Goal: Information Seeking & Learning: Learn about a topic

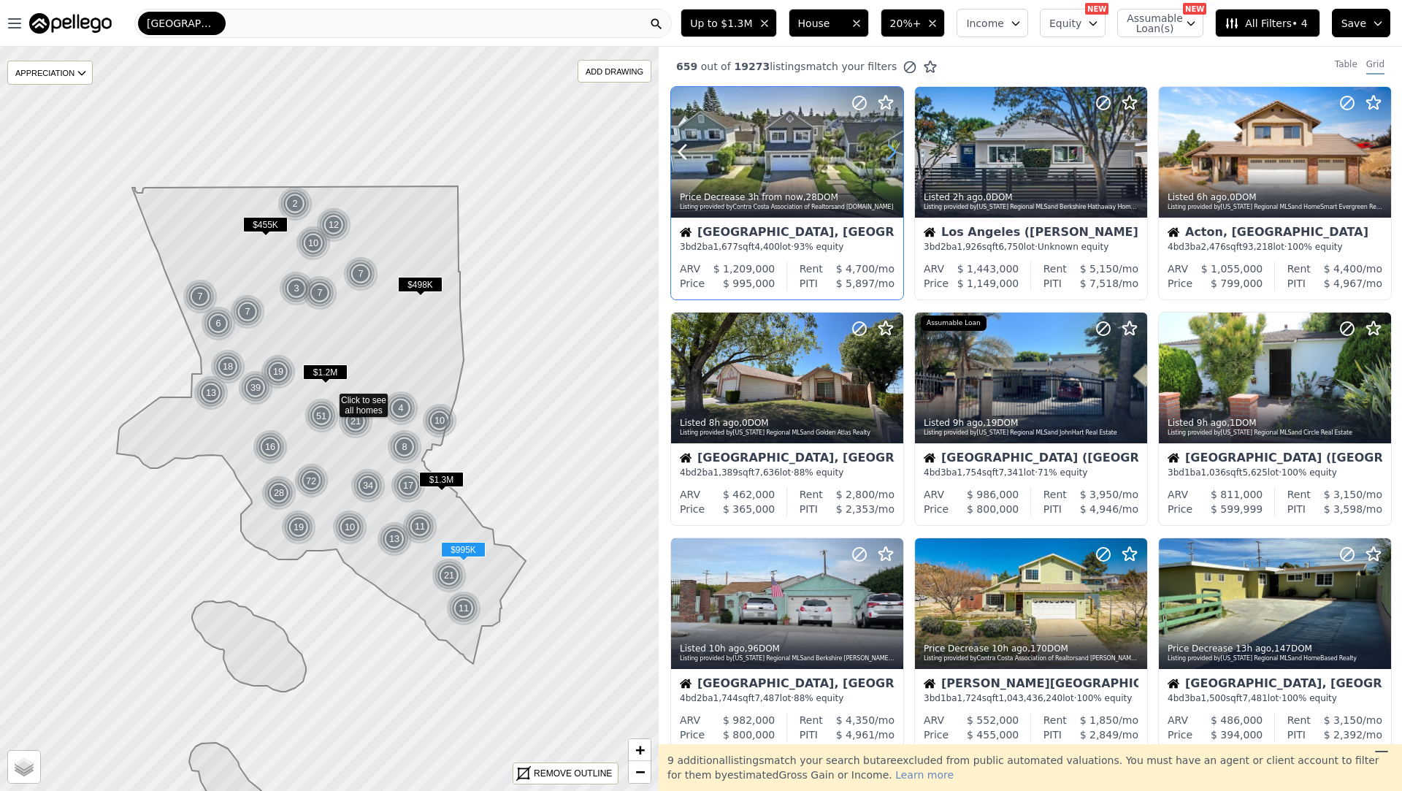
click at [889, 146] on icon at bounding box center [892, 152] width 7 height 14
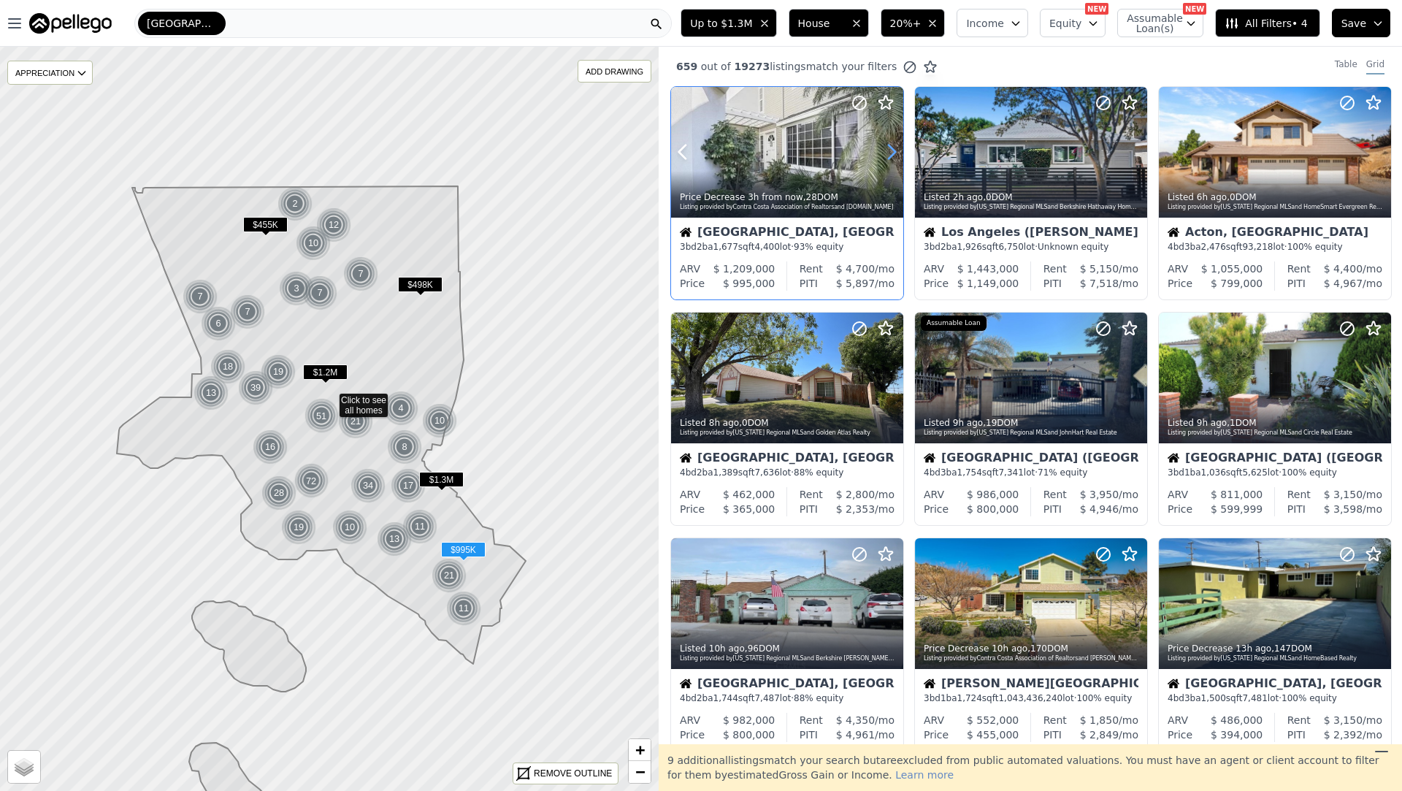
click at [889, 146] on icon at bounding box center [892, 152] width 7 height 14
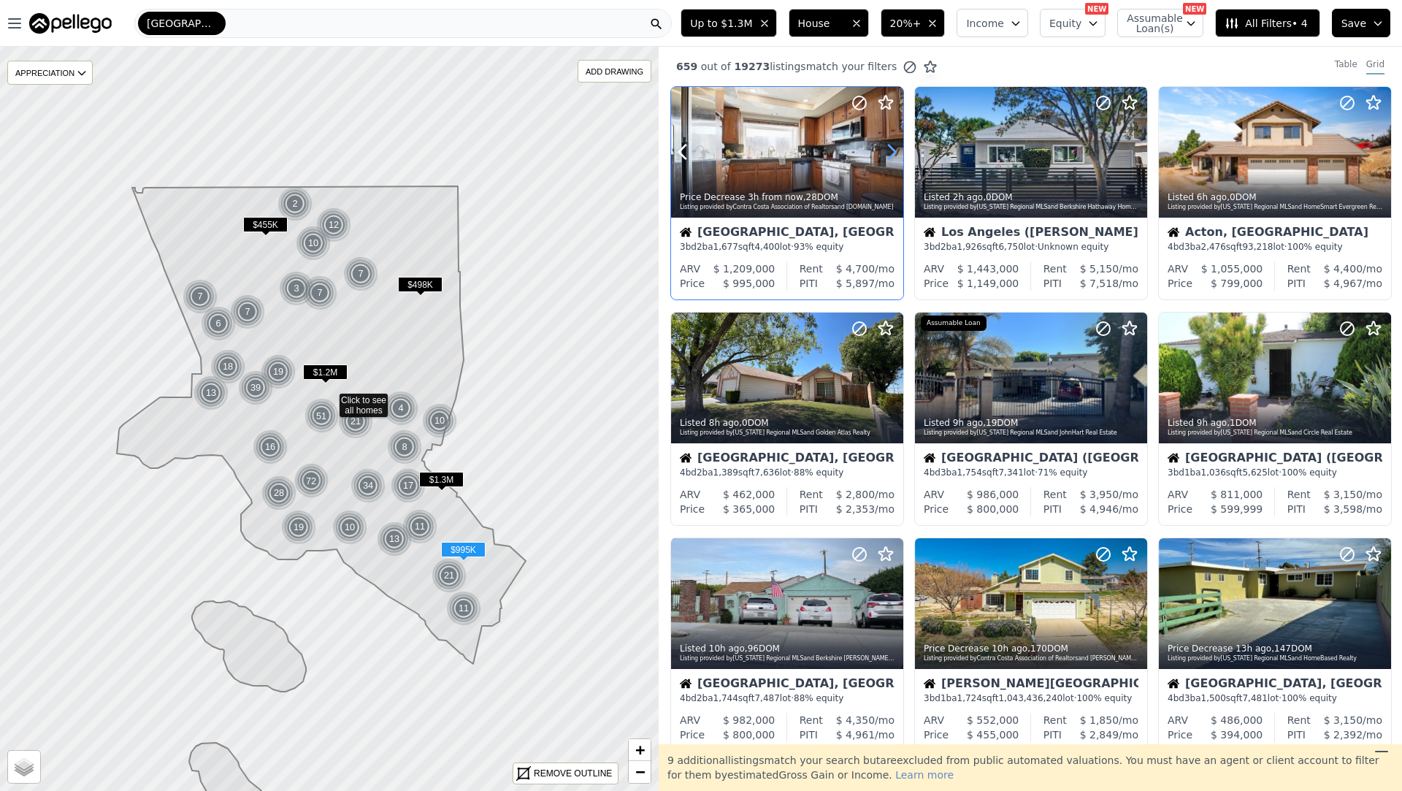
click at [889, 146] on icon at bounding box center [892, 152] width 7 height 14
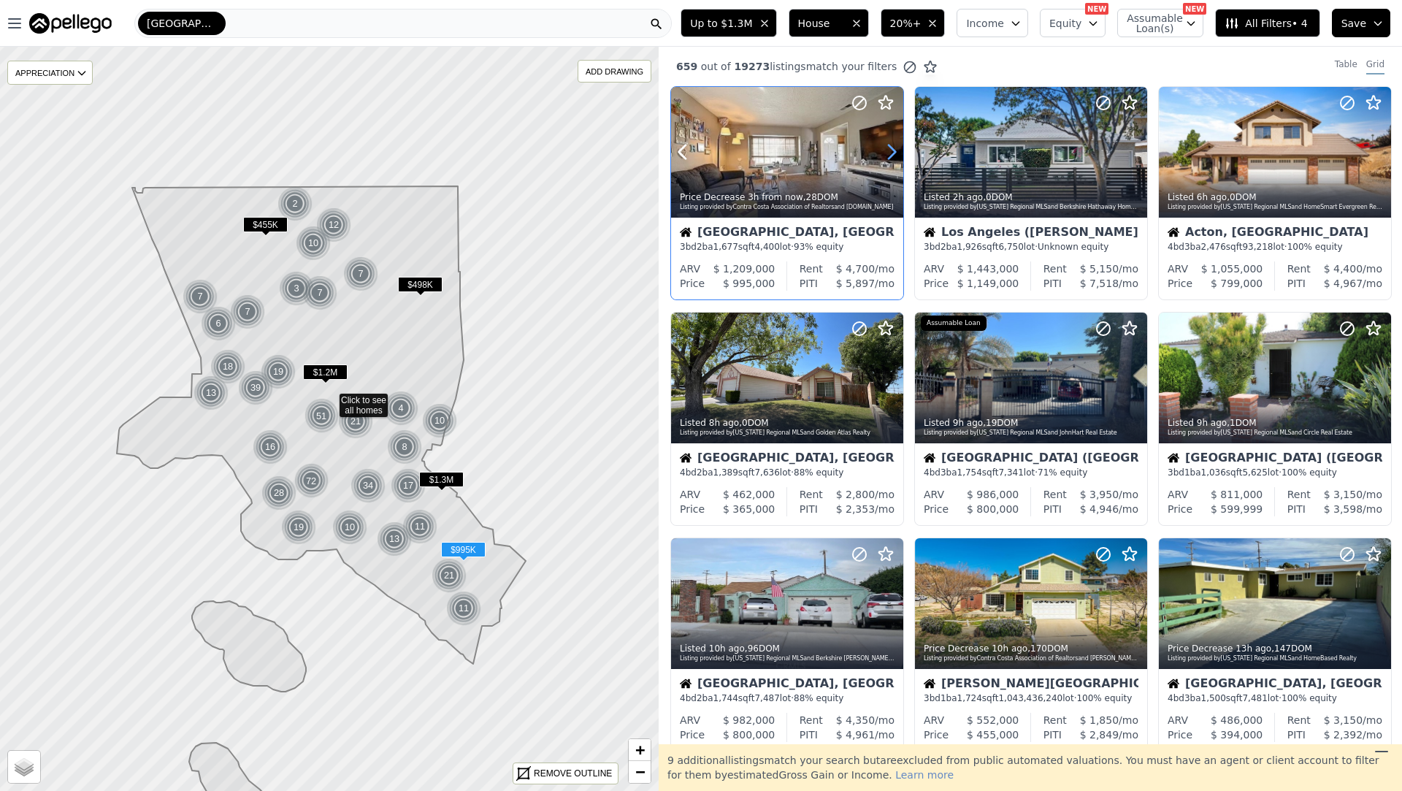
click at [889, 146] on icon at bounding box center [892, 152] width 7 height 14
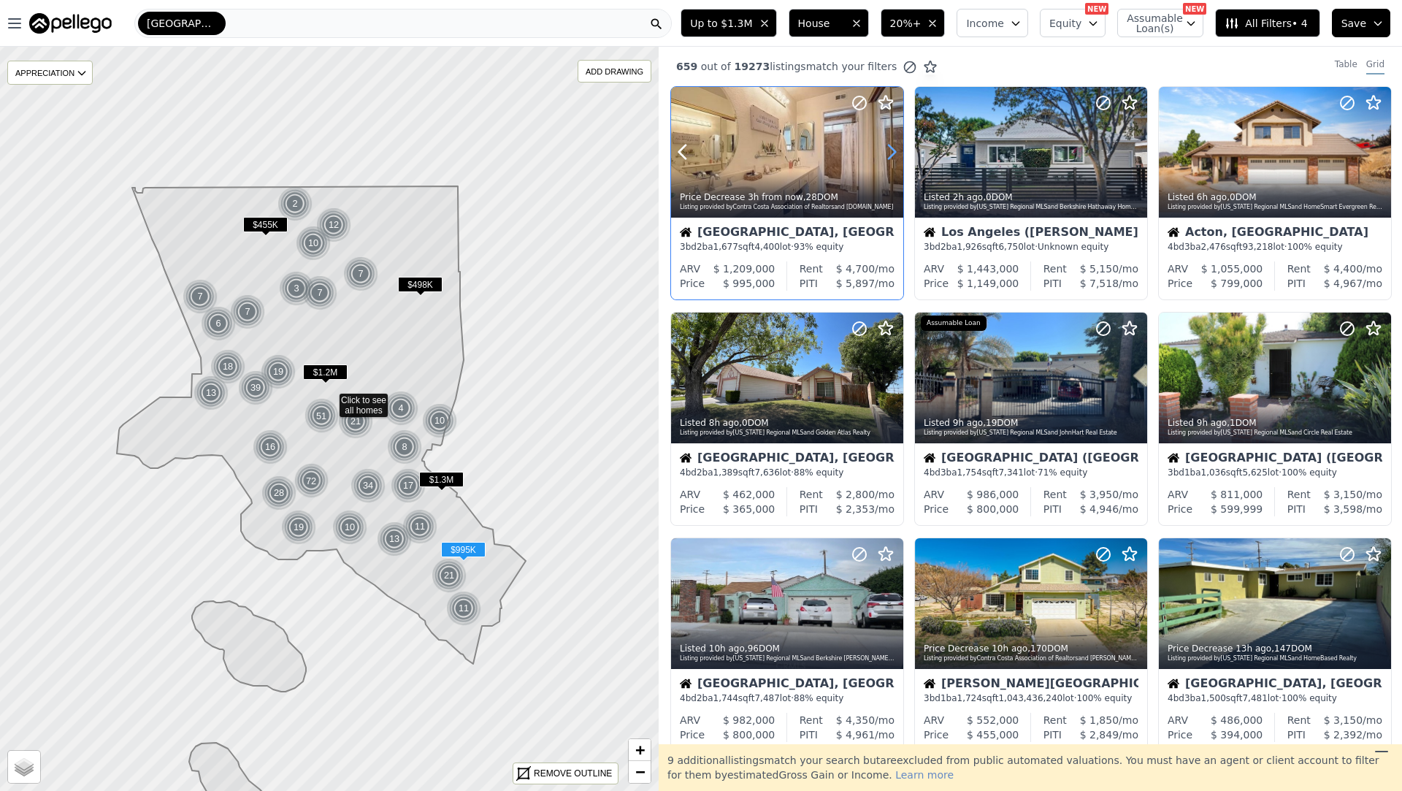
click at [889, 146] on icon at bounding box center [892, 152] width 7 height 14
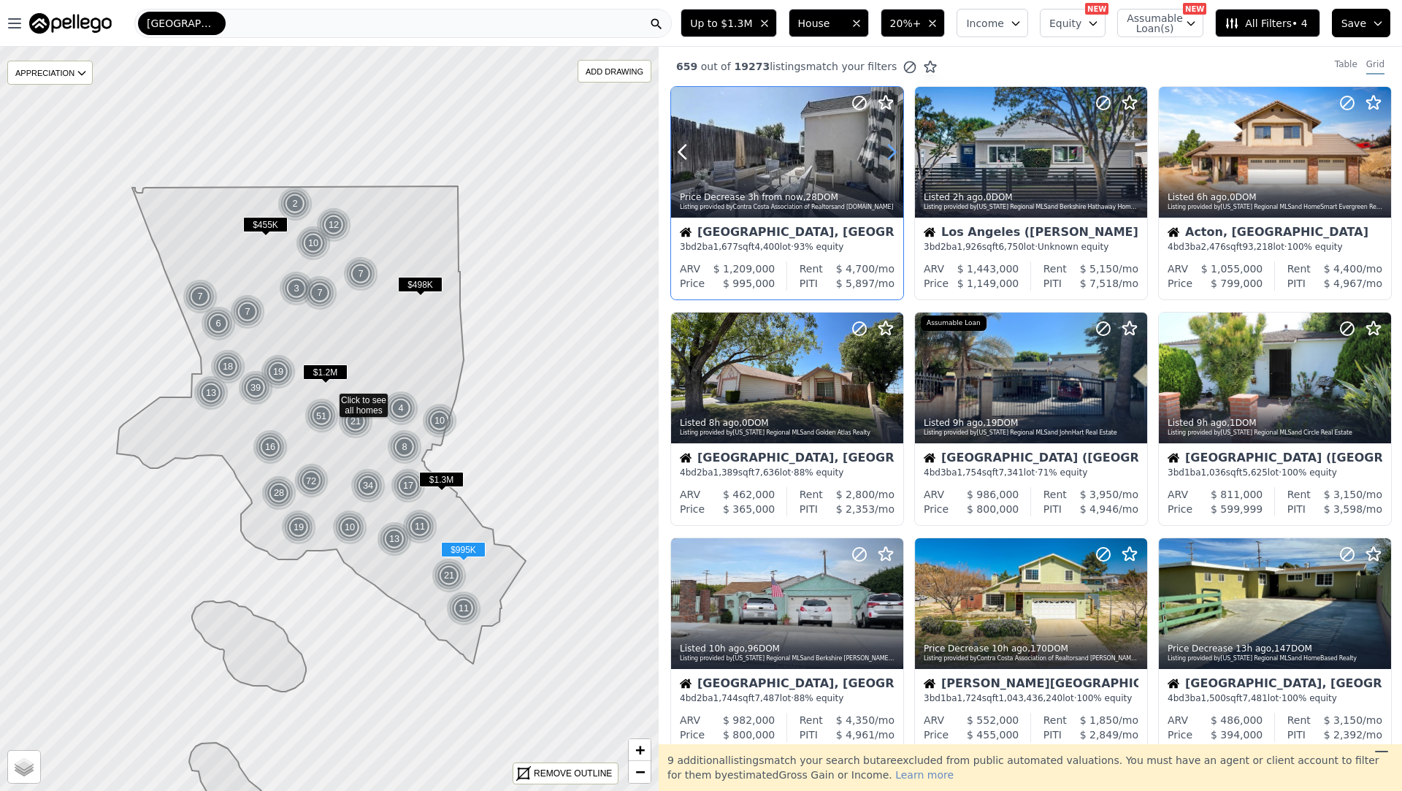
click at [889, 146] on icon at bounding box center [892, 152] width 7 height 14
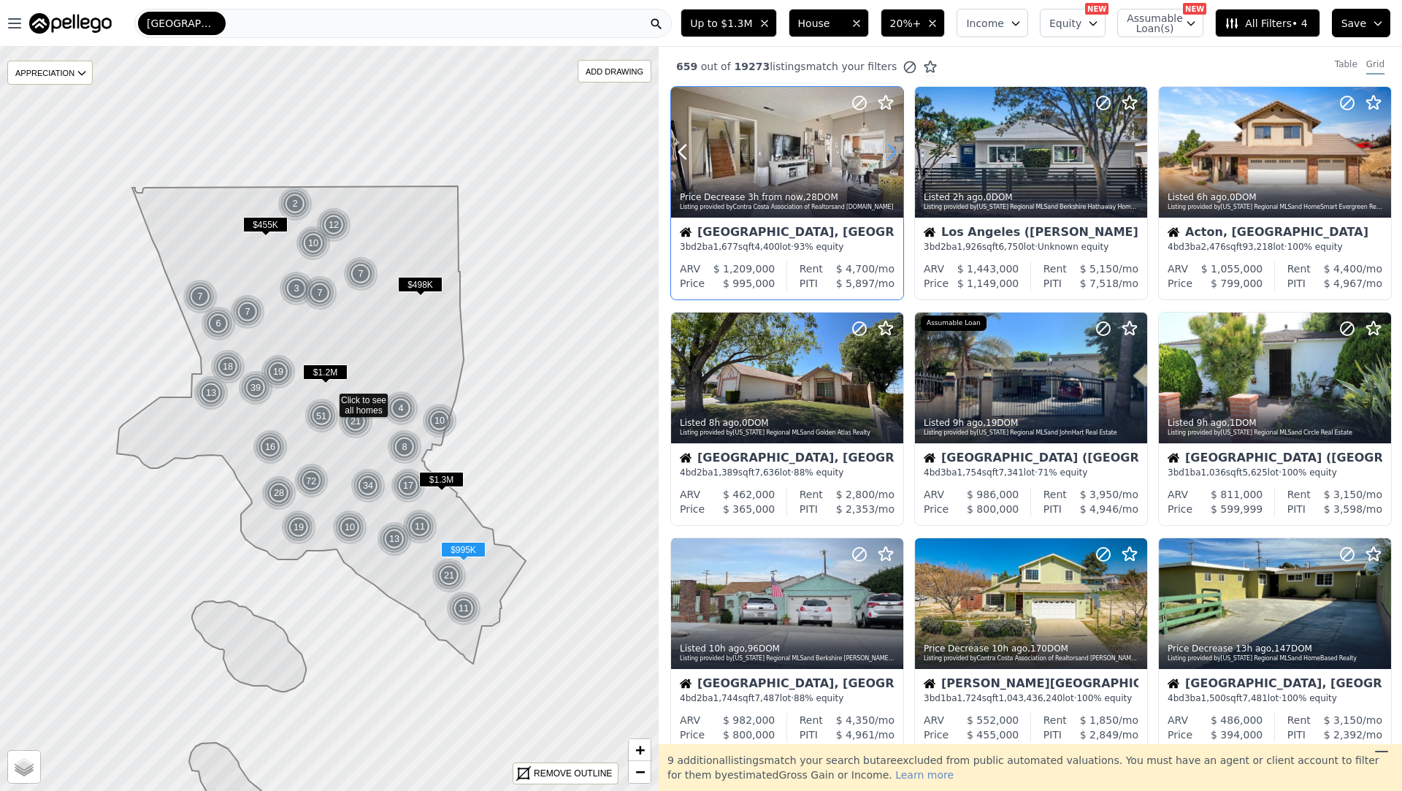
click at [889, 146] on icon at bounding box center [892, 152] width 7 height 14
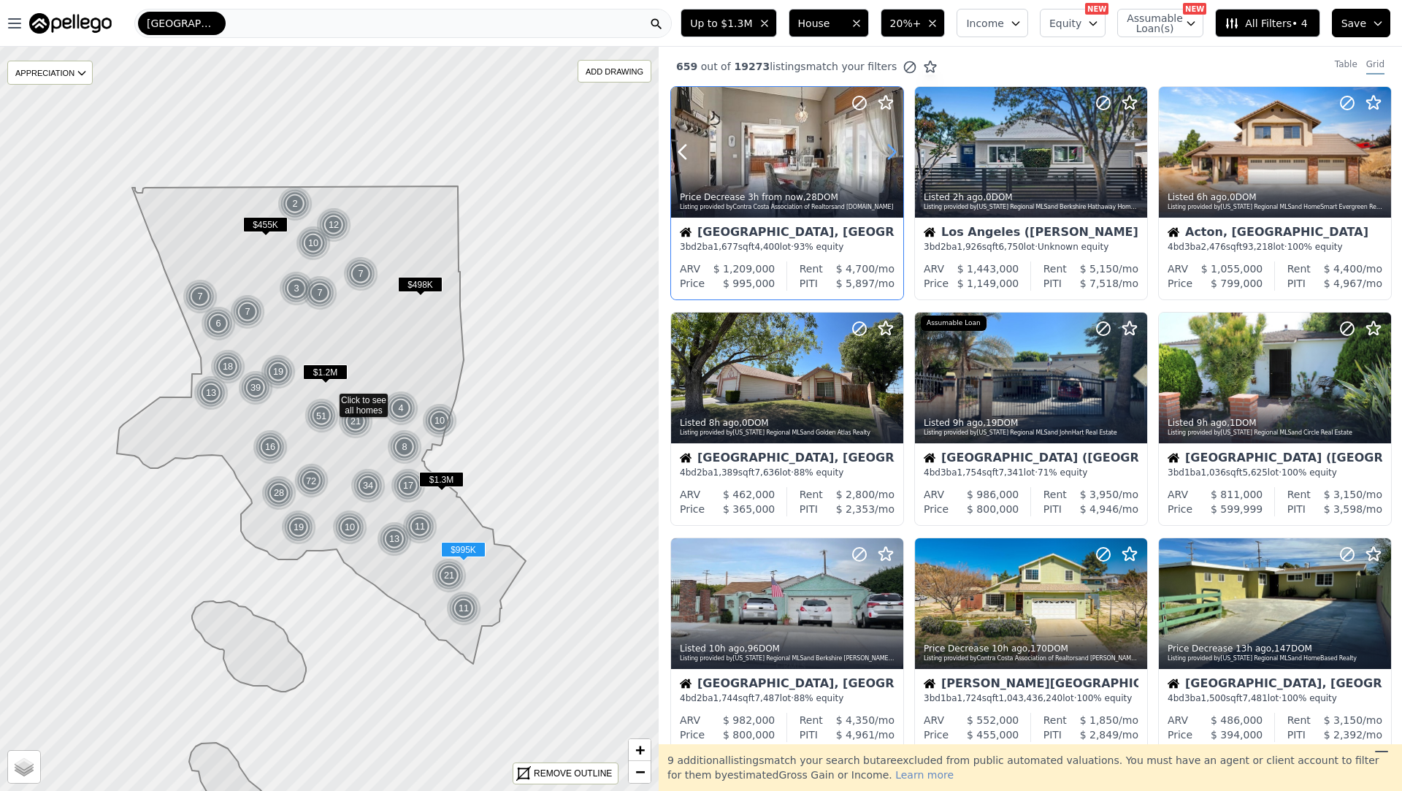
click at [889, 146] on icon at bounding box center [892, 152] width 7 height 14
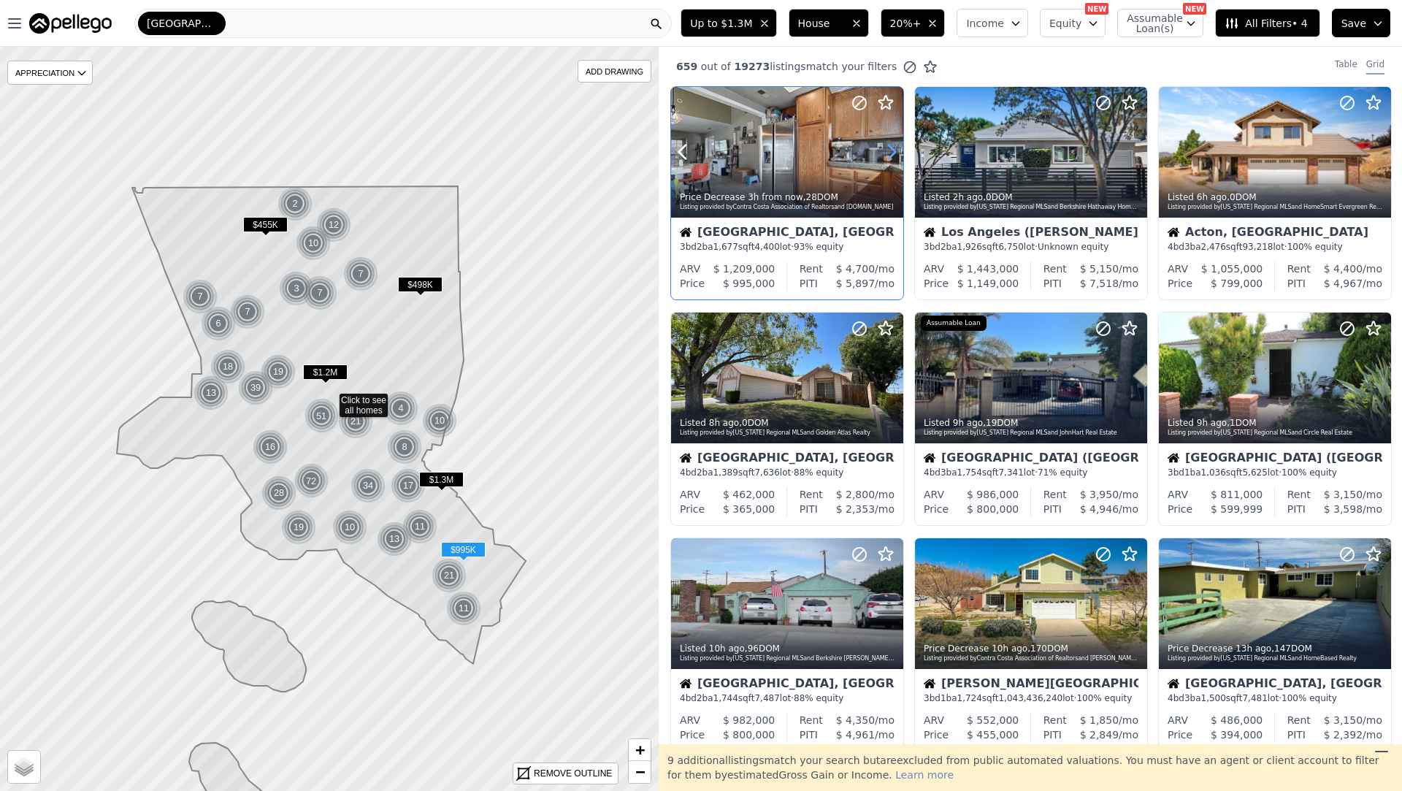
click at [889, 146] on icon at bounding box center [892, 152] width 7 height 14
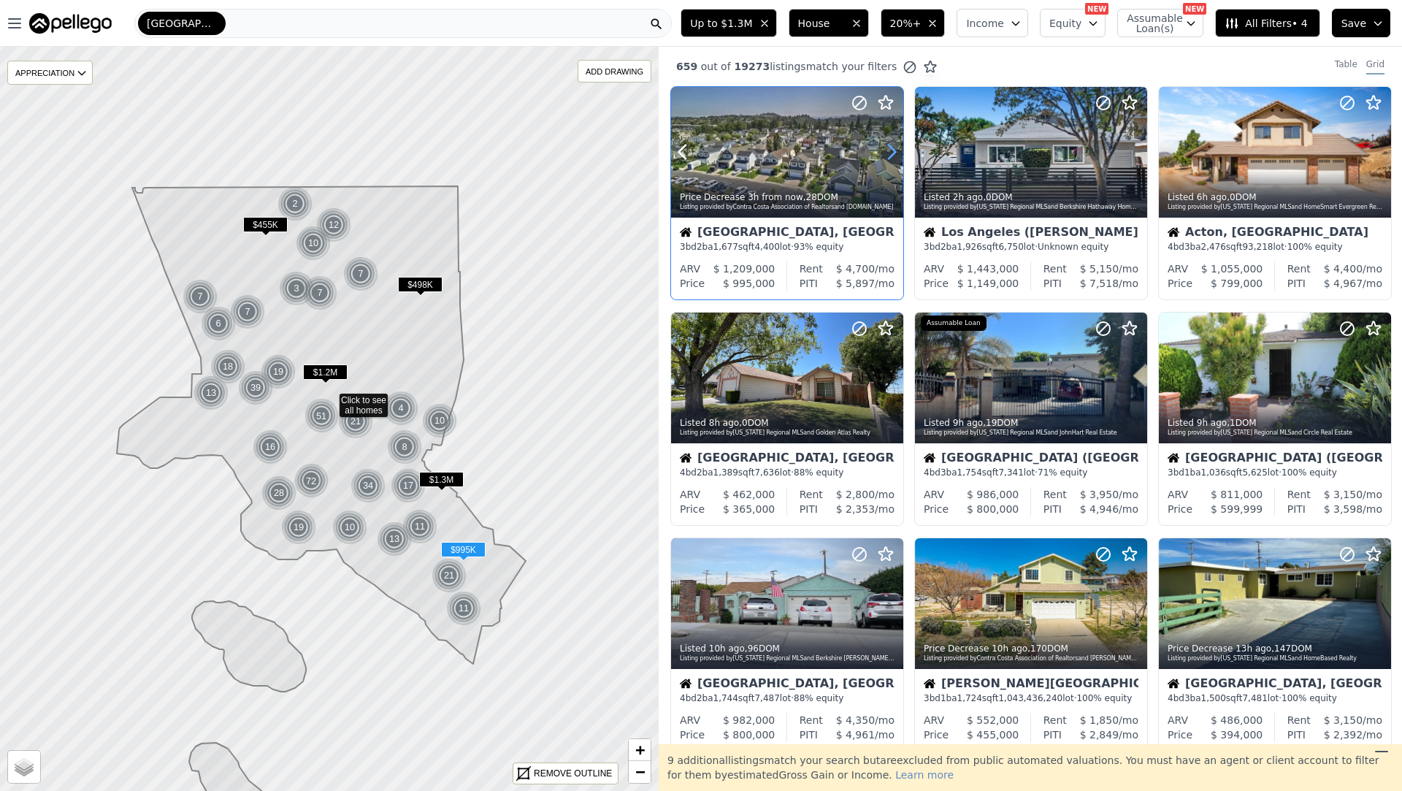
click at [889, 146] on icon at bounding box center [892, 152] width 7 height 14
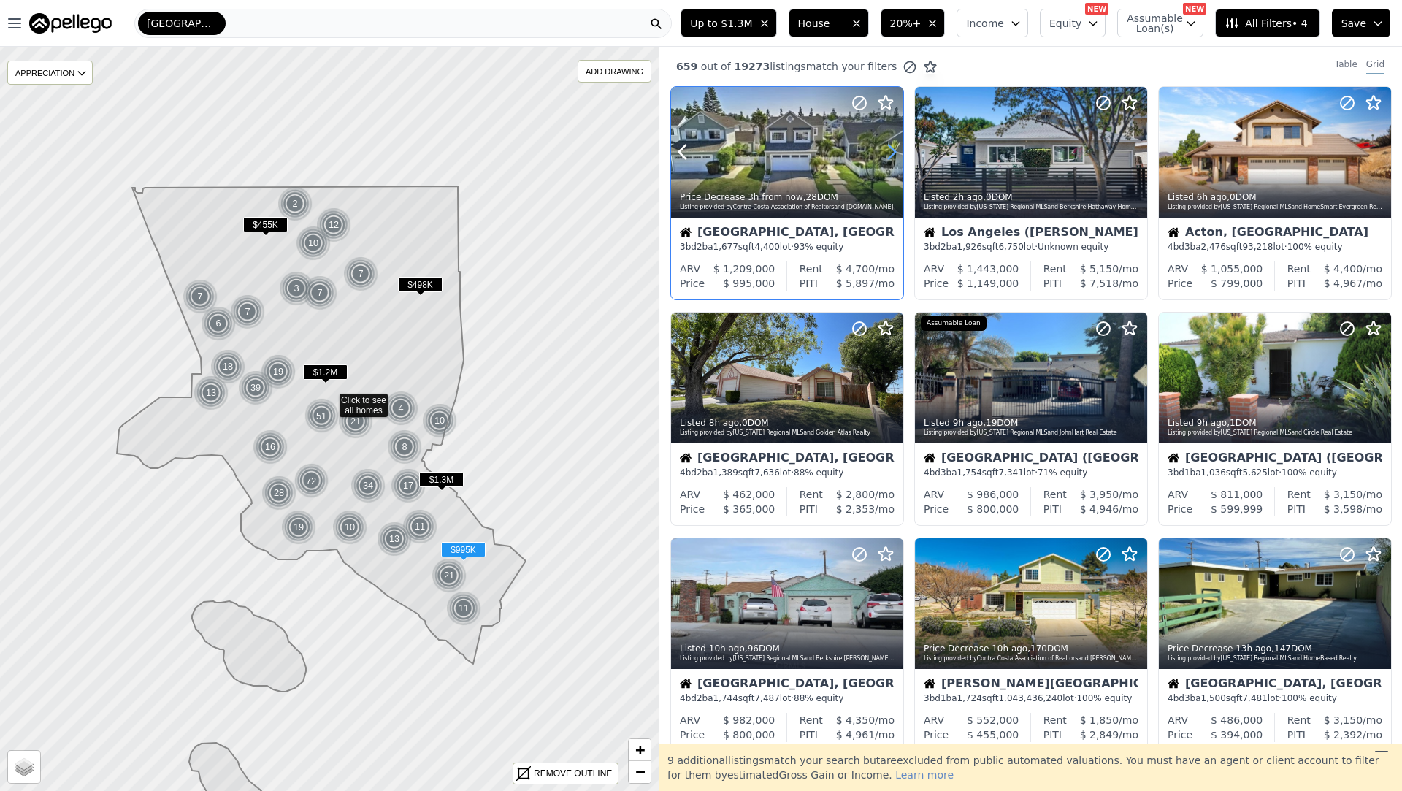
click at [889, 146] on icon at bounding box center [892, 152] width 7 height 14
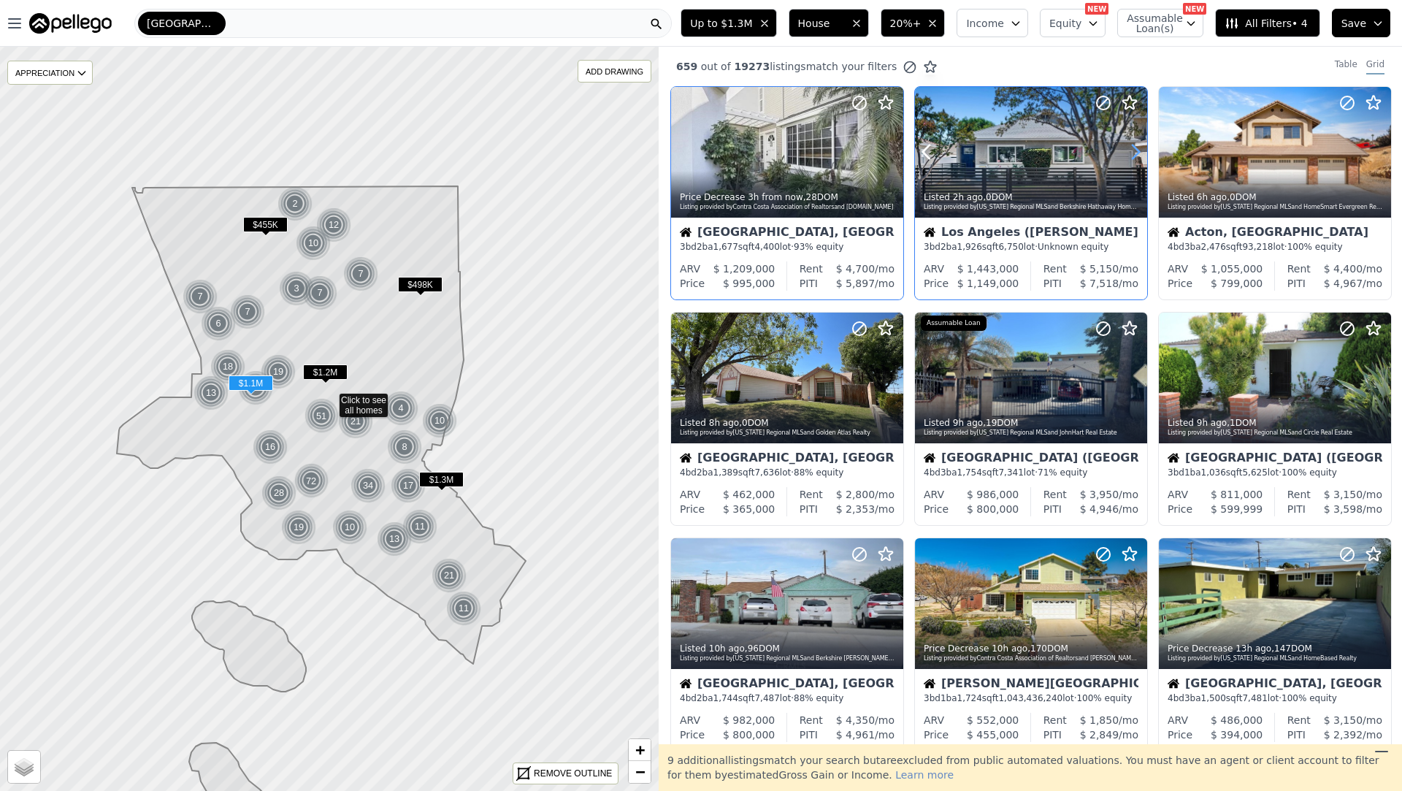
click at [1132, 151] on icon at bounding box center [1135, 151] width 23 height 23
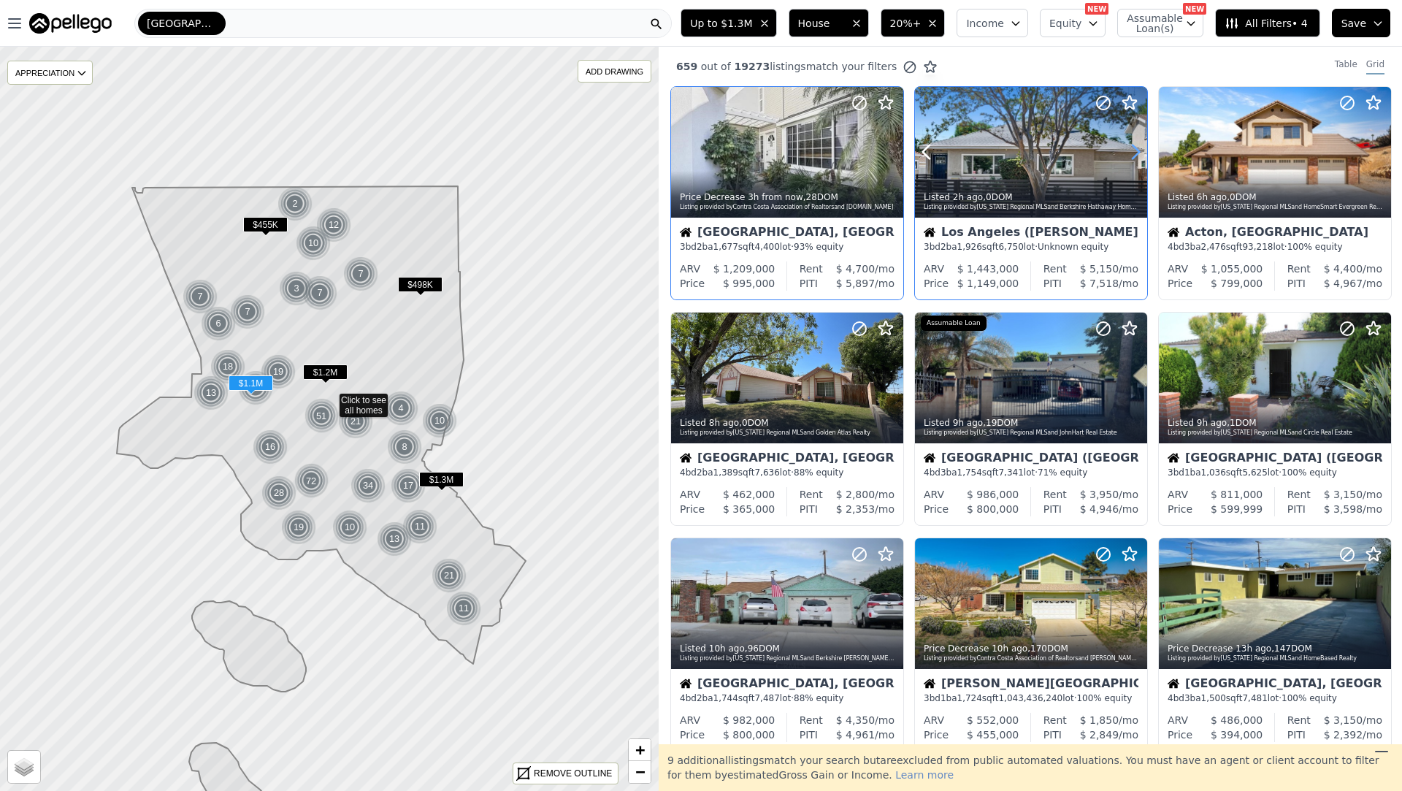
click at [1132, 151] on icon at bounding box center [1135, 151] width 23 height 23
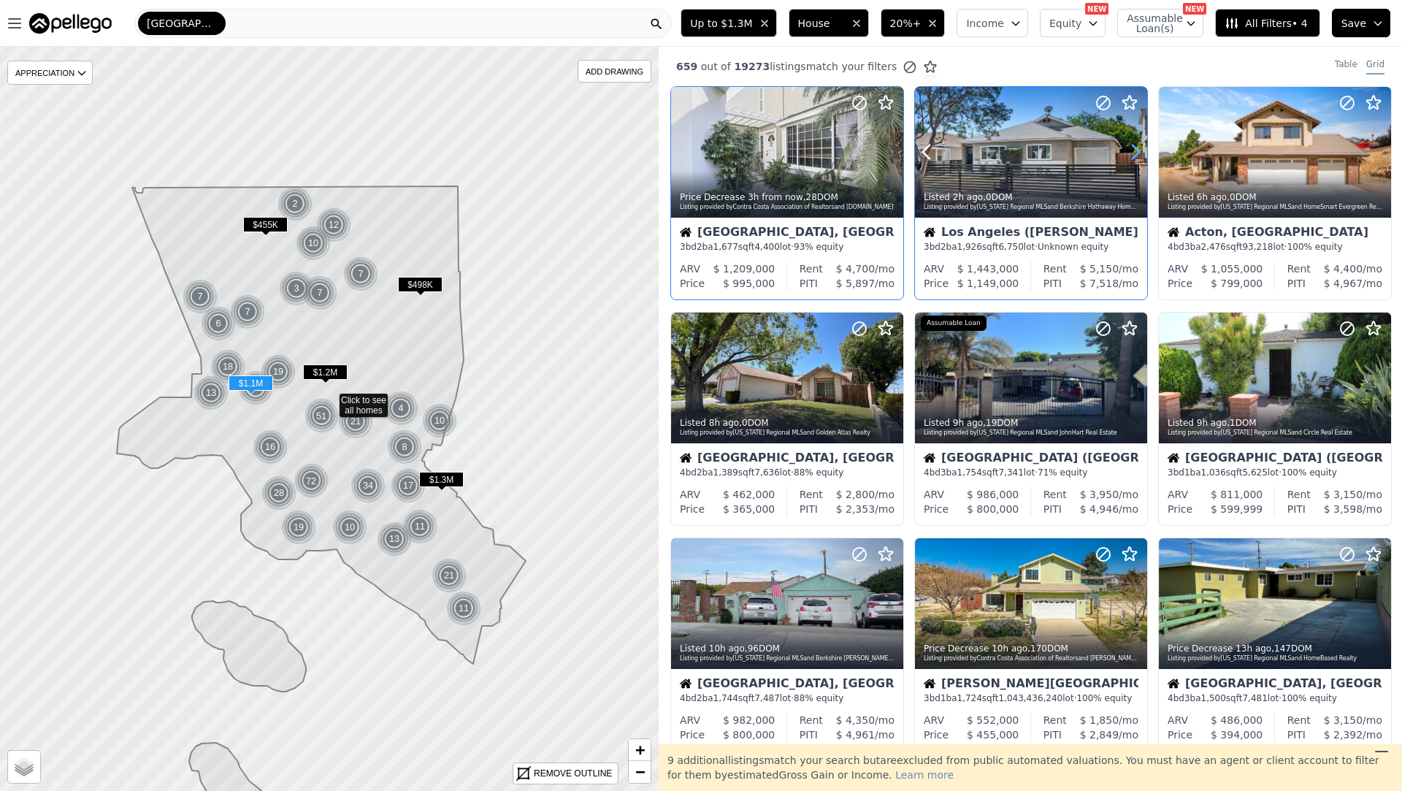
click at [1132, 151] on icon at bounding box center [1135, 151] width 23 height 23
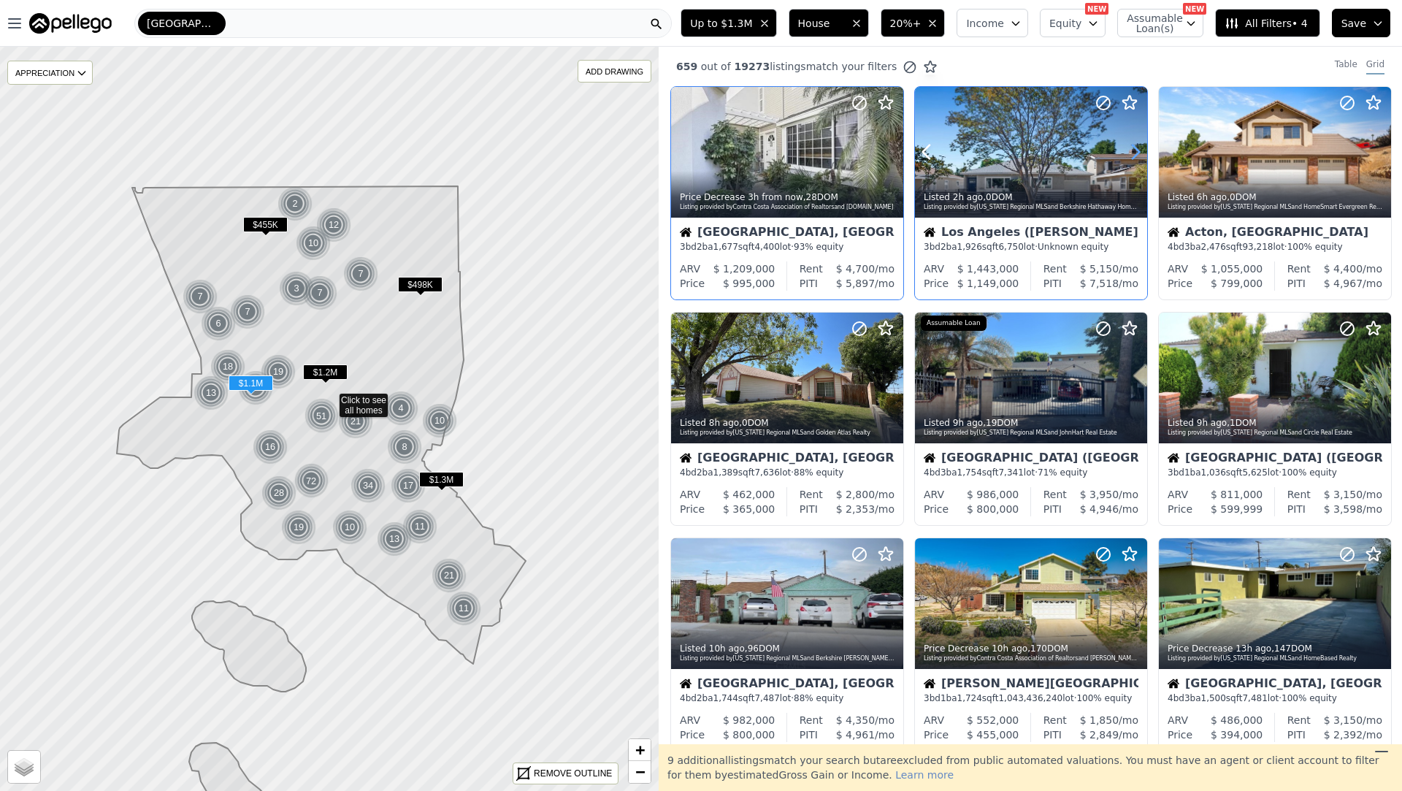
click at [1132, 151] on icon at bounding box center [1135, 151] width 23 height 23
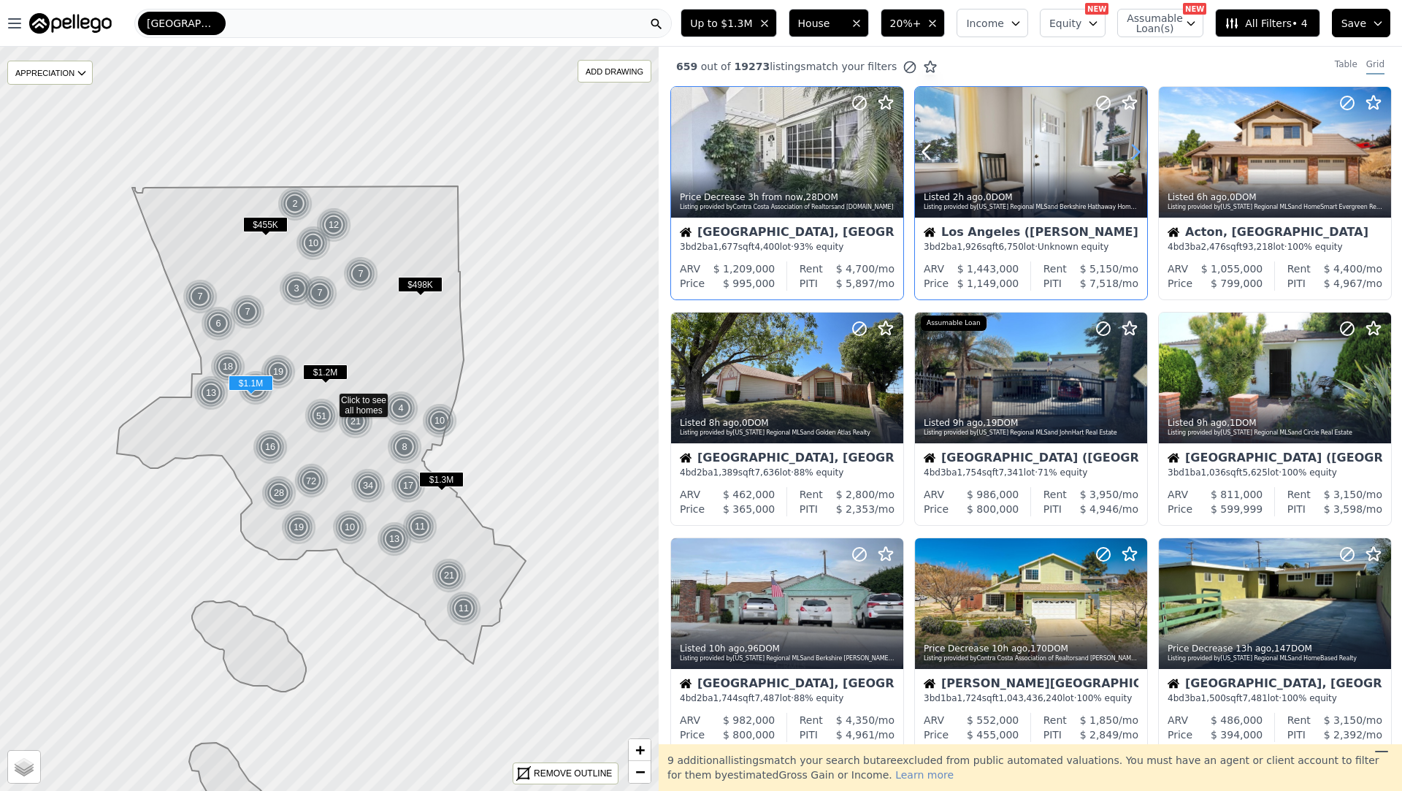
click at [1132, 151] on icon at bounding box center [1135, 151] width 23 height 23
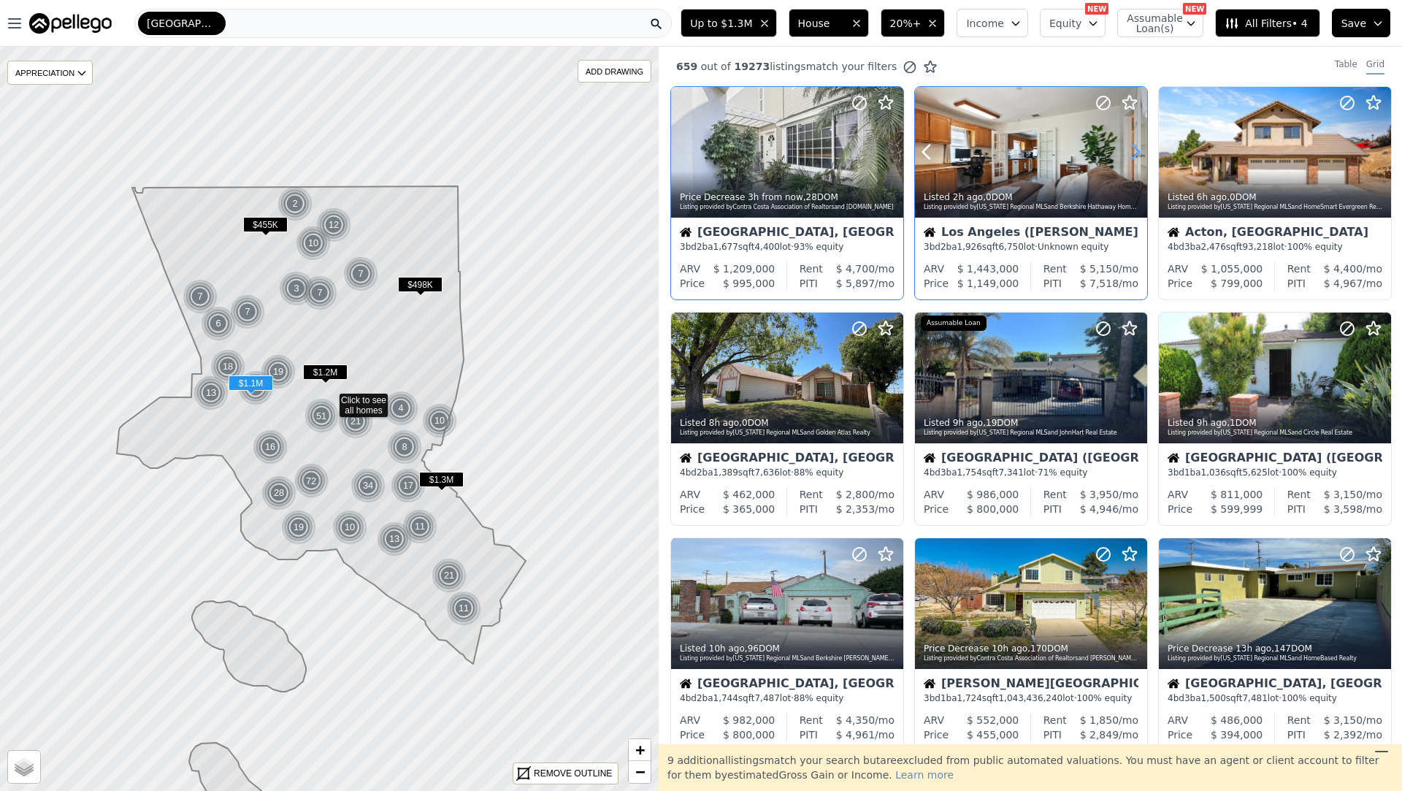
click at [1132, 151] on icon at bounding box center [1135, 151] width 23 height 23
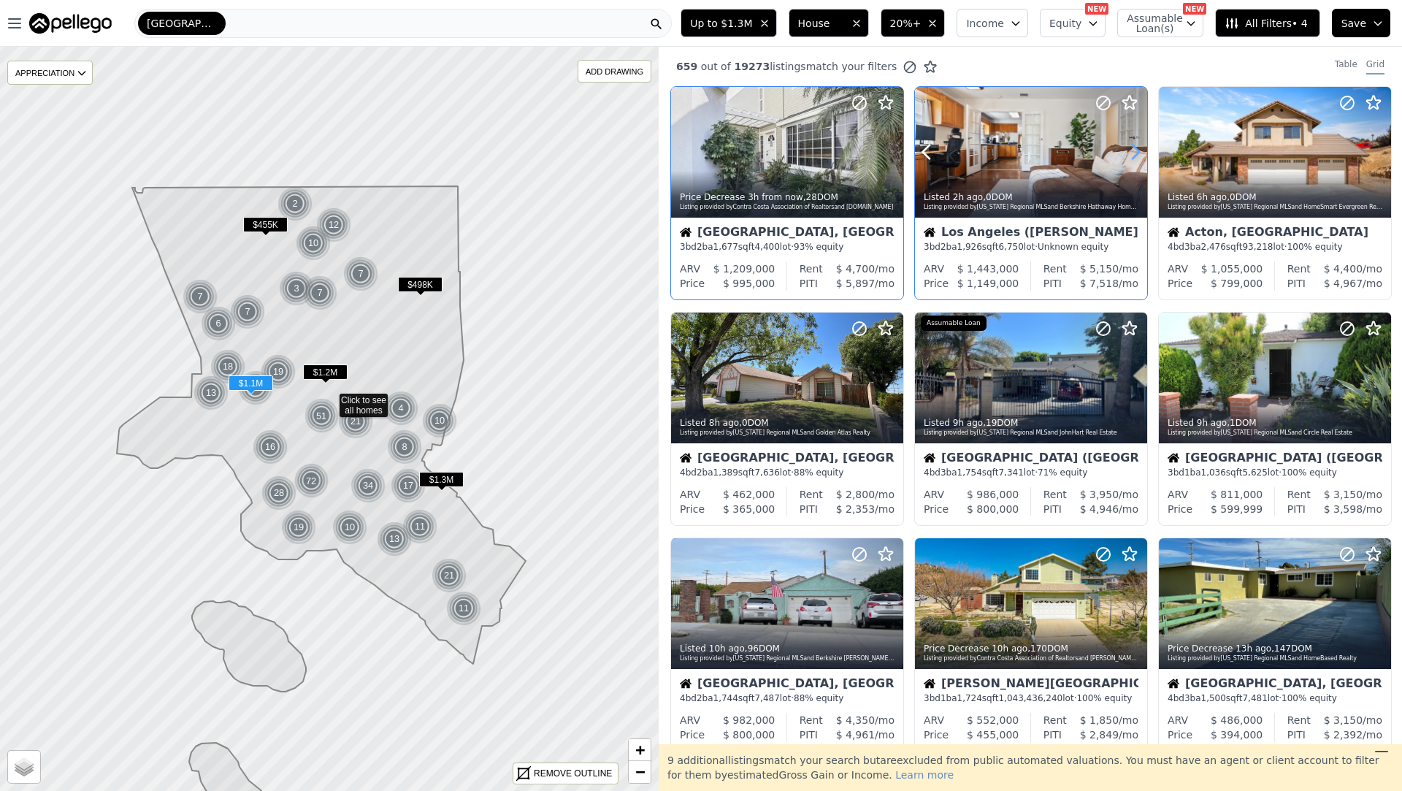
click at [1132, 151] on icon at bounding box center [1135, 151] width 23 height 23
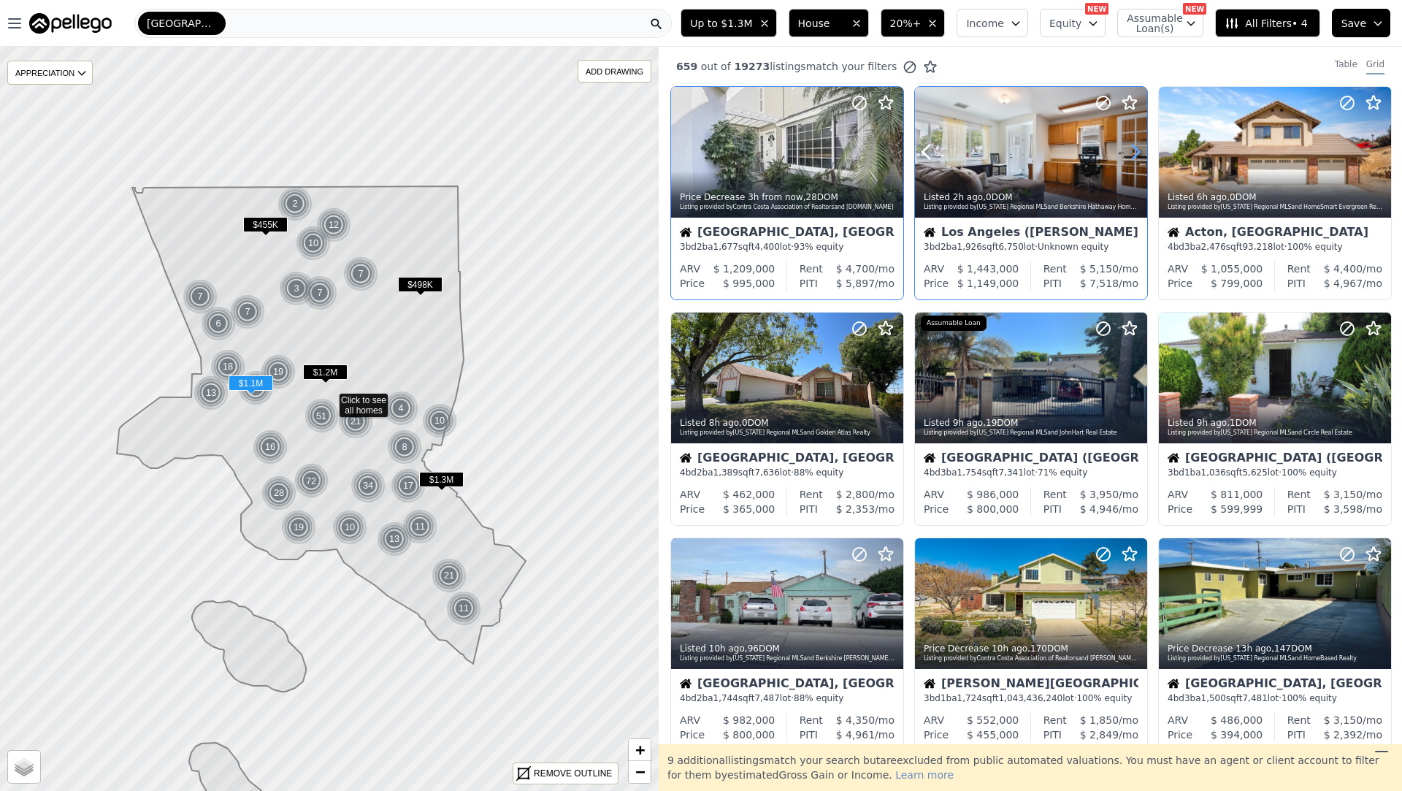
click at [1132, 151] on icon at bounding box center [1135, 151] width 23 height 23
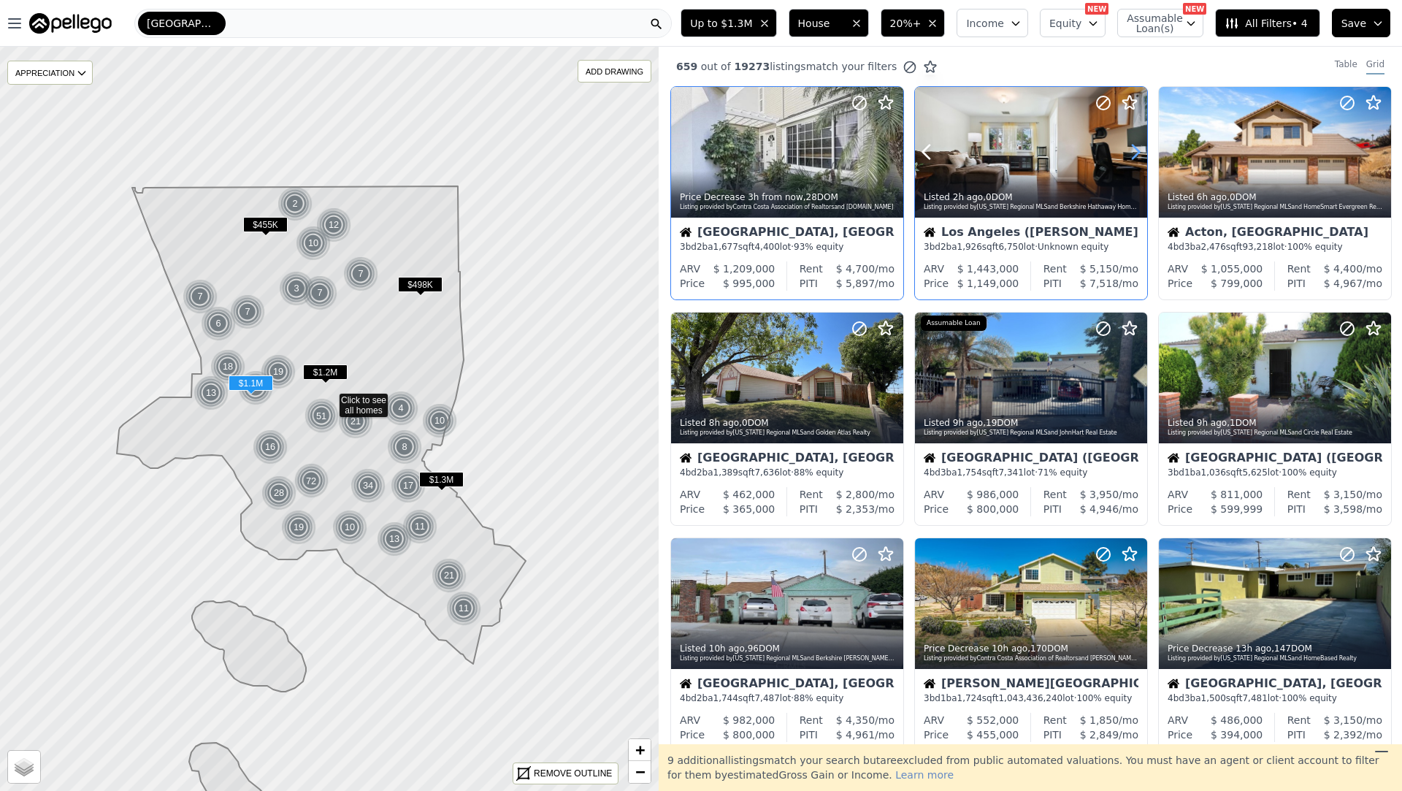
click at [1132, 151] on icon at bounding box center [1135, 151] width 23 height 23
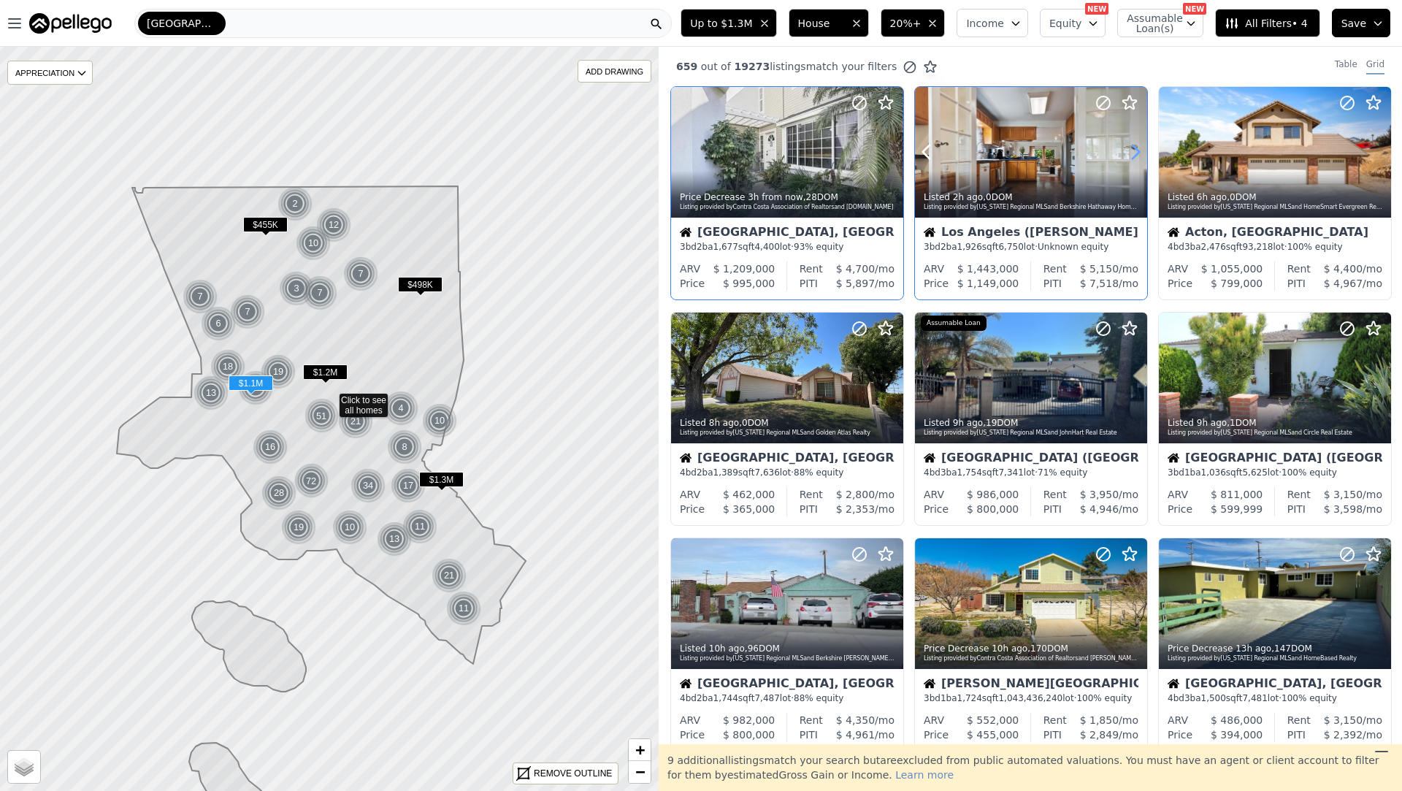
click at [1132, 151] on icon at bounding box center [1135, 151] width 23 height 23
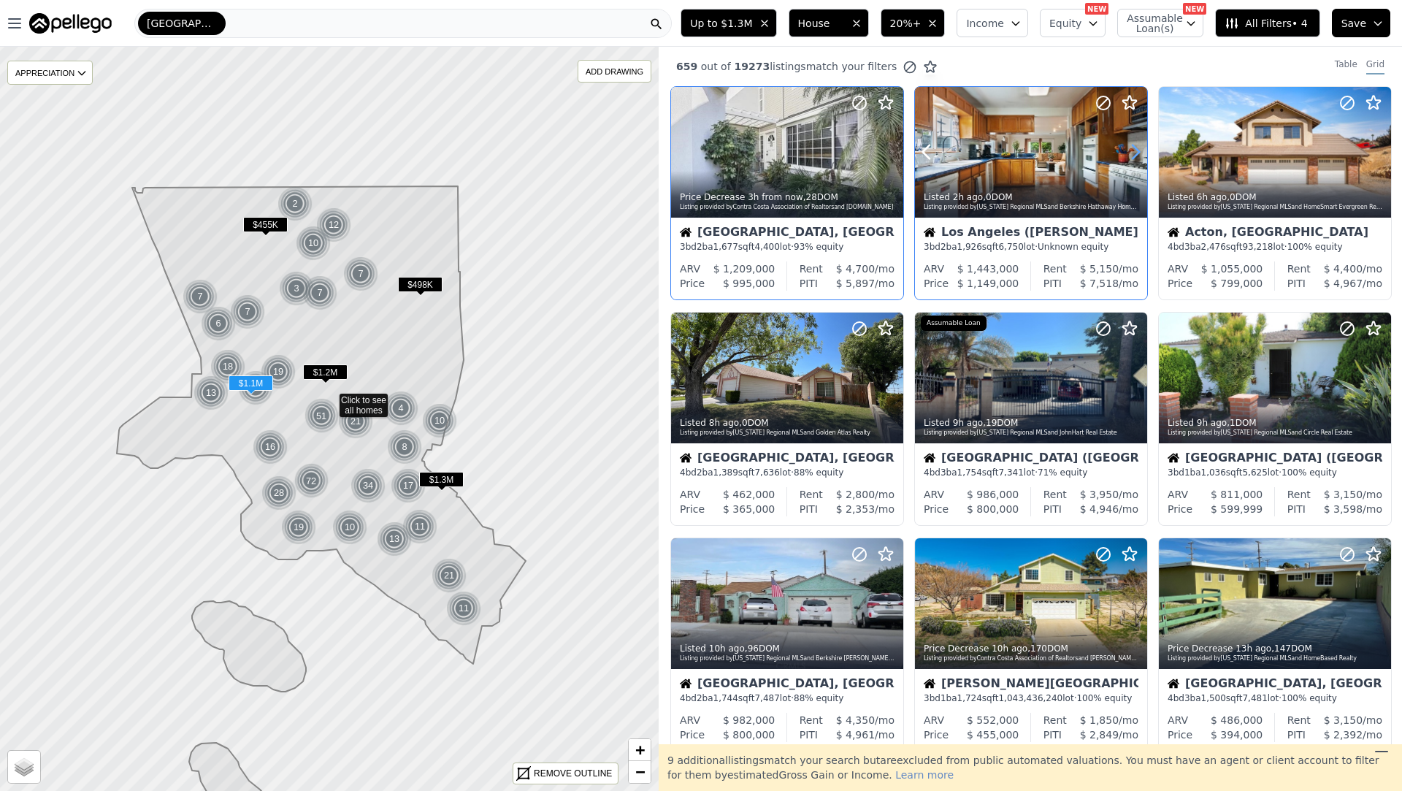
click at [1132, 151] on icon at bounding box center [1135, 151] width 23 height 23
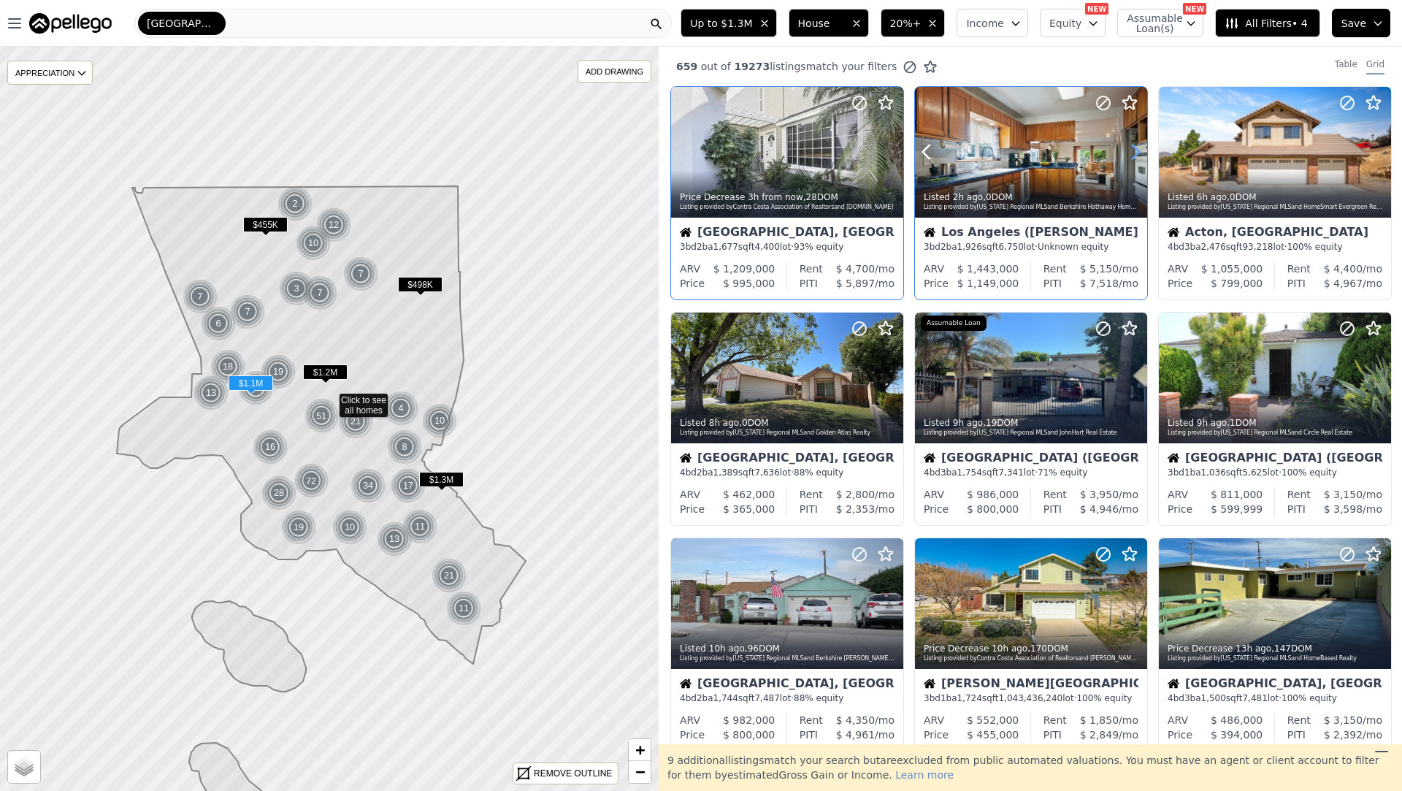
click at [1132, 151] on icon at bounding box center [1135, 151] width 23 height 23
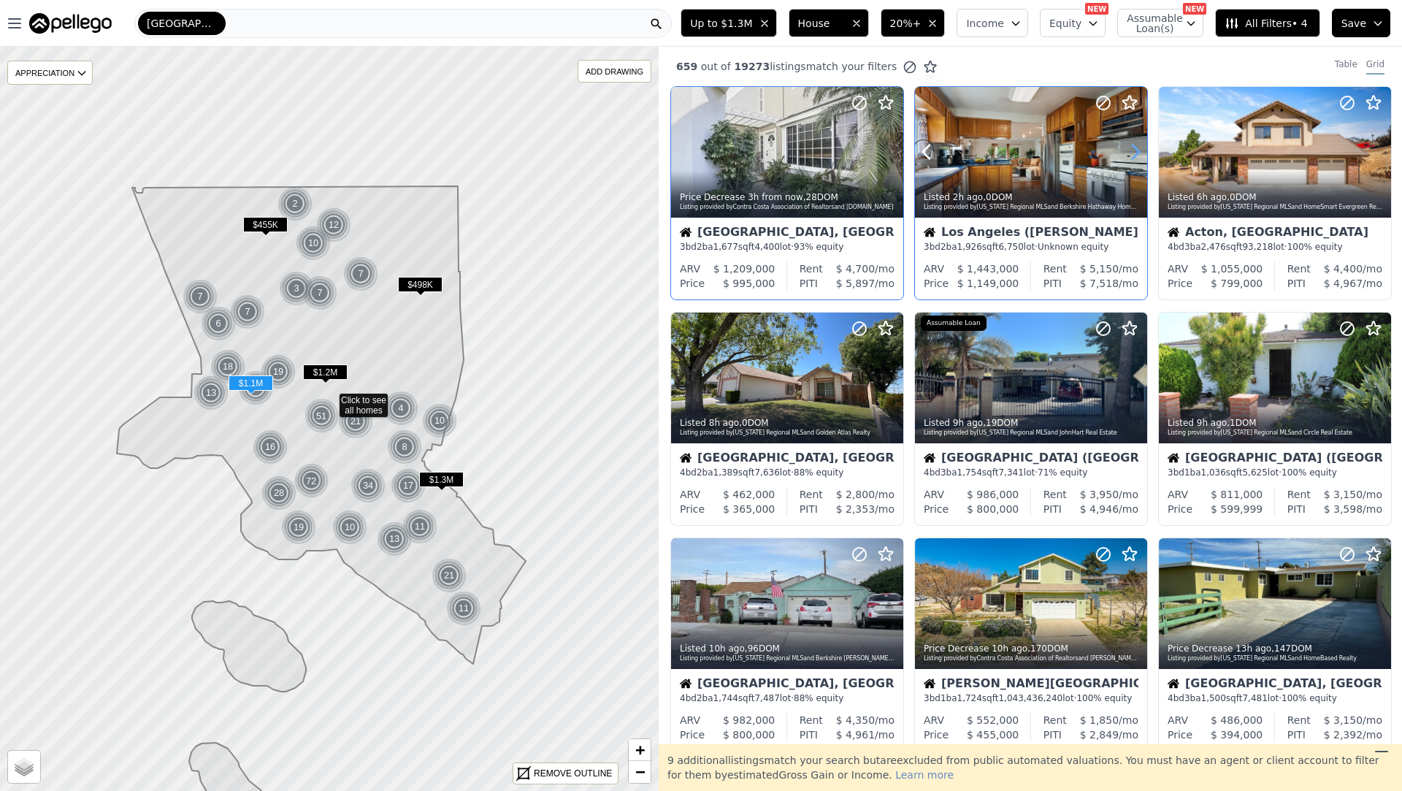
click at [1132, 151] on icon at bounding box center [1135, 151] width 23 height 23
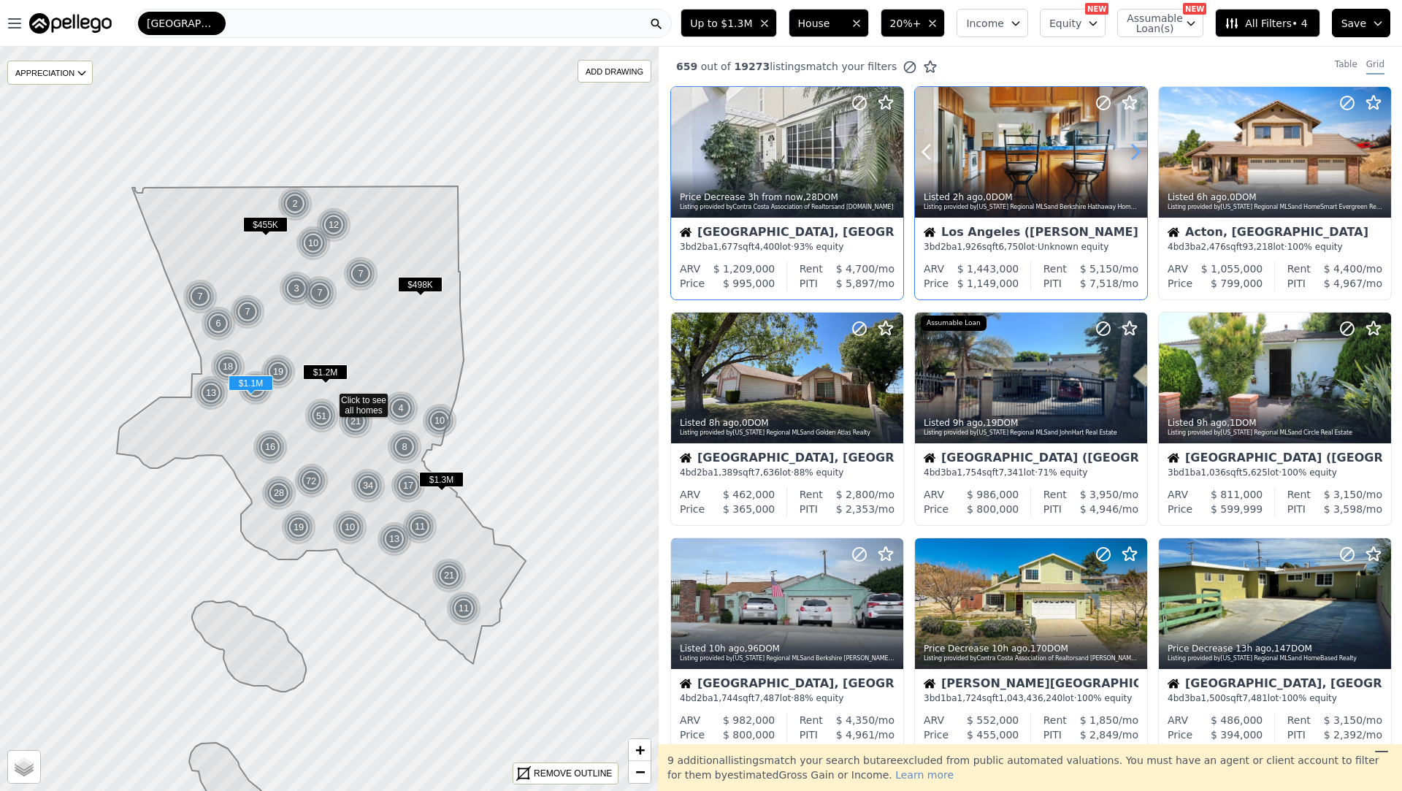
click at [1132, 151] on icon at bounding box center [1135, 151] width 23 height 23
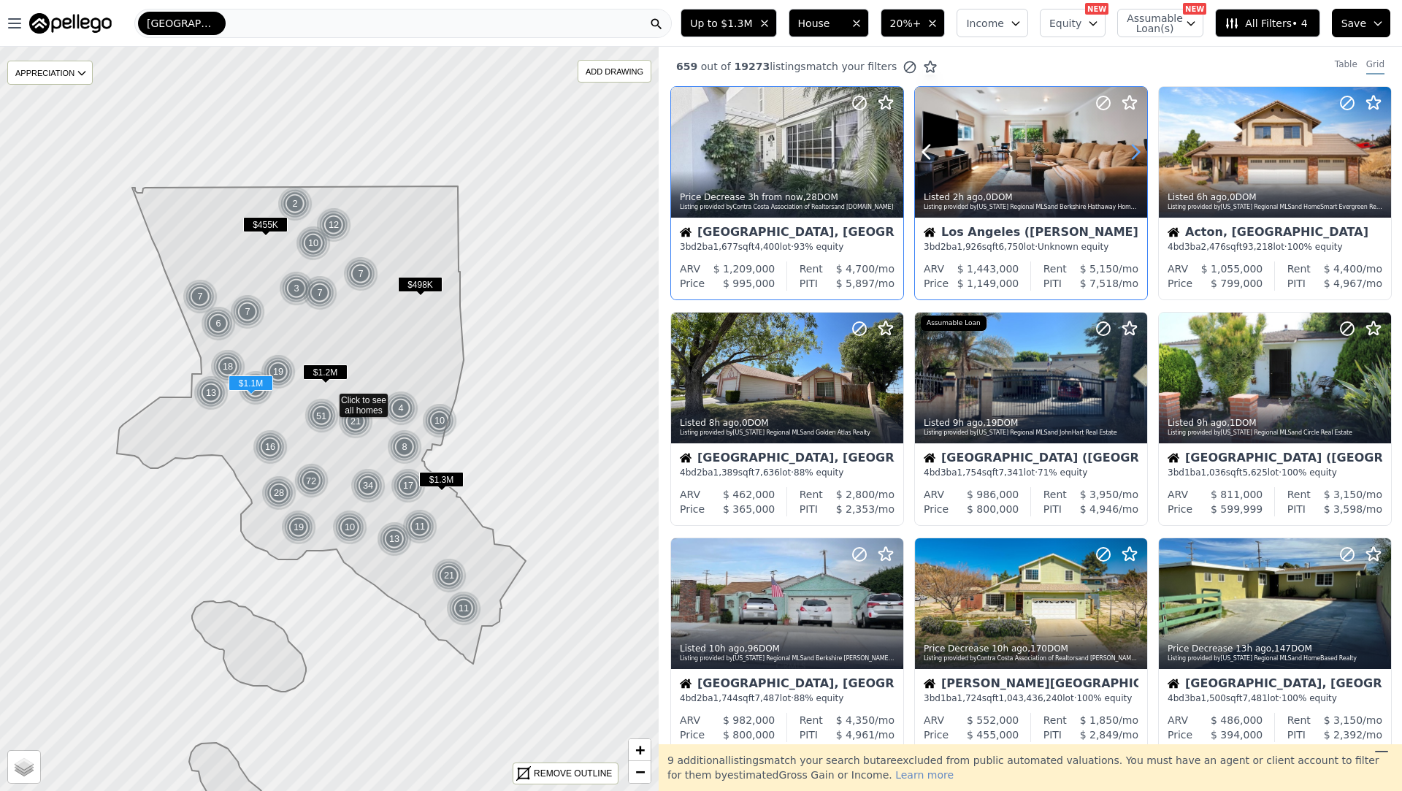
click at [1132, 151] on icon at bounding box center [1135, 151] width 23 height 23
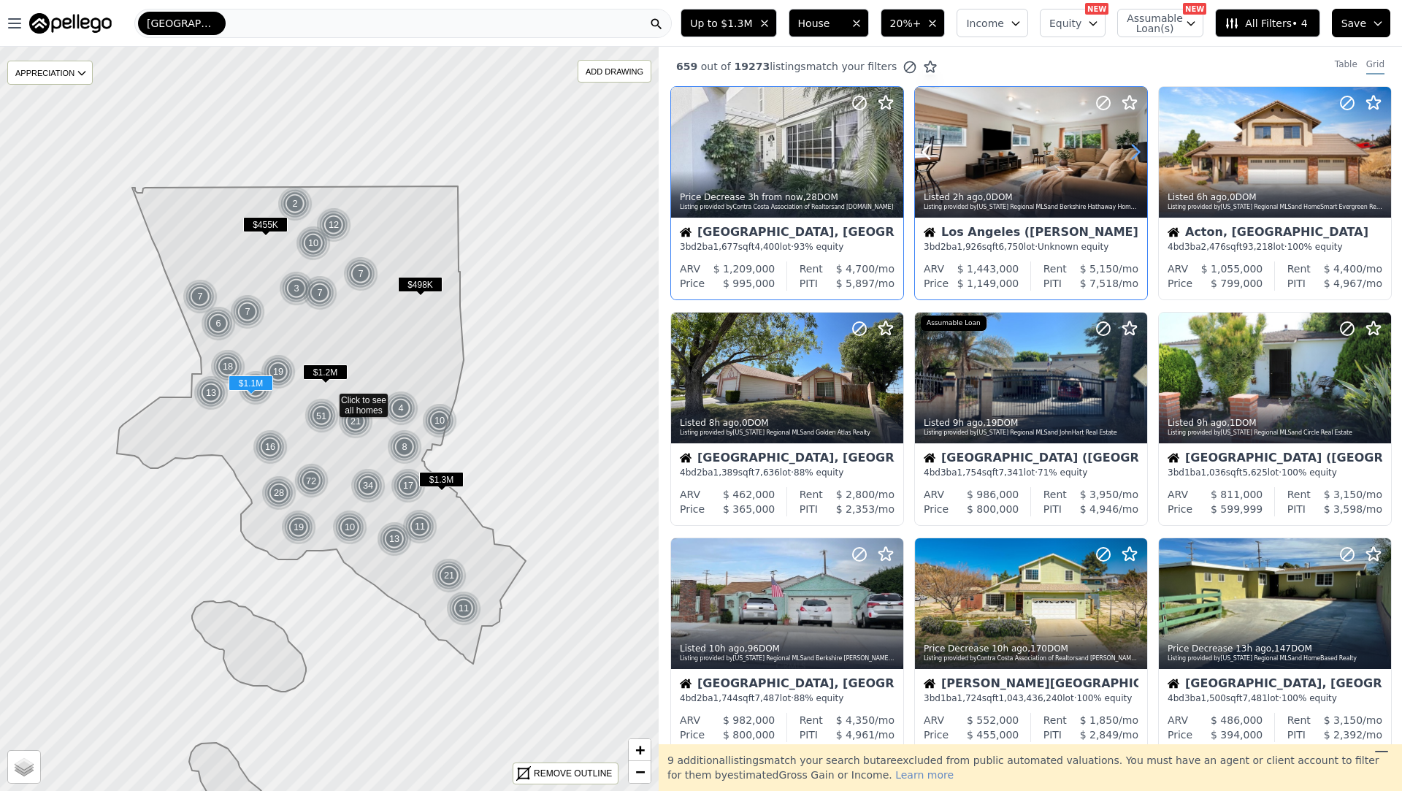
click at [1132, 151] on icon at bounding box center [1135, 151] width 23 height 23
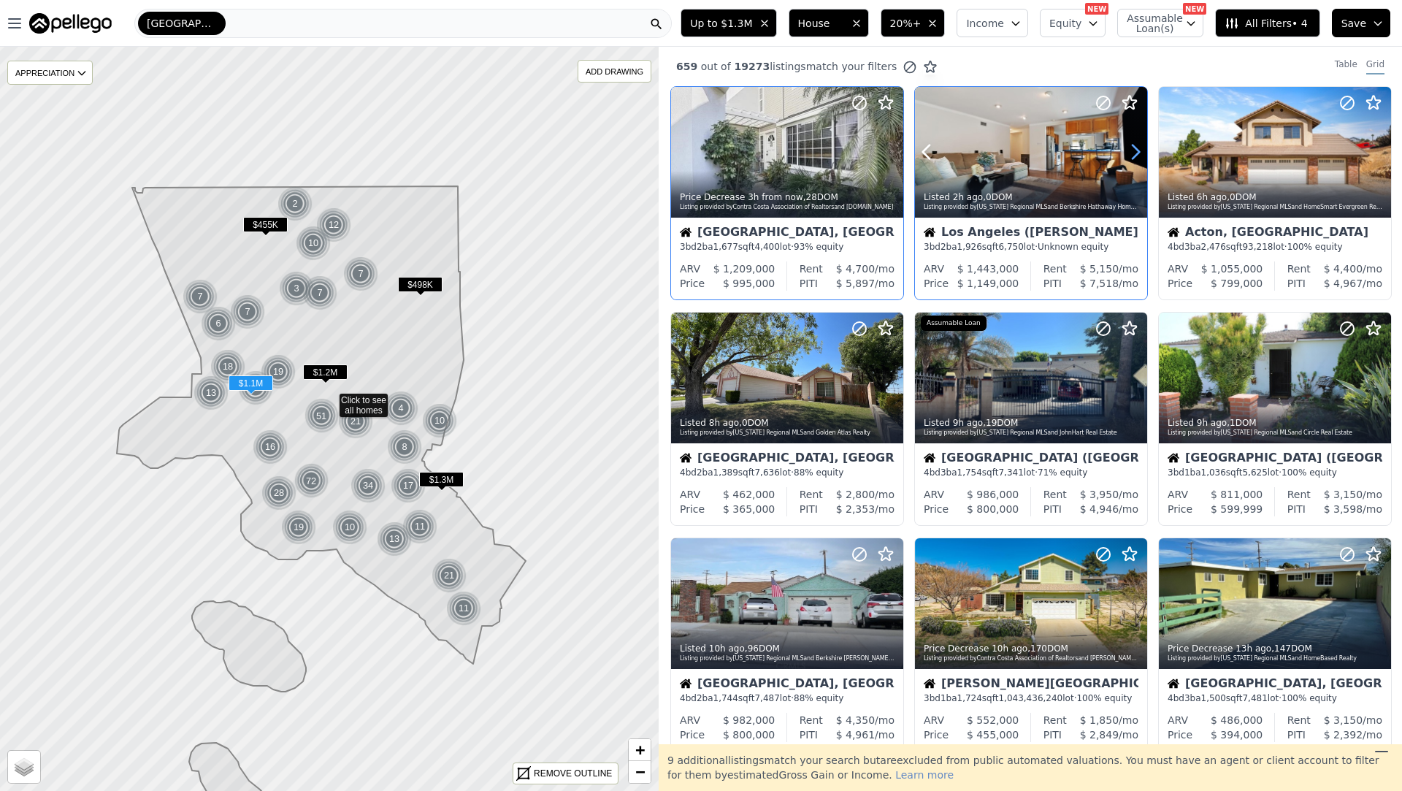
click at [1132, 151] on icon at bounding box center [1135, 151] width 23 height 23
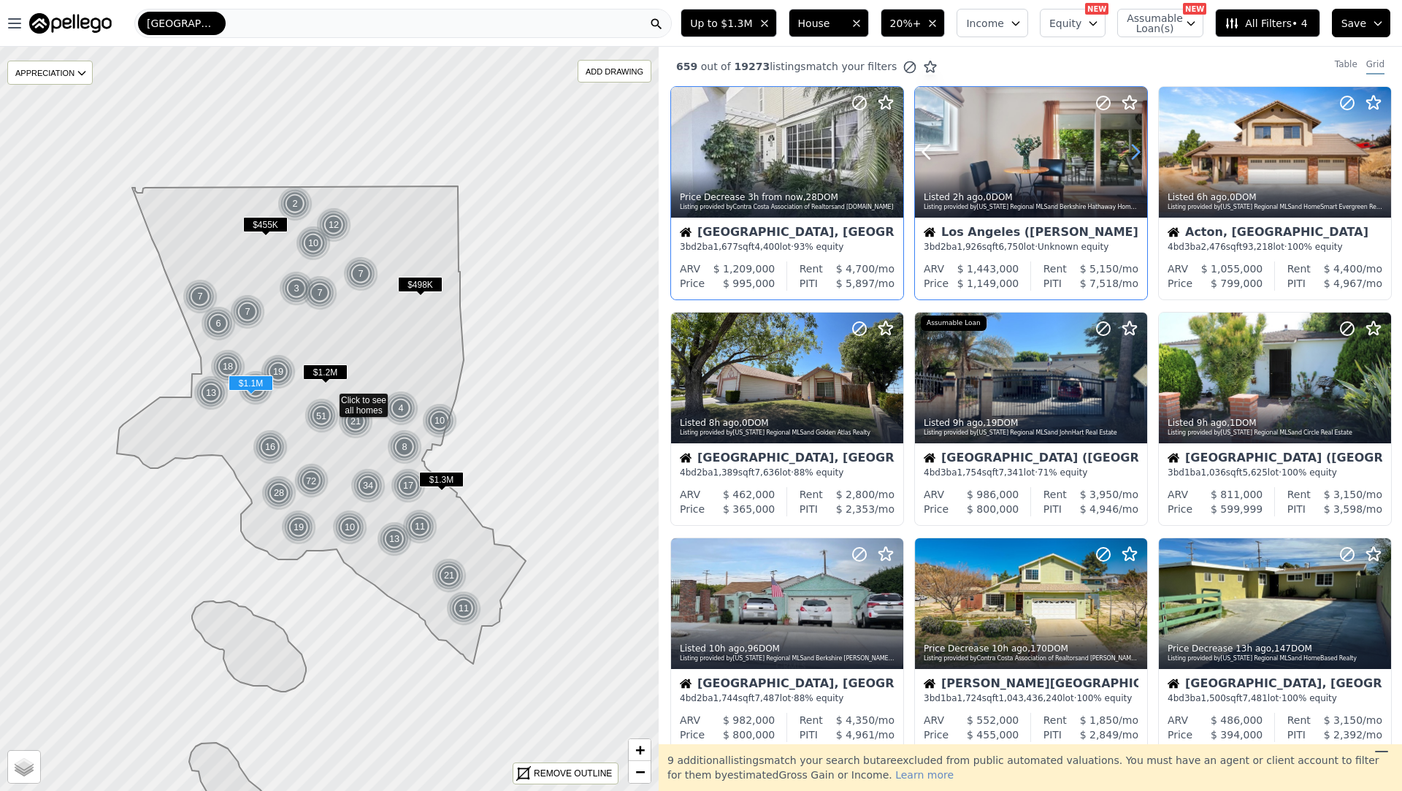
click at [1132, 151] on icon at bounding box center [1135, 151] width 23 height 23
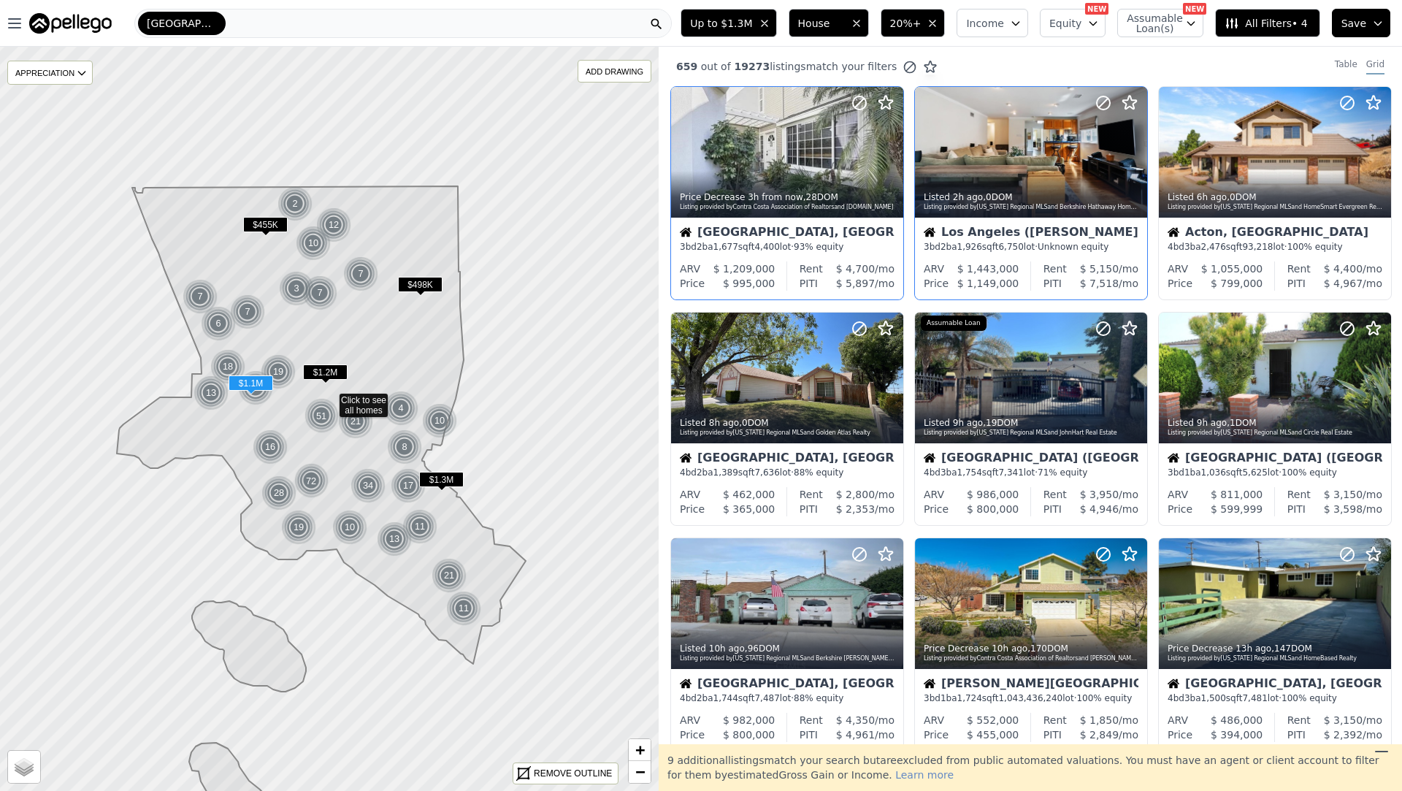
scroll to position [111, 0]
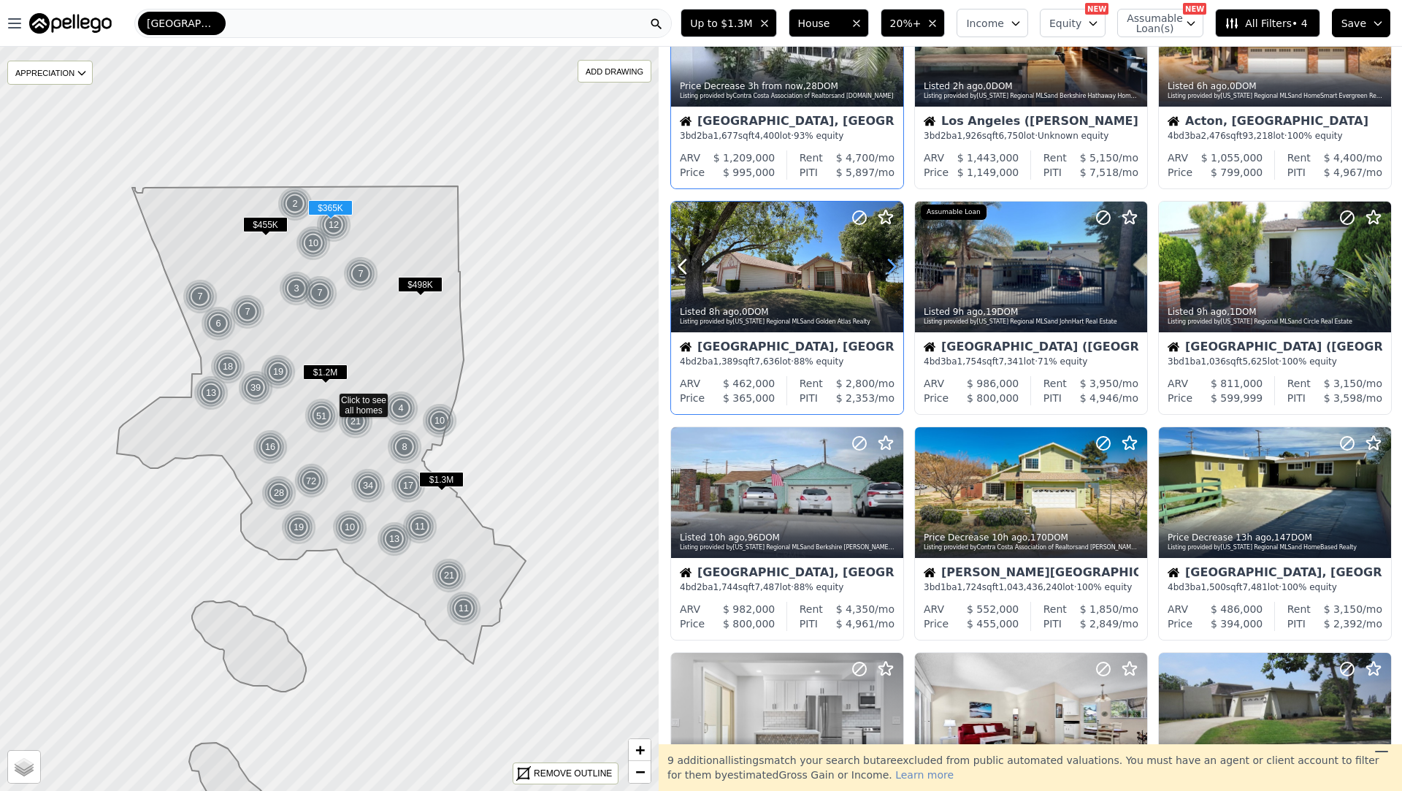
click at [892, 267] on icon at bounding box center [891, 266] width 23 height 23
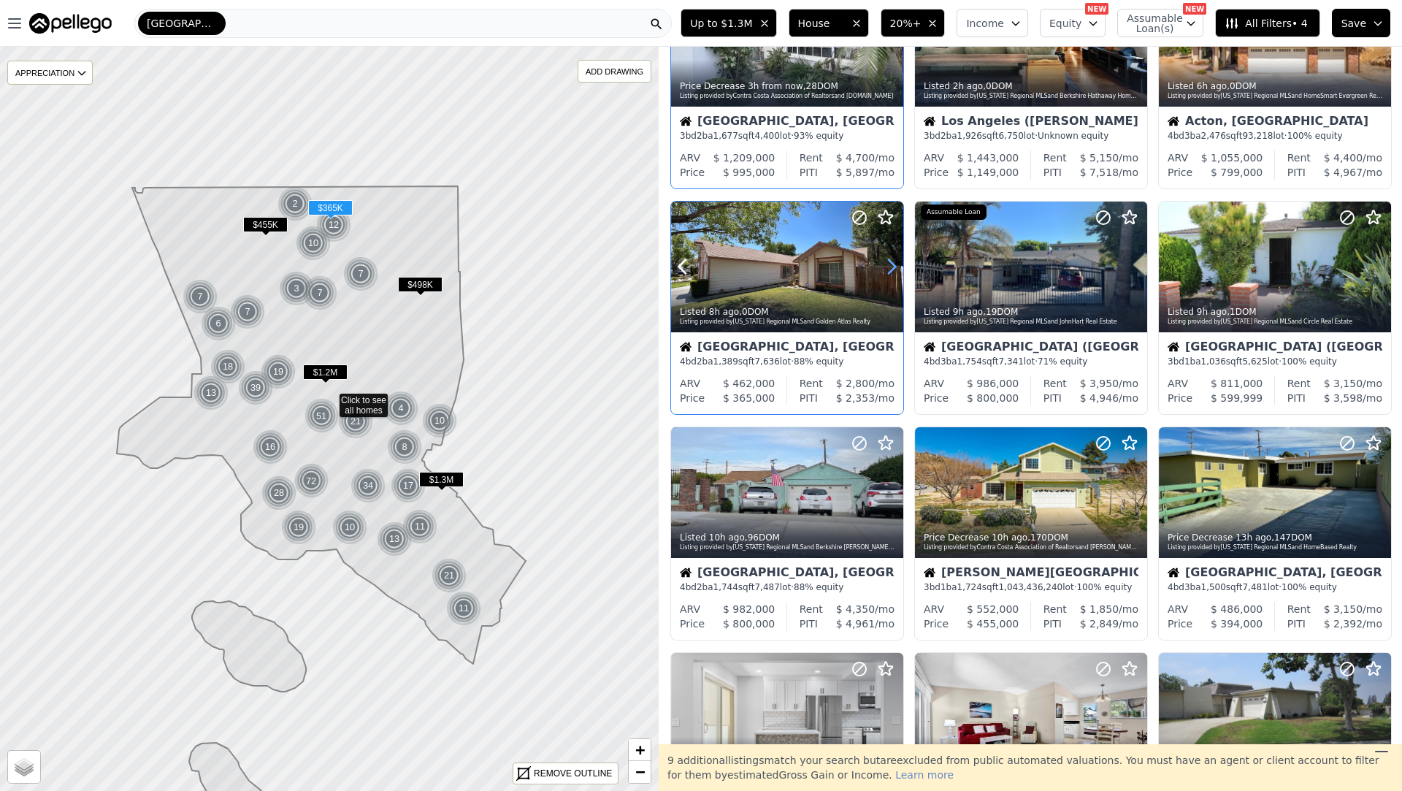
click at [892, 267] on icon at bounding box center [891, 266] width 23 height 23
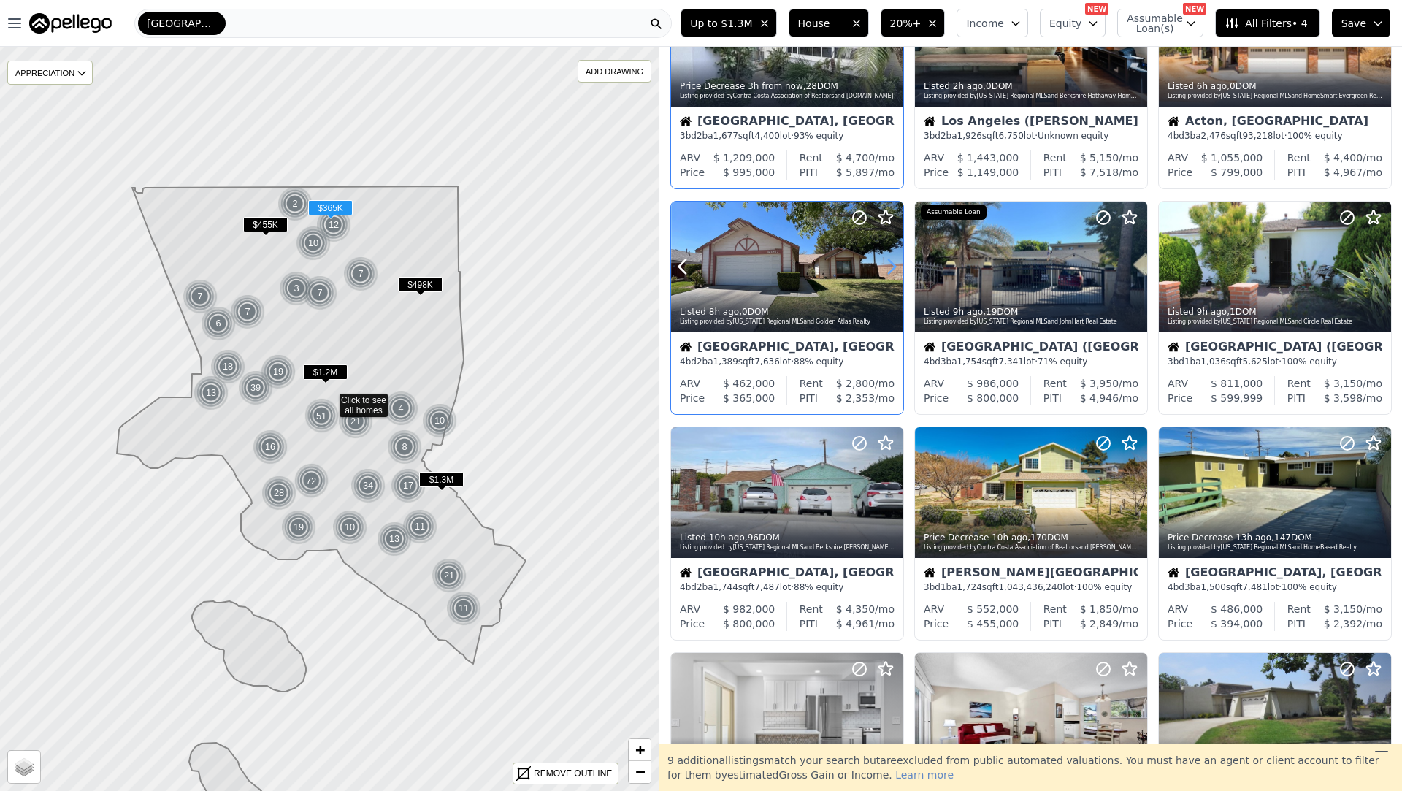
click at [892, 267] on icon at bounding box center [891, 266] width 23 height 23
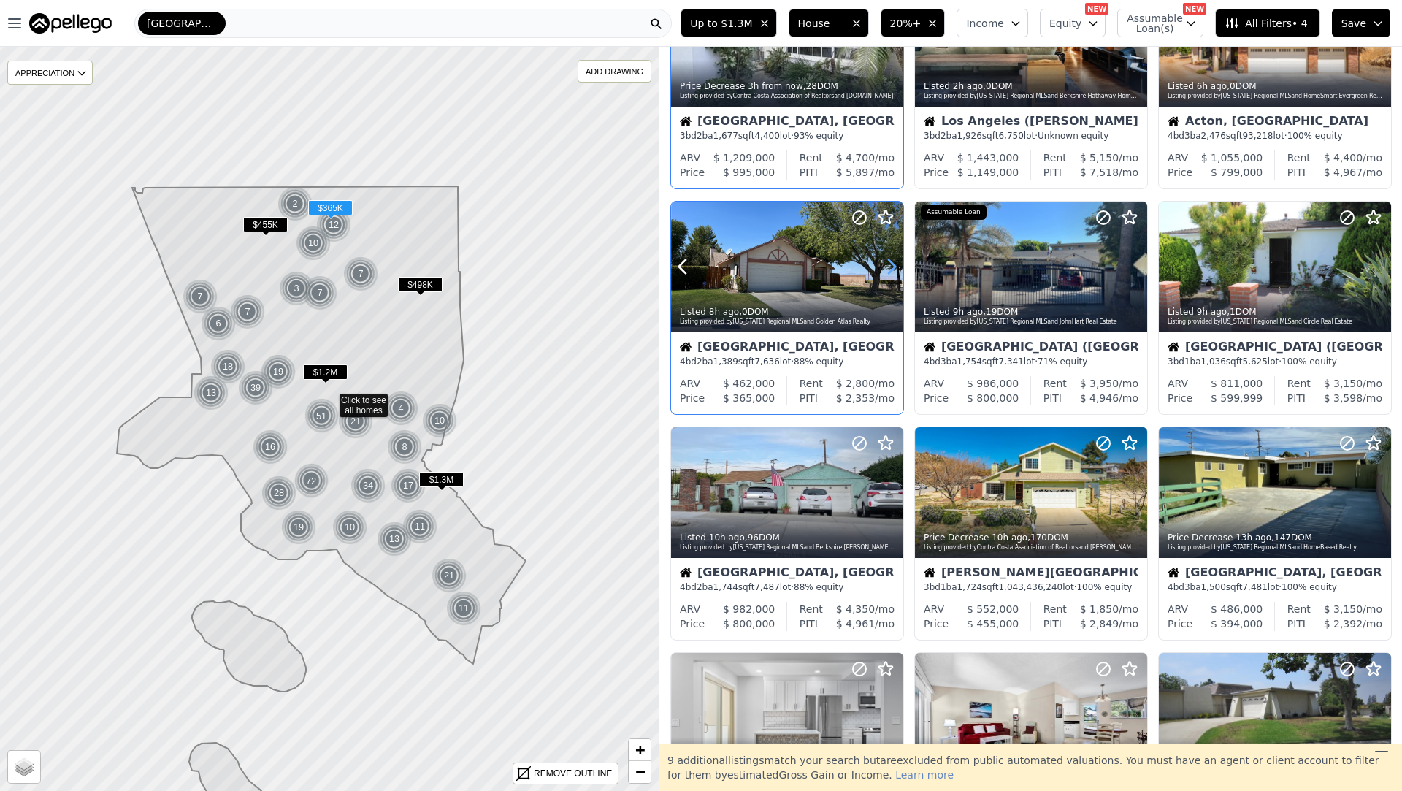
click at [892, 267] on icon at bounding box center [891, 266] width 23 height 23
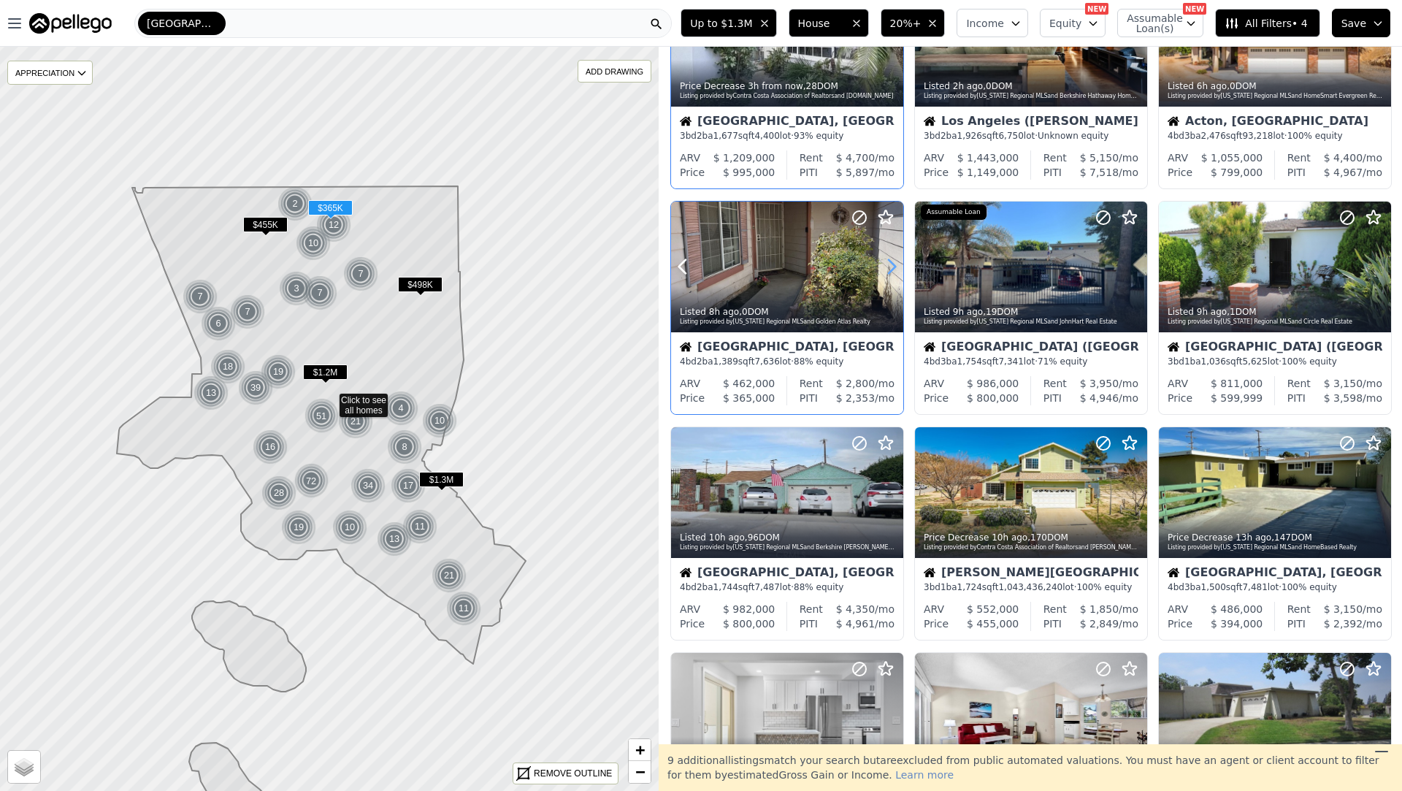
click at [892, 269] on icon at bounding box center [892, 267] width 7 height 14
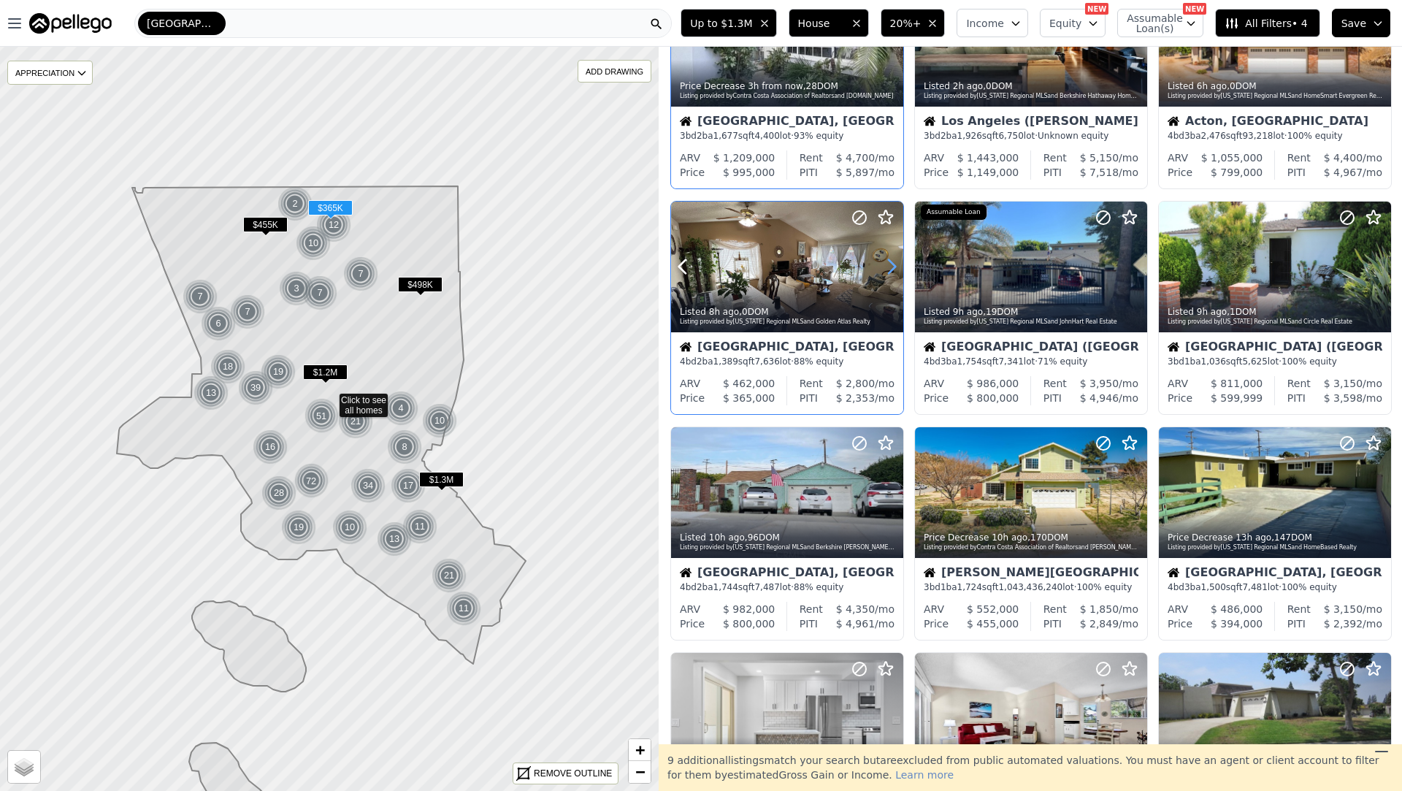
click at [894, 267] on icon at bounding box center [892, 267] width 7 height 14
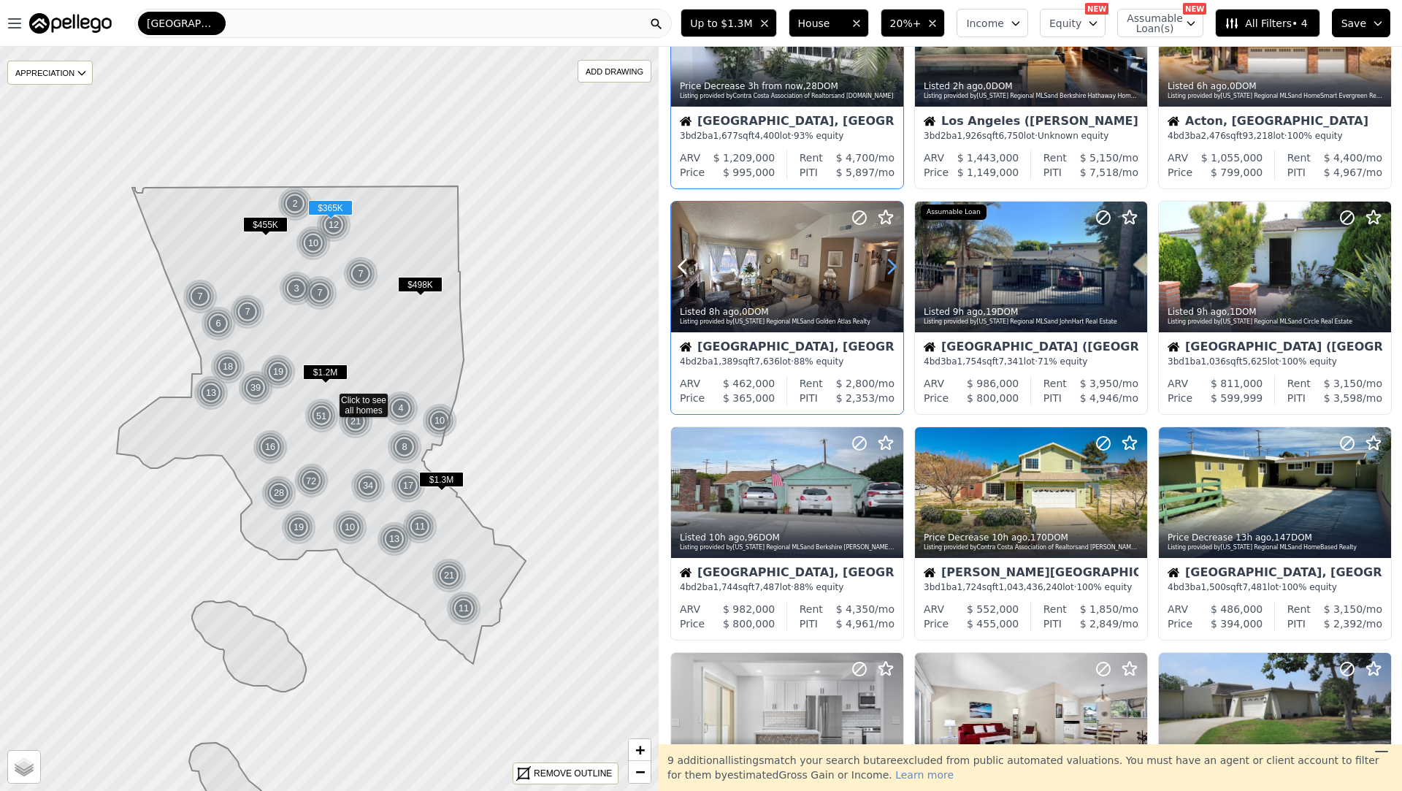
click at [894, 267] on icon at bounding box center [892, 267] width 7 height 14
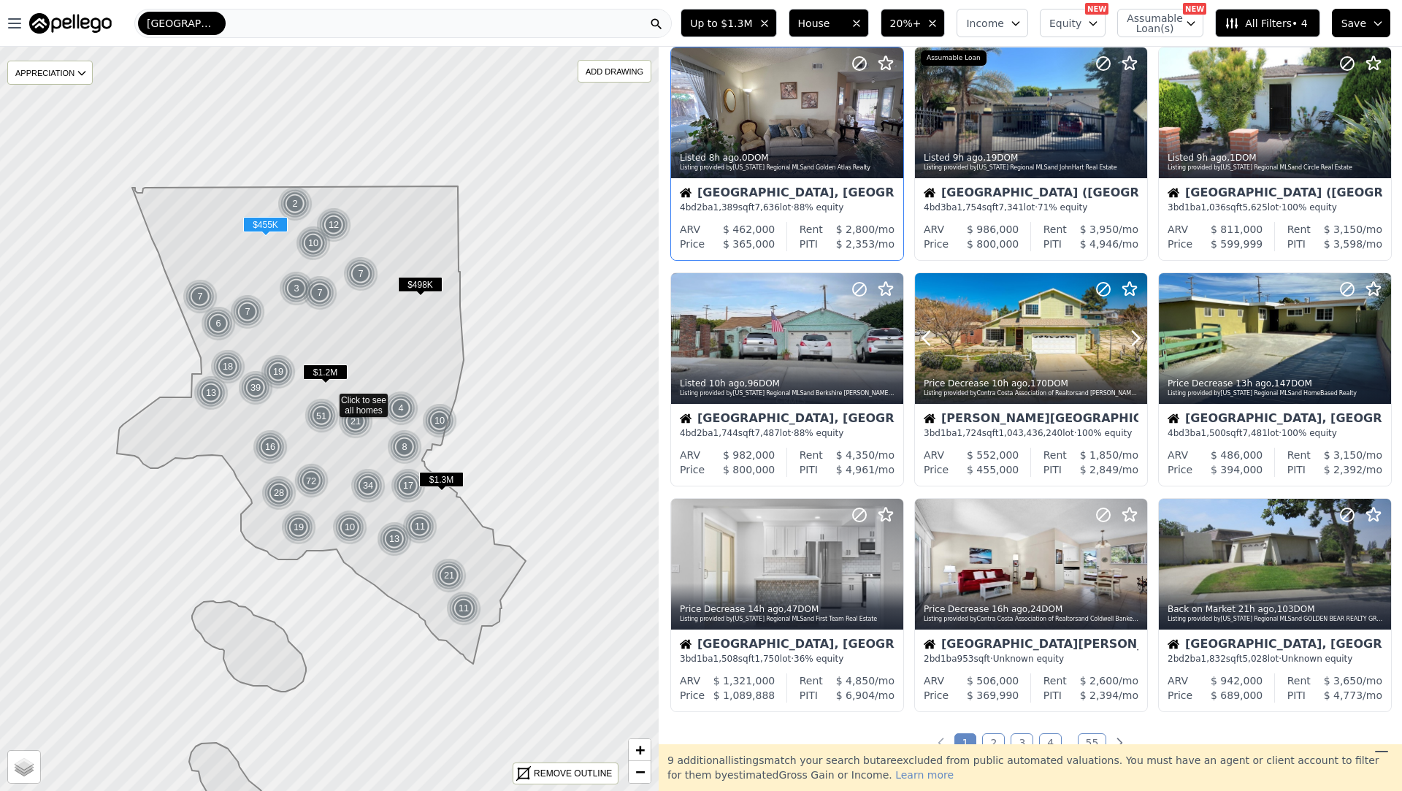
scroll to position [264, 0]
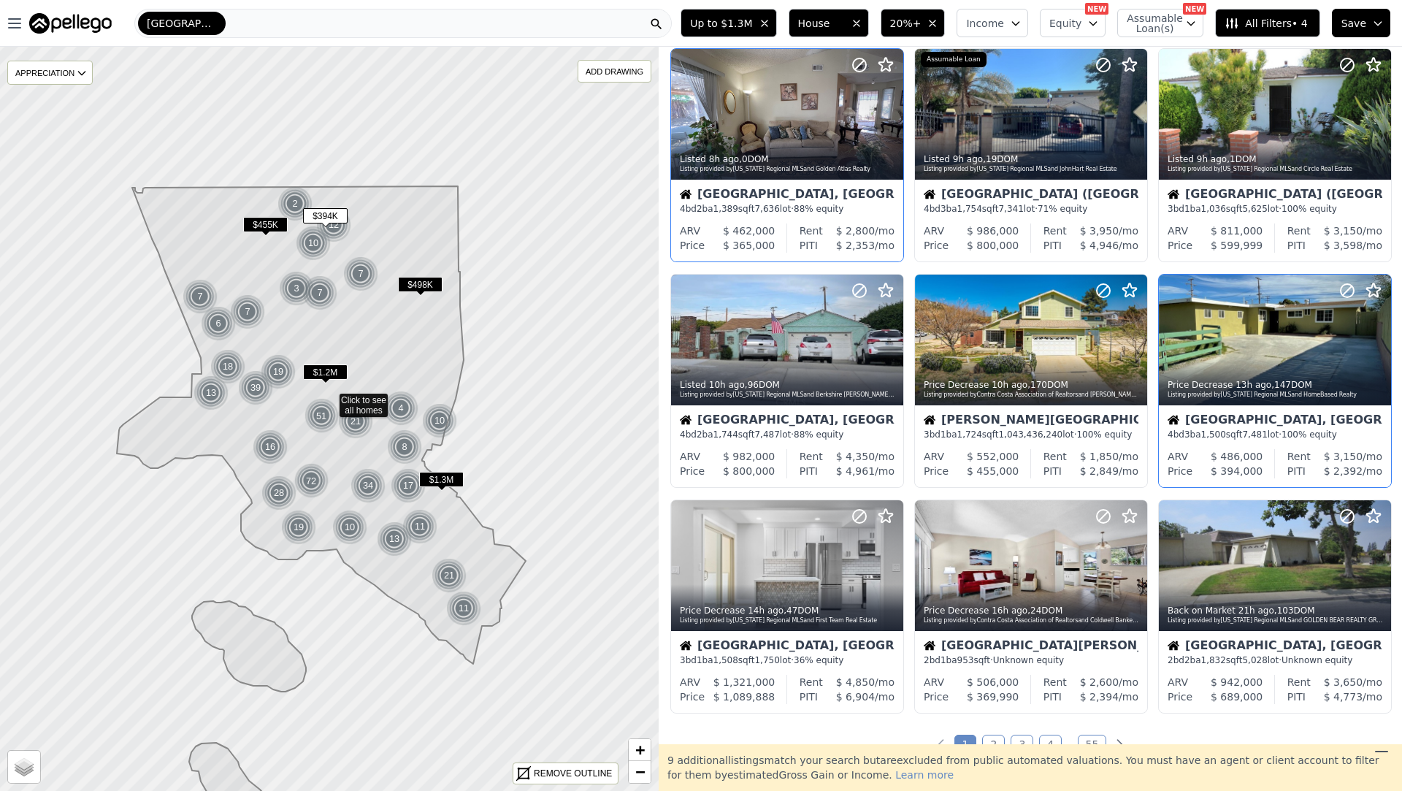
click at [1235, 417] on div "Lancaster, CA" at bounding box center [1275, 421] width 215 height 15
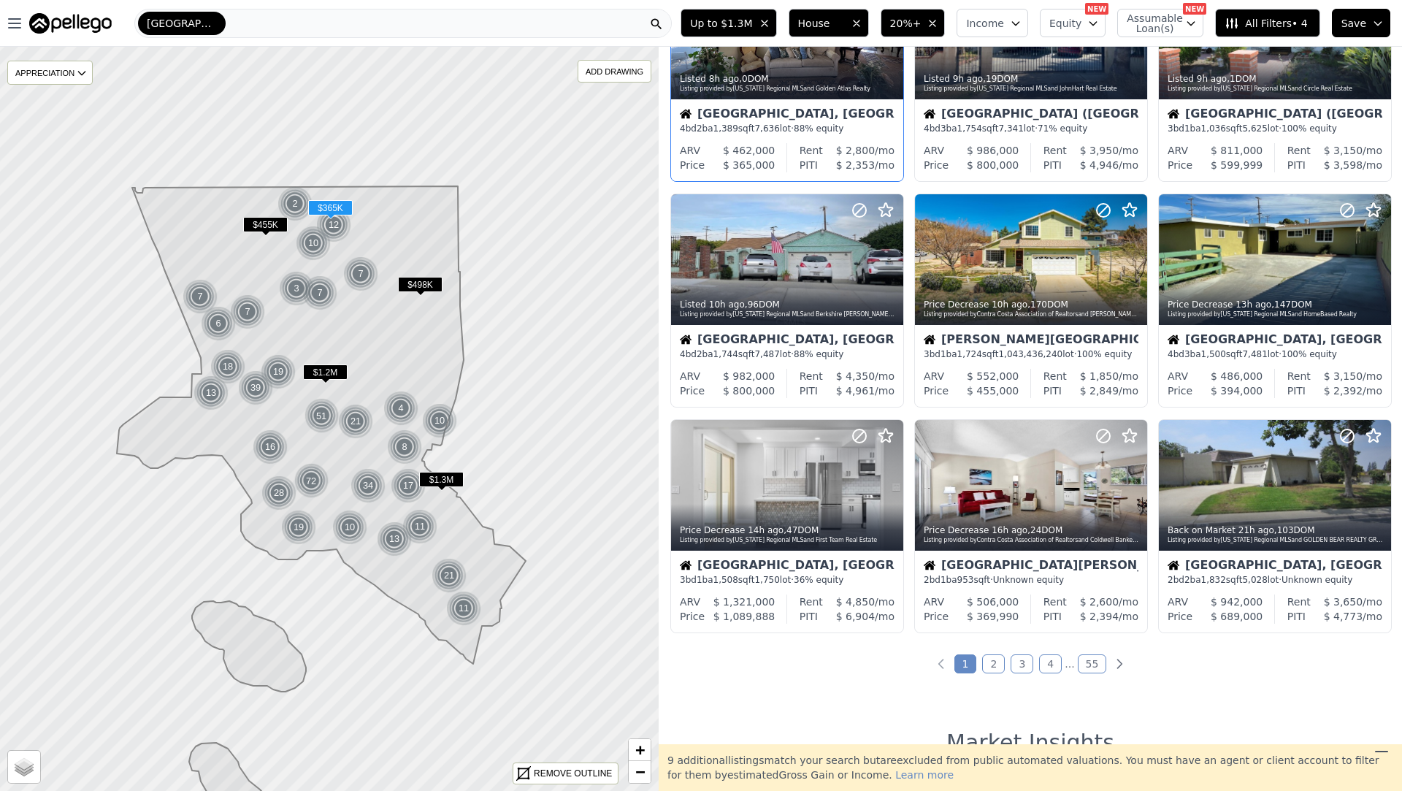
scroll to position [0, 0]
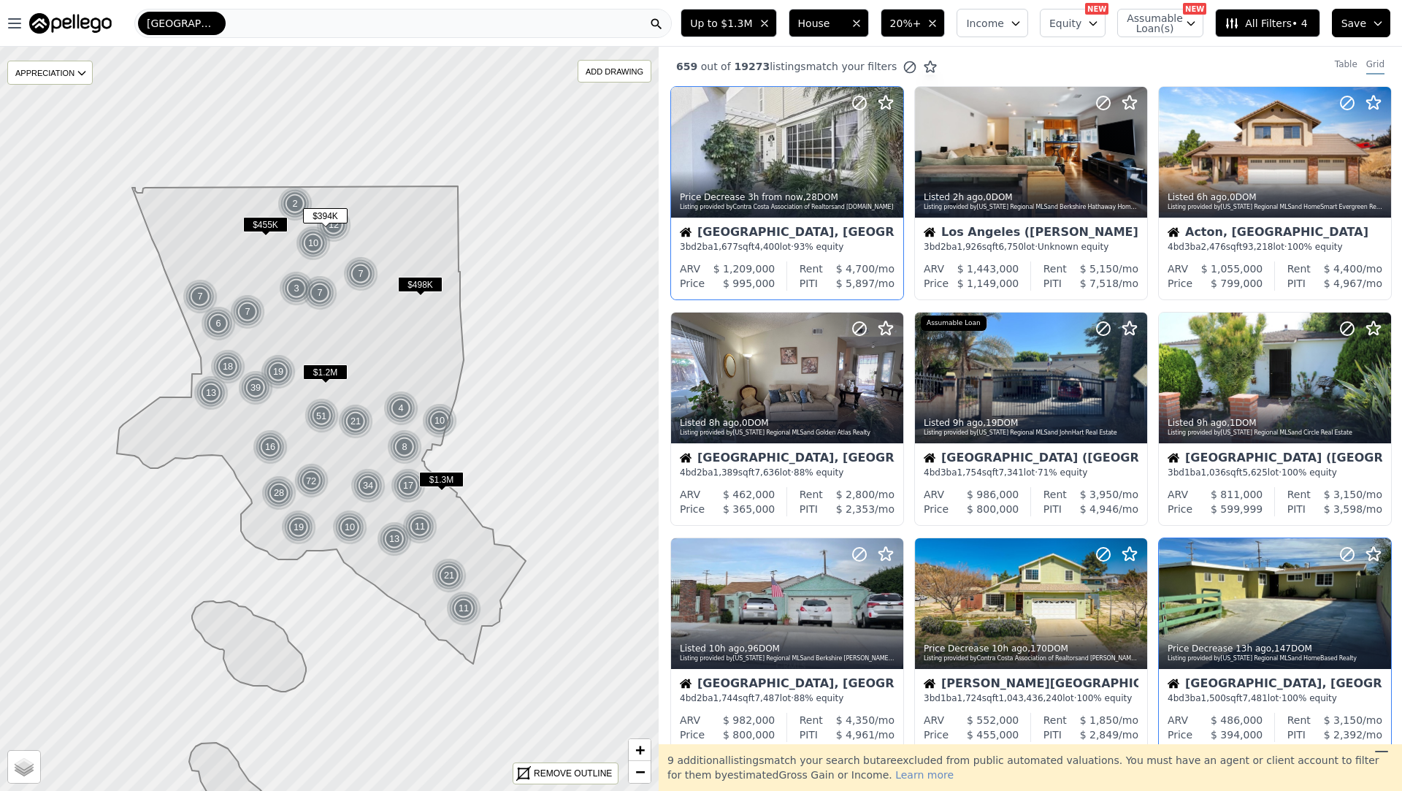
click at [1203, 700] on div "4 bd 3 ba 1,500 sqft 7,481 lot · 100% equity" at bounding box center [1275, 698] width 215 height 12
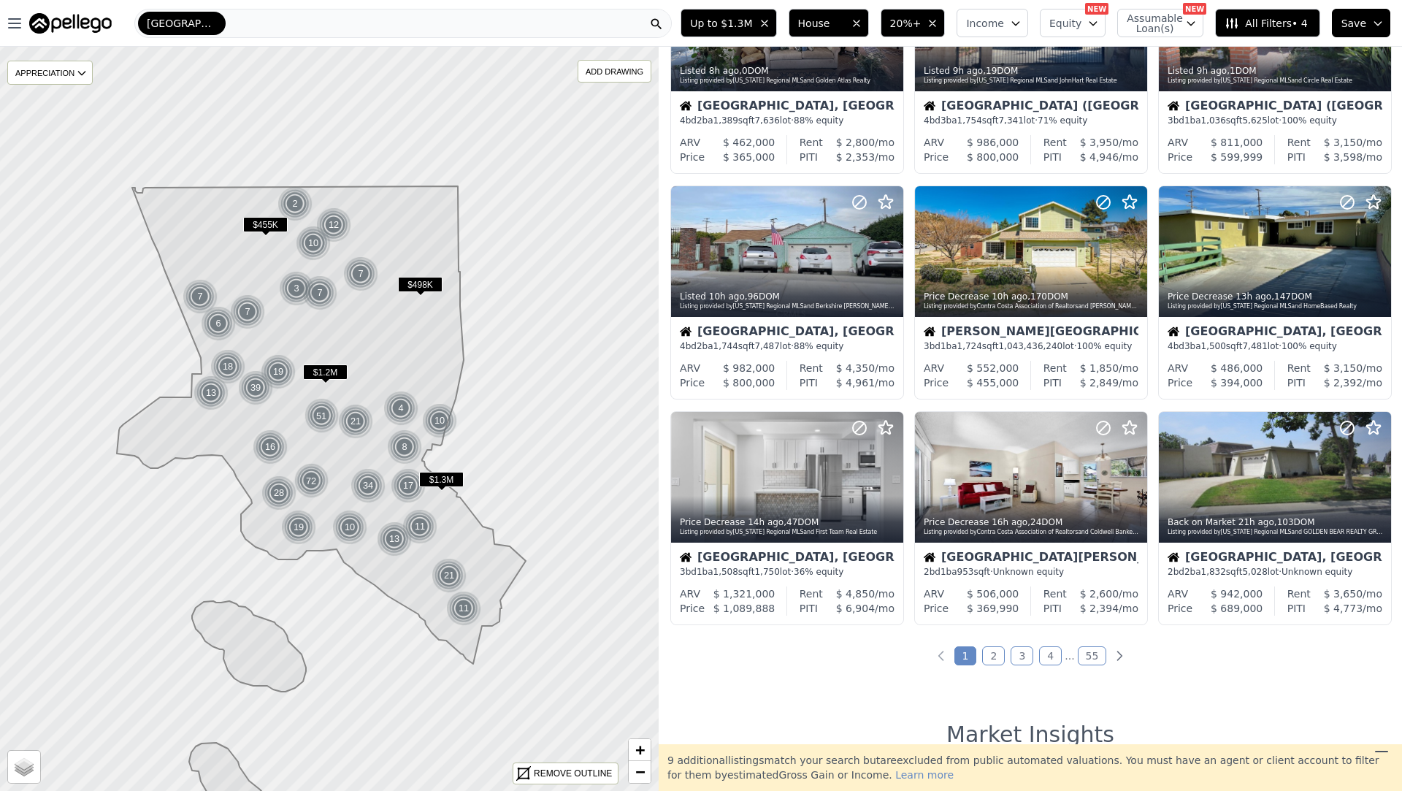
scroll to position [348, 0]
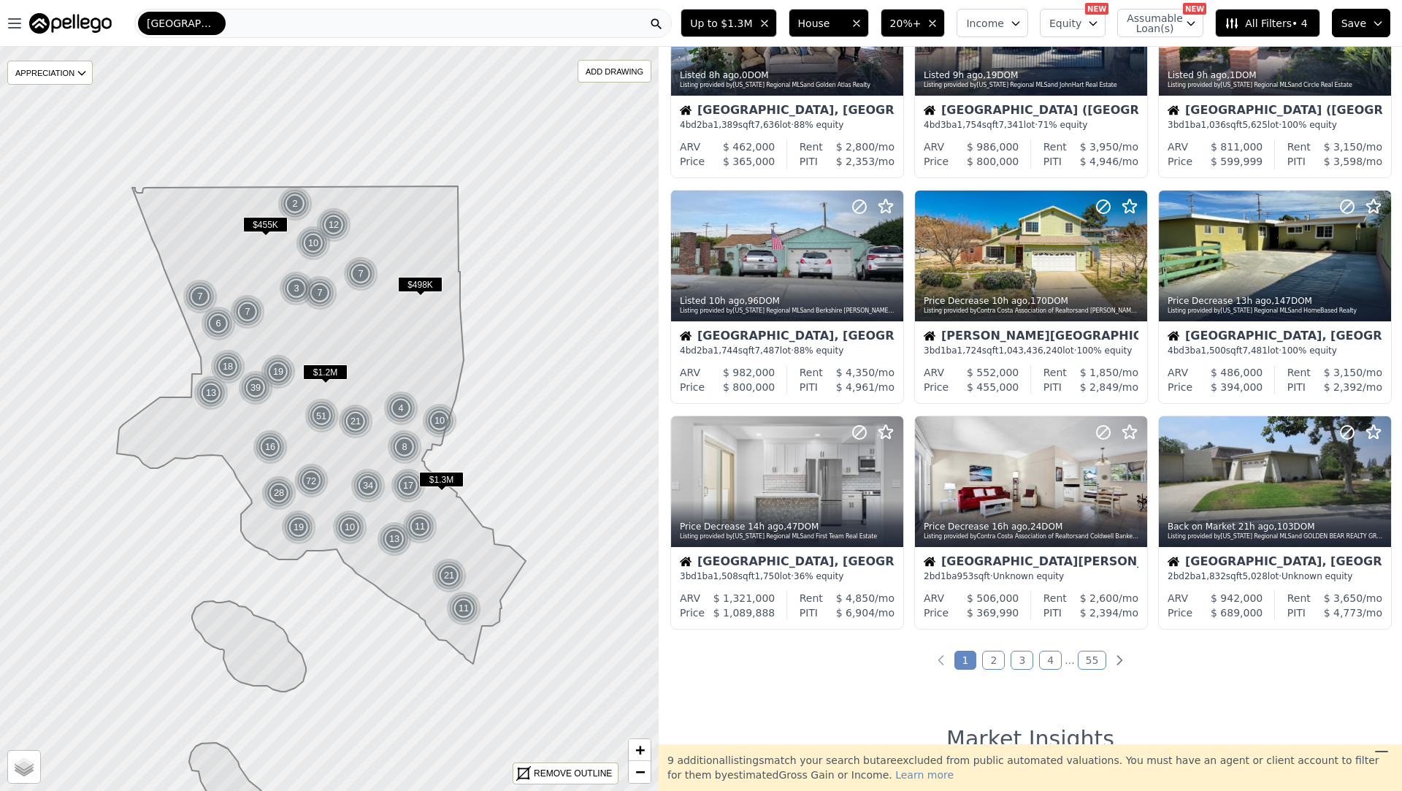
click at [997, 665] on link "2" at bounding box center [993, 660] width 23 height 19
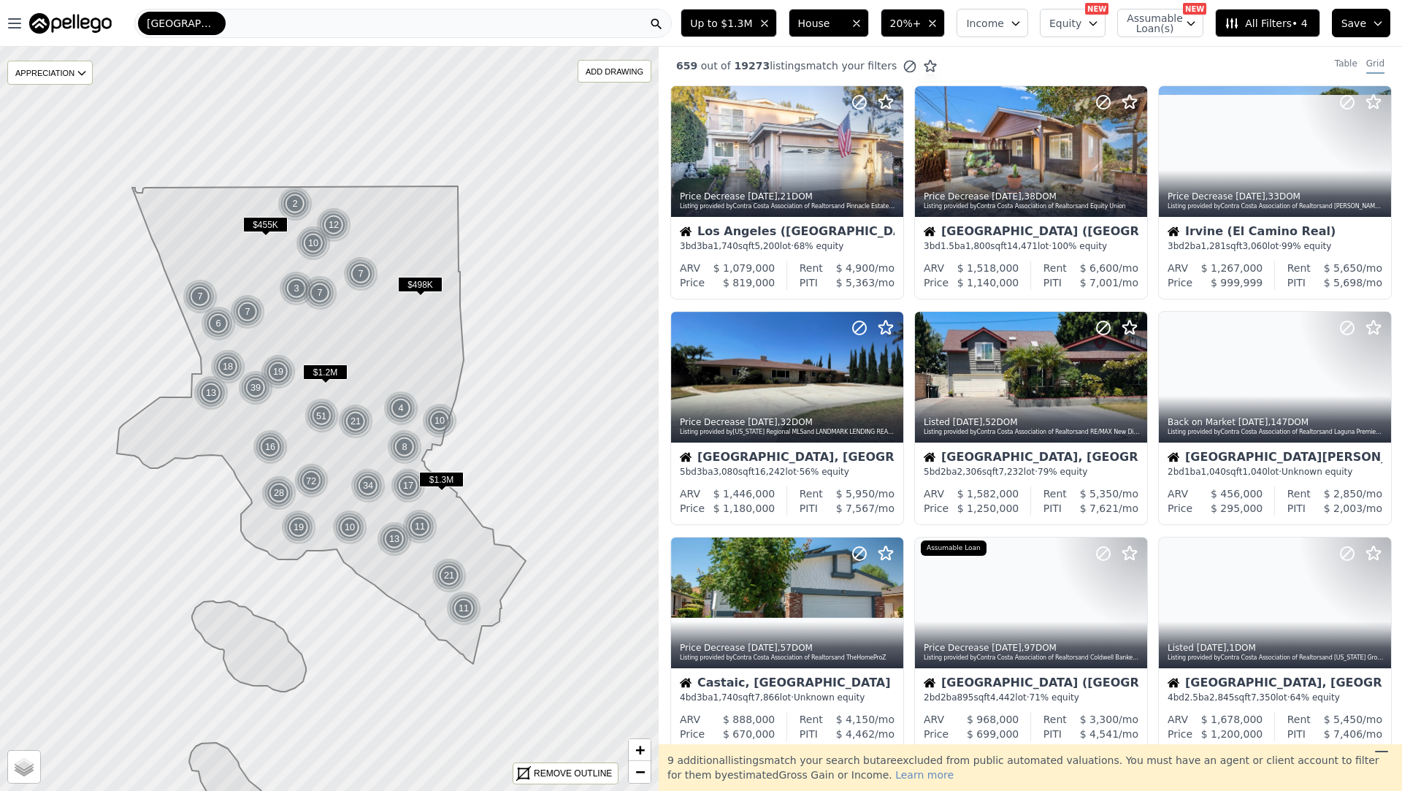
scroll to position [0, 0]
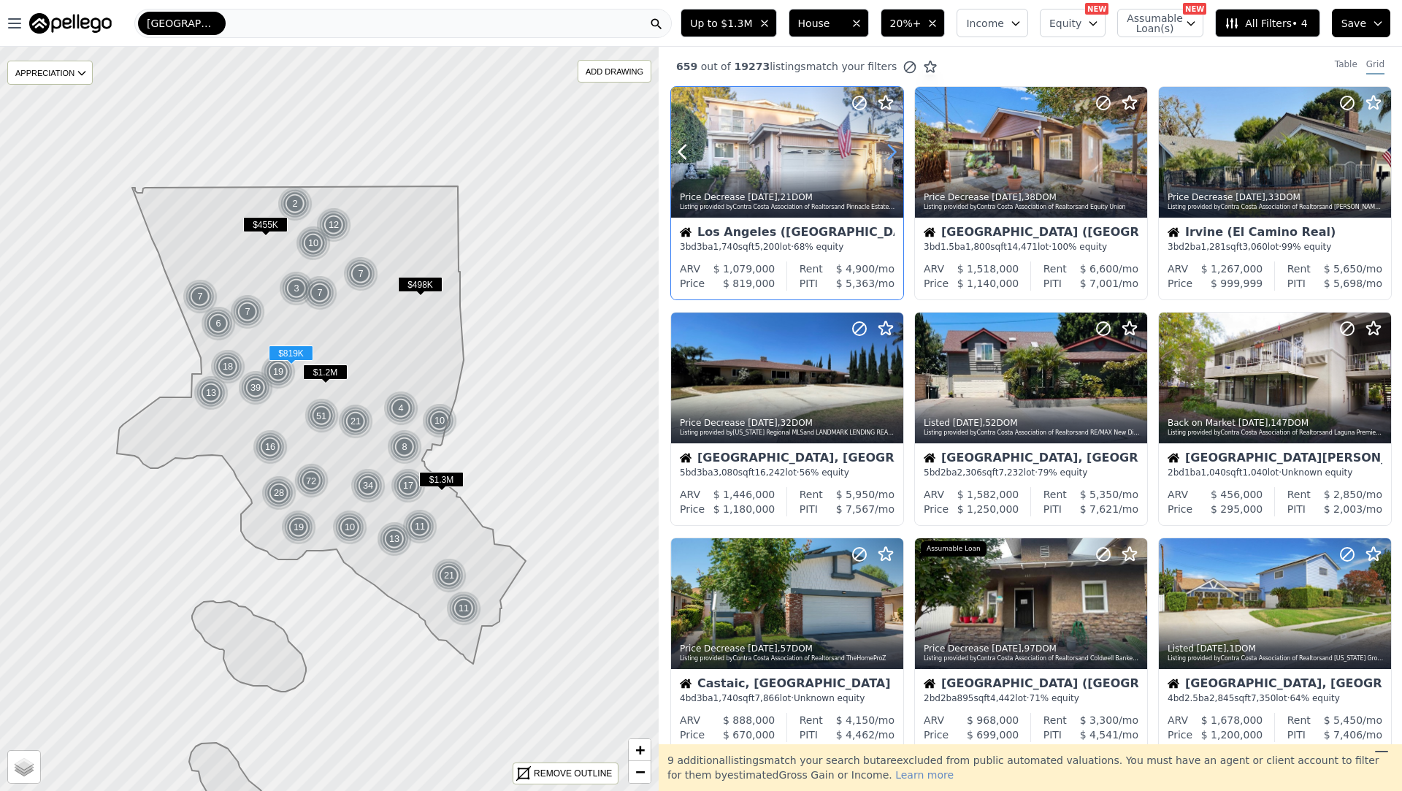
click at [890, 157] on icon at bounding box center [892, 152] width 7 height 14
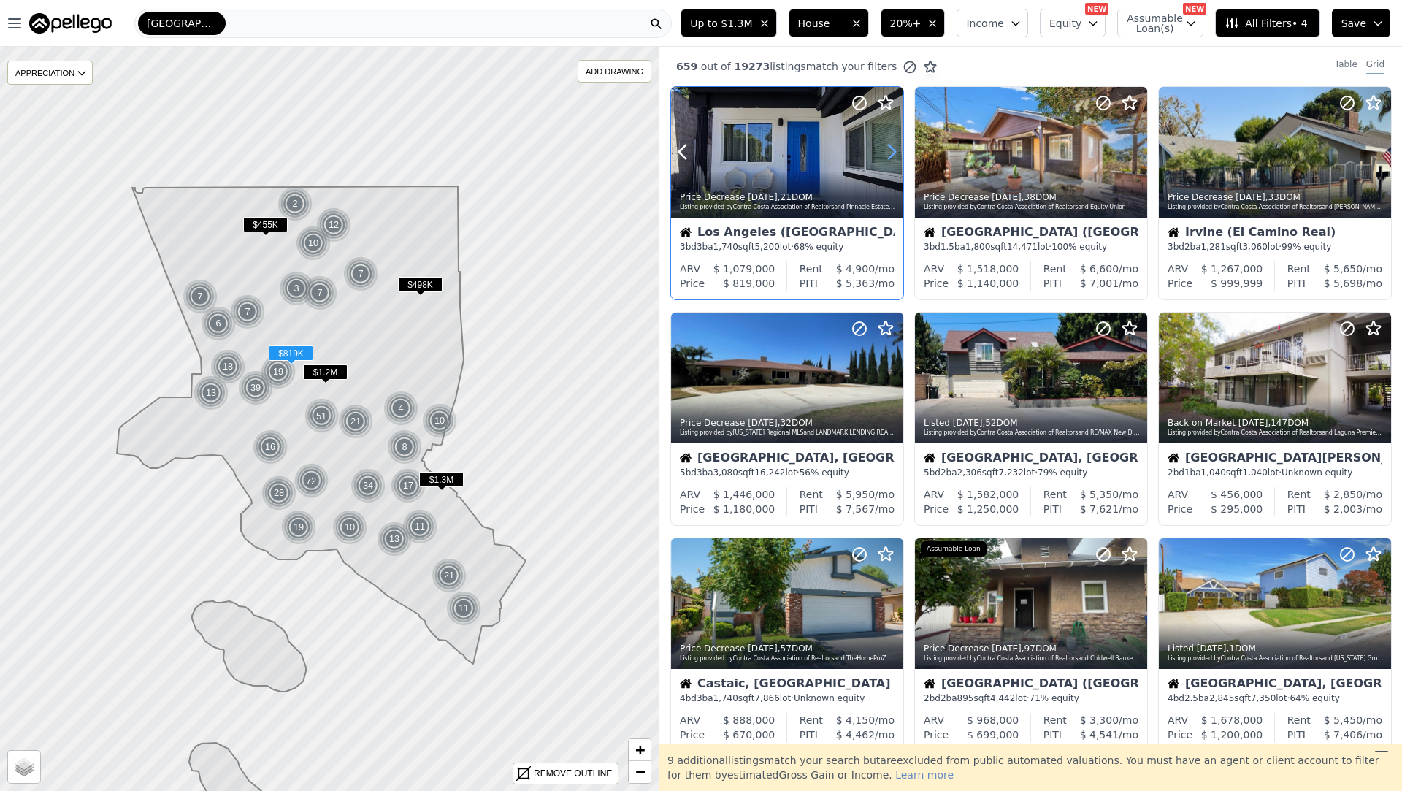
click at [890, 157] on icon at bounding box center [892, 152] width 7 height 14
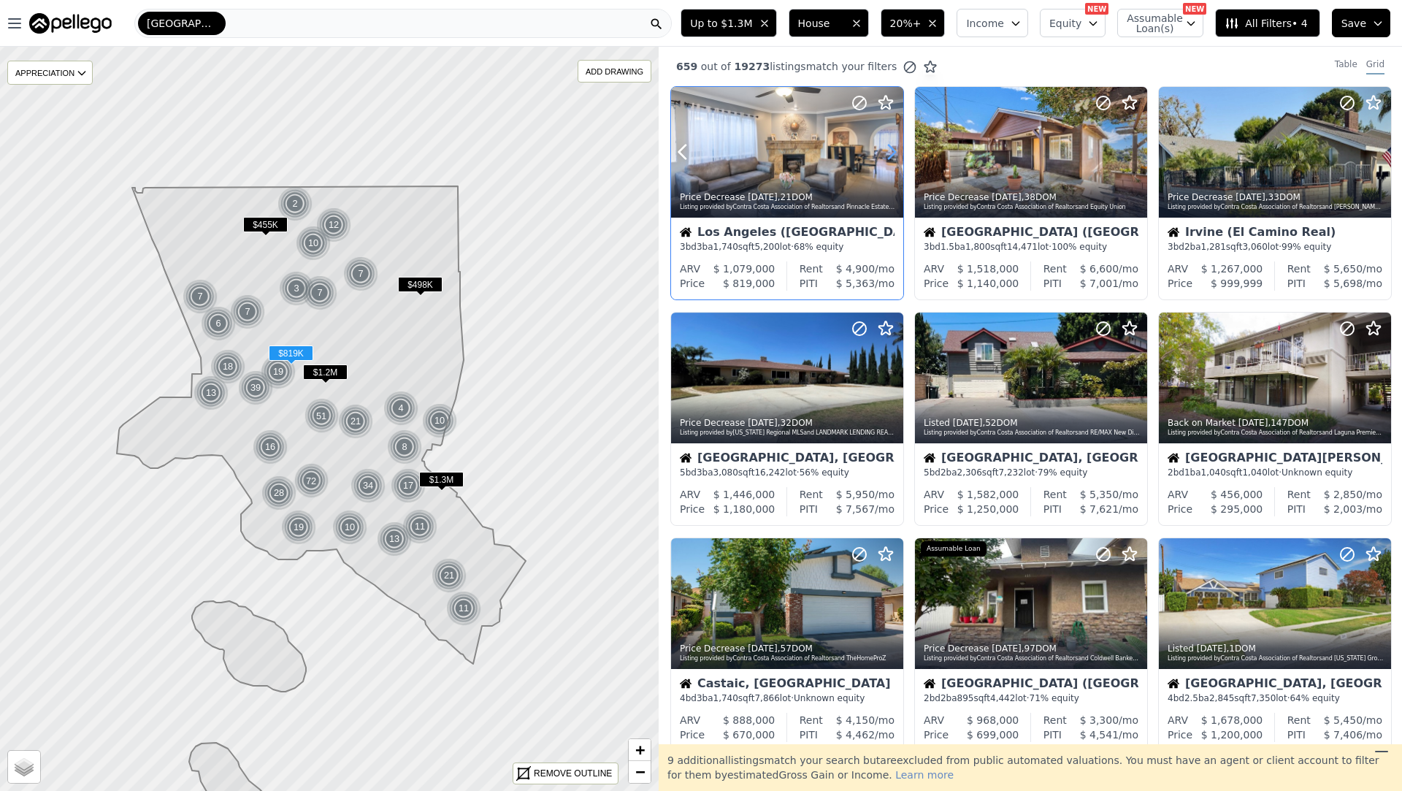
click at [890, 157] on icon at bounding box center [892, 152] width 7 height 14
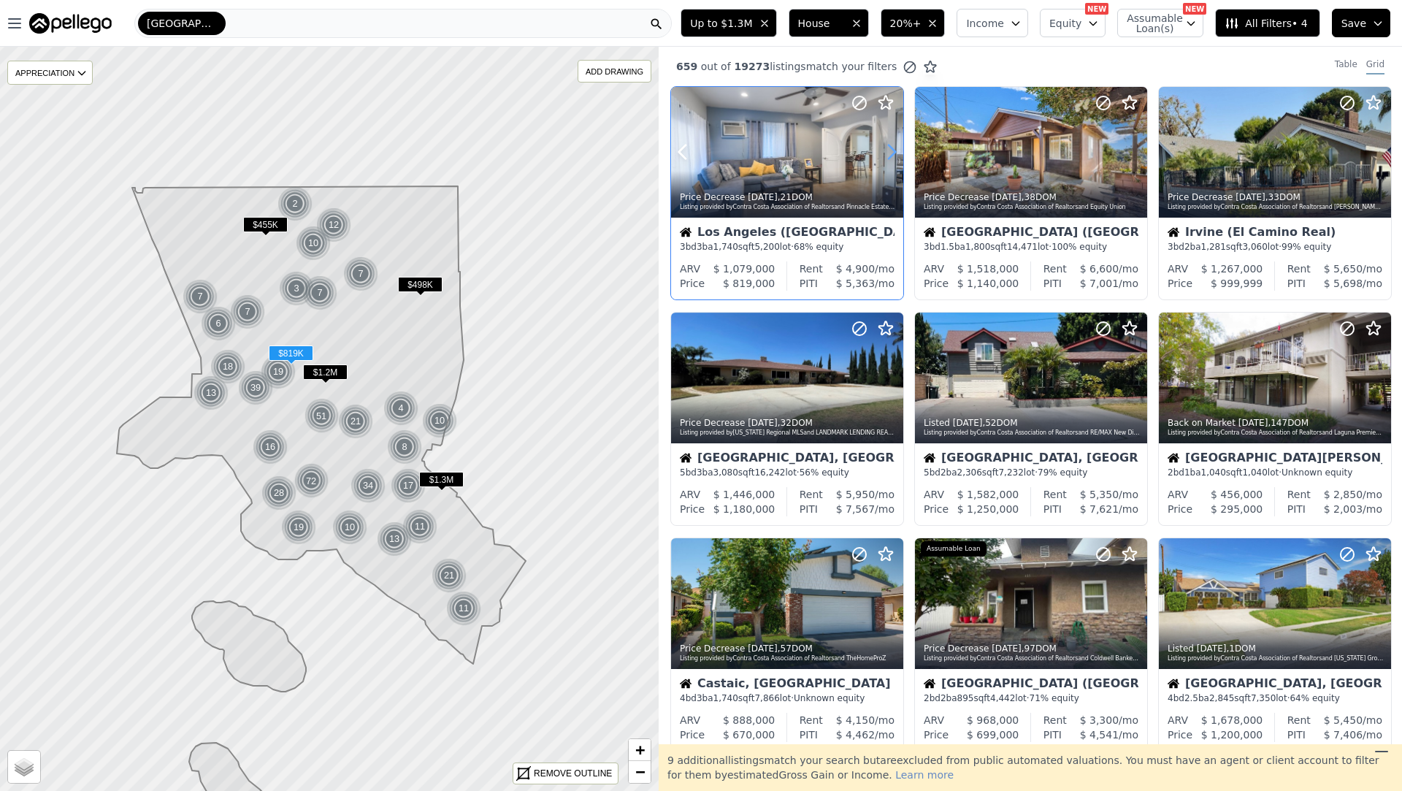
click at [890, 157] on icon at bounding box center [892, 152] width 7 height 14
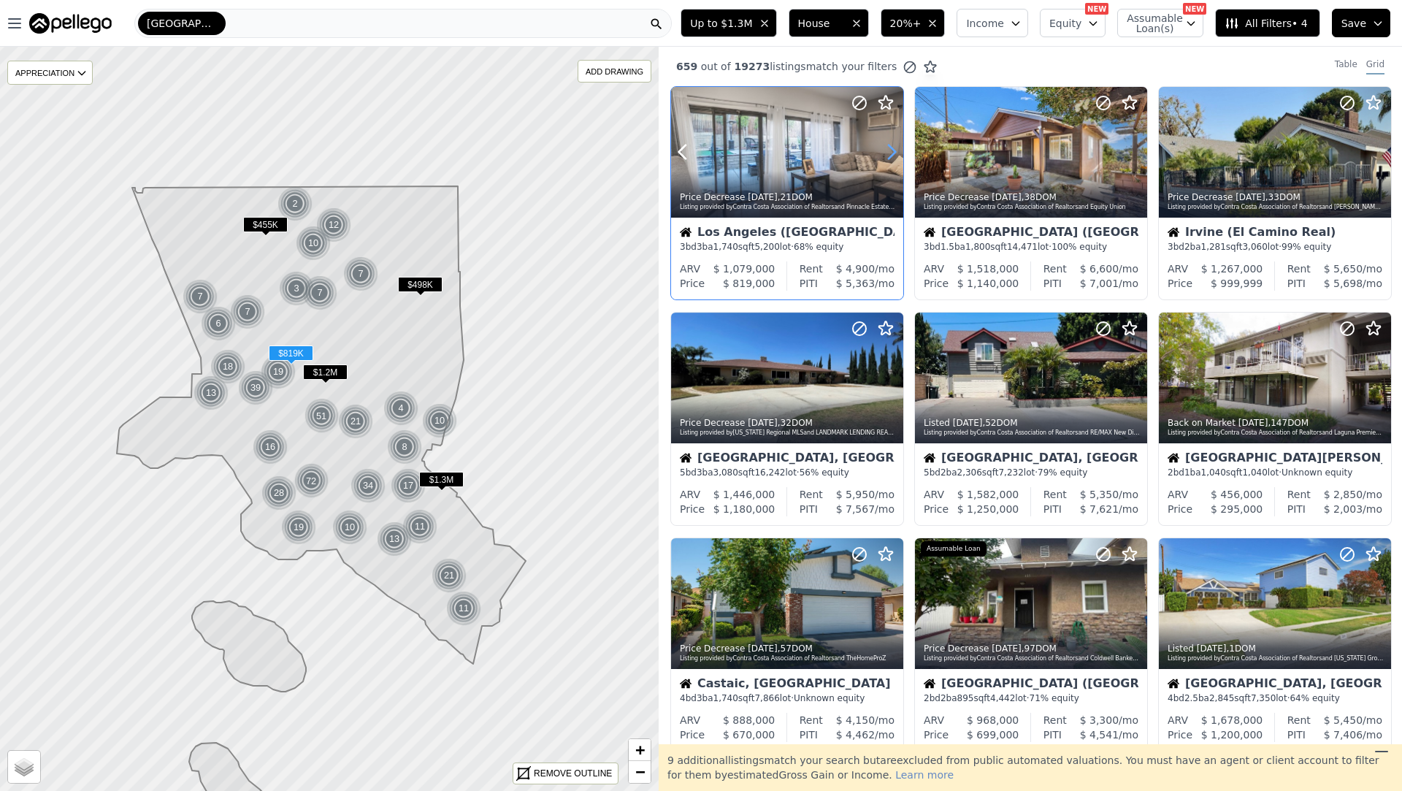
click at [890, 157] on icon at bounding box center [892, 152] width 7 height 14
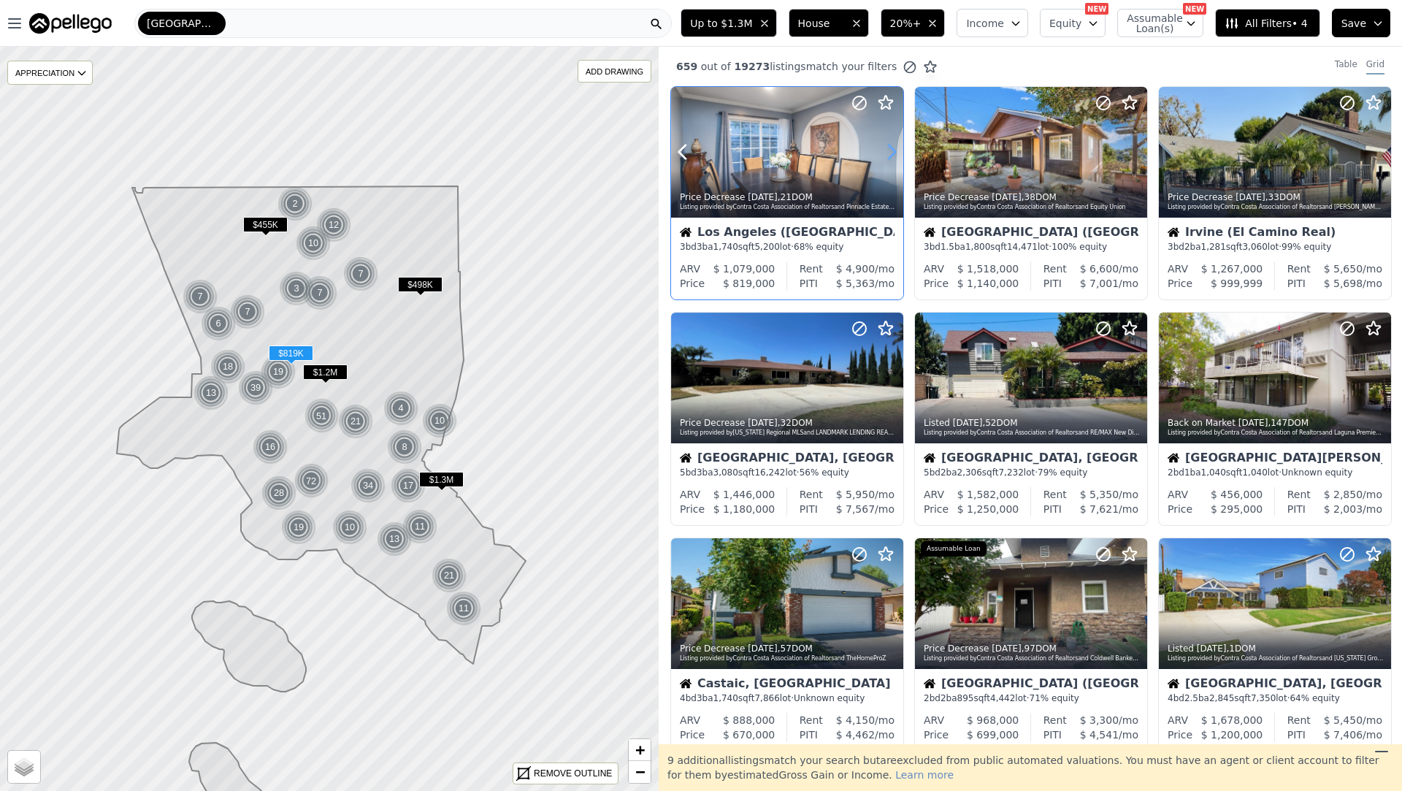
click at [890, 157] on icon at bounding box center [892, 152] width 7 height 14
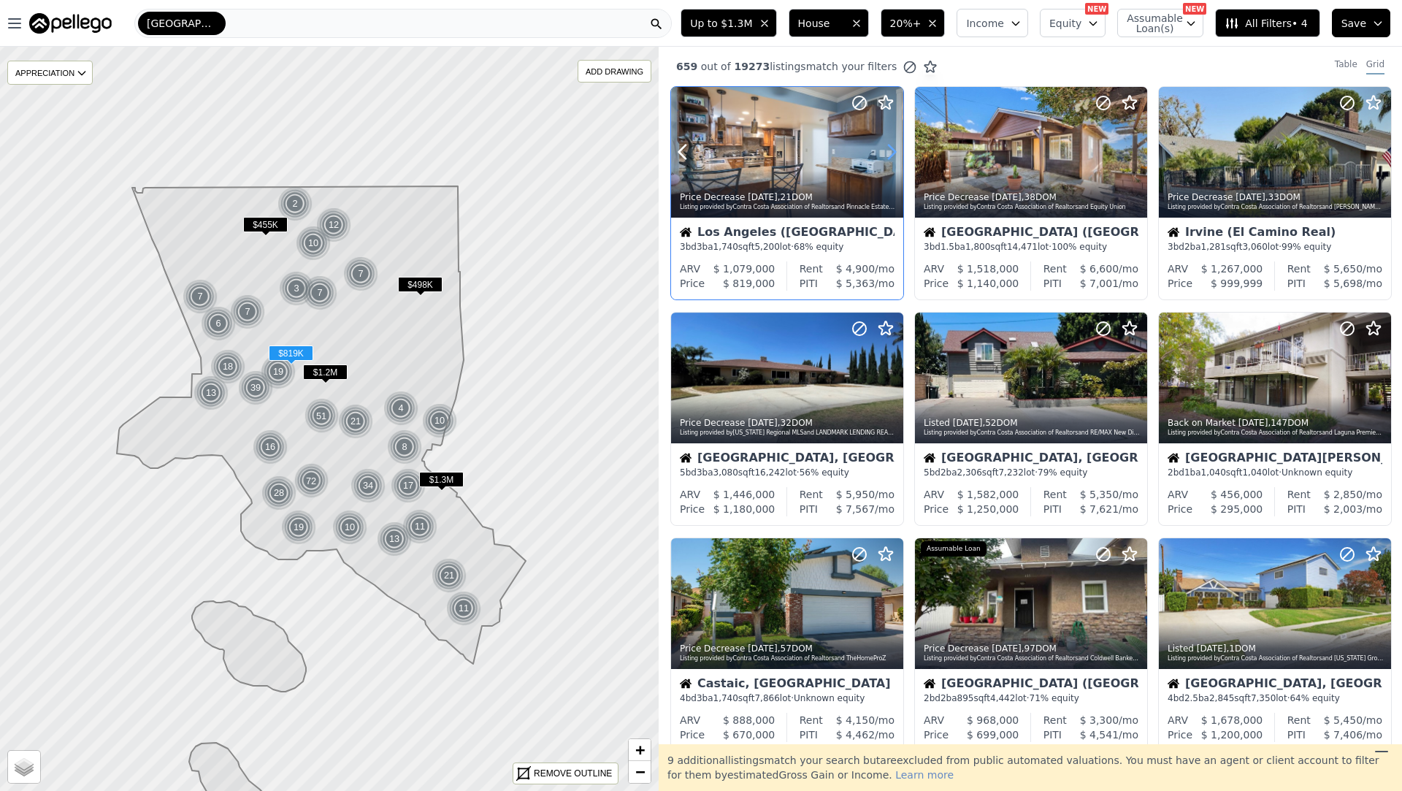
click at [890, 157] on icon at bounding box center [892, 152] width 7 height 14
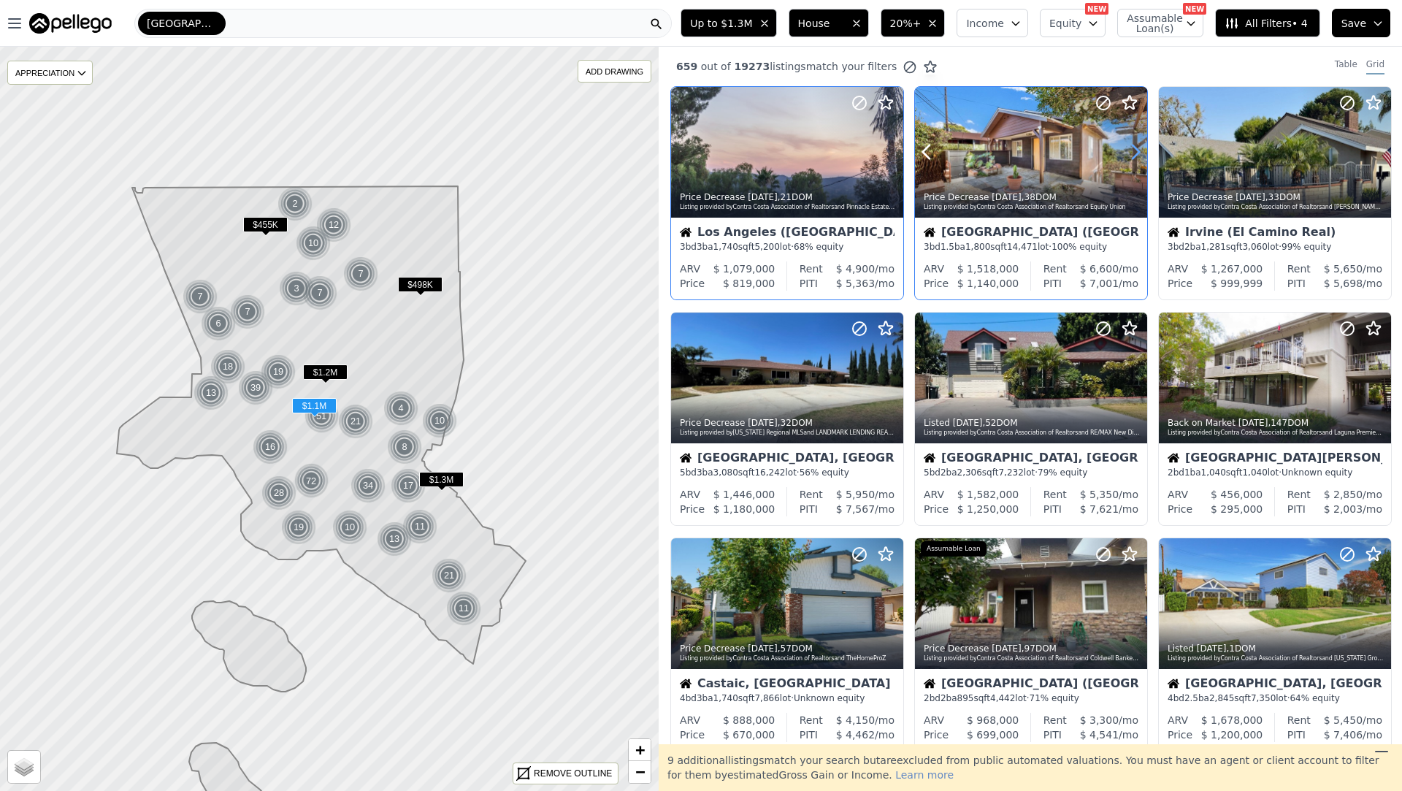
click at [1136, 150] on icon at bounding box center [1136, 152] width 7 height 14
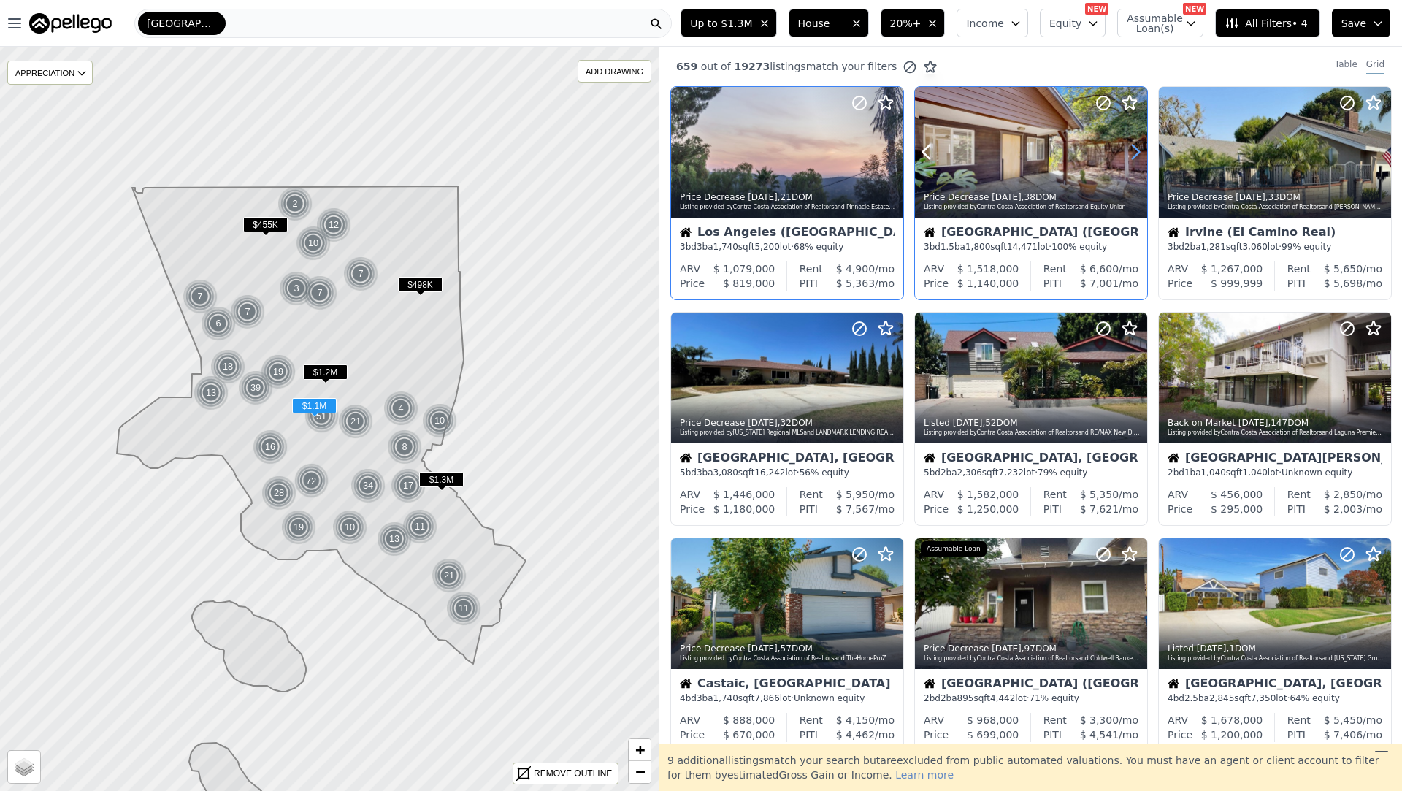
click at [1136, 150] on icon at bounding box center [1136, 152] width 7 height 14
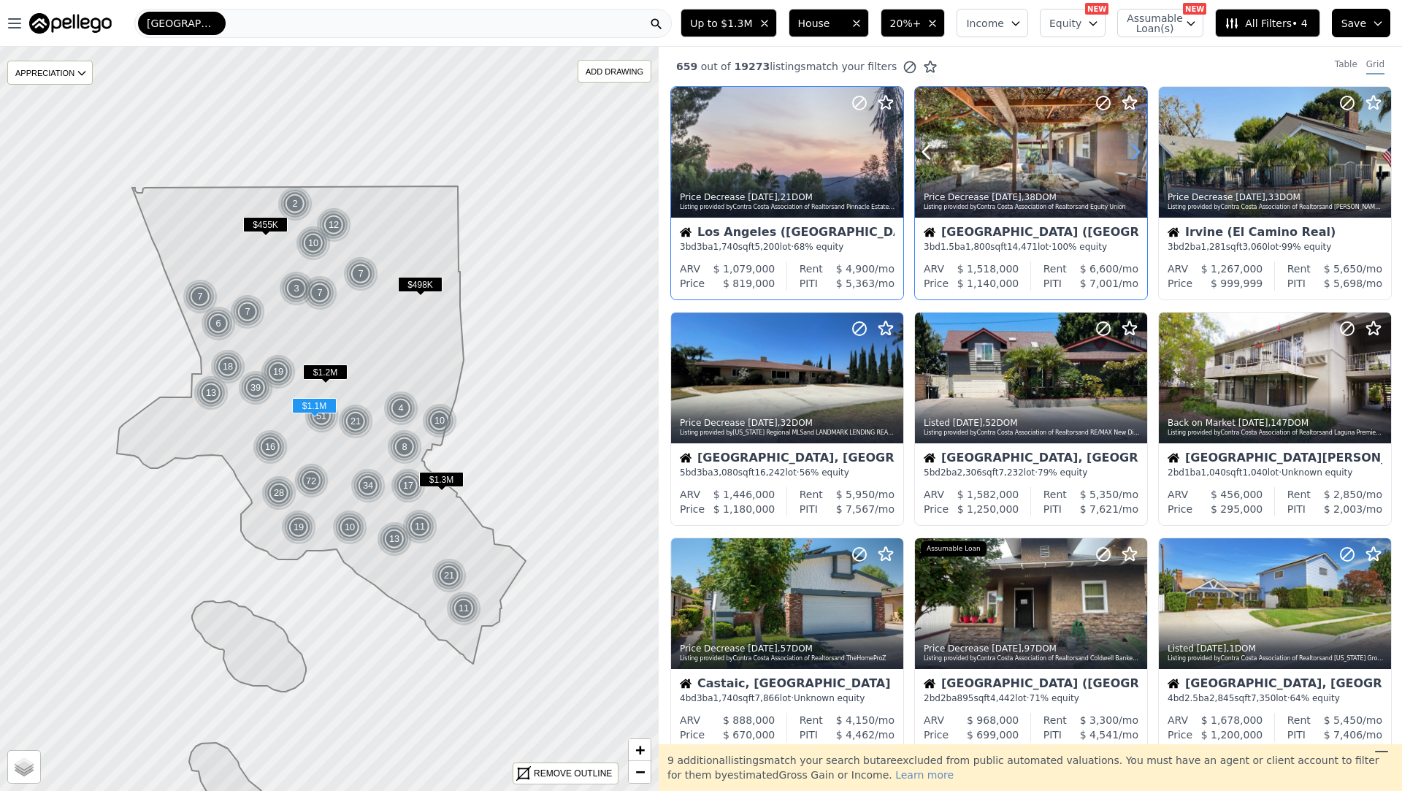
click at [1136, 150] on icon at bounding box center [1136, 152] width 7 height 14
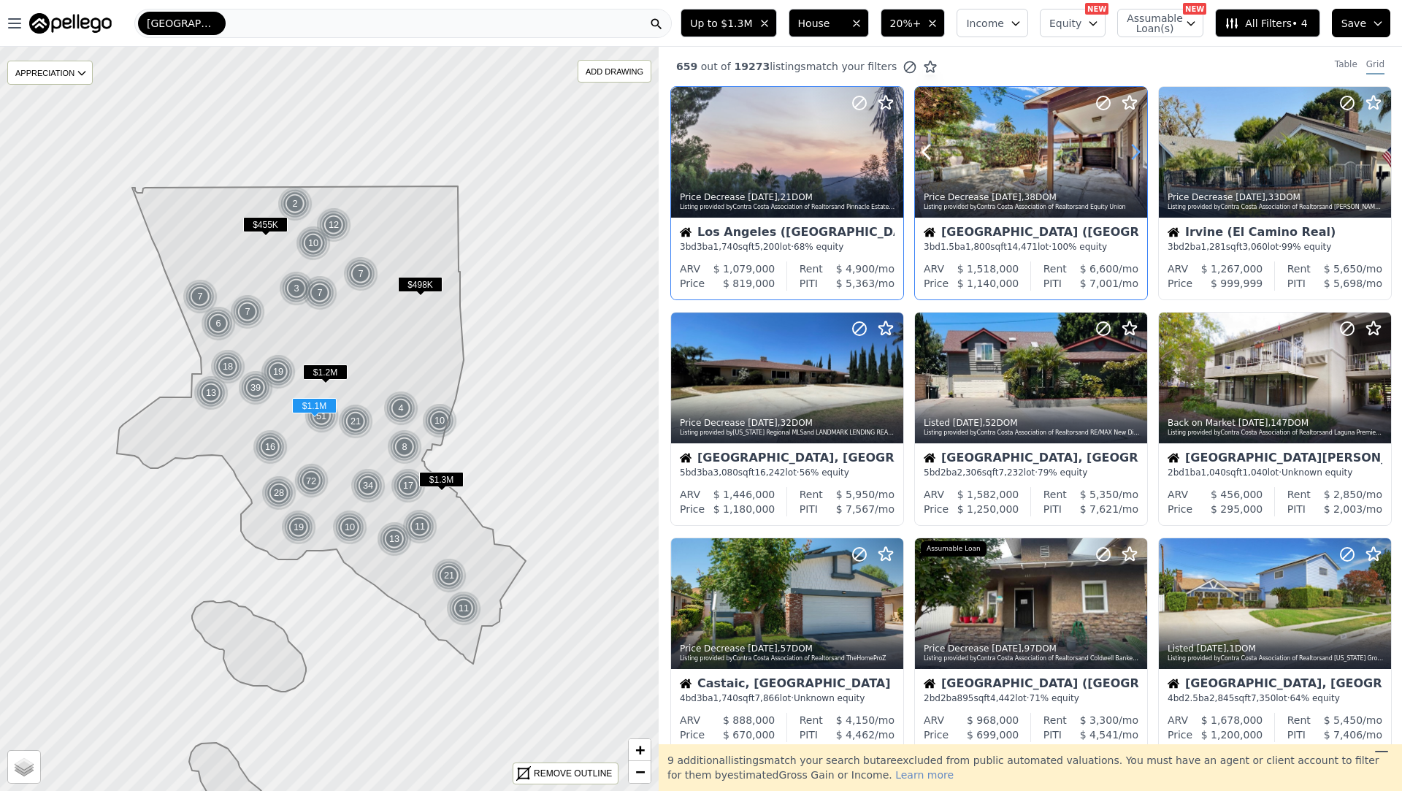
click at [1136, 150] on icon at bounding box center [1136, 152] width 7 height 14
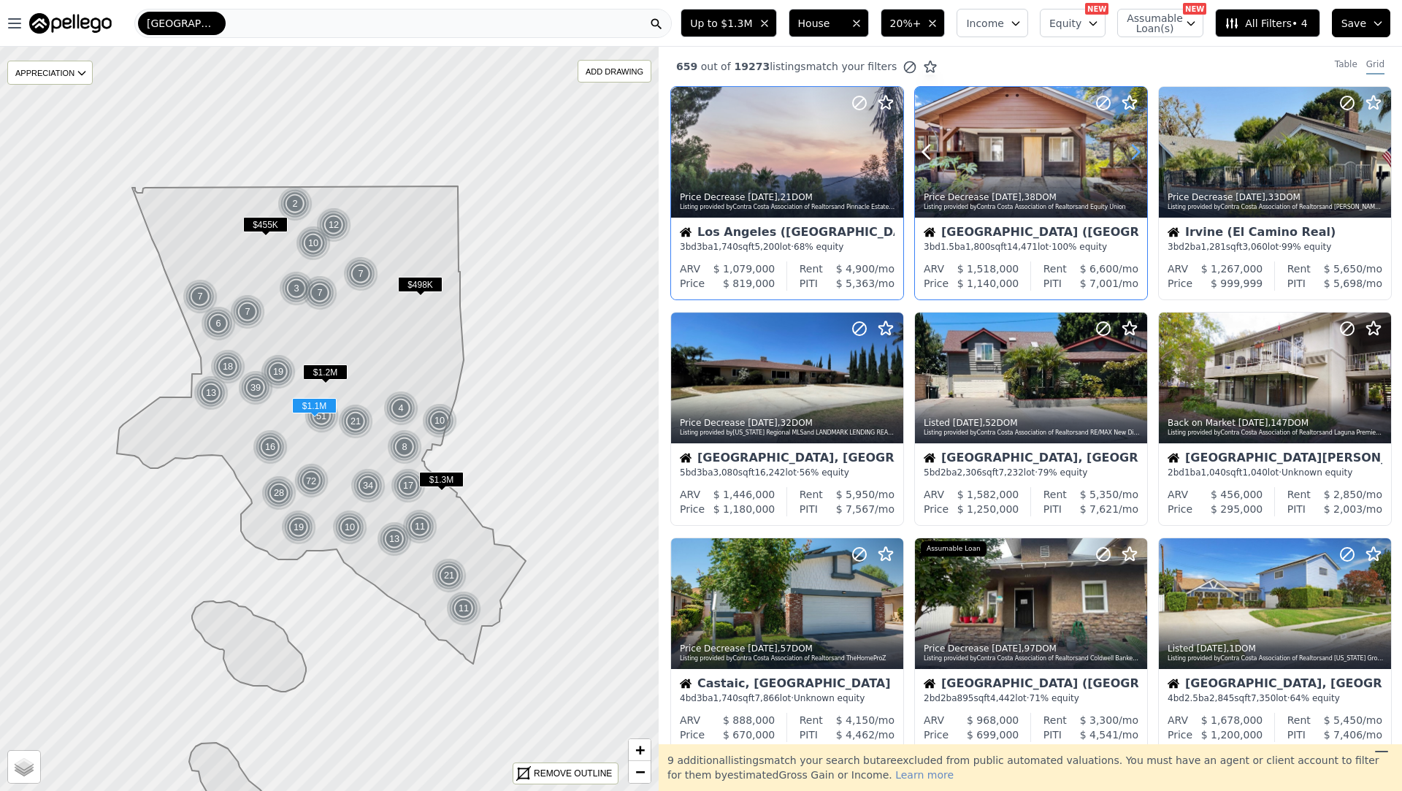
click at [1136, 150] on icon at bounding box center [1136, 152] width 7 height 14
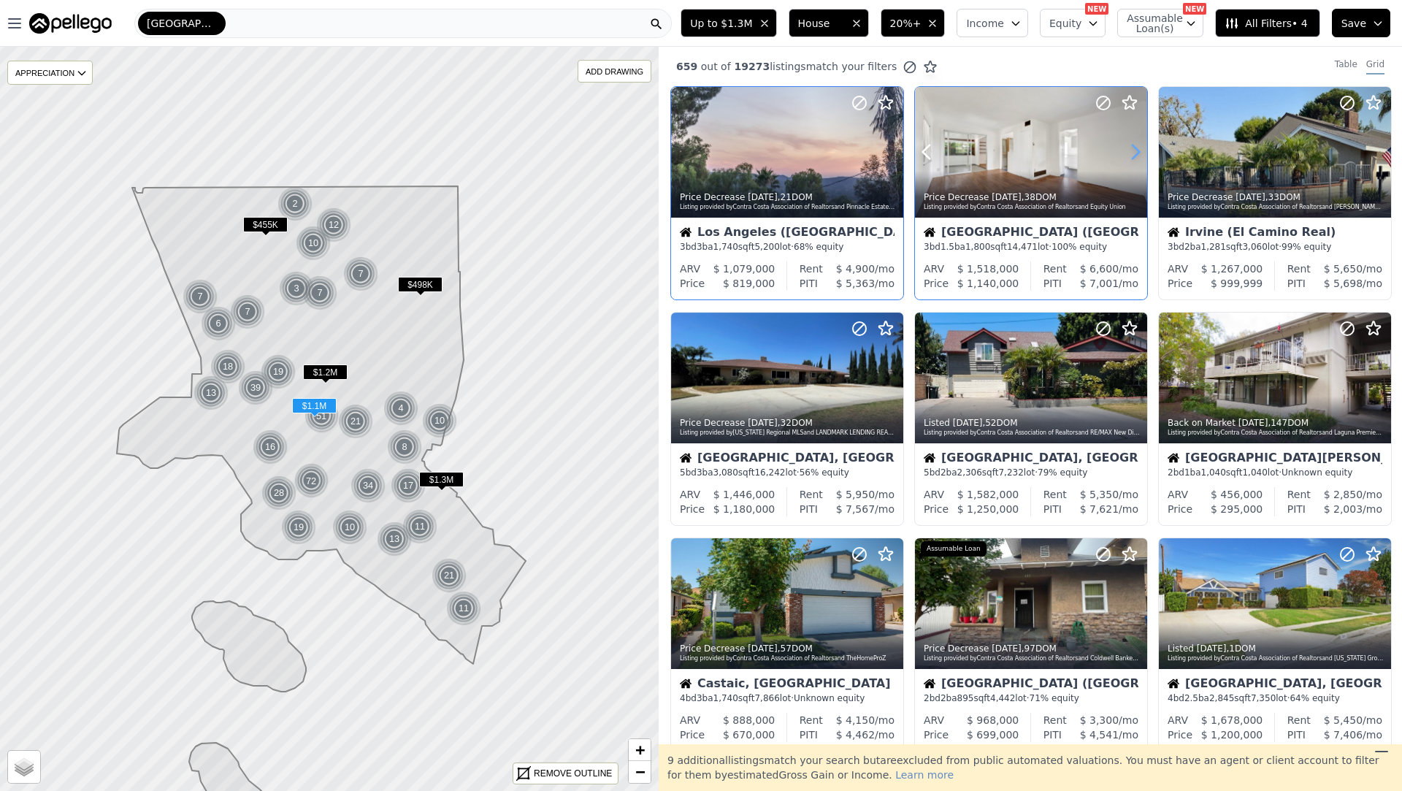
click at [1136, 150] on icon at bounding box center [1136, 152] width 7 height 14
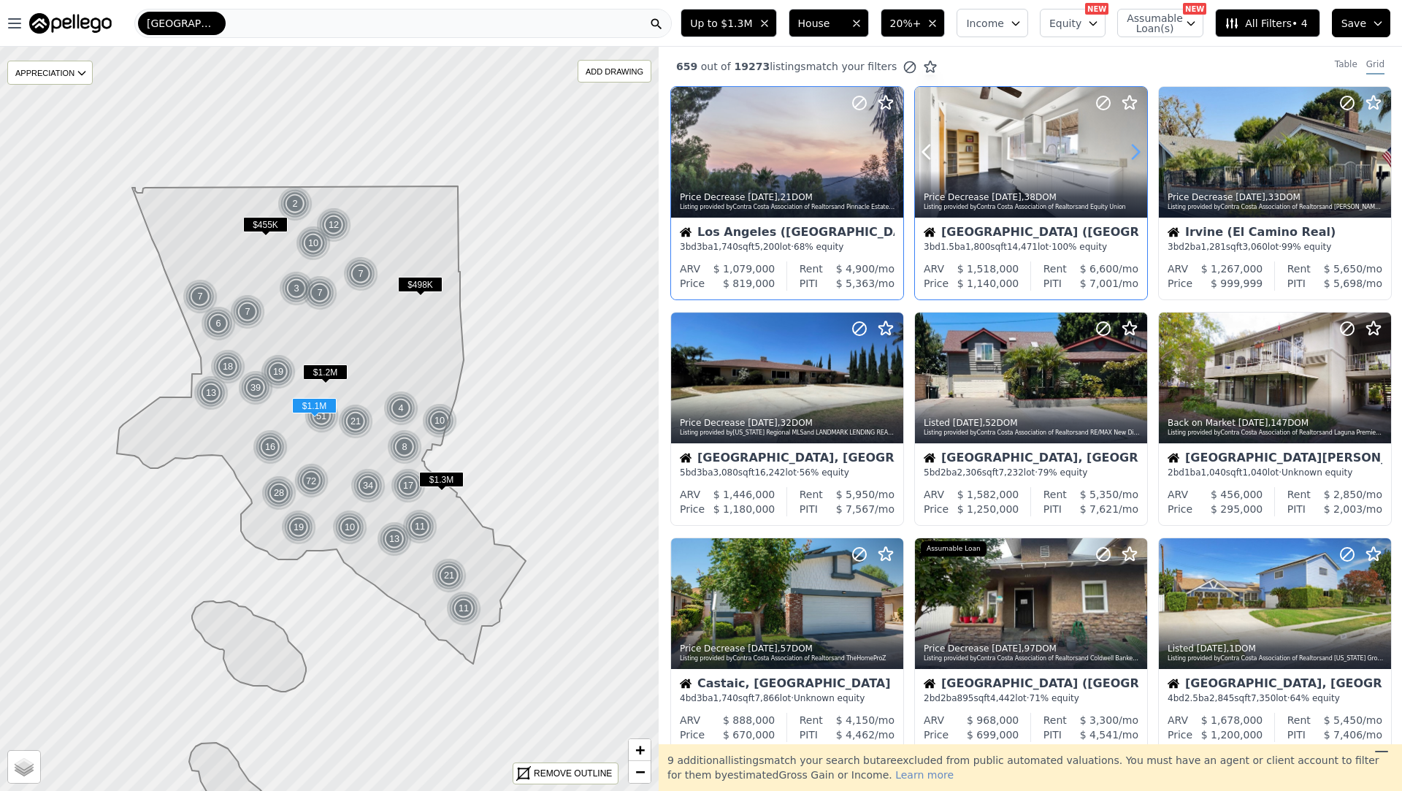
click at [1136, 150] on icon at bounding box center [1136, 152] width 7 height 14
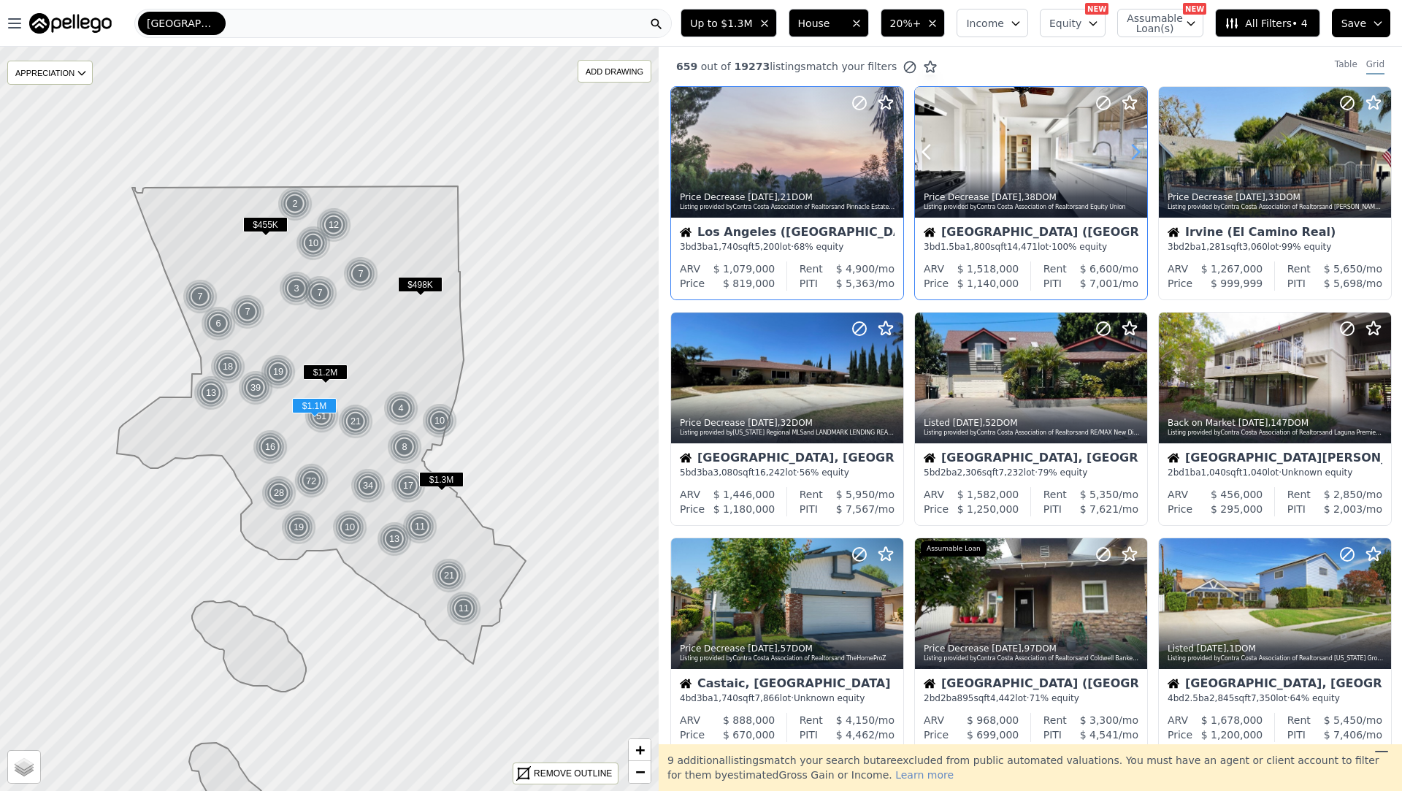
click at [1136, 150] on icon at bounding box center [1136, 152] width 7 height 14
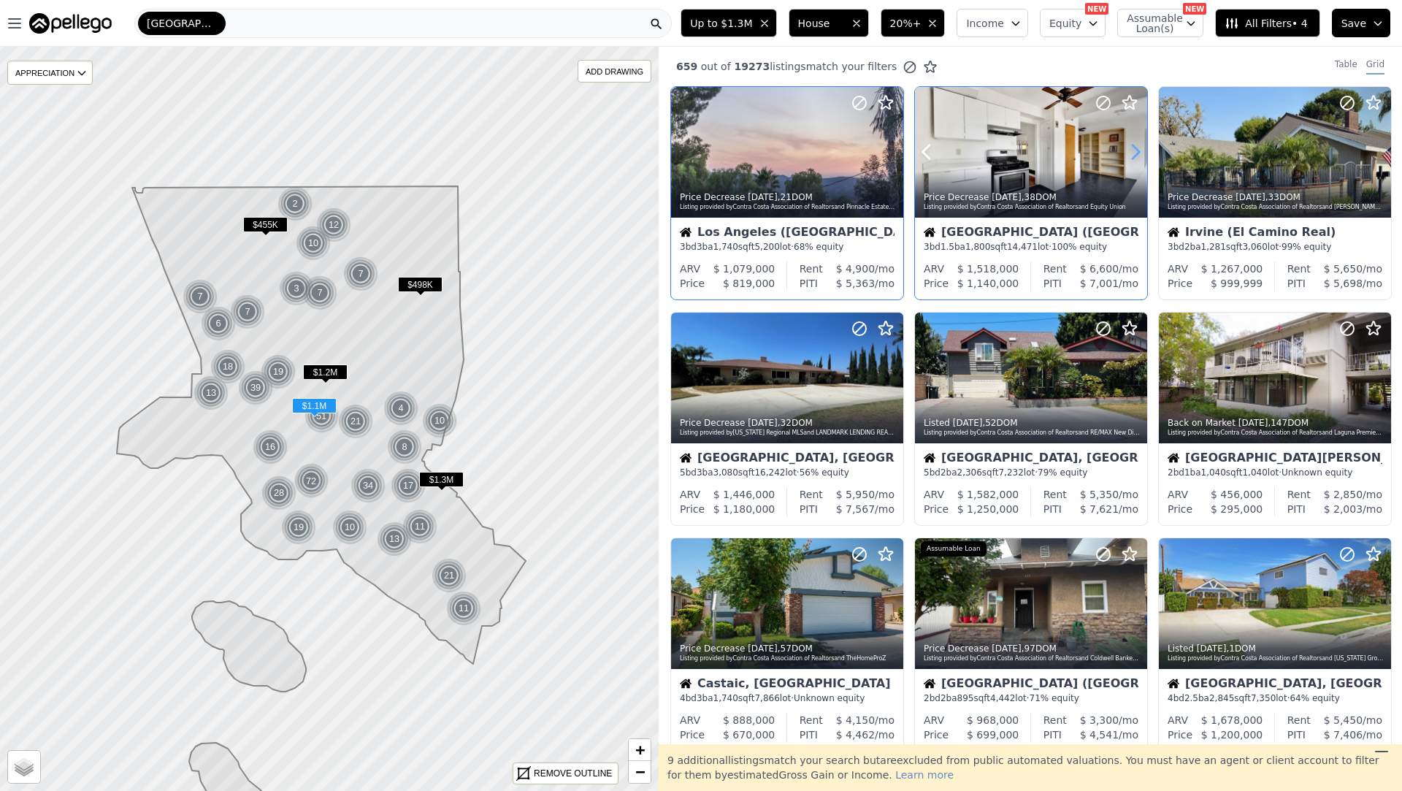
click at [1136, 150] on icon at bounding box center [1136, 152] width 7 height 14
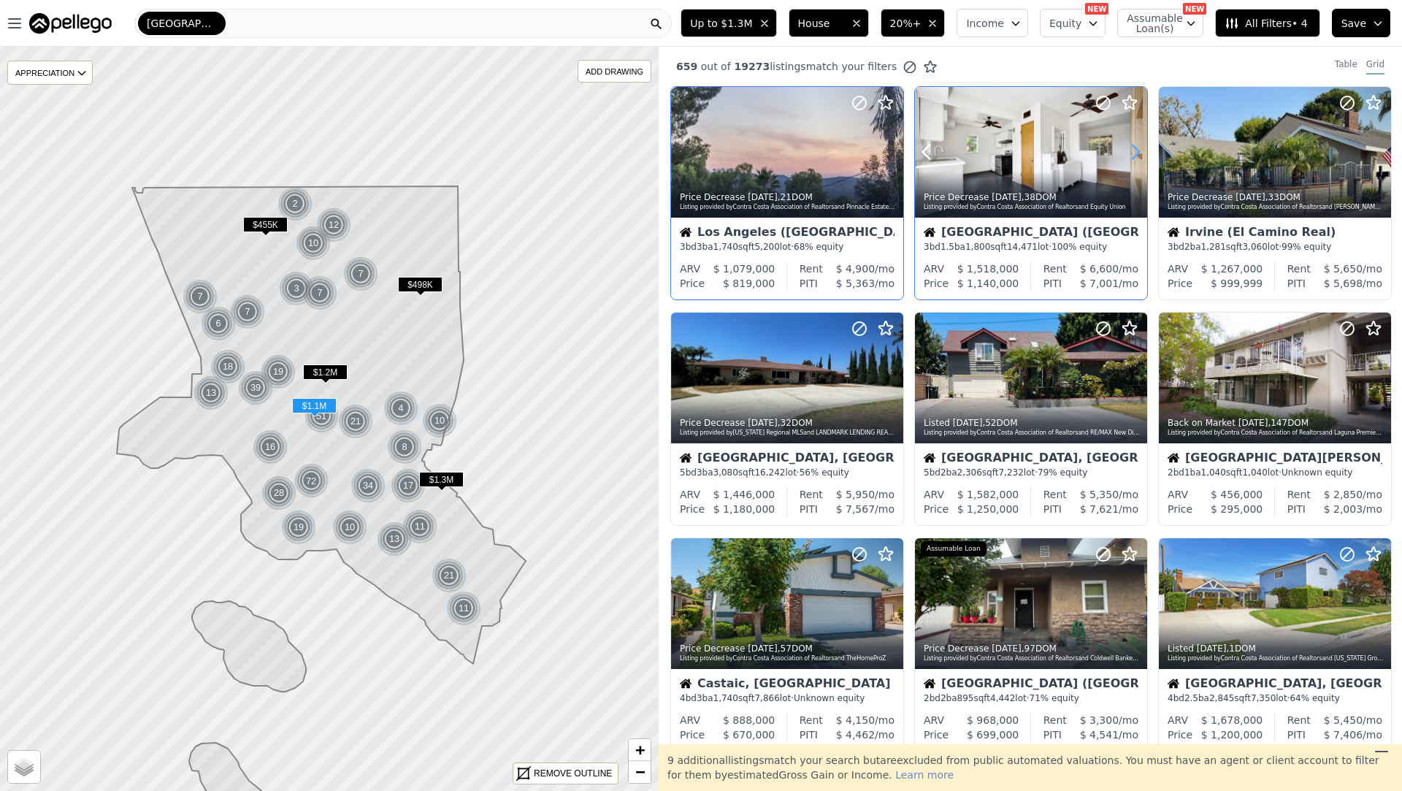
click at [1136, 150] on icon at bounding box center [1136, 152] width 7 height 14
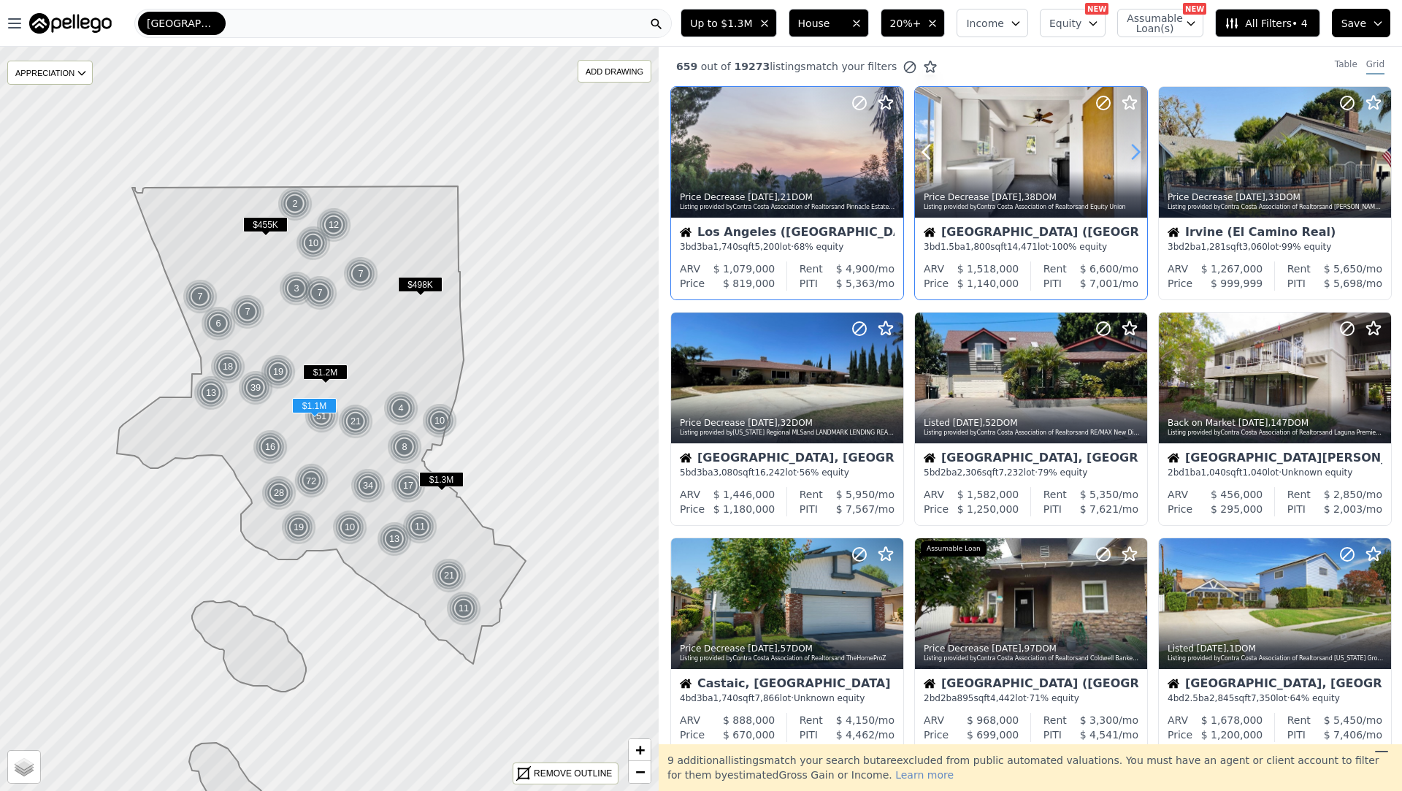
click at [1136, 150] on icon at bounding box center [1136, 152] width 7 height 14
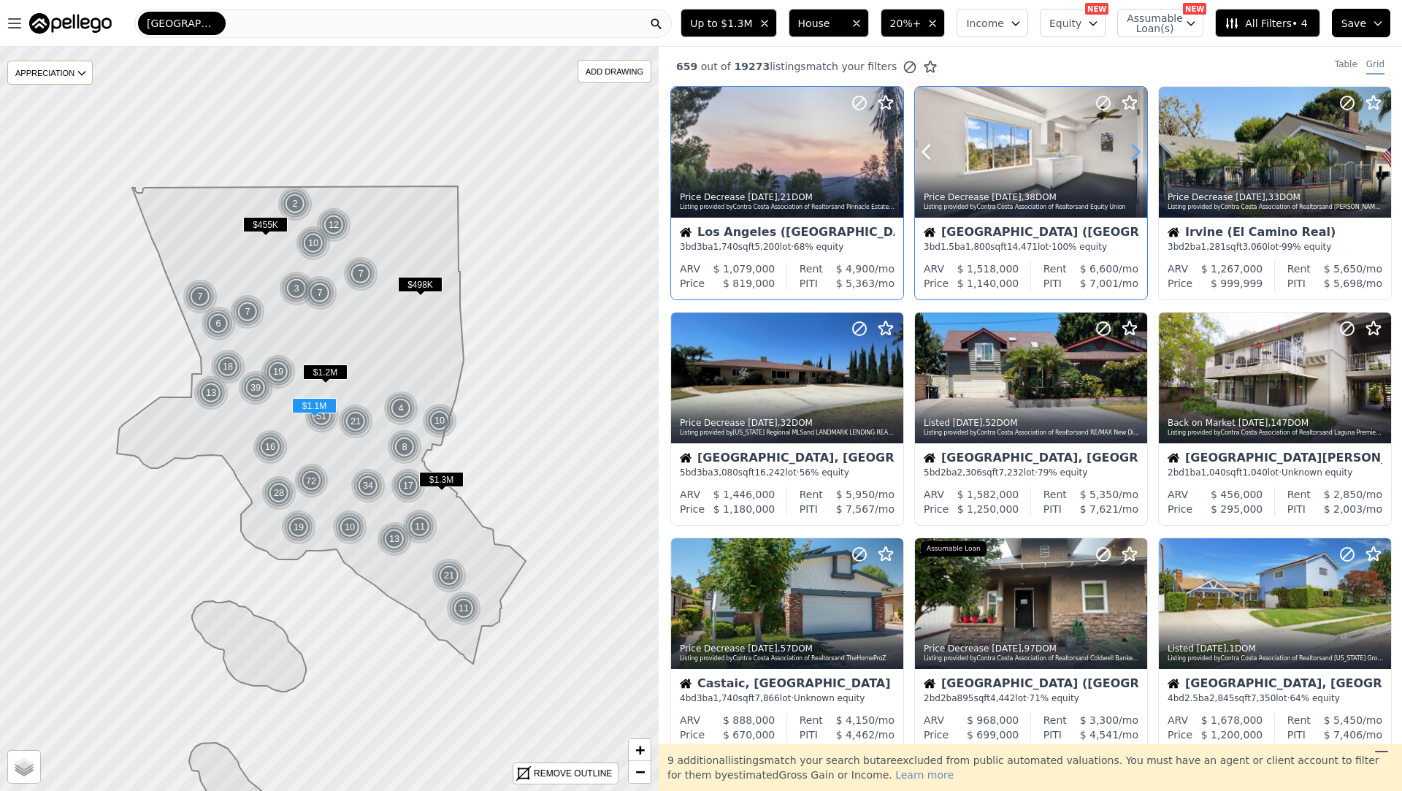
click at [1136, 150] on icon at bounding box center [1136, 152] width 7 height 14
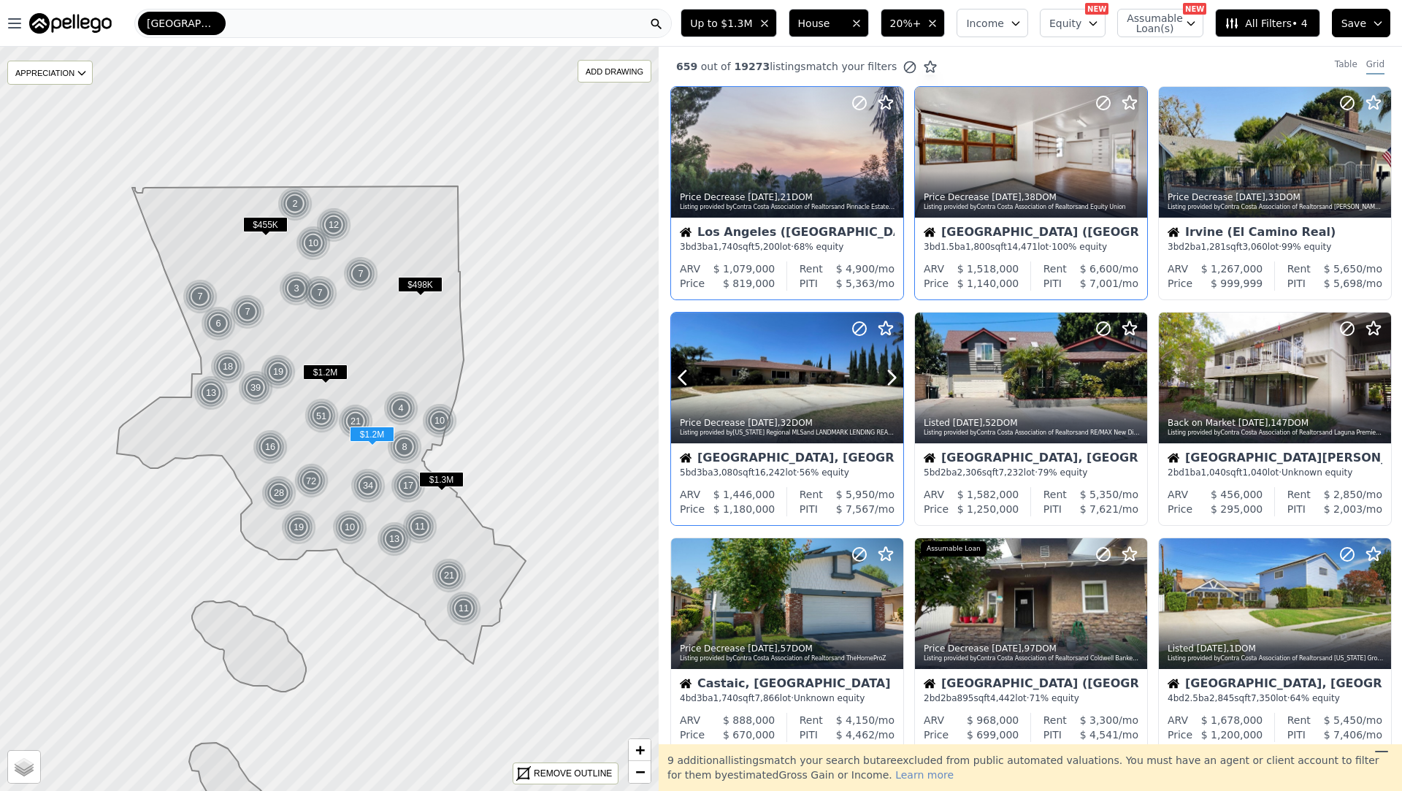
click at [838, 421] on div "Price Decrease 1d ago , 32 DOM" at bounding box center [788, 423] width 216 height 12
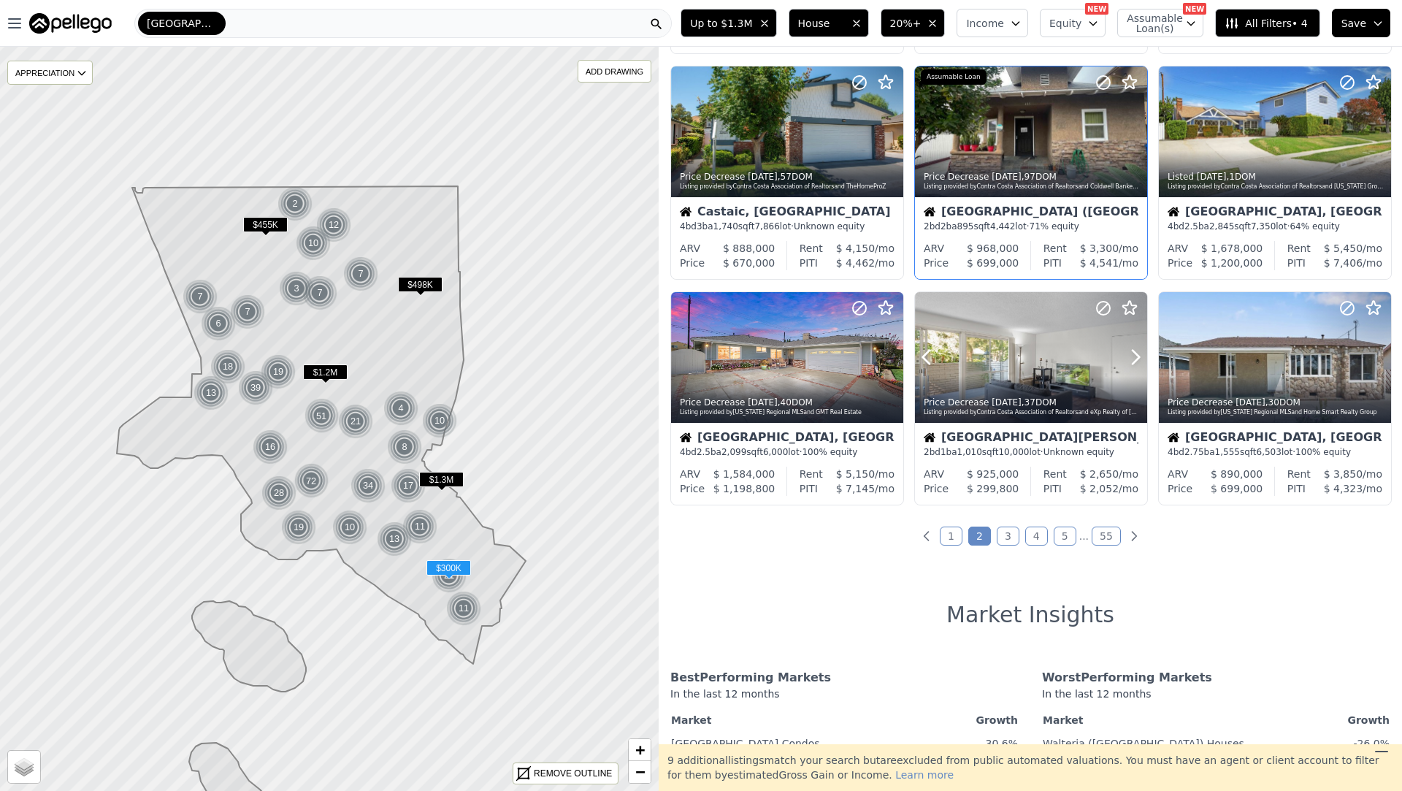
scroll to position [459, 0]
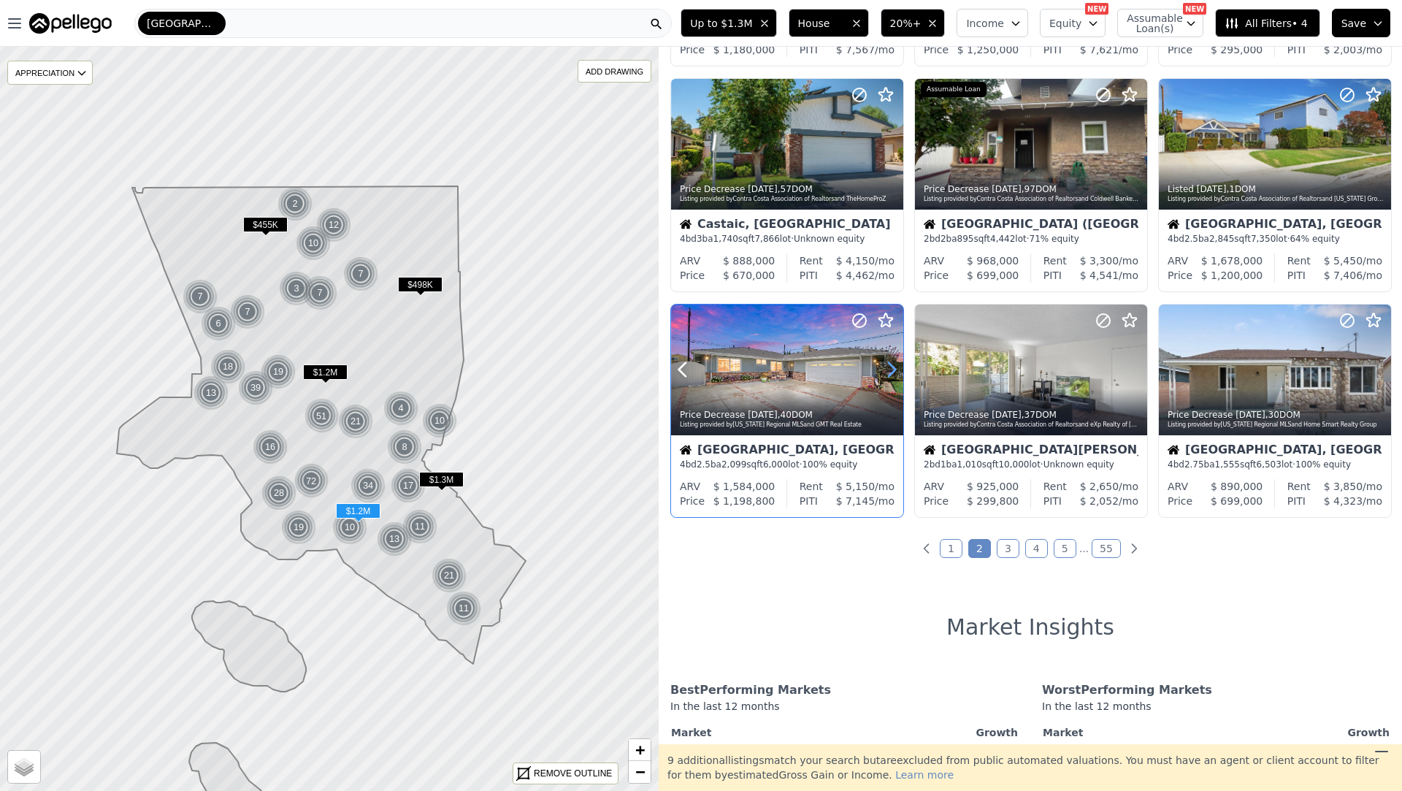
click at [892, 368] on icon at bounding box center [891, 369] width 23 height 23
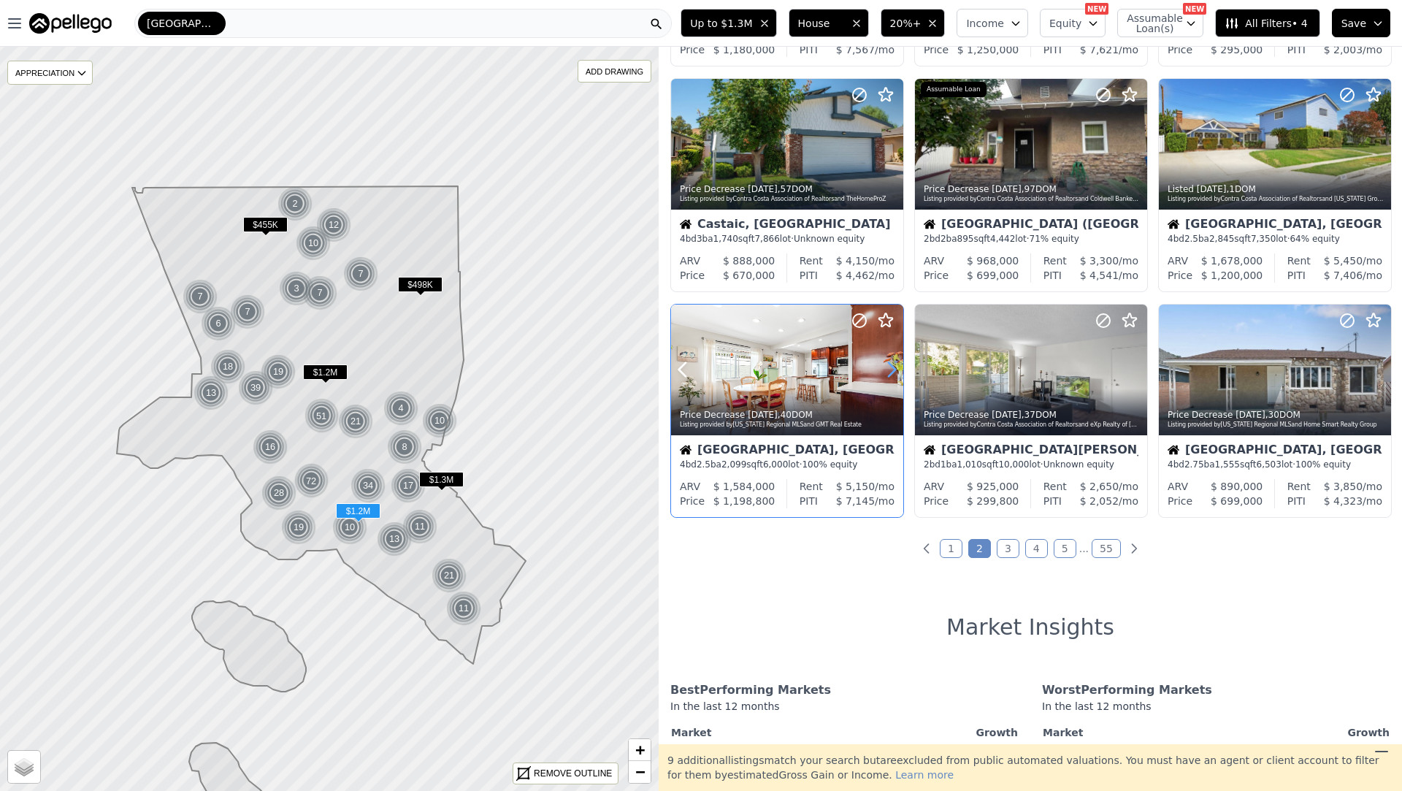
click at [892, 368] on icon at bounding box center [891, 369] width 23 height 23
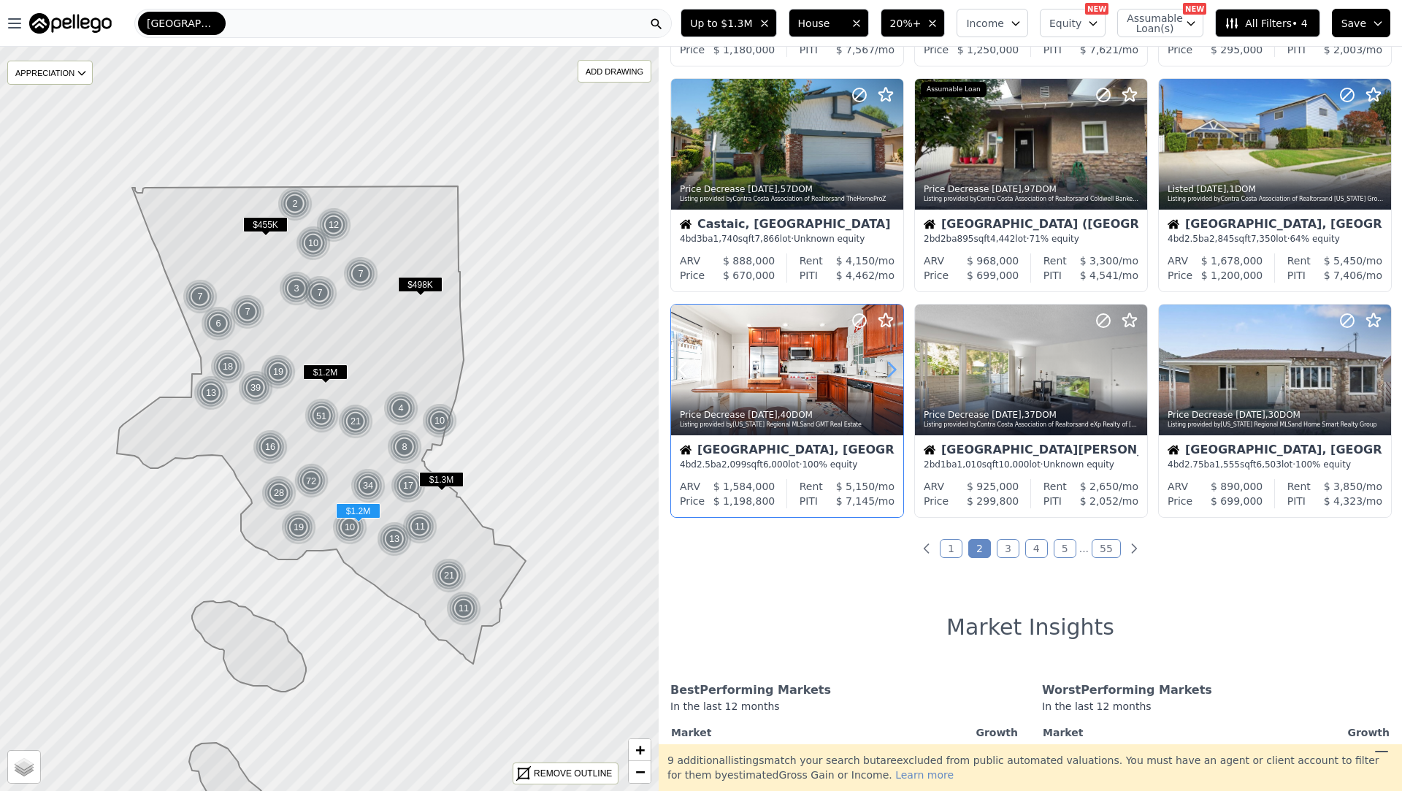
click at [892, 368] on icon at bounding box center [891, 369] width 23 height 23
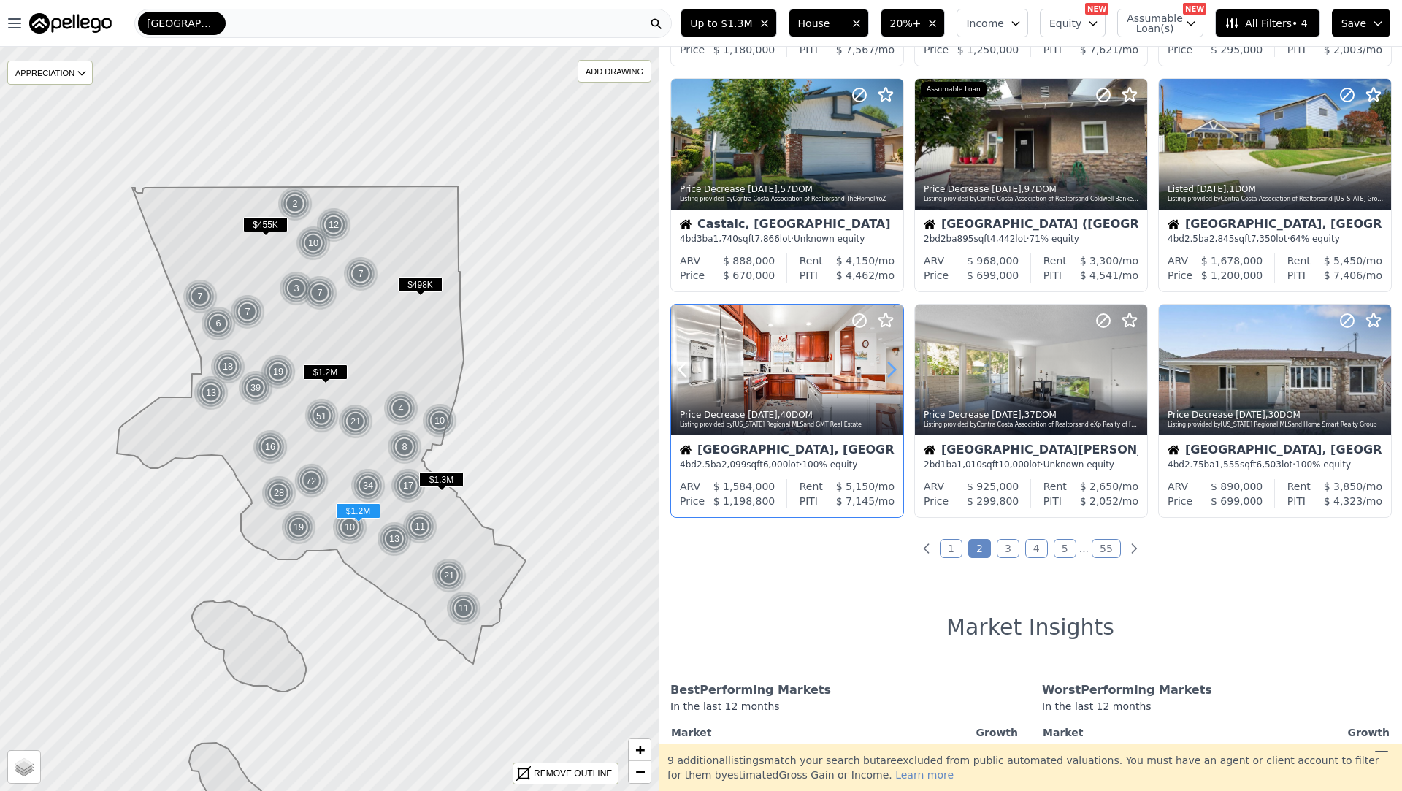
click at [892, 368] on icon at bounding box center [891, 369] width 23 height 23
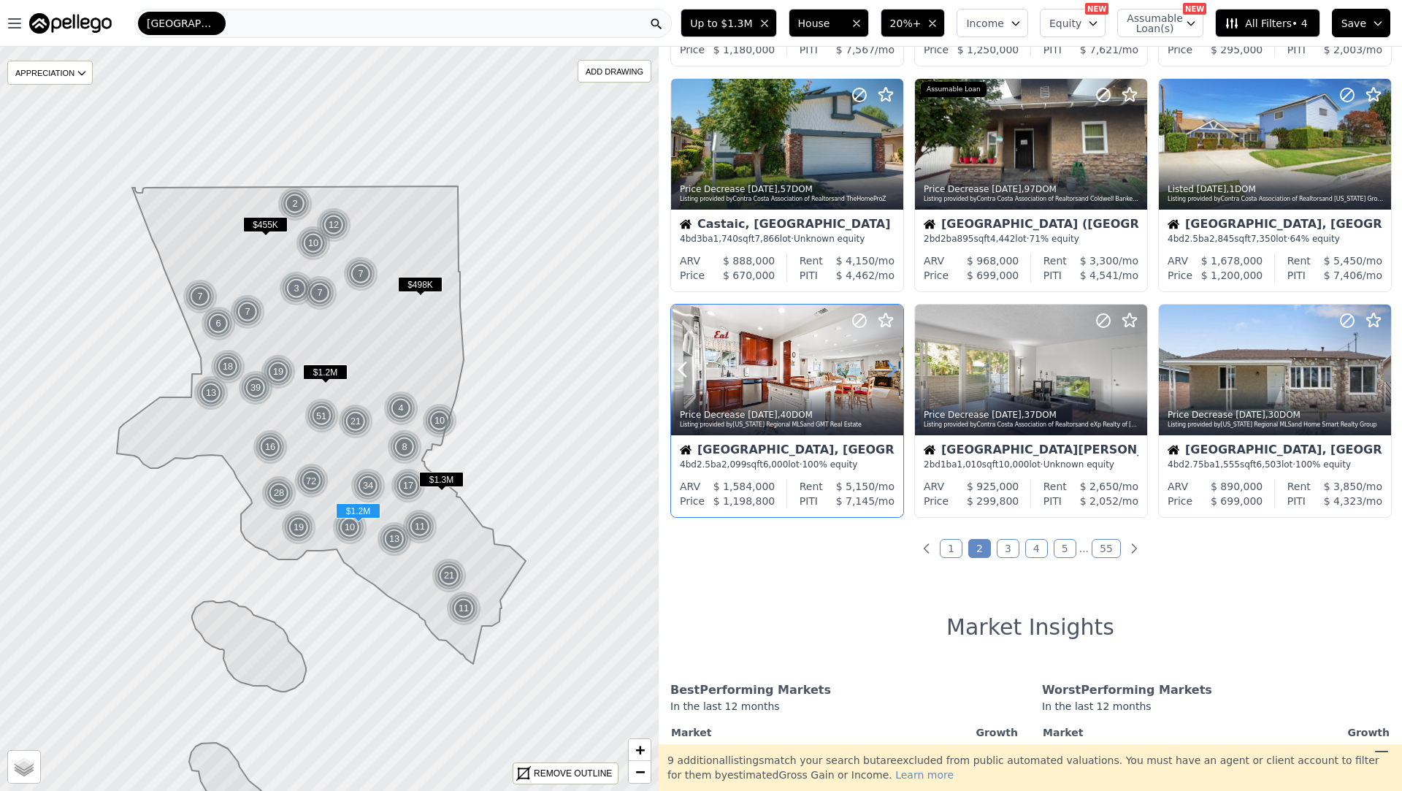
click at [892, 368] on icon at bounding box center [891, 369] width 23 height 23
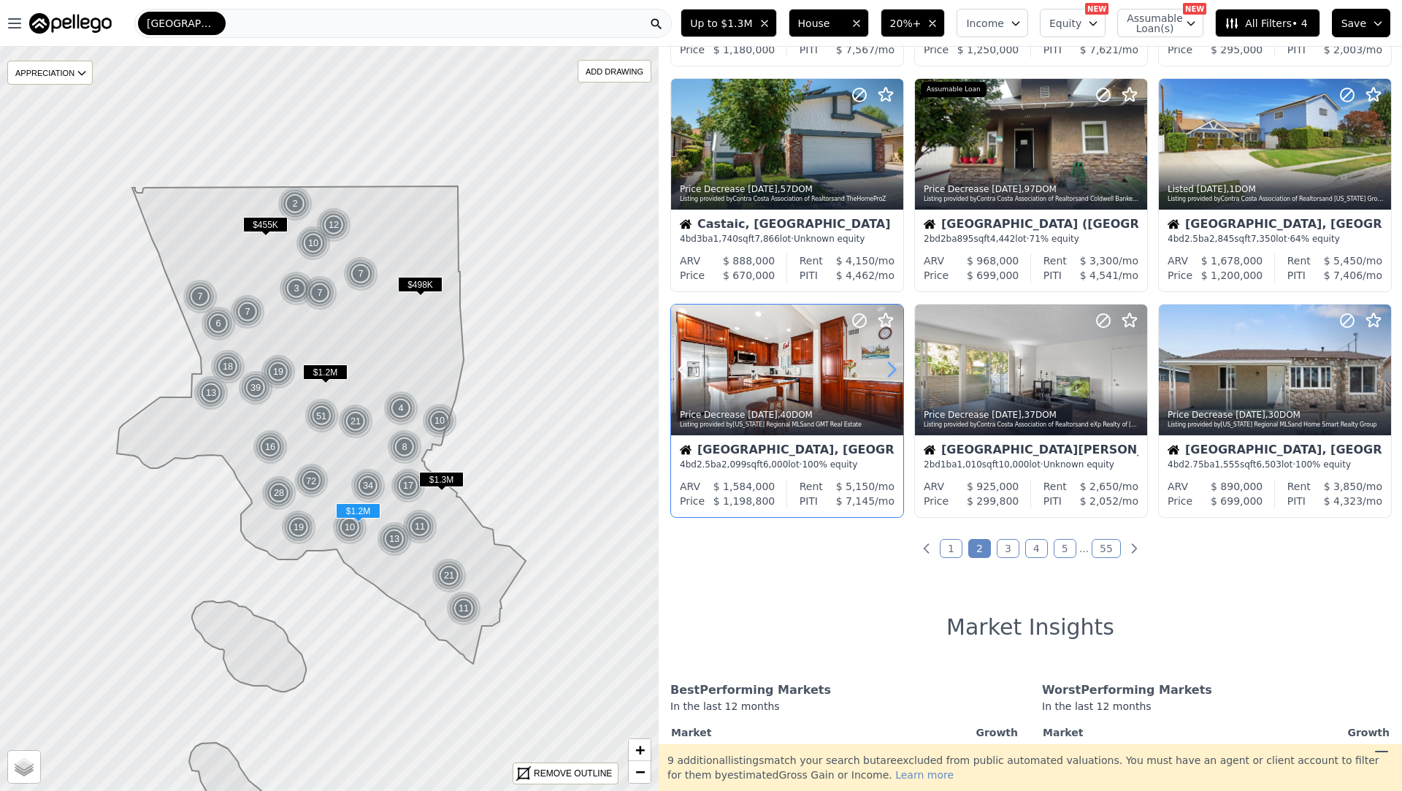
click at [893, 375] on icon at bounding box center [891, 369] width 23 height 23
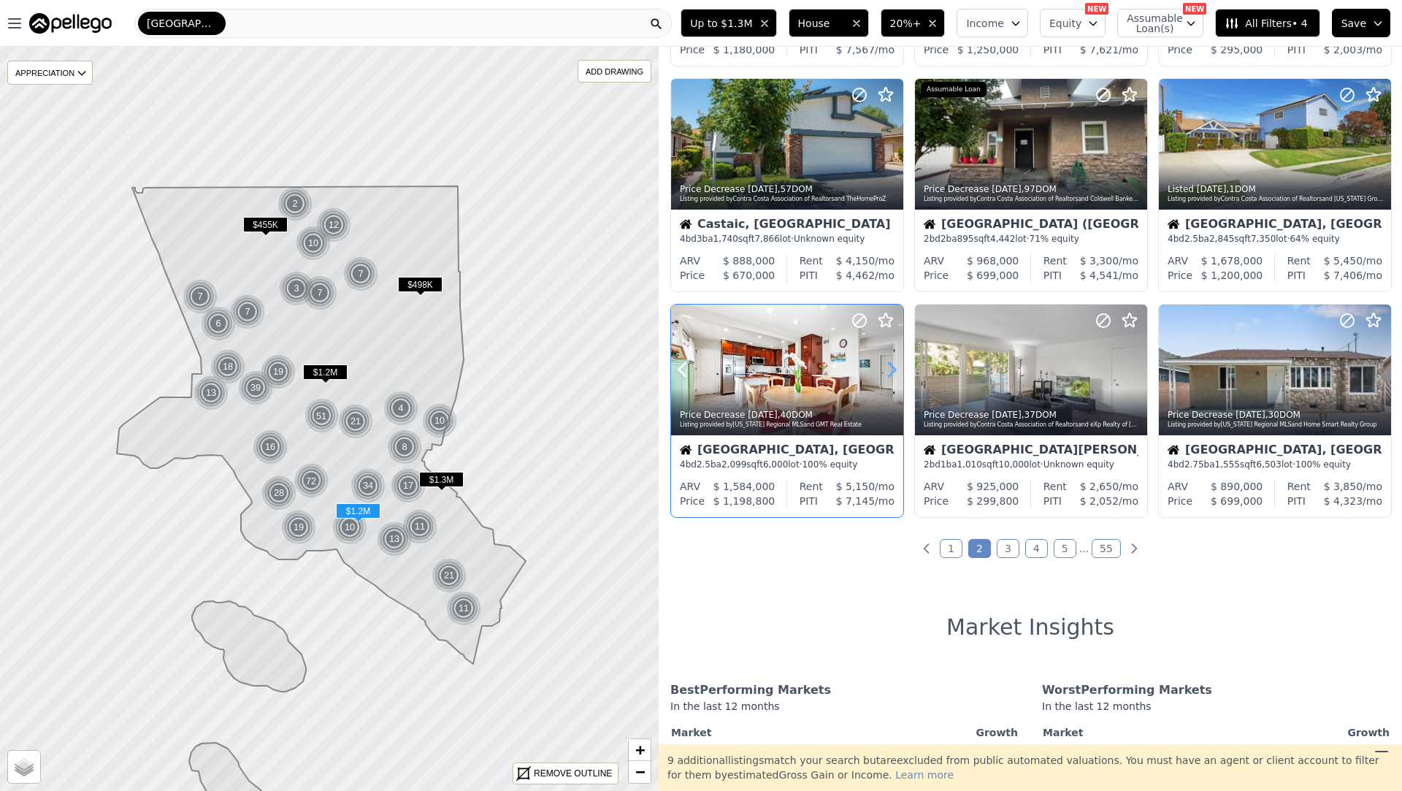
click at [893, 375] on icon at bounding box center [891, 369] width 23 height 23
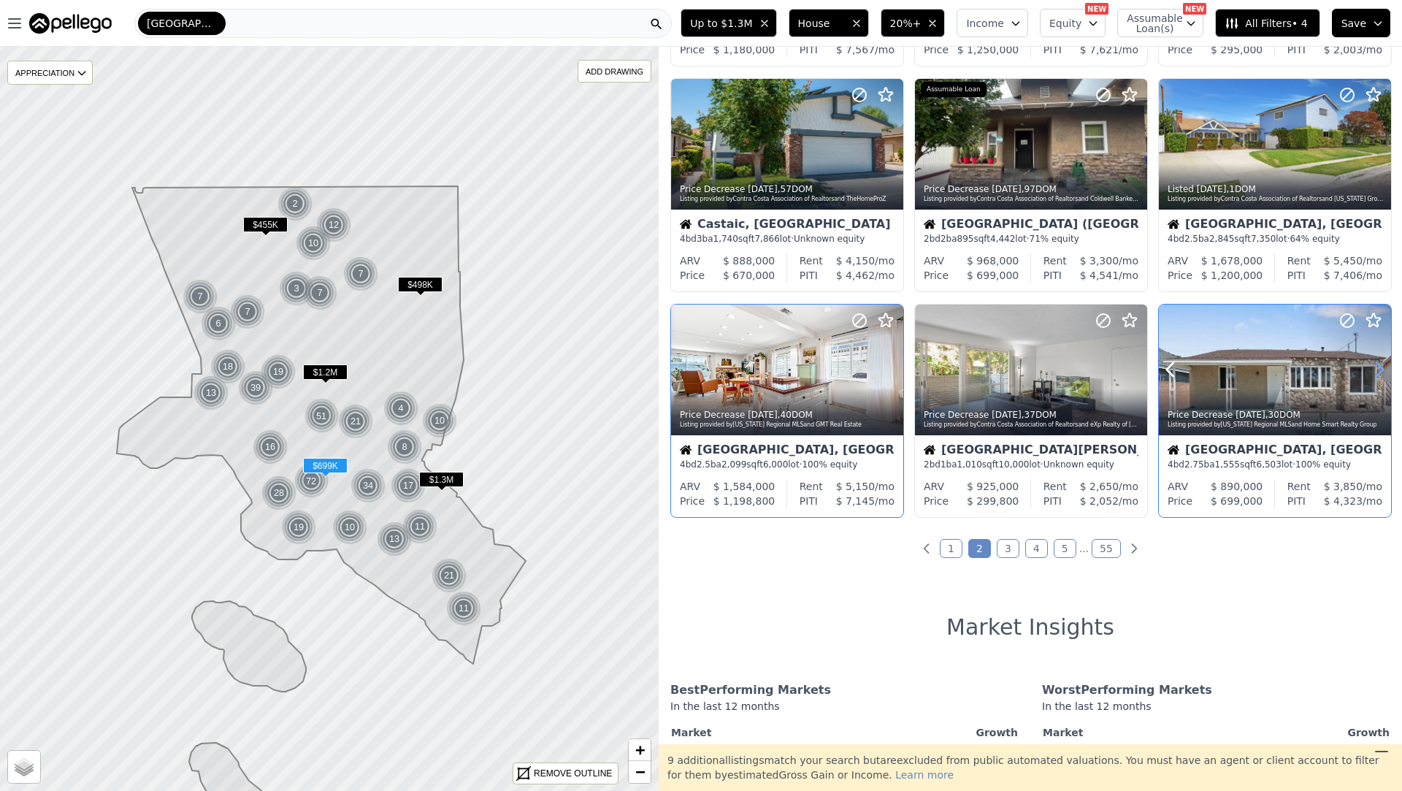
click at [1377, 372] on icon at bounding box center [1379, 369] width 23 height 23
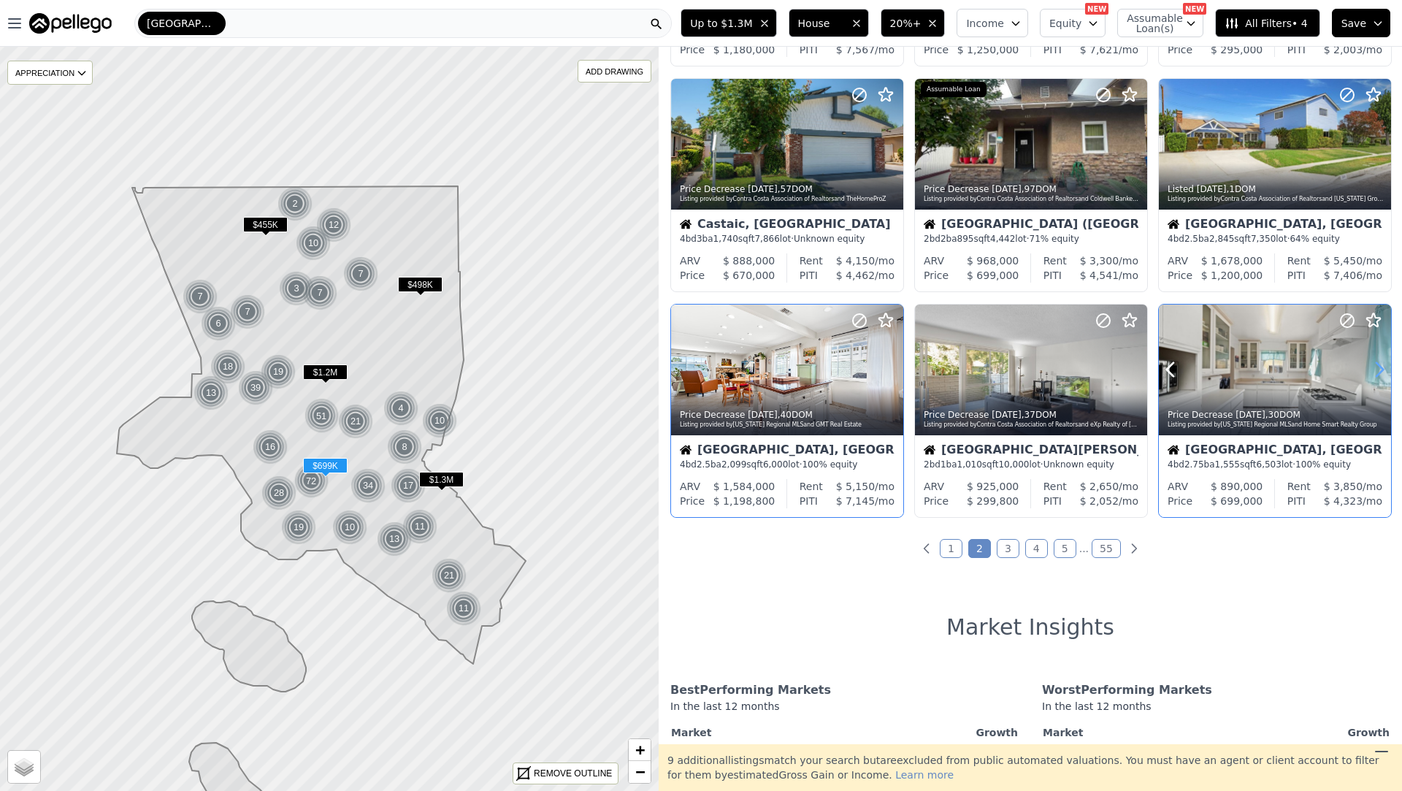
click at [1377, 372] on icon at bounding box center [1379, 369] width 23 height 23
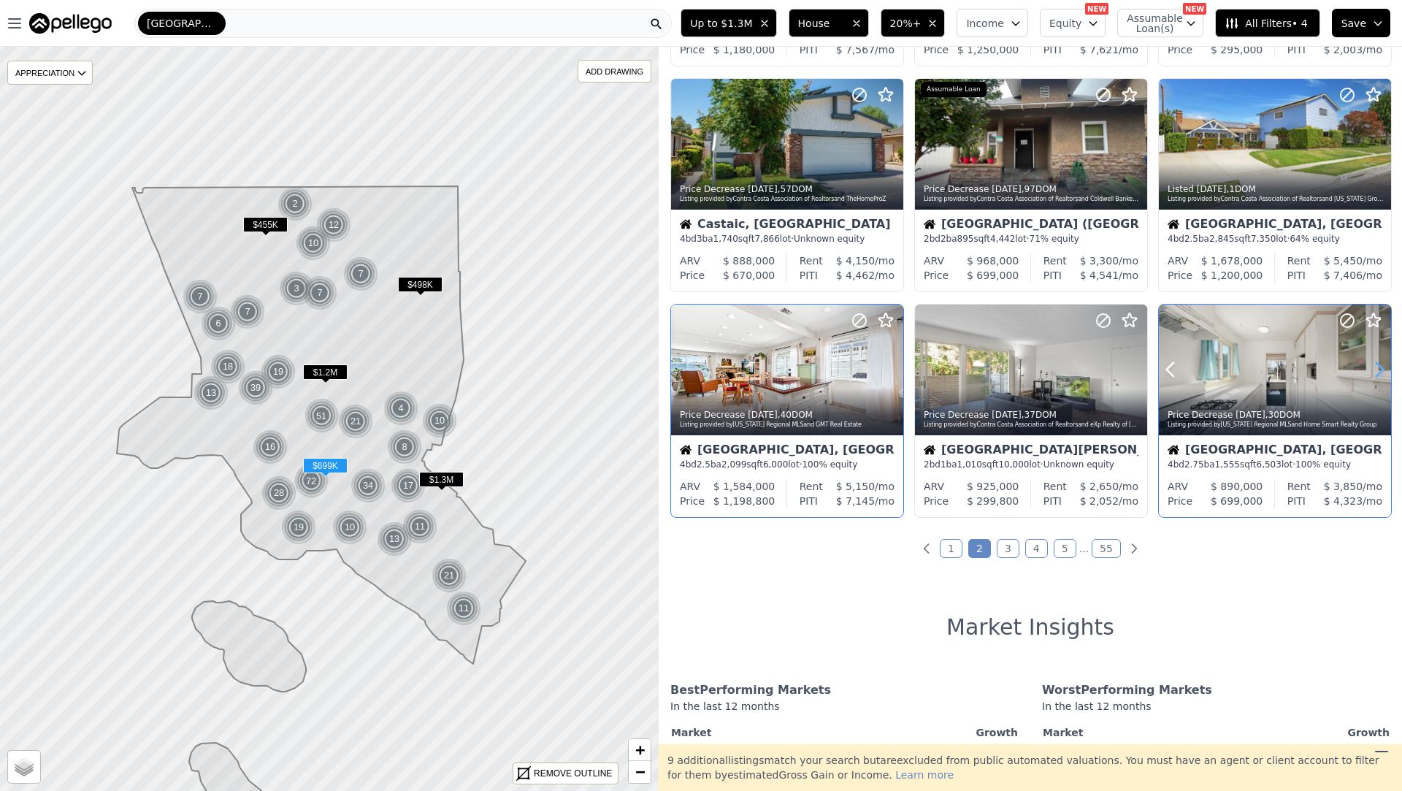
click at [1377, 372] on icon at bounding box center [1379, 369] width 23 height 23
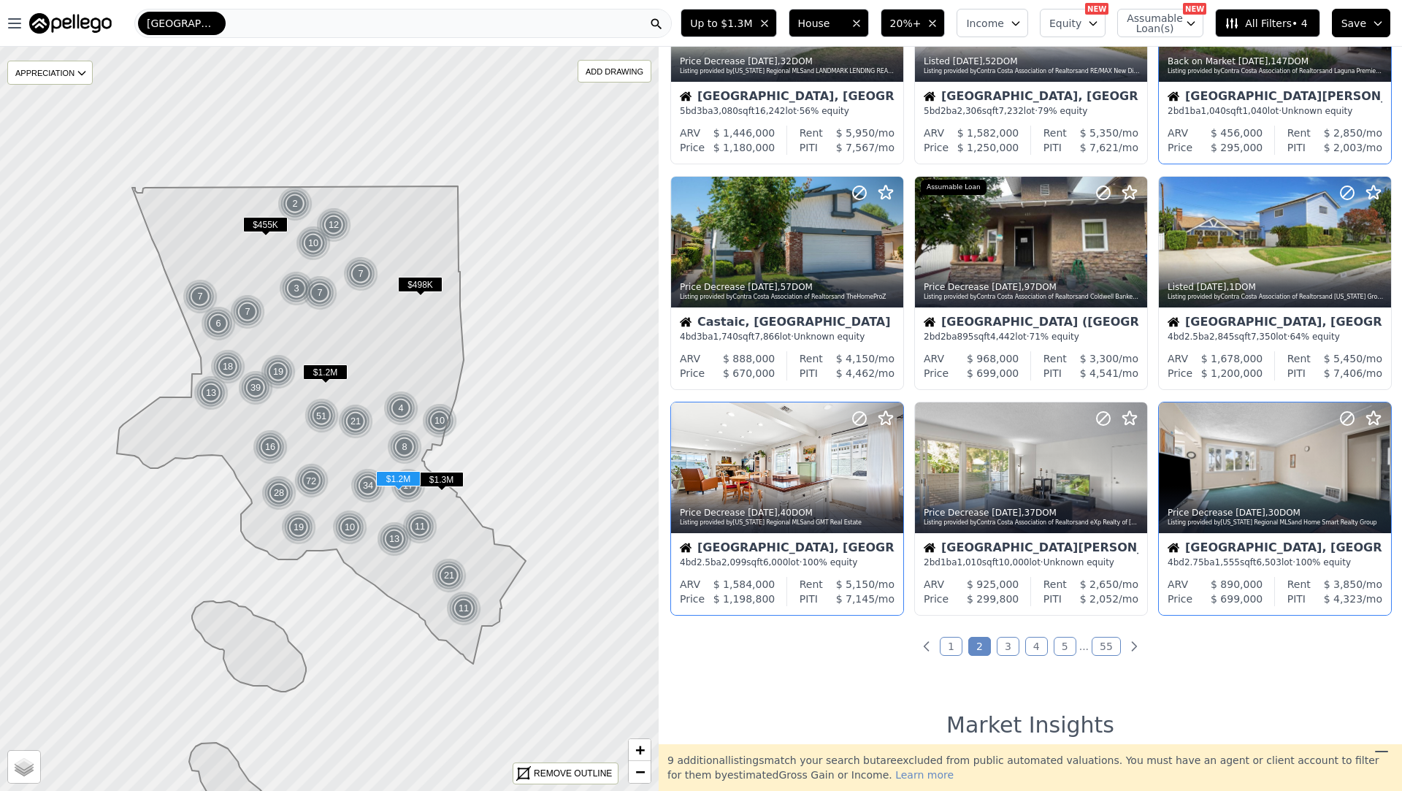
scroll to position [367, 0]
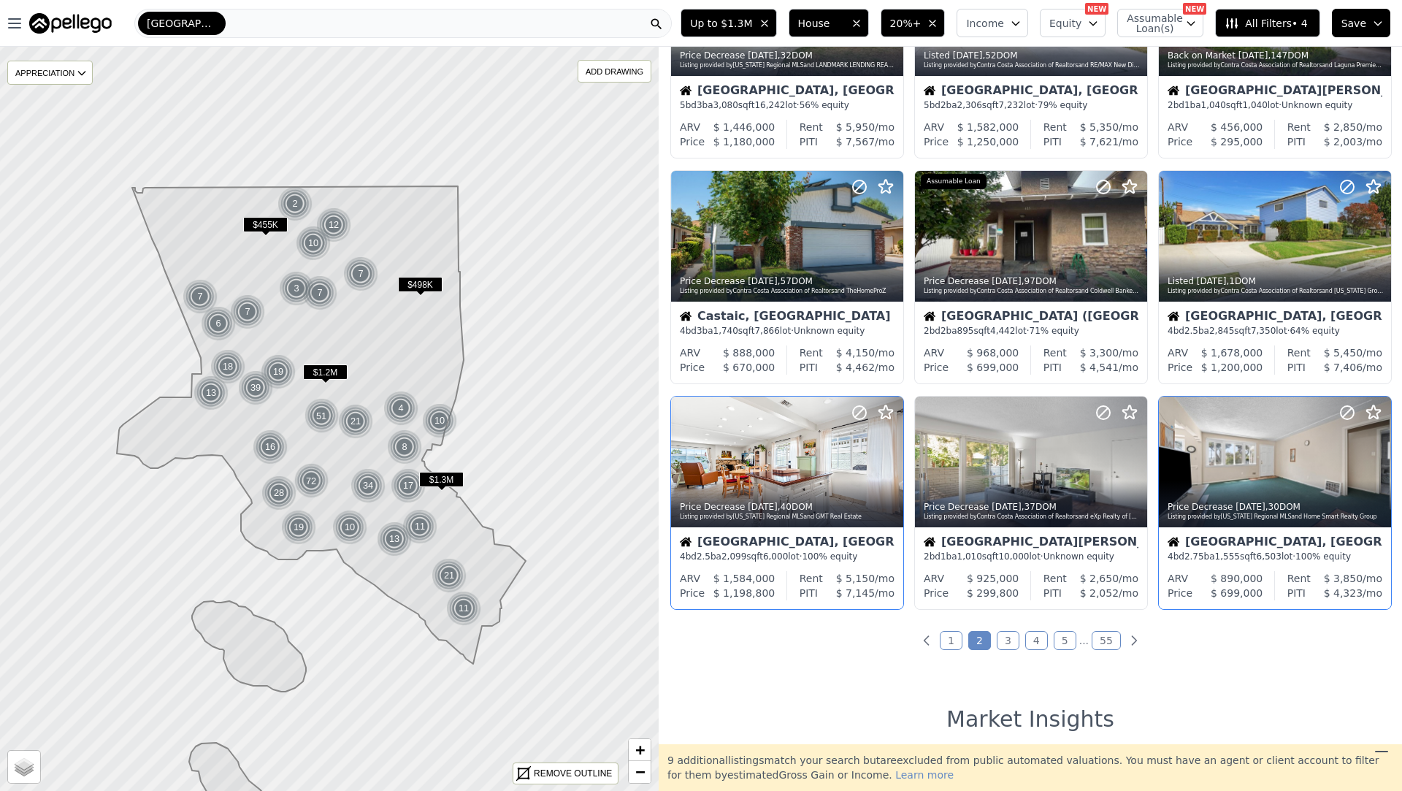
click at [960, 640] on link "1" at bounding box center [951, 640] width 23 height 19
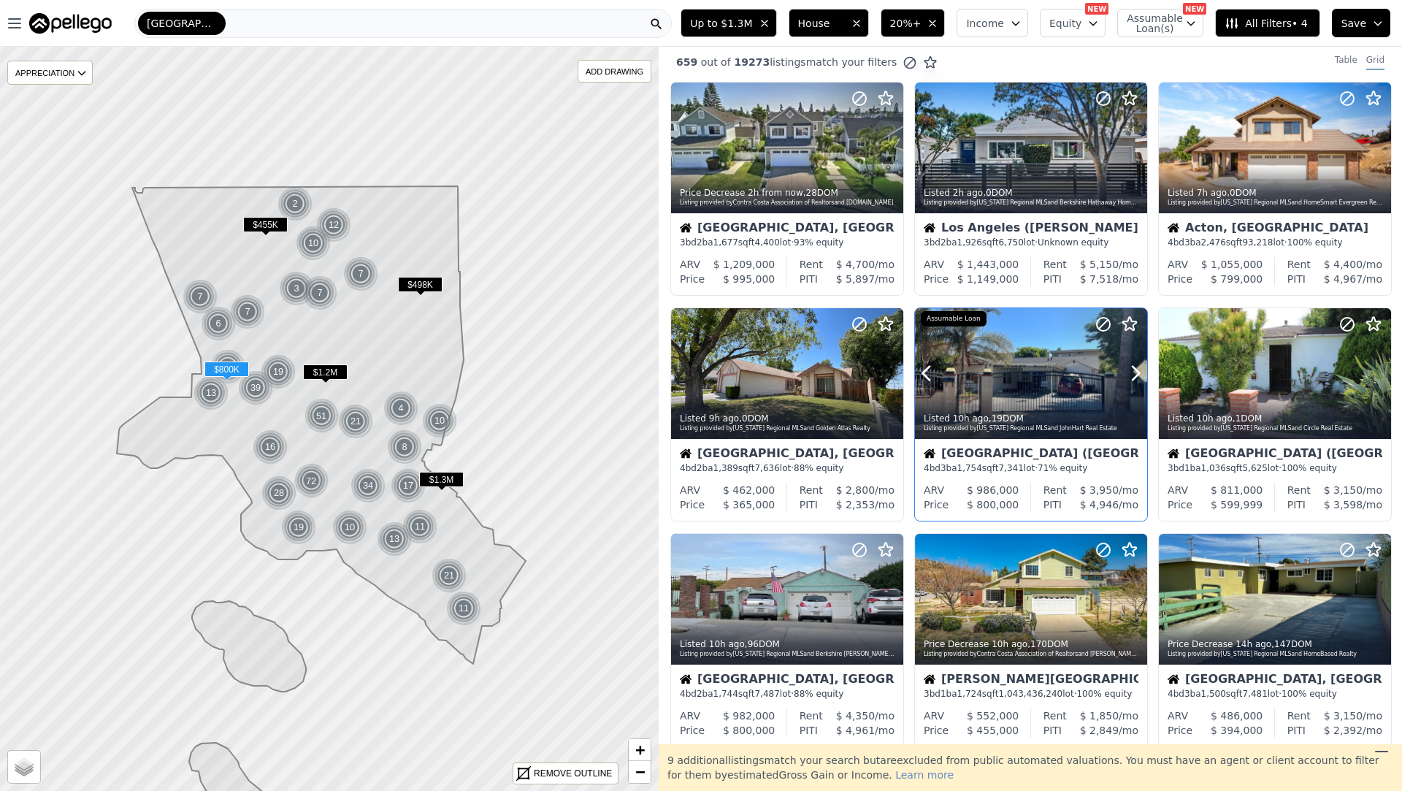
scroll to position [0, 0]
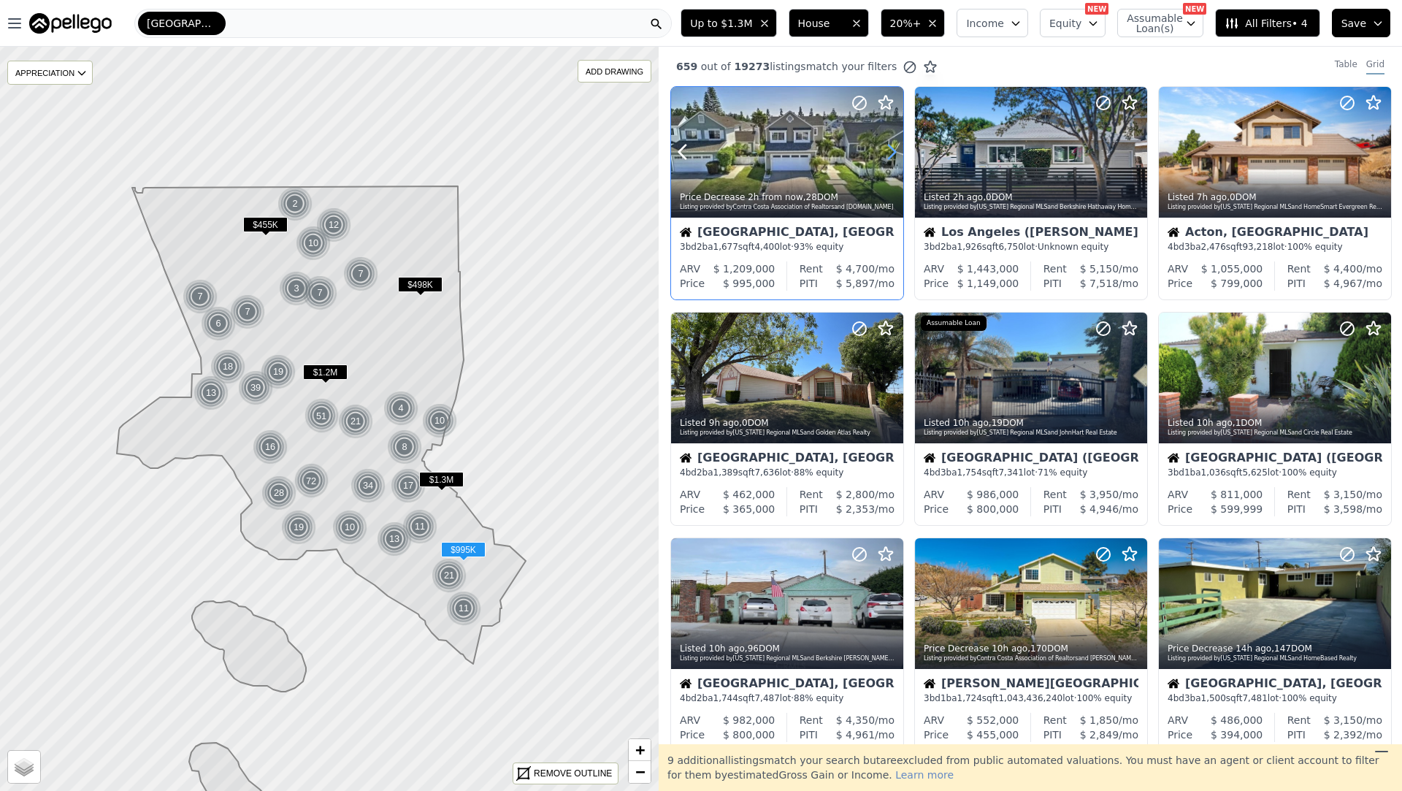
click at [887, 151] on icon at bounding box center [891, 151] width 23 height 23
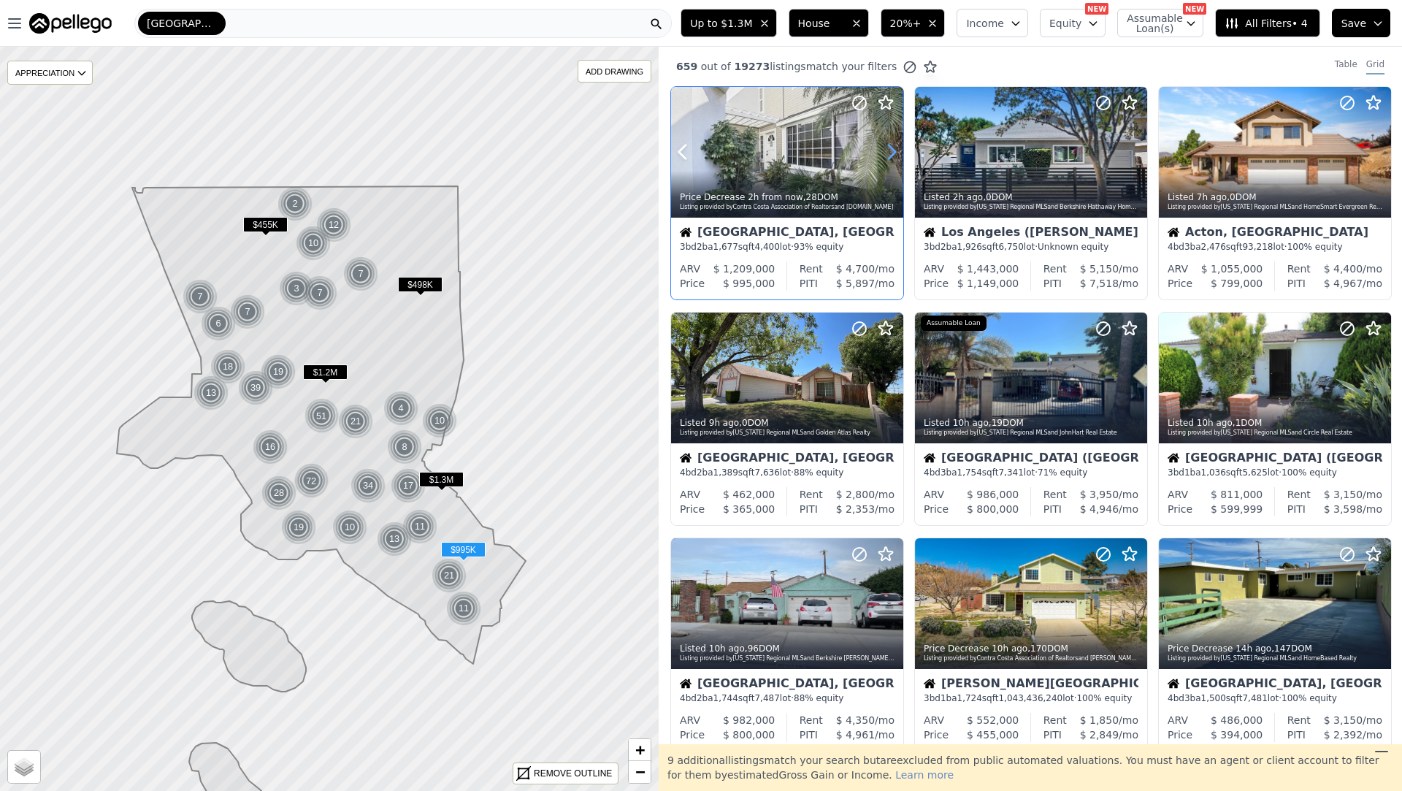
click at [887, 151] on icon at bounding box center [891, 151] width 23 height 23
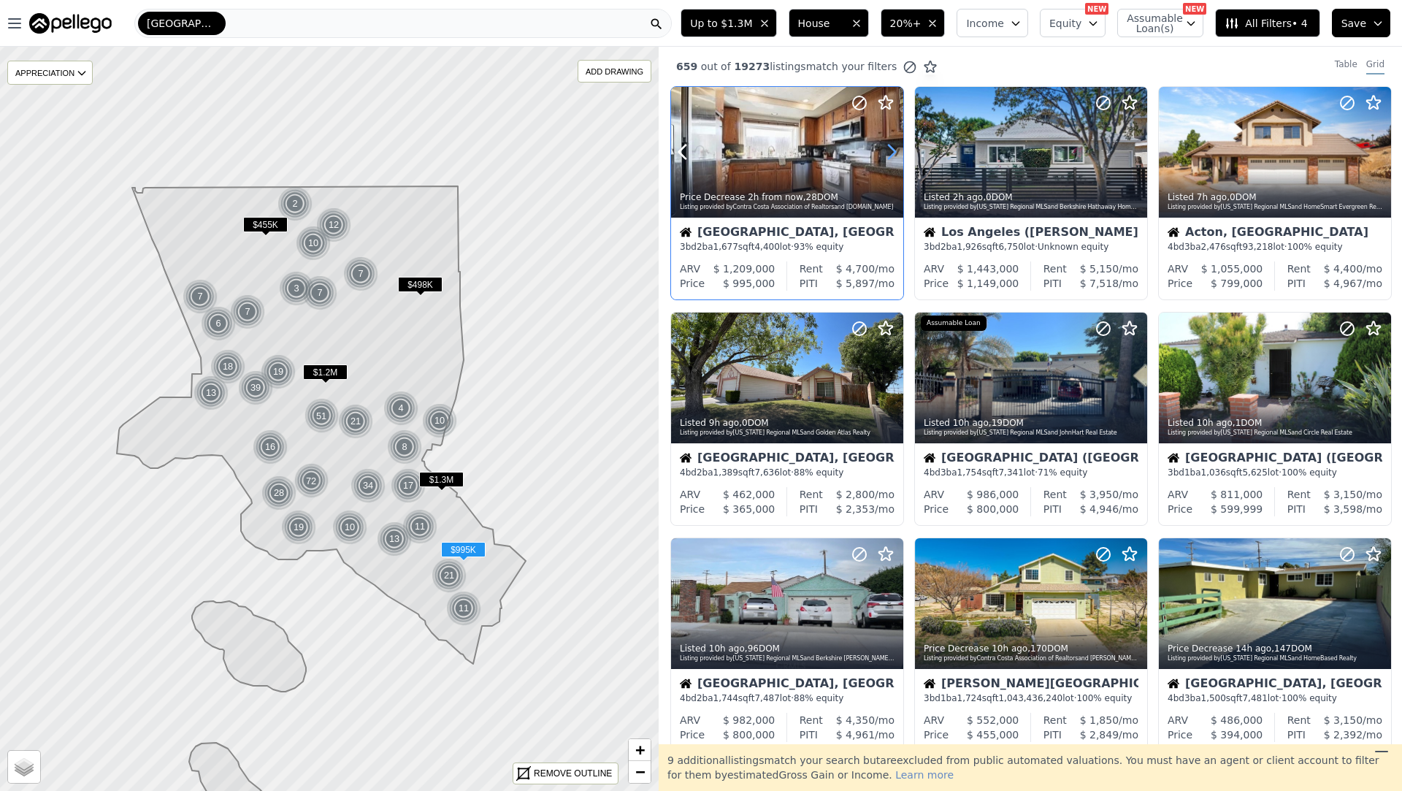
click at [887, 151] on icon at bounding box center [891, 151] width 23 height 23
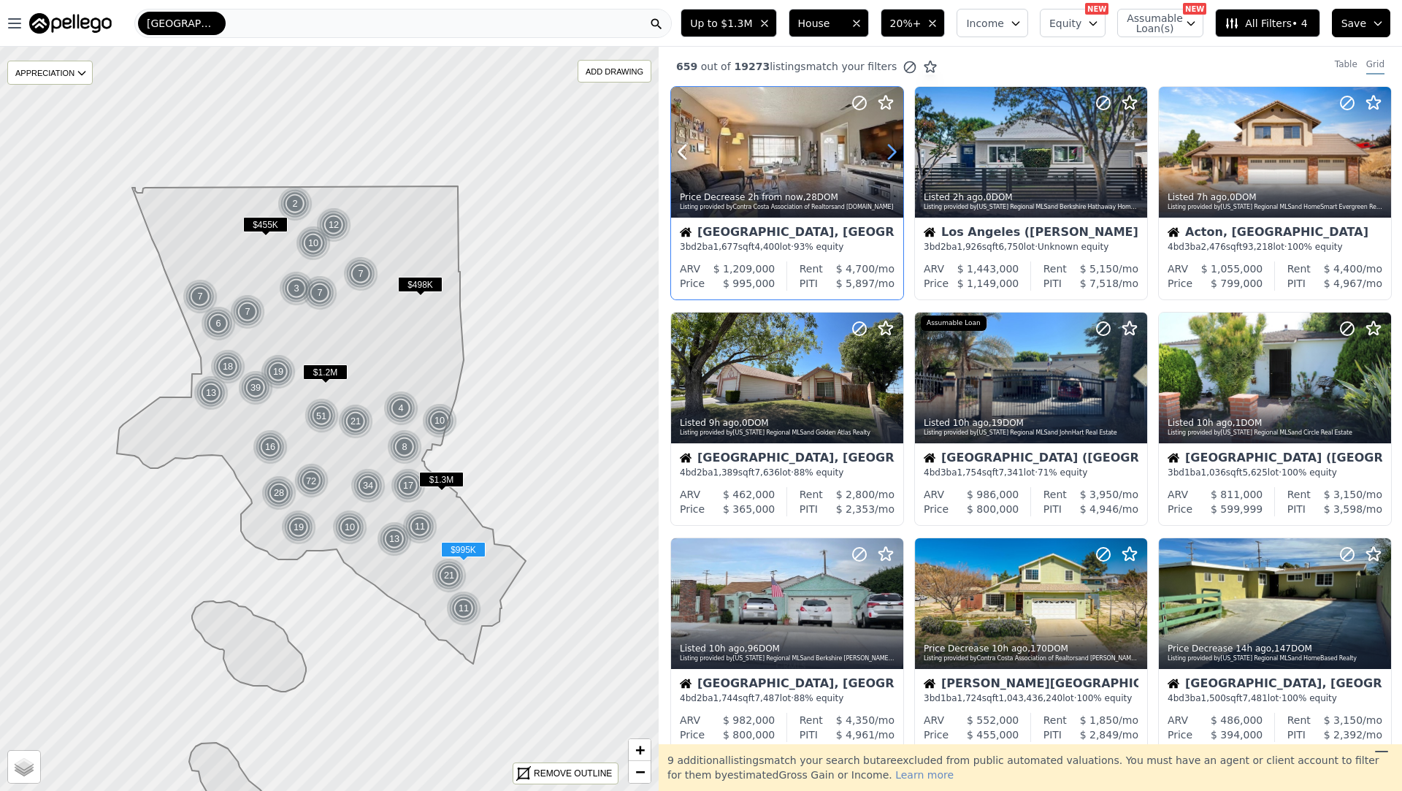
click at [887, 151] on icon at bounding box center [891, 151] width 23 height 23
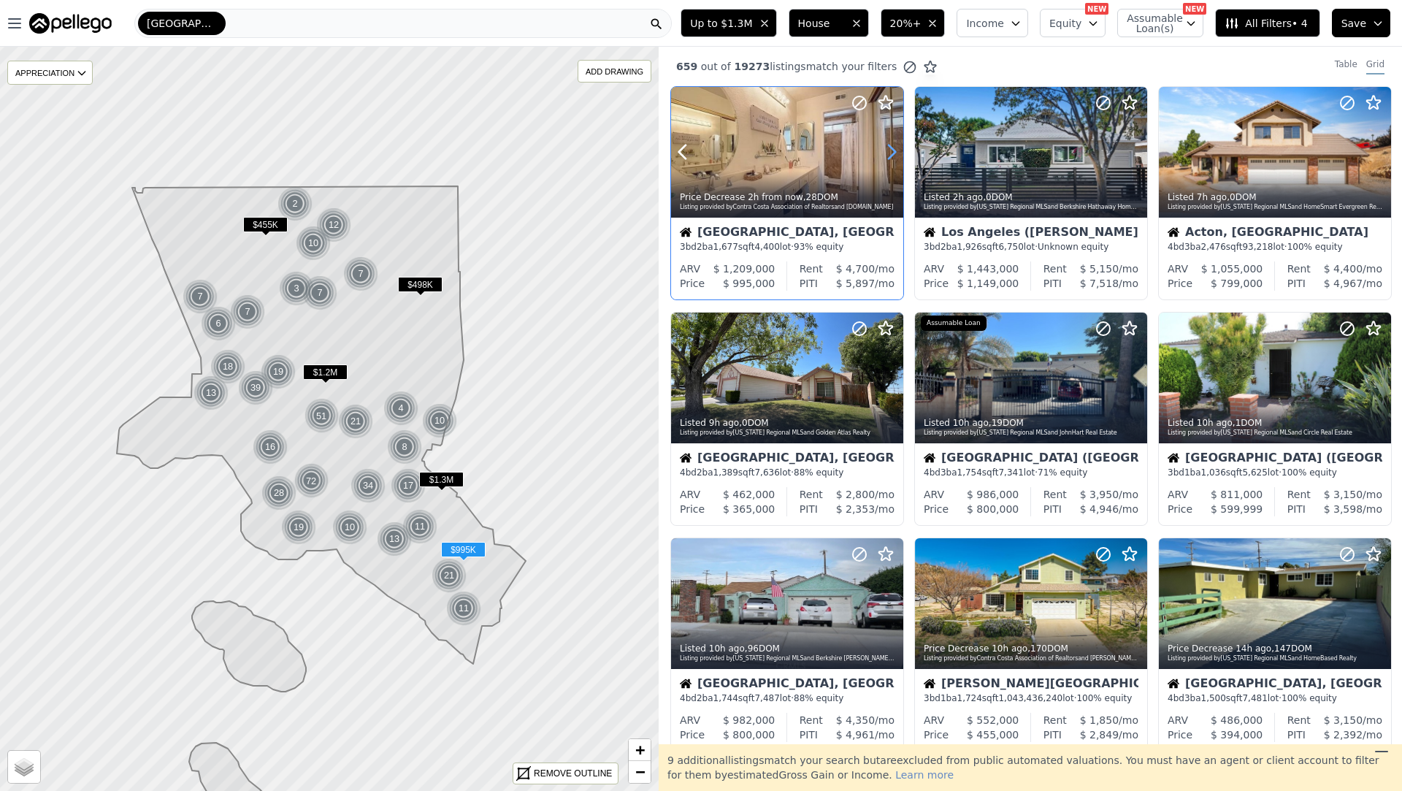
click at [887, 151] on icon at bounding box center [891, 151] width 23 height 23
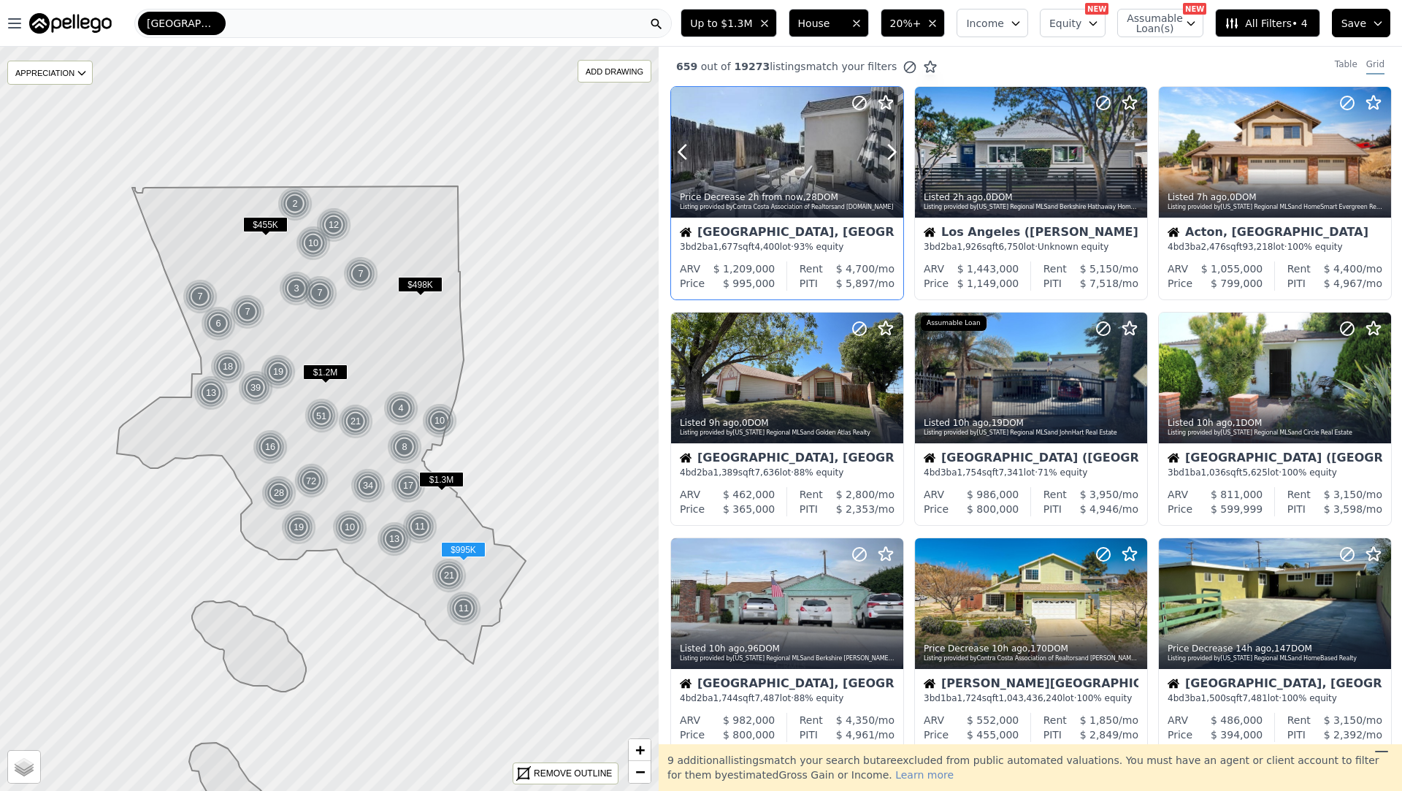
click at [848, 185] on div "Price Decrease 2h from now , 28 DOM Listing provided by Contra Costa Associatio…" at bounding box center [787, 200] width 232 height 35
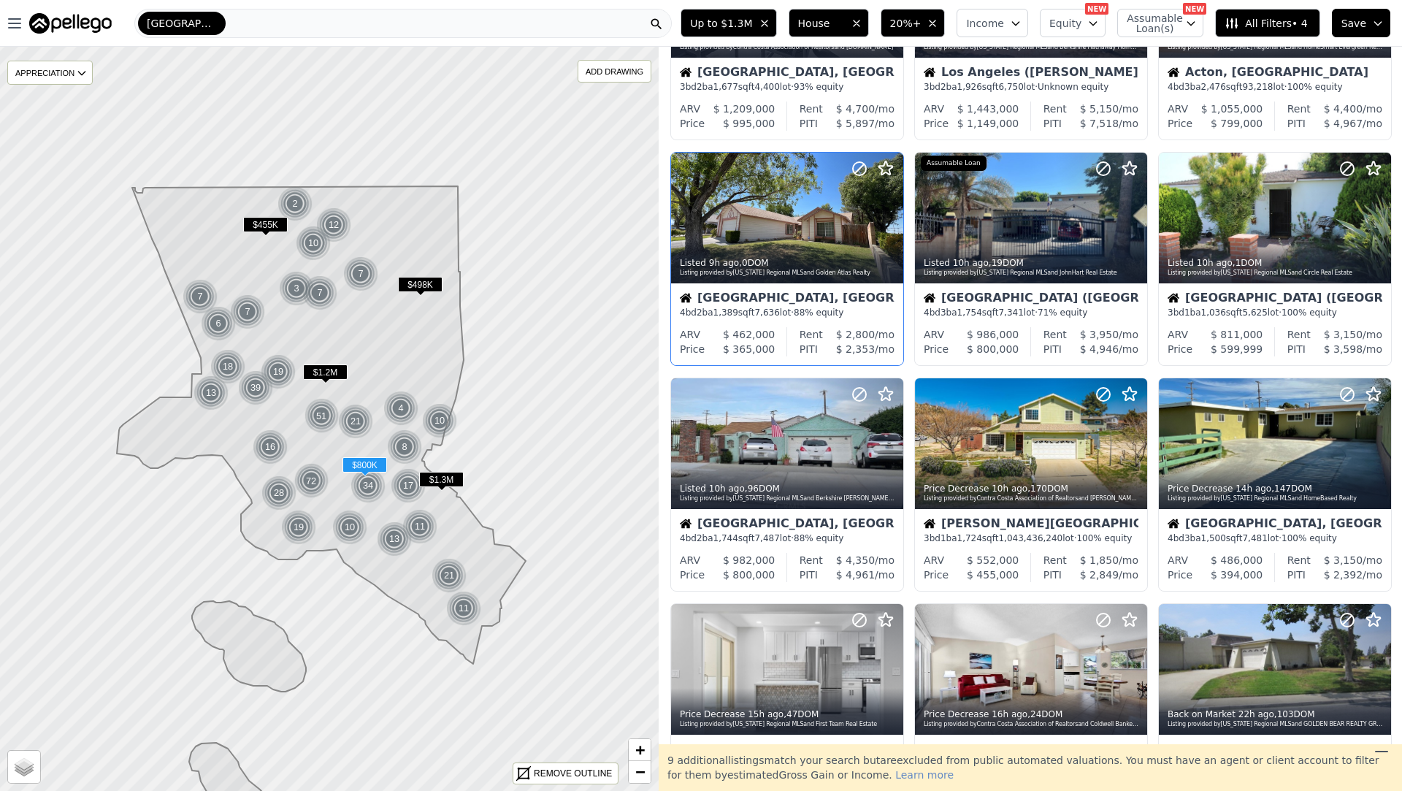
scroll to position [163, 0]
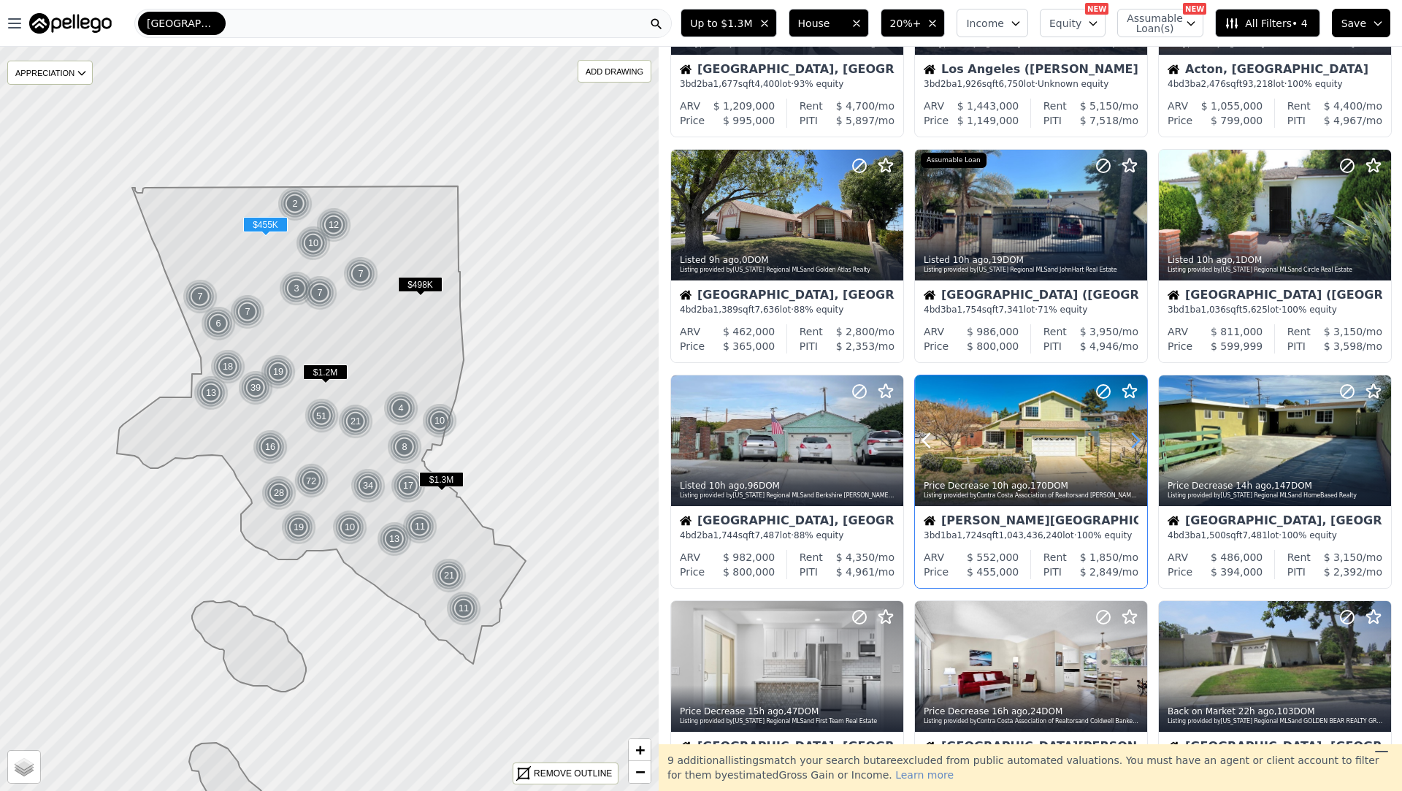
click at [1138, 441] on icon at bounding box center [1136, 441] width 7 height 14
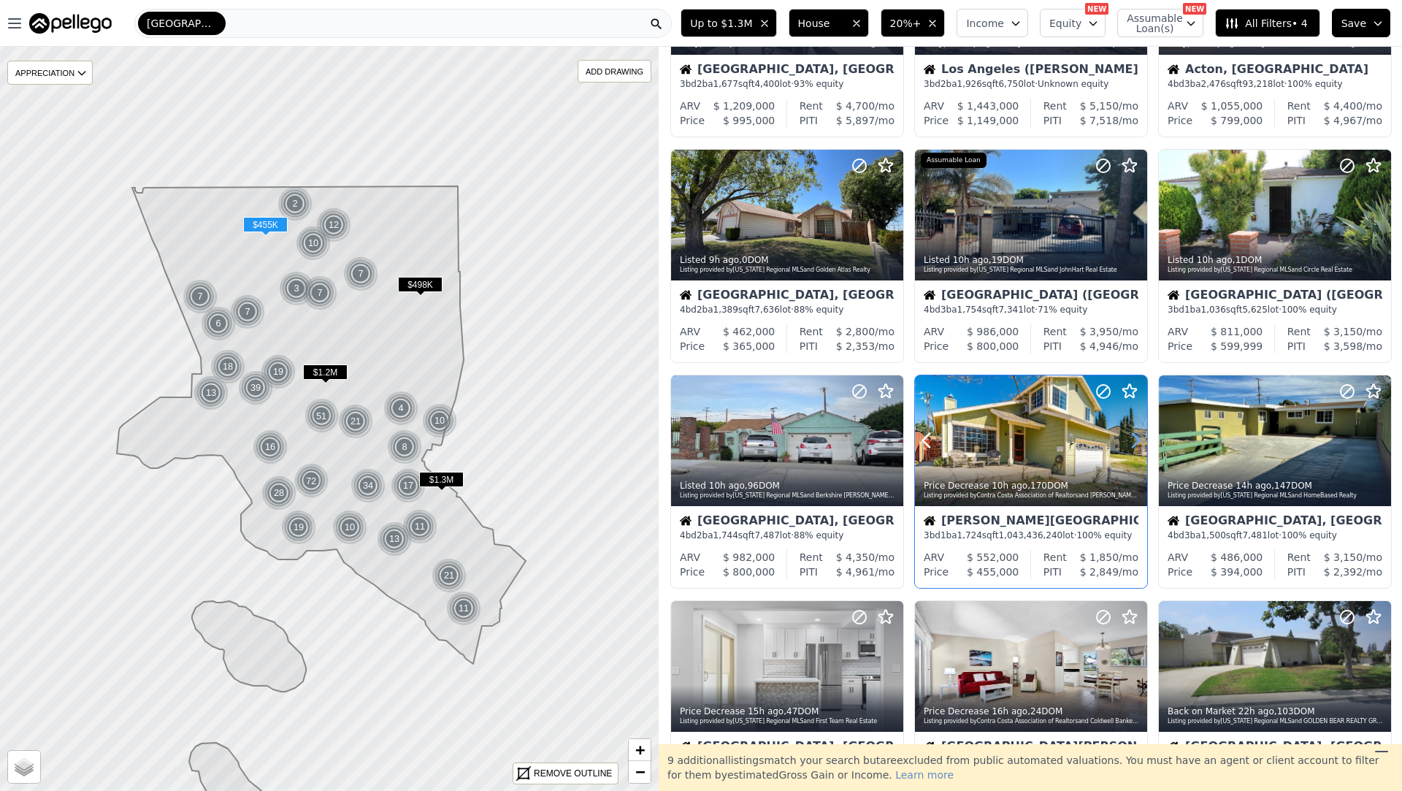
click at [1138, 441] on icon at bounding box center [1136, 441] width 7 height 14
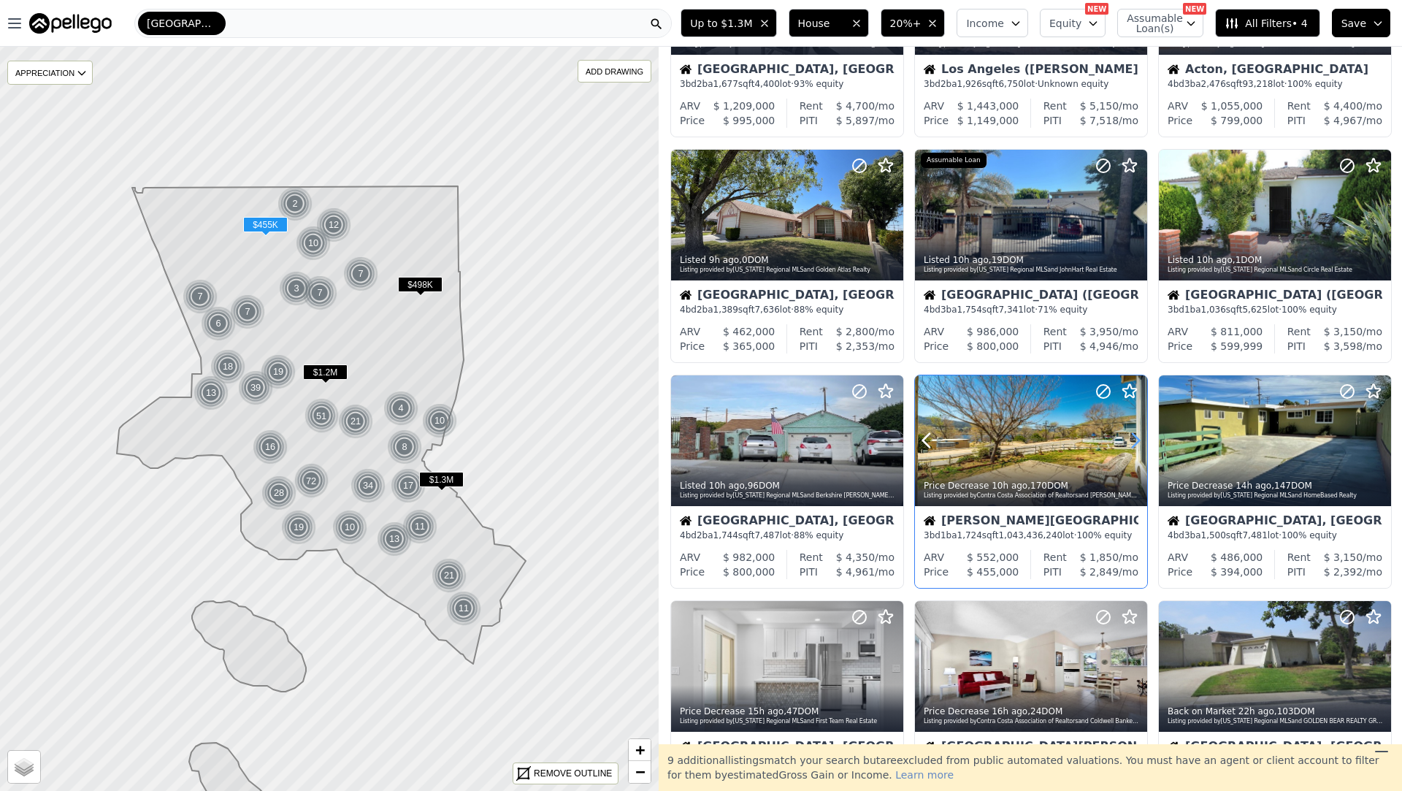
click at [1138, 441] on icon at bounding box center [1136, 441] width 7 height 14
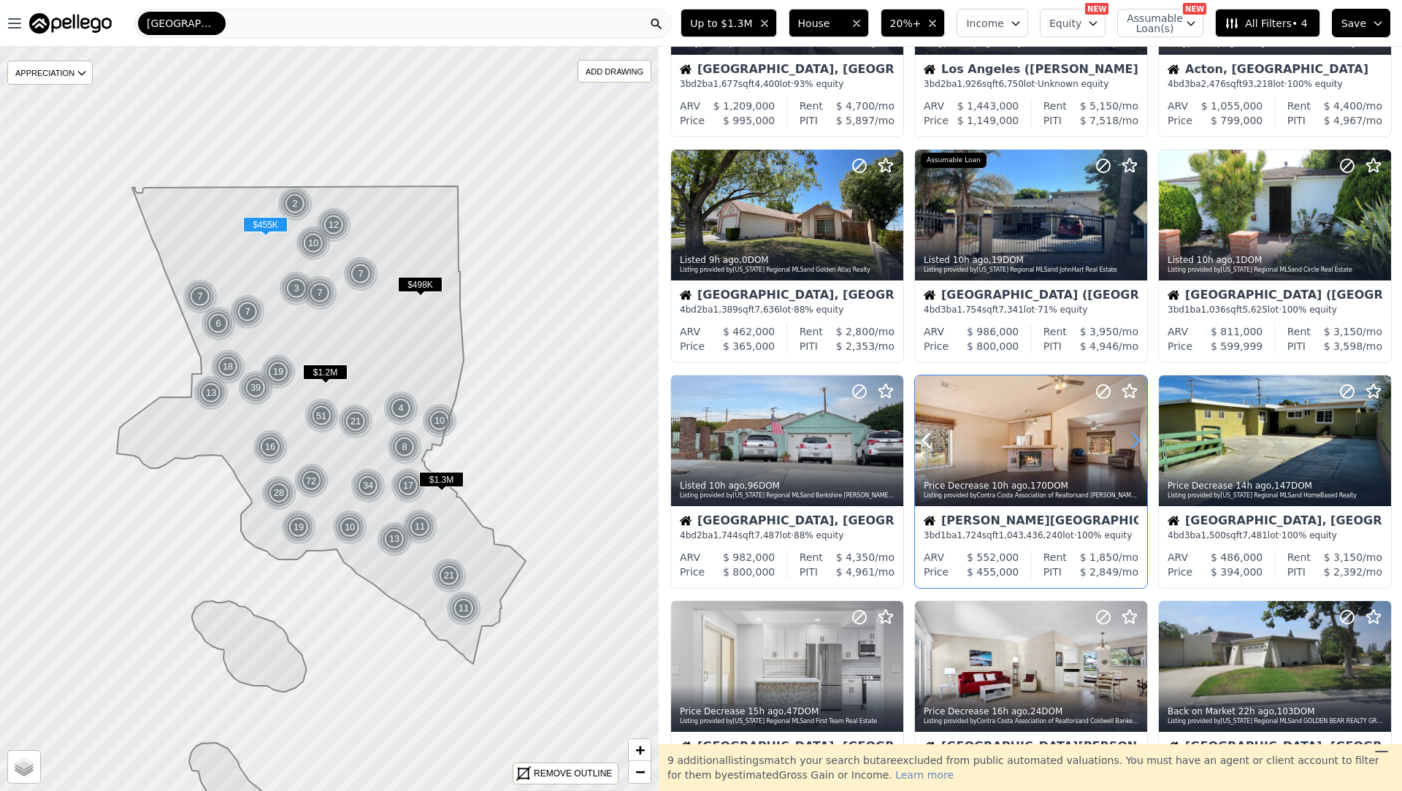
click at [1138, 441] on icon at bounding box center [1136, 441] width 7 height 14
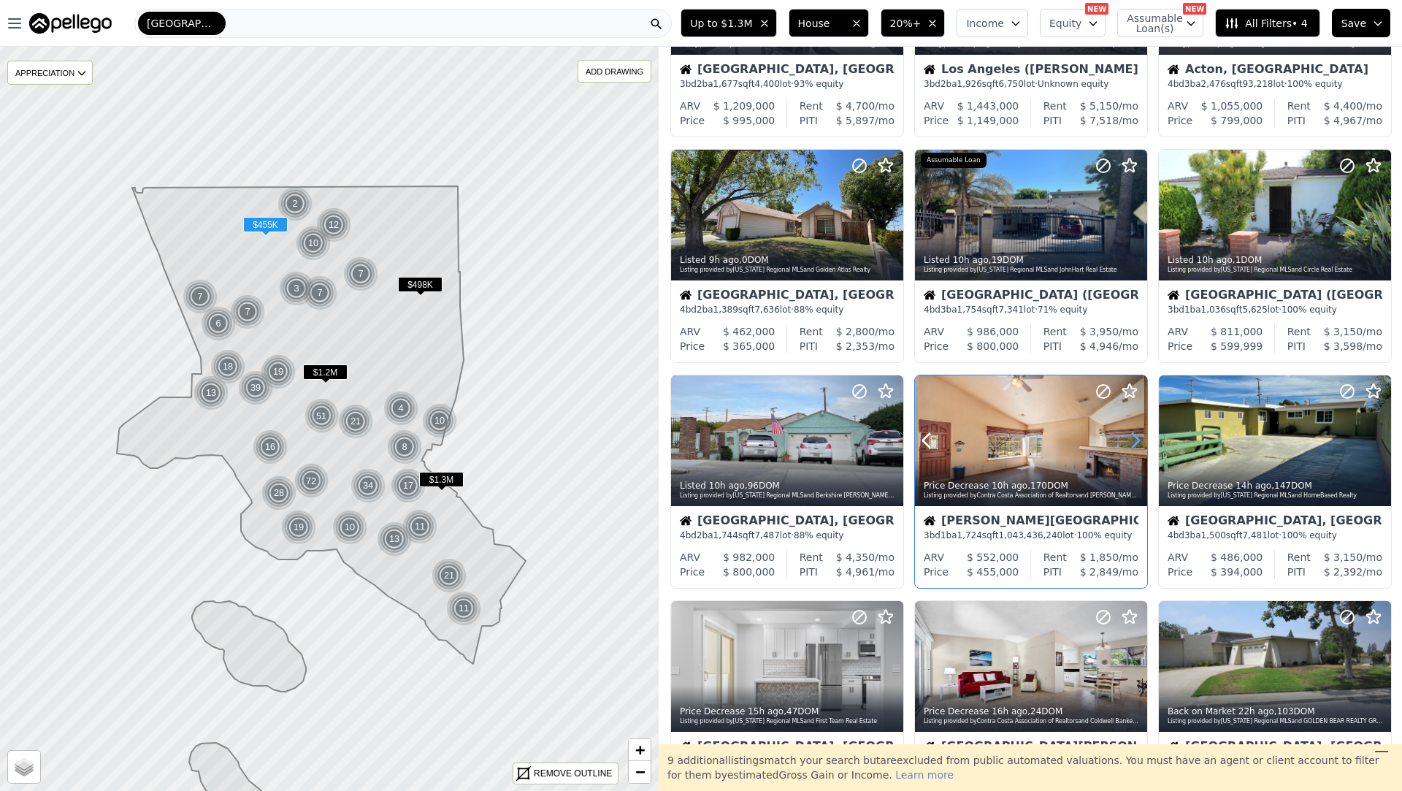
click at [1138, 441] on icon at bounding box center [1136, 441] width 7 height 14
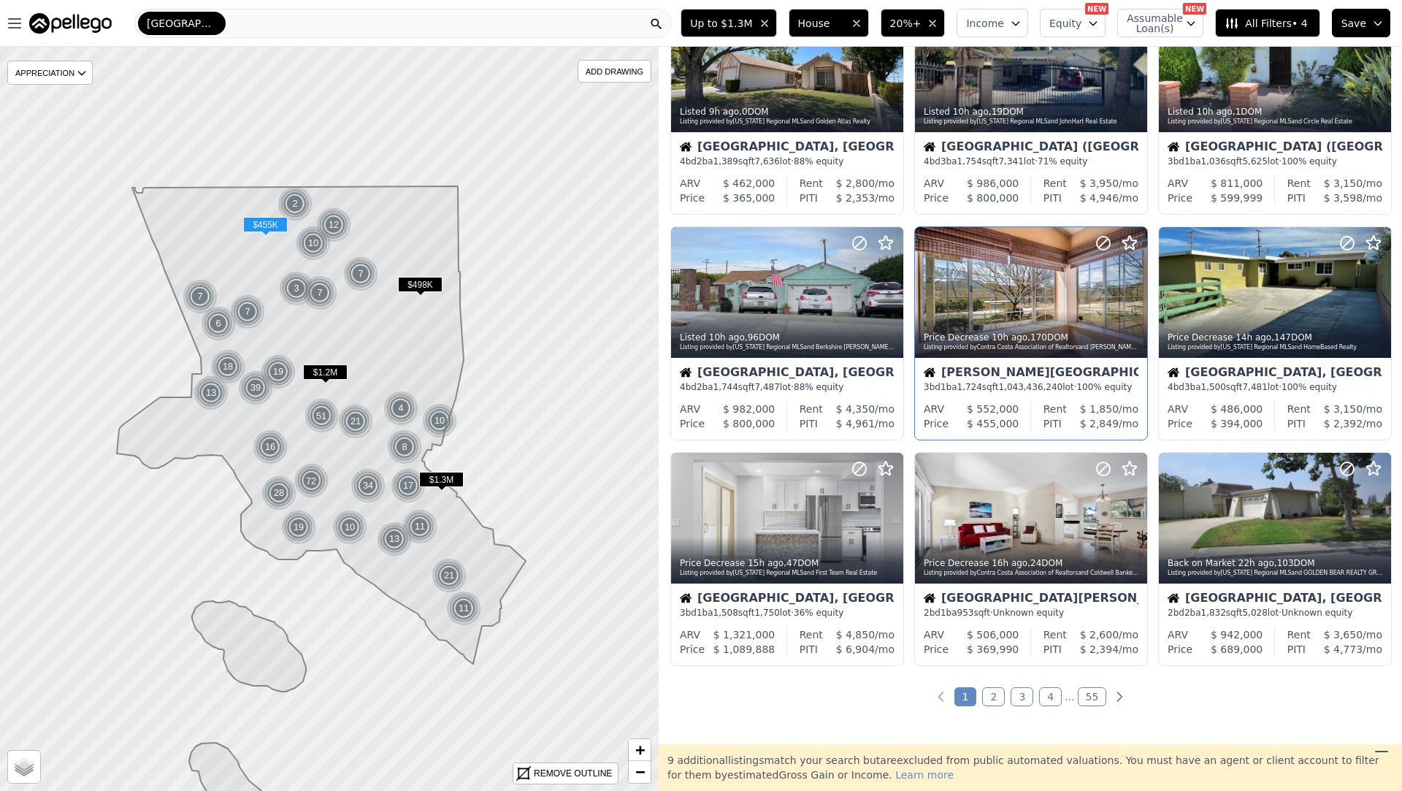
scroll to position [382, 0]
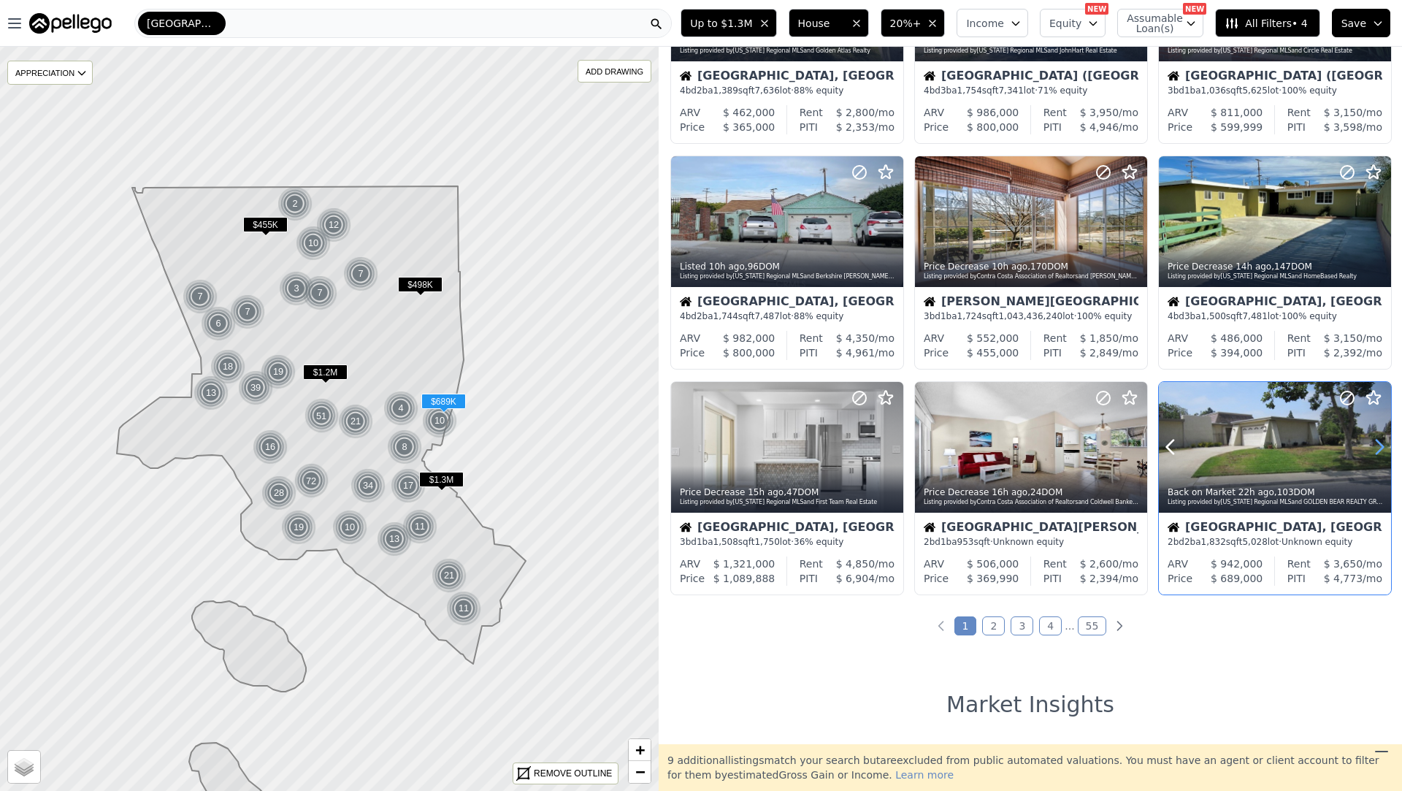
click at [1382, 442] on icon at bounding box center [1379, 446] width 23 height 23
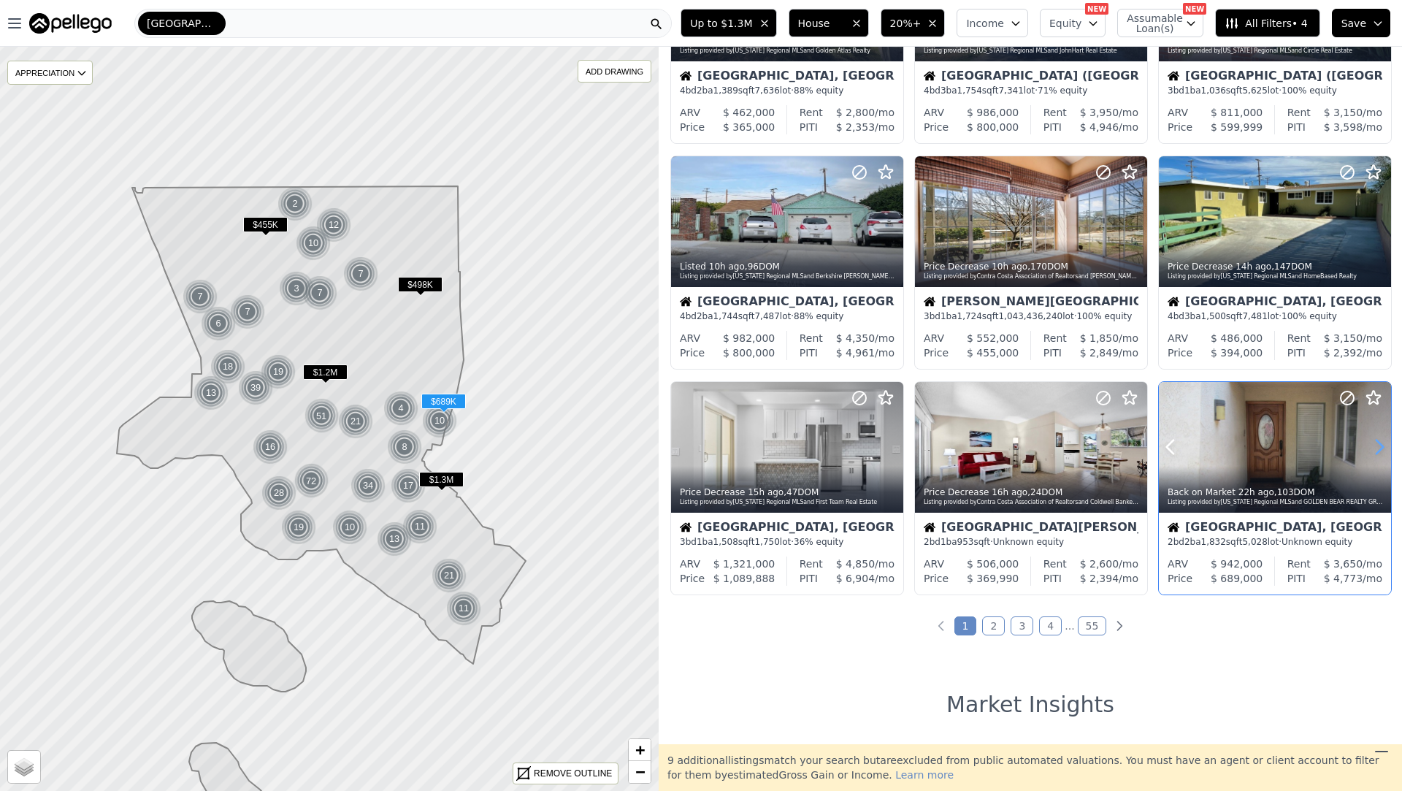
click at [1382, 442] on icon at bounding box center [1379, 446] width 23 height 23
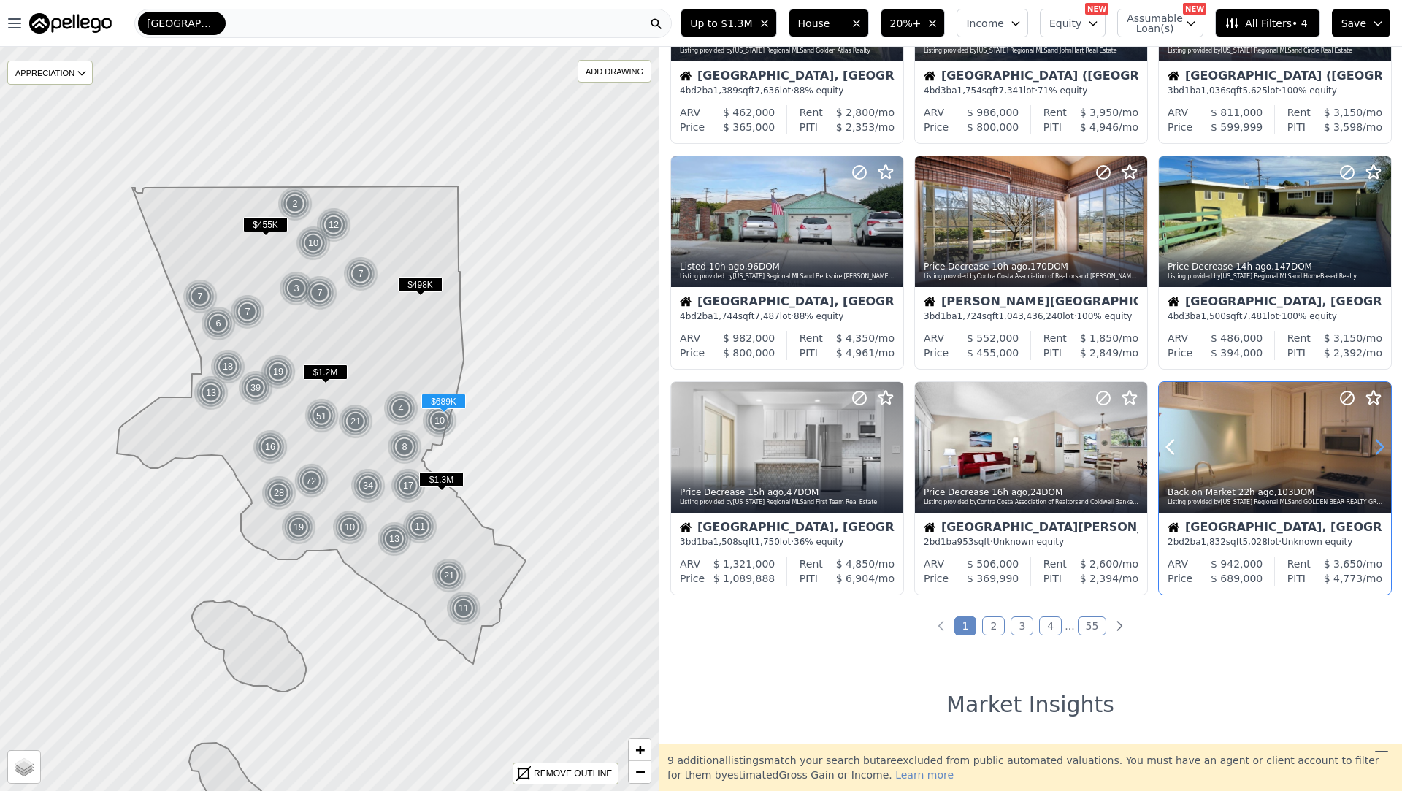
click at [1382, 442] on icon at bounding box center [1379, 446] width 23 height 23
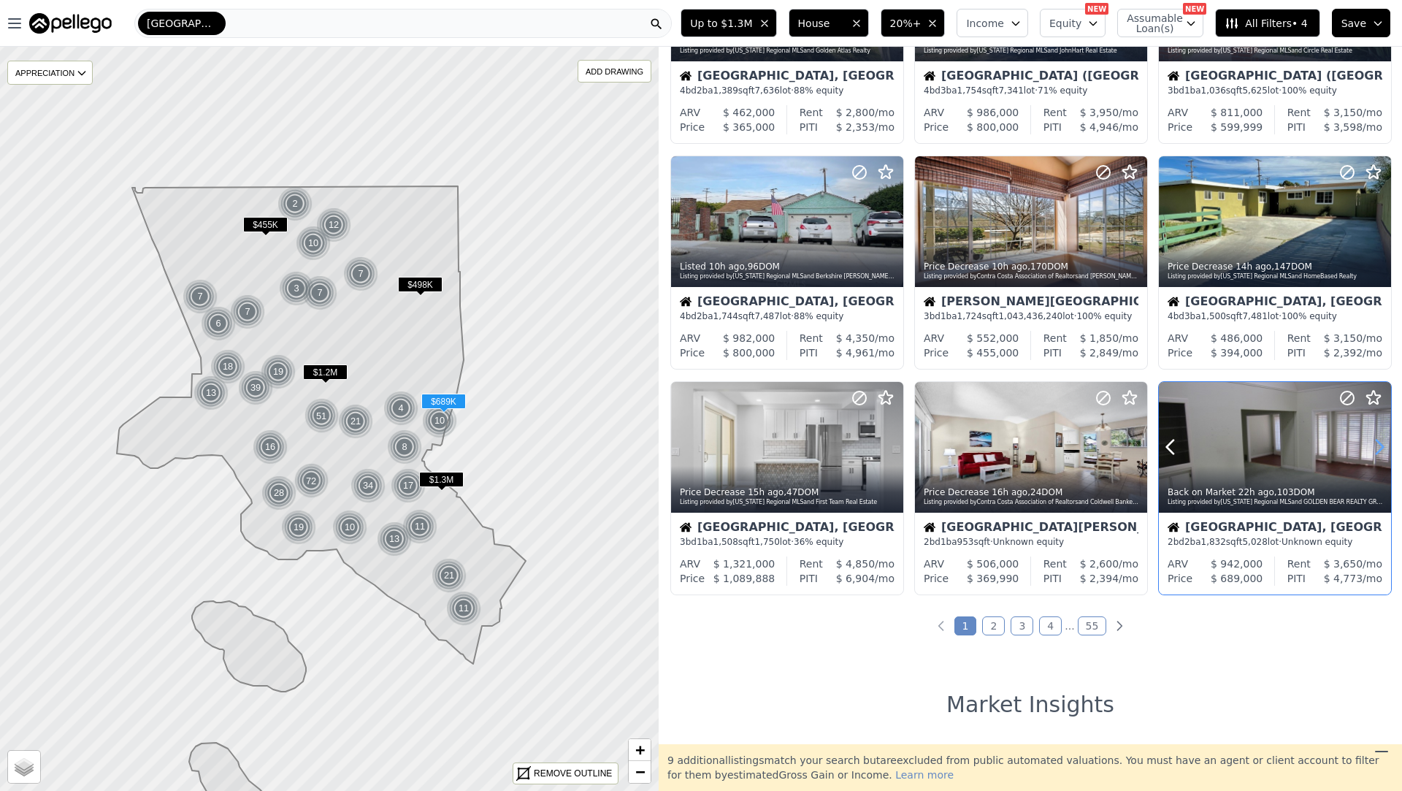
click at [1382, 442] on icon at bounding box center [1379, 446] width 23 height 23
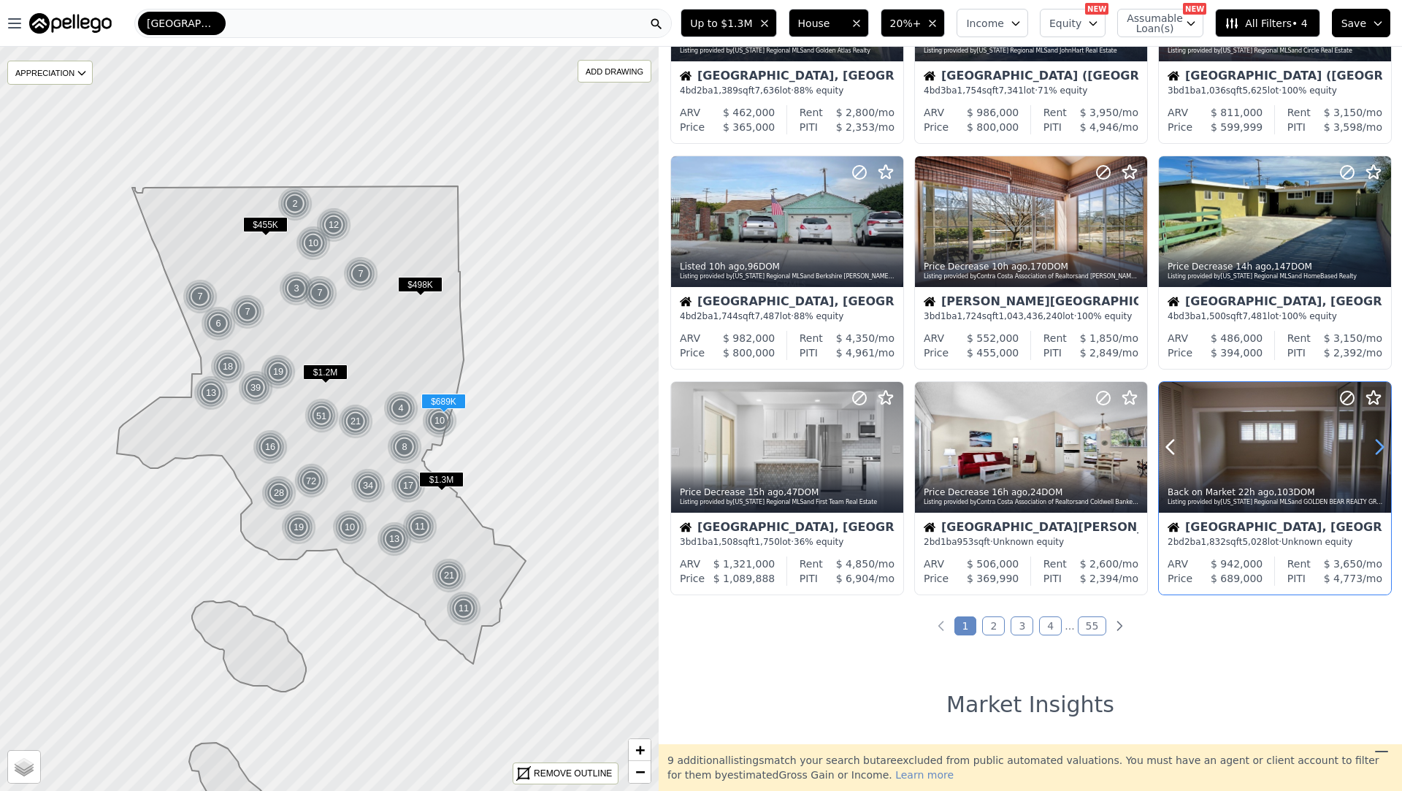
click at [1382, 442] on icon at bounding box center [1379, 446] width 23 height 23
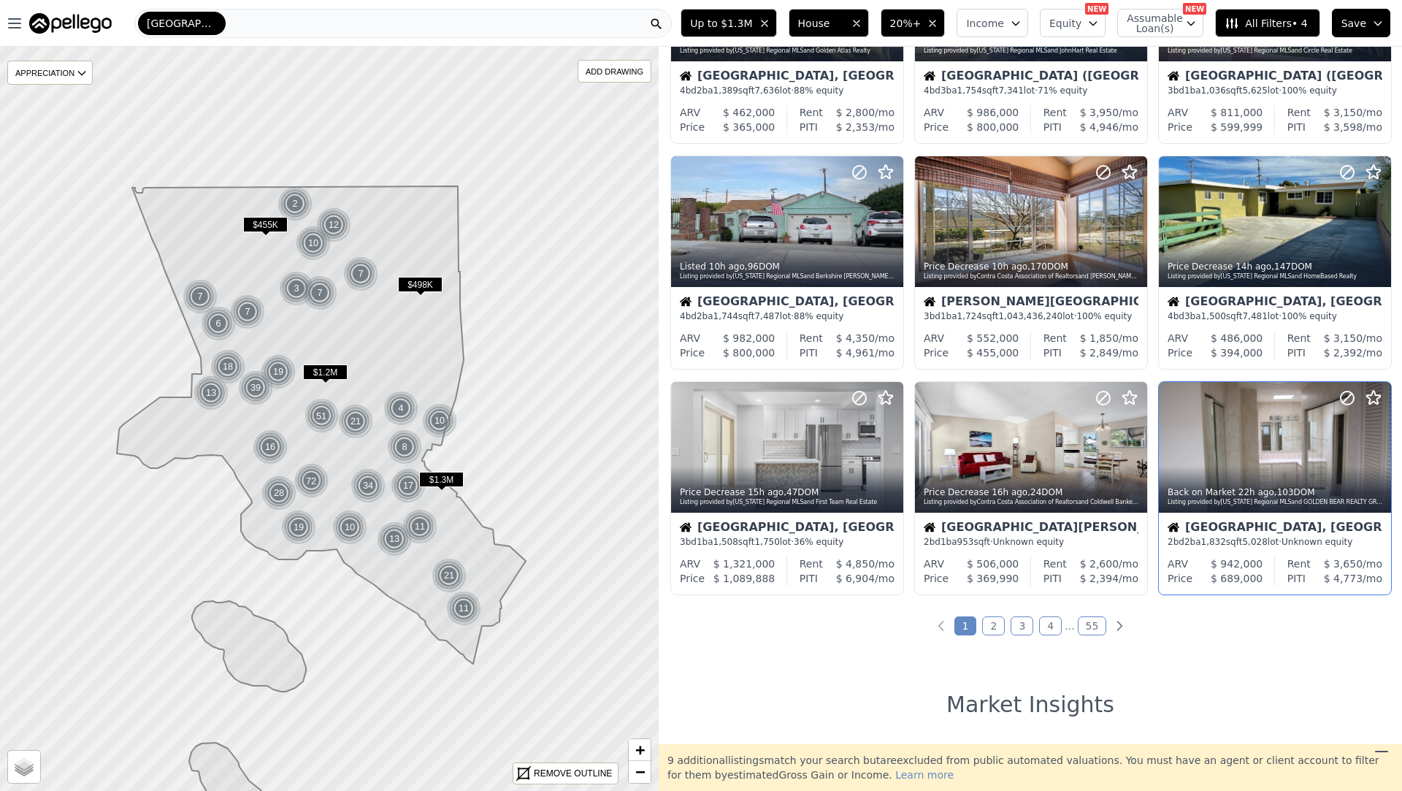
click at [992, 629] on link "2" at bounding box center [993, 625] width 23 height 19
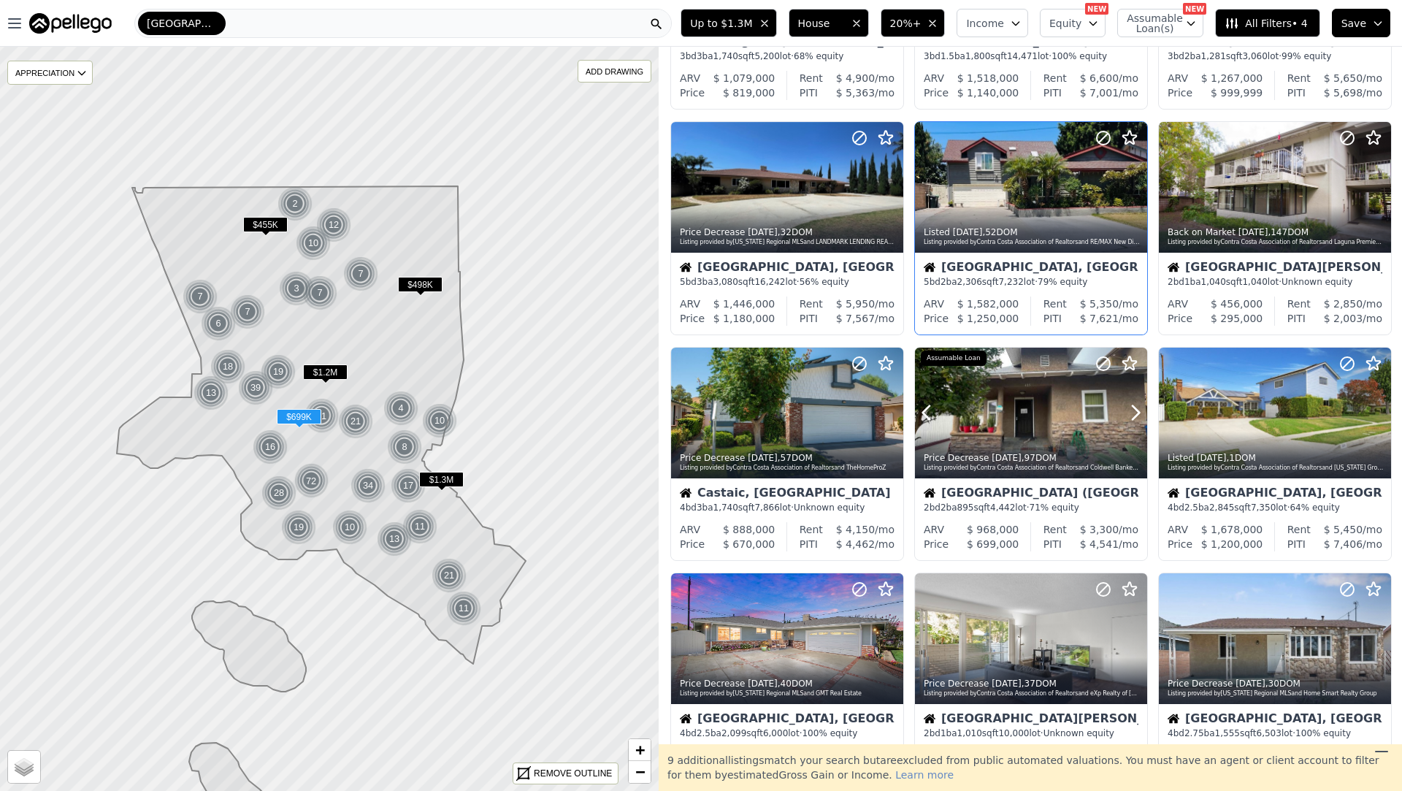
scroll to position [203, 0]
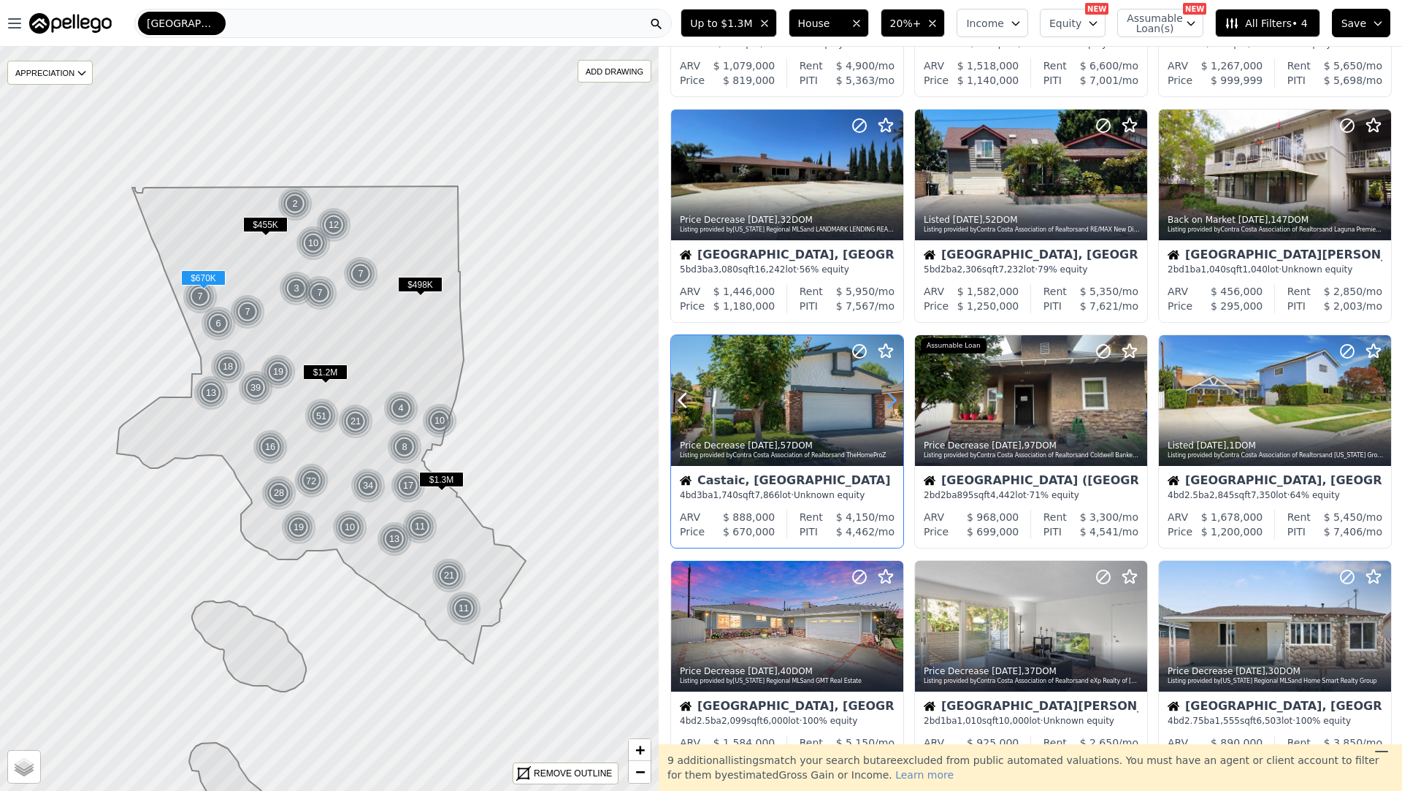
click at [887, 399] on icon at bounding box center [891, 400] width 23 height 23
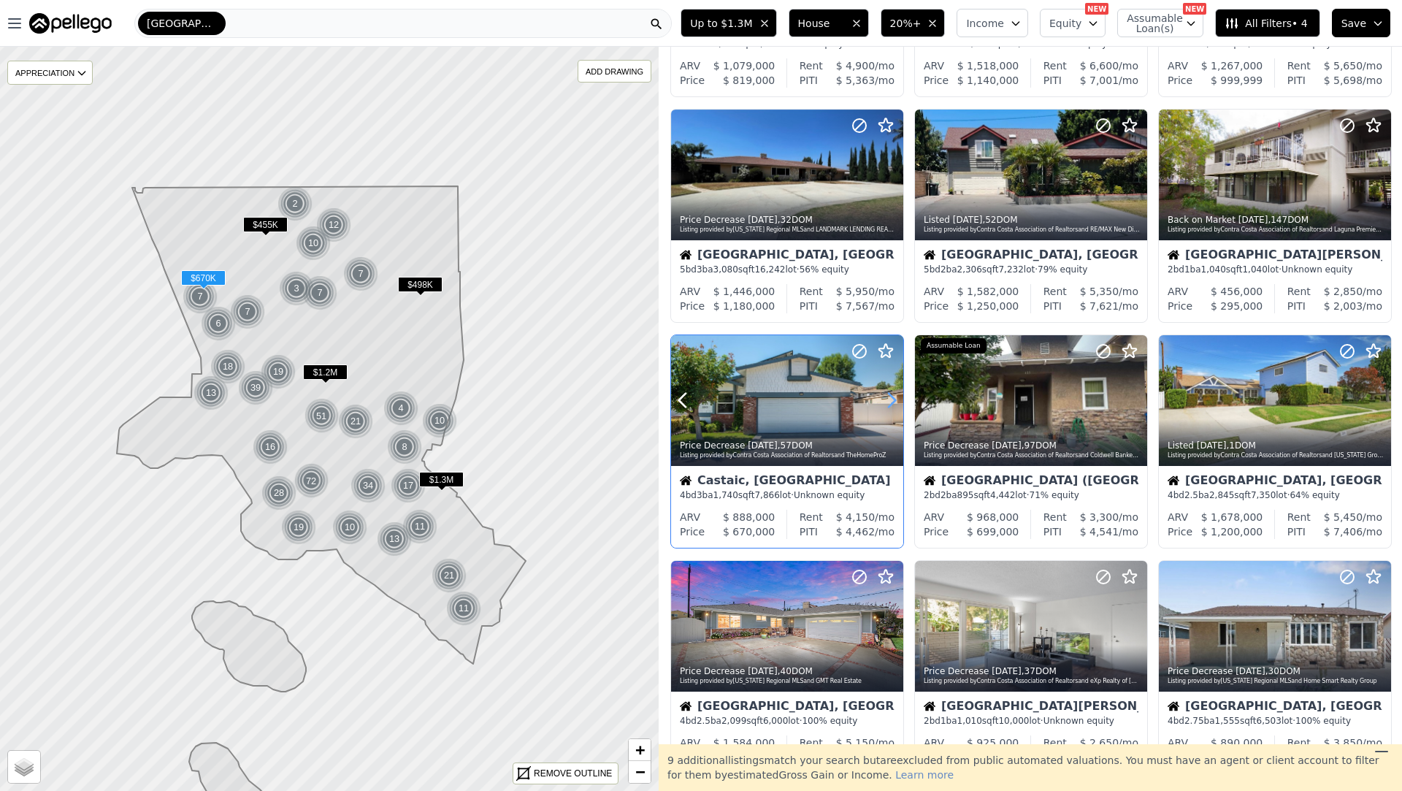
click at [887, 399] on icon at bounding box center [891, 400] width 23 height 23
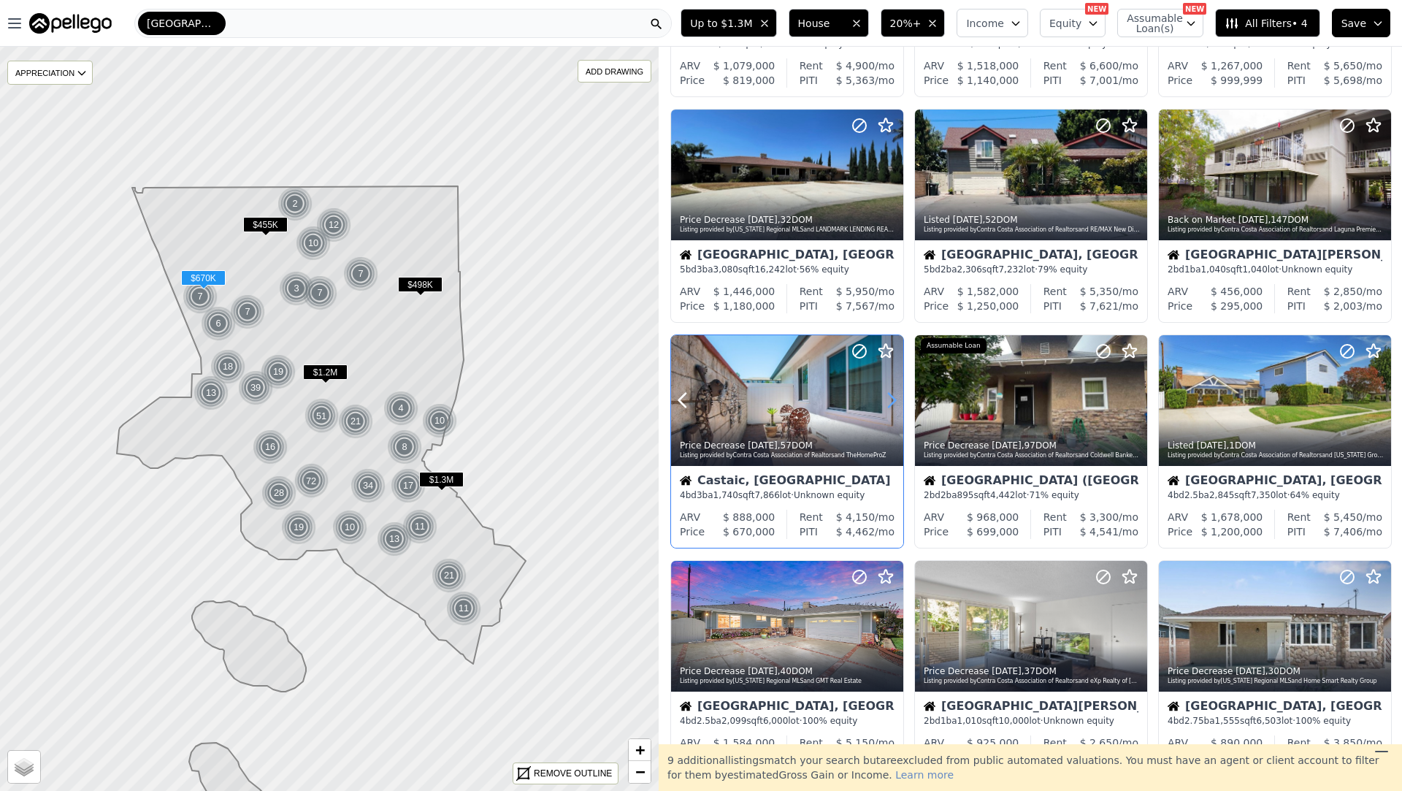
click at [887, 399] on icon at bounding box center [891, 400] width 23 height 23
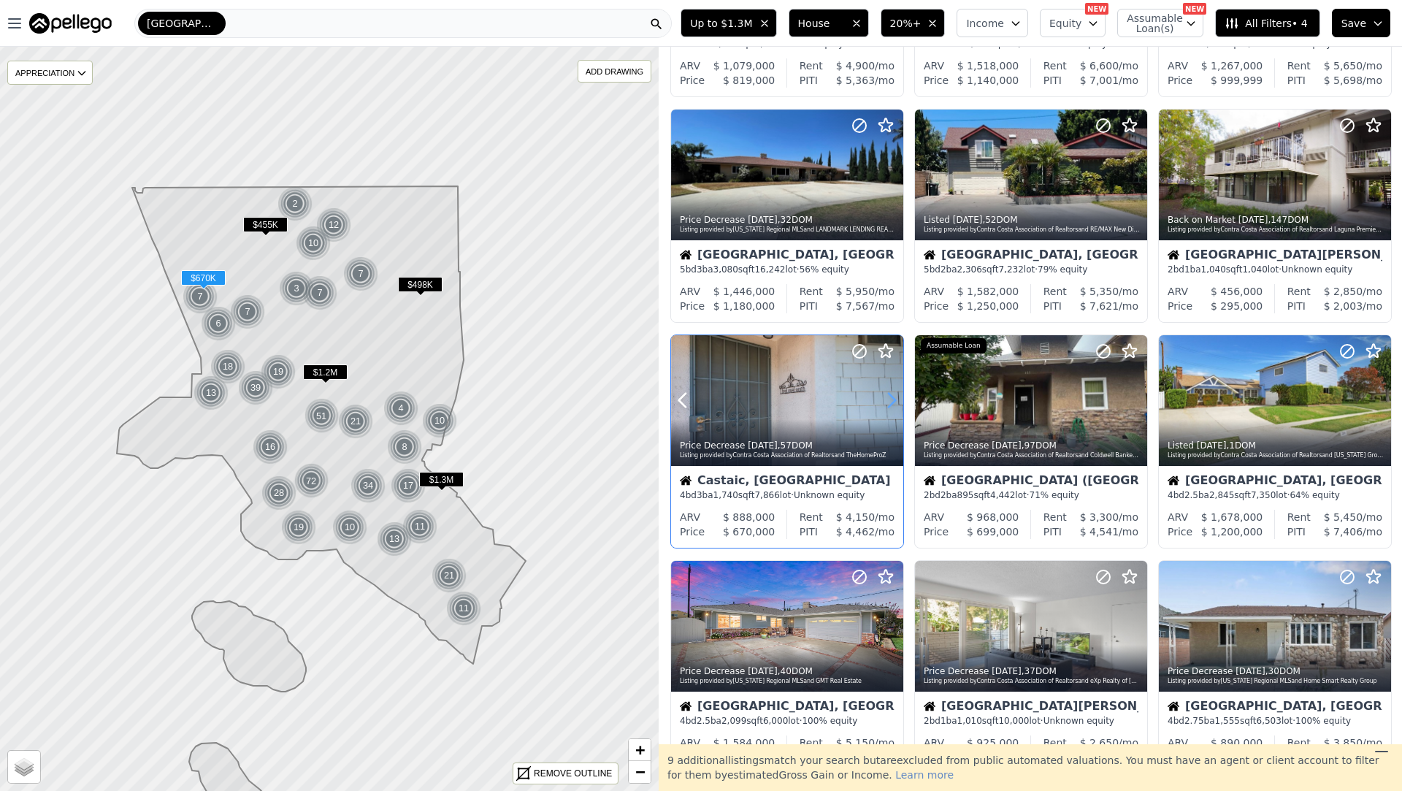
click at [887, 399] on icon at bounding box center [891, 400] width 23 height 23
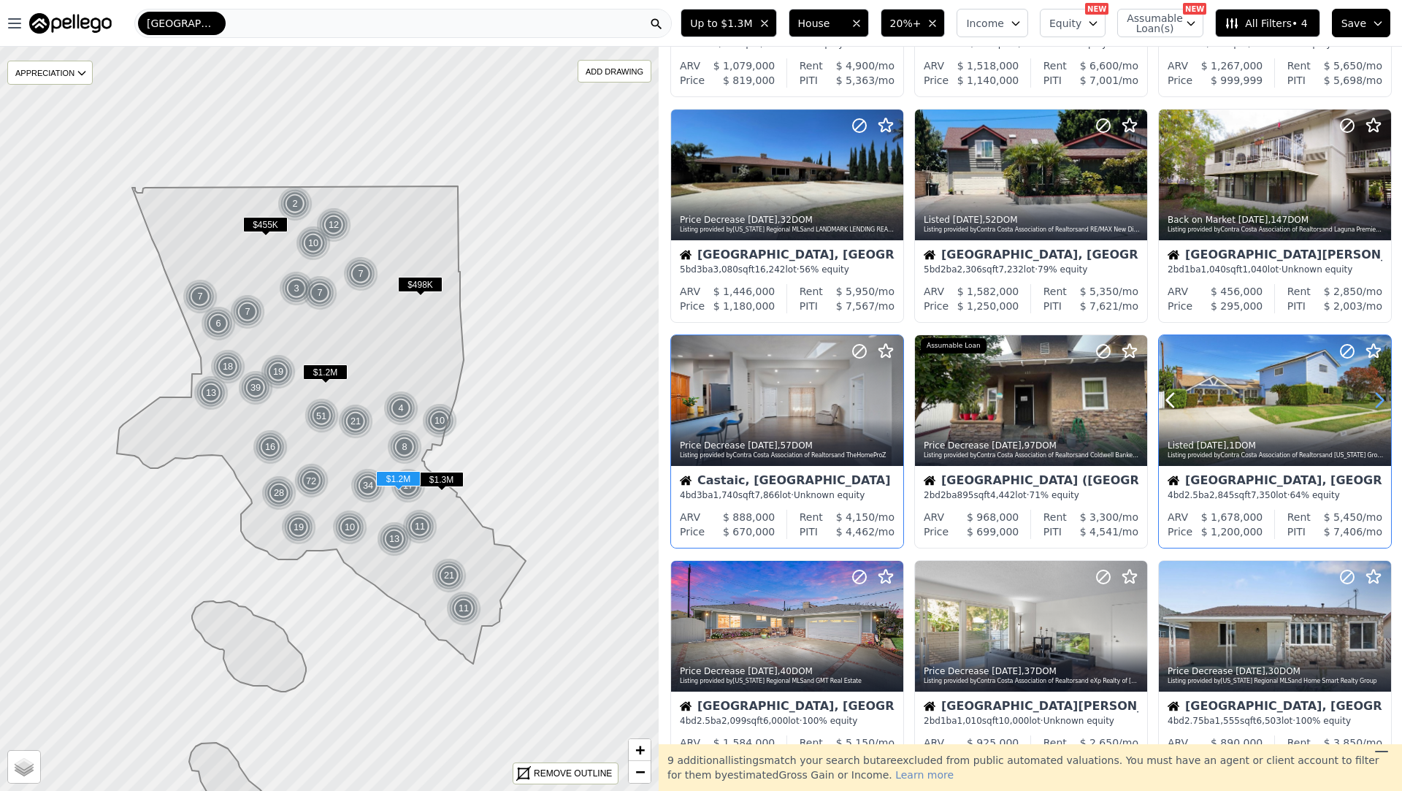
click at [1379, 405] on icon at bounding box center [1379, 400] width 23 height 23
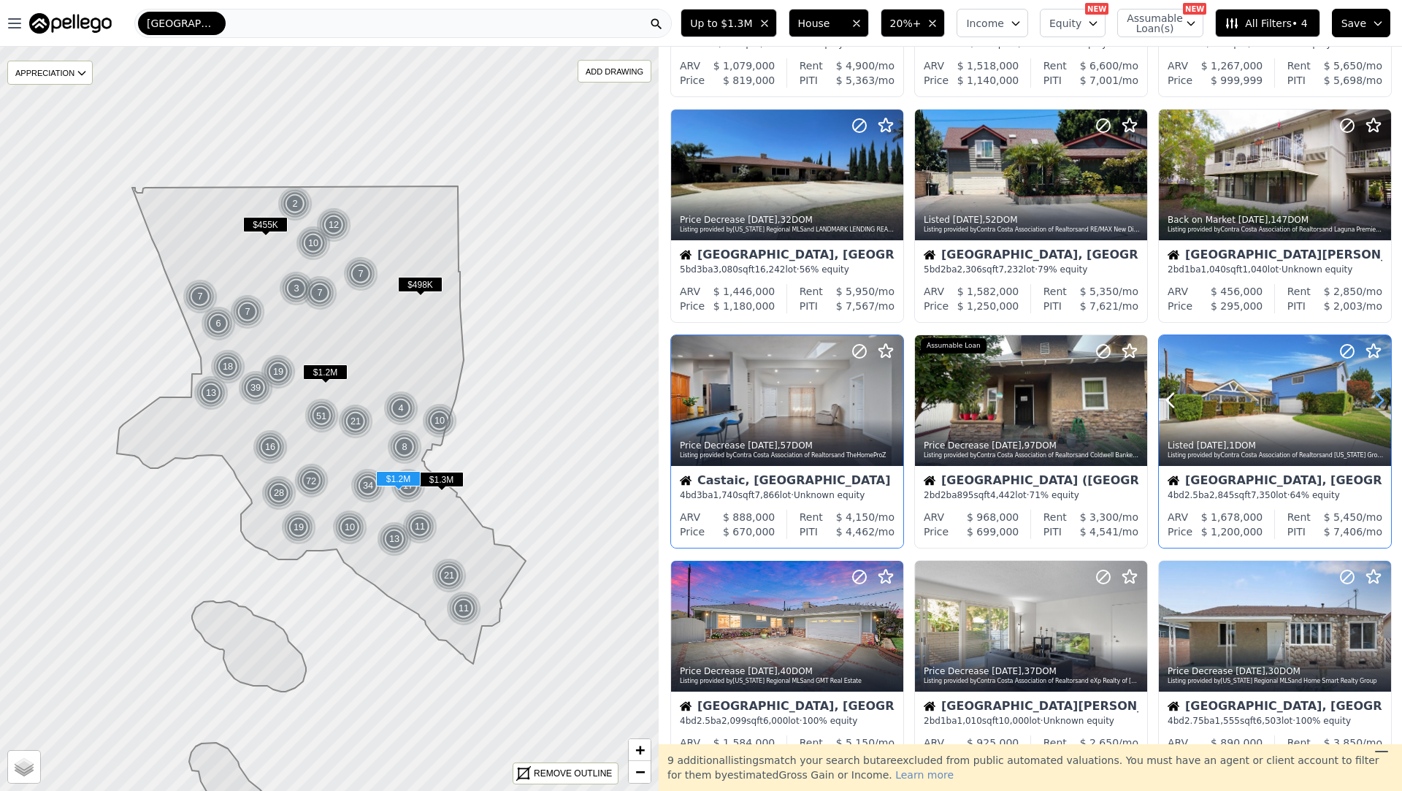
click at [1379, 405] on icon at bounding box center [1379, 400] width 23 height 23
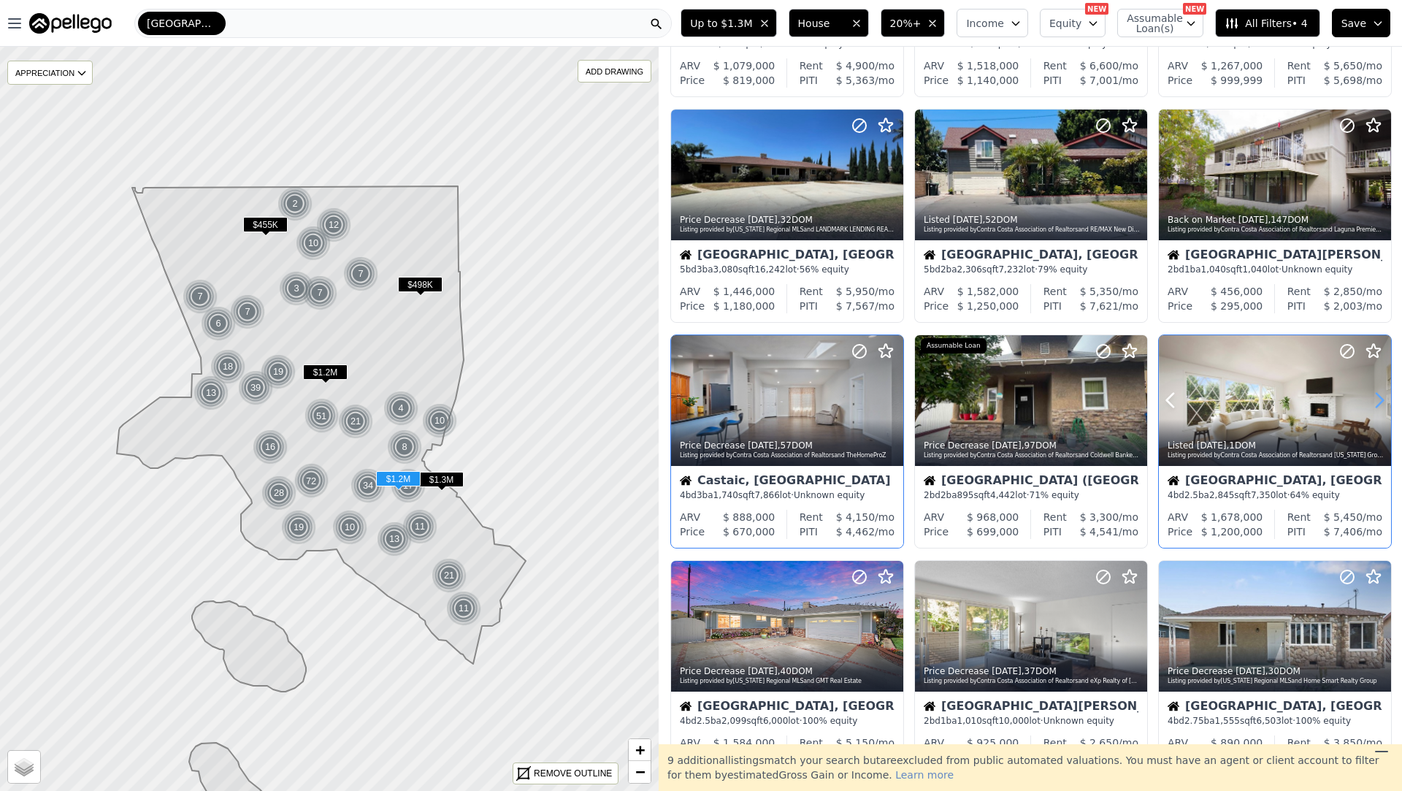
click at [1379, 405] on icon at bounding box center [1379, 400] width 23 height 23
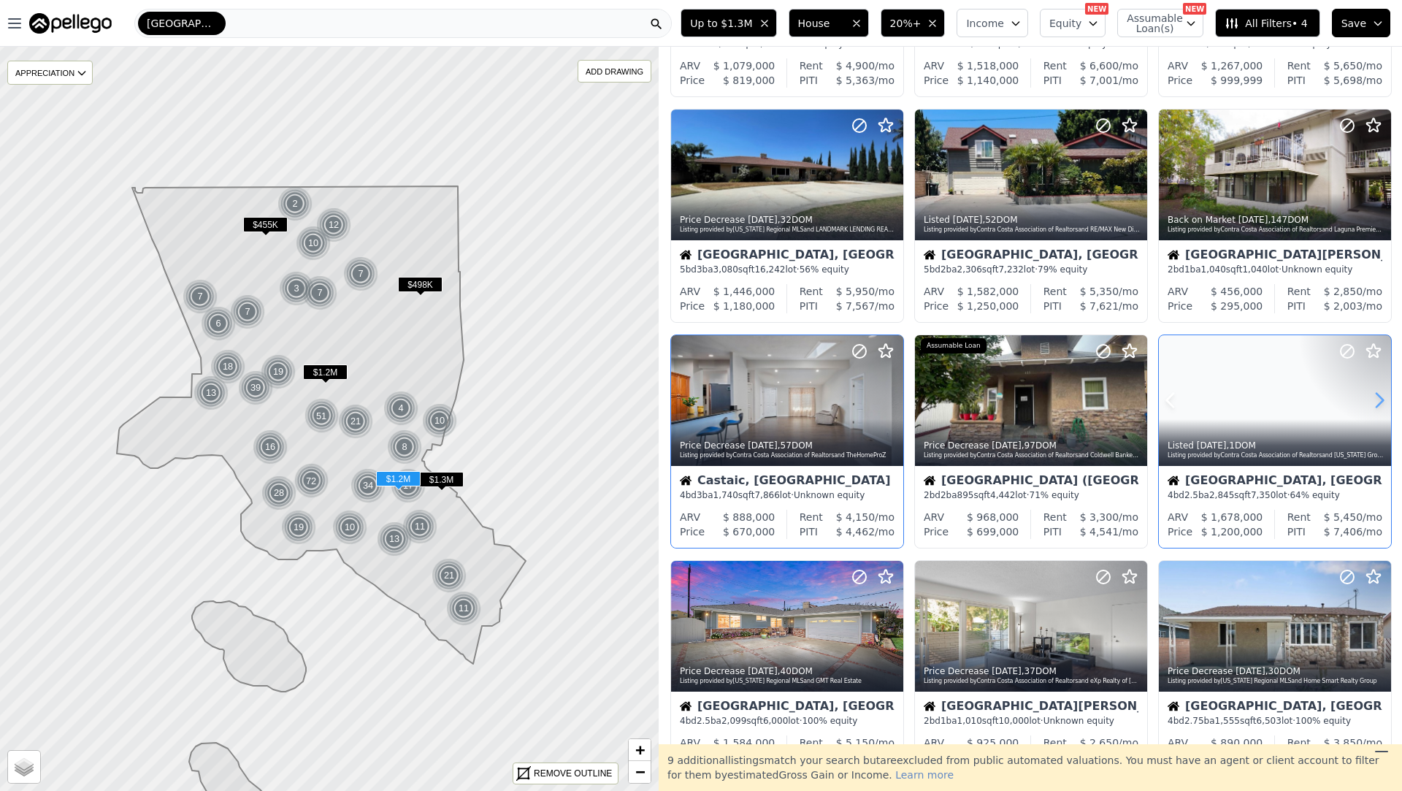
click at [1379, 405] on icon at bounding box center [1379, 400] width 23 height 23
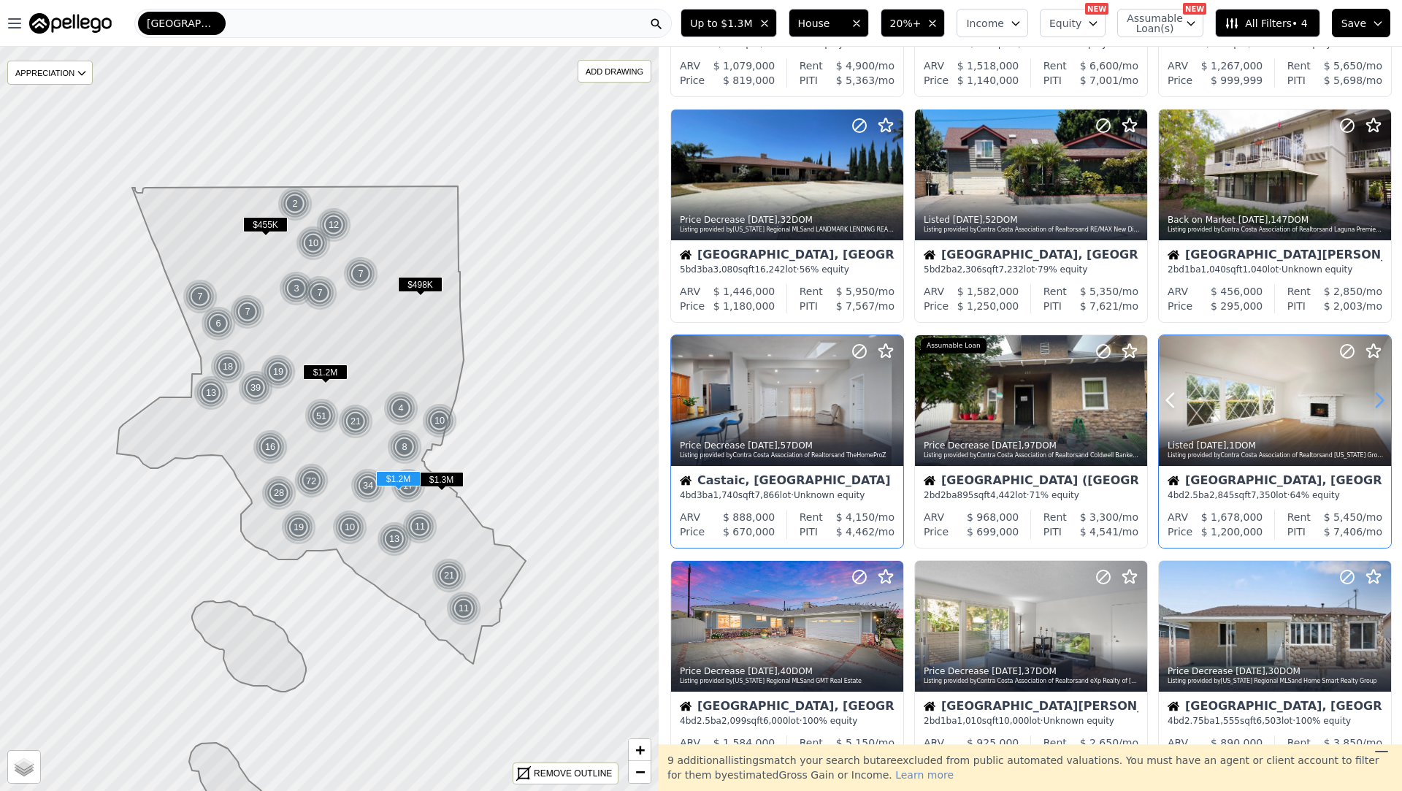
click at [1379, 405] on icon at bounding box center [1379, 400] width 23 height 23
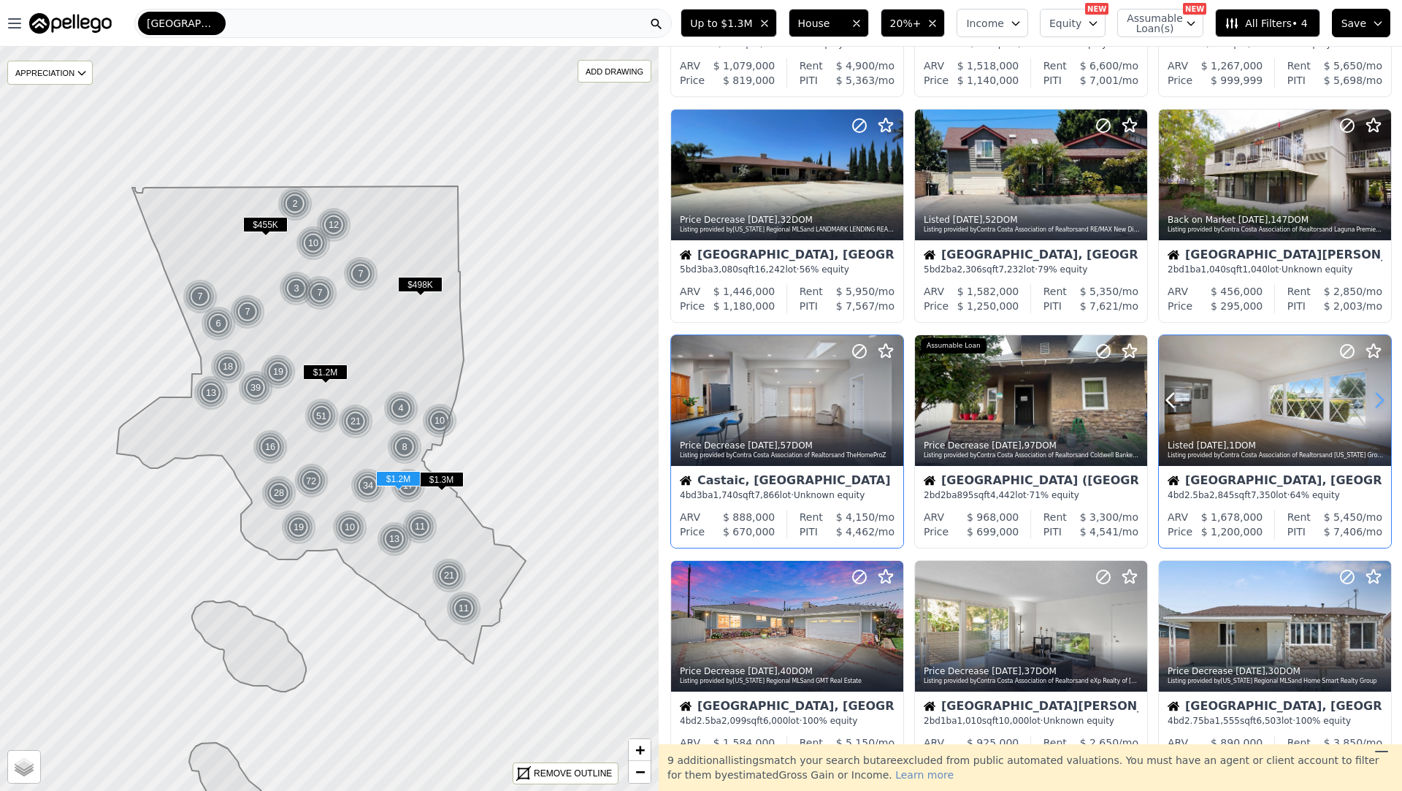
click at [1379, 405] on icon at bounding box center [1379, 400] width 23 height 23
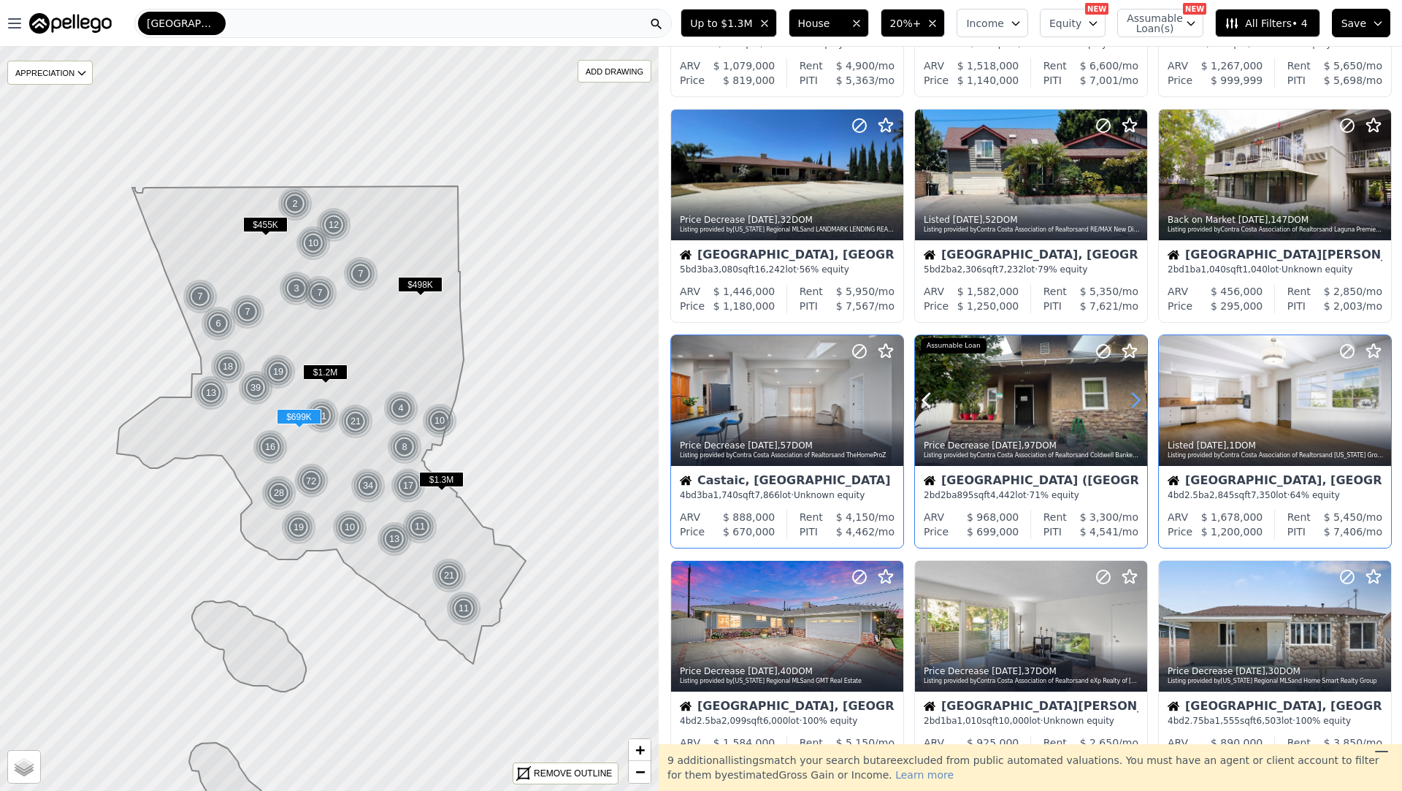
click at [1135, 401] on icon at bounding box center [1135, 400] width 23 height 23
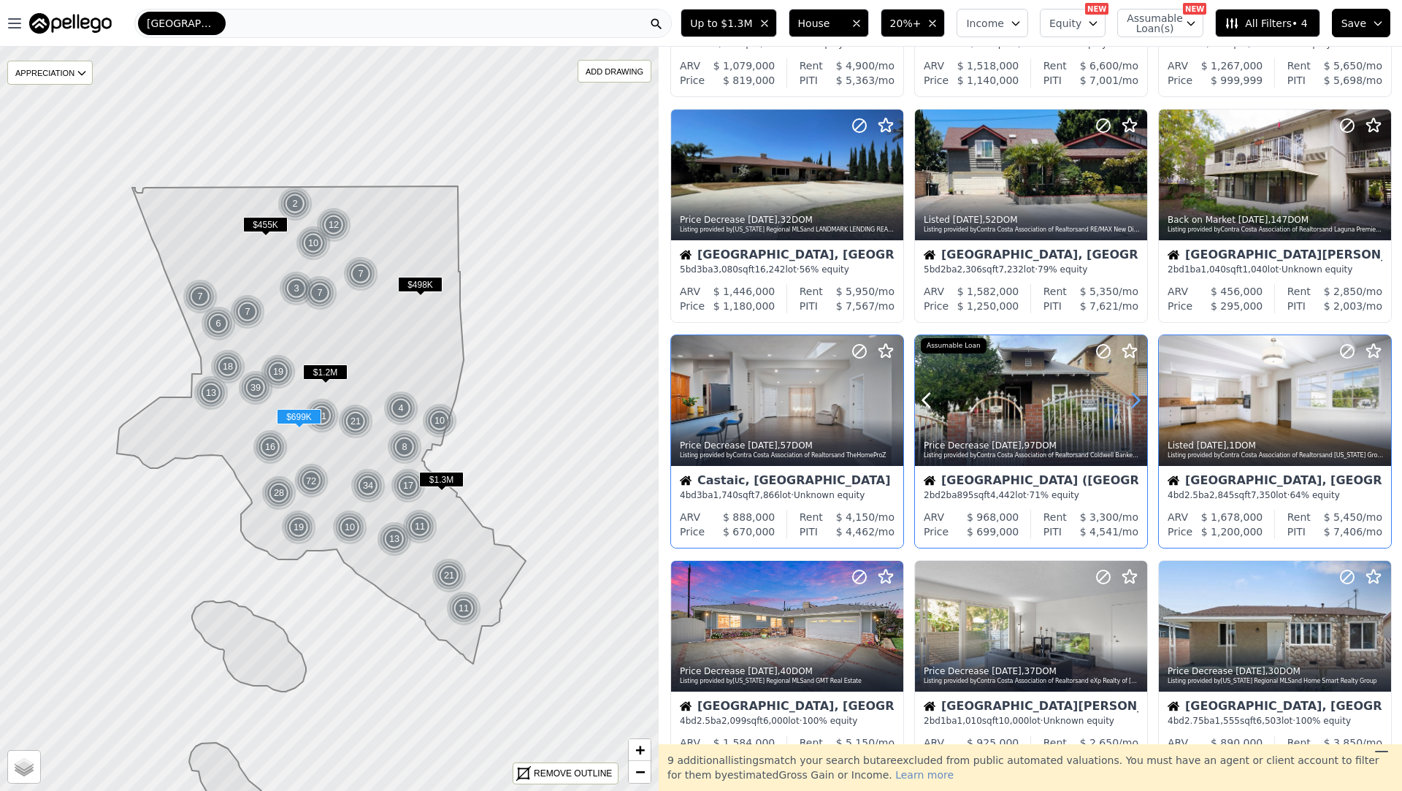
click at [1135, 401] on icon at bounding box center [1135, 400] width 23 height 23
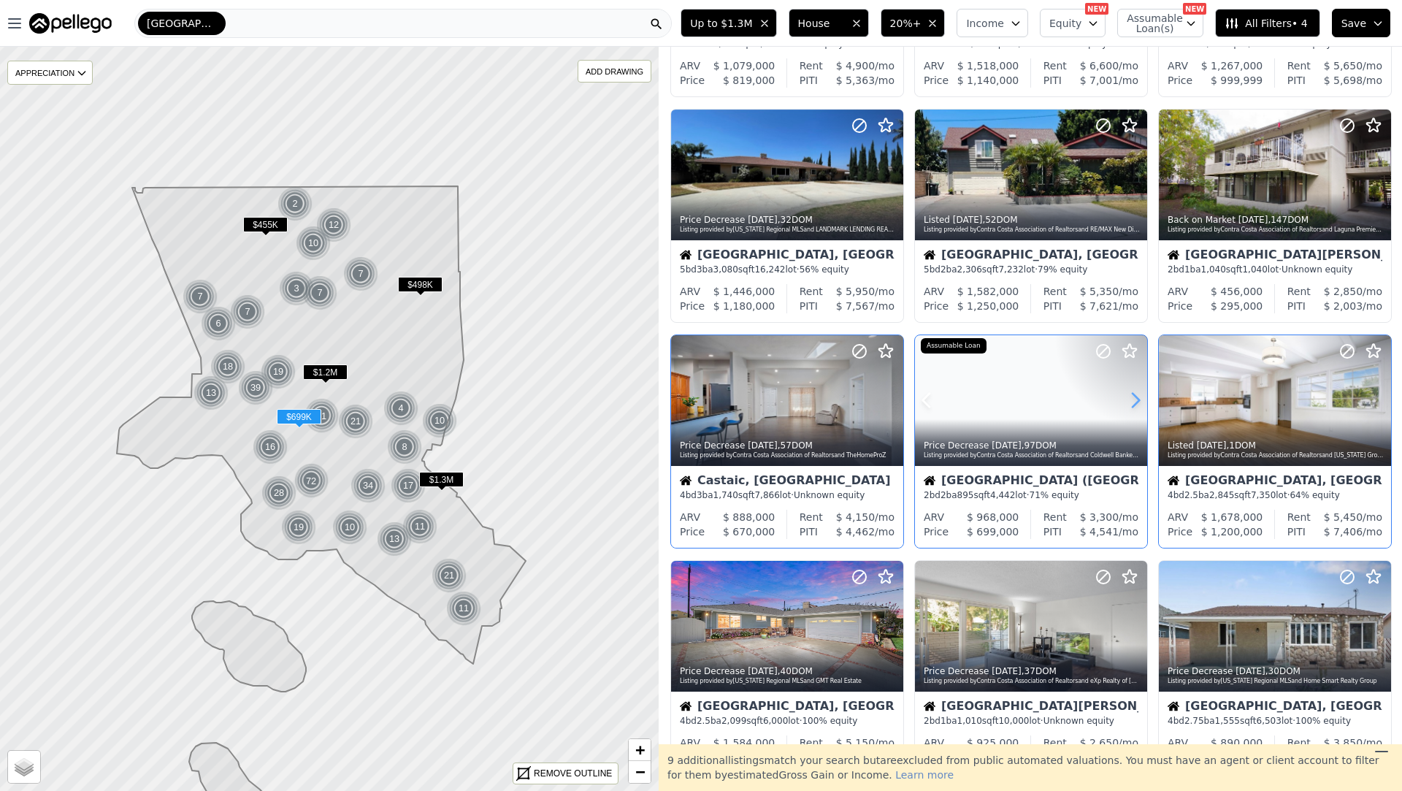
scroll to position [532, 0]
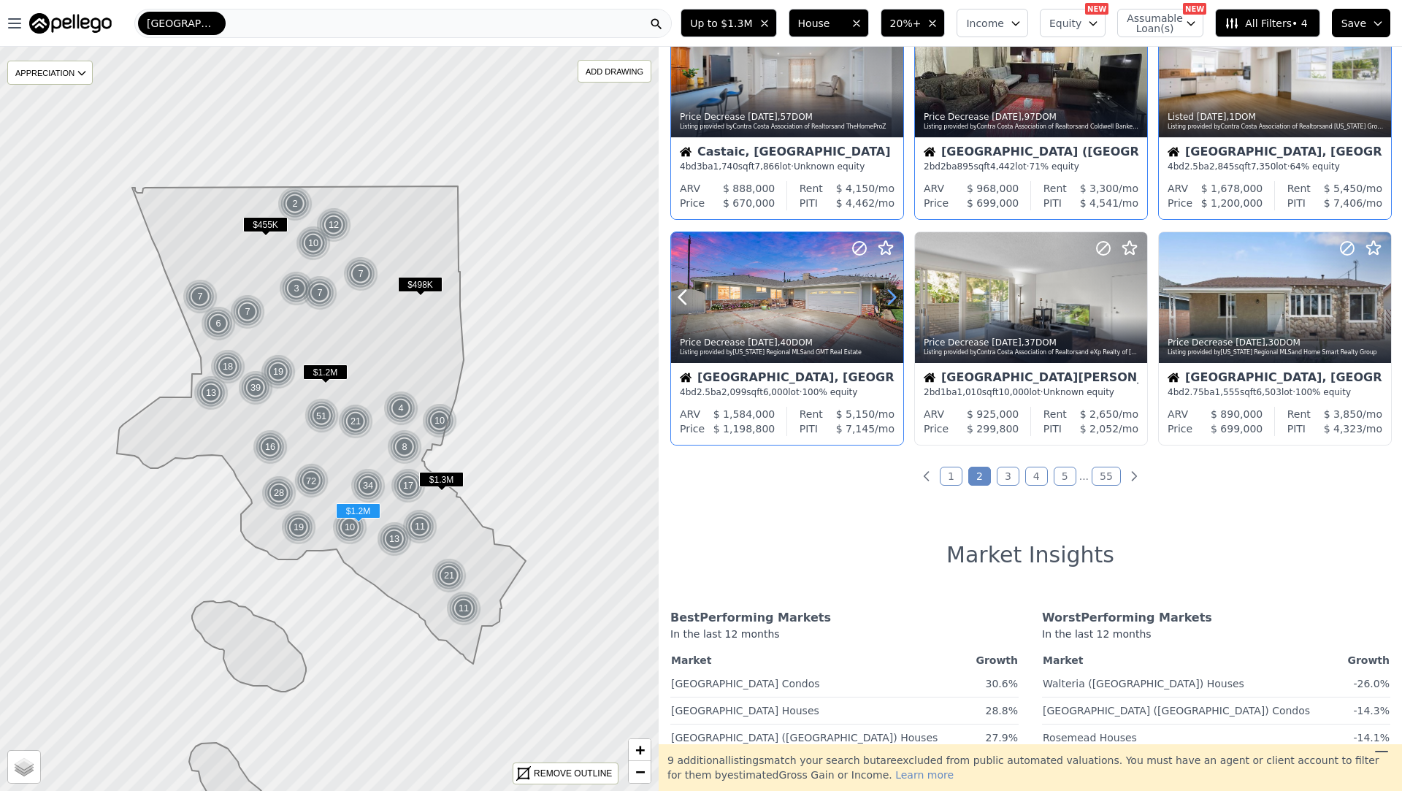
click at [892, 299] on icon at bounding box center [892, 298] width 7 height 14
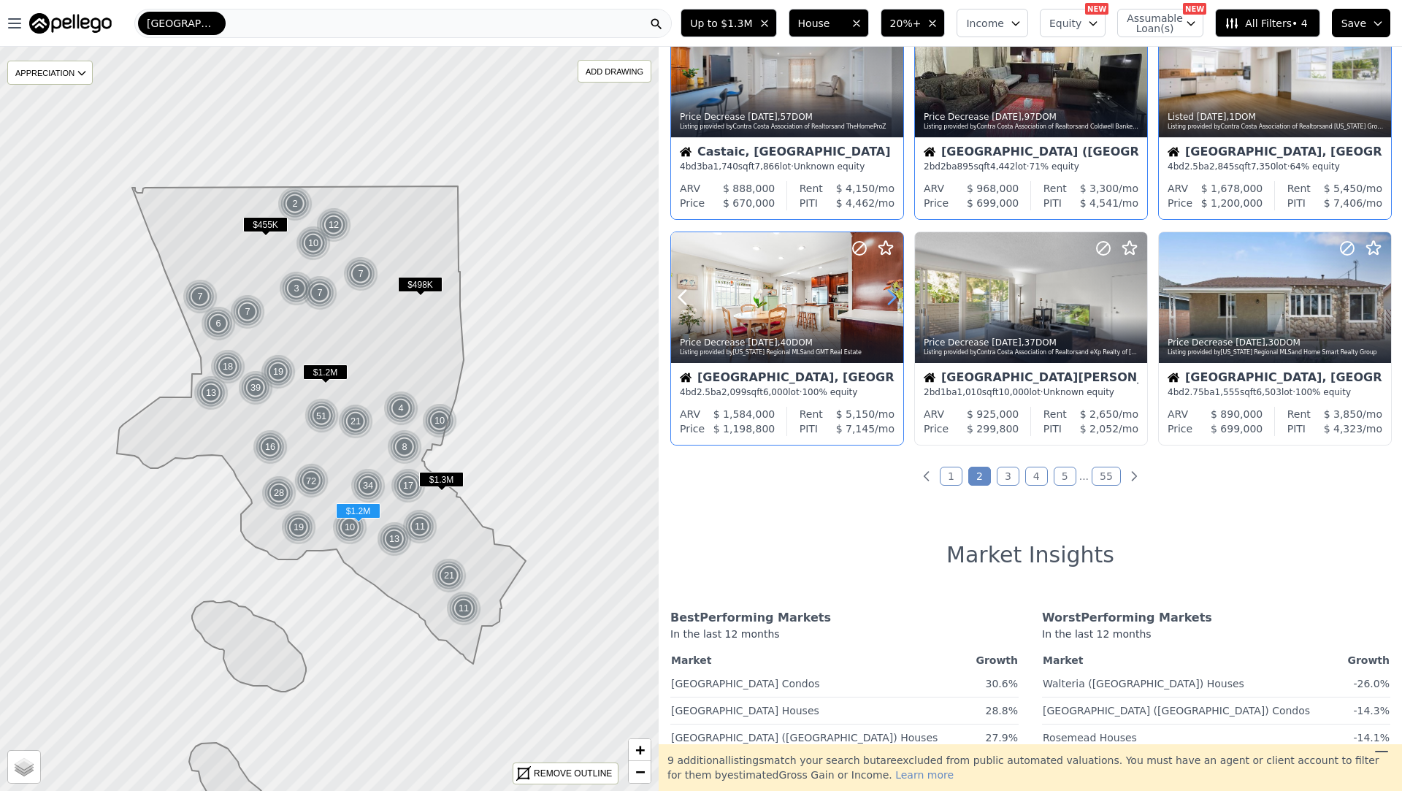
click at [892, 299] on icon at bounding box center [892, 298] width 7 height 14
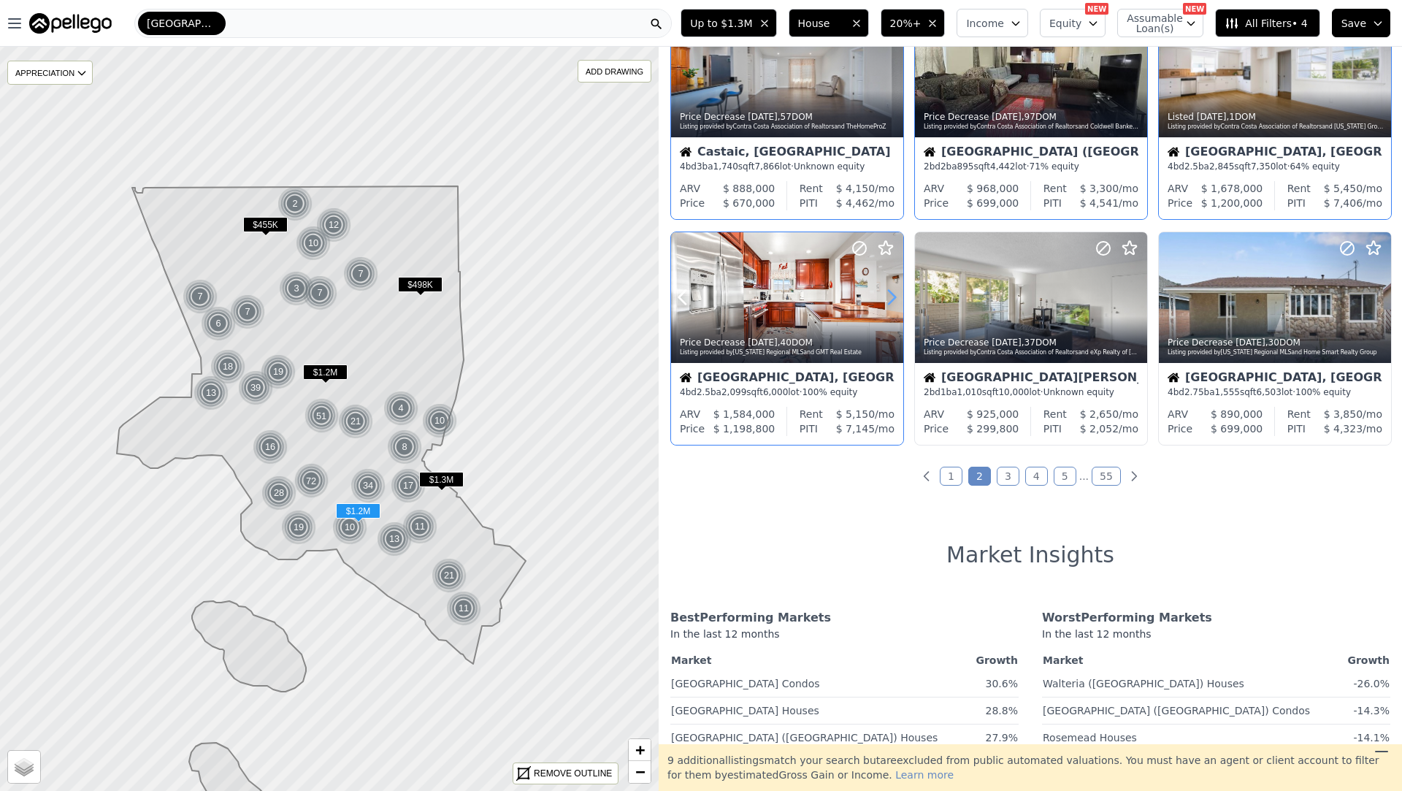
click at [892, 299] on icon at bounding box center [892, 298] width 7 height 14
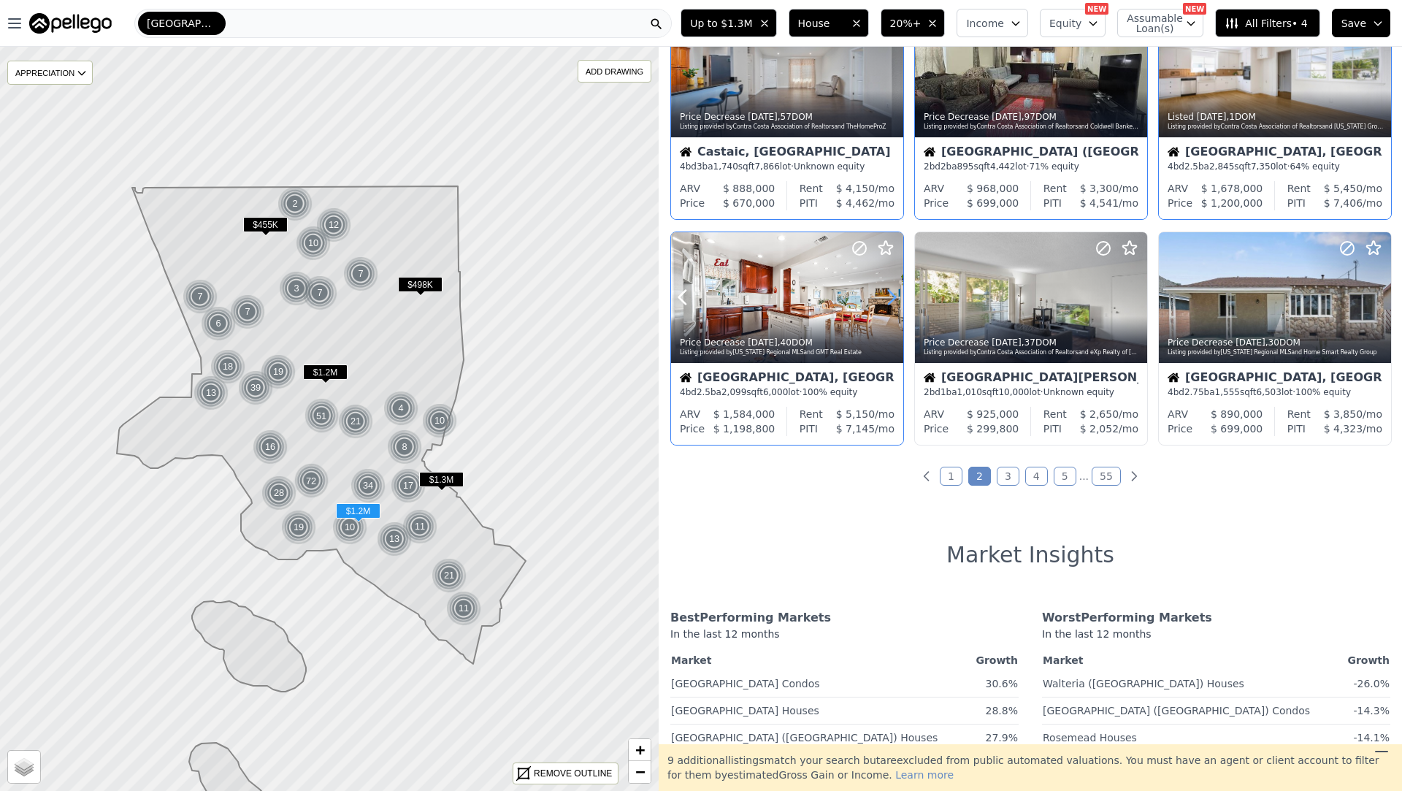
click at [892, 299] on icon at bounding box center [892, 298] width 7 height 14
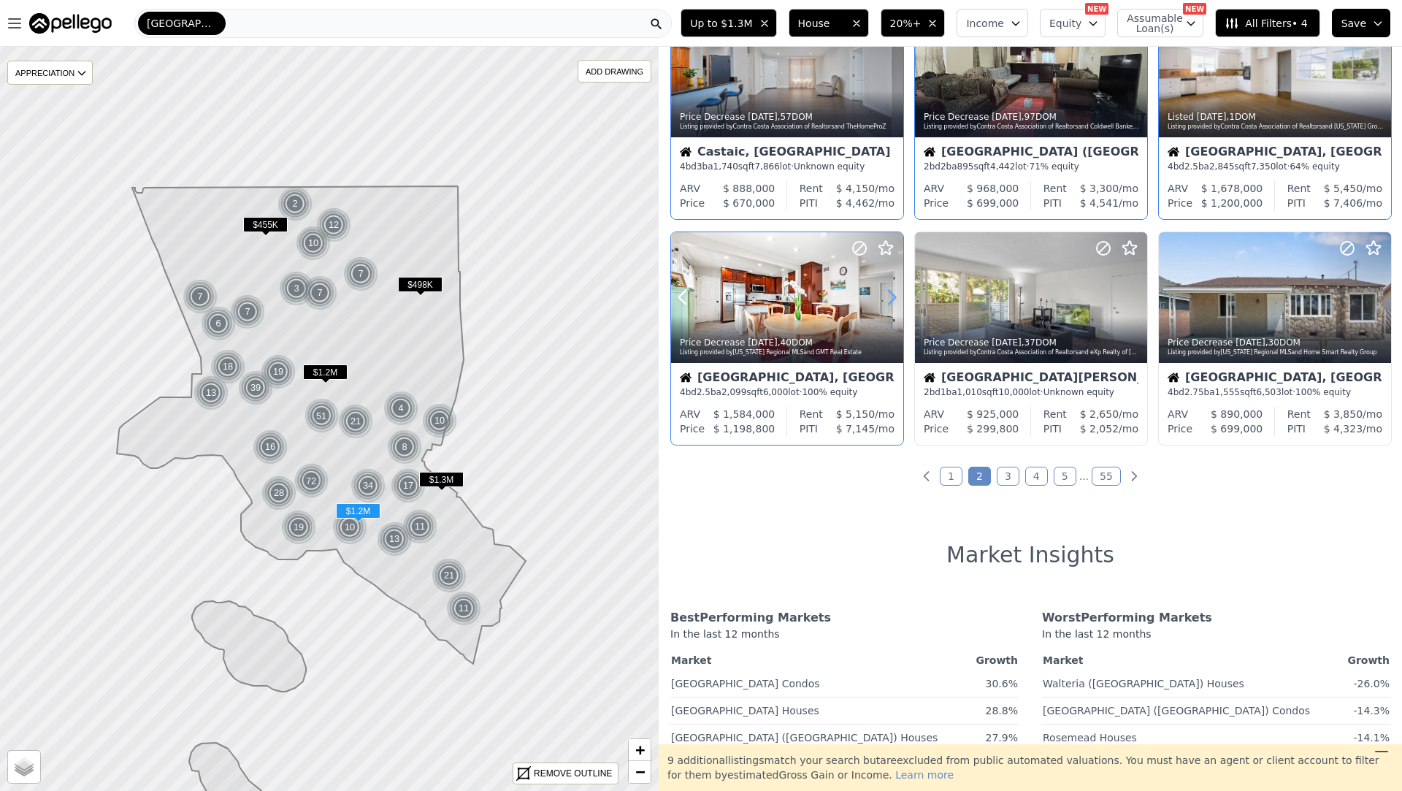
click at [892, 299] on icon at bounding box center [892, 298] width 7 height 14
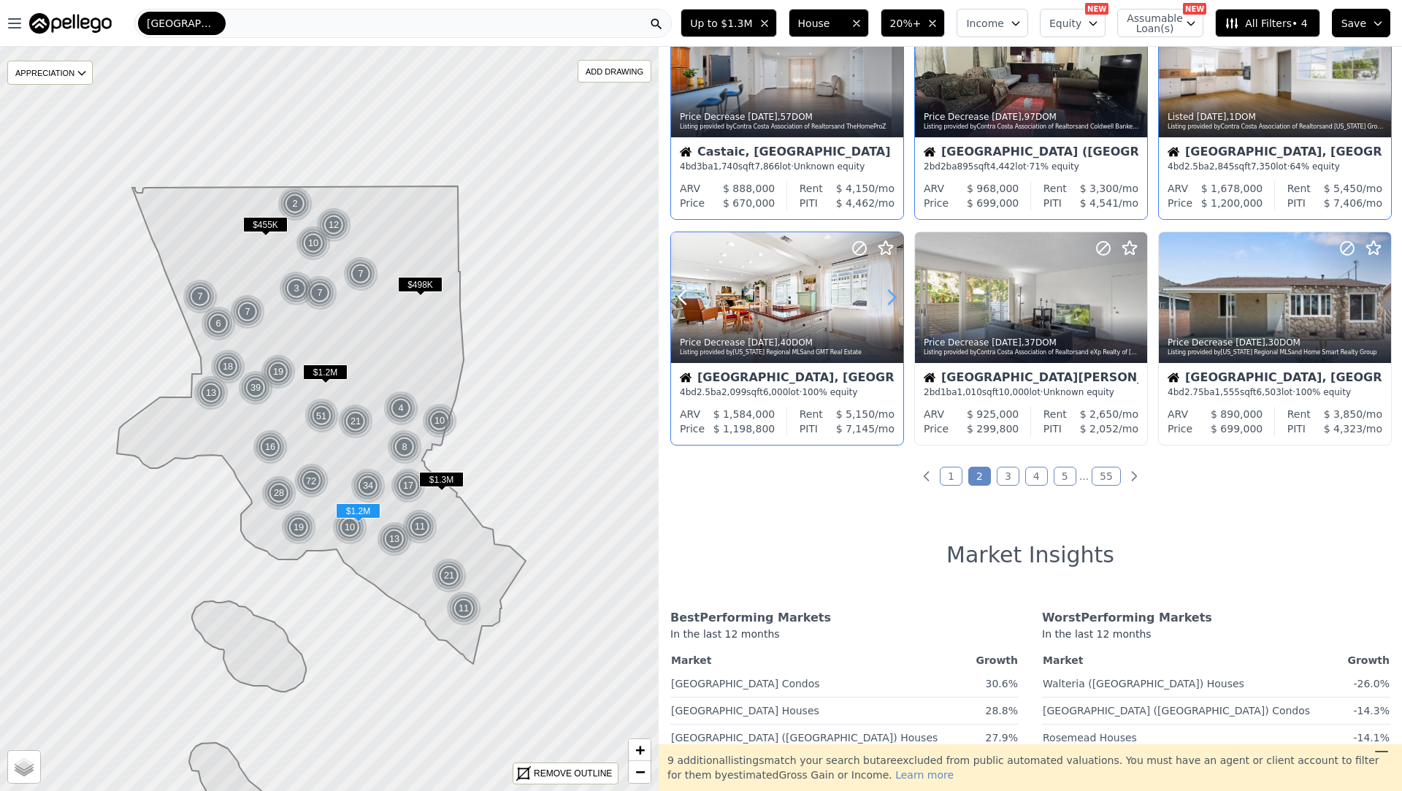
click at [892, 299] on icon at bounding box center [892, 298] width 7 height 14
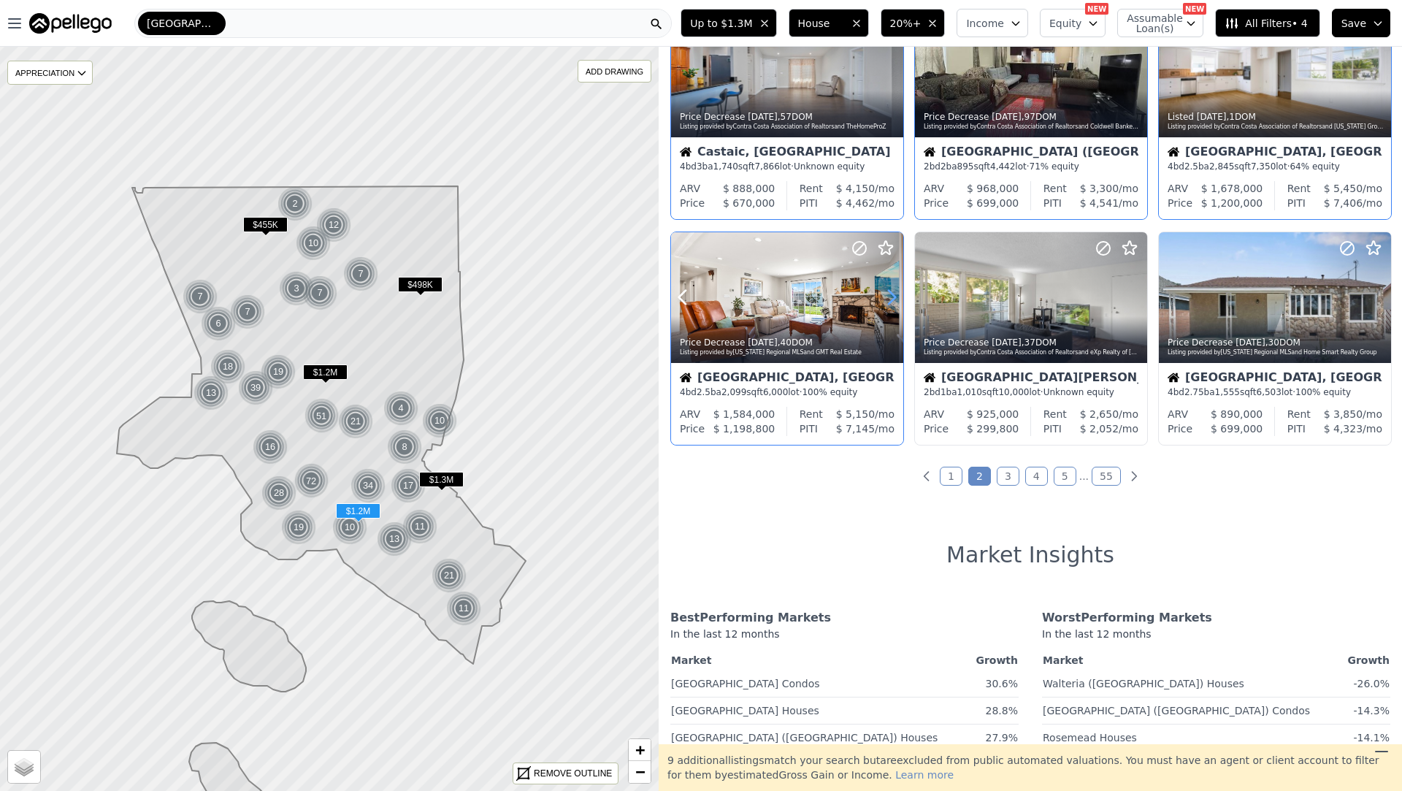
click at [892, 299] on icon at bounding box center [892, 298] width 7 height 14
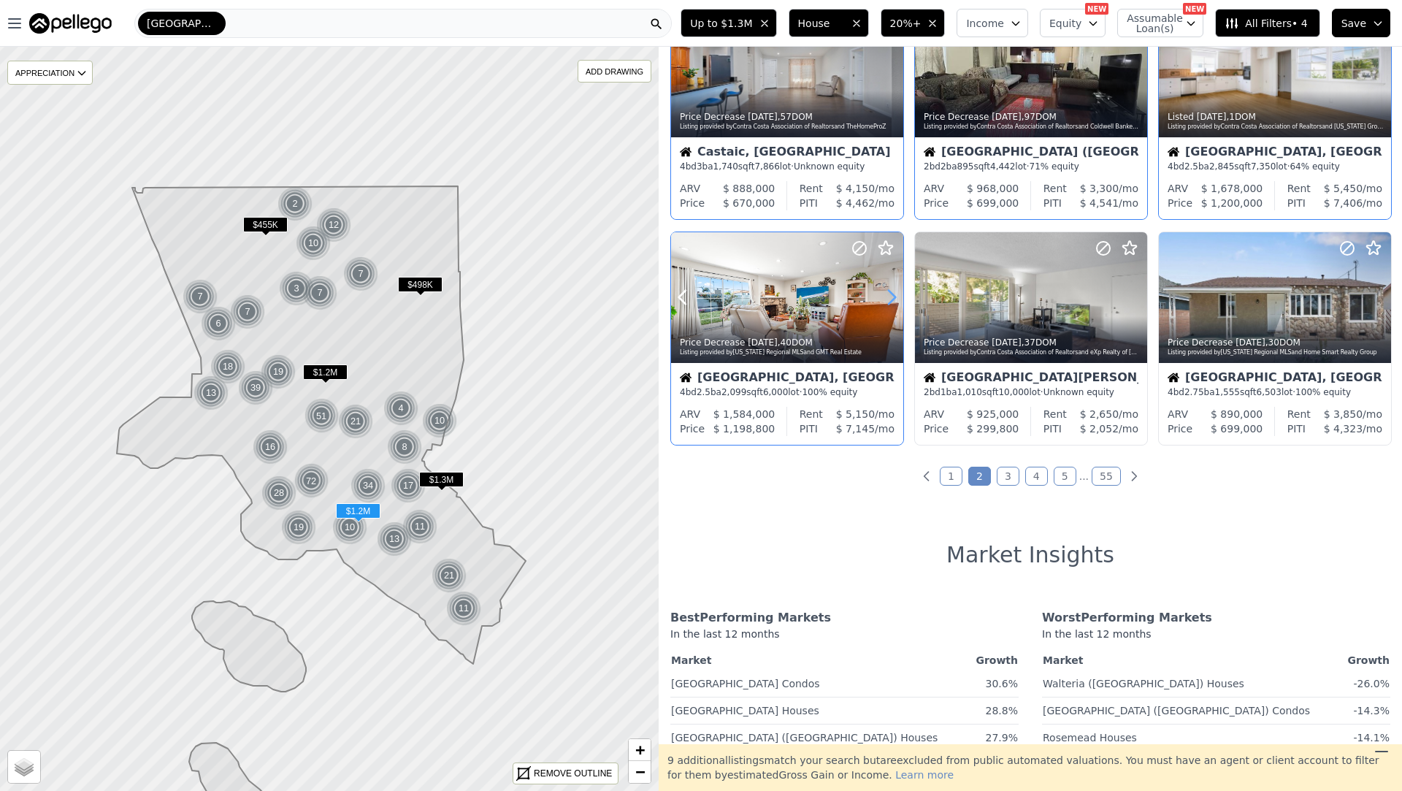
click at [892, 299] on icon at bounding box center [892, 298] width 7 height 14
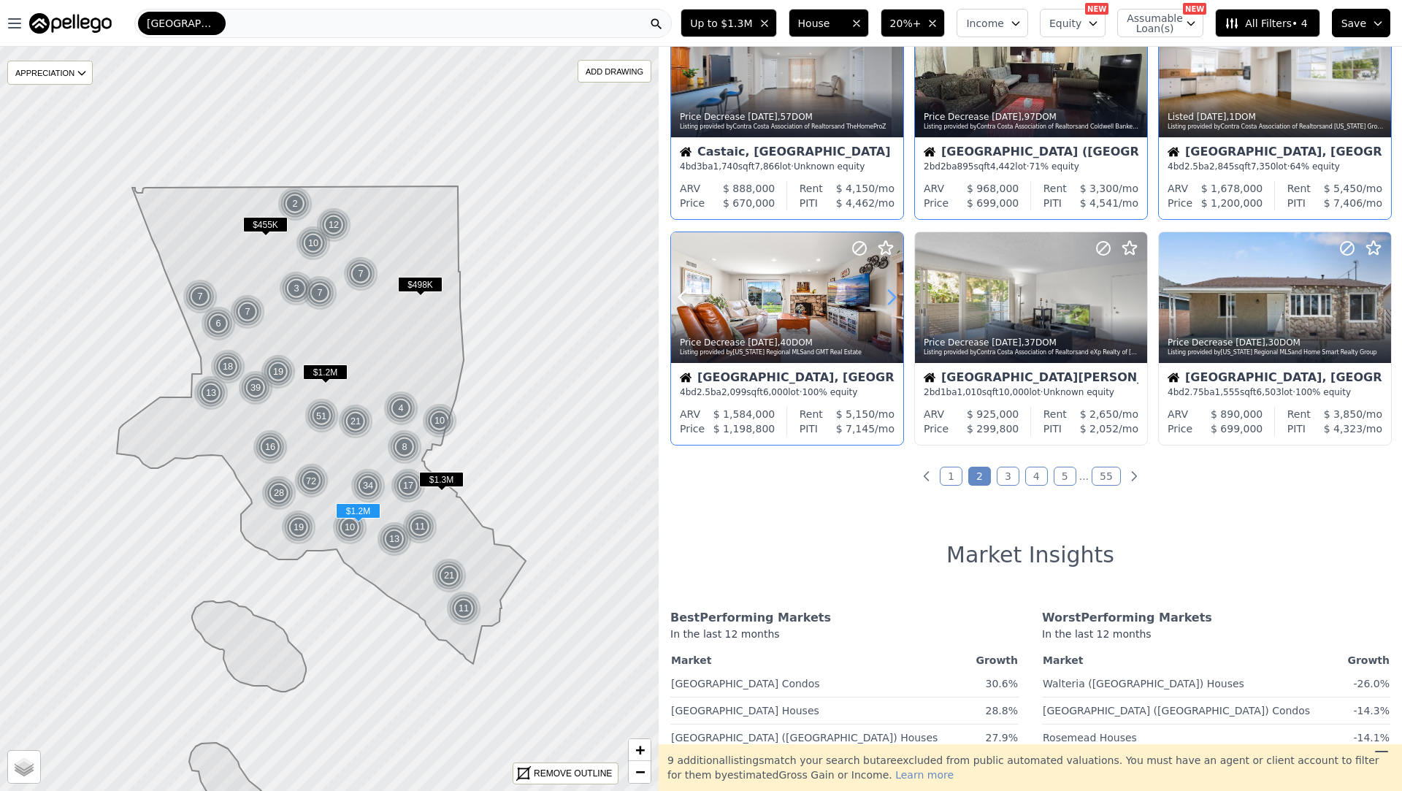
click at [892, 299] on icon at bounding box center [892, 298] width 7 height 14
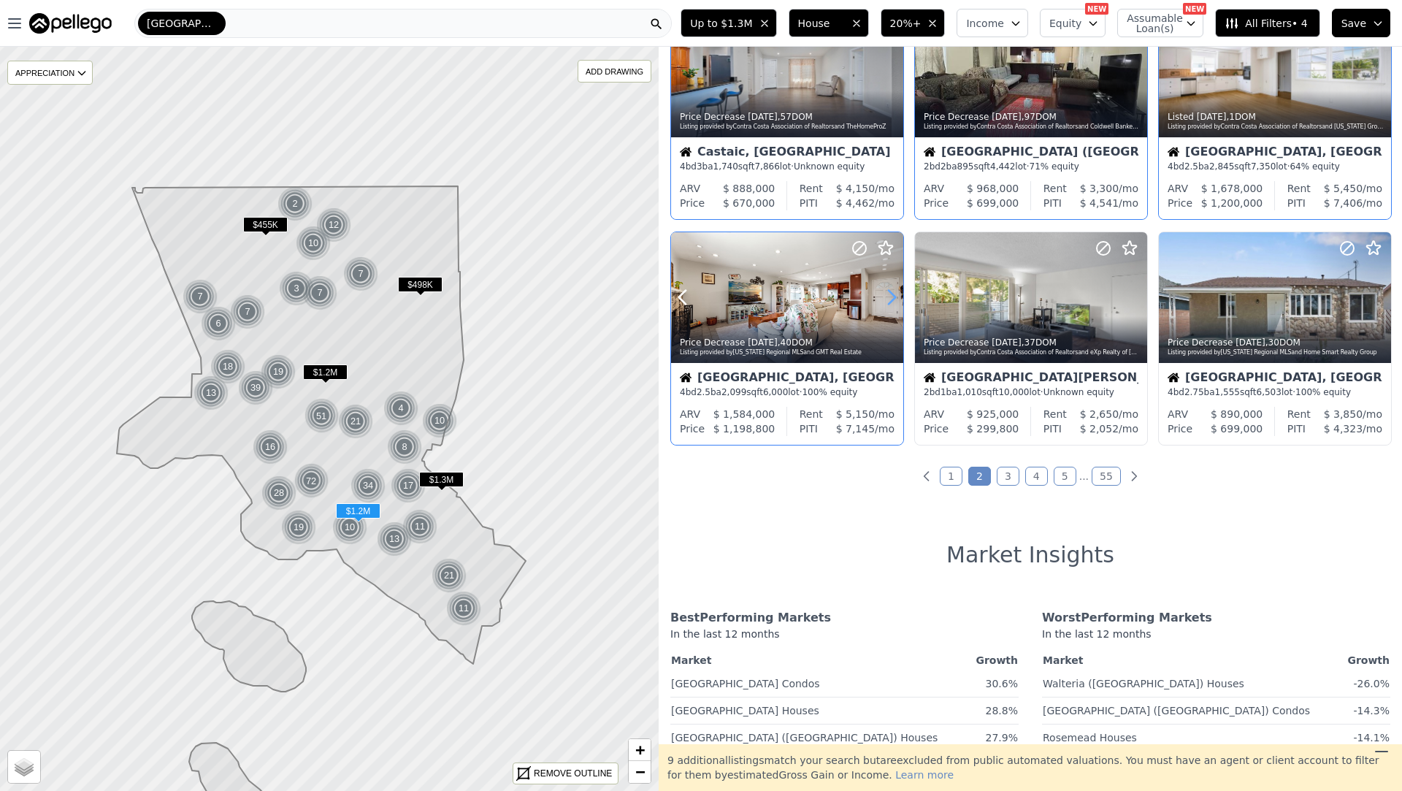
click at [892, 299] on icon at bounding box center [892, 298] width 7 height 14
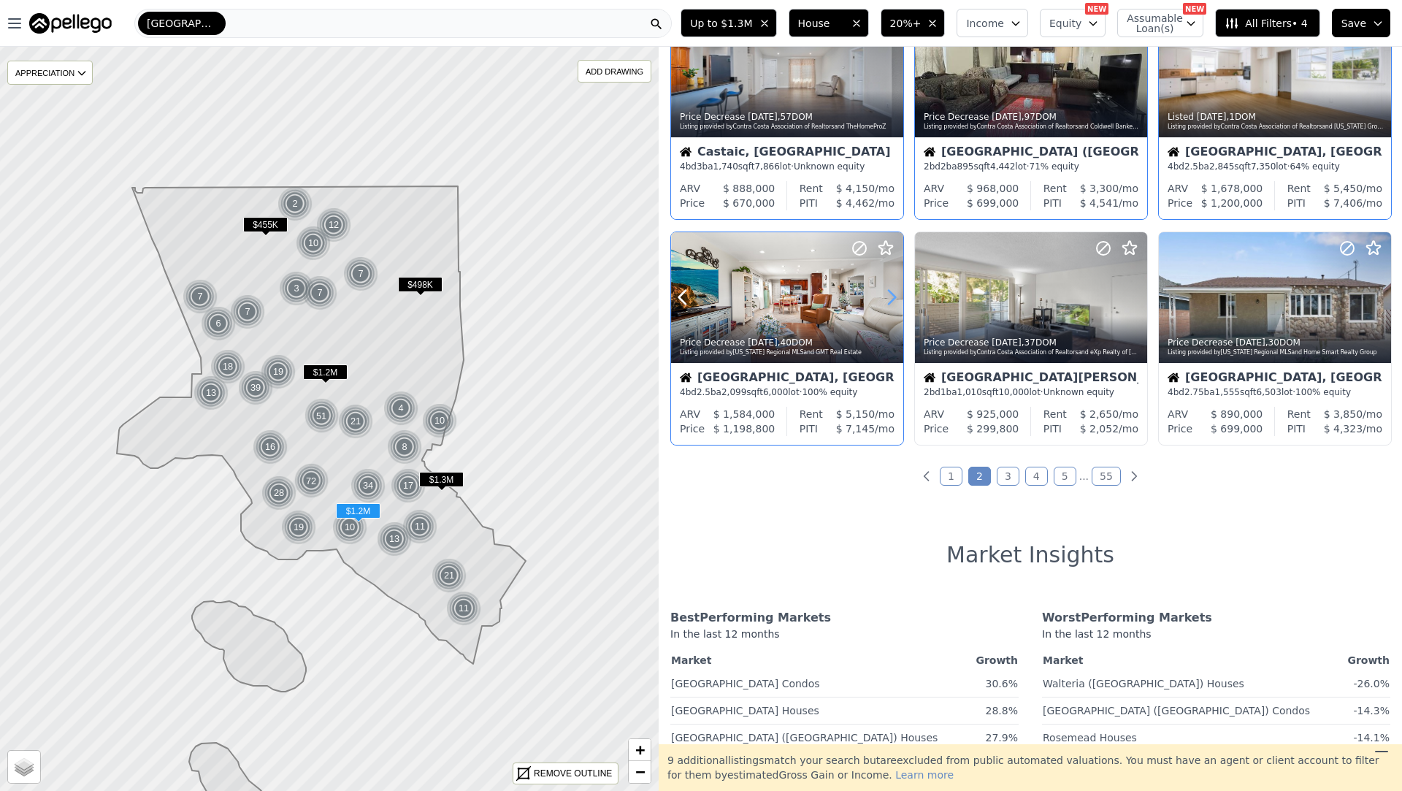
click at [892, 299] on icon at bounding box center [892, 298] width 7 height 14
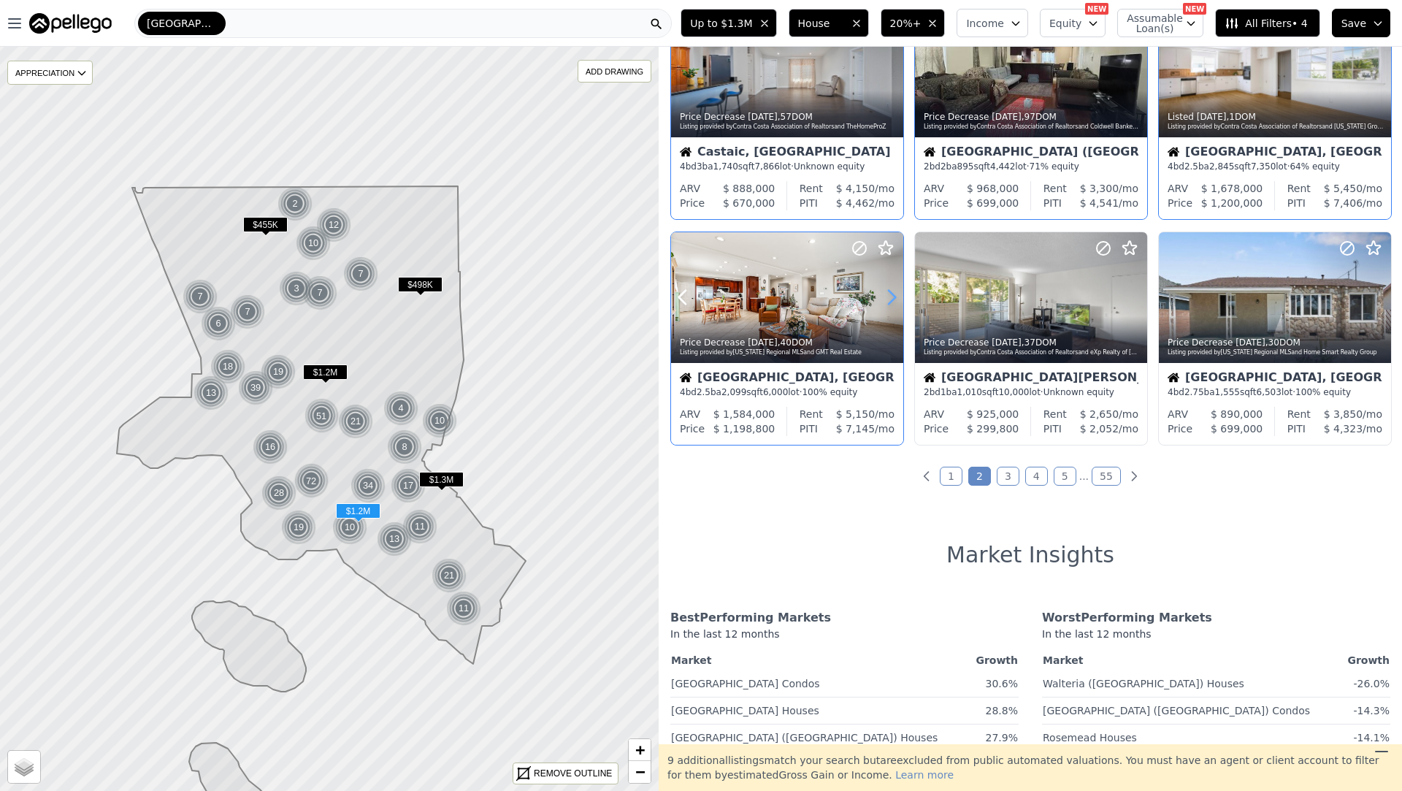
click at [892, 299] on icon at bounding box center [892, 298] width 7 height 14
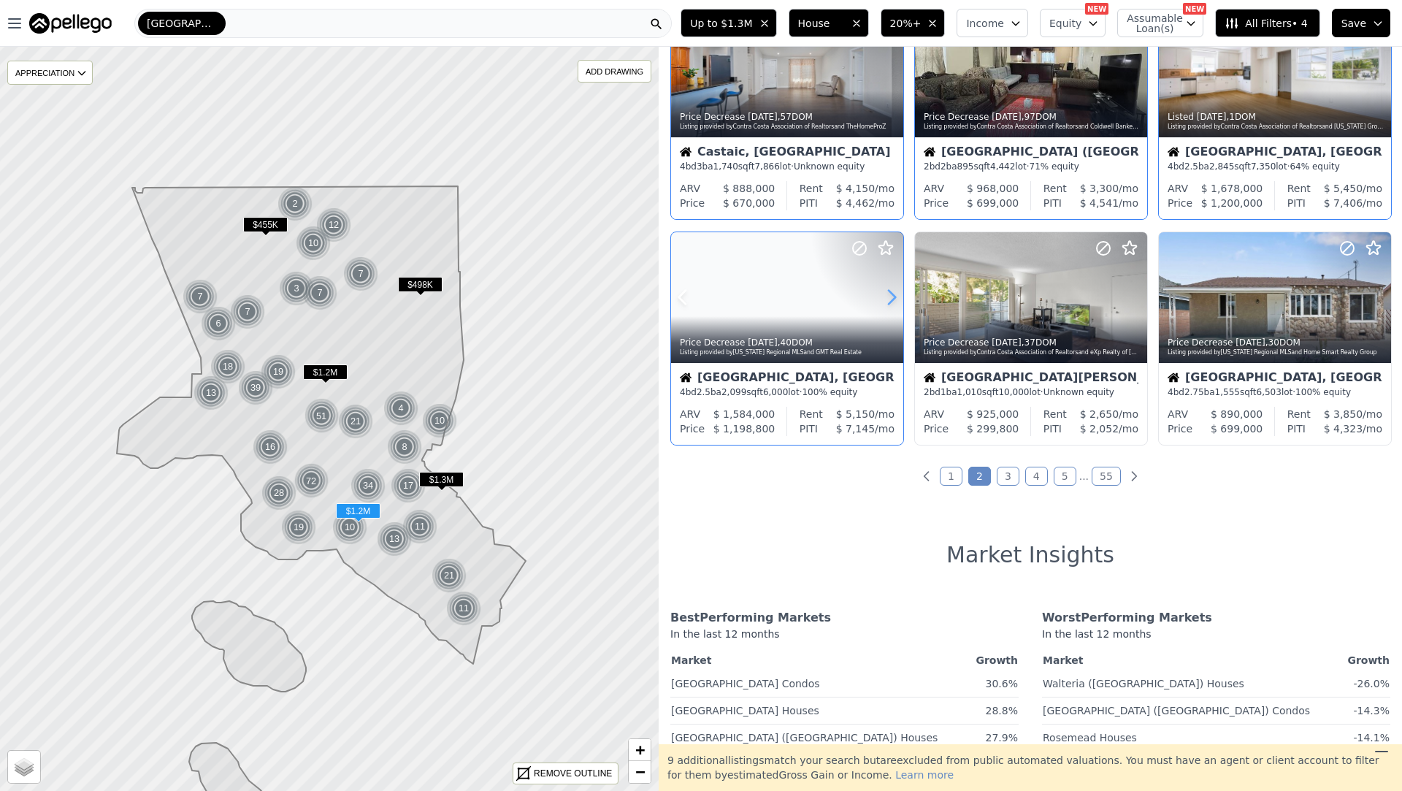
click at [892, 299] on icon at bounding box center [892, 298] width 7 height 14
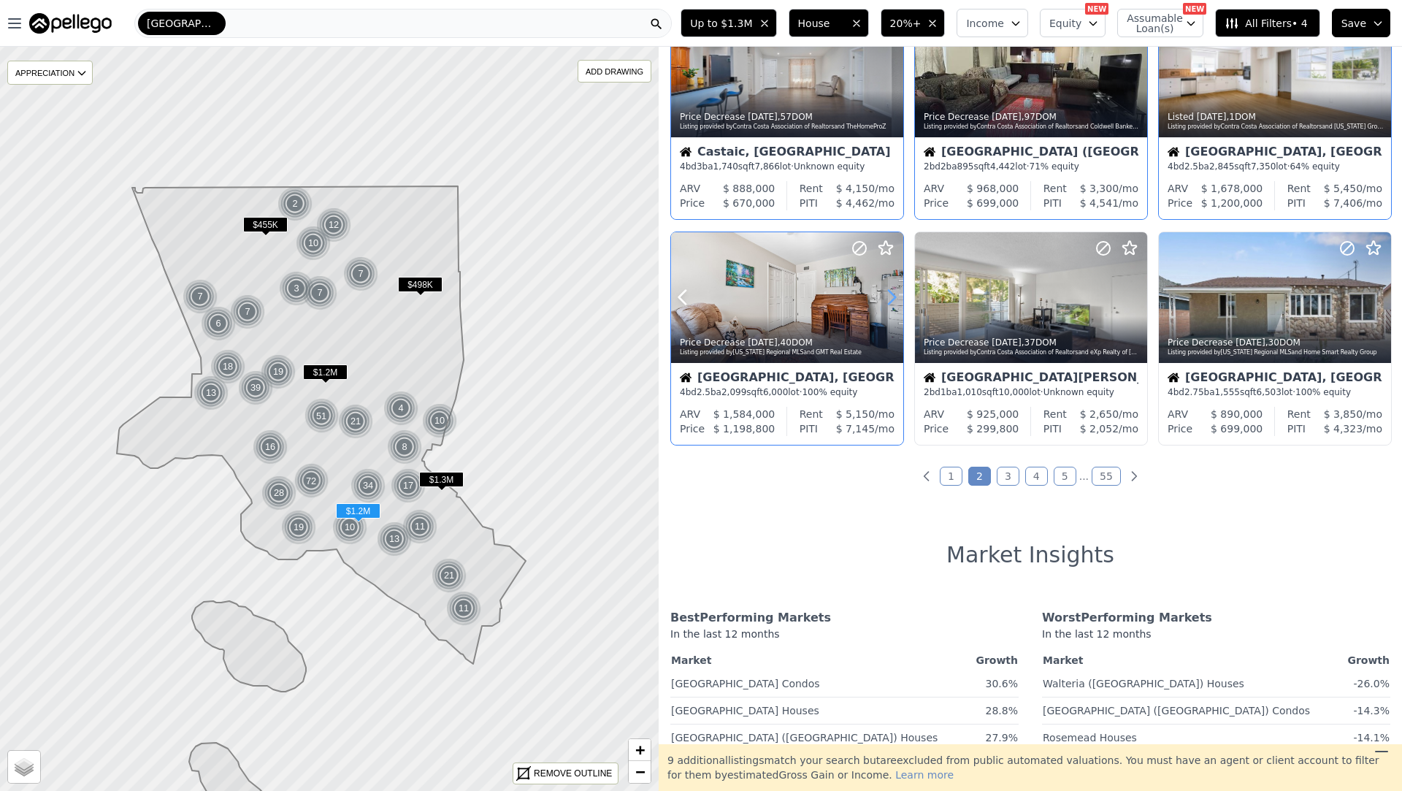
click at [892, 299] on icon at bounding box center [892, 298] width 7 height 14
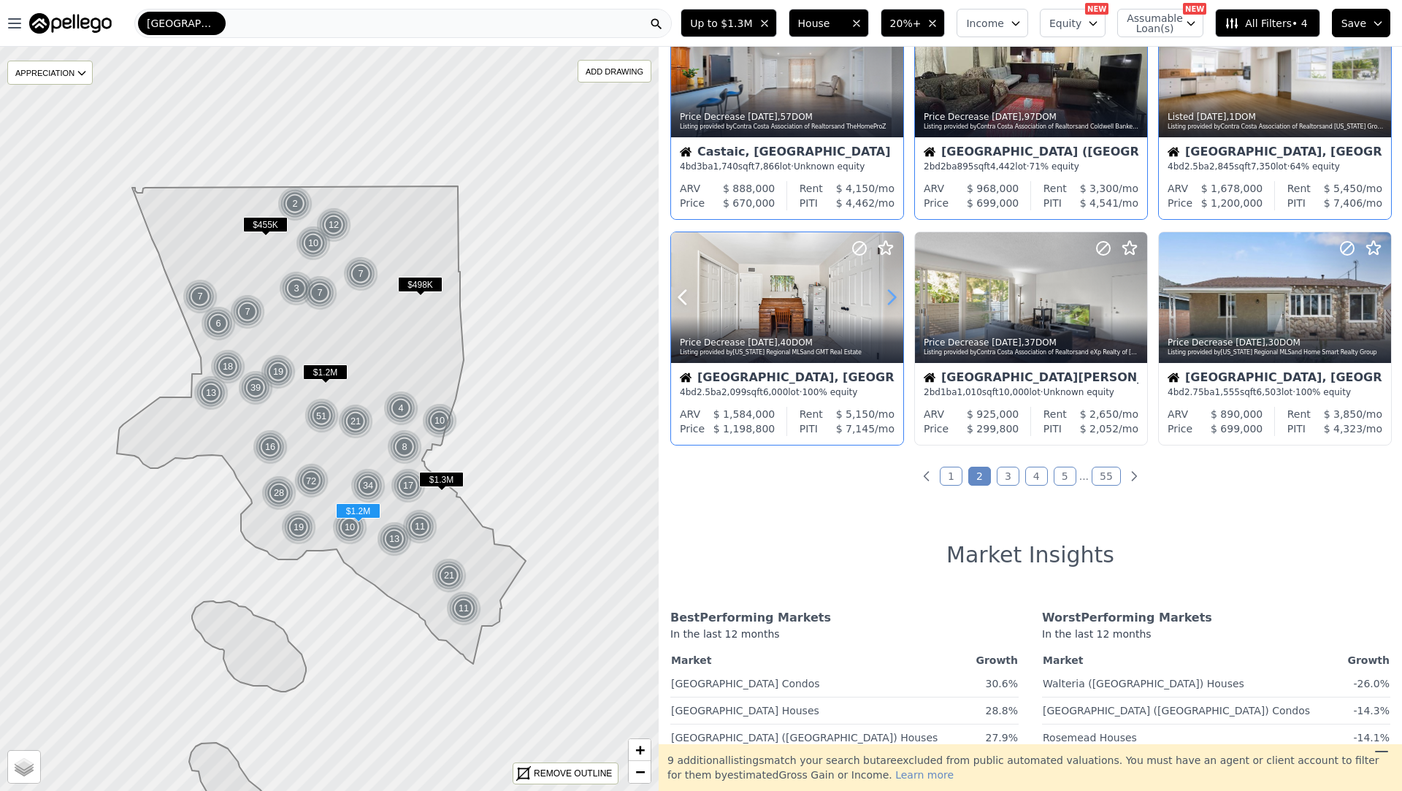
click at [892, 299] on icon at bounding box center [892, 298] width 7 height 14
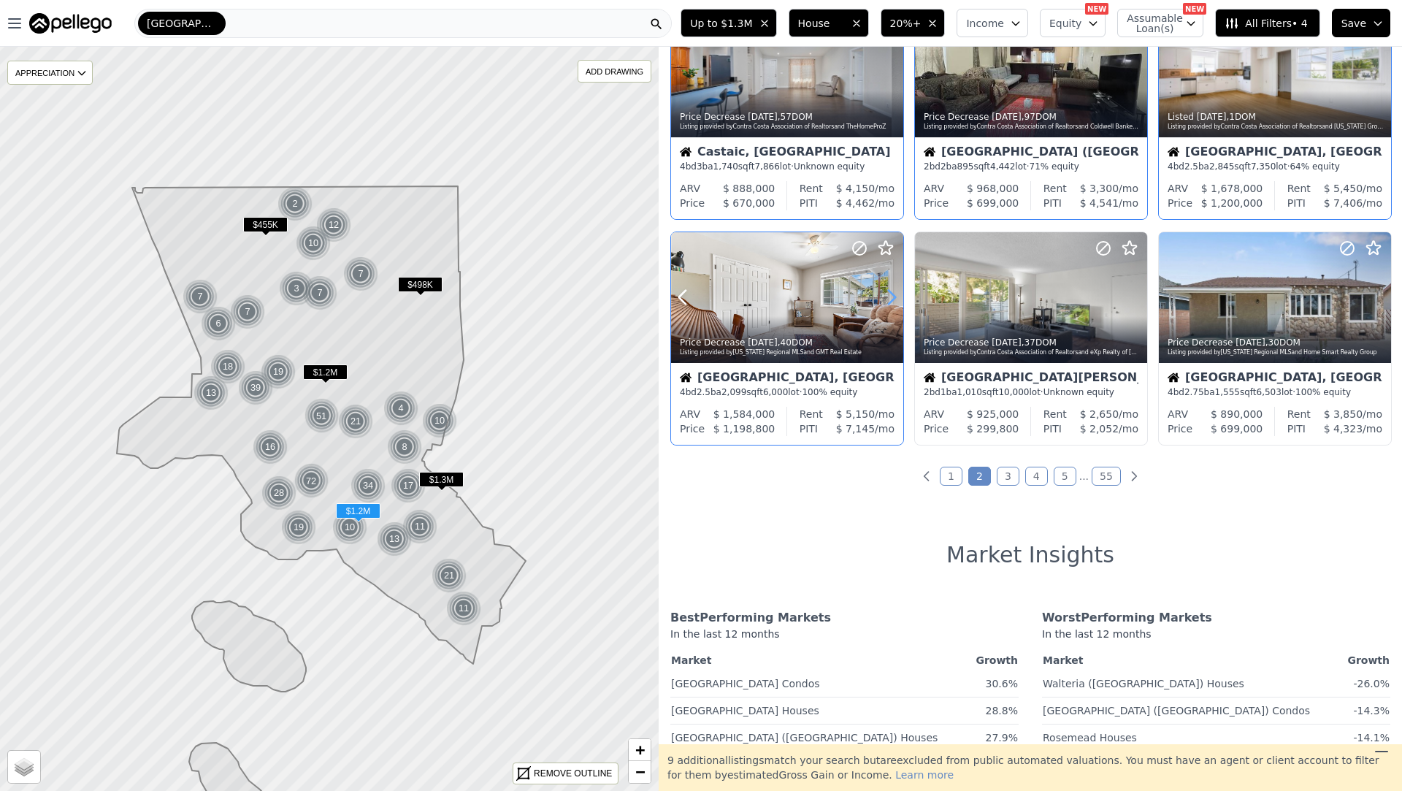
click at [892, 299] on icon at bounding box center [892, 298] width 7 height 14
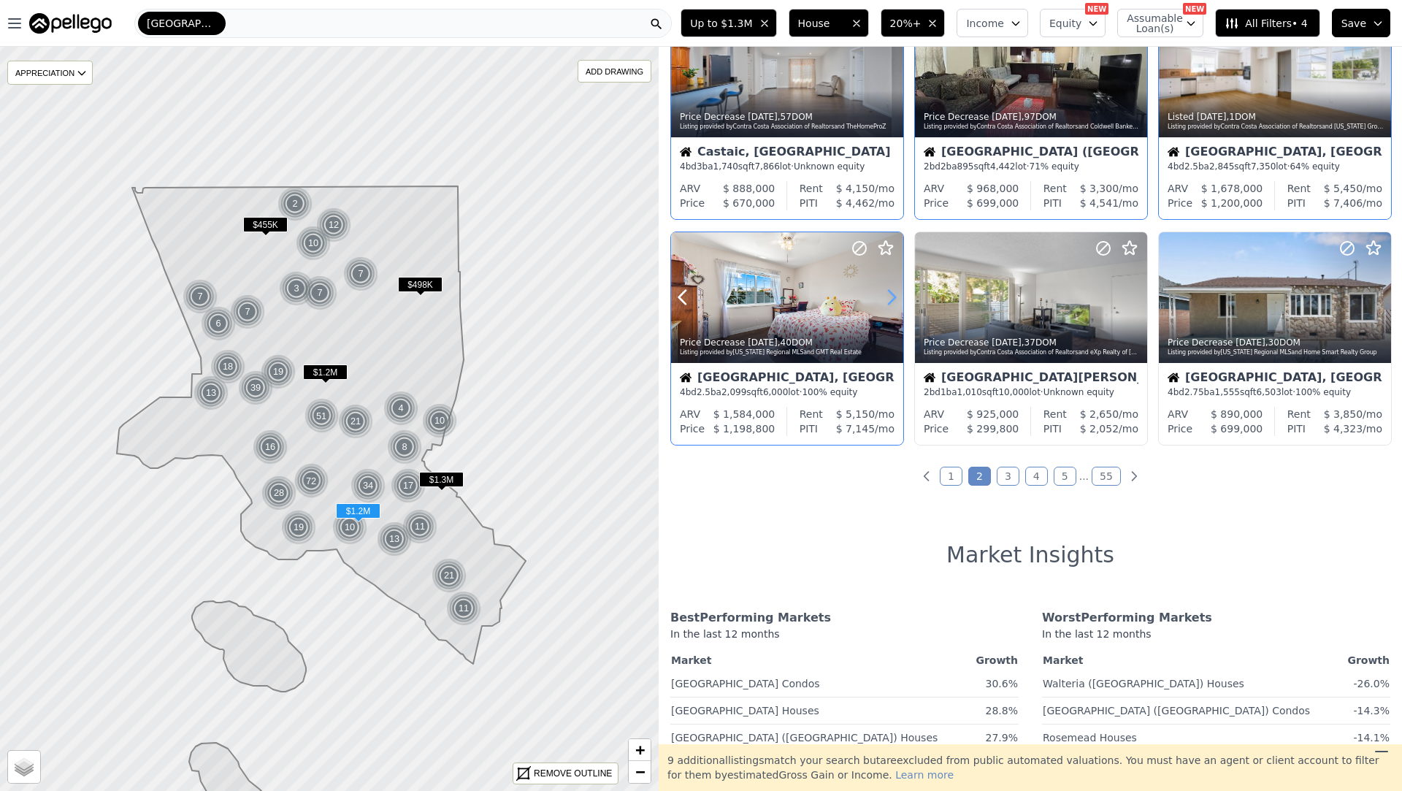
click at [892, 299] on icon at bounding box center [892, 298] width 7 height 14
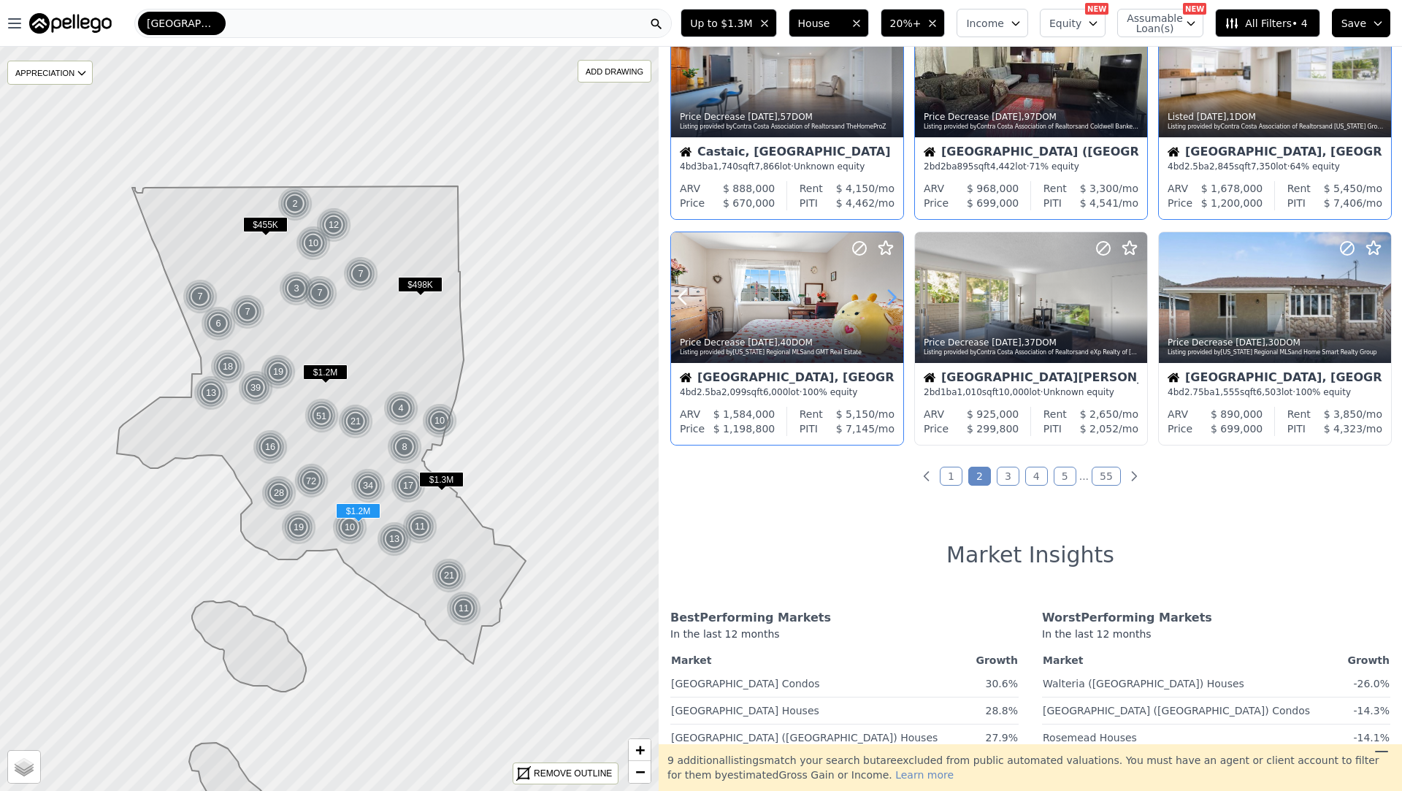
click at [892, 299] on icon at bounding box center [892, 298] width 7 height 14
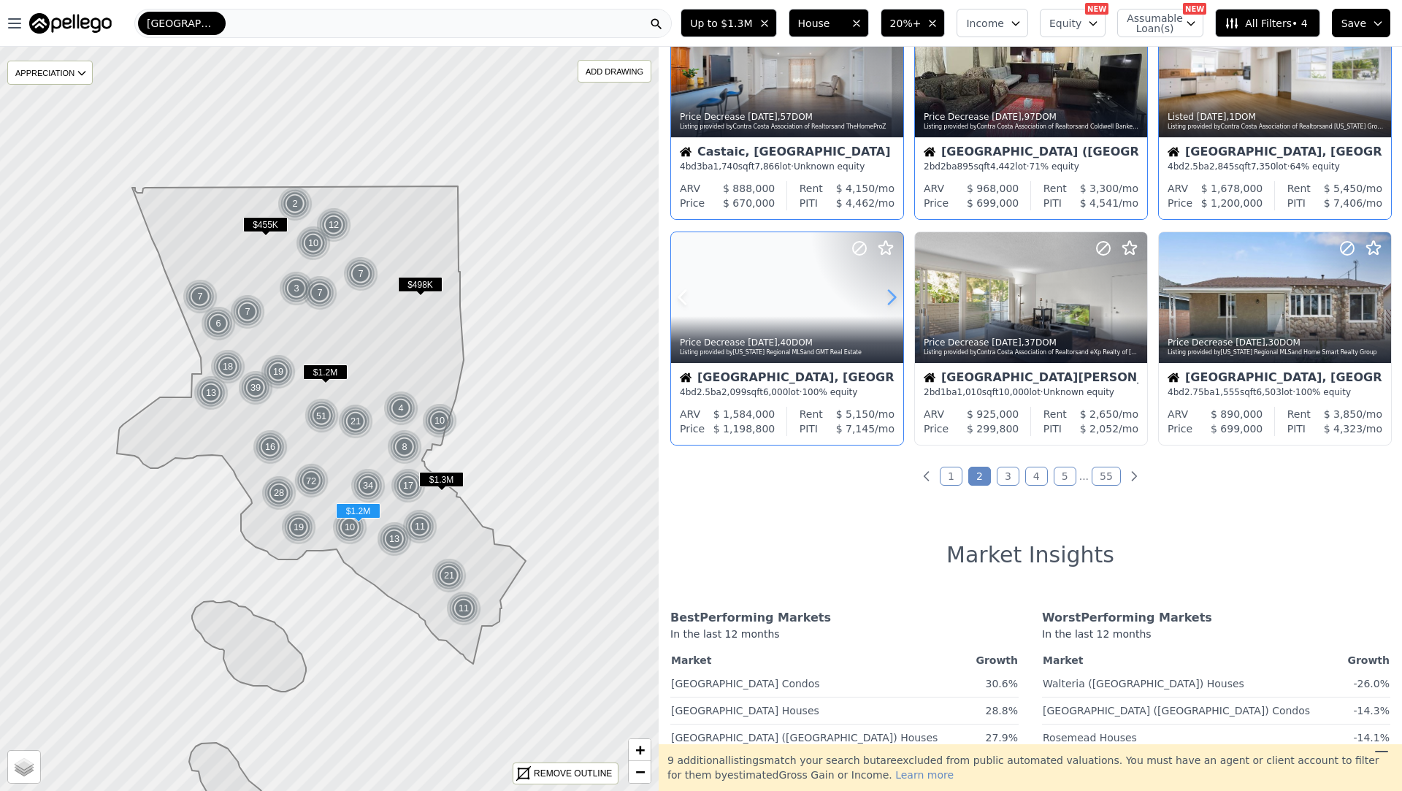
click at [892, 299] on icon at bounding box center [892, 298] width 7 height 14
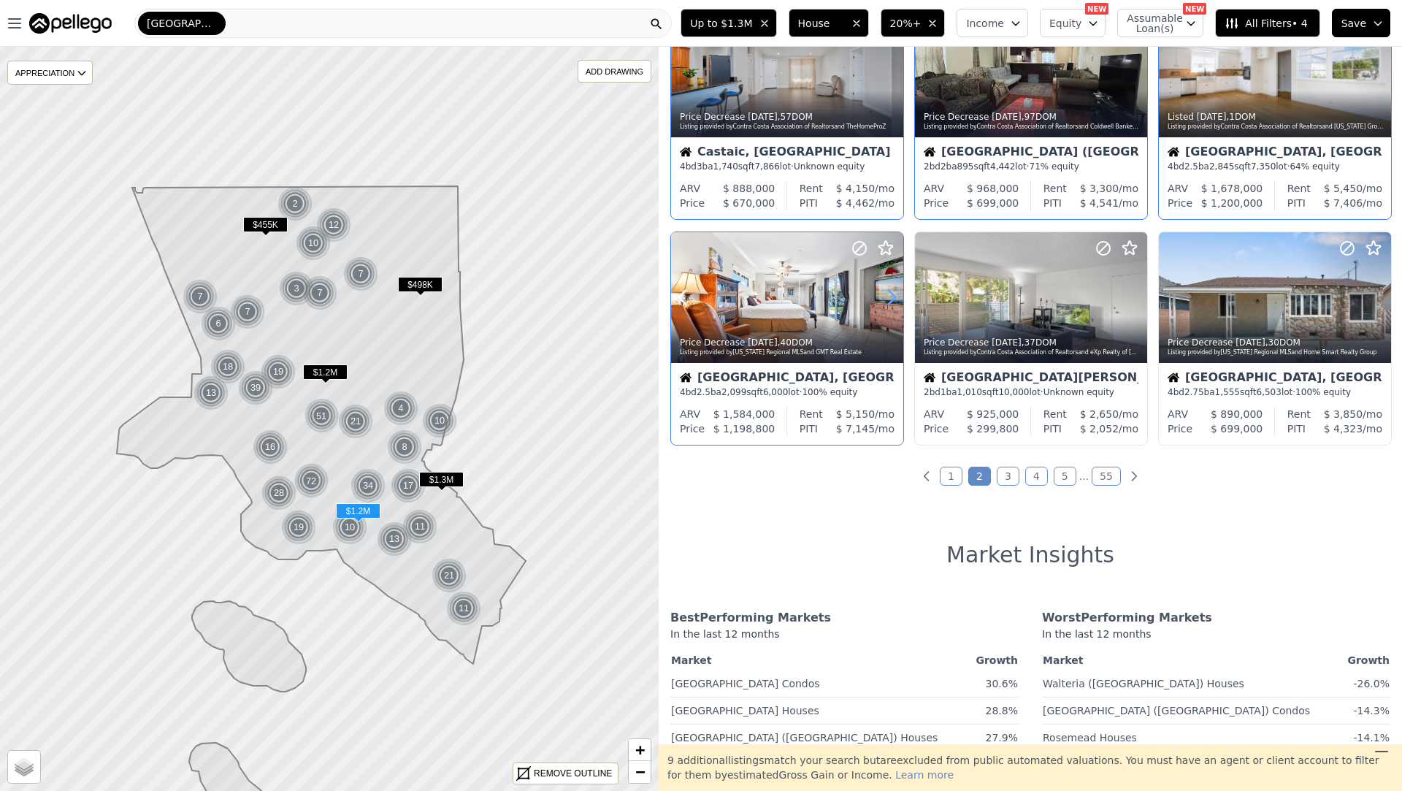
click at [892, 299] on icon at bounding box center [892, 298] width 7 height 14
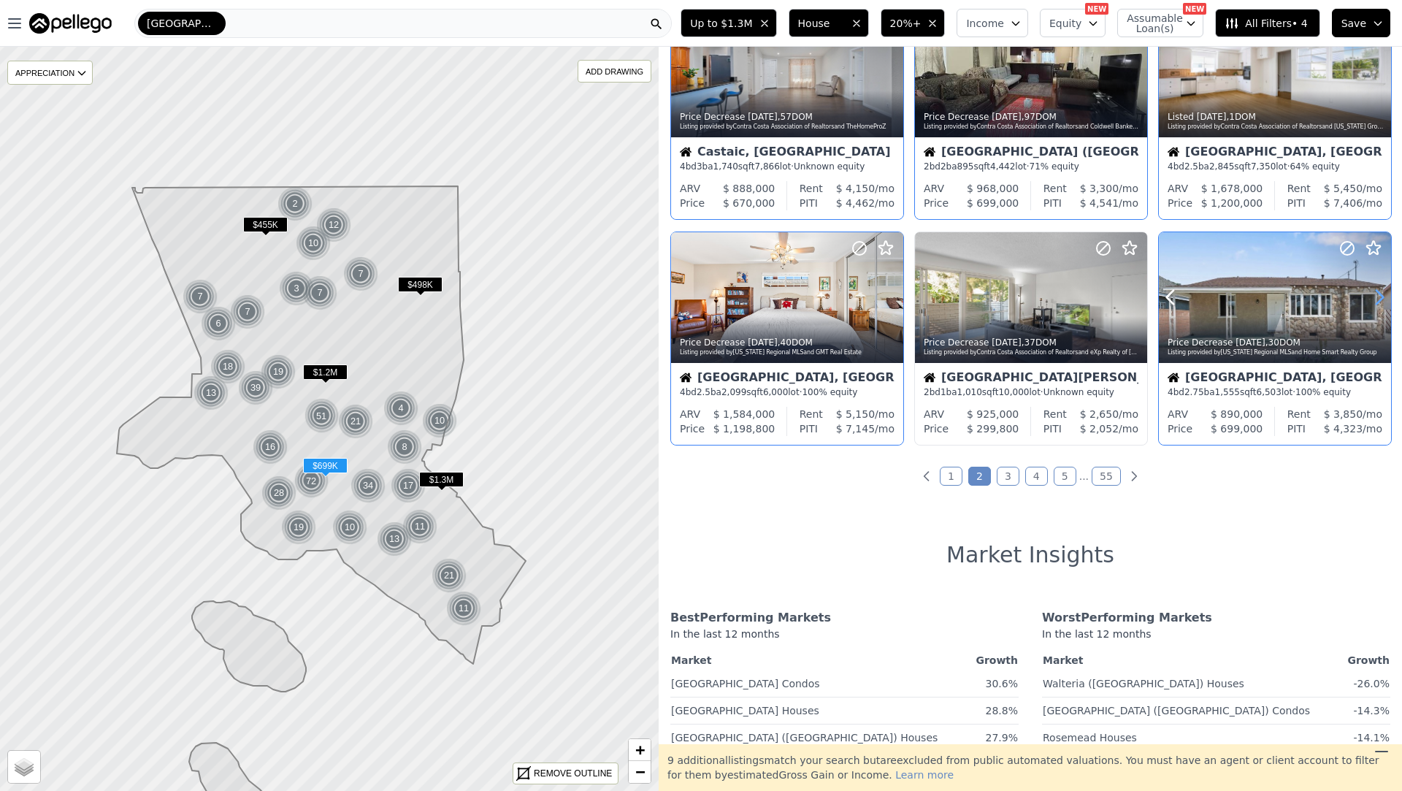
click at [1377, 296] on icon at bounding box center [1379, 297] width 23 height 23
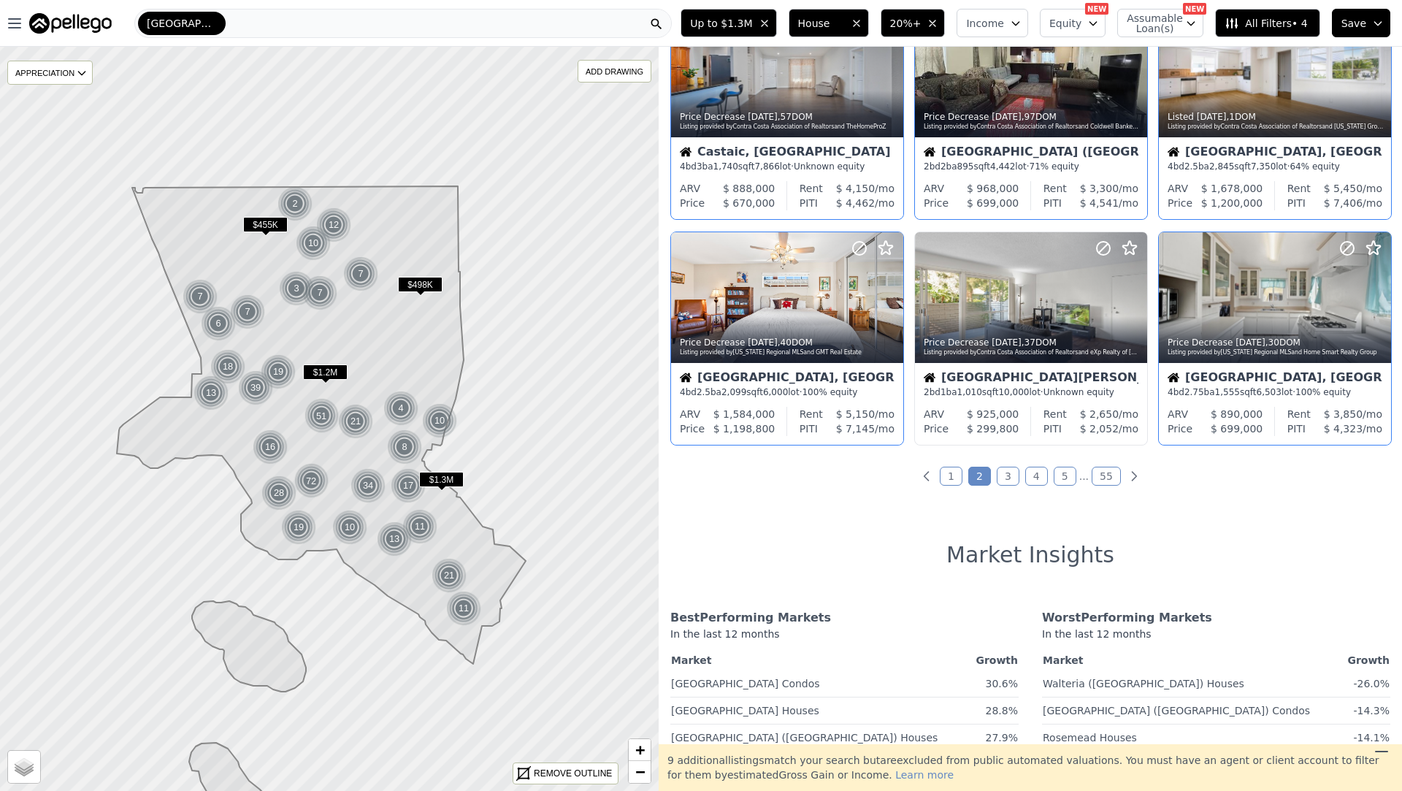
click at [1015, 477] on link "3" at bounding box center [1008, 476] width 23 height 19
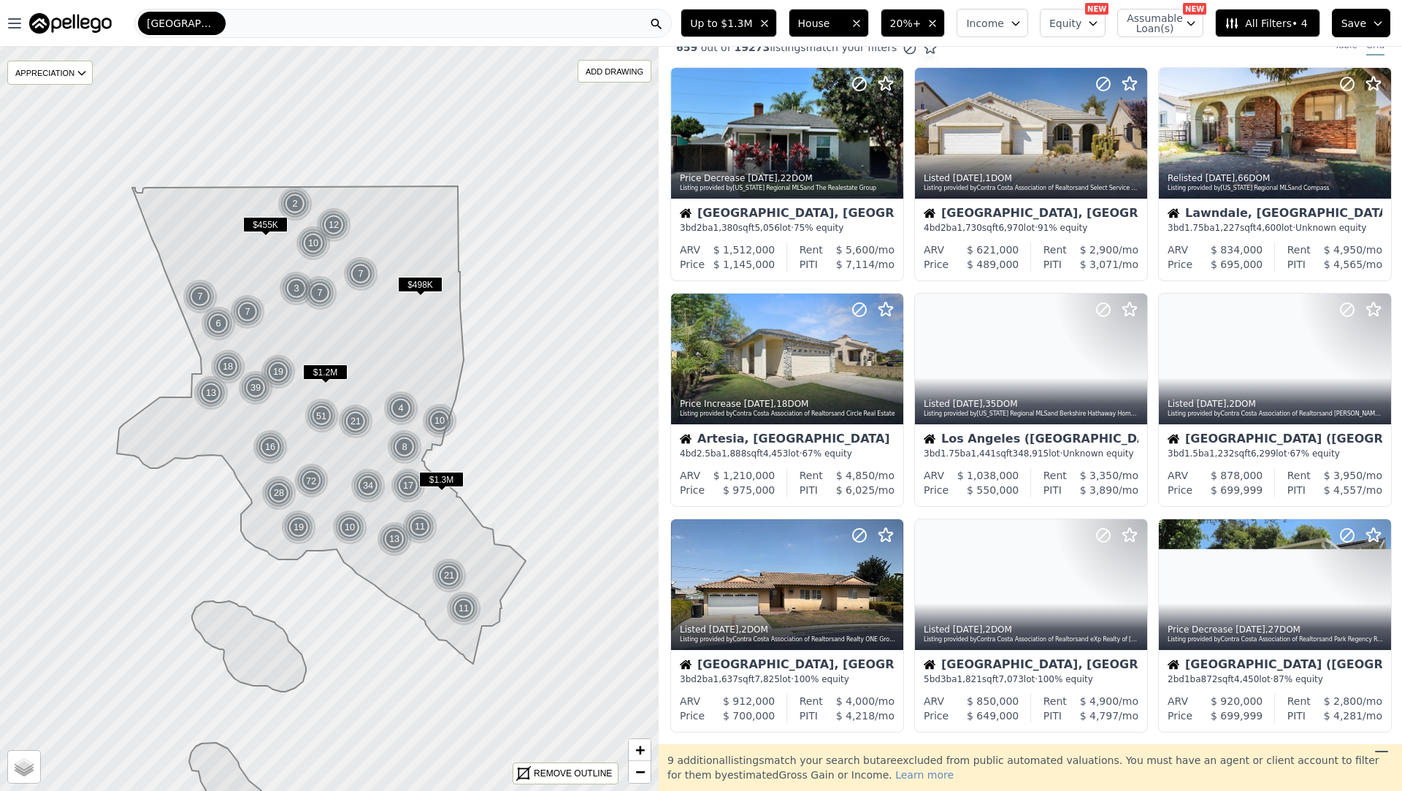
scroll to position [0, 0]
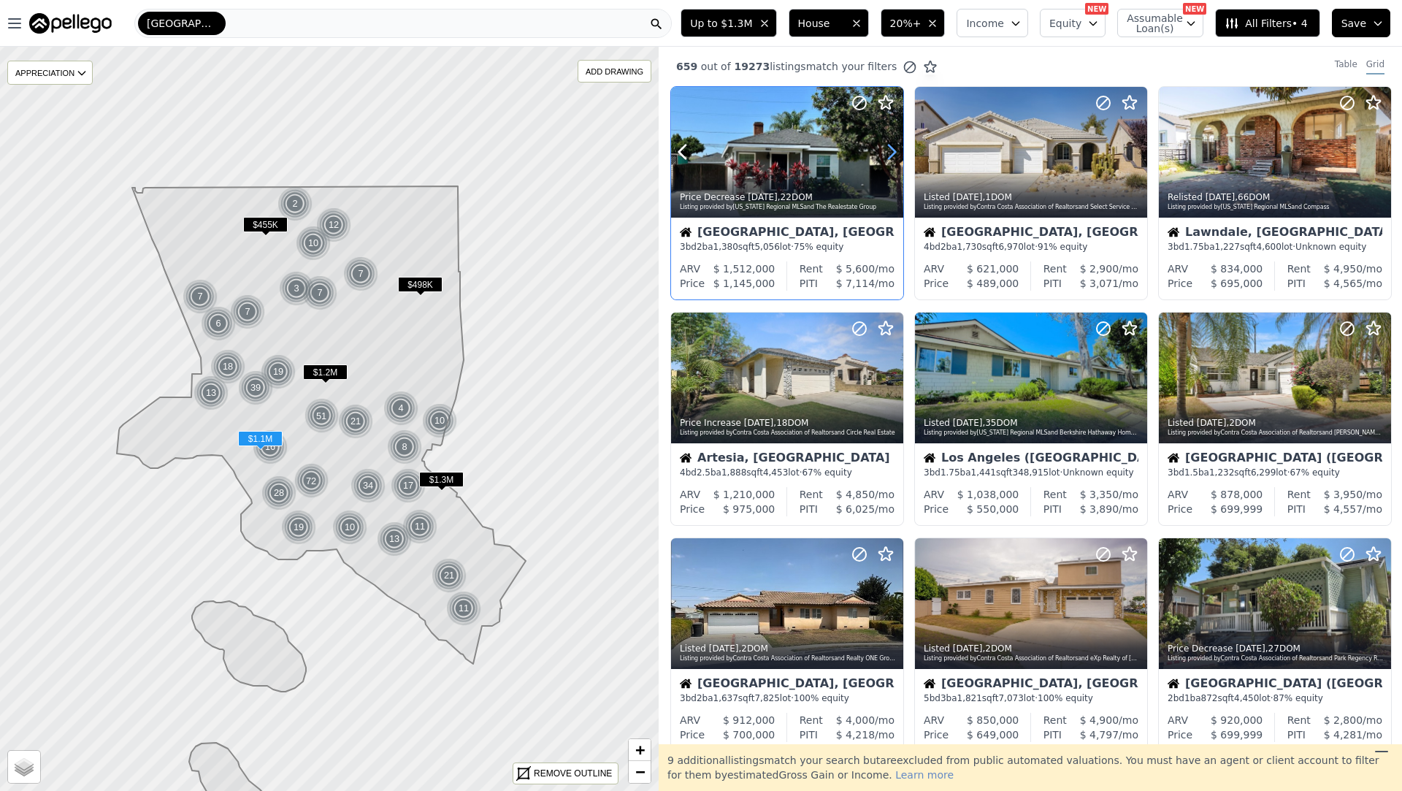
click at [885, 152] on icon at bounding box center [891, 151] width 23 height 23
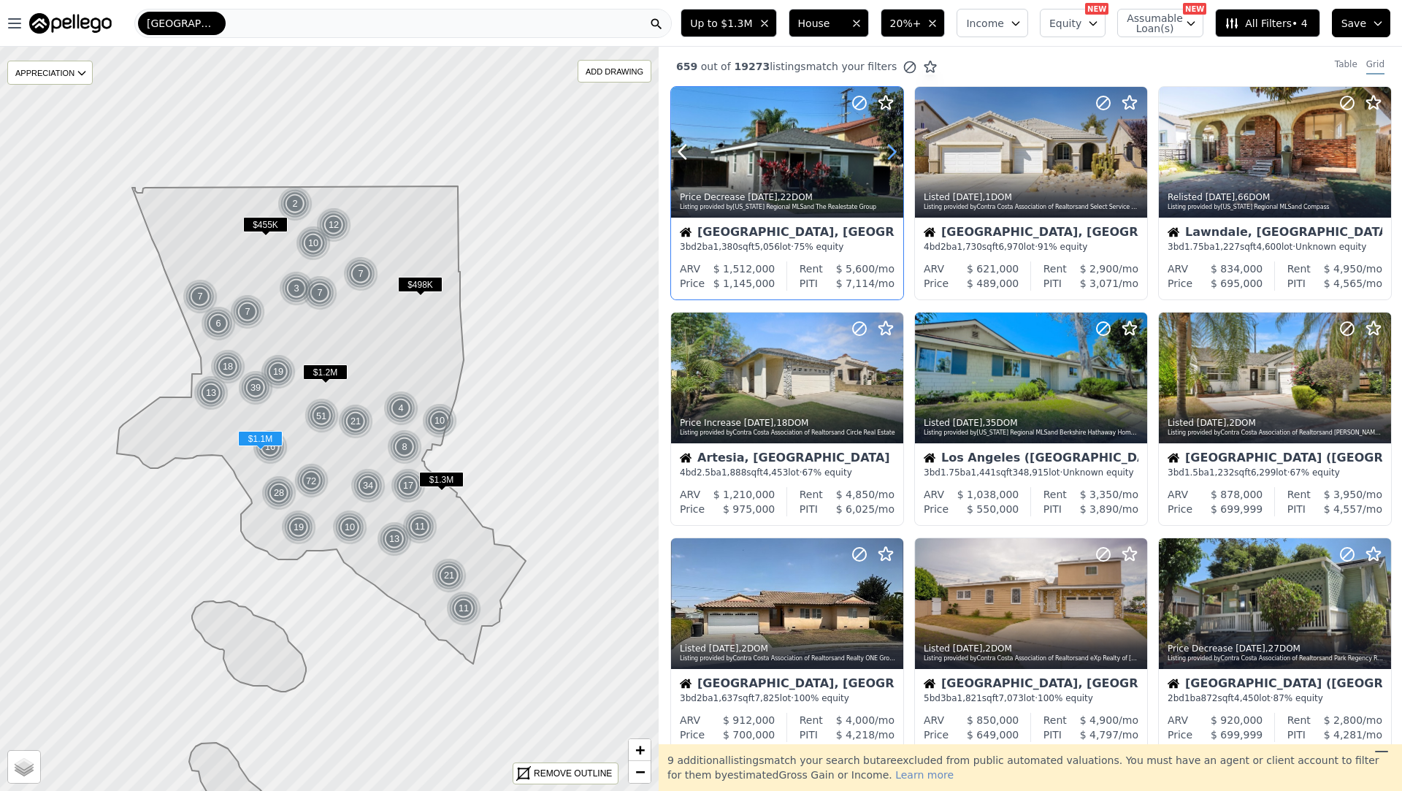
click at [885, 152] on icon at bounding box center [891, 151] width 23 height 23
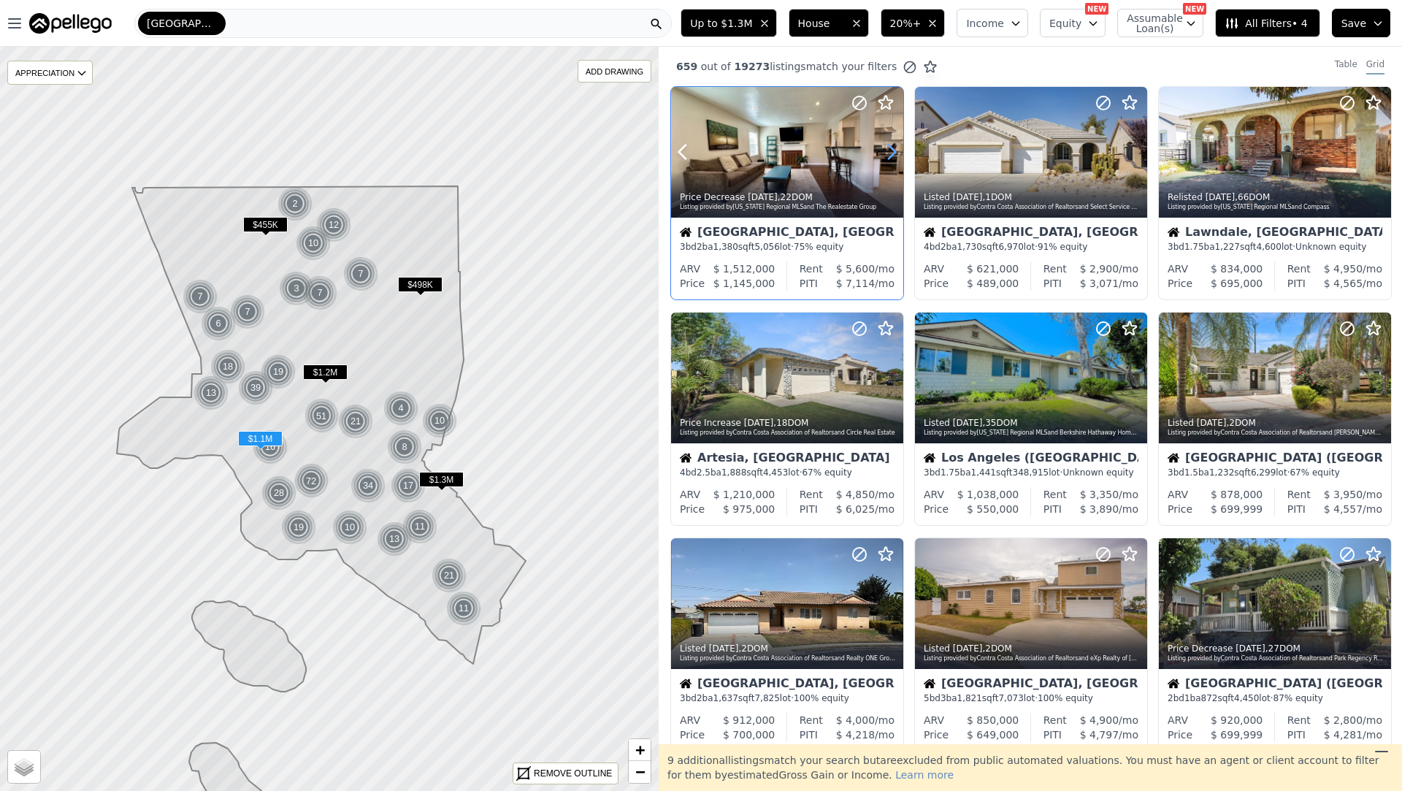
click at [885, 152] on icon at bounding box center [891, 151] width 23 height 23
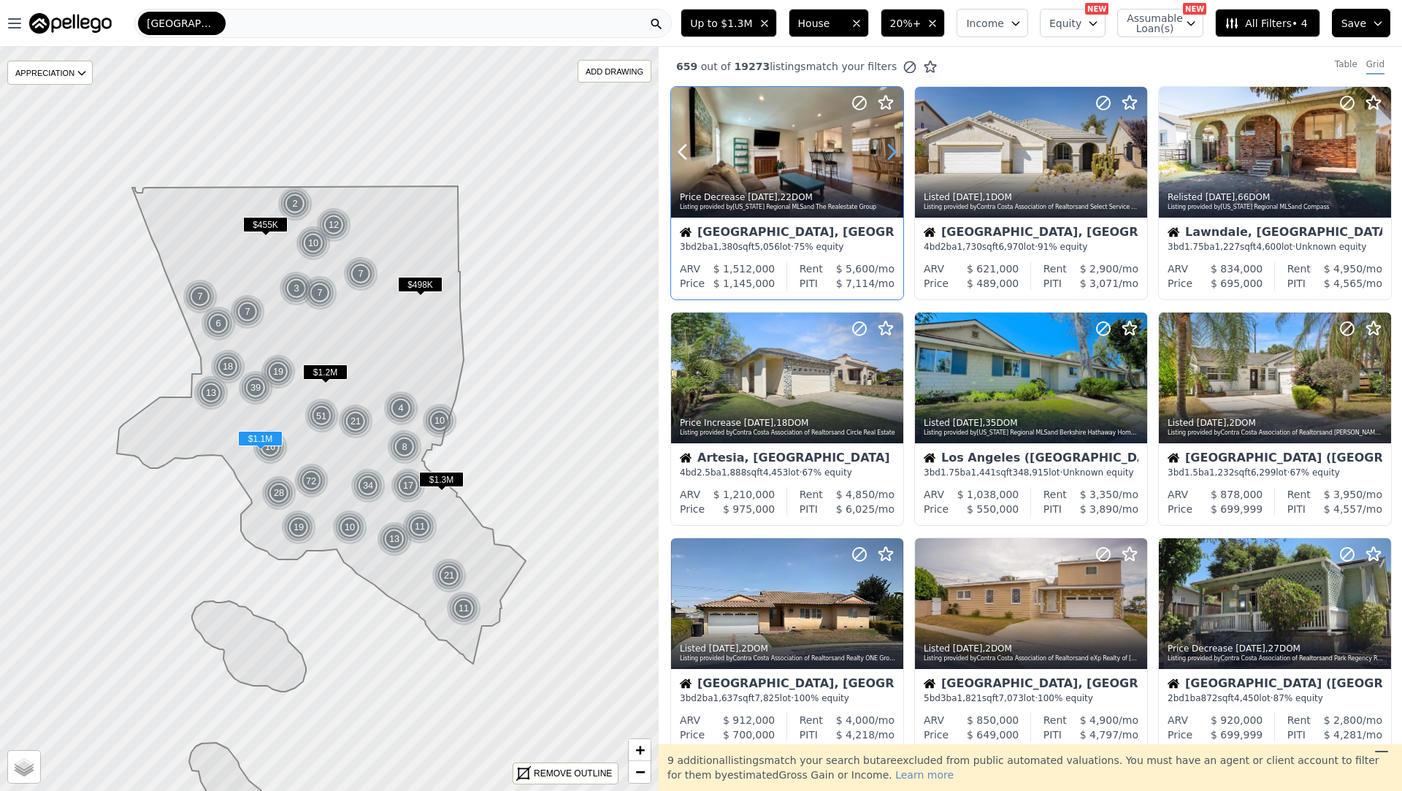
click at [885, 152] on icon at bounding box center [891, 151] width 23 height 23
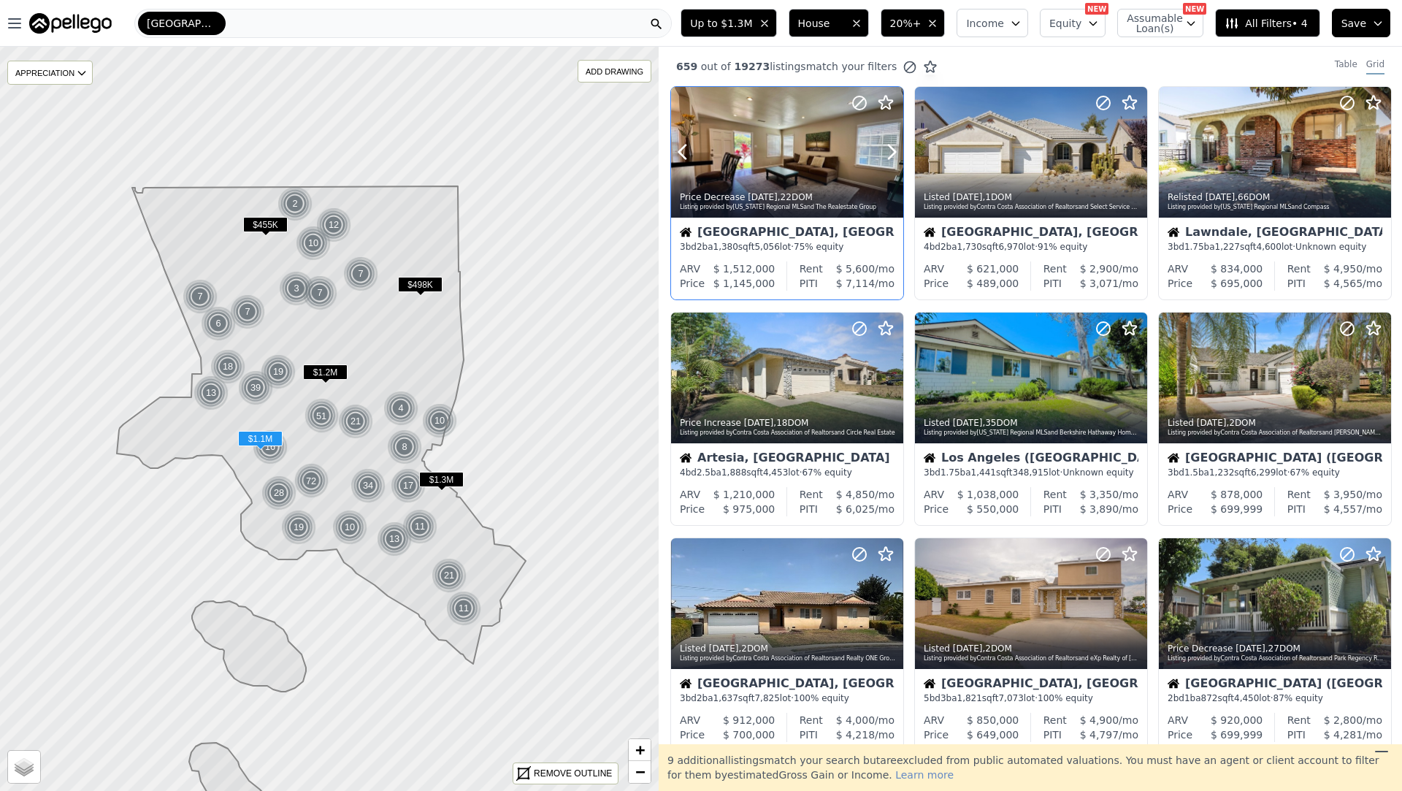
click at [836, 207] on div "Listing provided by California Regional MLS and The Realestate Group" at bounding box center [788, 207] width 216 height 9
click at [1377, 156] on icon at bounding box center [1379, 151] width 23 height 23
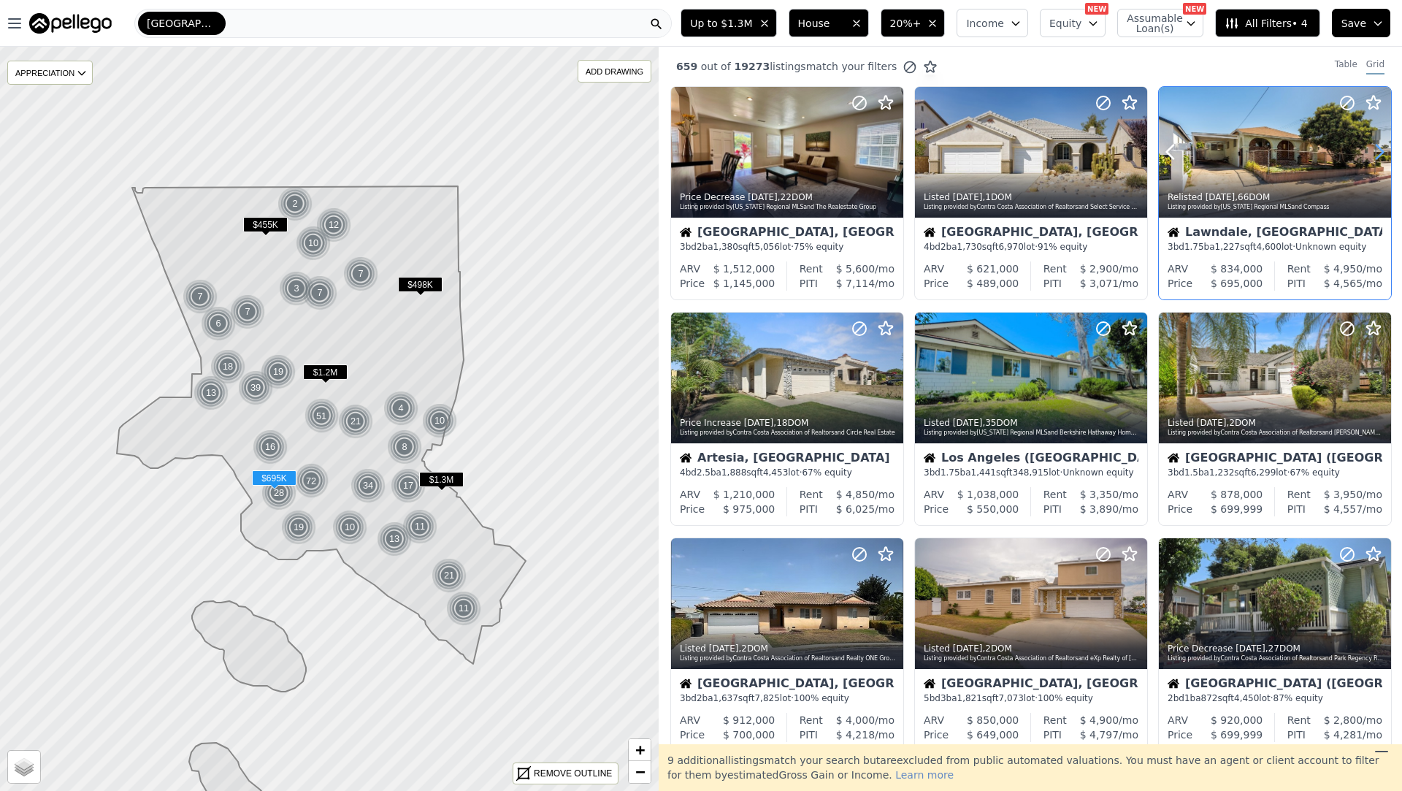
click at [1377, 156] on icon at bounding box center [1379, 151] width 23 height 23
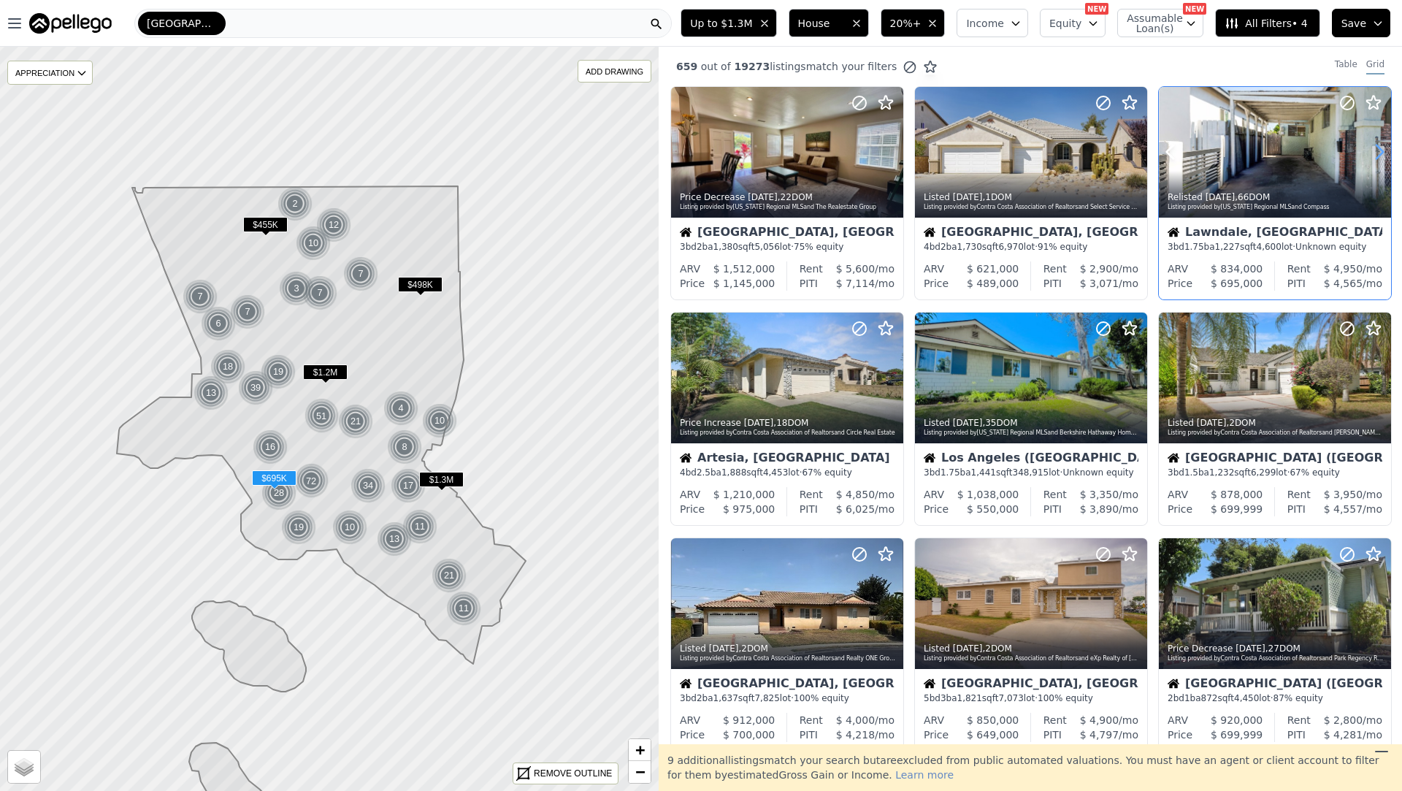
click at [1377, 156] on icon at bounding box center [1379, 151] width 23 height 23
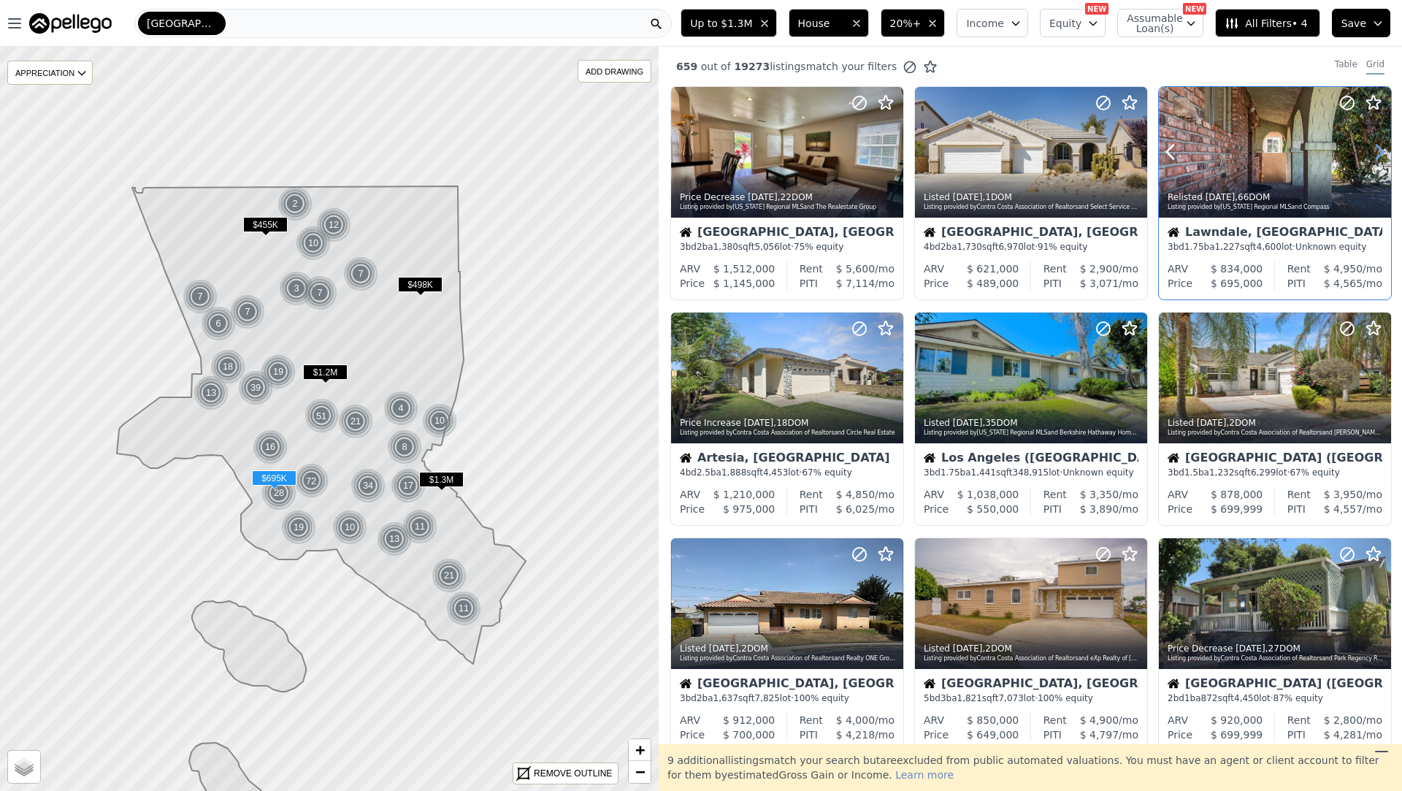
click at [1377, 156] on icon at bounding box center [1379, 151] width 23 height 23
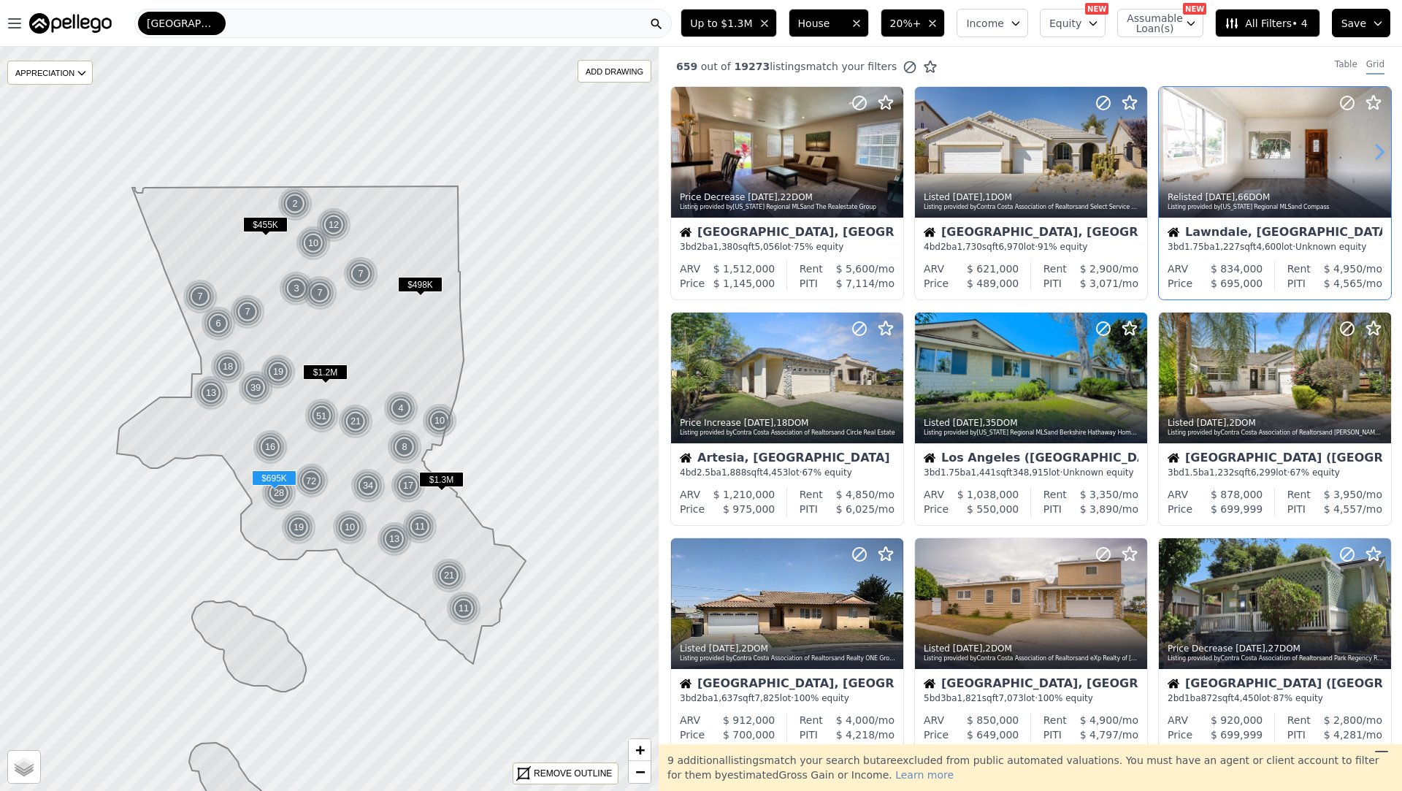
click at [1377, 156] on icon at bounding box center [1379, 151] width 23 height 23
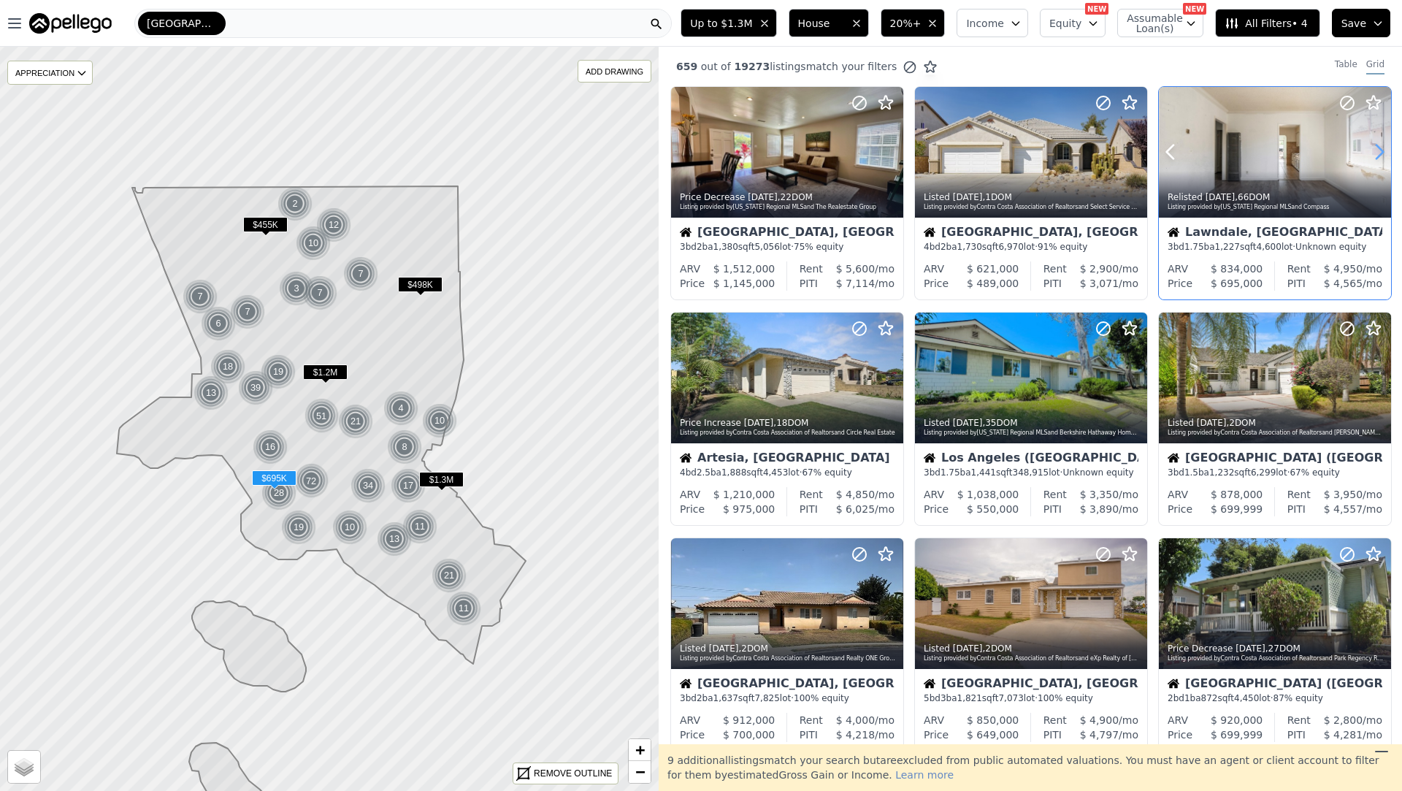
click at [1377, 156] on icon at bounding box center [1379, 151] width 23 height 23
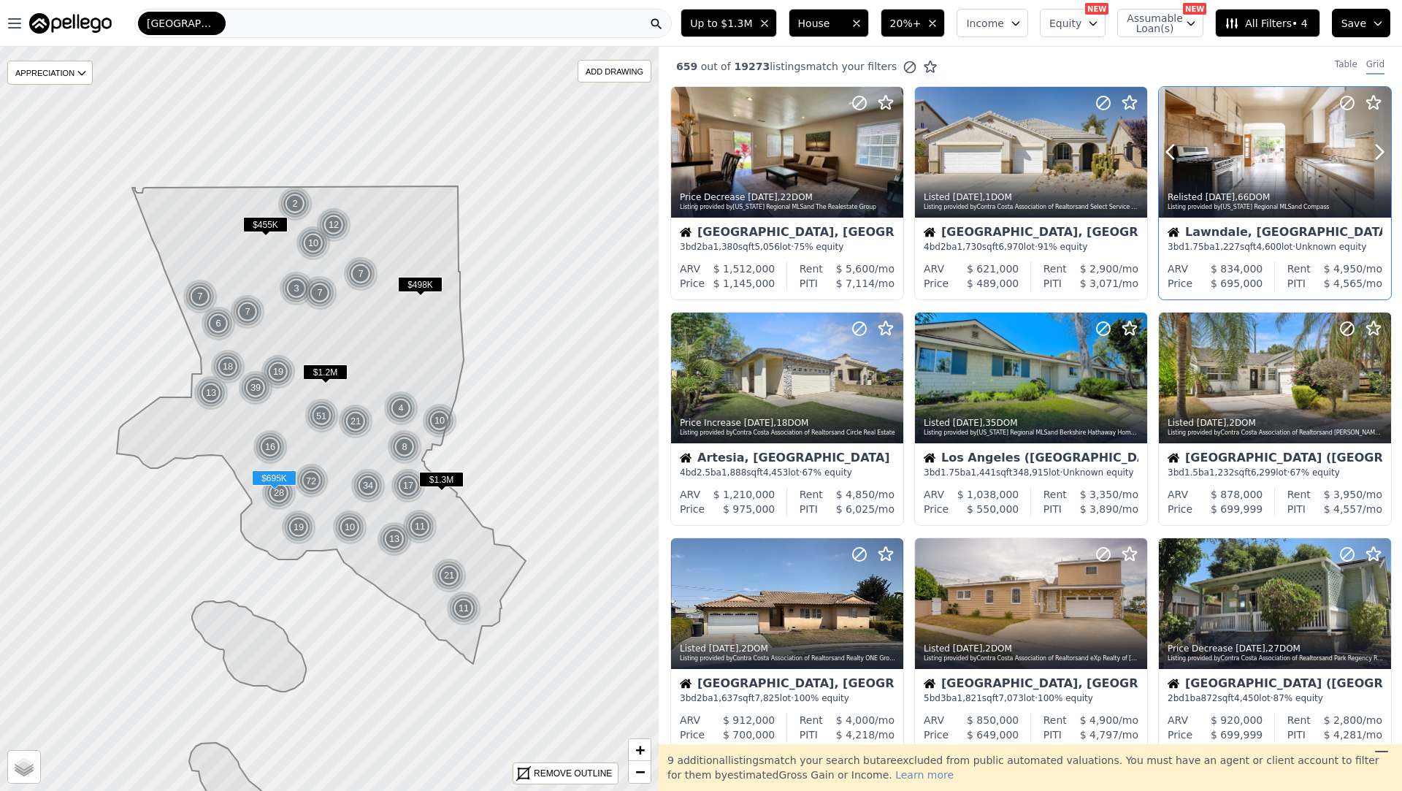
click at [1310, 210] on div "Listing provided by California Regional MLS and Compass" at bounding box center [1276, 207] width 216 height 9
click at [896, 378] on icon at bounding box center [891, 377] width 23 height 23
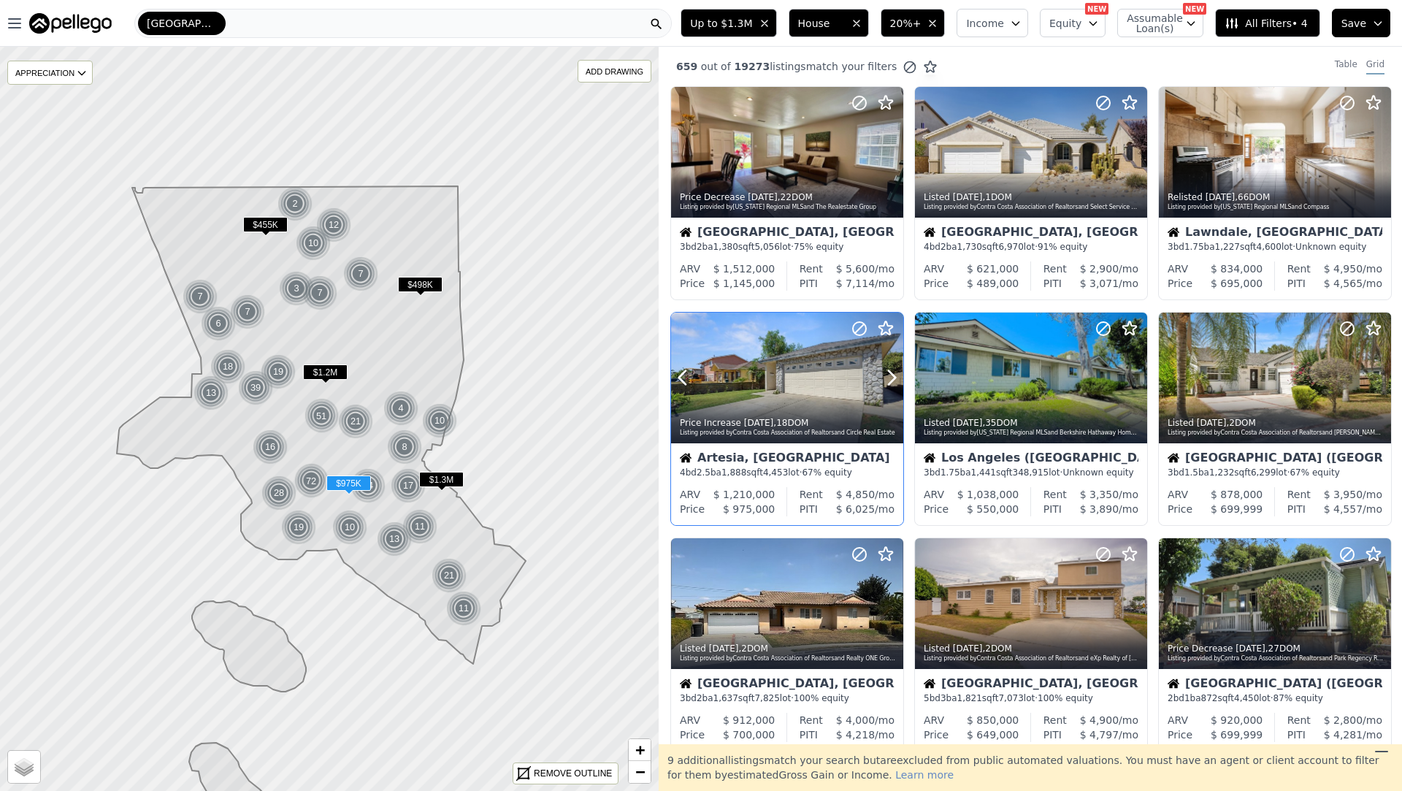
click at [896, 378] on icon at bounding box center [891, 377] width 23 height 23
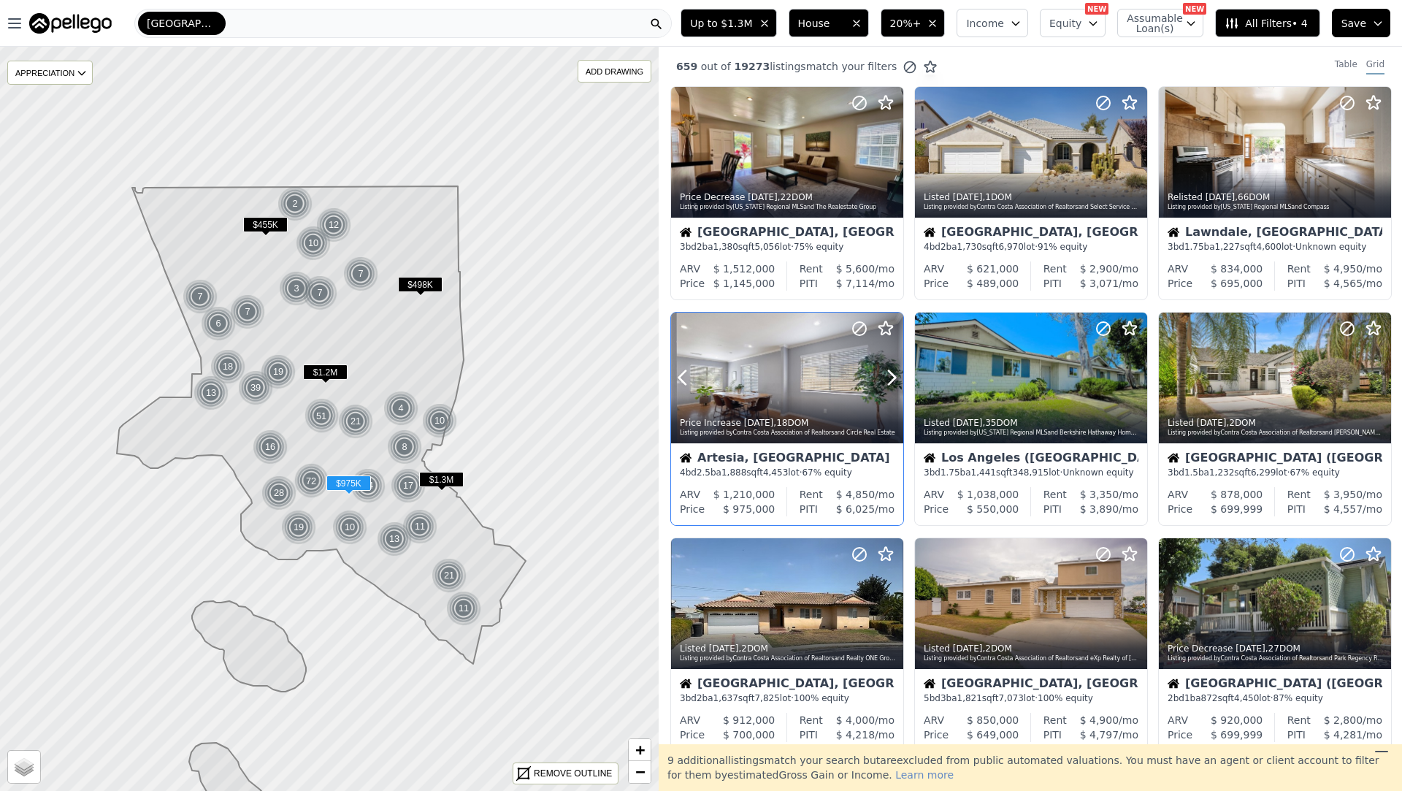
click at [896, 378] on icon at bounding box center [891, 377] width 23 height 23
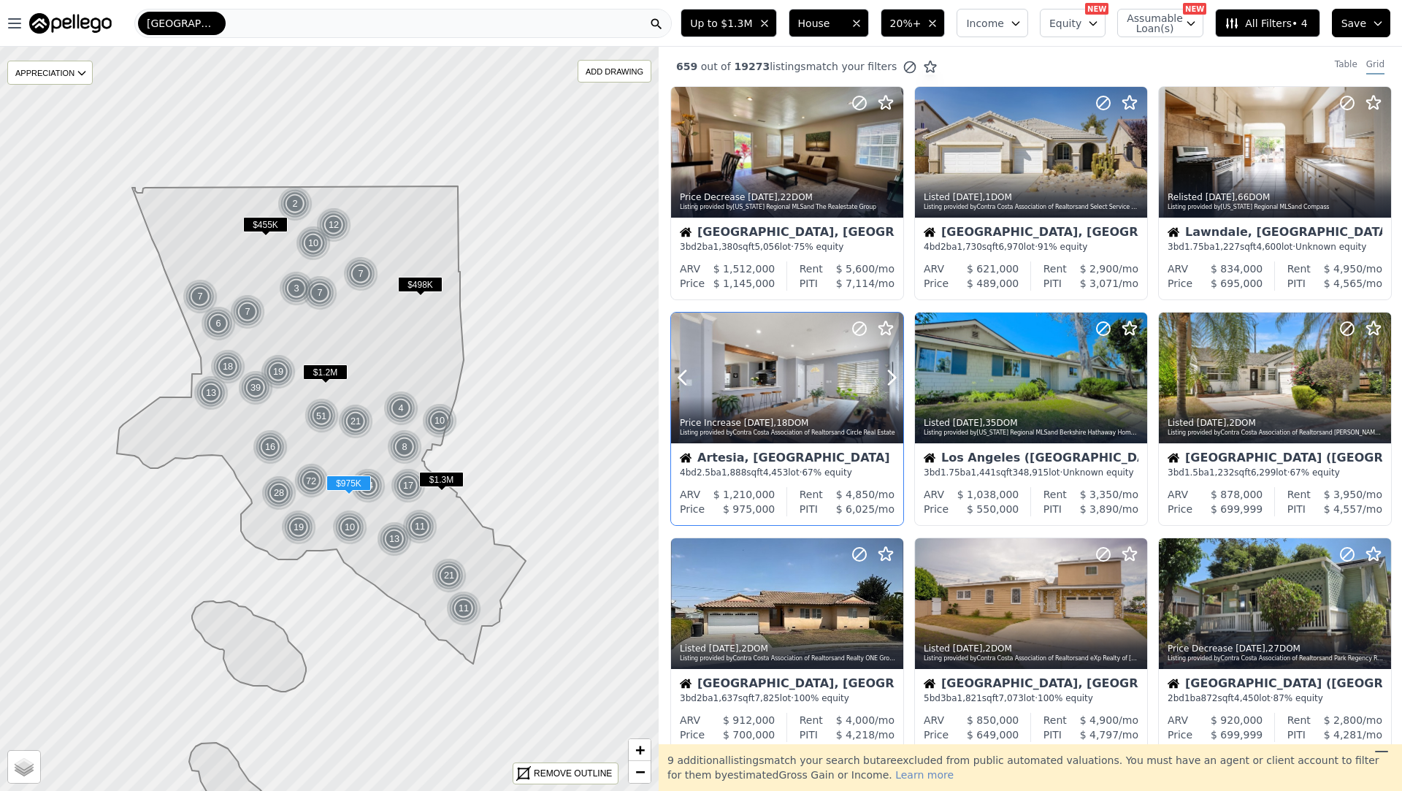
click at [896, 378] on icon at bounding box center [891, 377] width 23 height 23
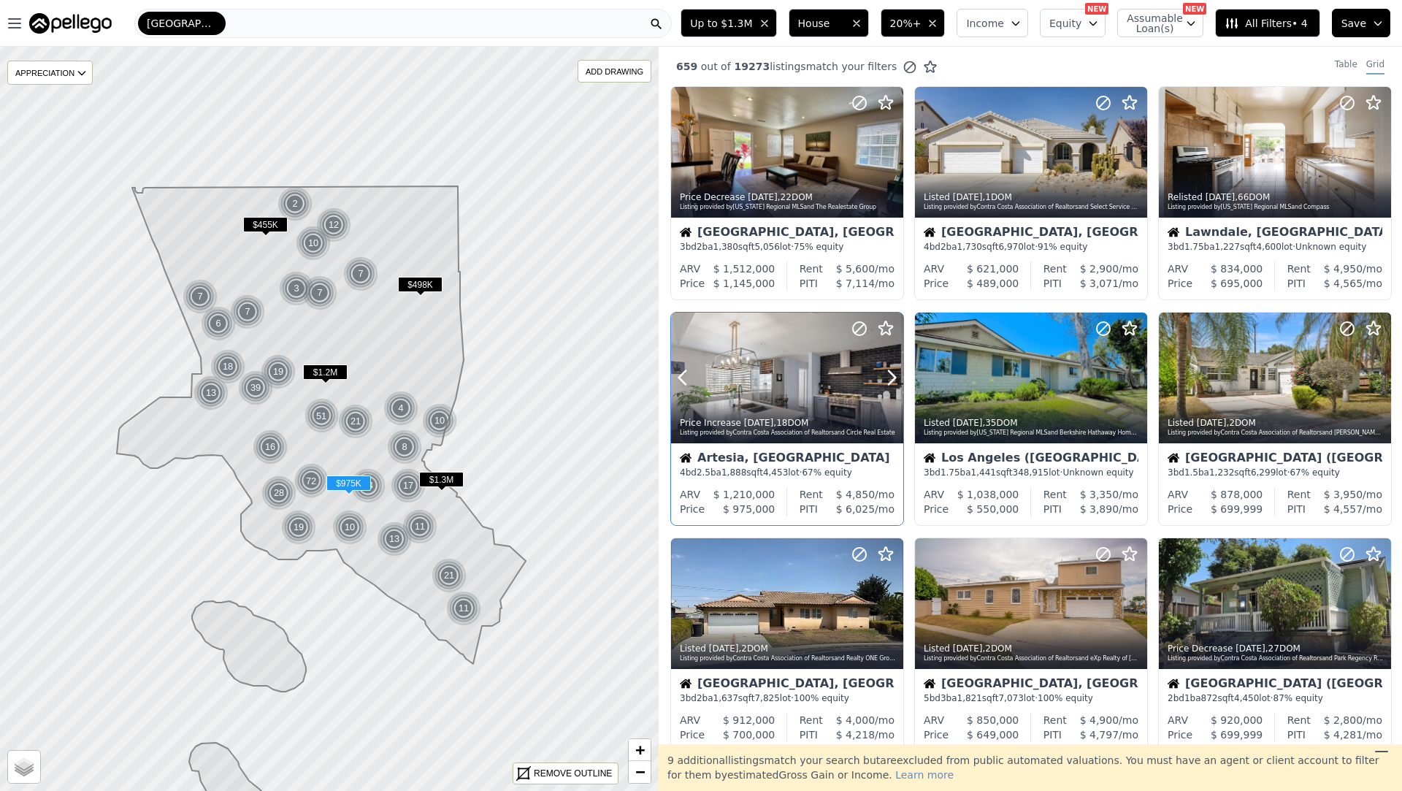
click at [896, 378] on icon at bounding box center [891, 377] width 23 height 23
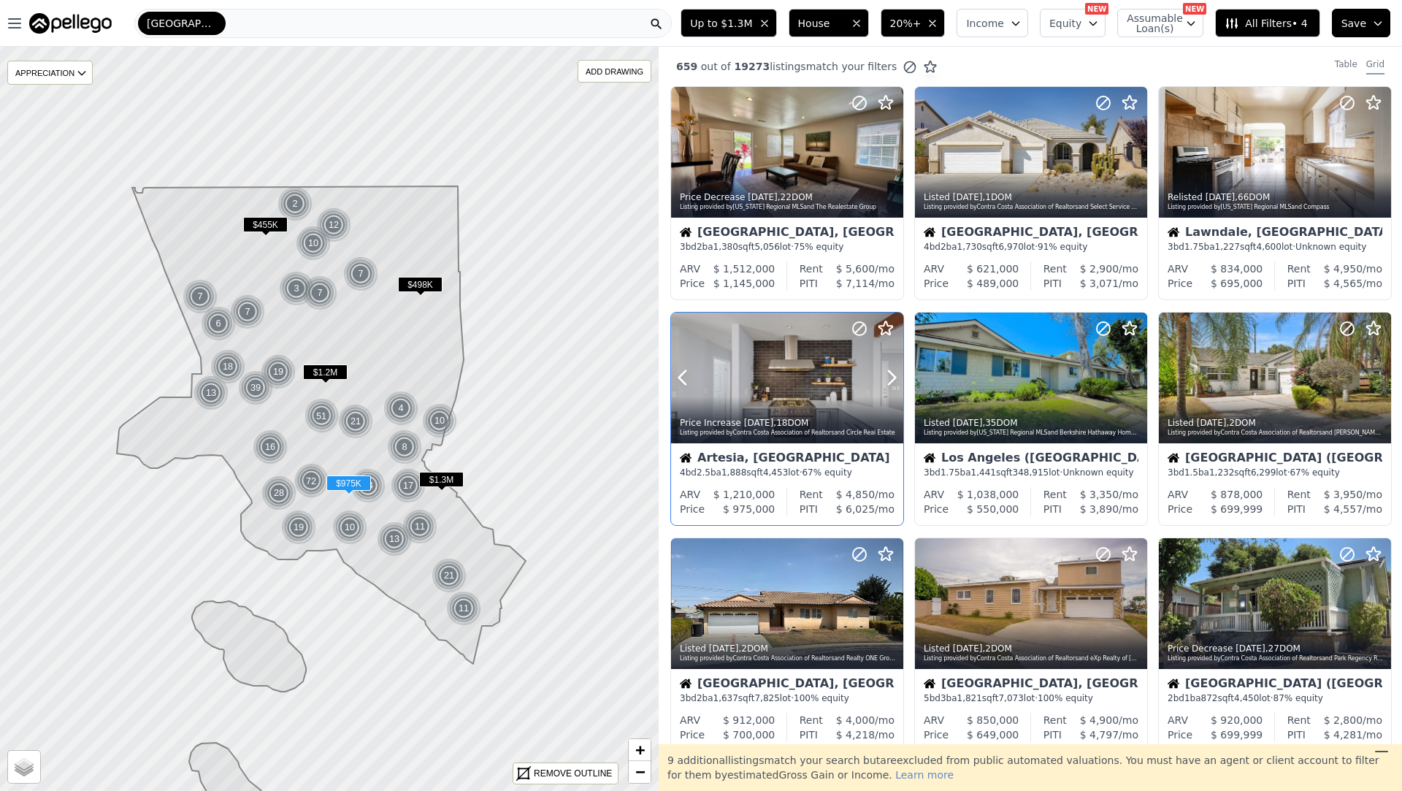
click at [896, 378] on icon at bounding box center [891, 377] width 23 height 23
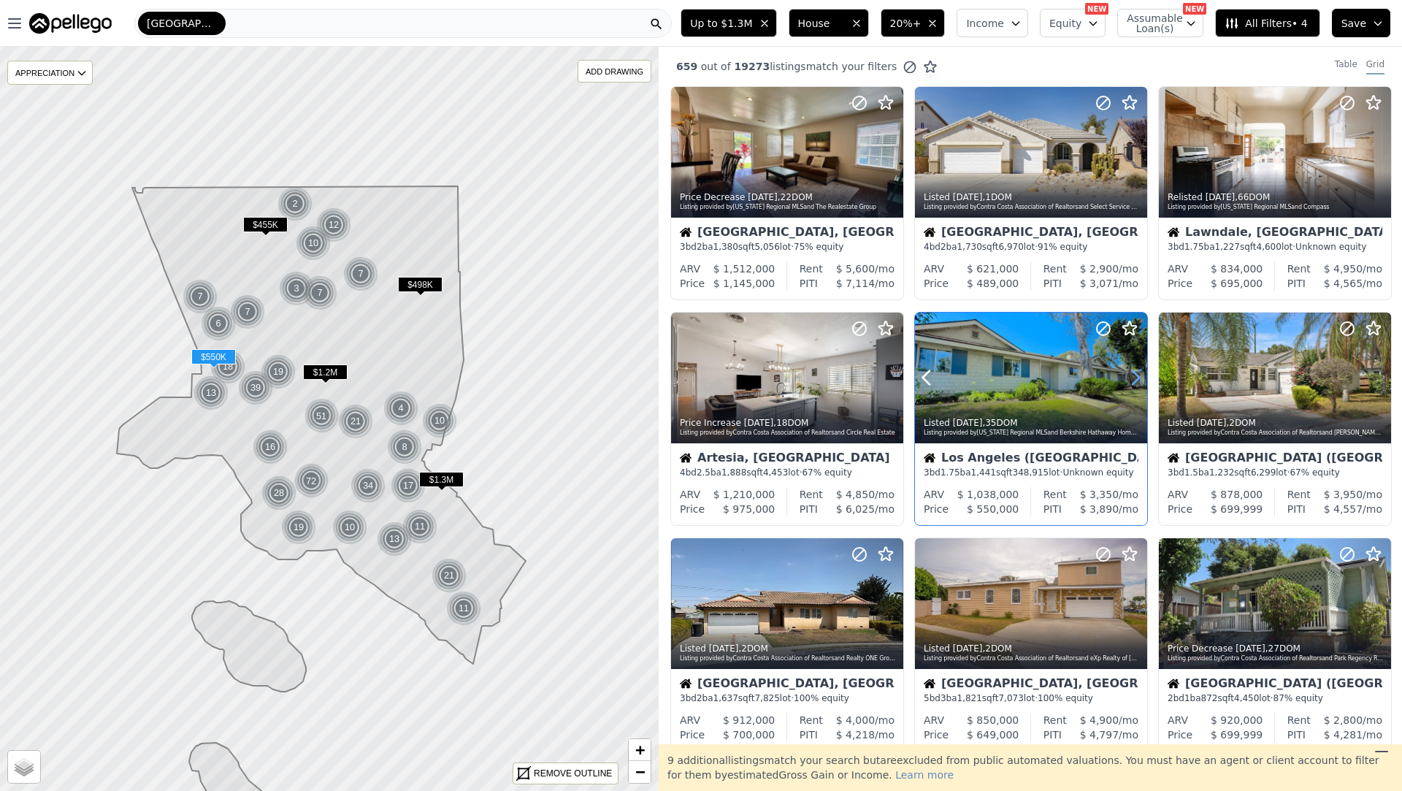
click at [1133, 378] on icon at bounding box center [1135, 377] width 23 height 23
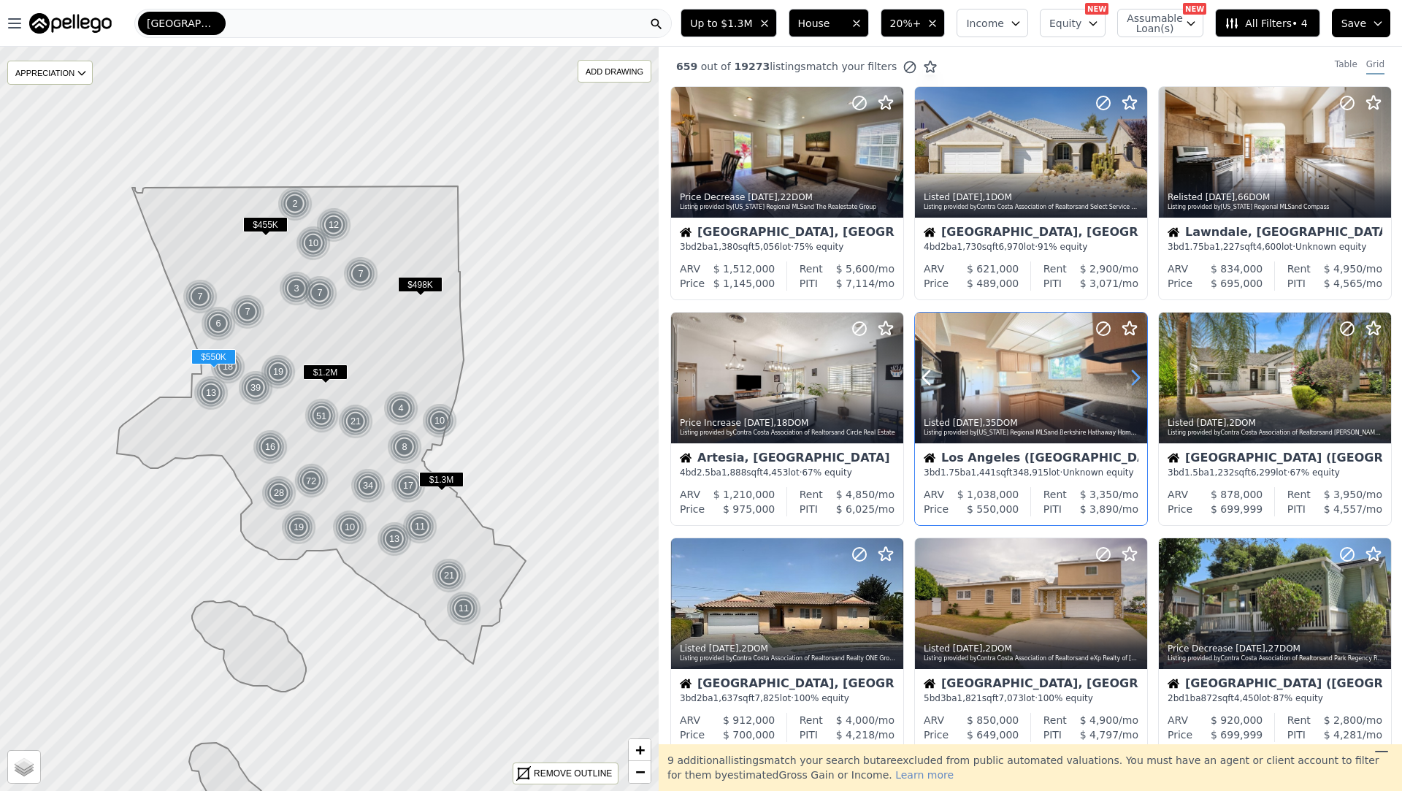
click at [1133, 378] on icon at bounding box center [1135, 377] width 23 height 23
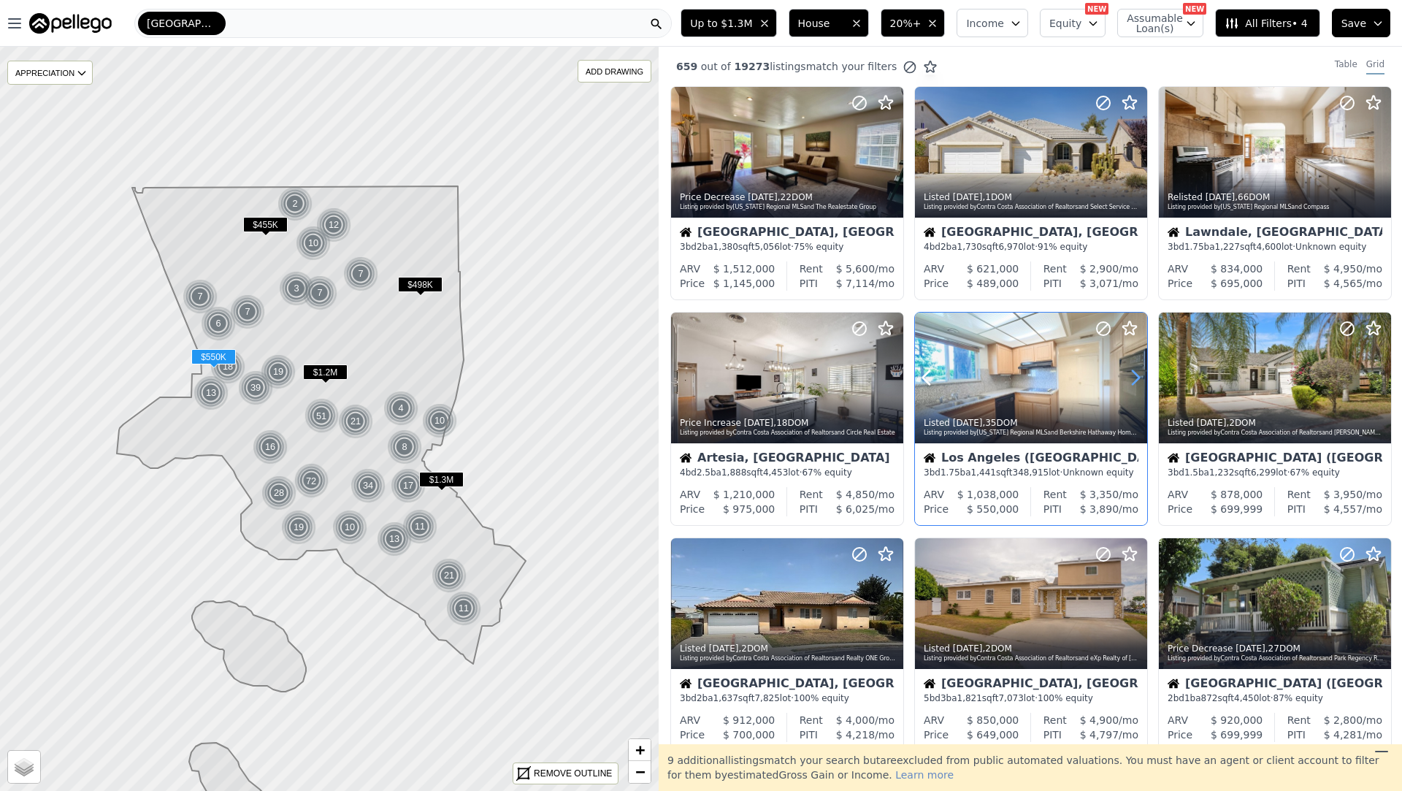
click at [1133, 378] on icon at bounding box center [1135, 377] width 23 height 23
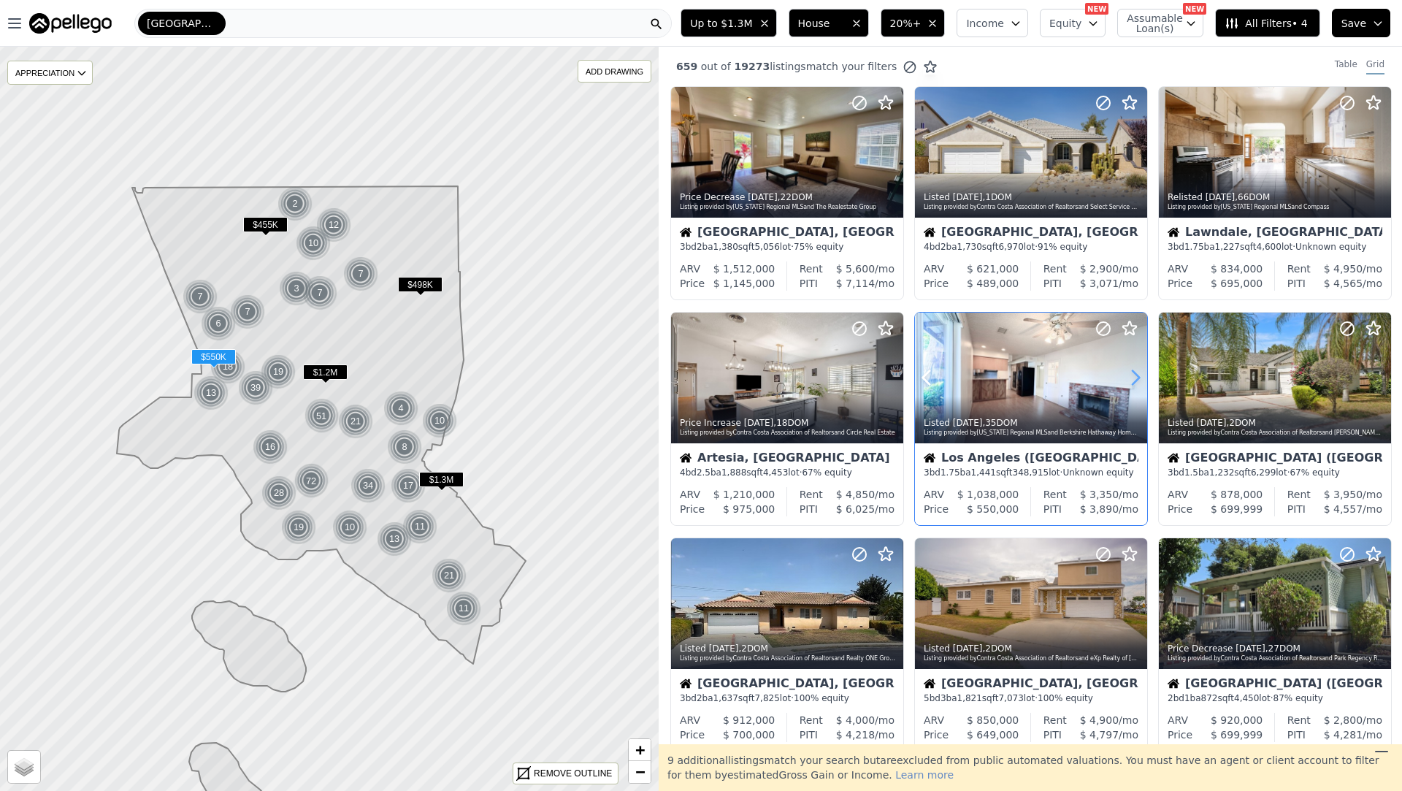
click at [1133, 378] on icon at bounding box center [1135, 377] width 23 height 23
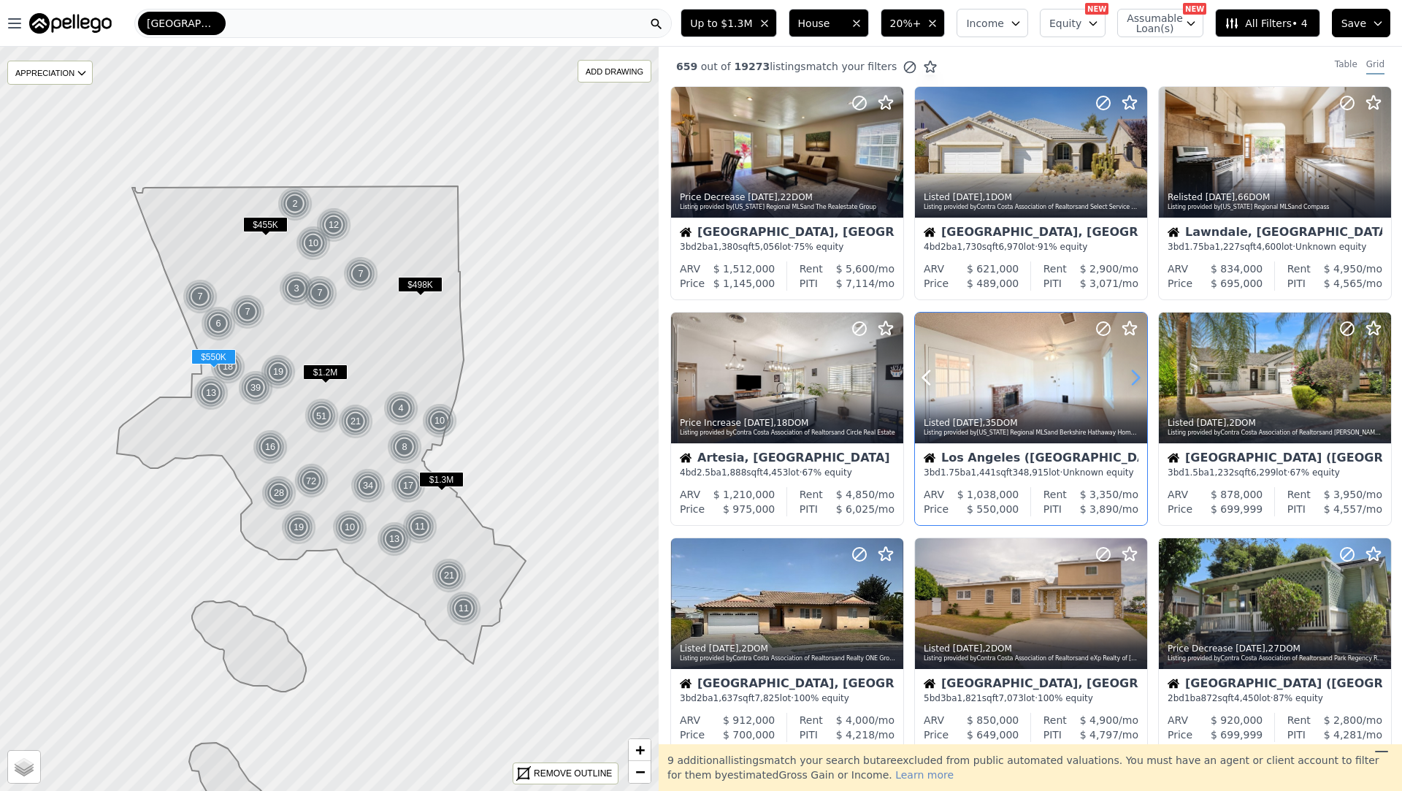
click at [1133, 377] on icon at bounding box center [1135, 377] width 23 height 23
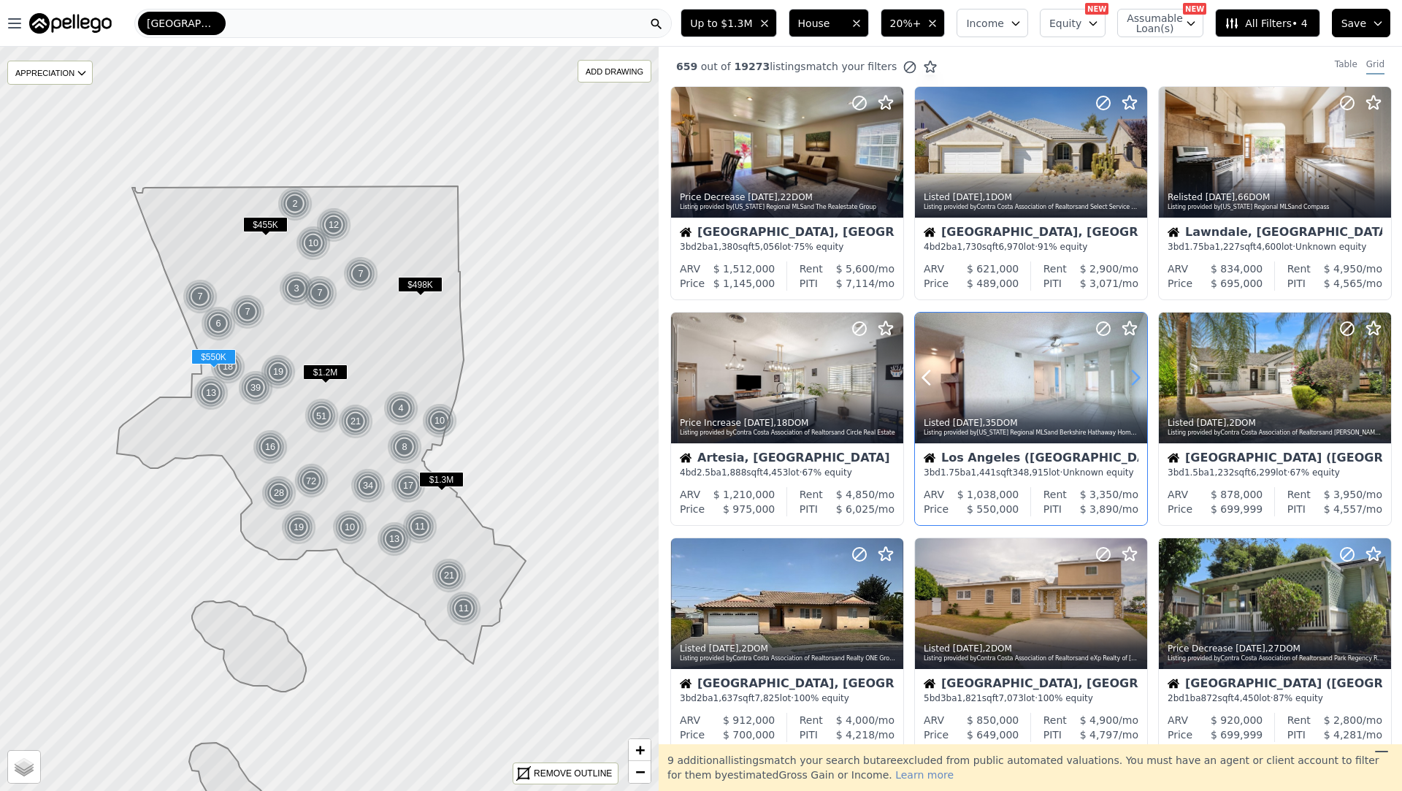
click at [1133, 377] on icon at bounding box center [1135, 377] width 23 height 23
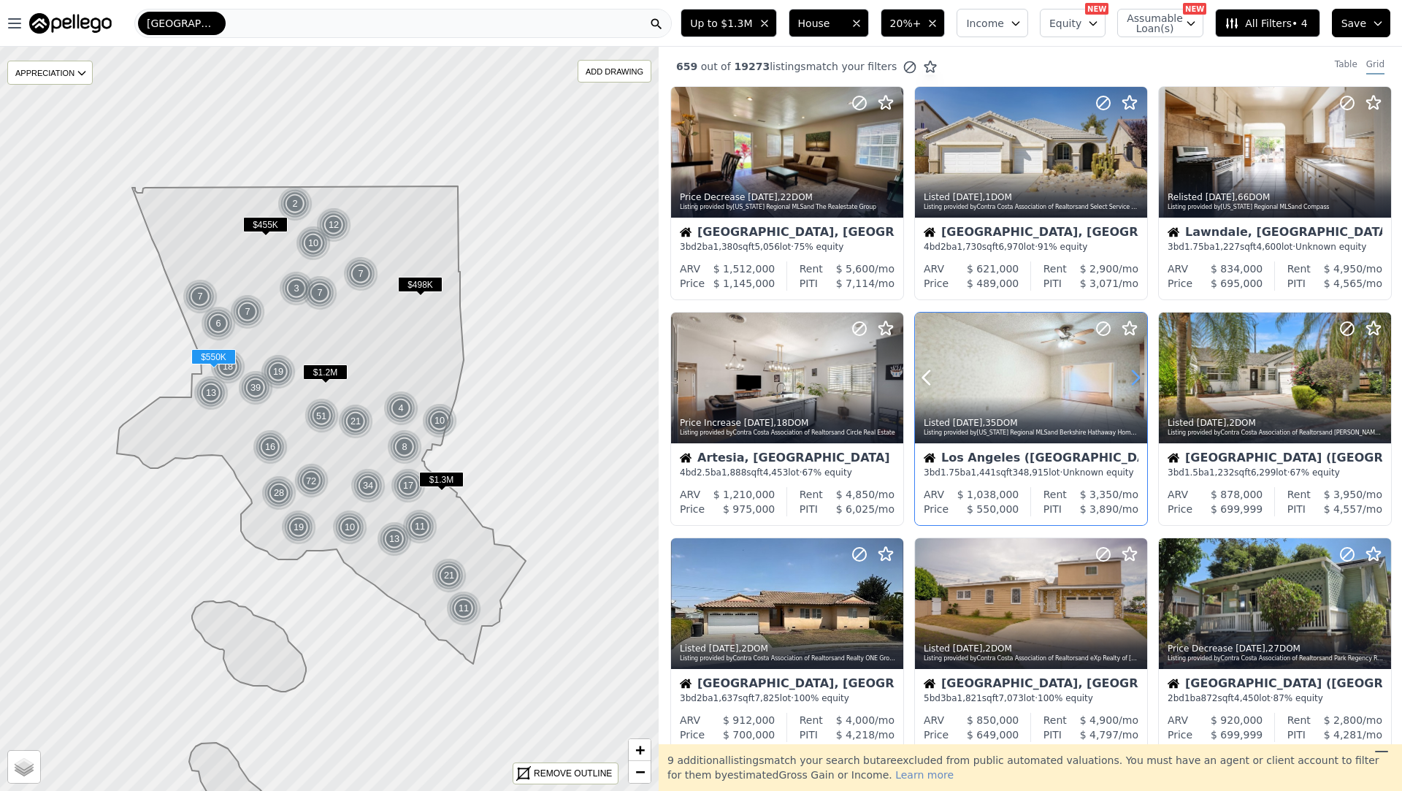
click at [1133, 377] on icon at bounding box center [1135, 377] width 23 height 23
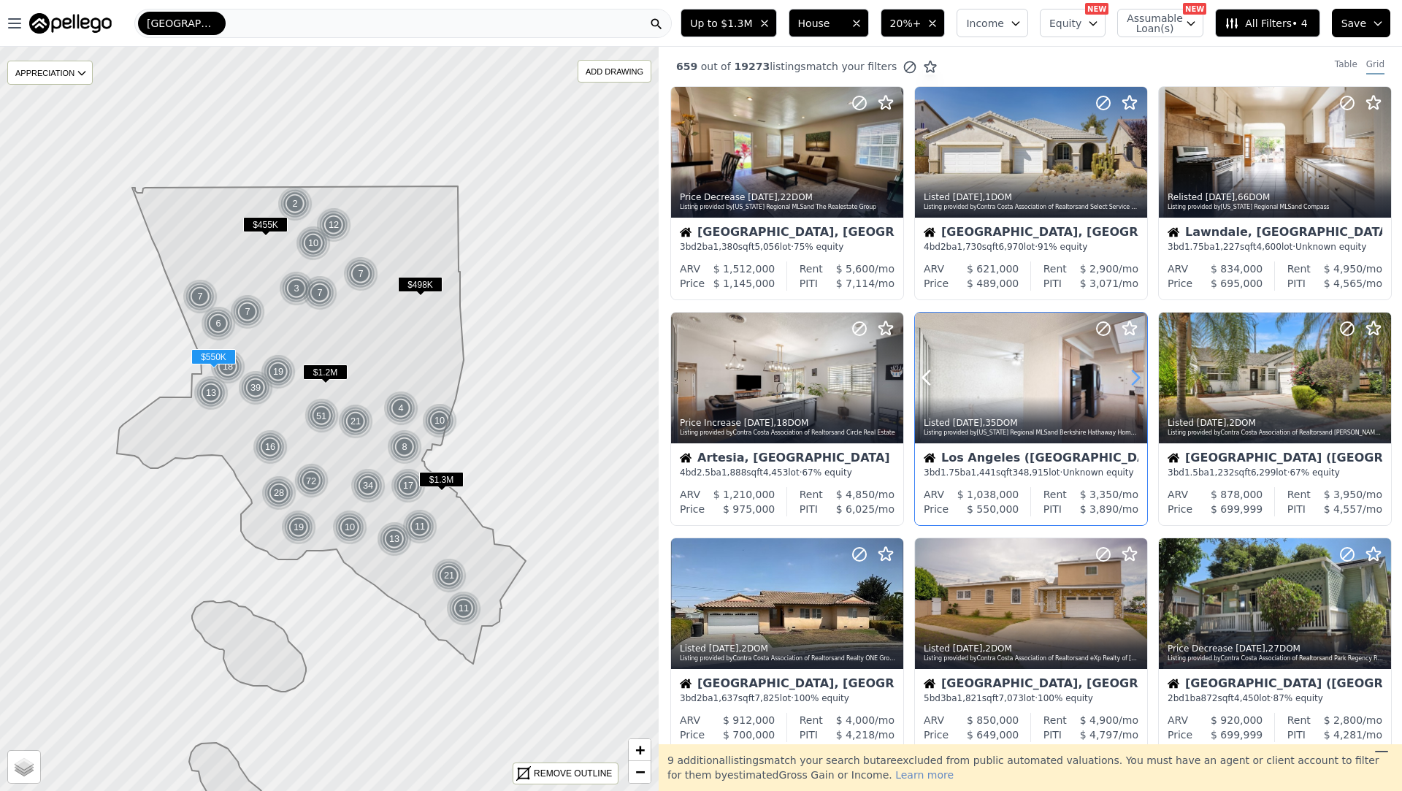
click at [1133, 377] on icon at bounding box center [1135, 377] width 23 height 23
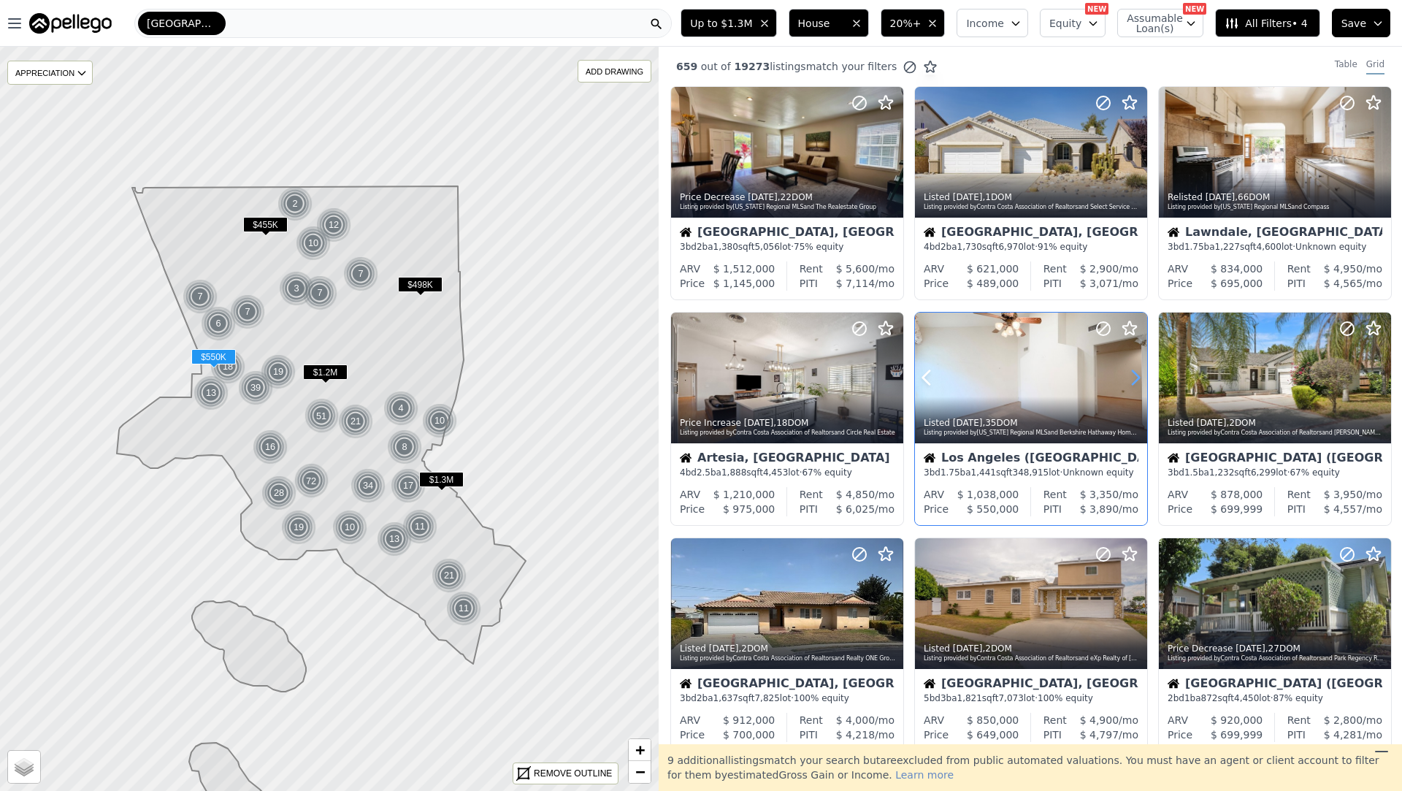
click at [1133, 377] on icon at bounding box center [1135, 377] width 23 height 23
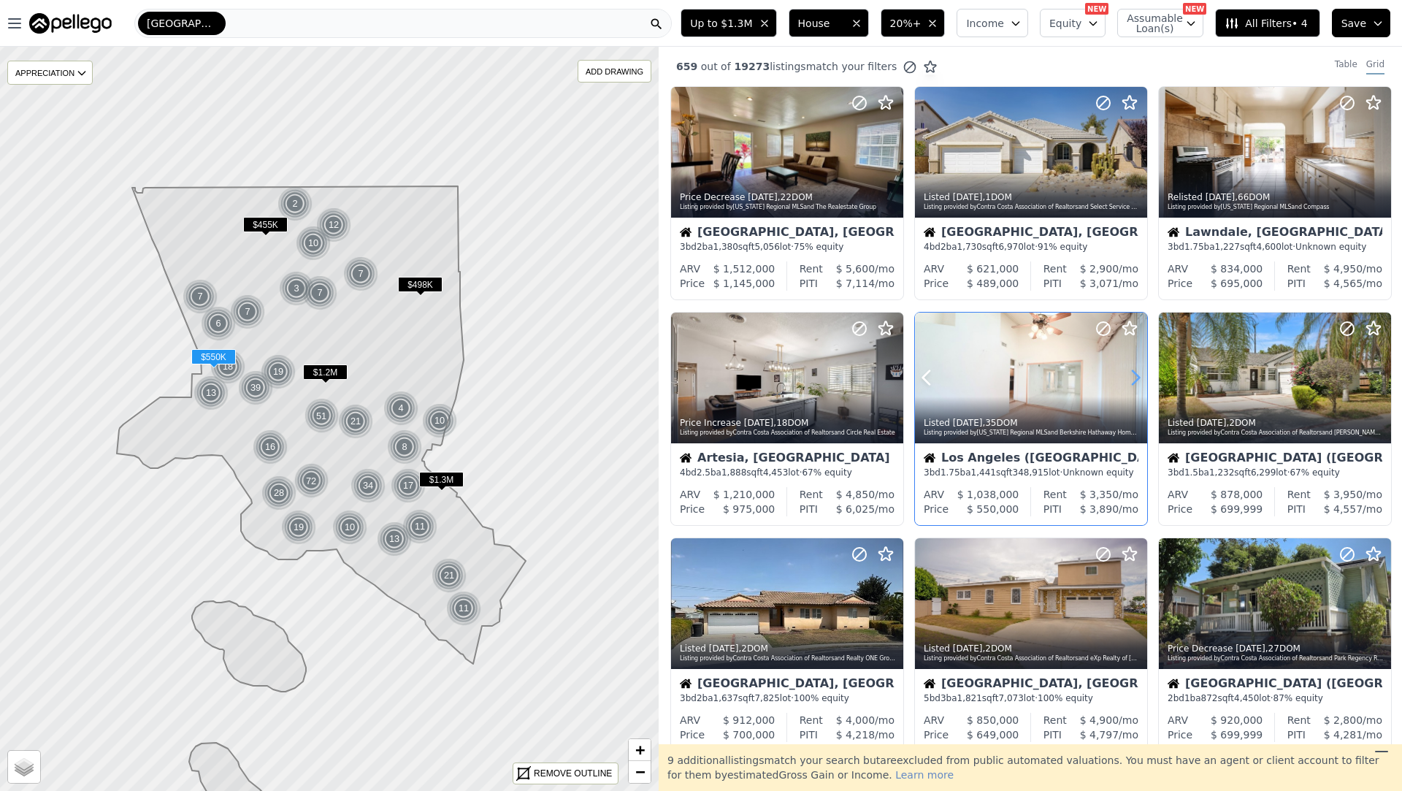
click at [1133, 377] on icon at bounding box center [1135, 377] width 23 height 23
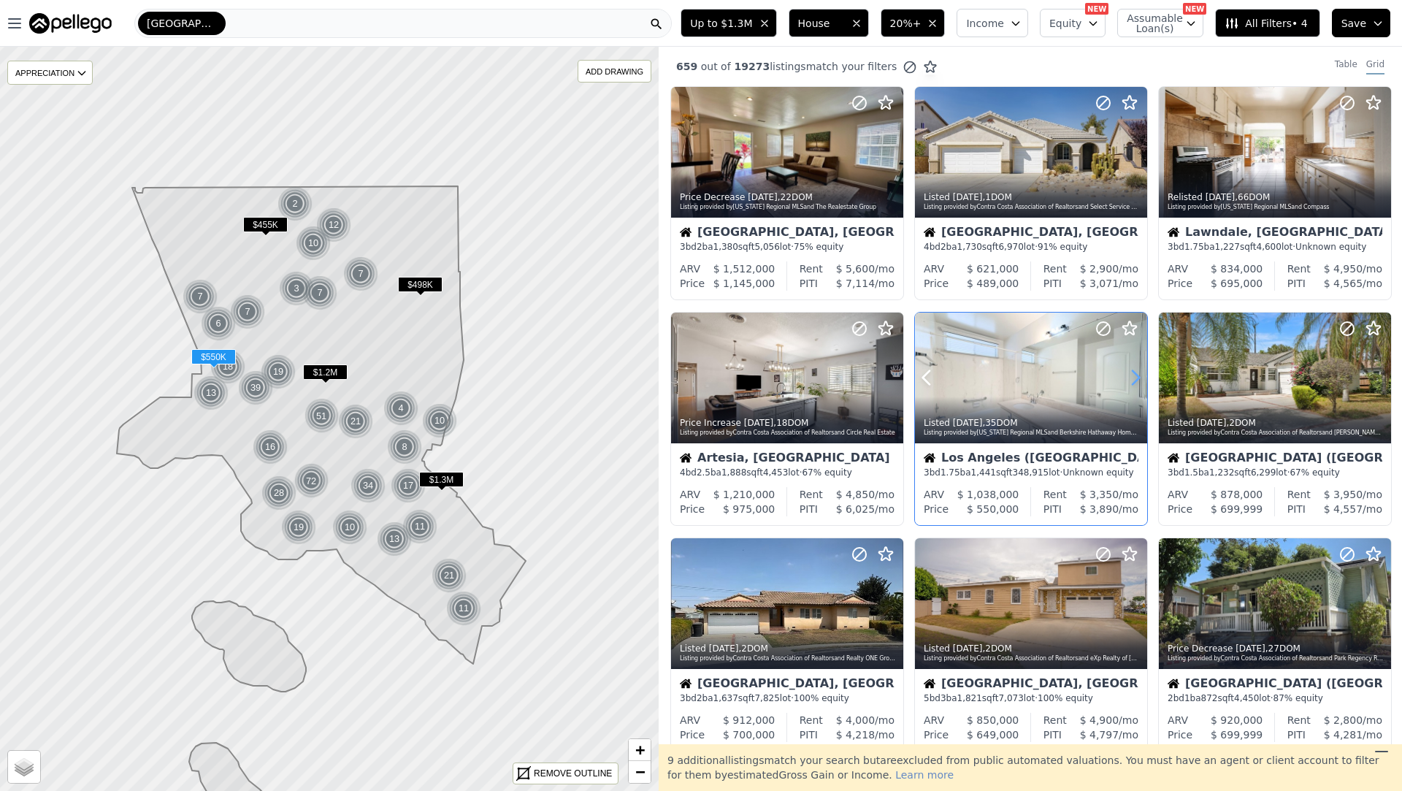
click at [1133, 377] on icon at bounding box center [1135, 377] width 23 height 23
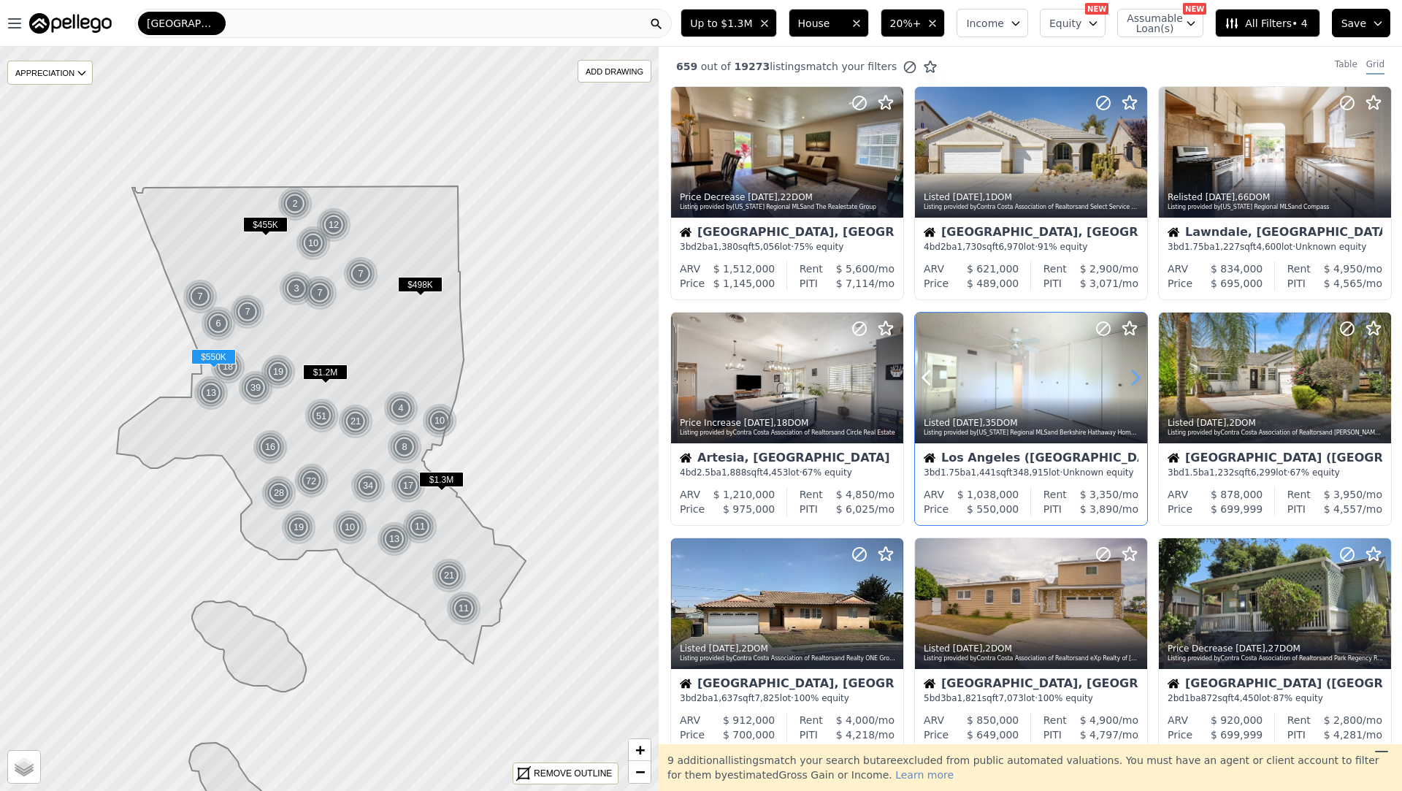
click at [1133, 377] on icon at bounding box center [1135, 377] width 23 height 23
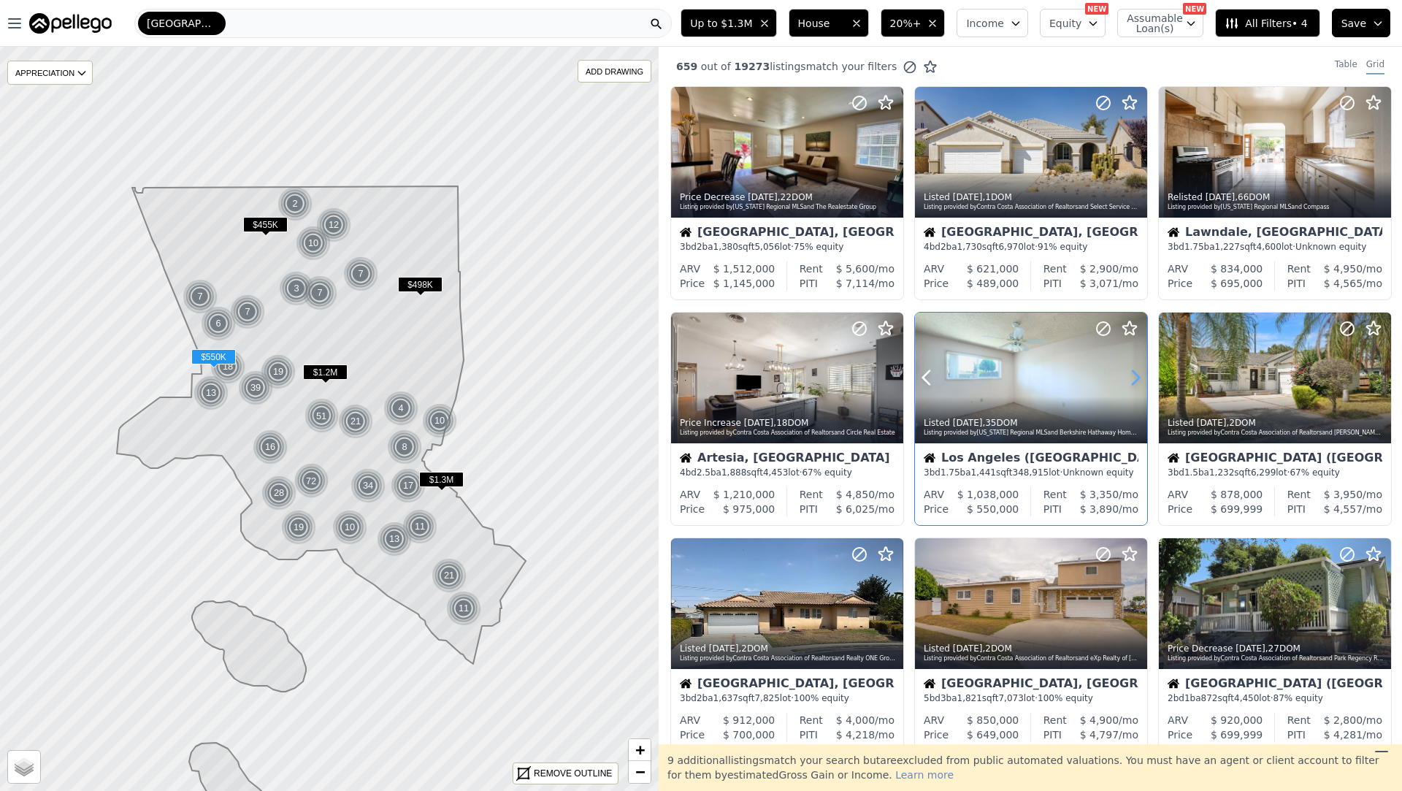
click at [1130, 375] on icon at bounding box center [1135, 377] width 23 height 23
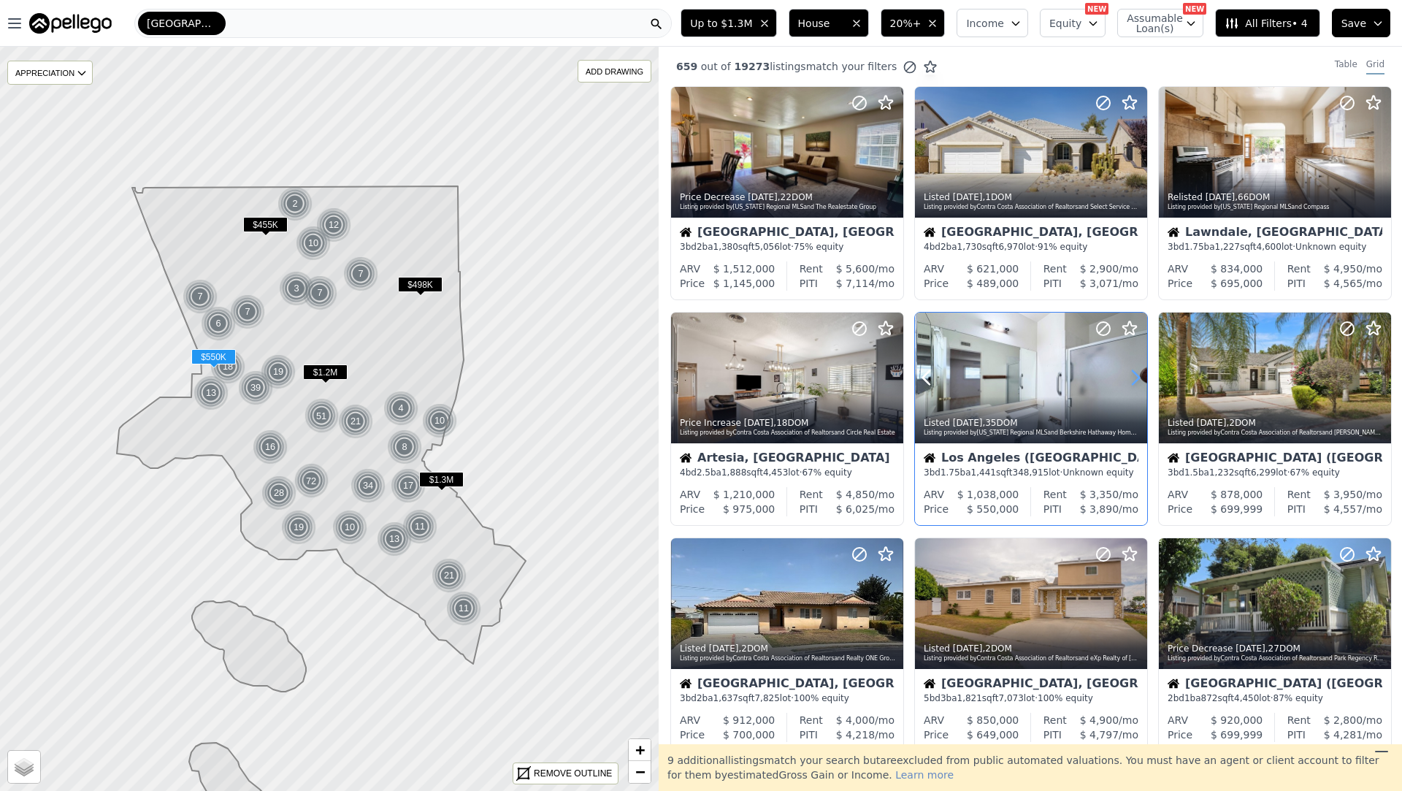
click at [1130, 375] on icon at bounding box center [1135, 377] width 23 height 23
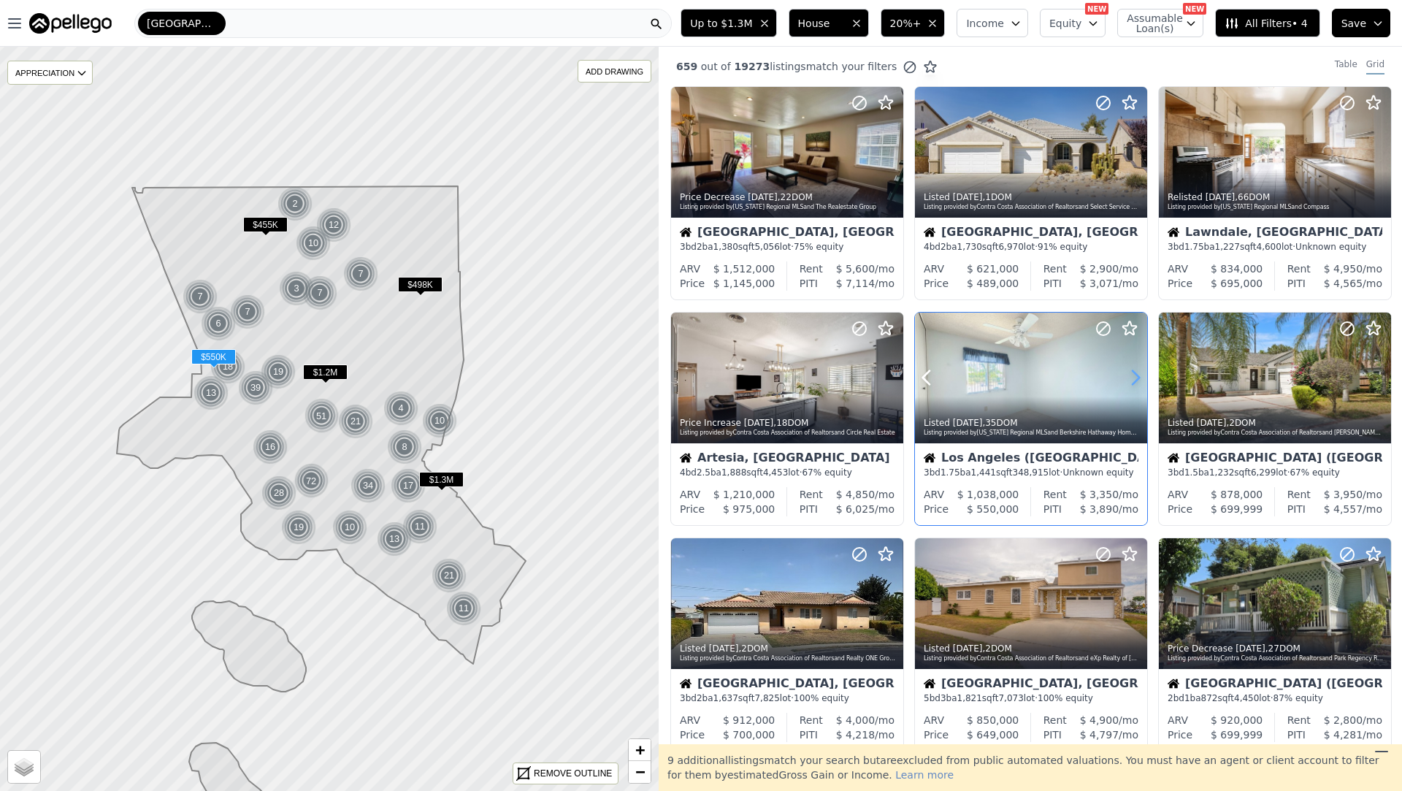
click at [1130, 375] on icon at bounding box center [1135, 377] width 23 height 23
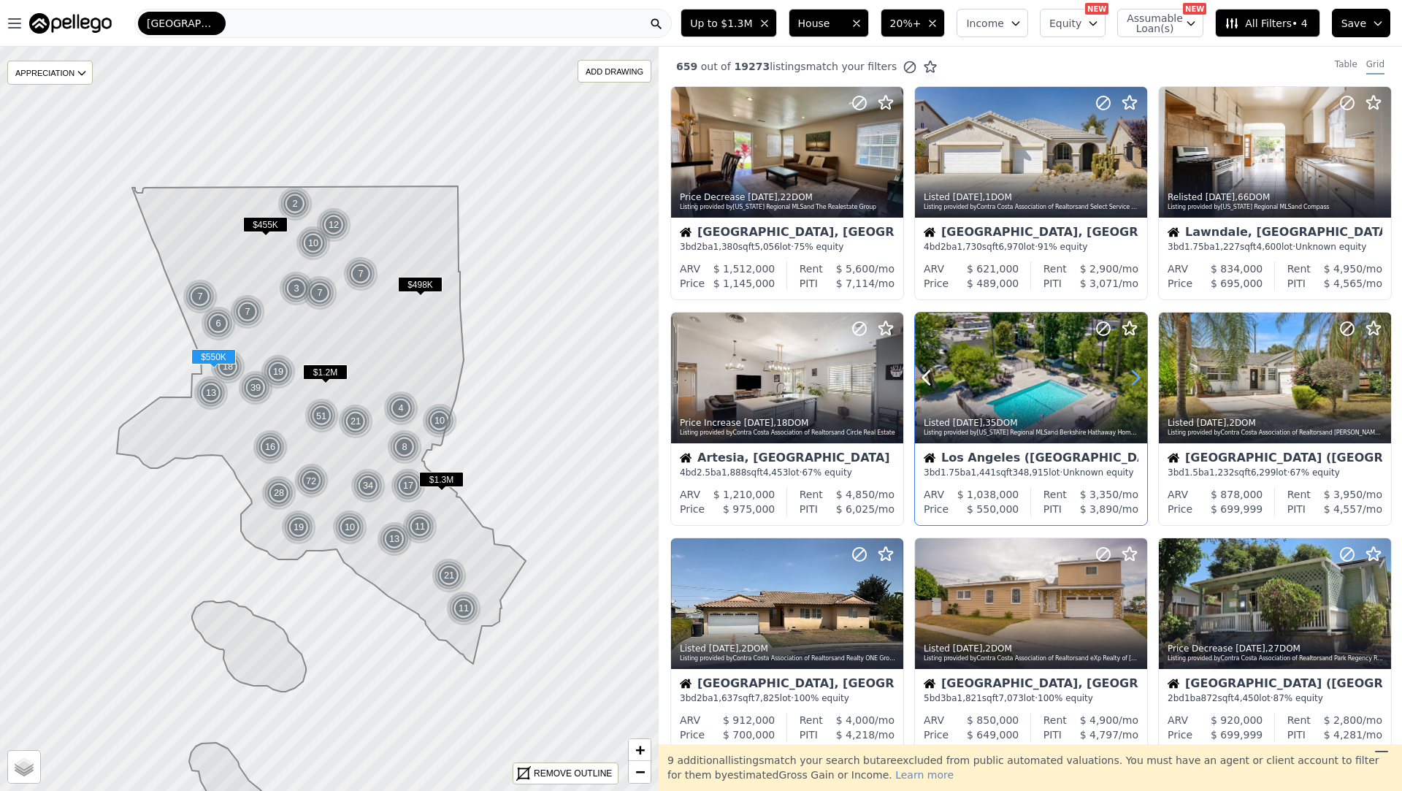
click at [1130, 375] on icon at bounding box center [1135, 377] width 23 height 23
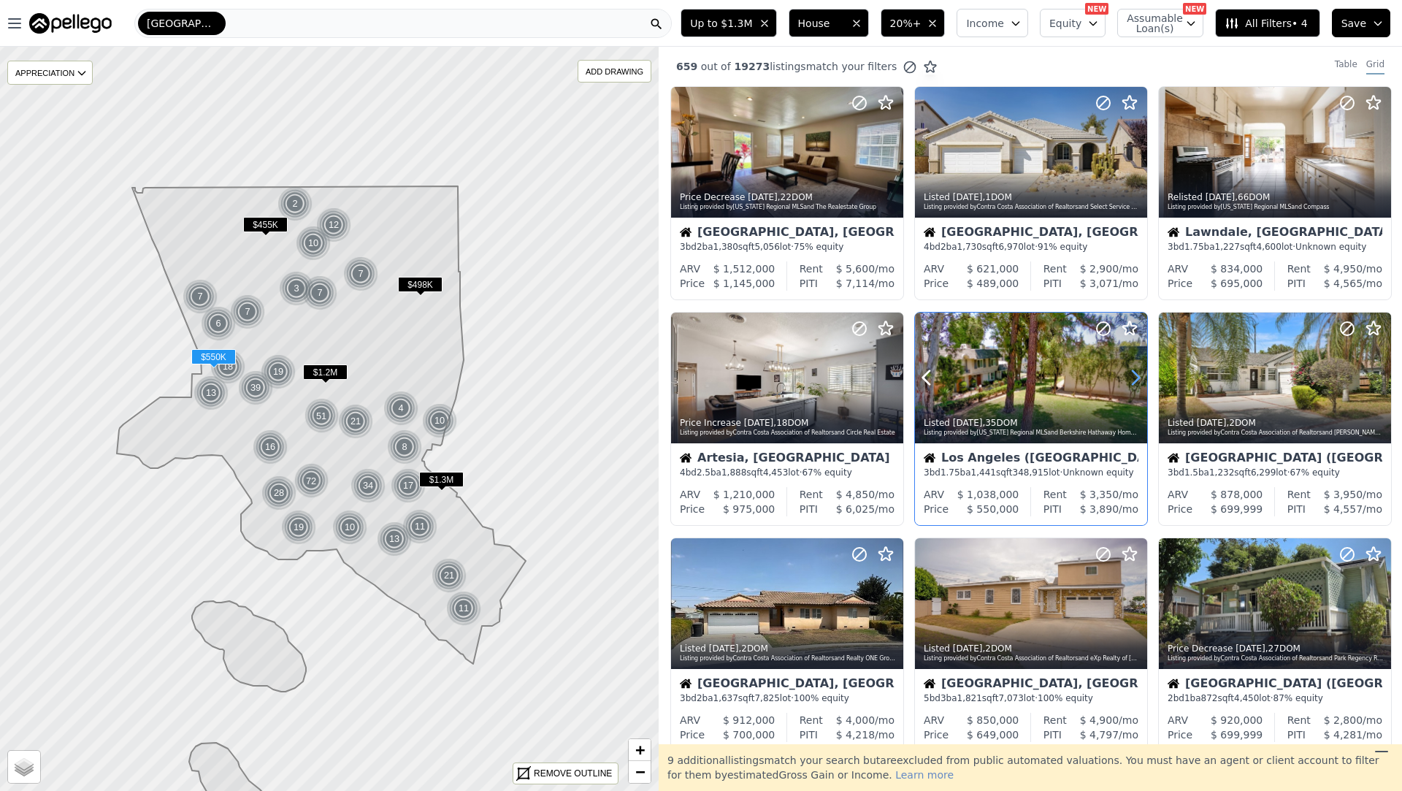
click at [1130, 375] on icon at bounding box center [1135, 377] width 23 height 23
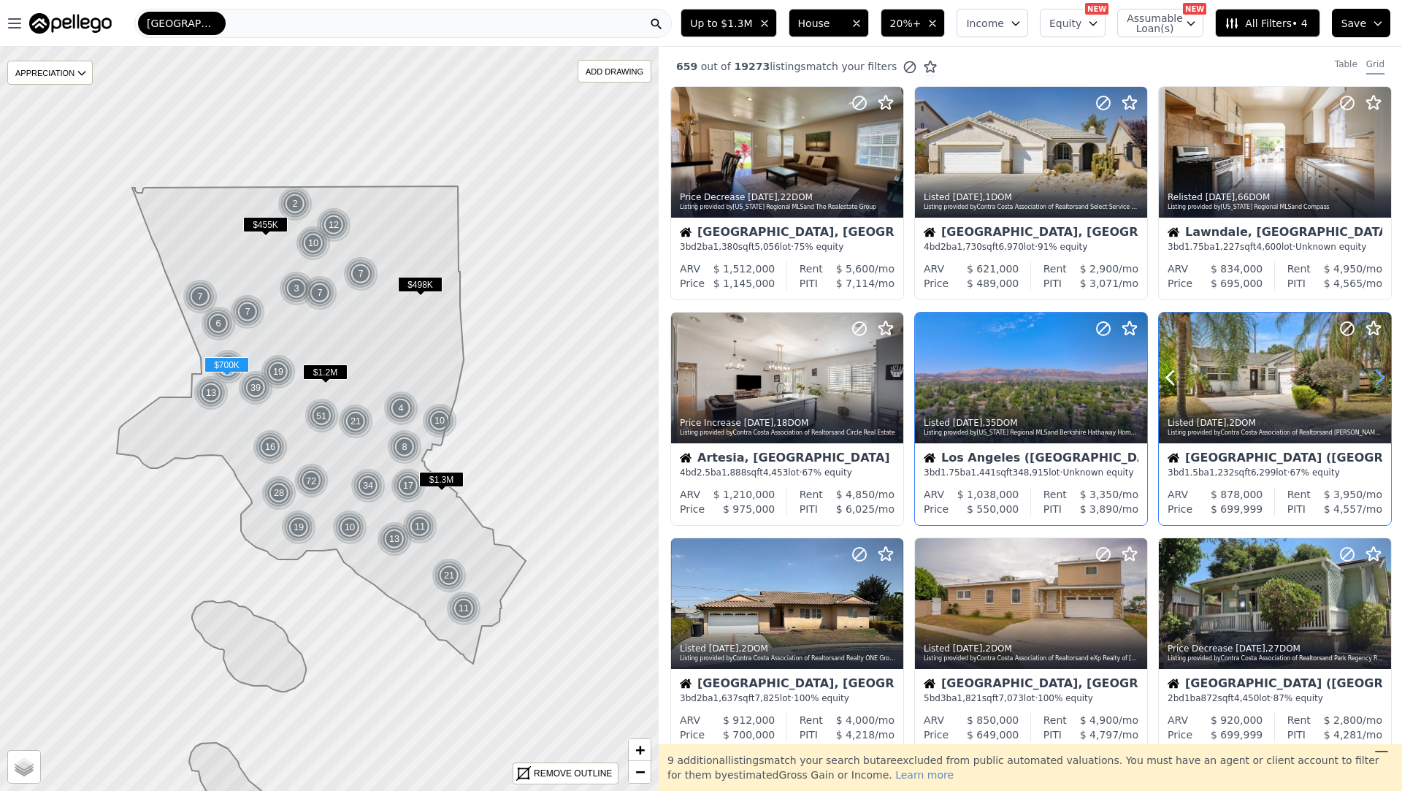
click at [1379, 373] on icon at bounding box center [1380, 378] width 7 height 14
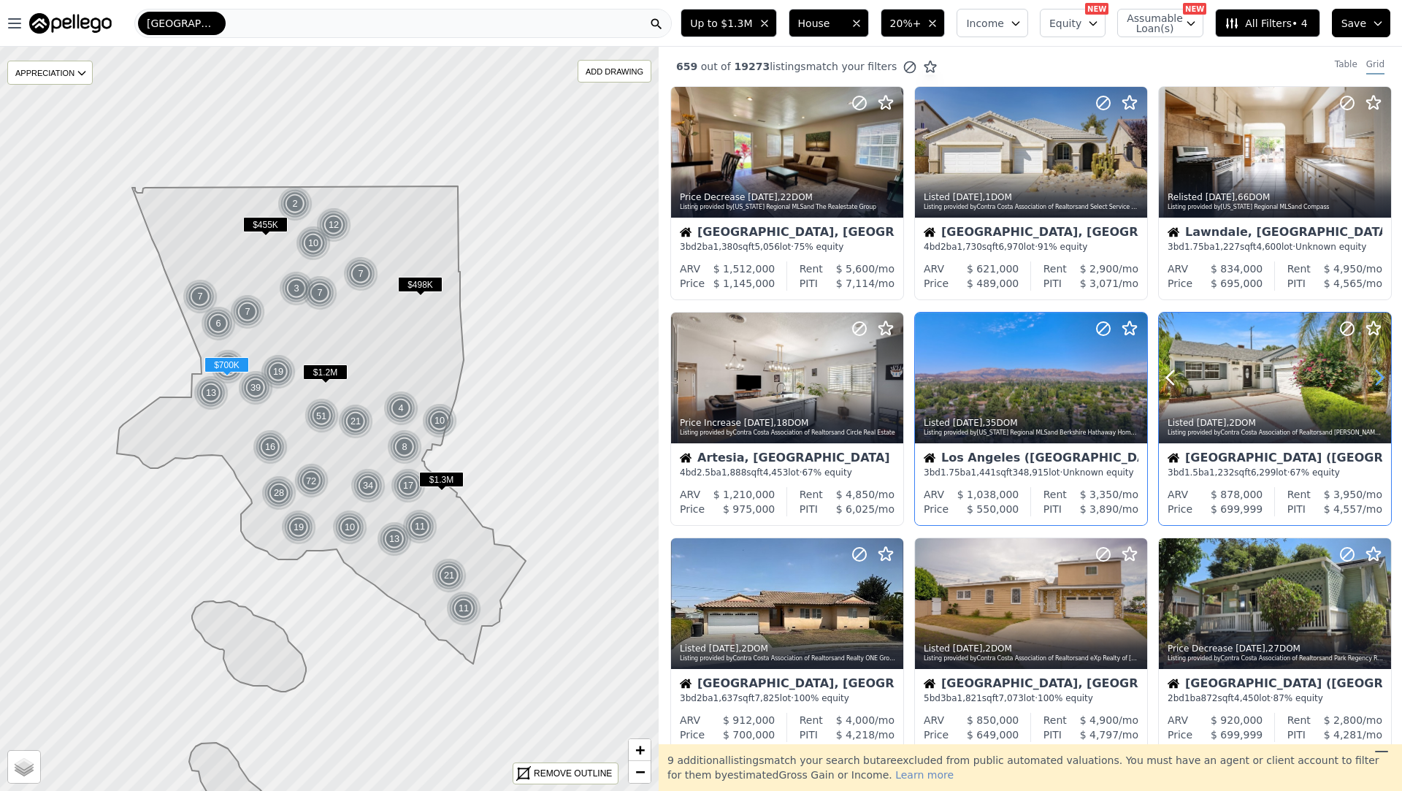
click at [1379, 373] on icon at bounding box center [1380, 378] width 7 height 14
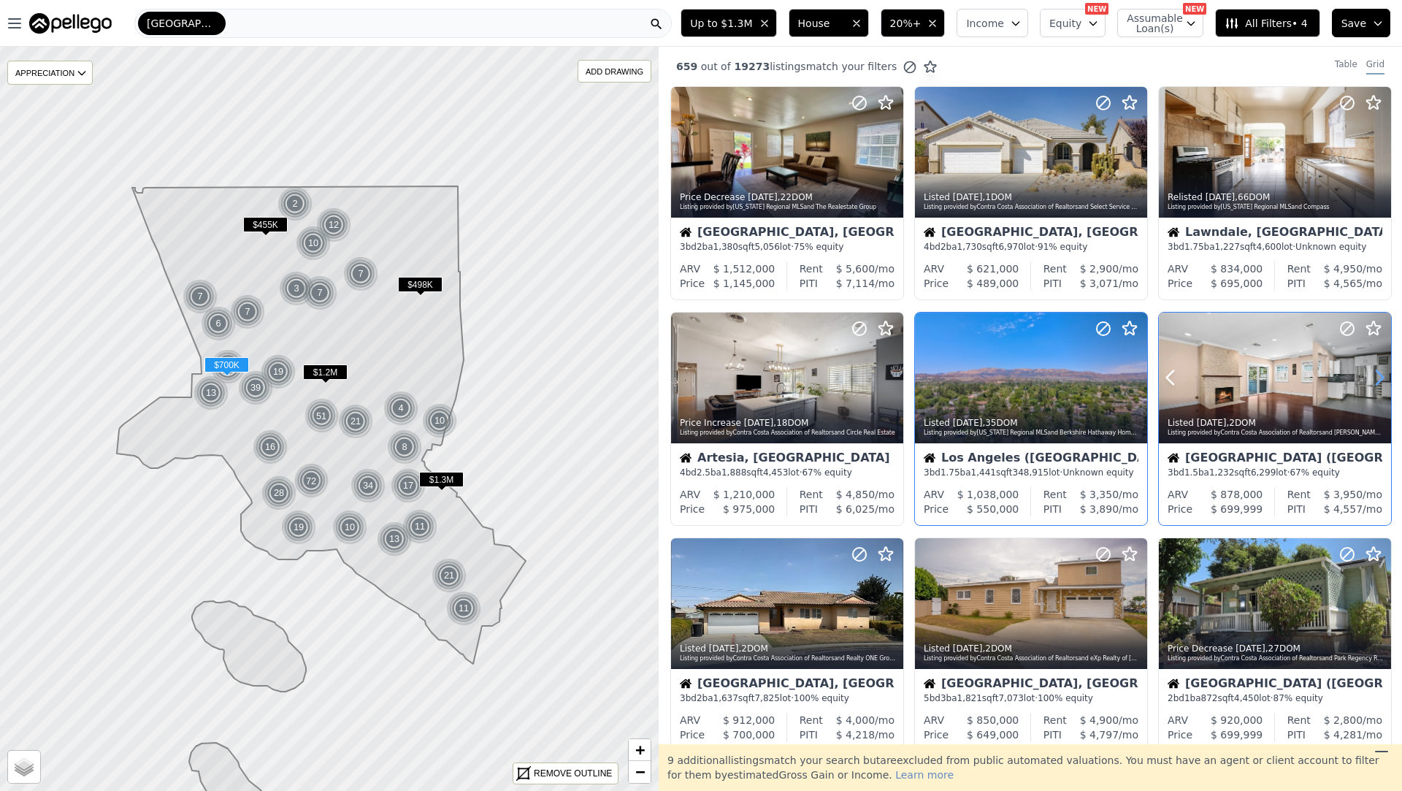
click at [1379, 373] on icon at bounding box center [1380, 378] width 7 height 14
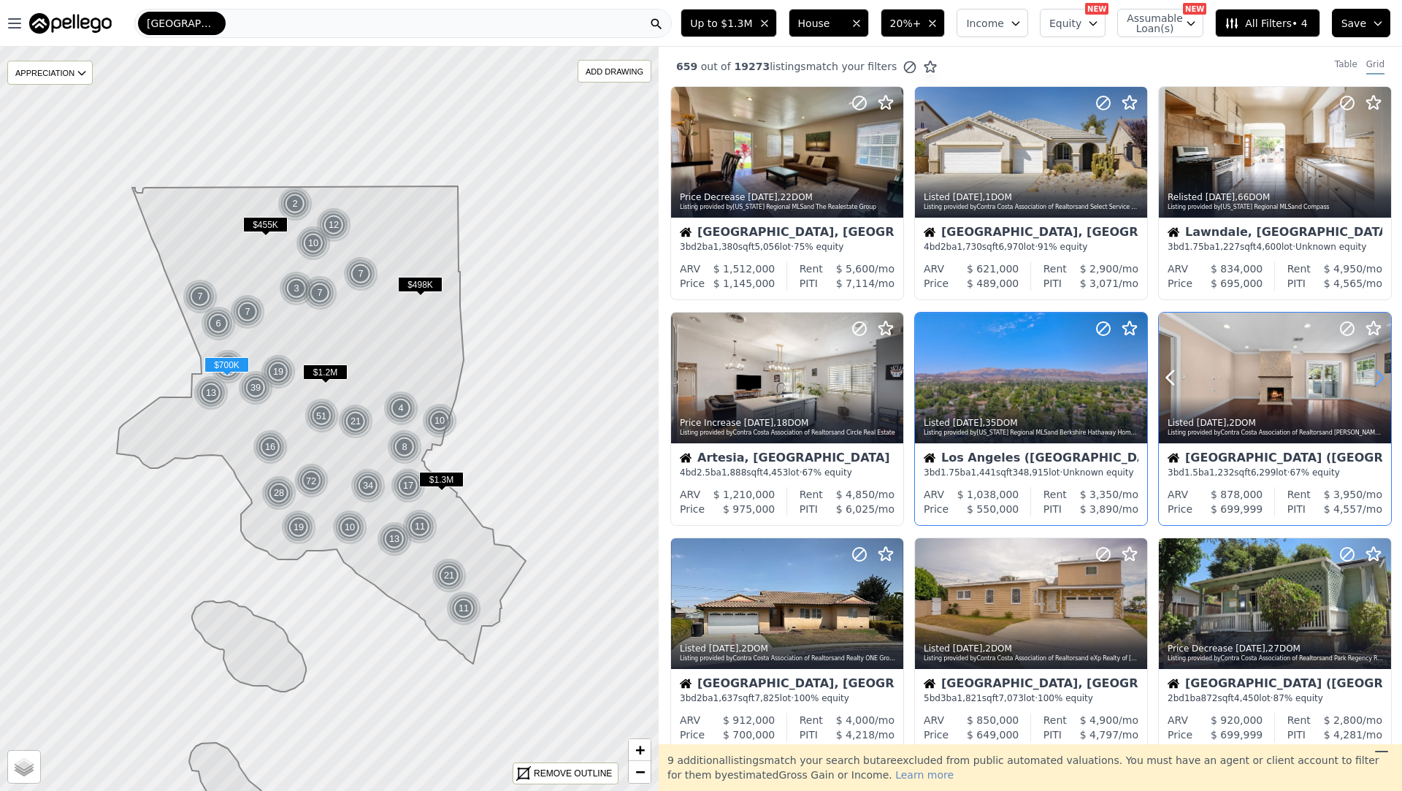
click at [1379, 373] on icon at bounding box center [1380, 378] width 7 height 14
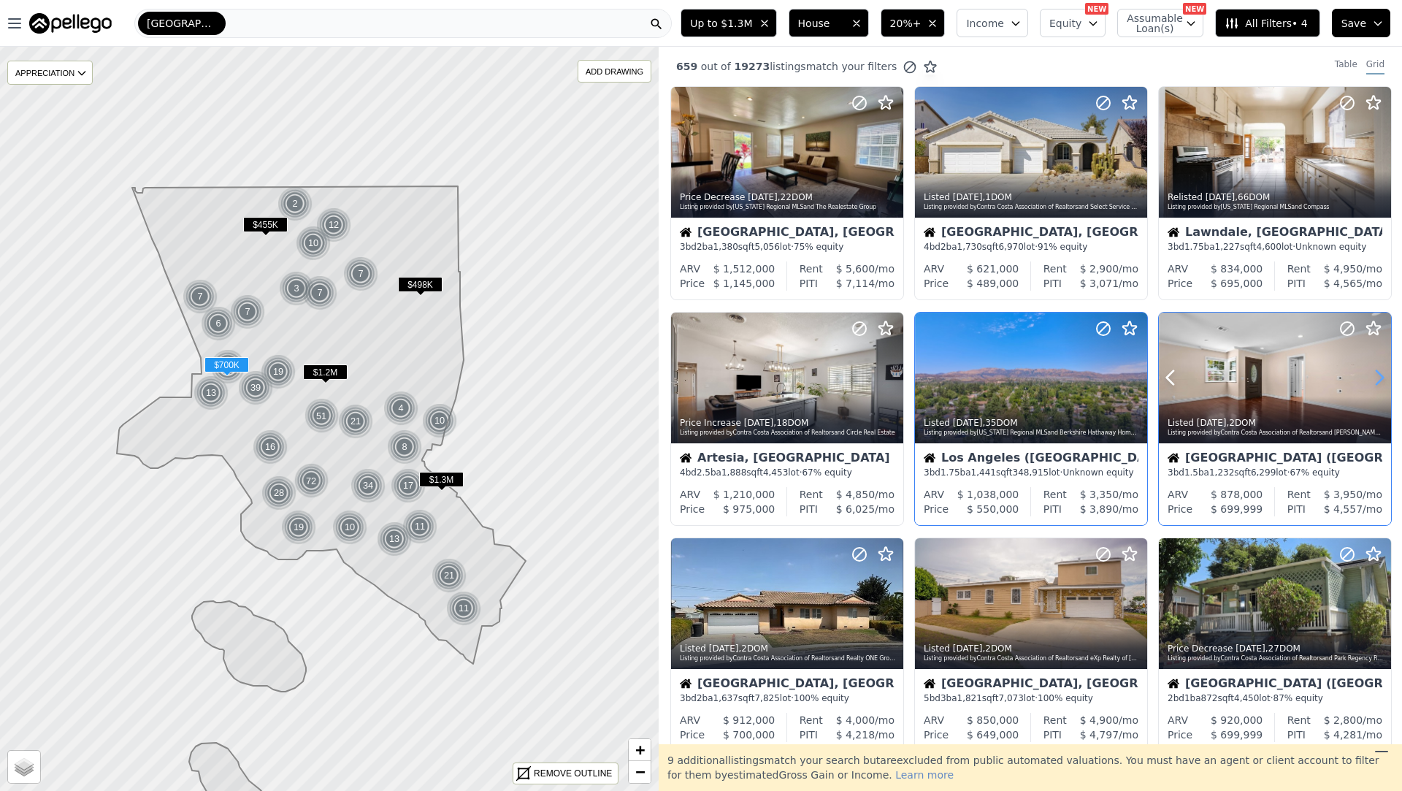
click at [1379, 373] on icon at bounding box center [1380, 378] width 7 height 14
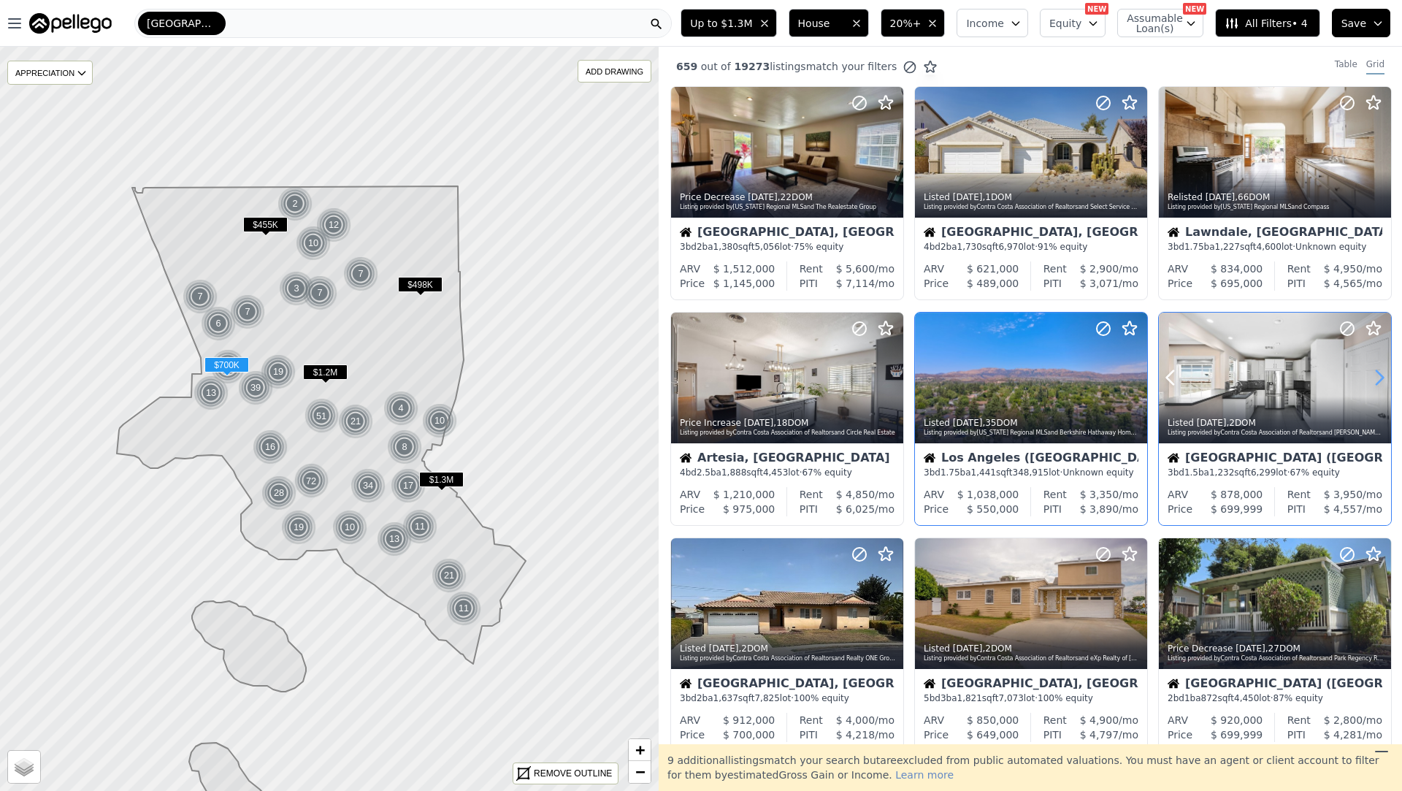
click at [1379, 373] on icon at bounding box center [1380, 378] width 7 height 14
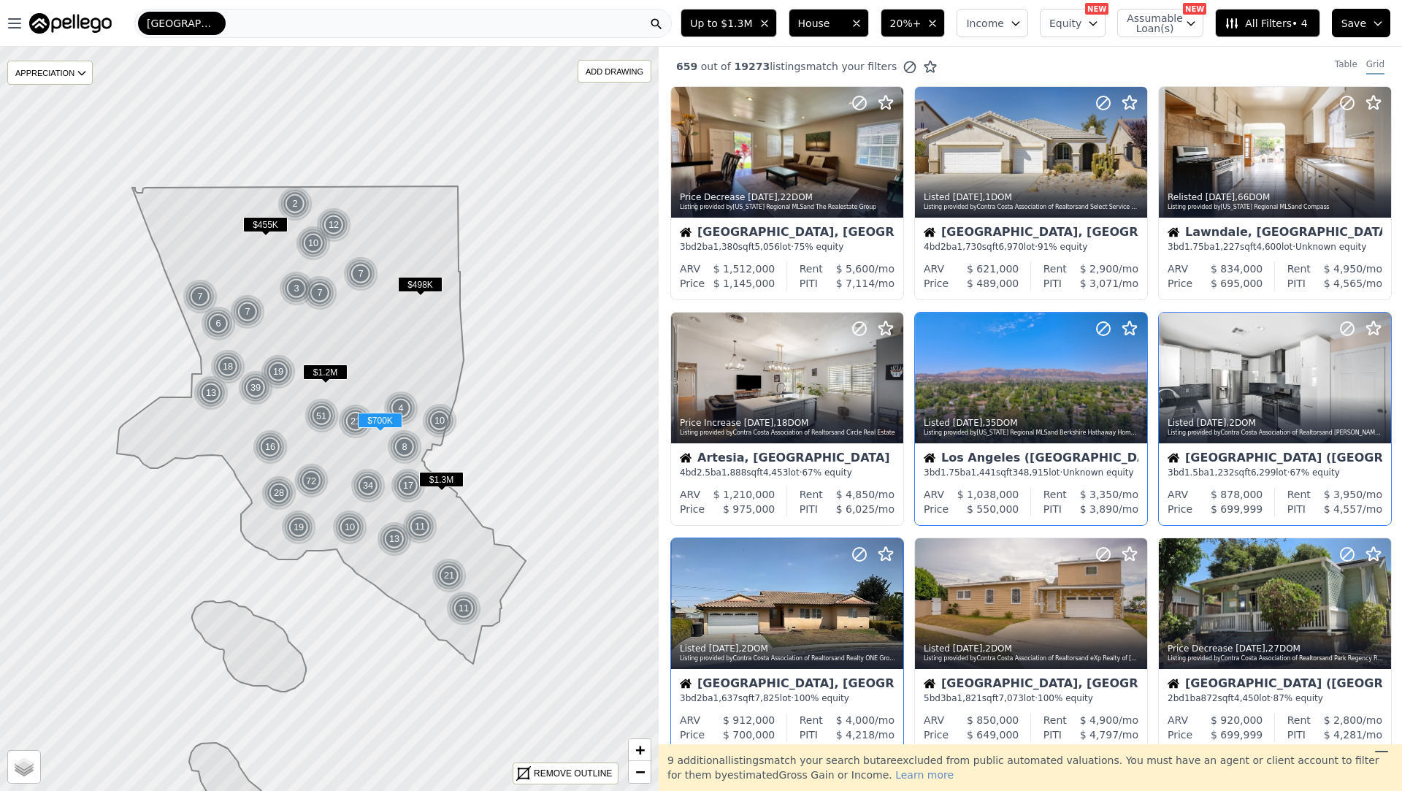
scroll to position [58, 0]
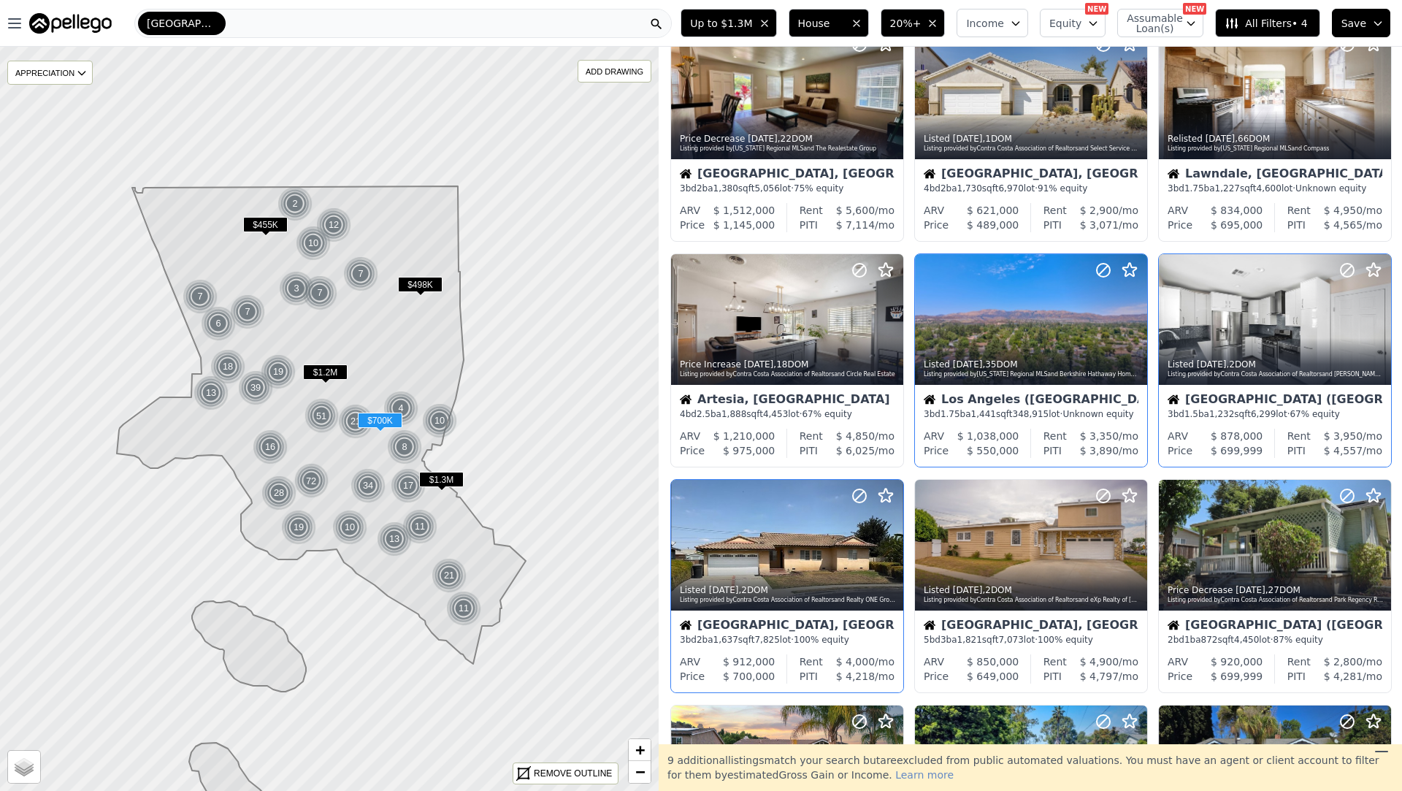
click at [846, 641] on div "3 bd 2 ba 1,637 sqft 7,825 lot · 100% equity" at bounding box center [787, 640] width 215 height 12
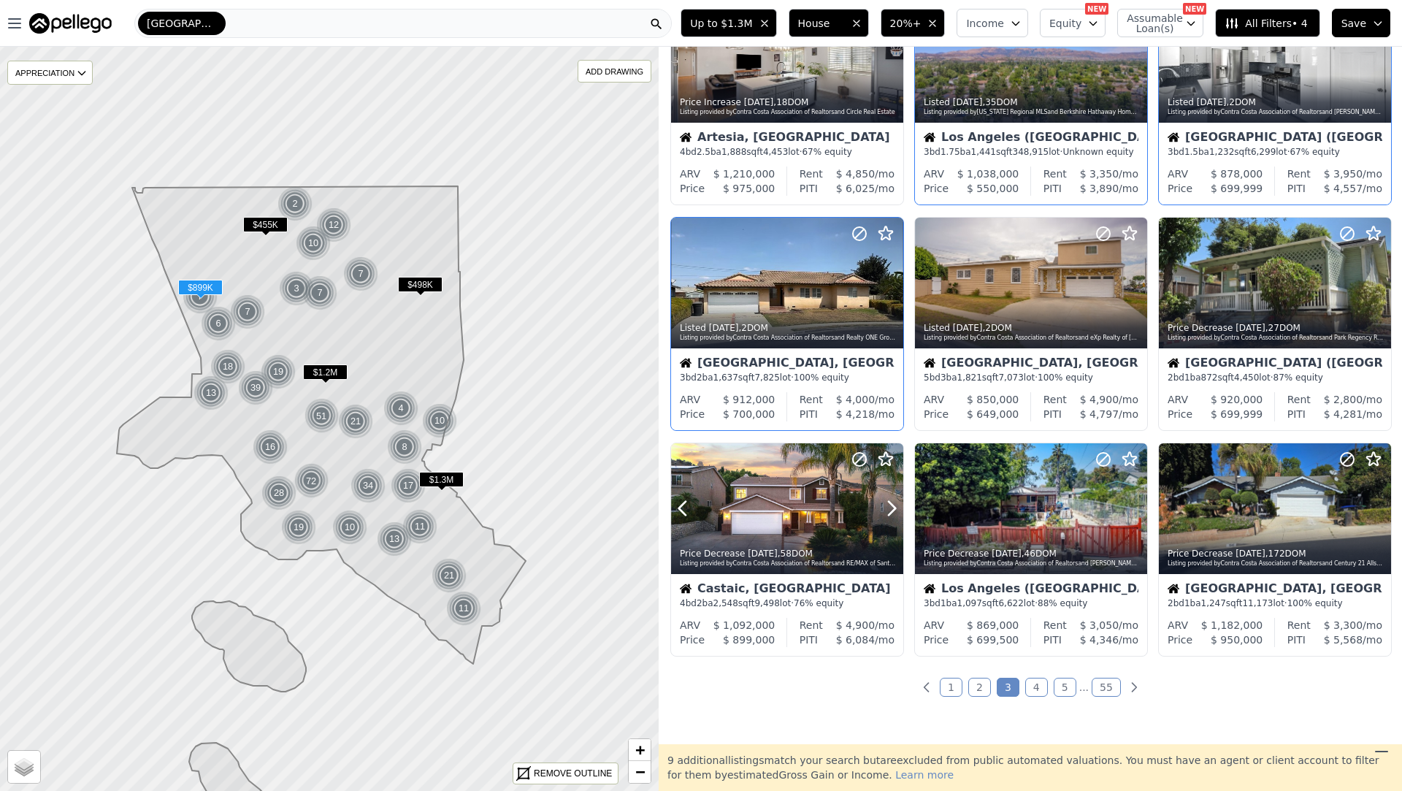
scroll to position [326, 0]
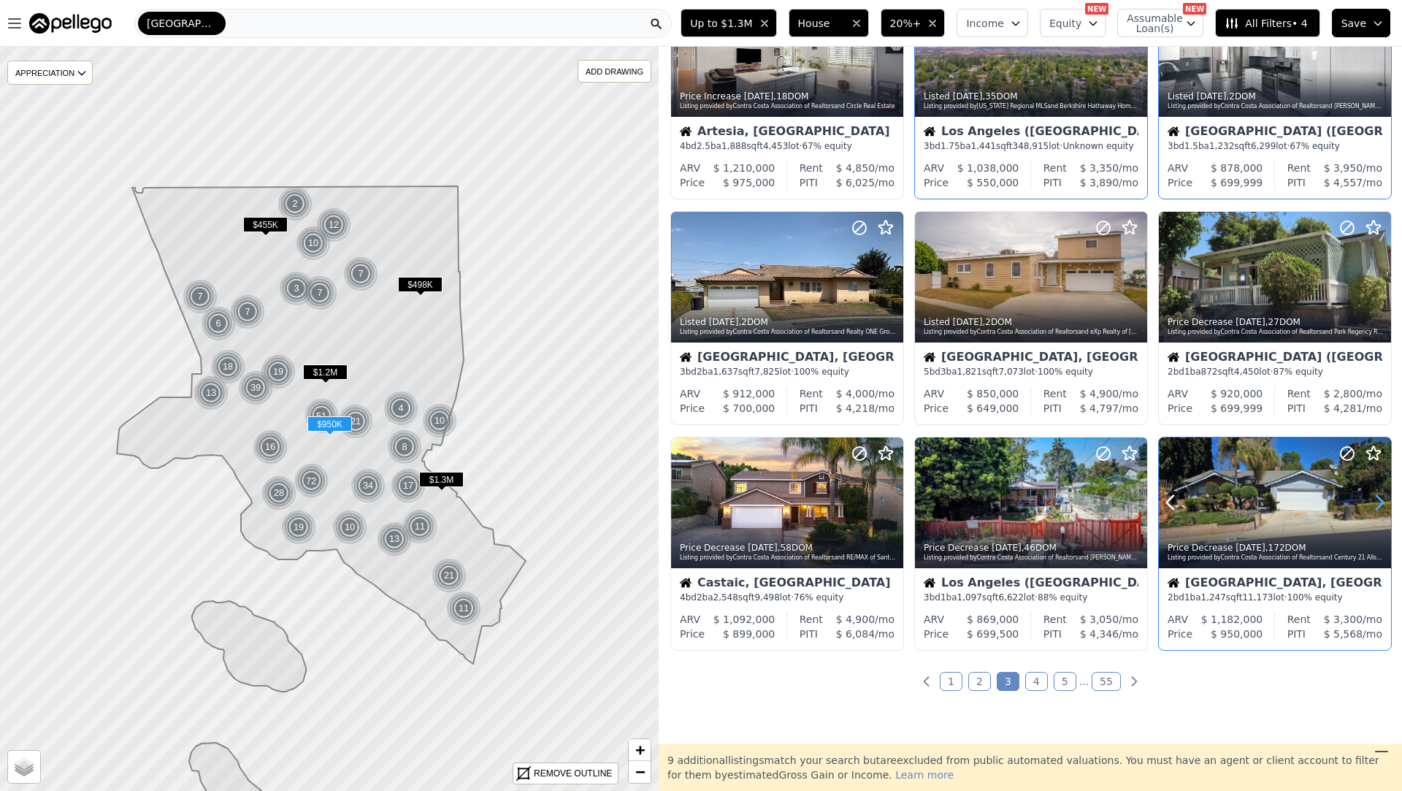
click at [1381, 500] on icon at bounding box center [1380, 503] width 7 height 14
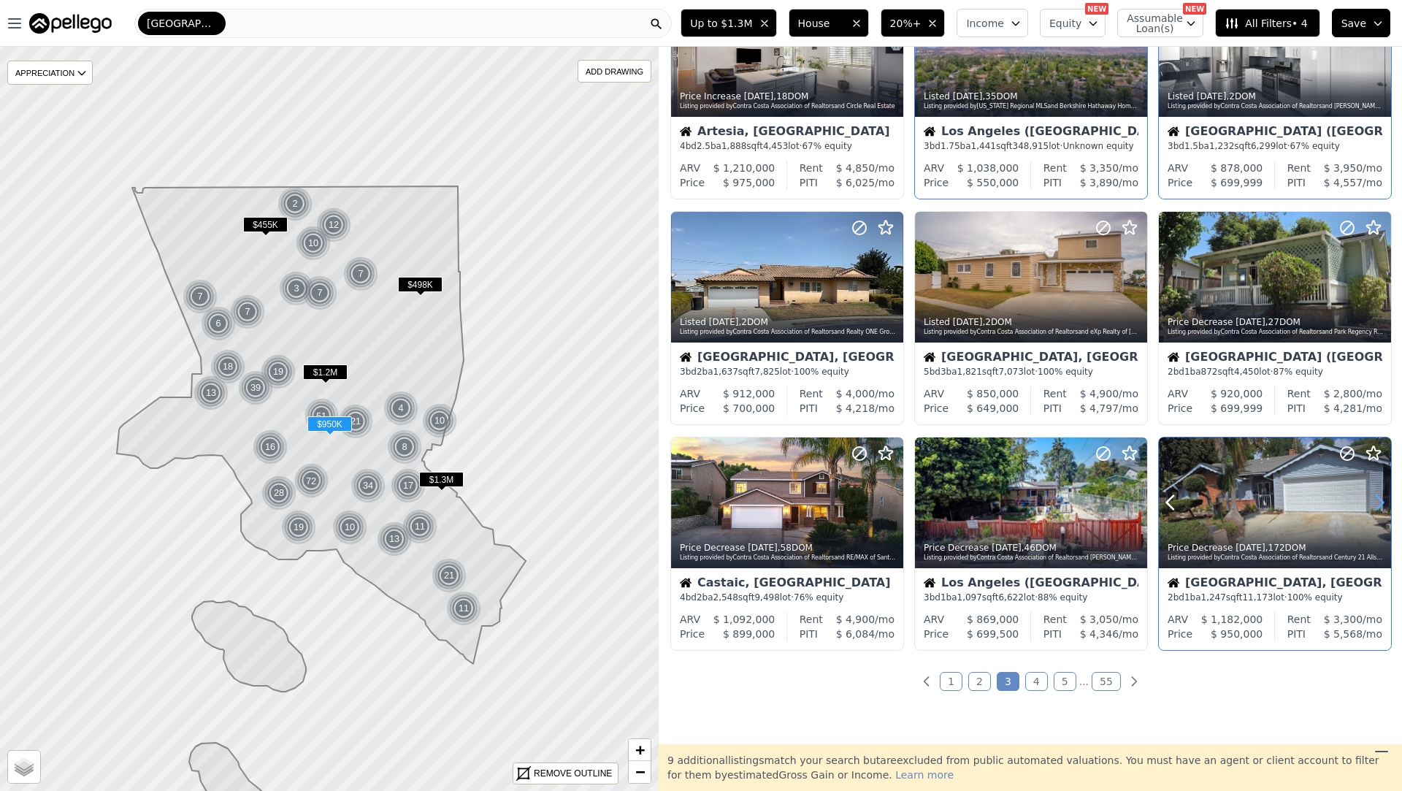
click at [1381, 500] on icon at bounding box center [1380, 503] width 7 height 14
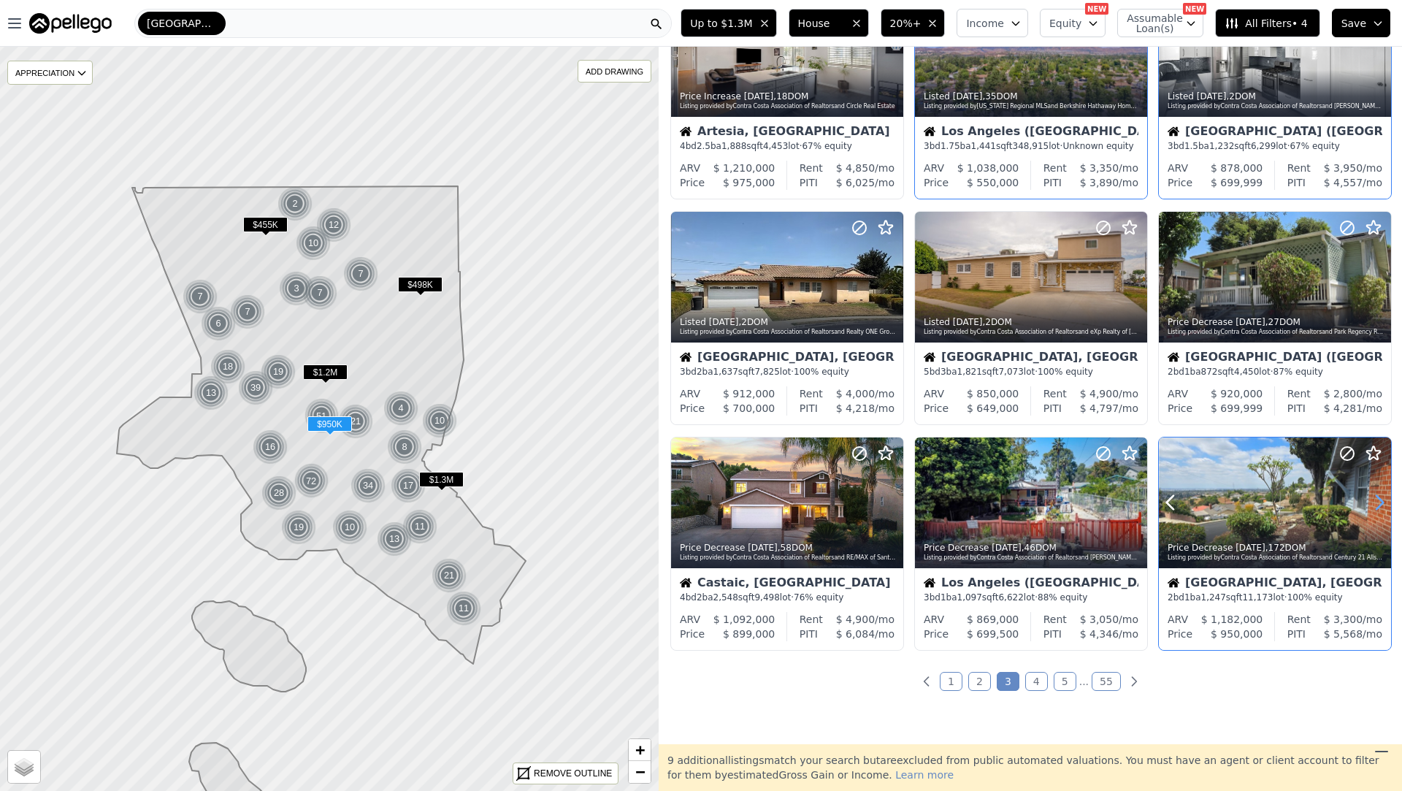
click at [1381, 500] on icon at bounding box center [1380, 503] width 7 height 14
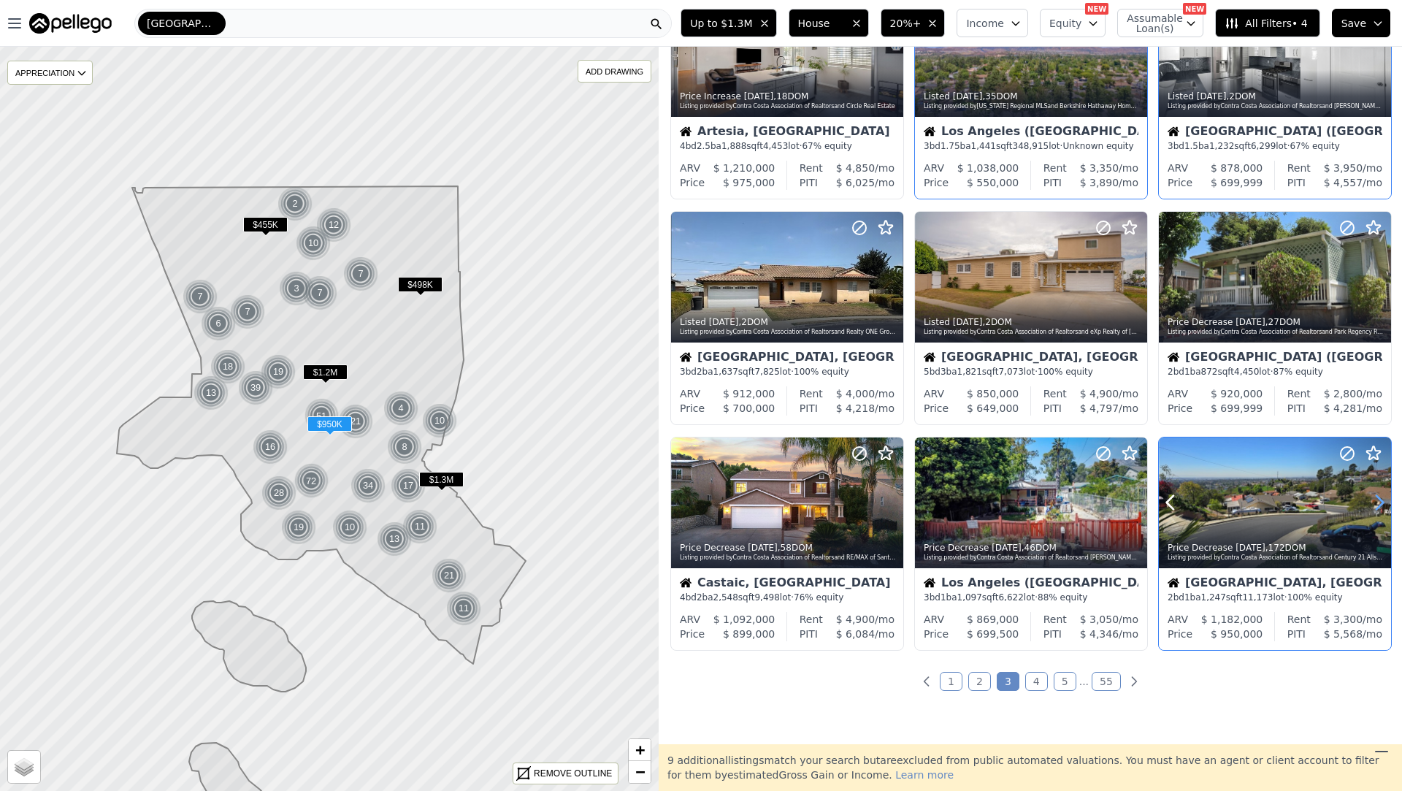
click at [1381, 500] on icon at bounding box center [1380, 503] width 7 height 14
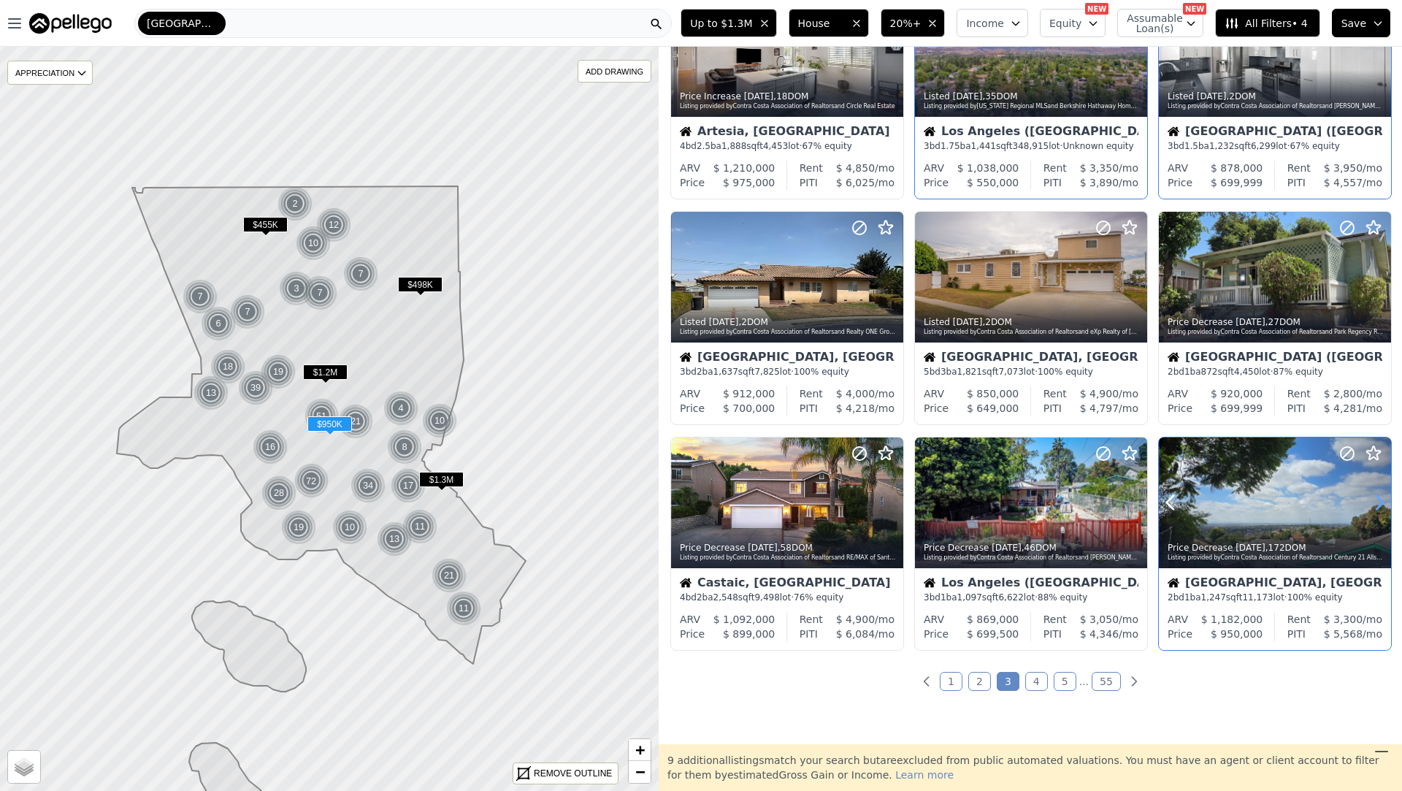
click at [1381, 500] on icon at bounding box center [1380, 503] width 7 height 14
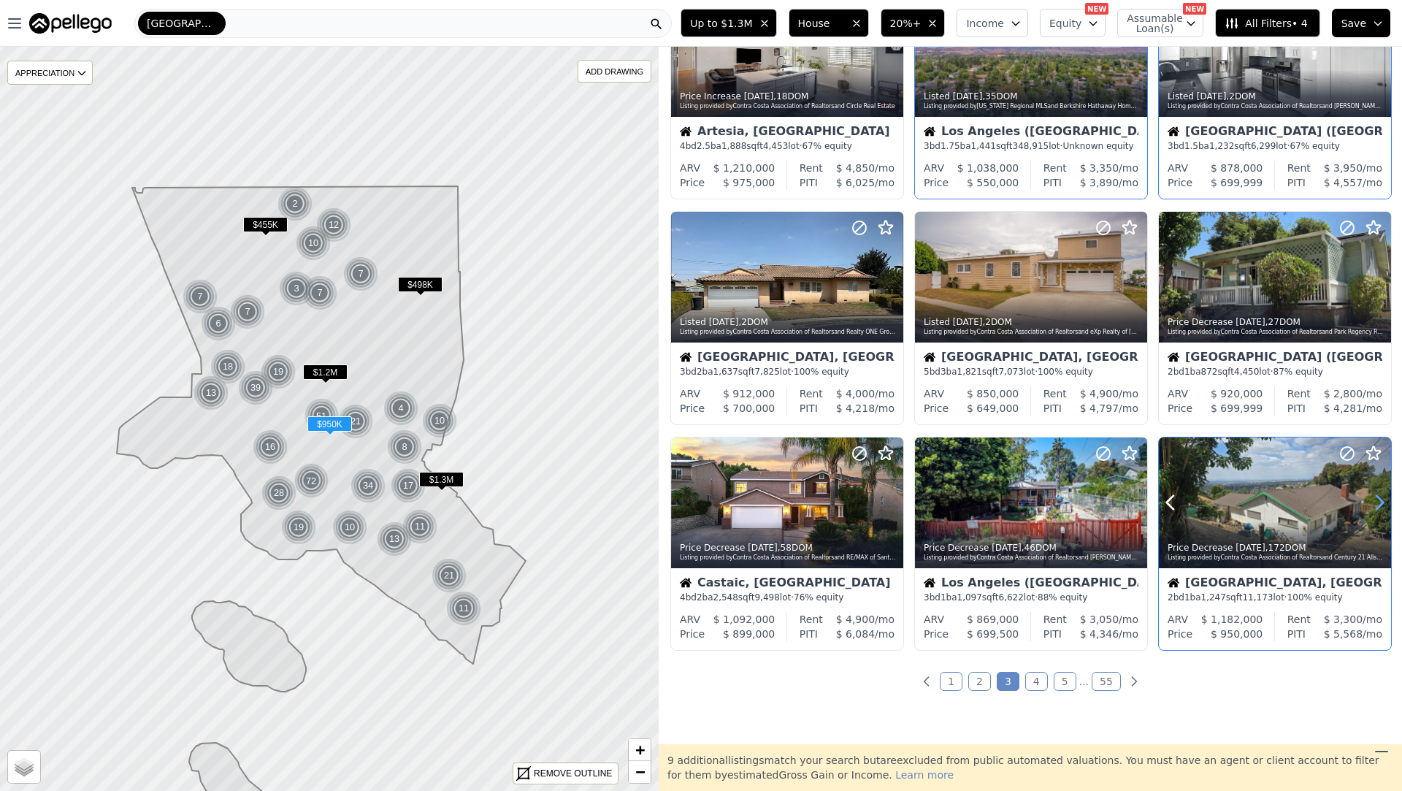
click at [1381, 500] on icon at bounding box center [1380, 503] width 7 height 14
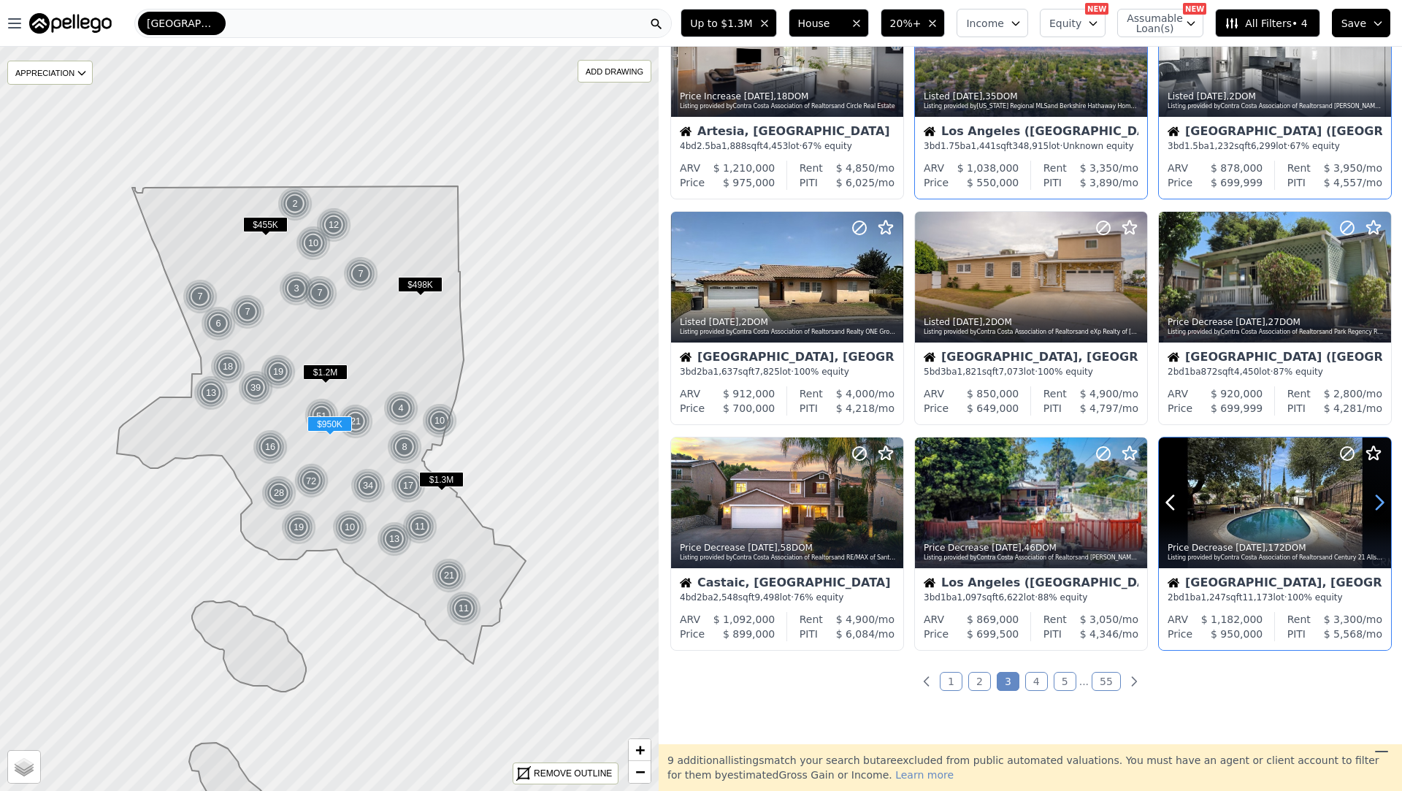
click at [1381, 500] on icon at bounding box center [1380, 503] width 7 height 14
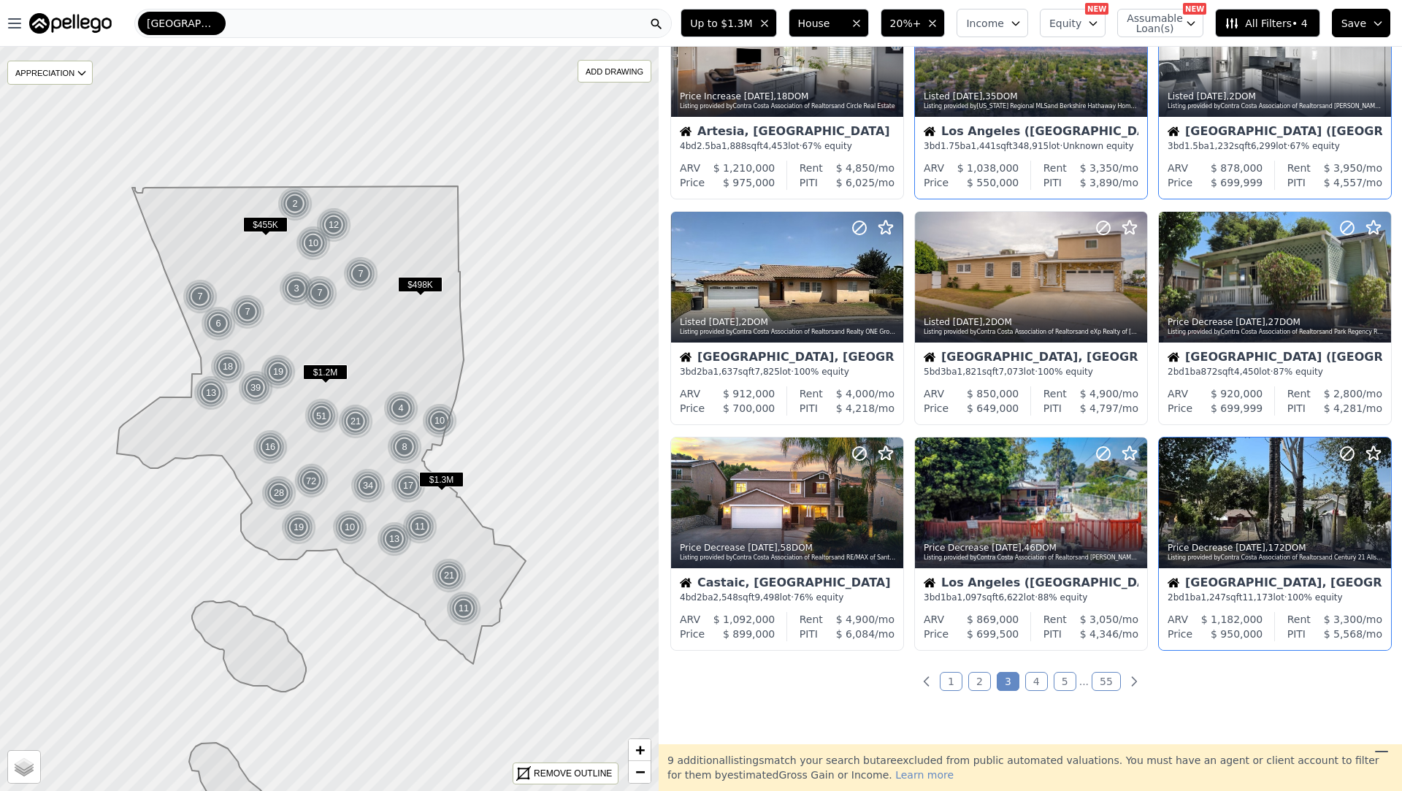
click at [1030, 674] on link "4" at bounding box center [1036, 681] width 23 height 19
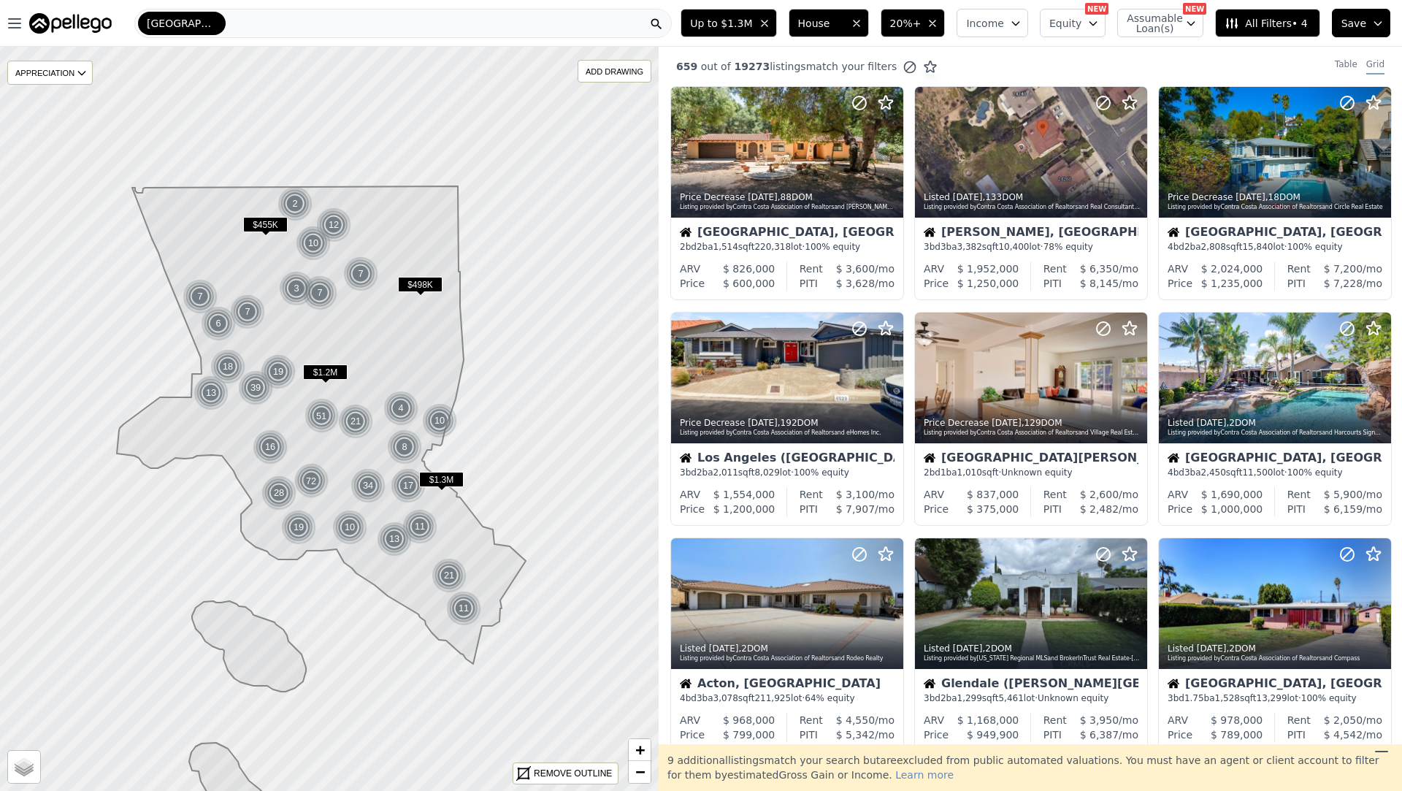
scroll to position [0, 0]
click at [1134, 139] on div at bounding box center [1100, 133] width 93 height 93
click at [1136, 159] on icon at bounding box center [1135, 151] width 23 height 23
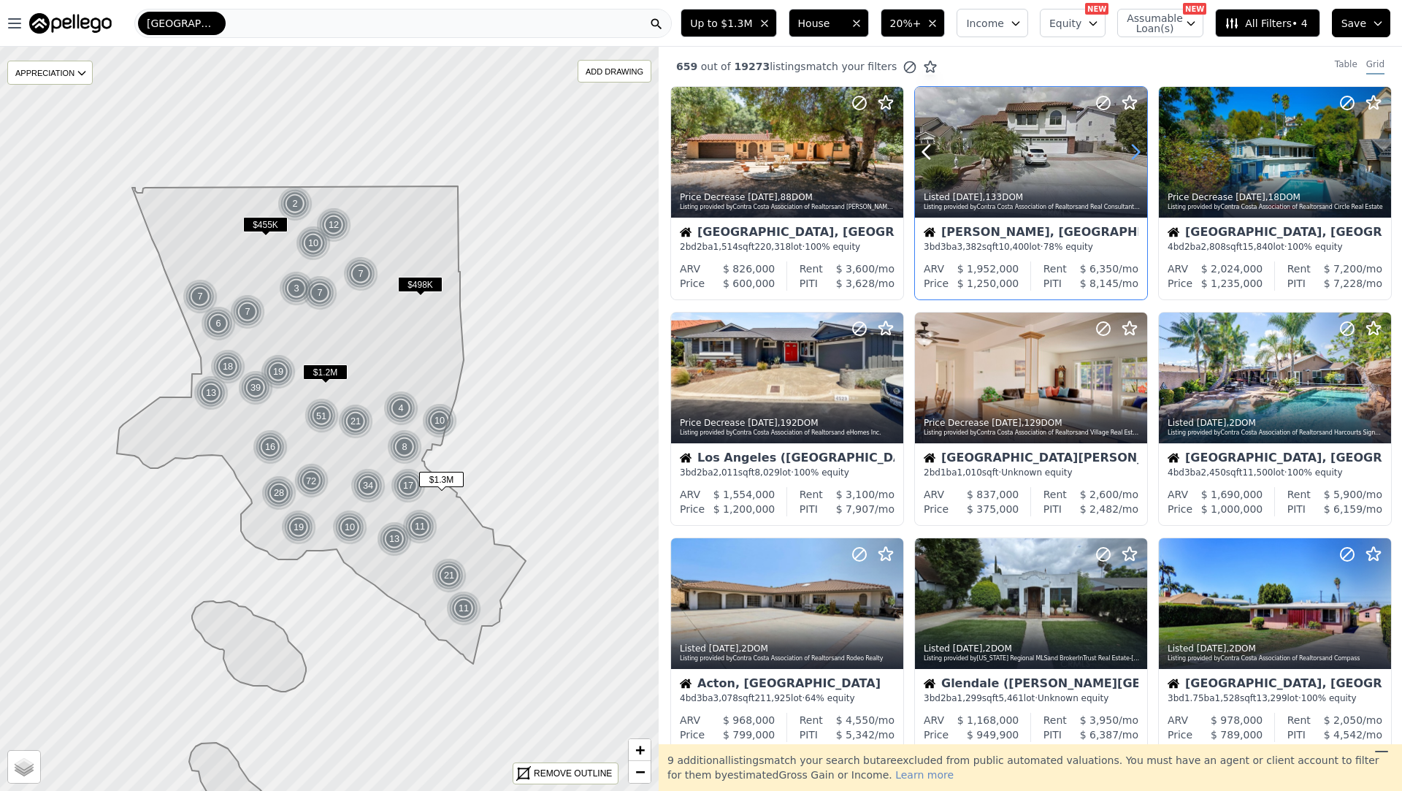
click at [1136, 159] on icon at bounding box center [1135, 151] width 23 height 23
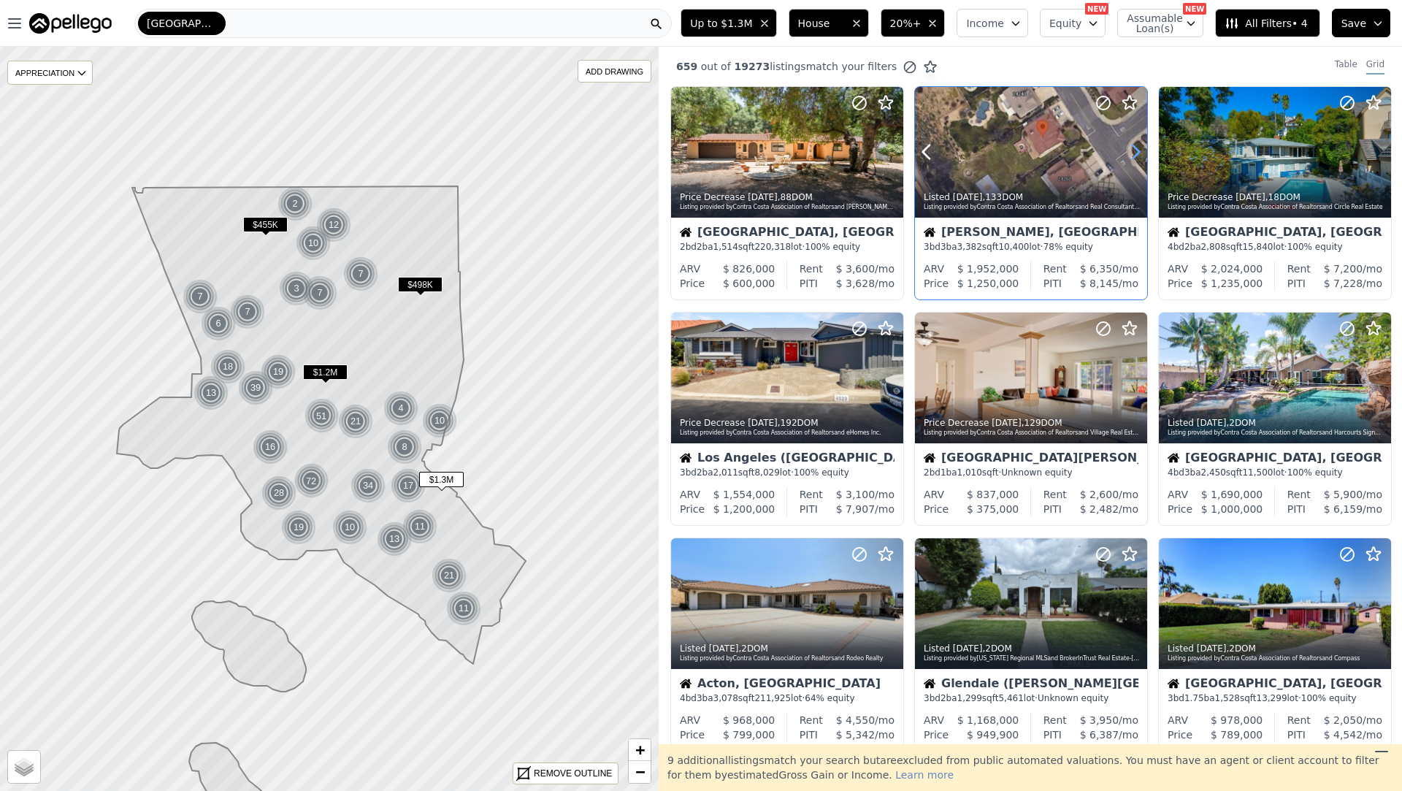
click at [1136, 159] on icon at bounding box center [1135, 151] width 23 height 23
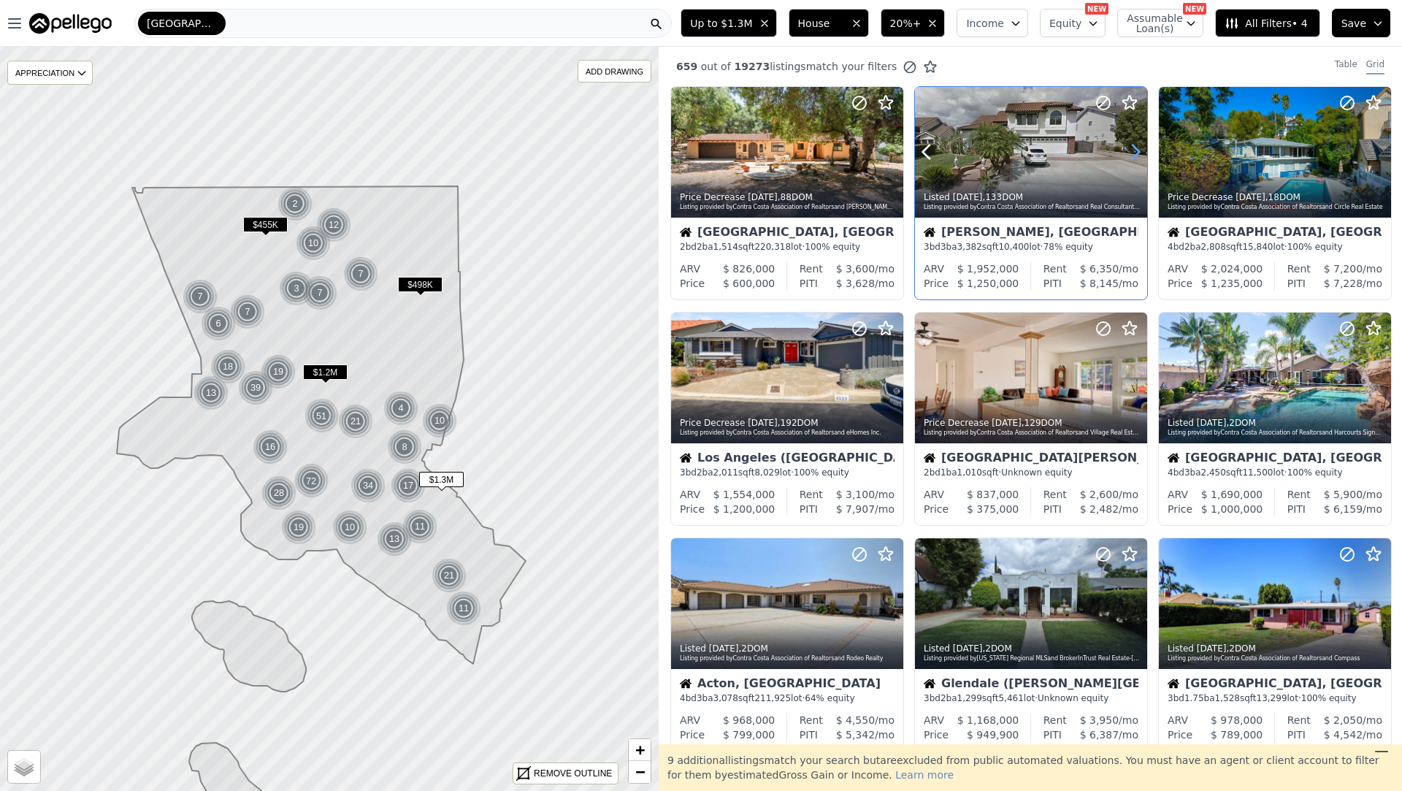
click at [1136, 159] on icon at bounding box center [1135, 151] width 23 height 23
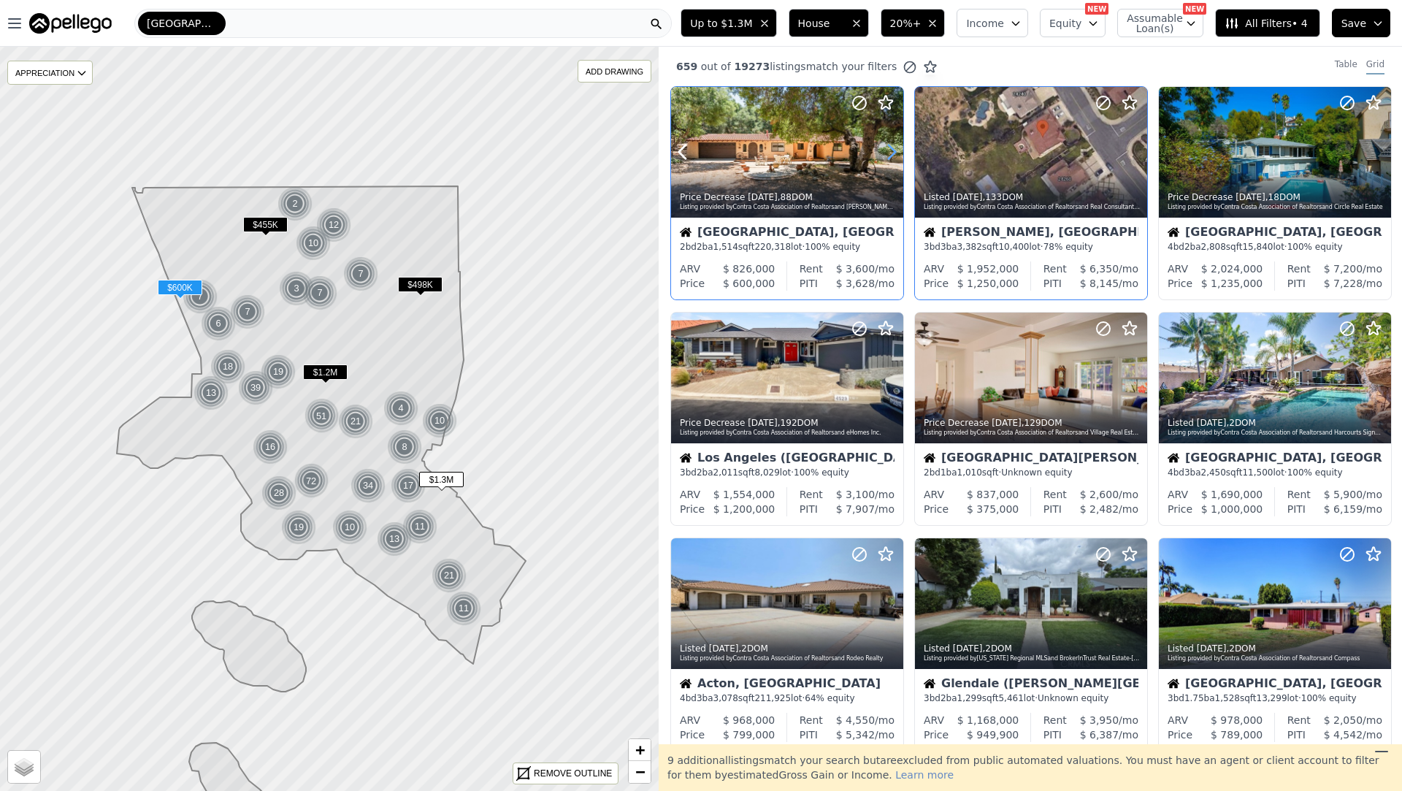
click at [889, 145] on icon at bounding box center [892, 152] width 7 height 14
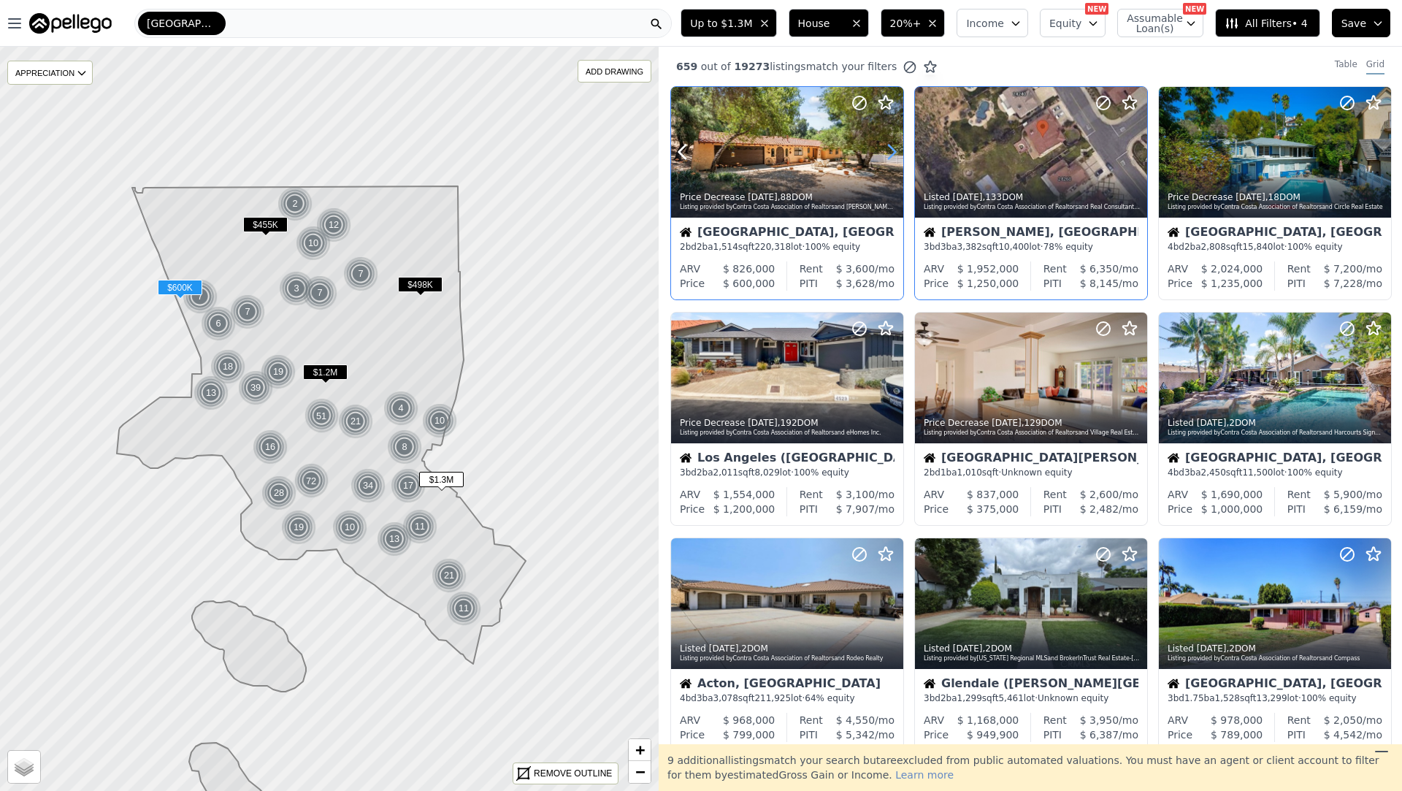
click at [889, 145] on icon at bounding box center [892, 152] width 7 height 14
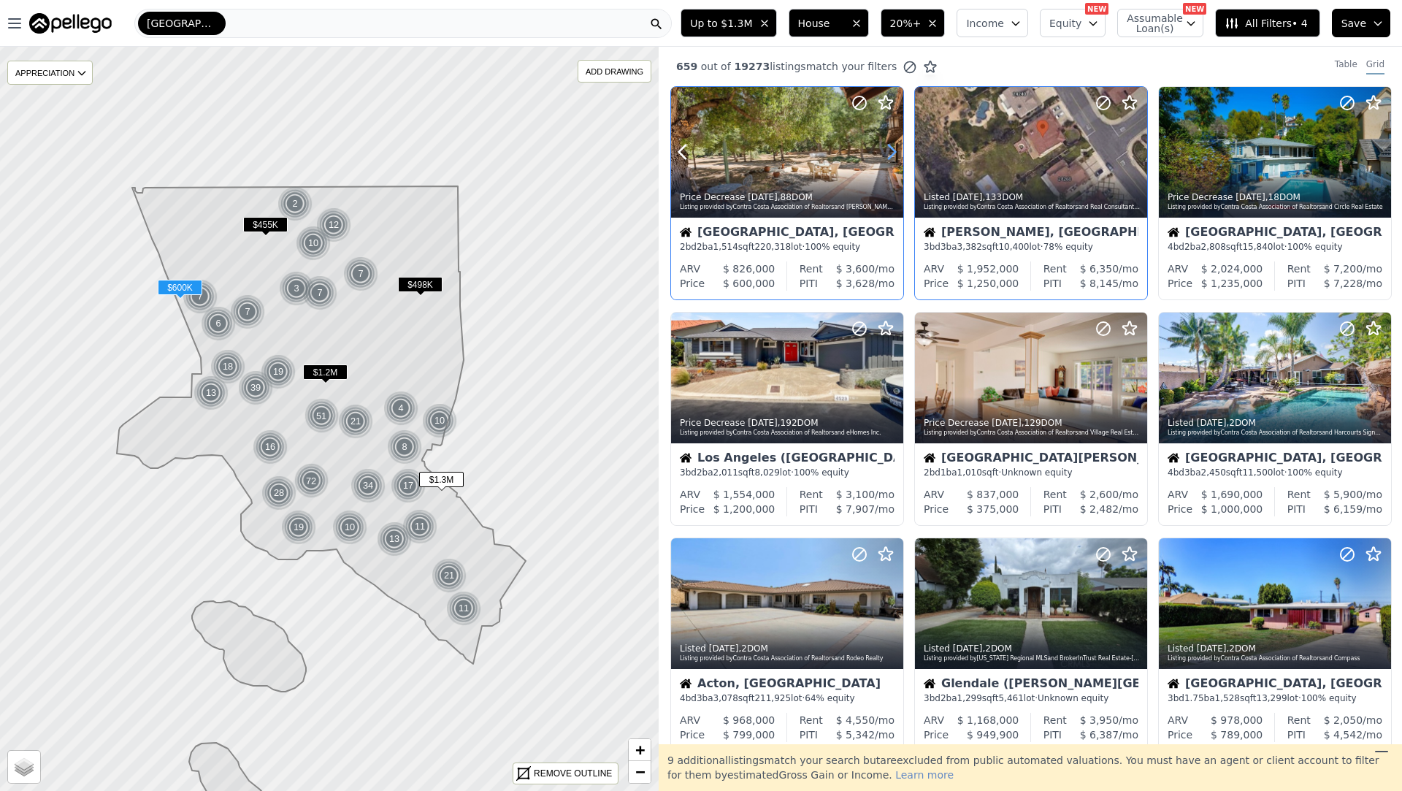
click at [889, 145] on icon at bounding box center [892, 152] width 7 height 14
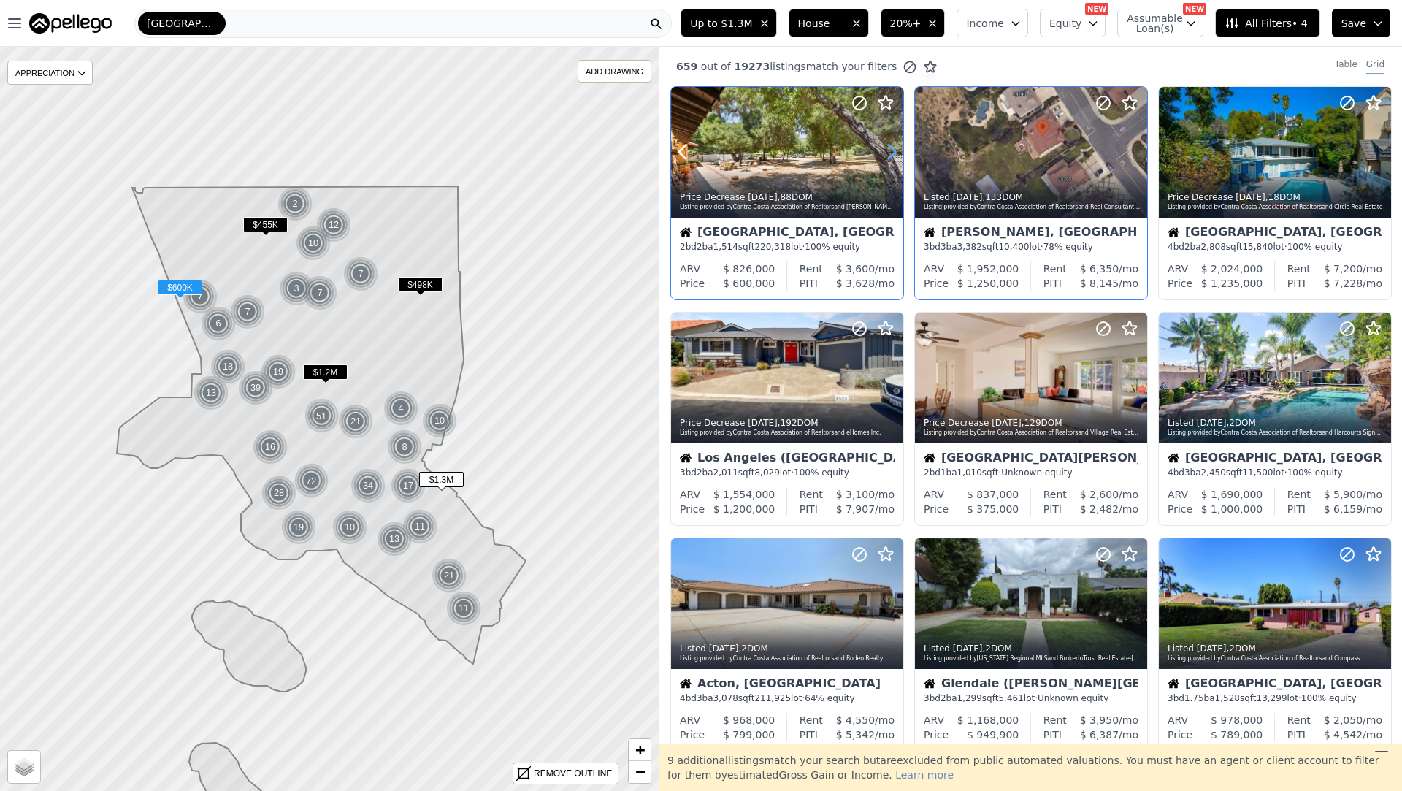
click at [889, 145] on icon at bounding box center [892, 152] width 7 height 14
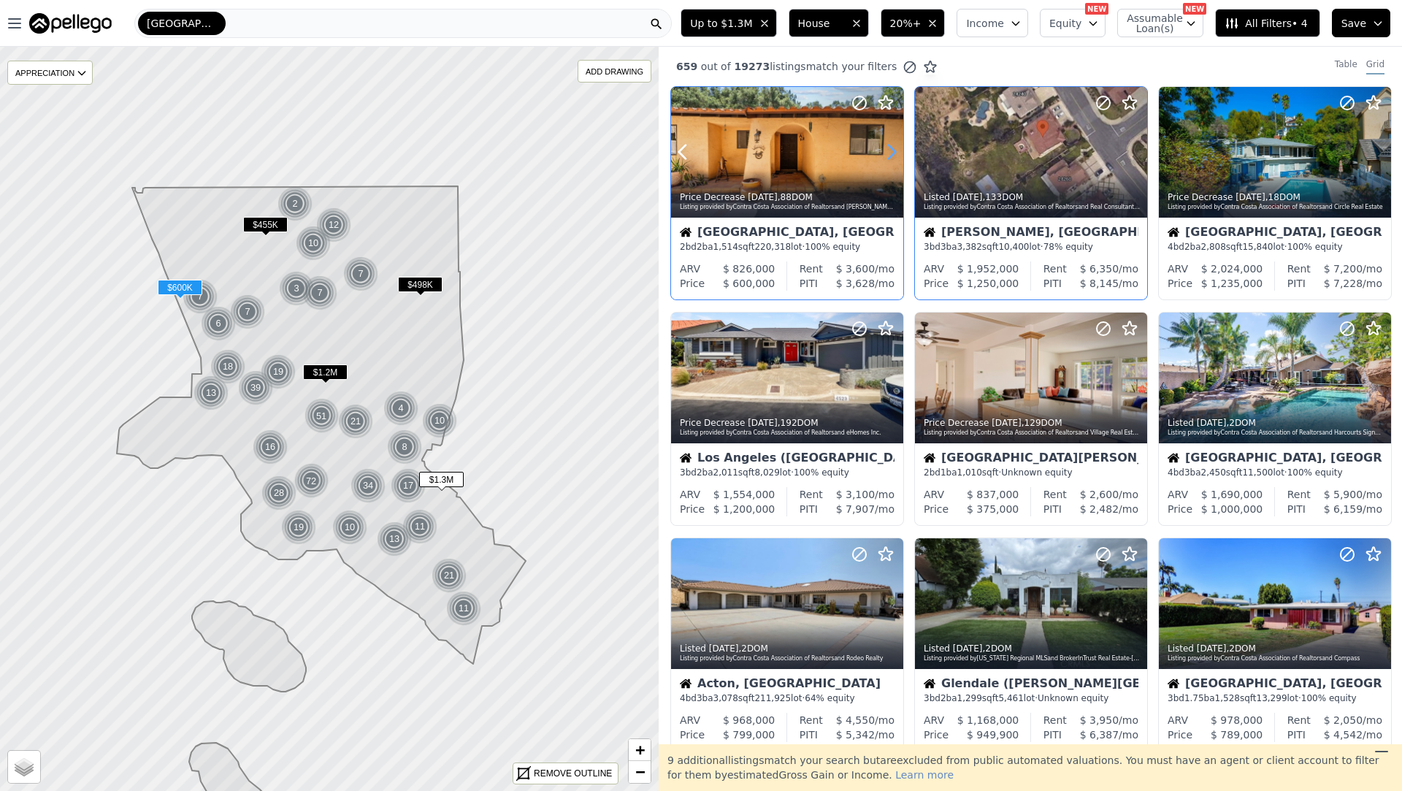
click at [889, 145] on icon at bounding box center [892, 152] width 7 height 14
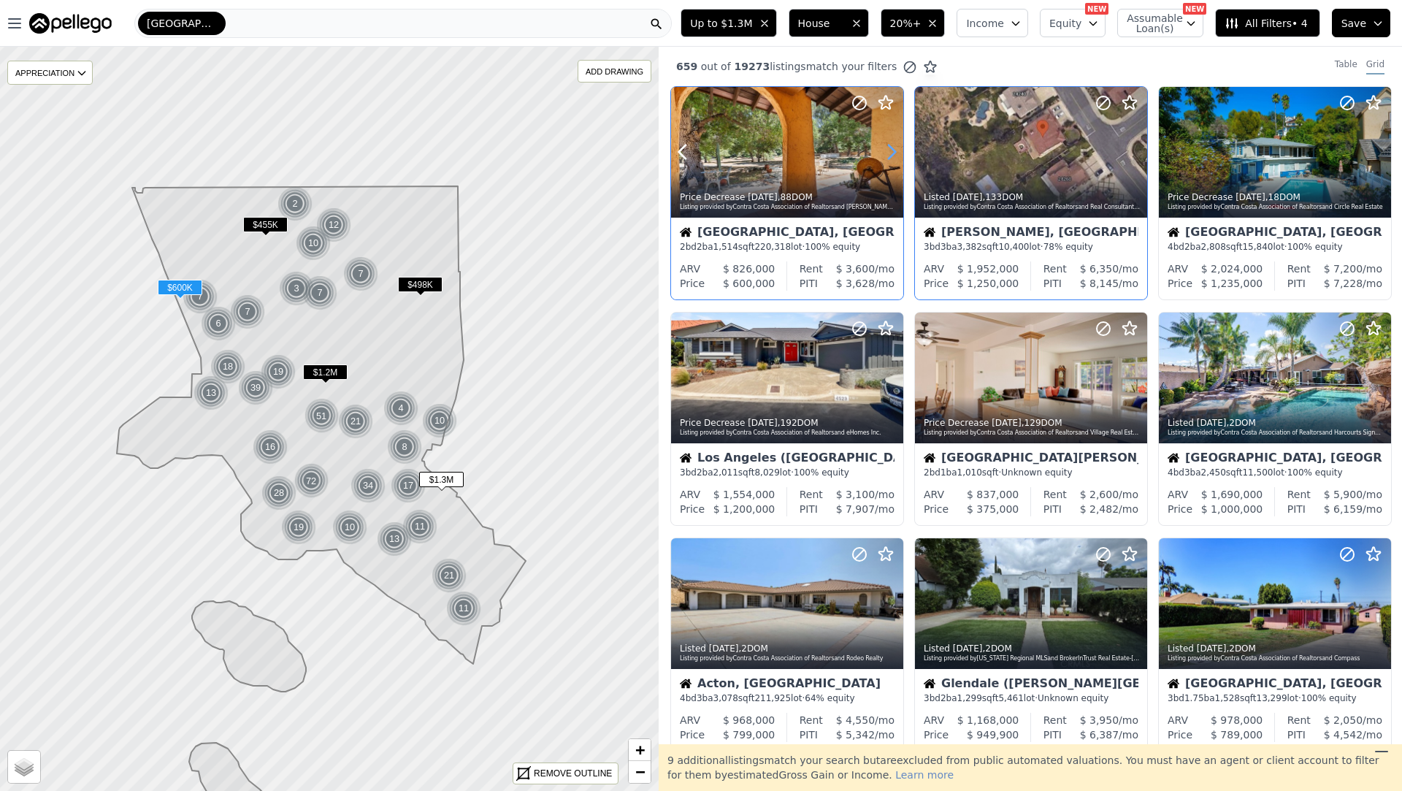
click at [889, 145] on icon at bounding box center [892, 152] width 7 height 14
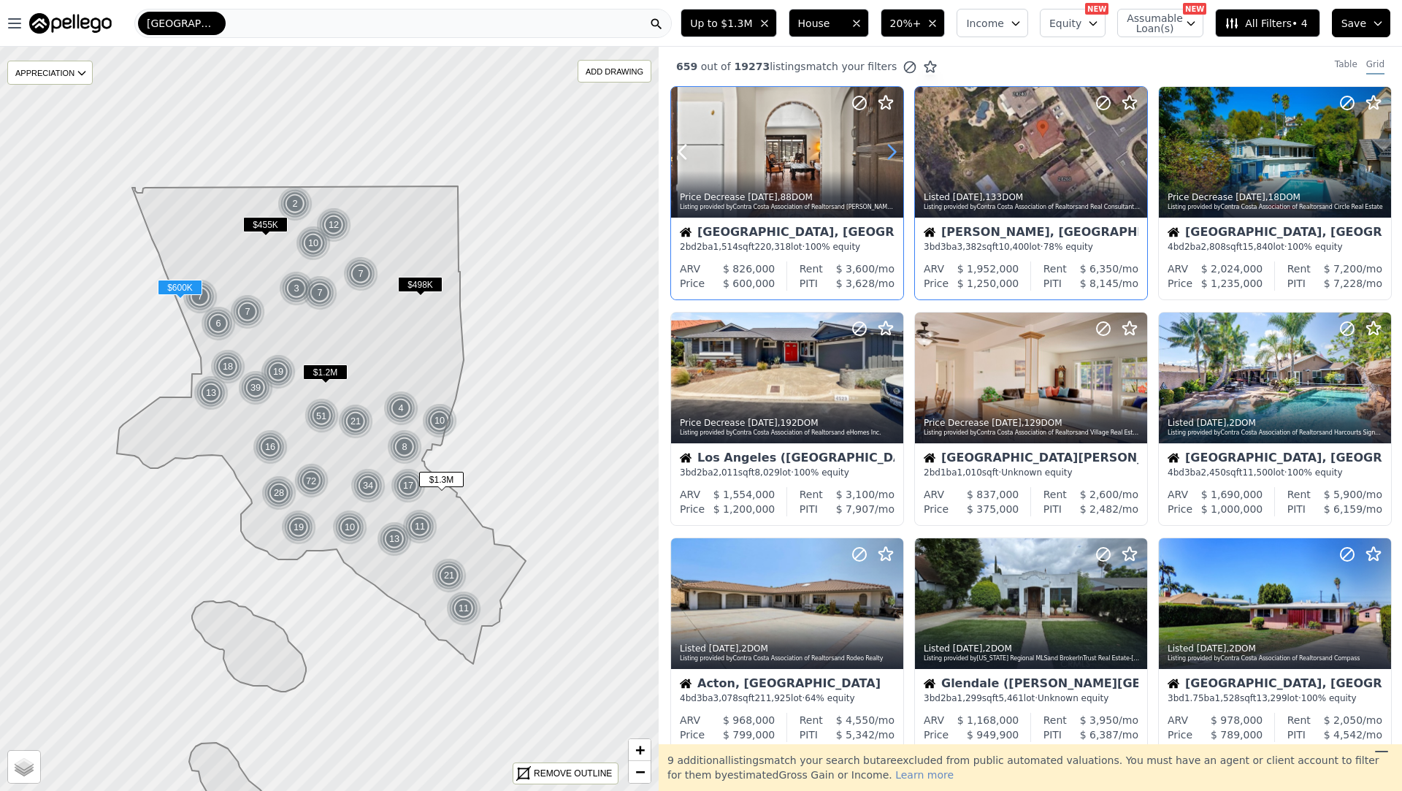
click at [889, 145] on icon at bounding box center [892, 152] width 7 height 14
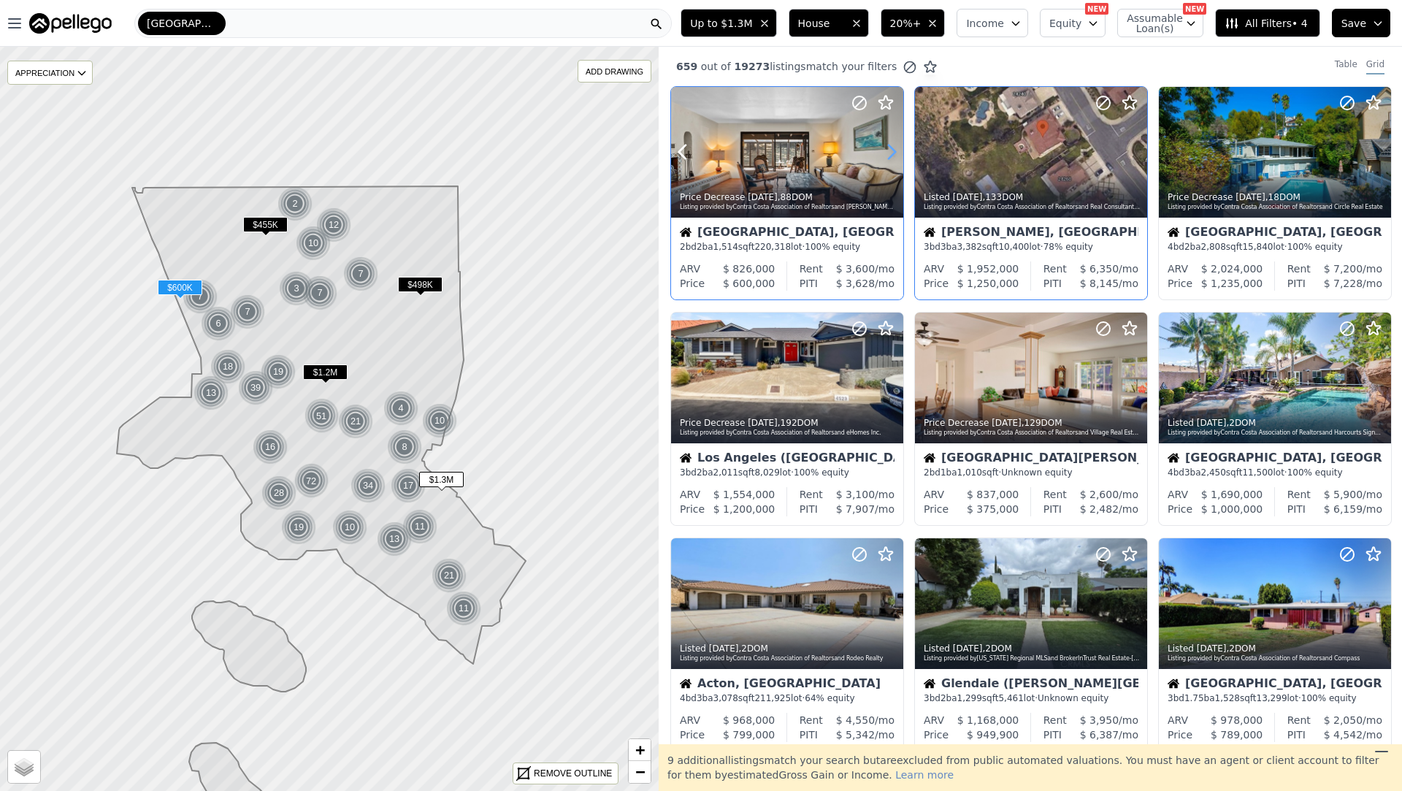
click at [889, 145] on icon at bounding box center [892, 152] width 7 height 14
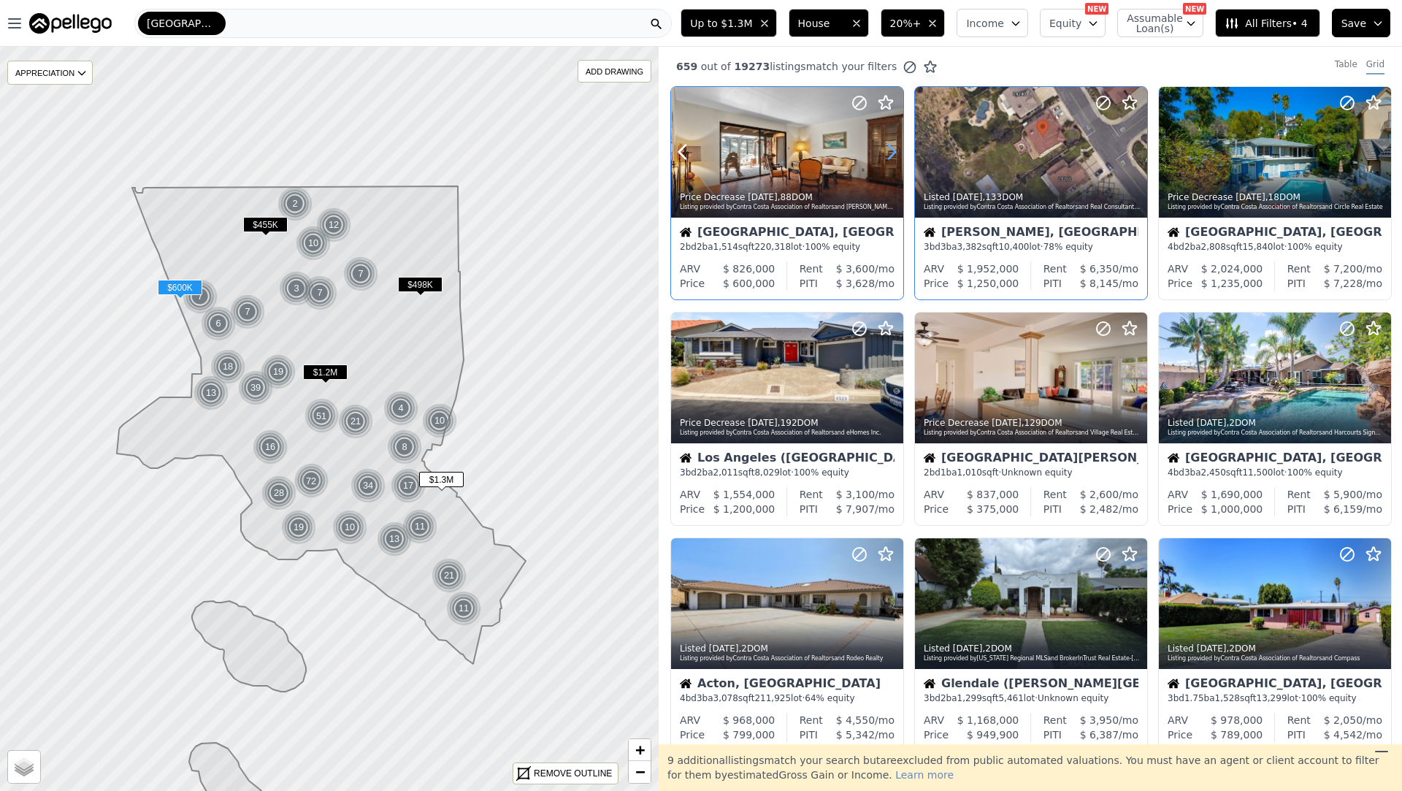
click at [889, 145] on icon at bounding box center [892, 152] width 7 height 14
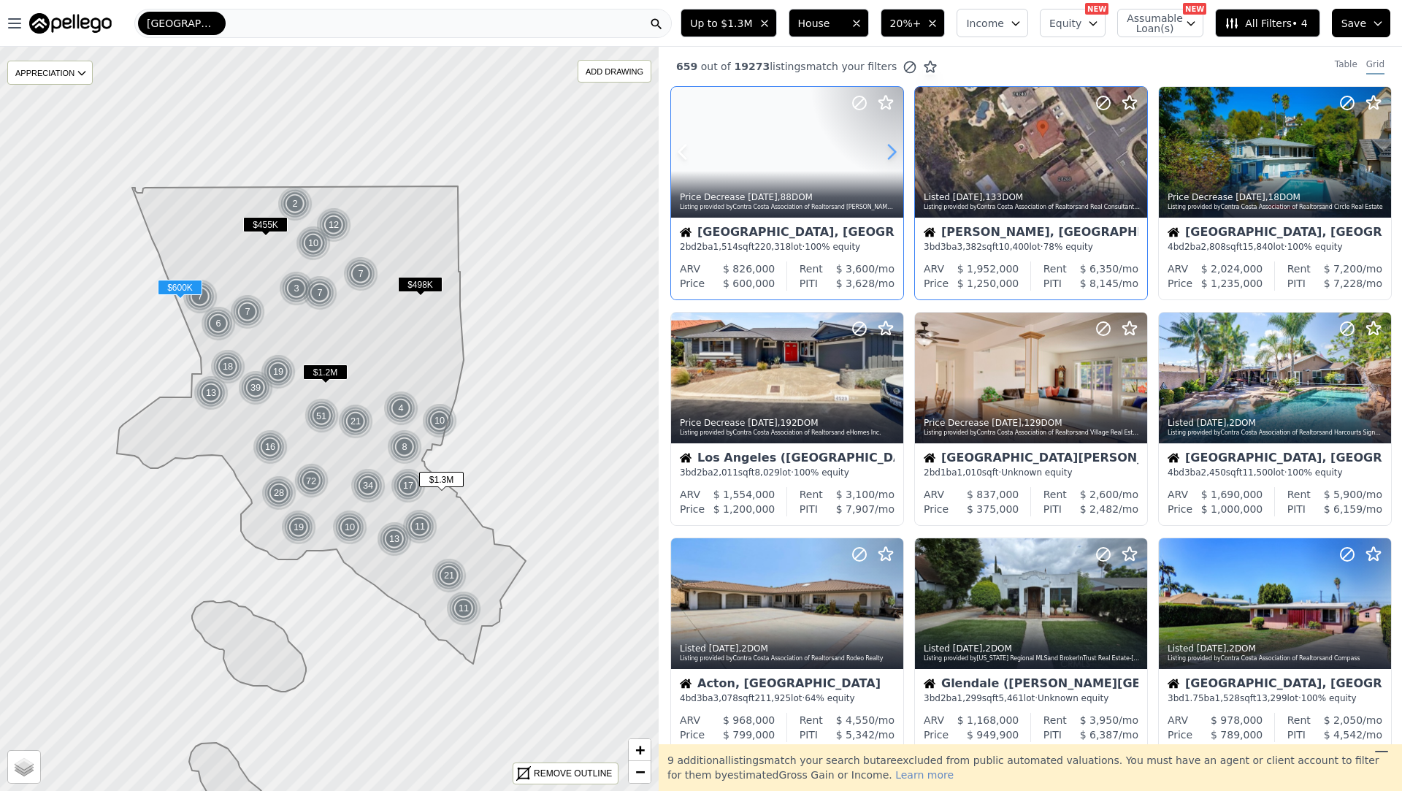
click at [889, 145] on icon at bounding box center [892, 152] width 7 height 14
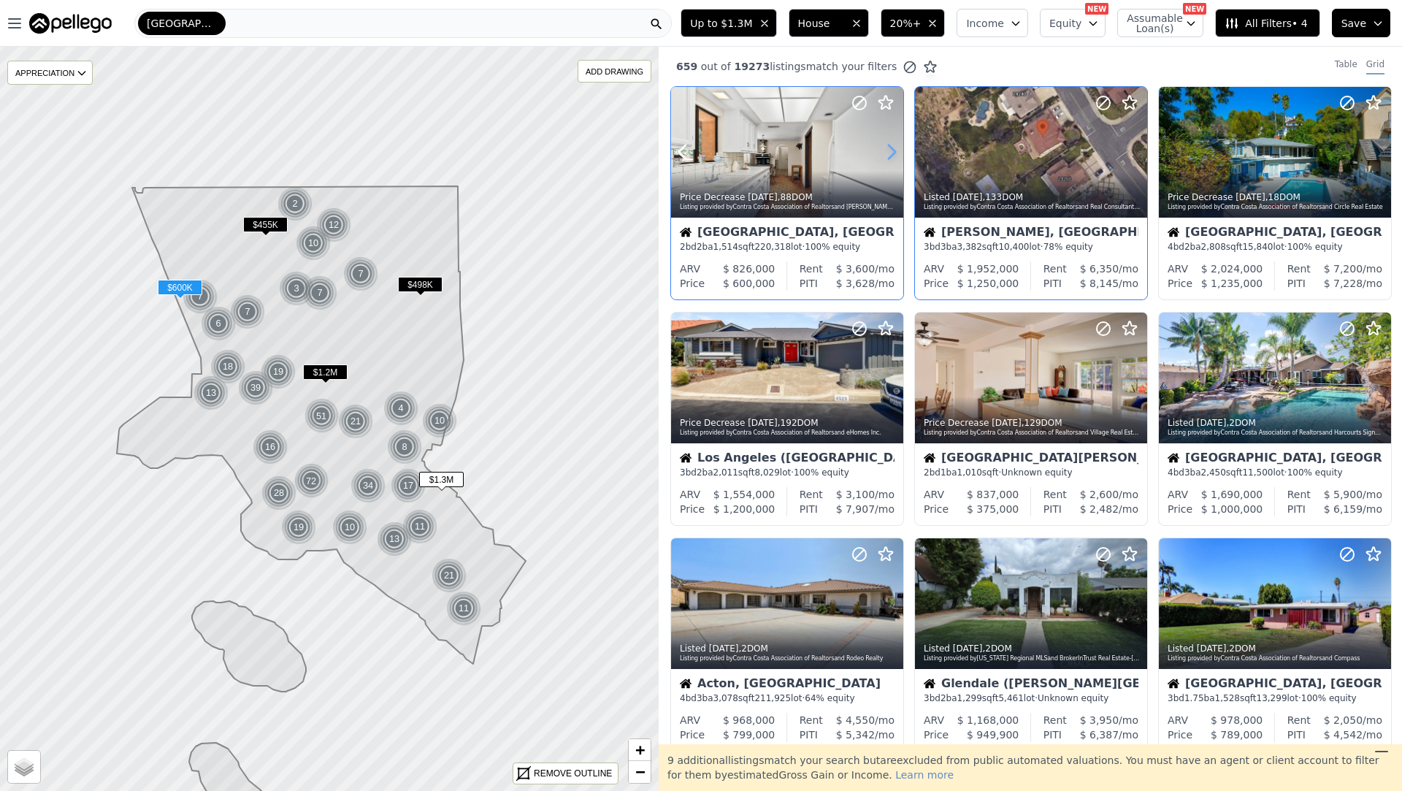
click at [889, 145] on icon at bounding box center [892, 152] width 7 height 14
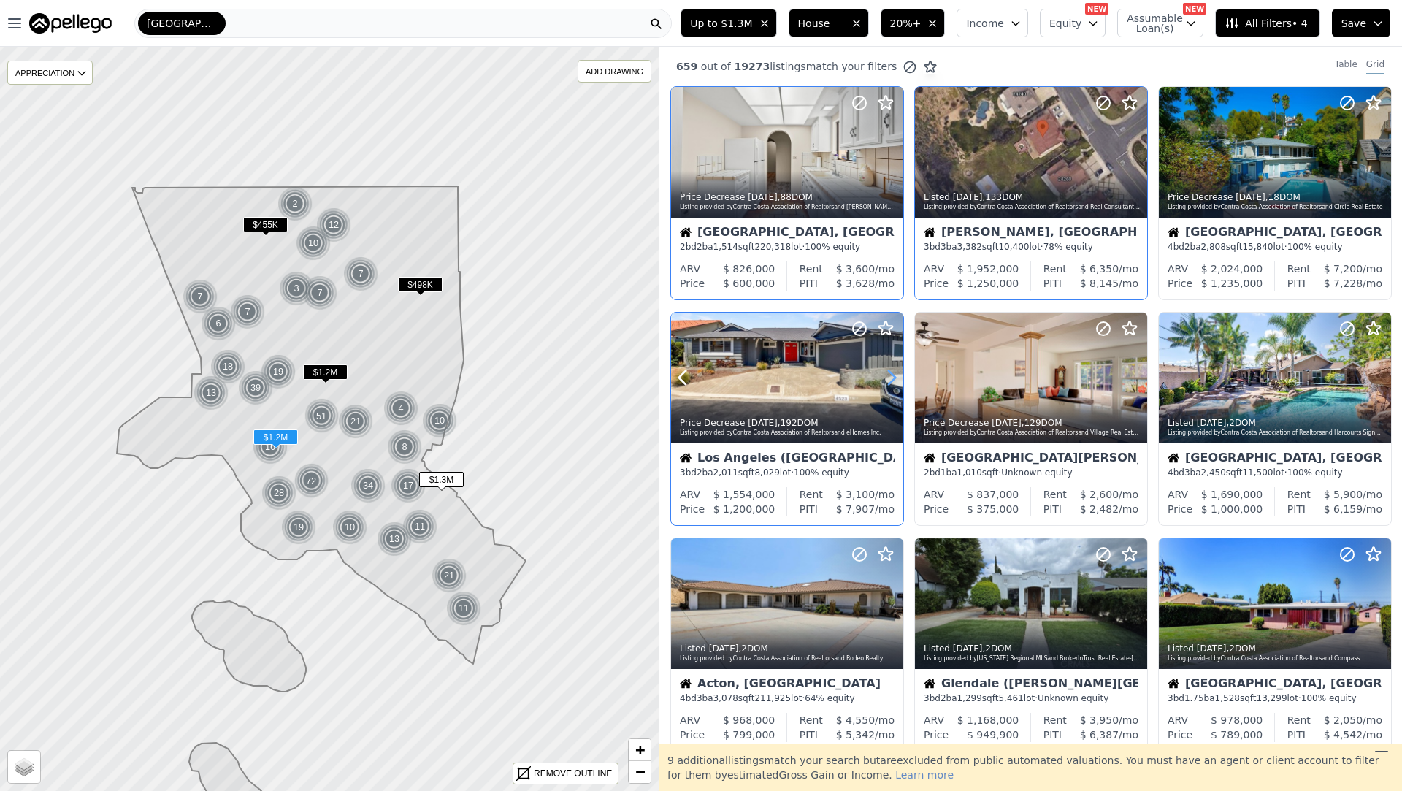
click at [892, 377] on icon at bounding box center [891, 377] width 23 height 23
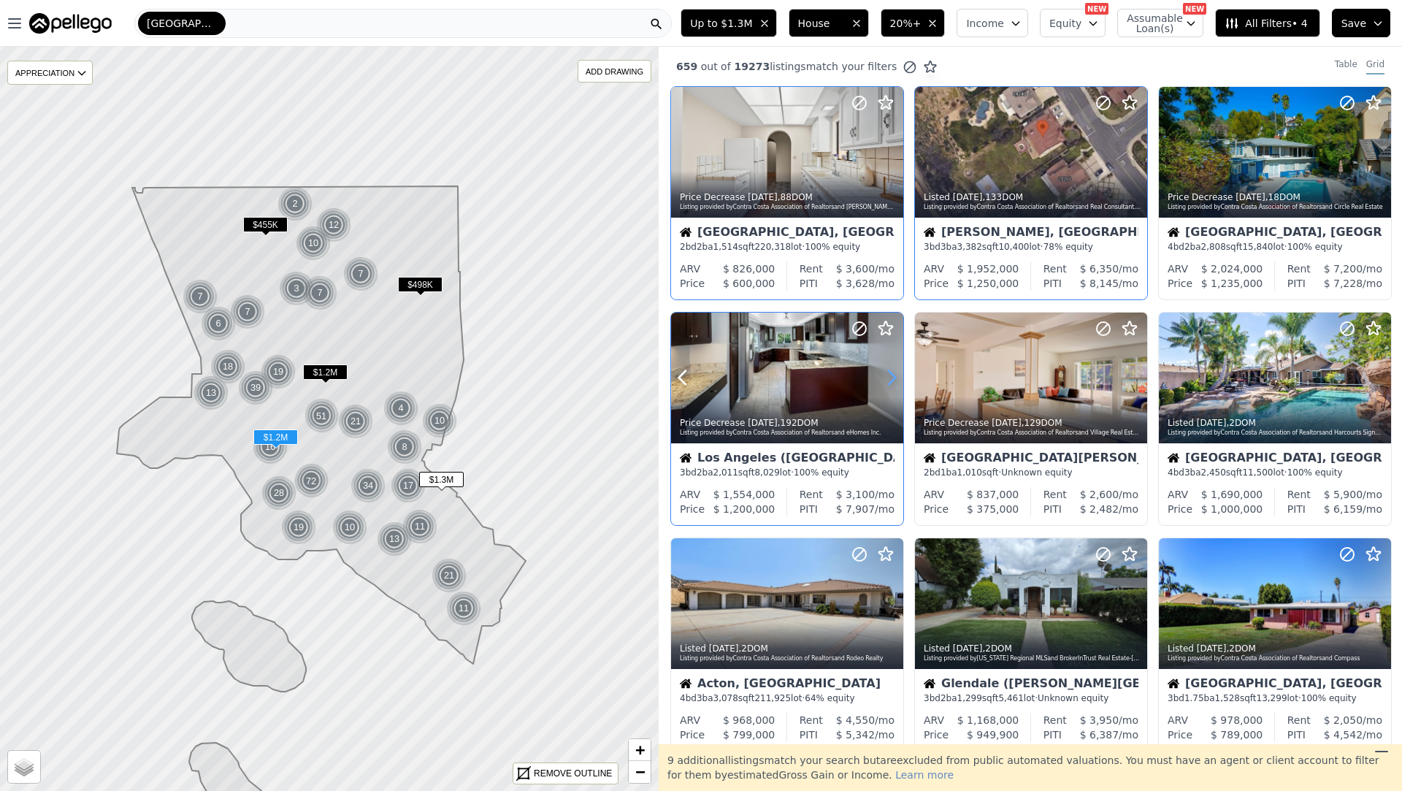
click at [892, 377] on icon at bounding box center [891, 377] width 23 height 23
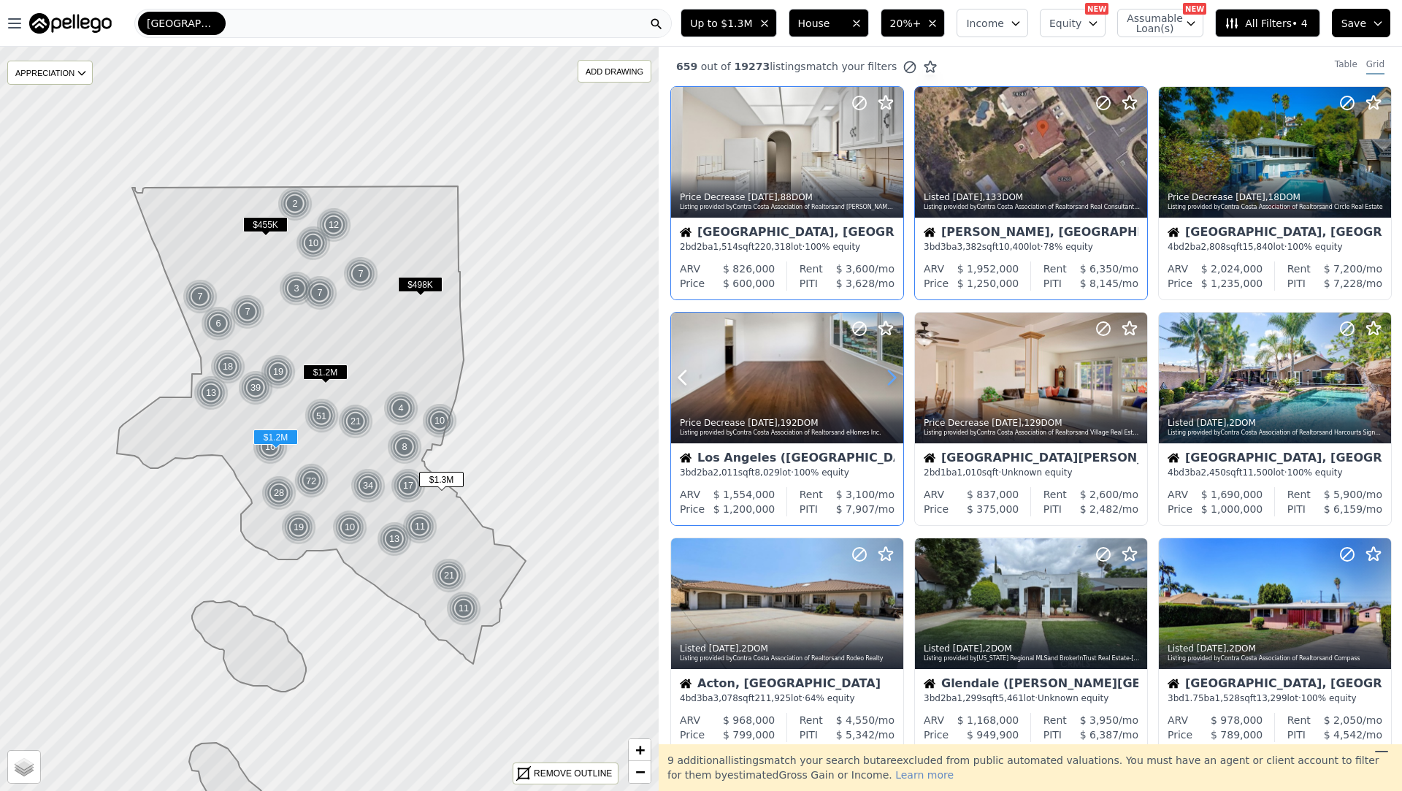
click at [892, 377] on icon at bounding box center [891, 377] width 23 height 23
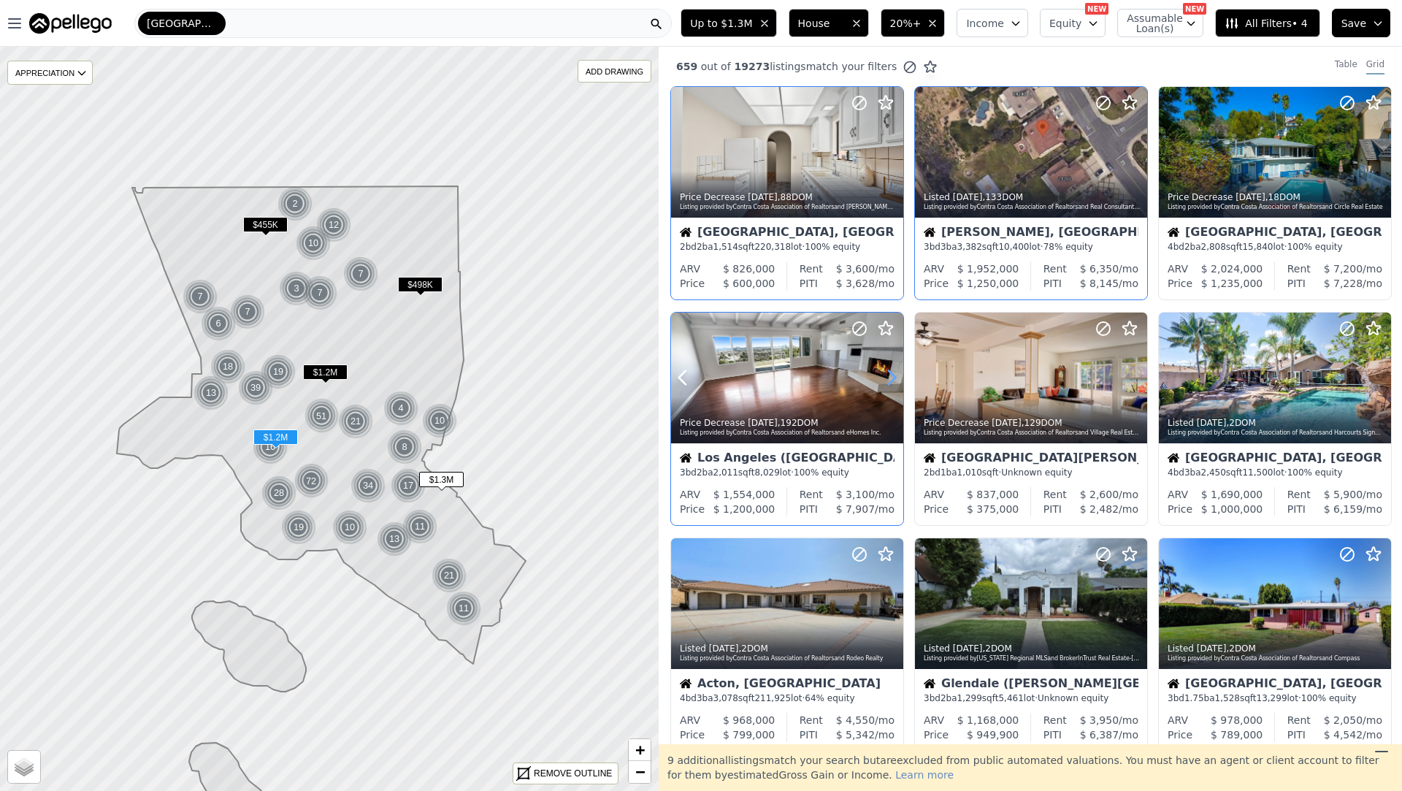
click at [892, 377] on icon at bounding box center [891, 377] width 23 height 23
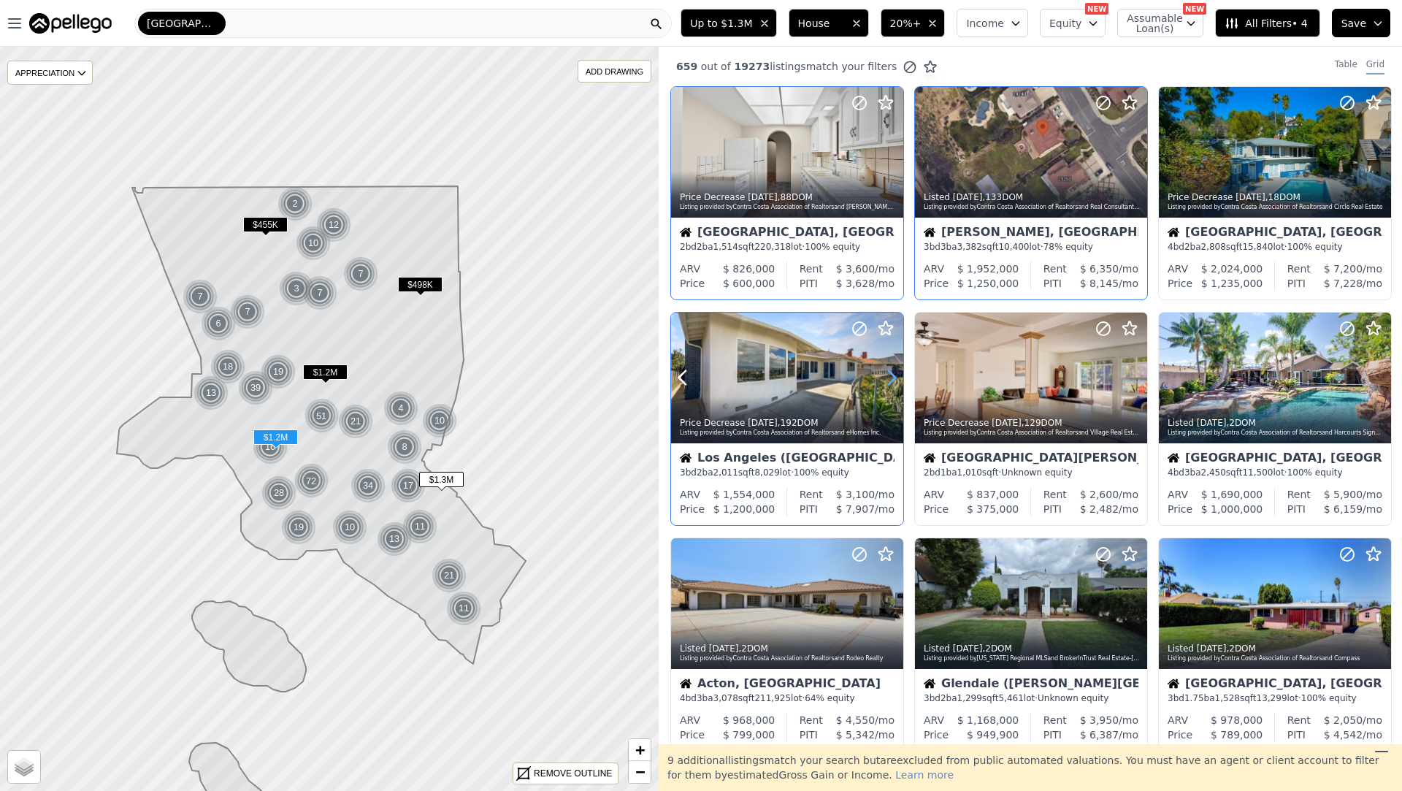
click at [892, 377] on icon at bounding box center [891, 377] width 23 height 23
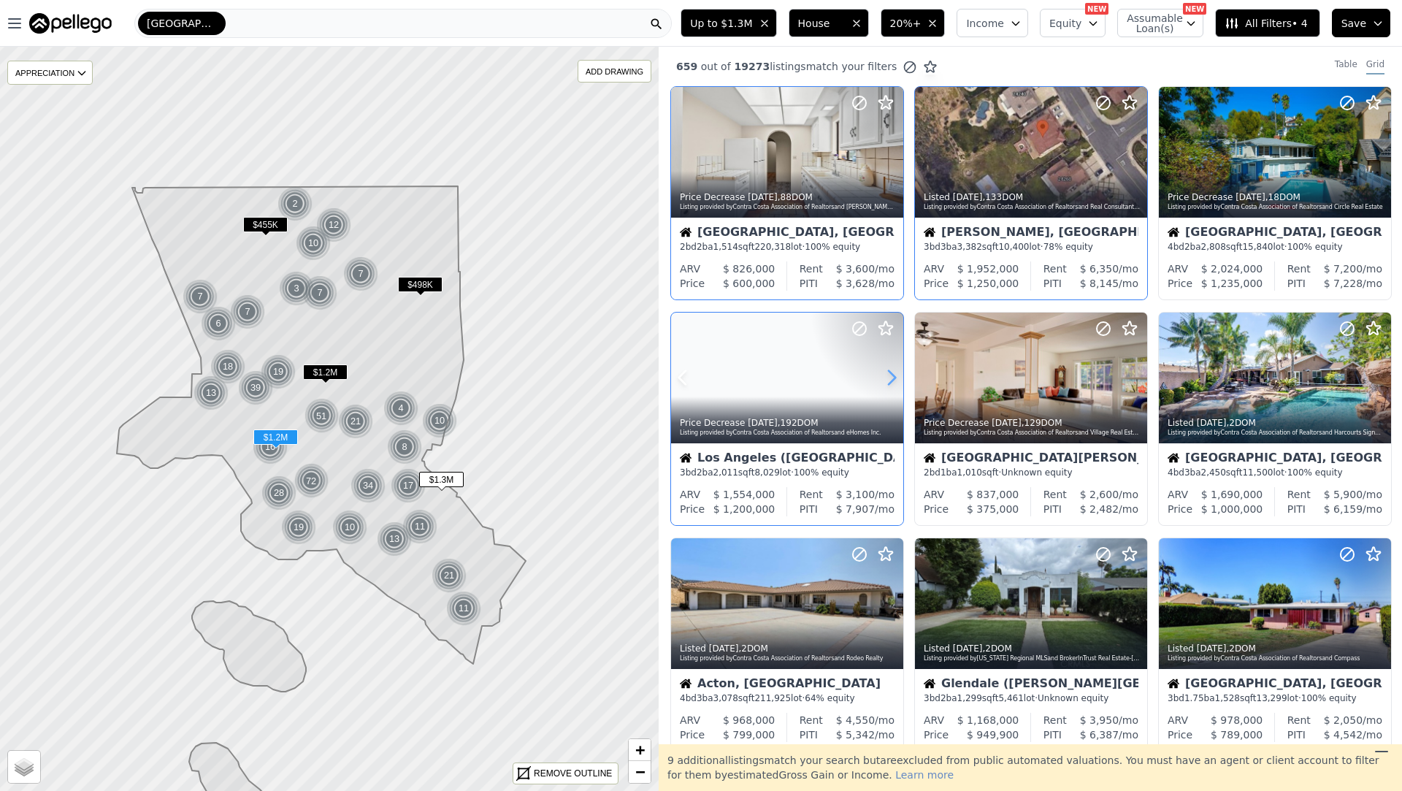
click at [892, 377] on icon at bounding box center [891, 377] width 23 height 23
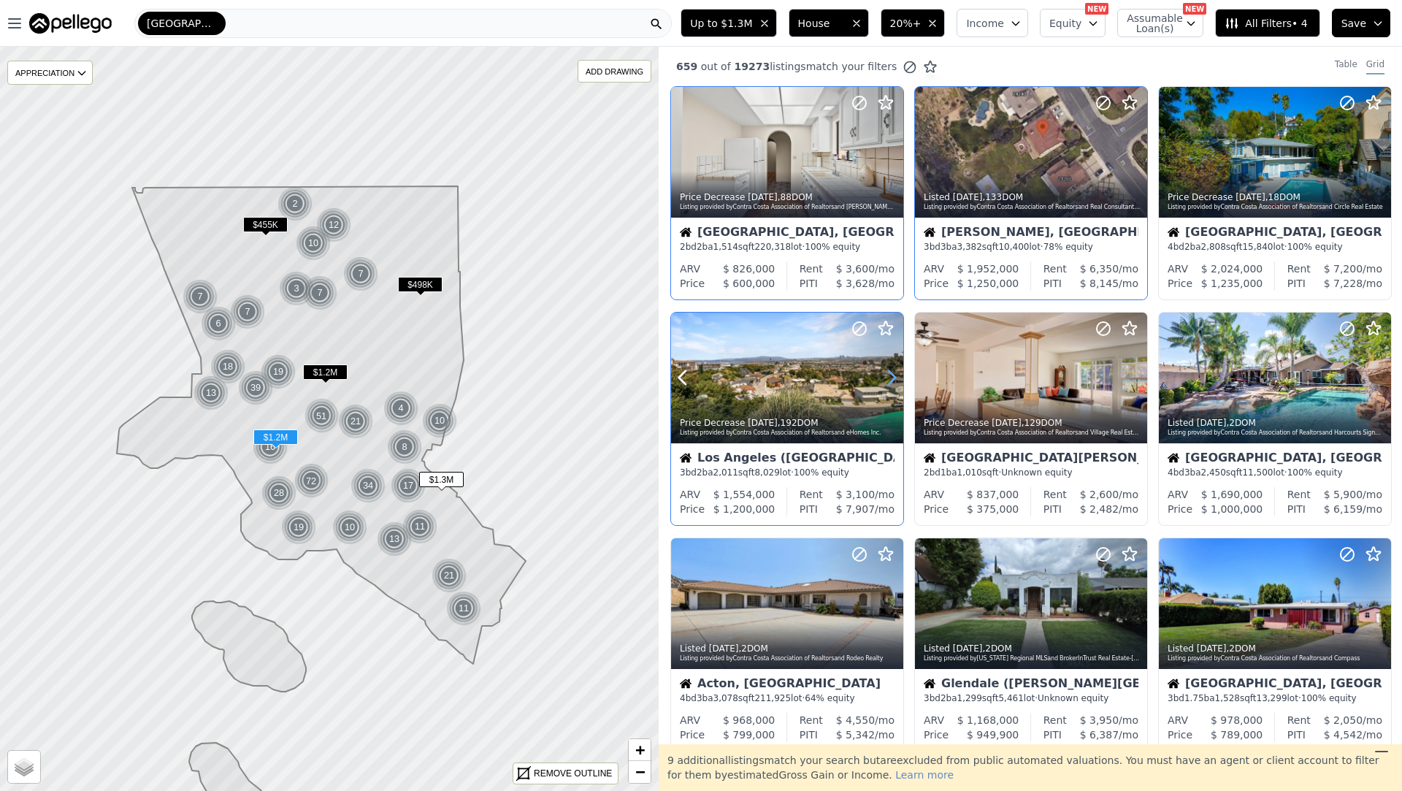
click at [892, 377] on icon at bounding box center [891, 377] width 23 height 23
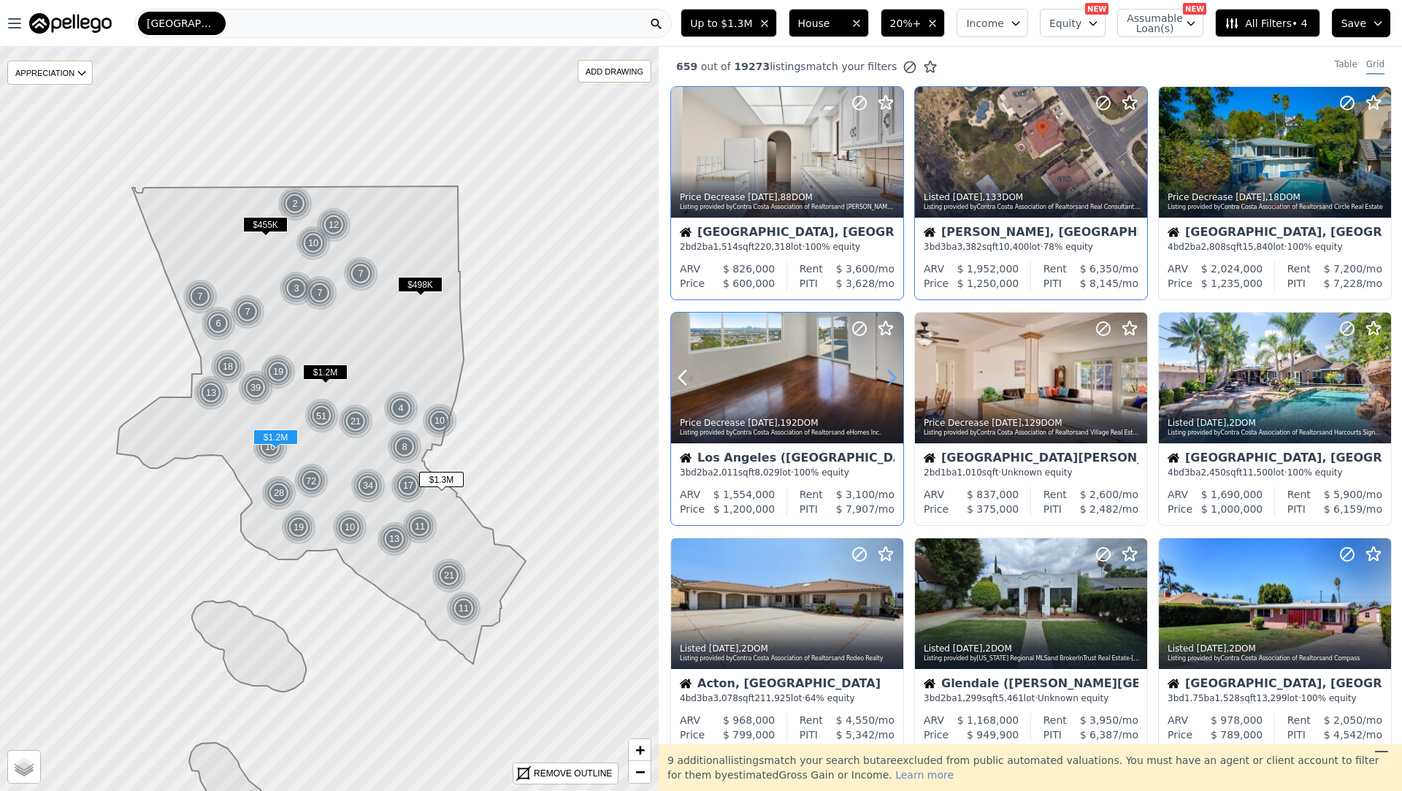
click at [892, 377] on icon at bounding box center [891, 377] width 23 height 23
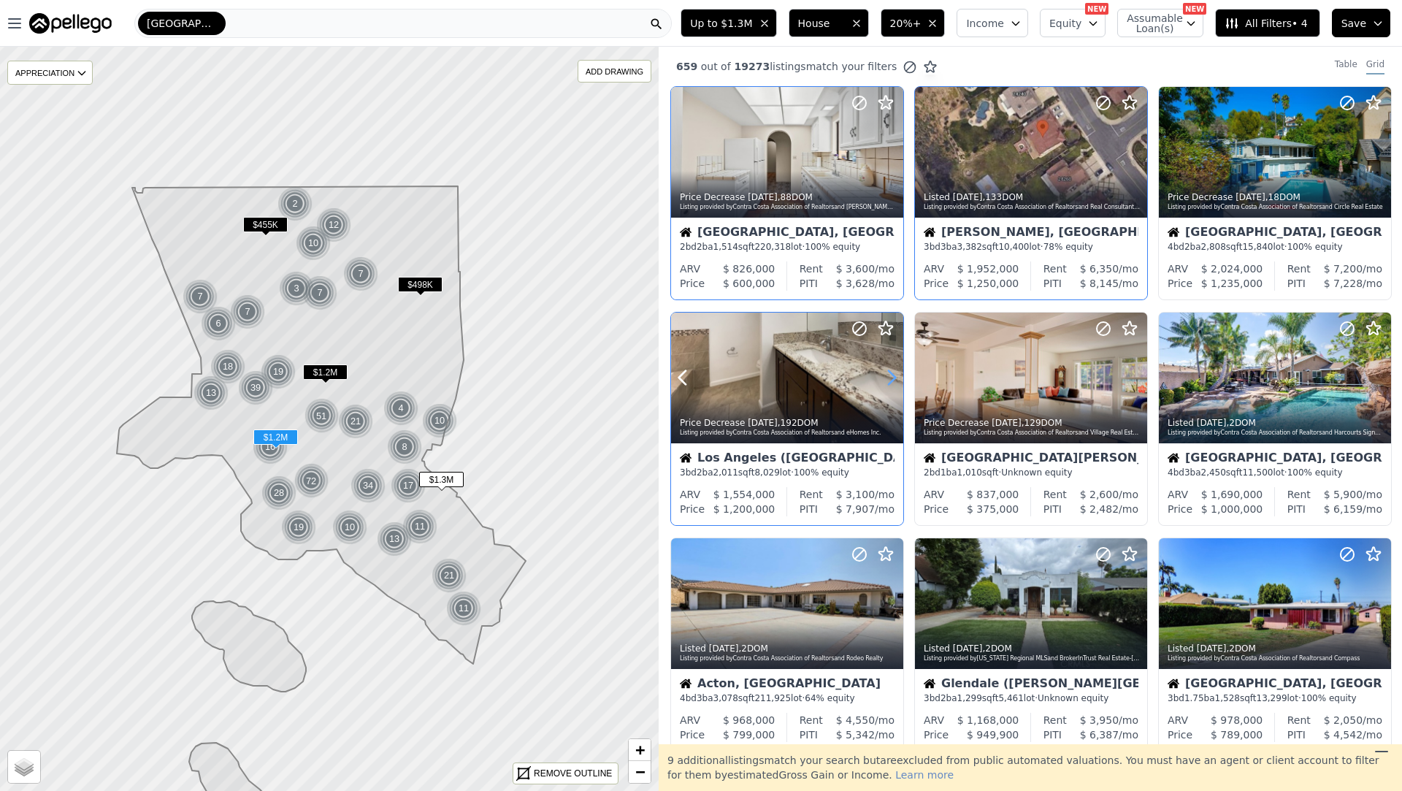
click at [892, 377] on icon at bounding box center [891, 377] width 23 height 23
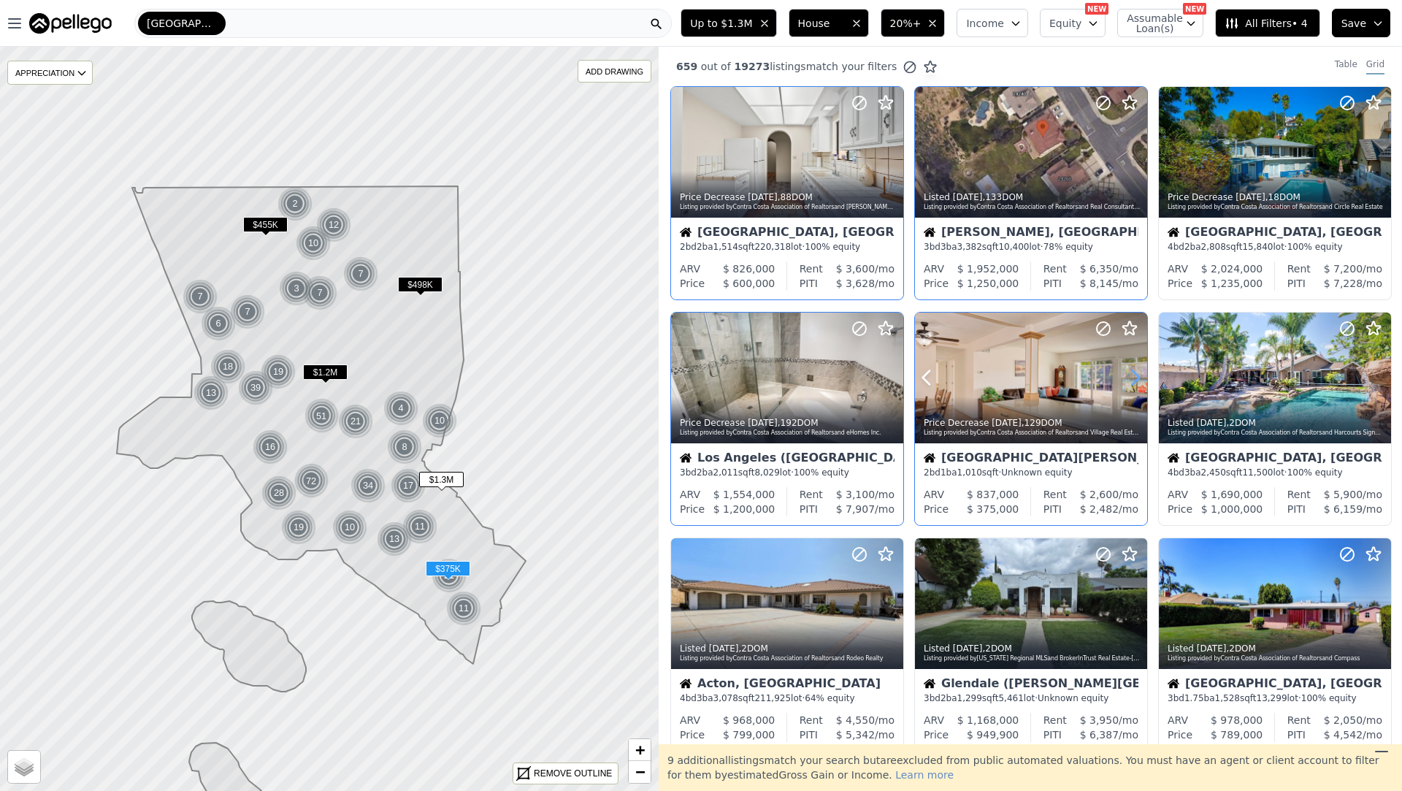
click at [1135, 375] on icon at bounding box center [1135, 377] width 23 height 23
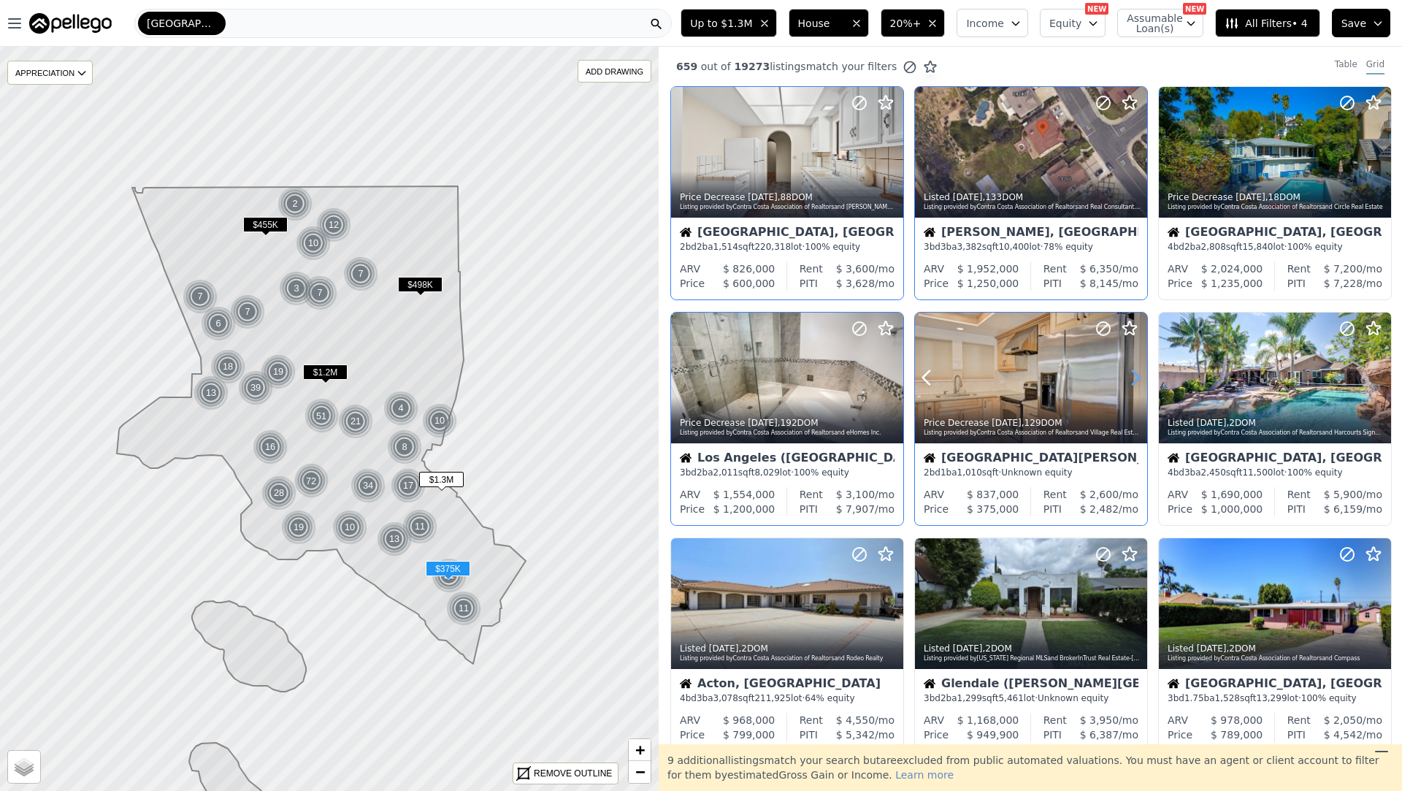
click at [1135, 375] on icon at bounding box center [1135, 377] width 23 height 23
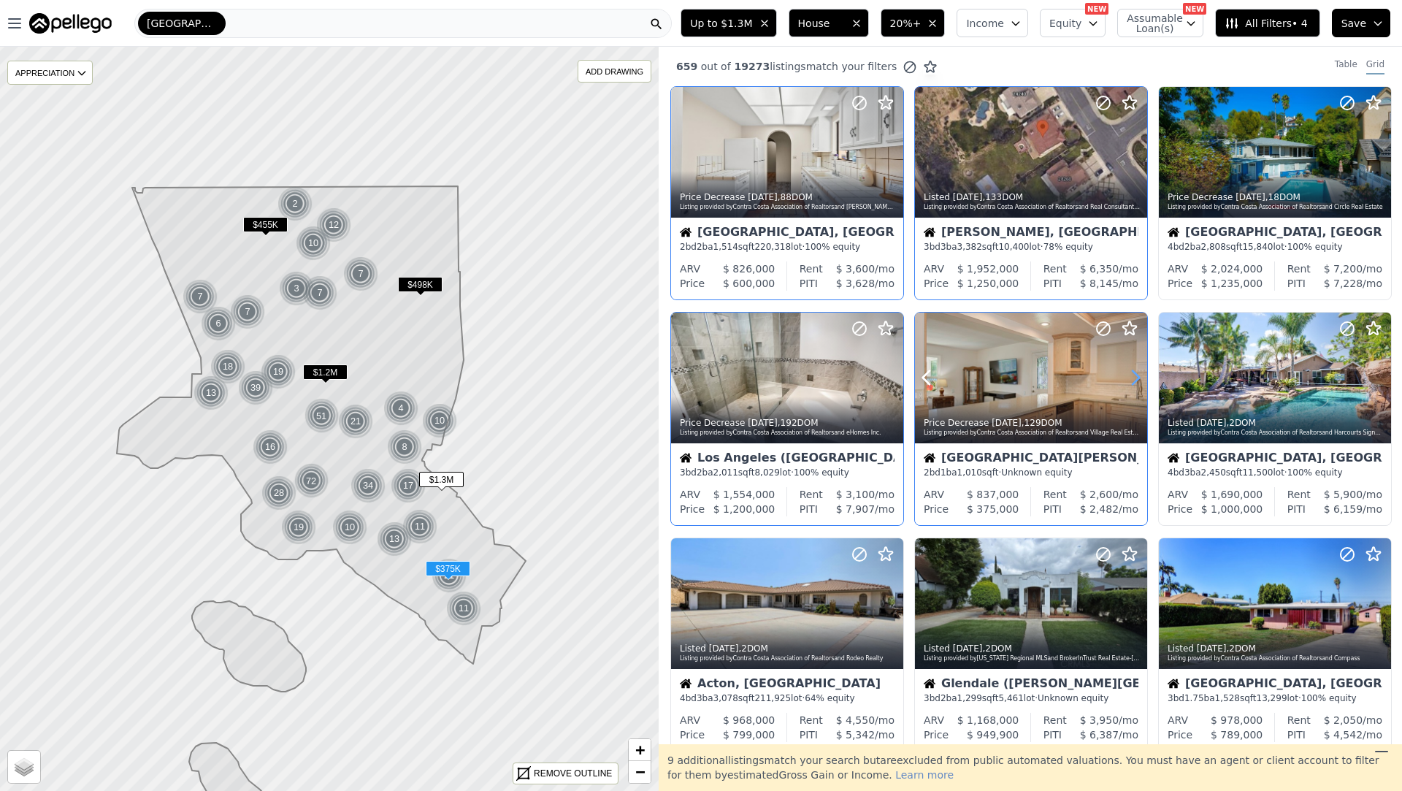
click at [1135, 375] on icon at bounding box center [1135, 377] width 23 height 23
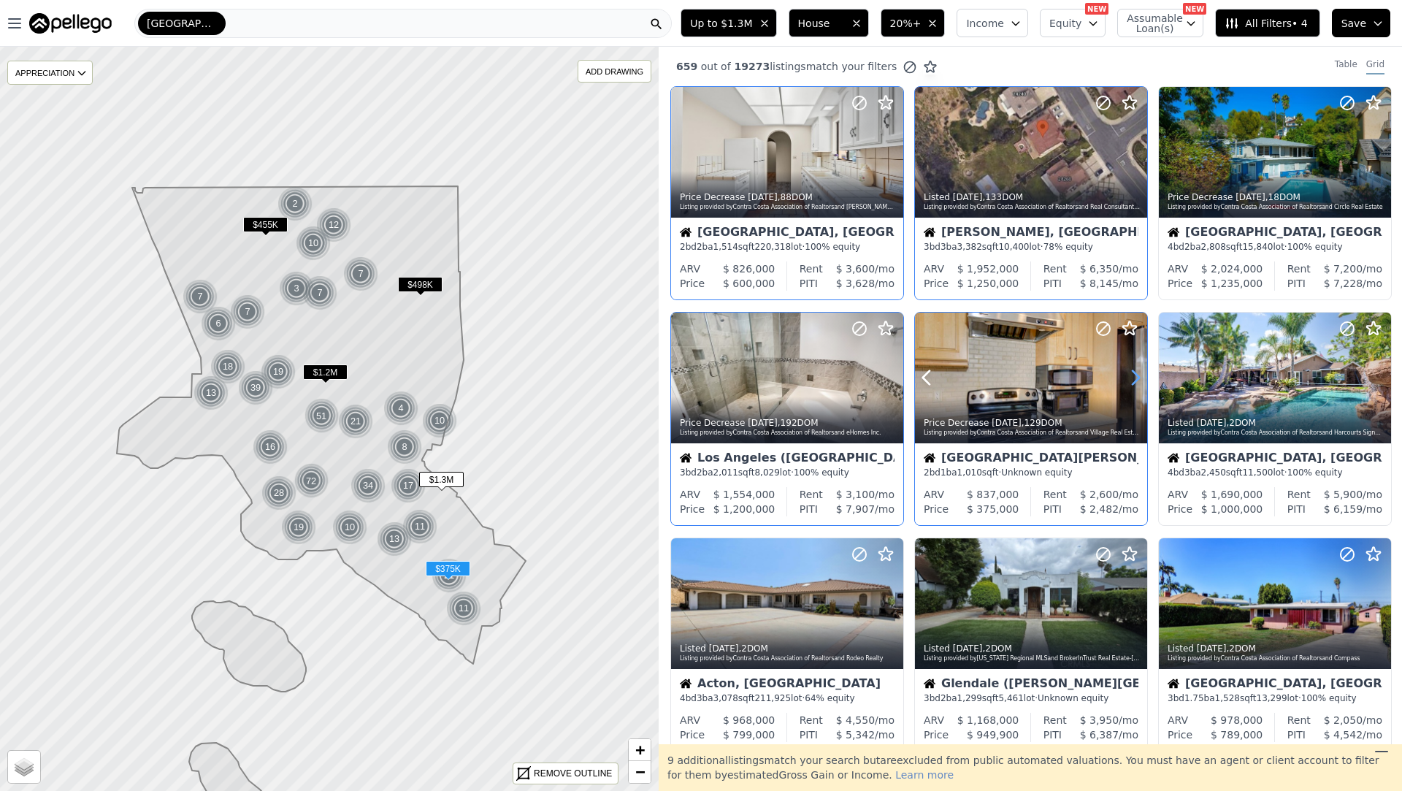
click at [1135, 375] on icon at bounding box center [1135, 377] width 23 height 23
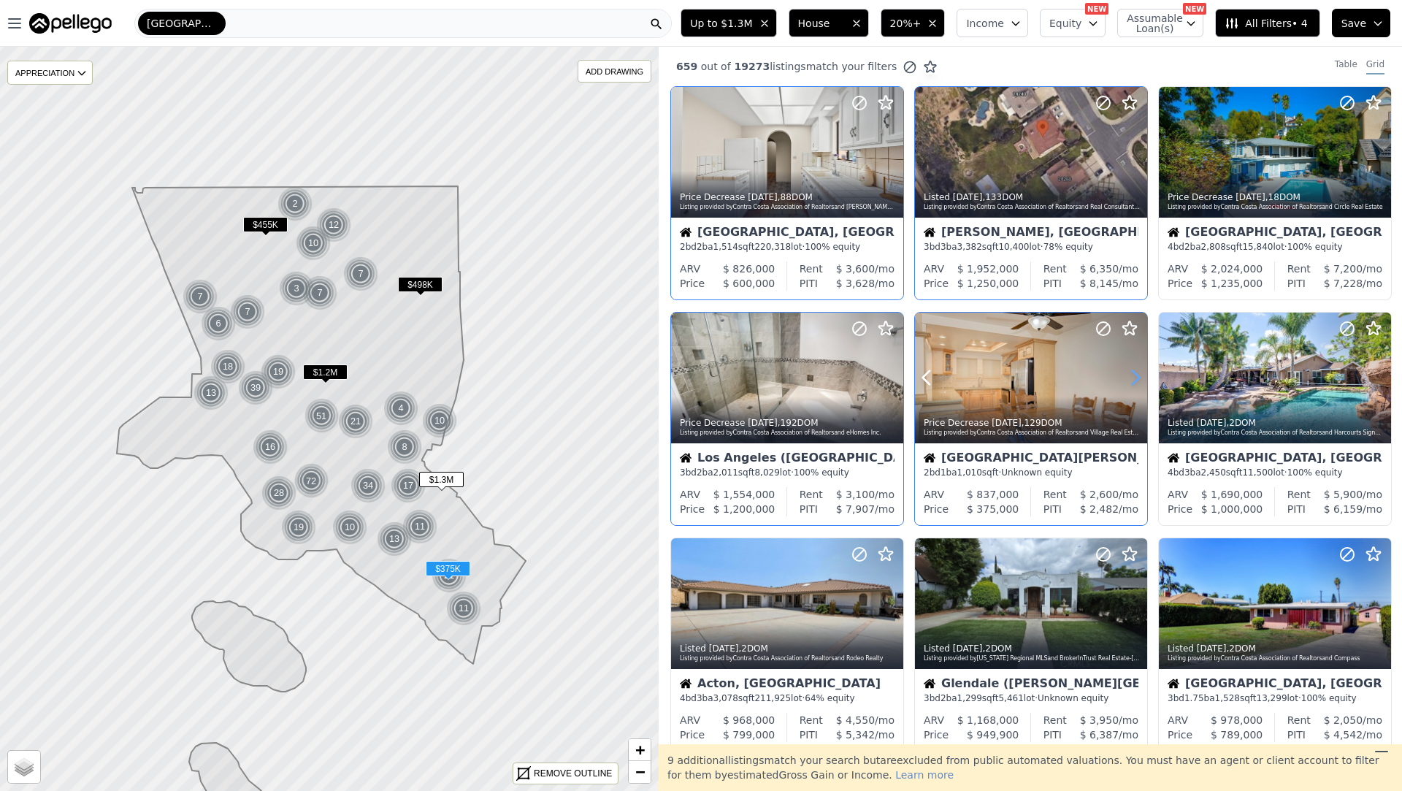
click at [1135, 375] on icon at bounding box center [1135, 377] width 23 height 23
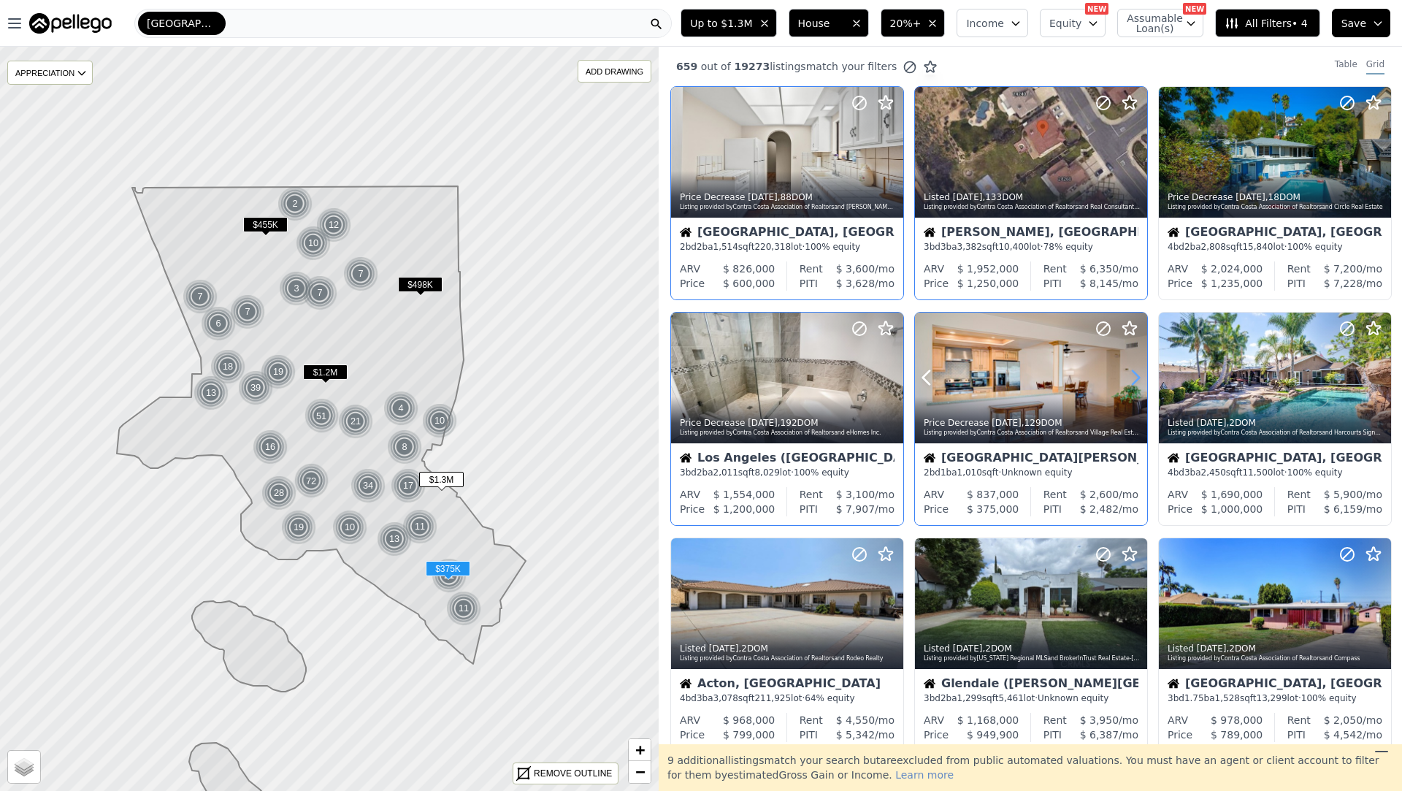
click at [1135, 375] on icon at bounding box center [1135, 377] width 23 height 23
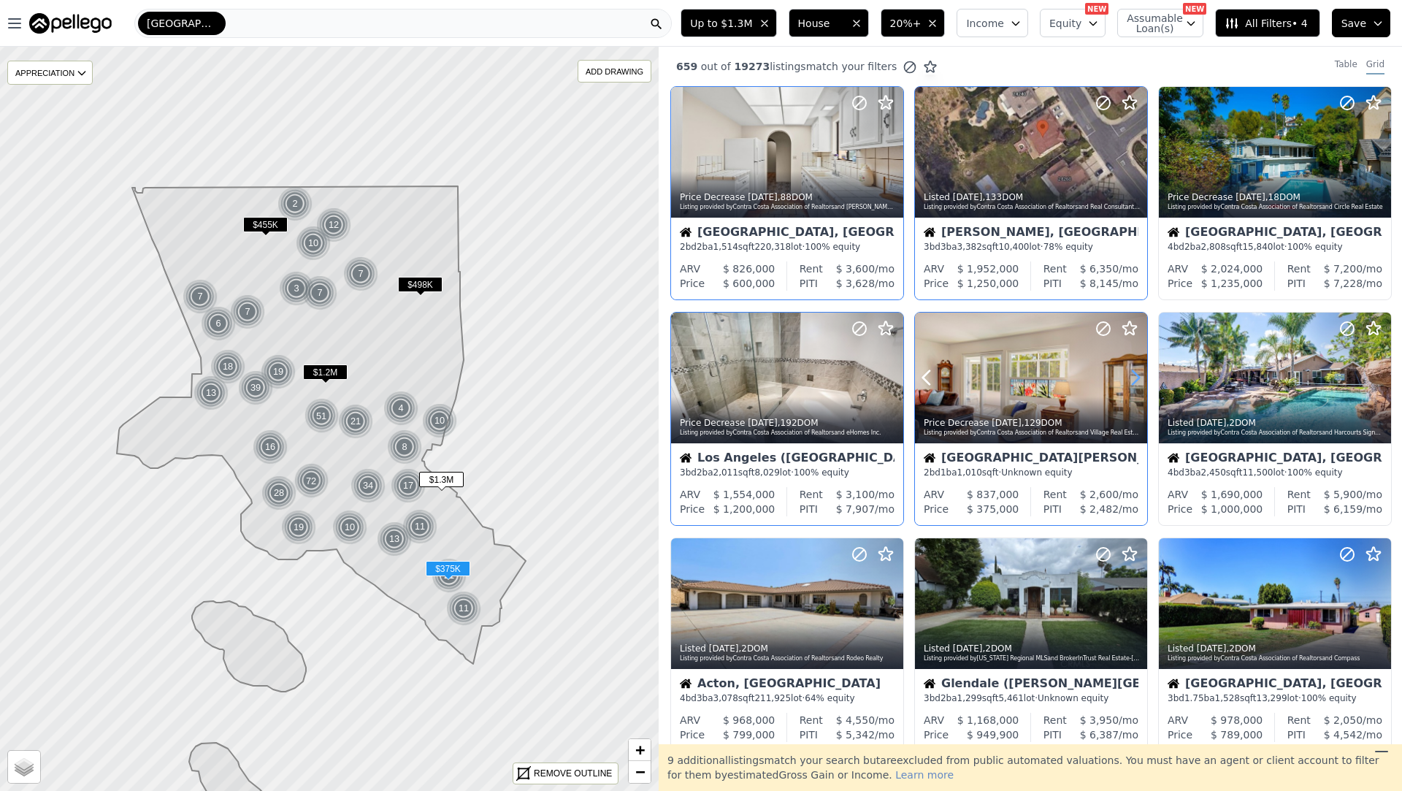
click at [1135, 375] on icon at bounding box center [1135, 377] width 23 height 23
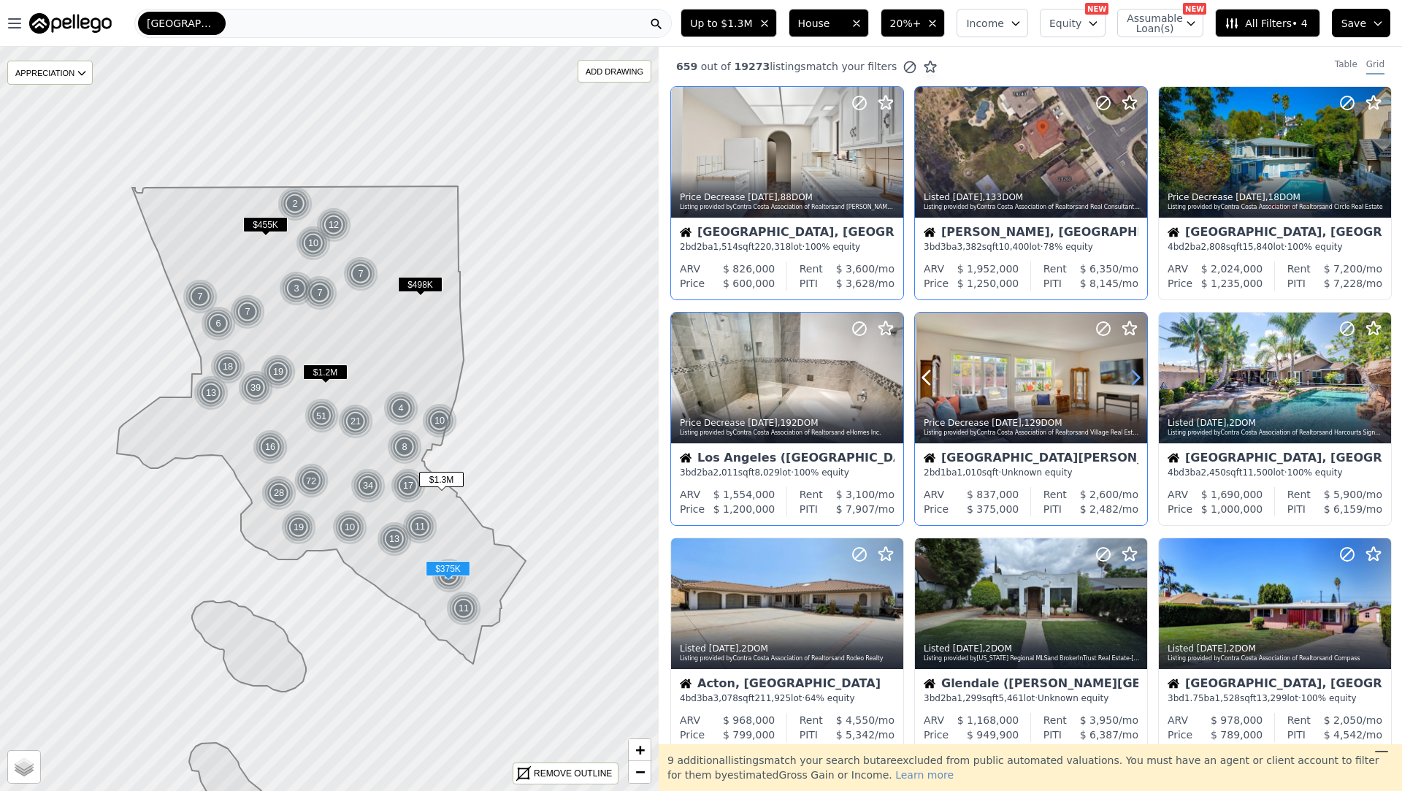
click at [1135, 375] on icon at bounding box center [1135, 377] width 23 height 23
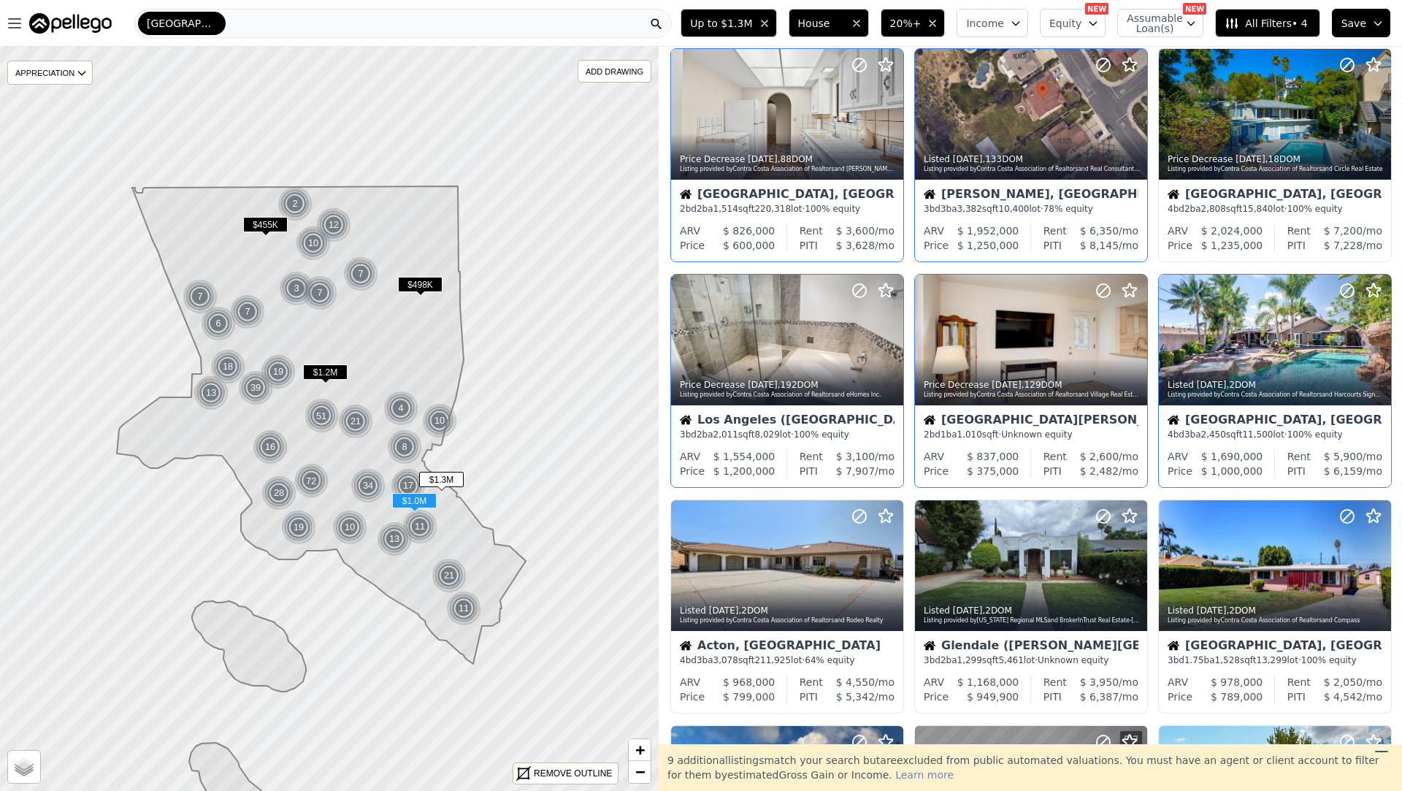
scroll to position [58, 0]
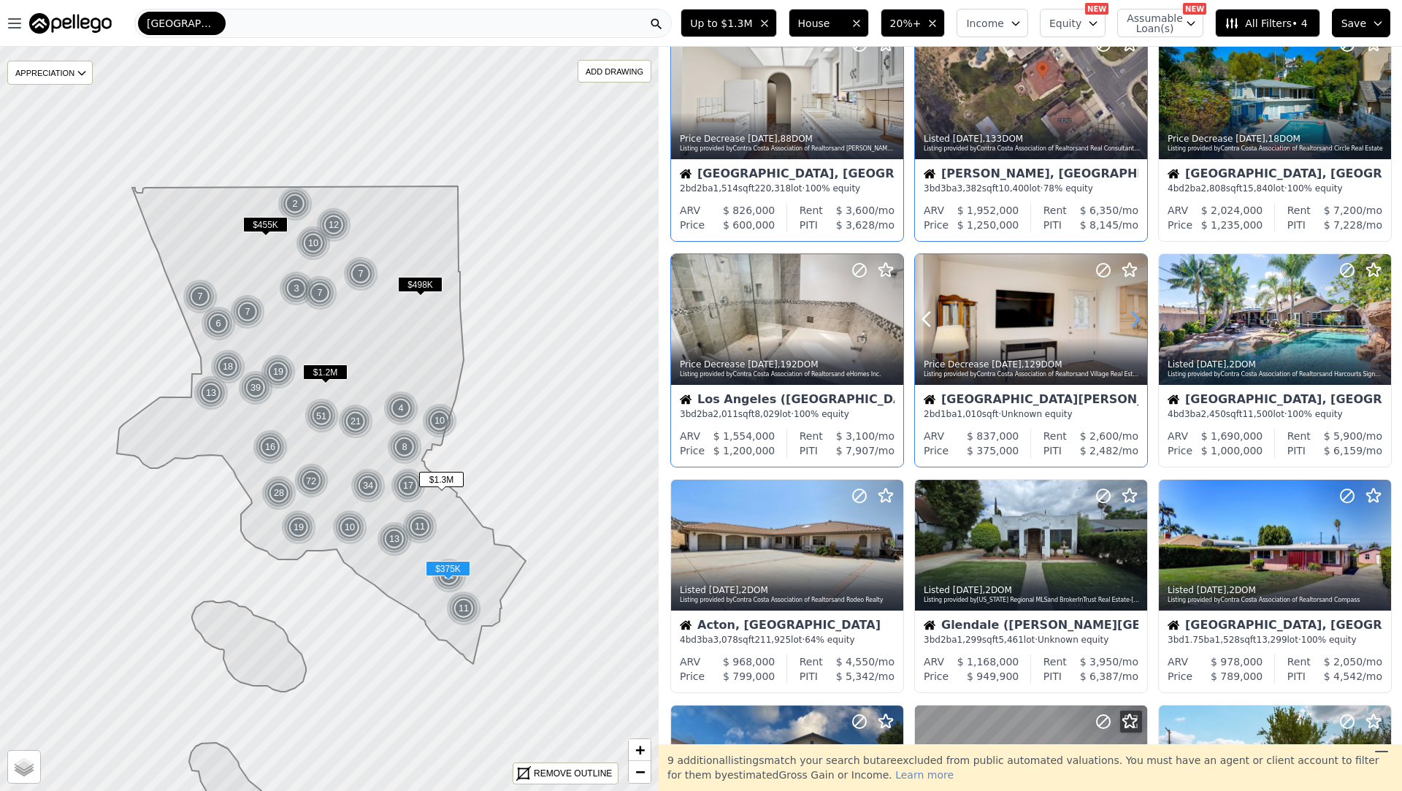
click at [1136, 323] on icon at bounding box center [1136, 320] width 7 height 14
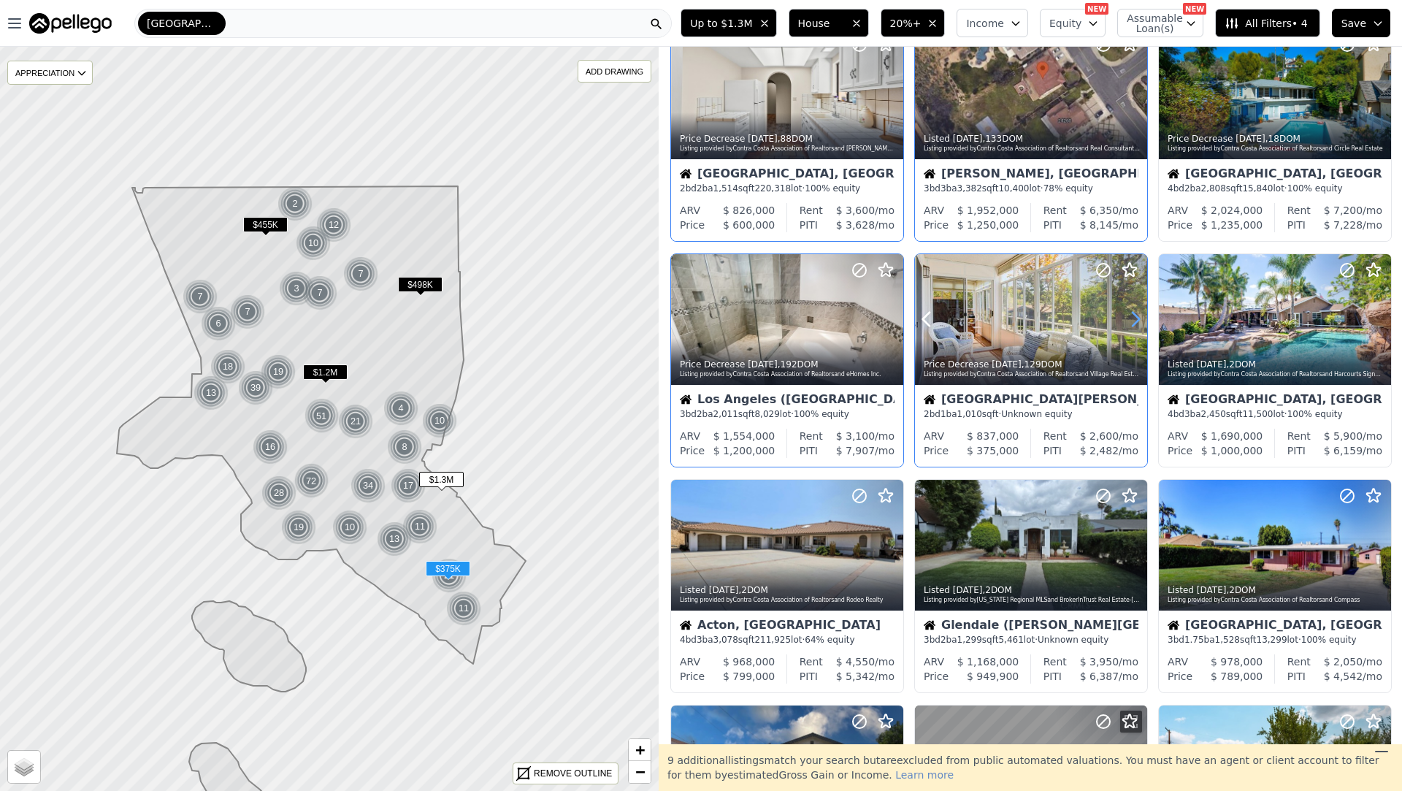
click at [1136, 323] on icon at bounding box center [1136, 320] width 7 height 14
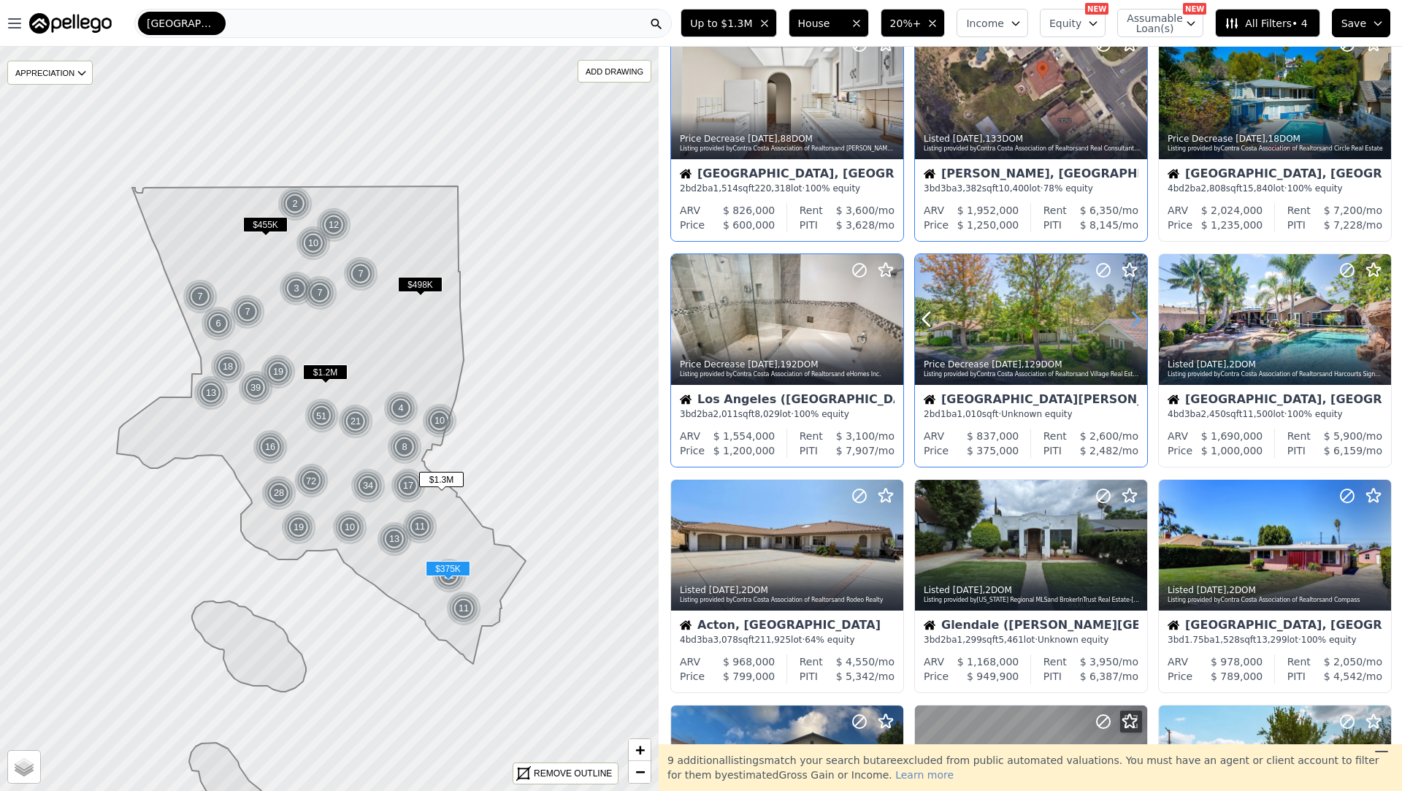
click at [1136, 323] on icon at bounding box center [1136, 320] width 7 height 14
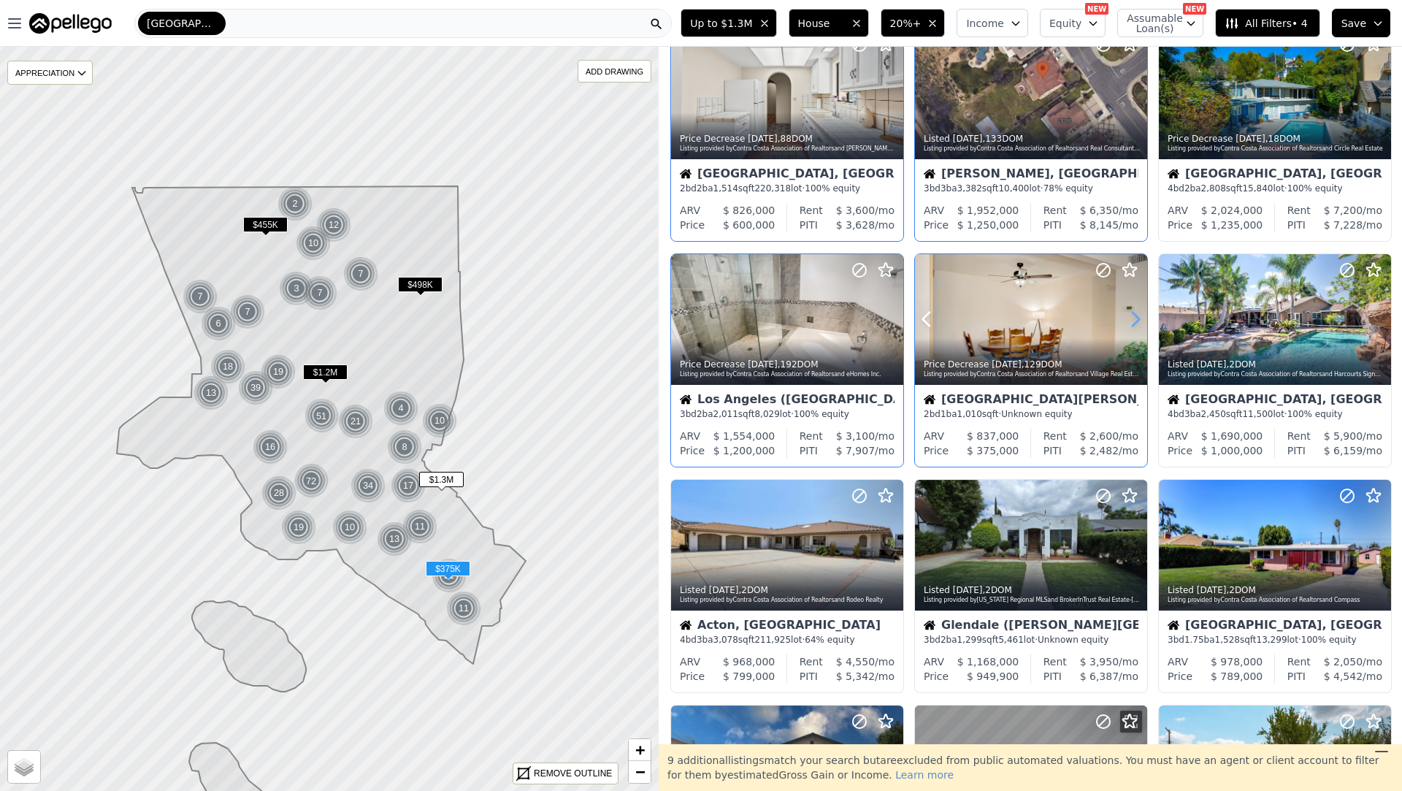
click at [1136, 323] on icon at bounding box center [1136, 320] width 7 height 14
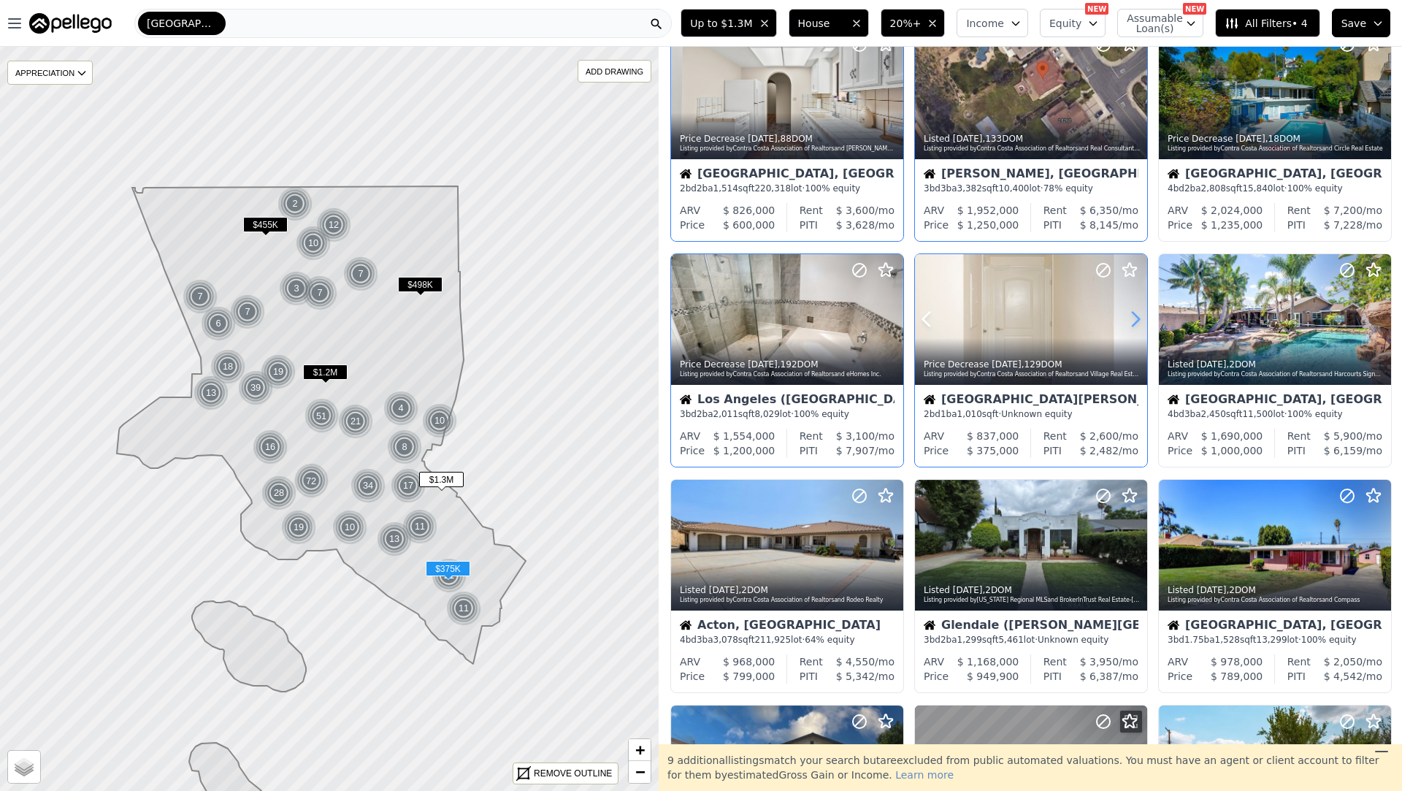
click at [1136, 323] on icon at bounding box center [1136, 320] width 7 height 14
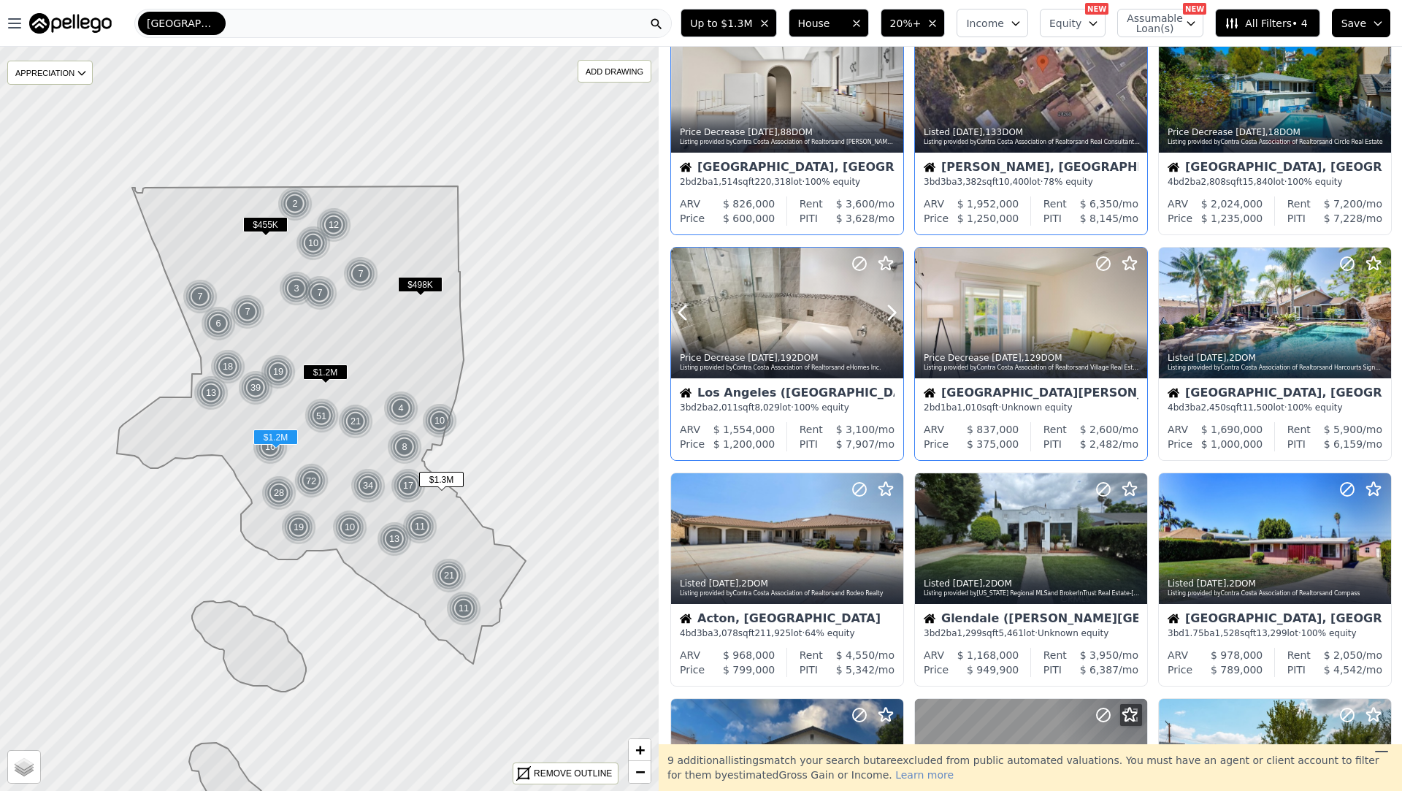
scroll to position [85, 0]
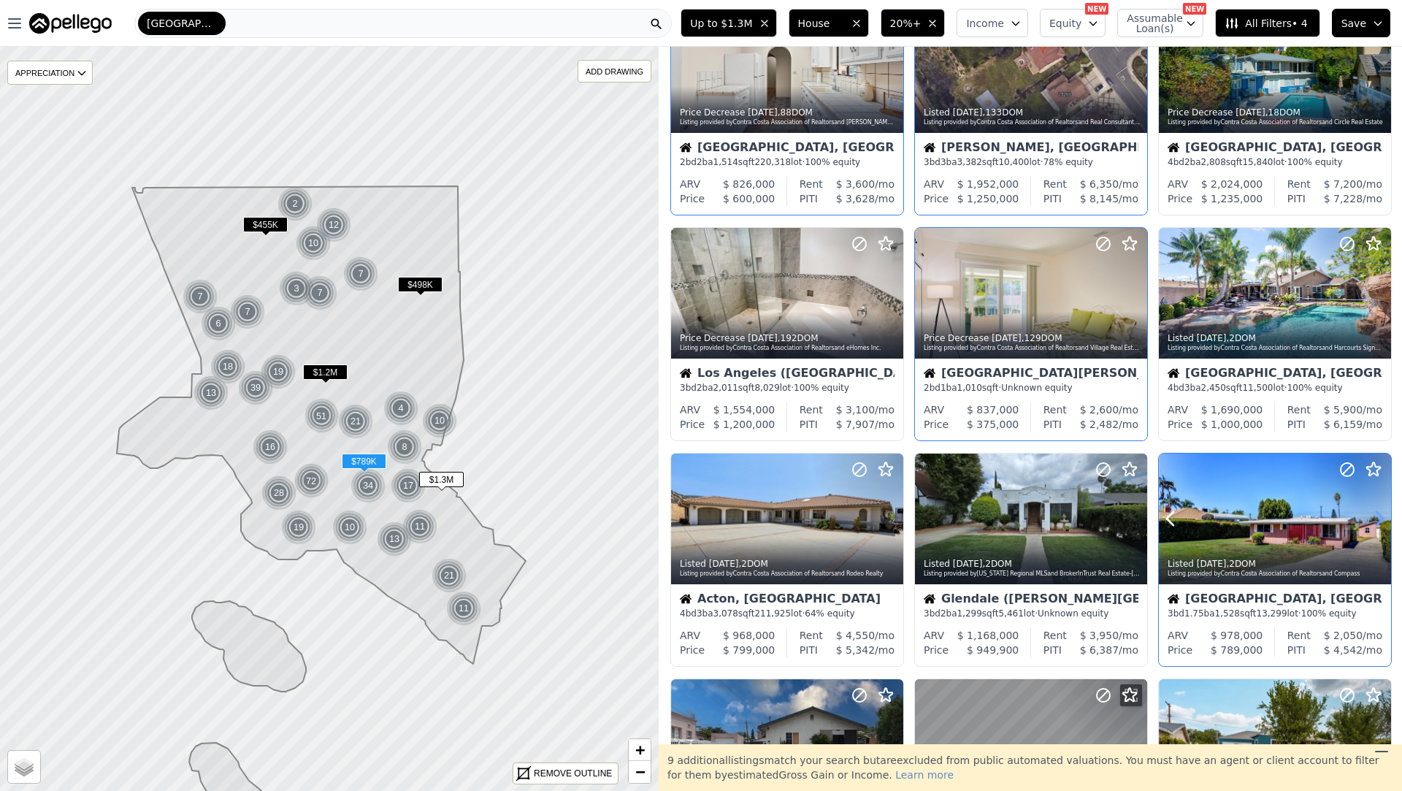
click at [1381, 510] on icon at bounding box center [1379, 518] width 23 height 23
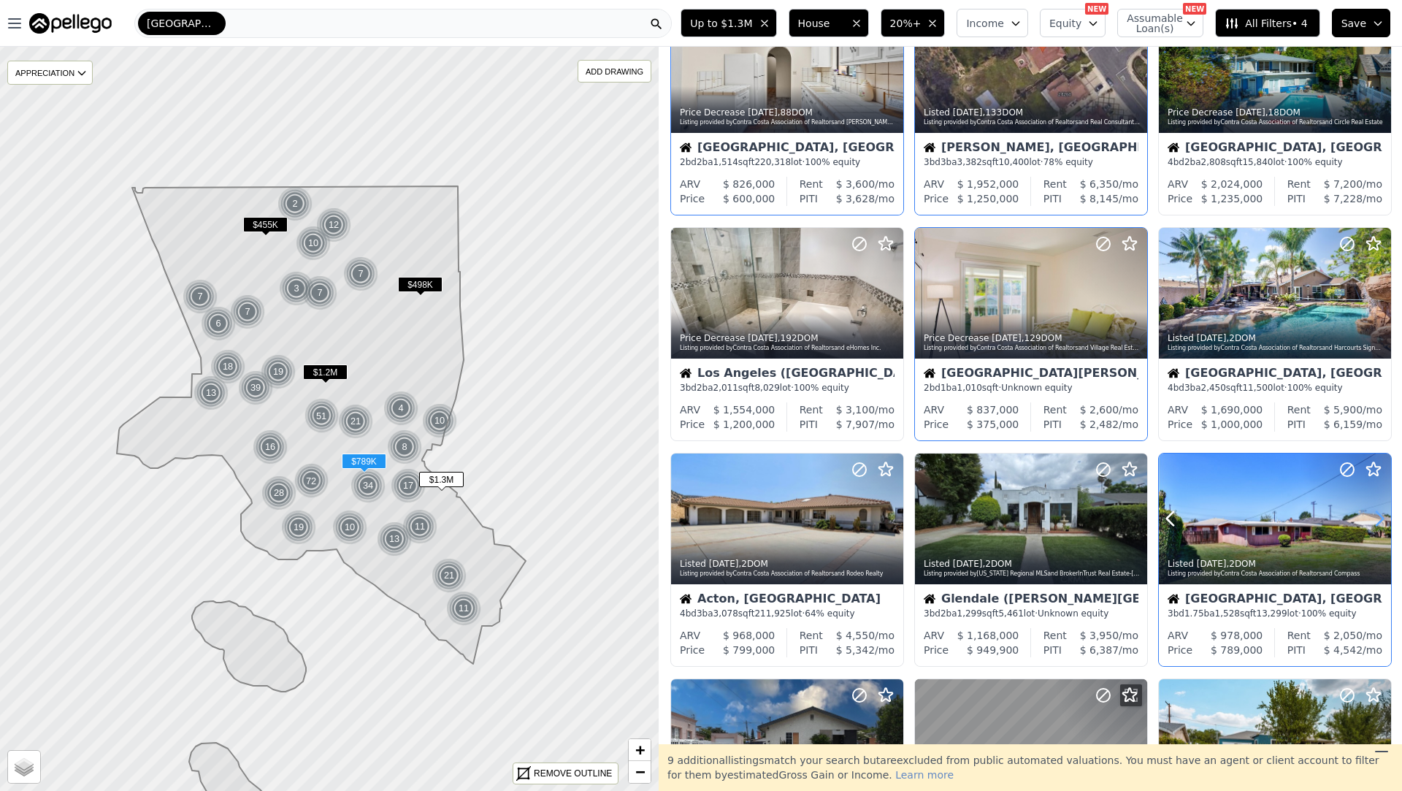
click at [1381, 510] on icon at bounding box center [1379, 518] width 23 height 23
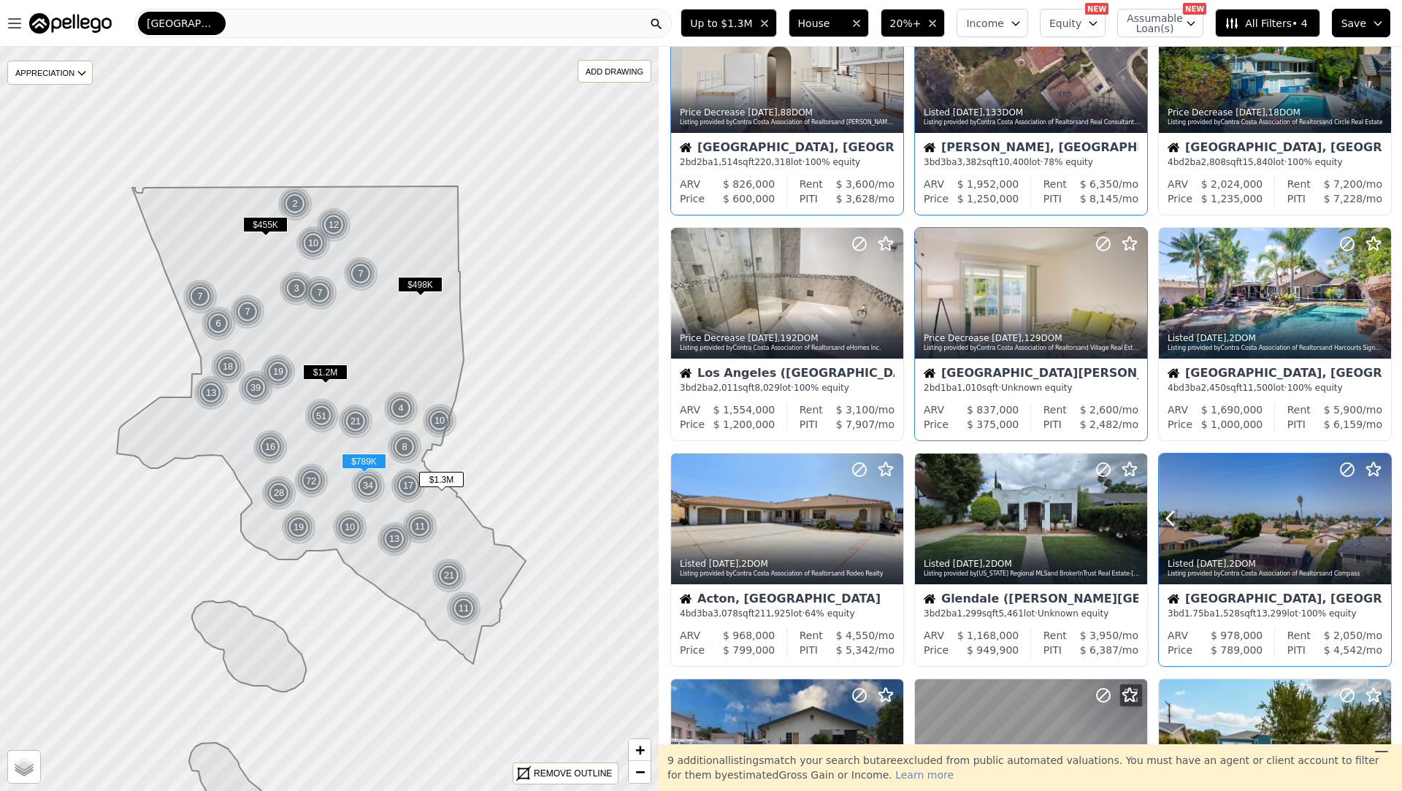
click at [1381, 510] on icon at bounding box center [1379, 518] width 23 height 23
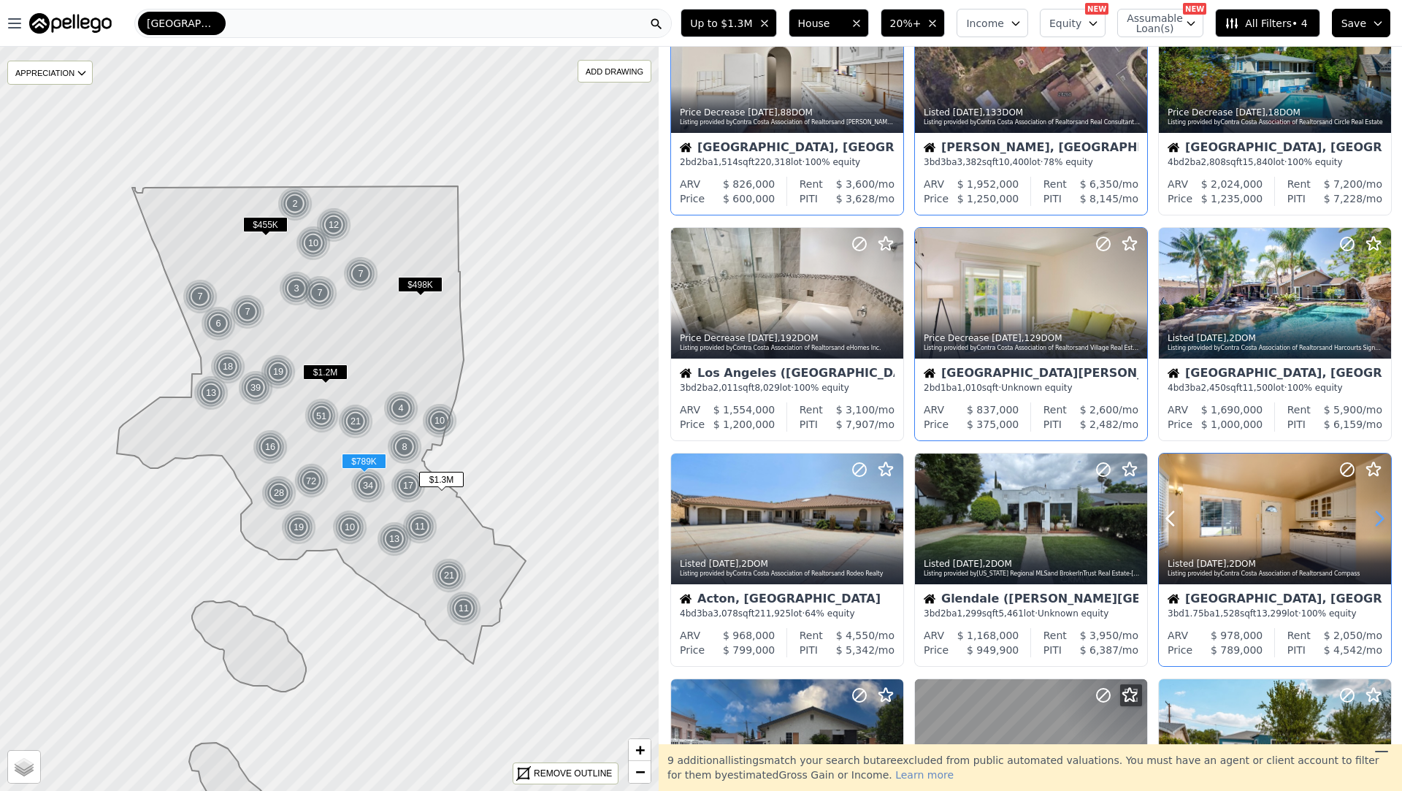
click at [1381, 509] on icon at bounding box center [1379, 518] width 23 height 23
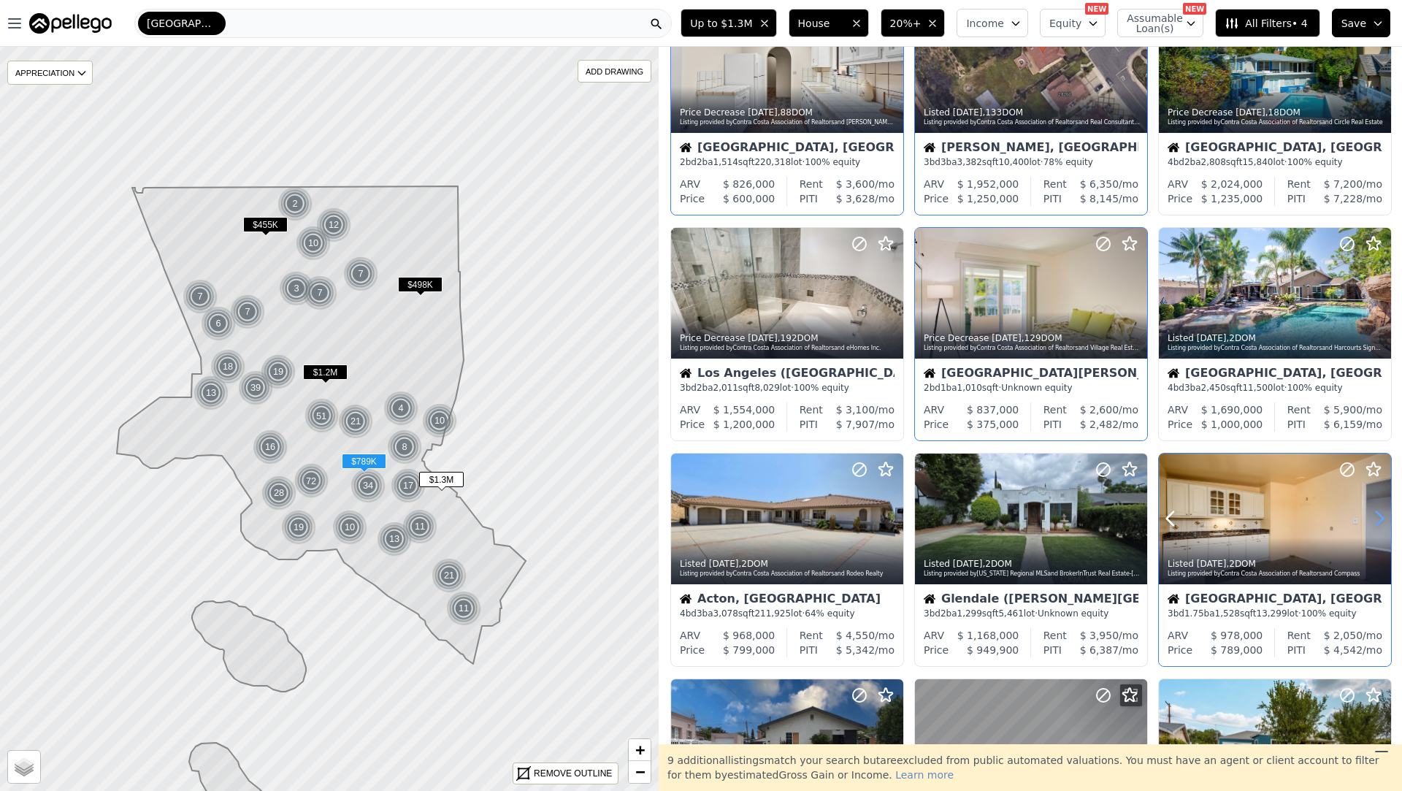
click at [1381, 509] on icon at bounding box center [1379, 518] width 23 height 23
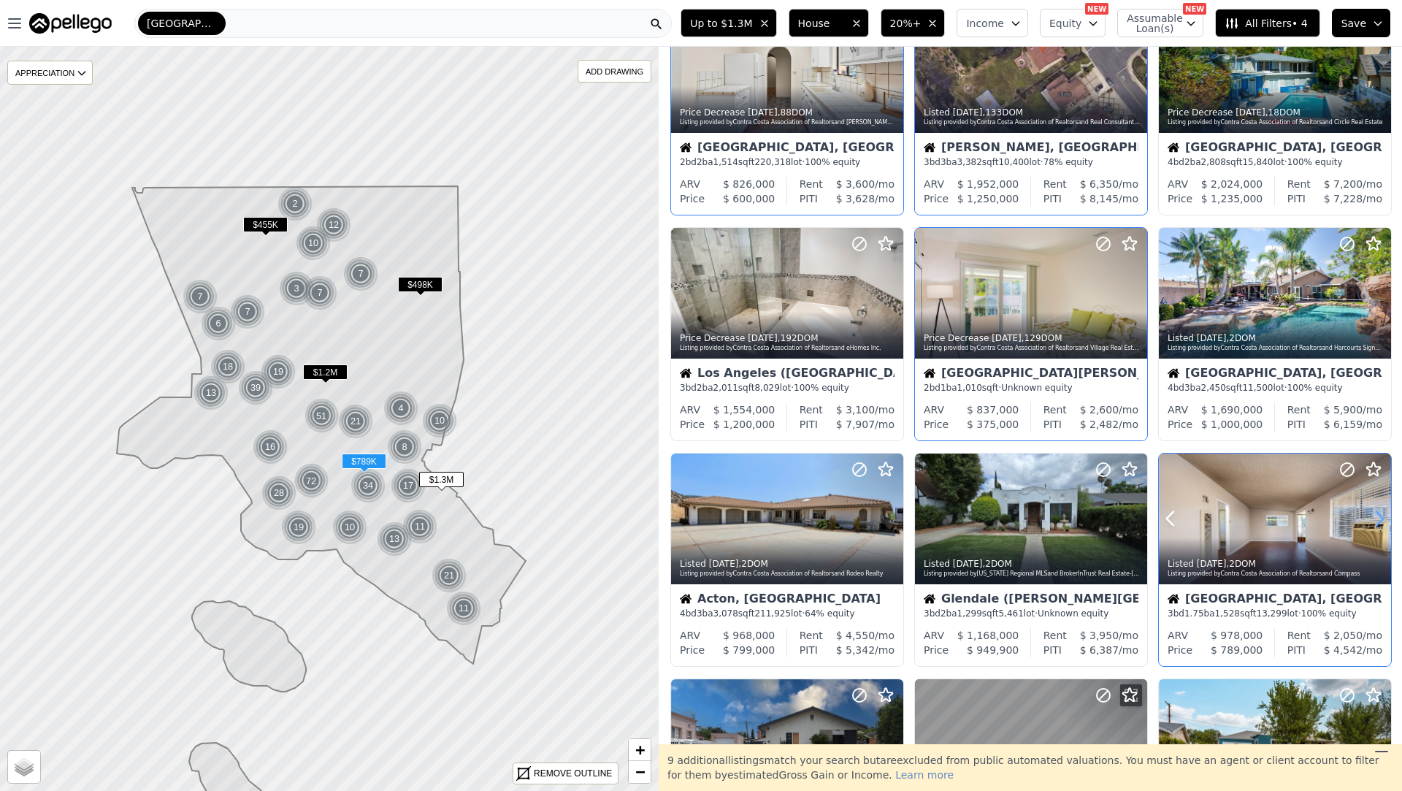
click at [1371, 524] on icon at bounding box center [1379, 518] width 23 height 23
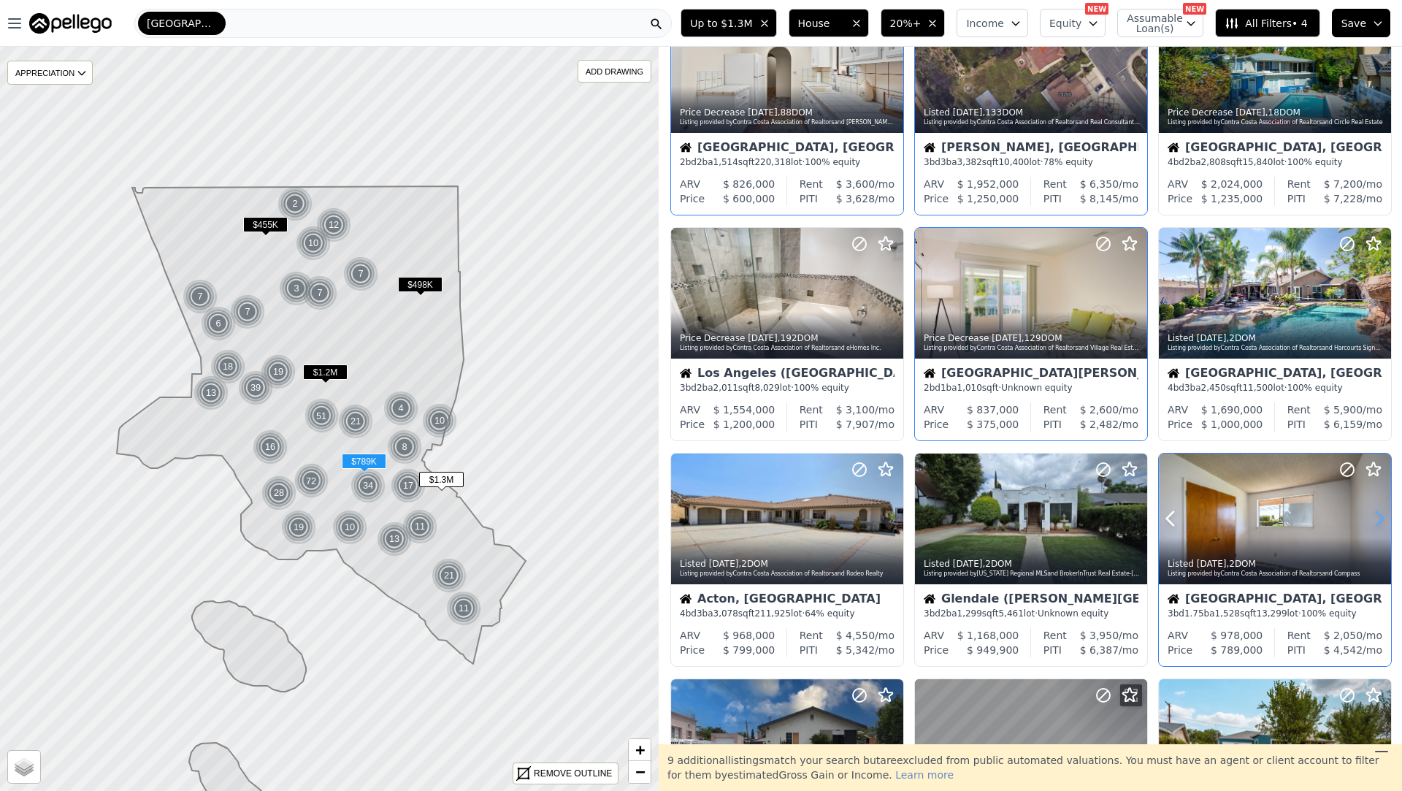
click at [1371, 524] on icon at bounding box center [1379, 518] width 23 height 23
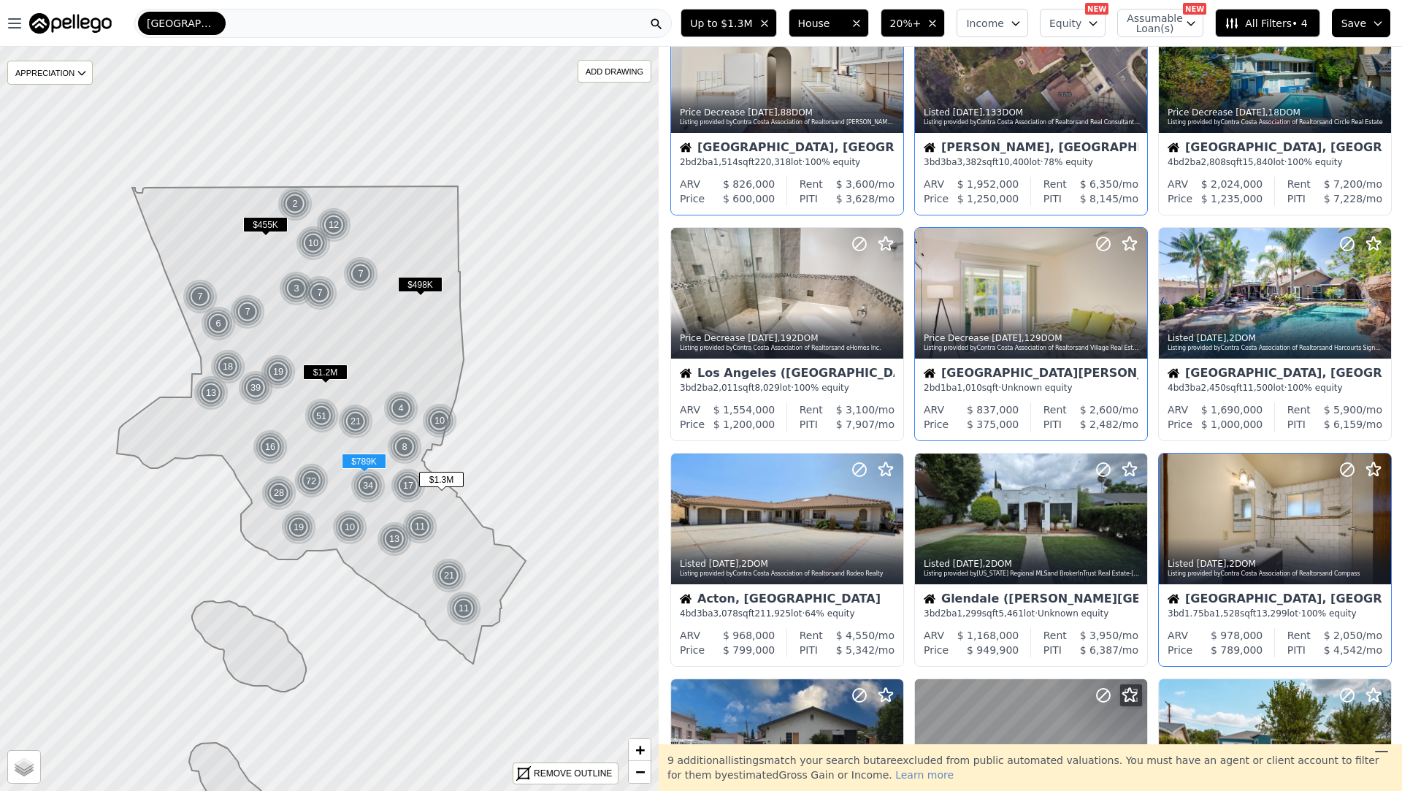
click at [1280, 605] on div "South Whittier, CA" at bounding box center [1275, 600] width 215 height 15
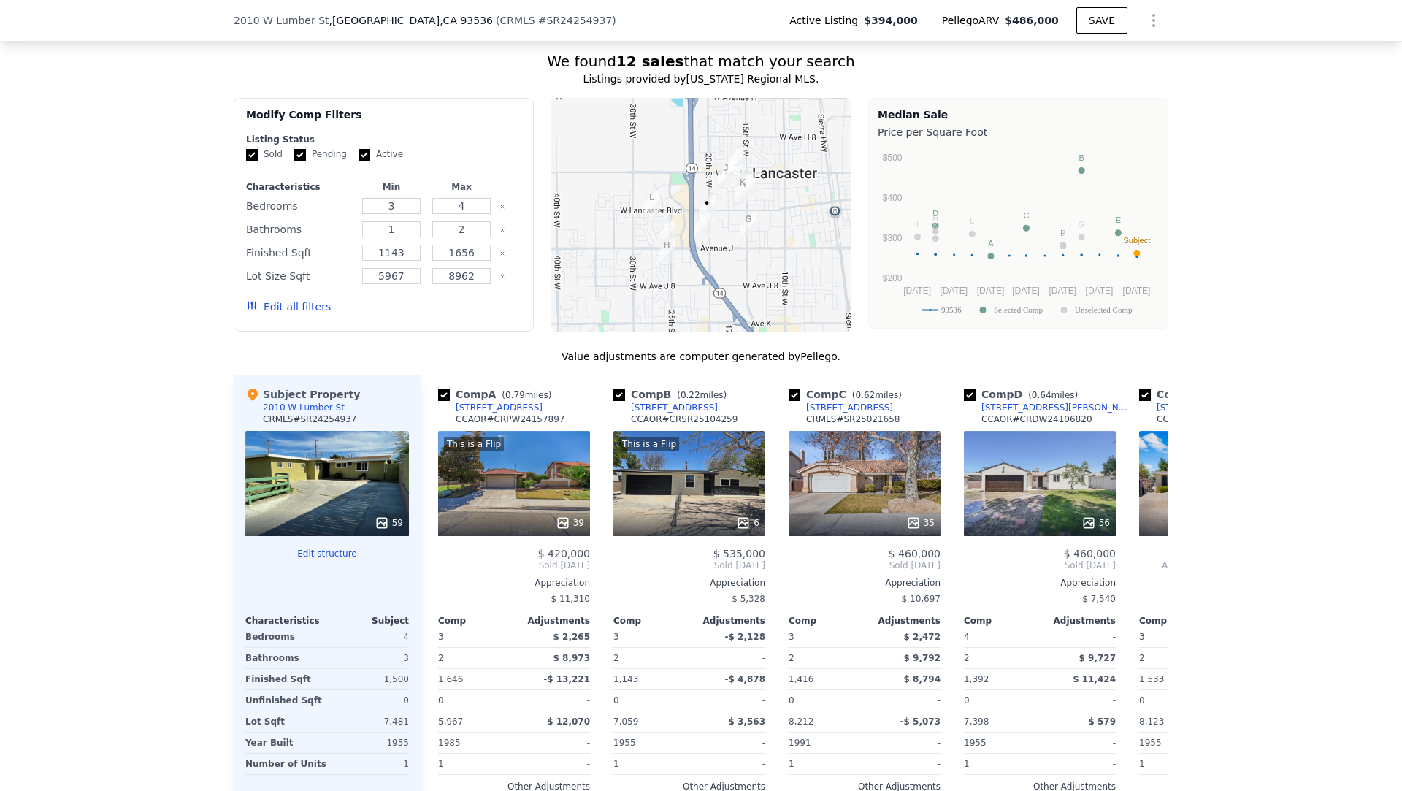
scroll to position [1238, 0]
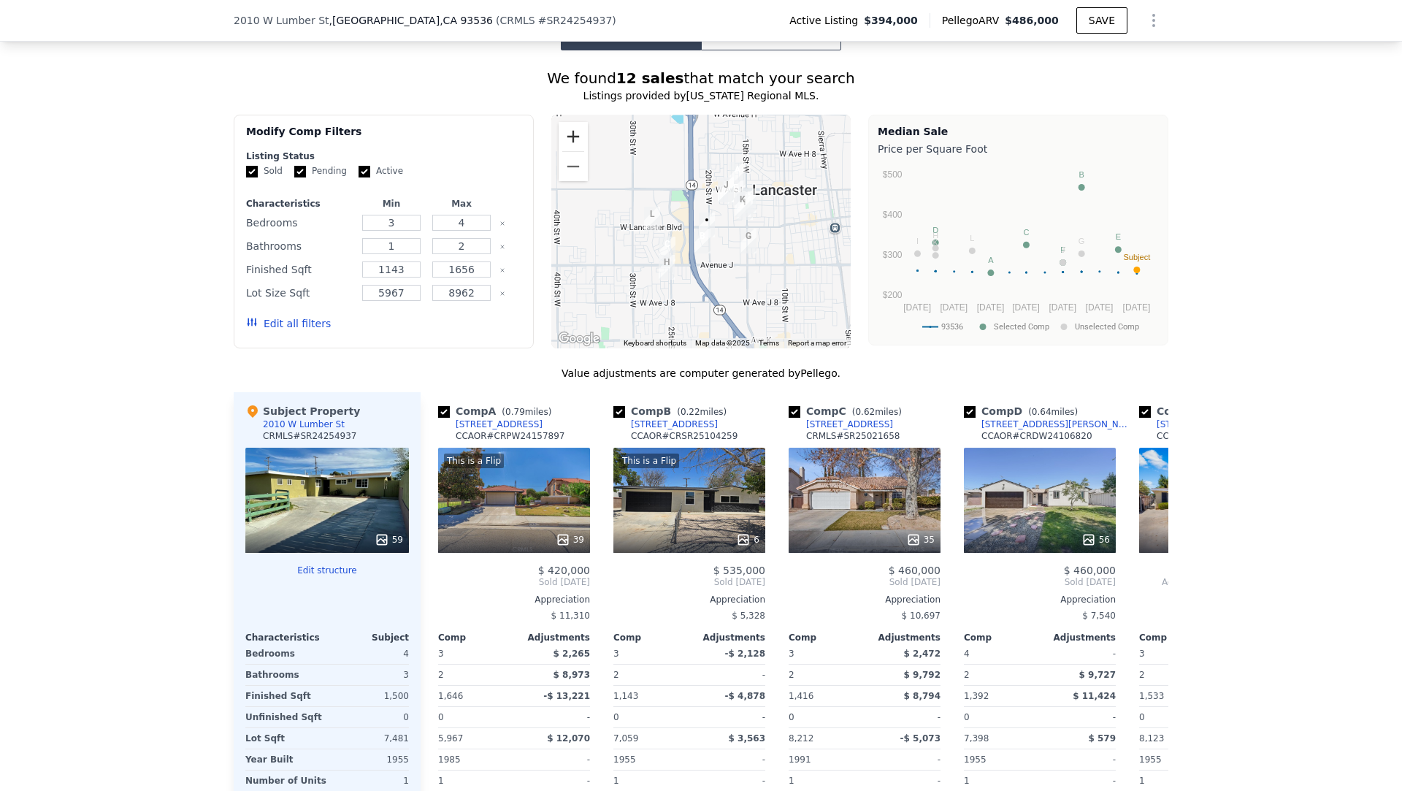
click at [581, 134] on button "Zoom in" at bounding box center [573, 136] width 29 height 29
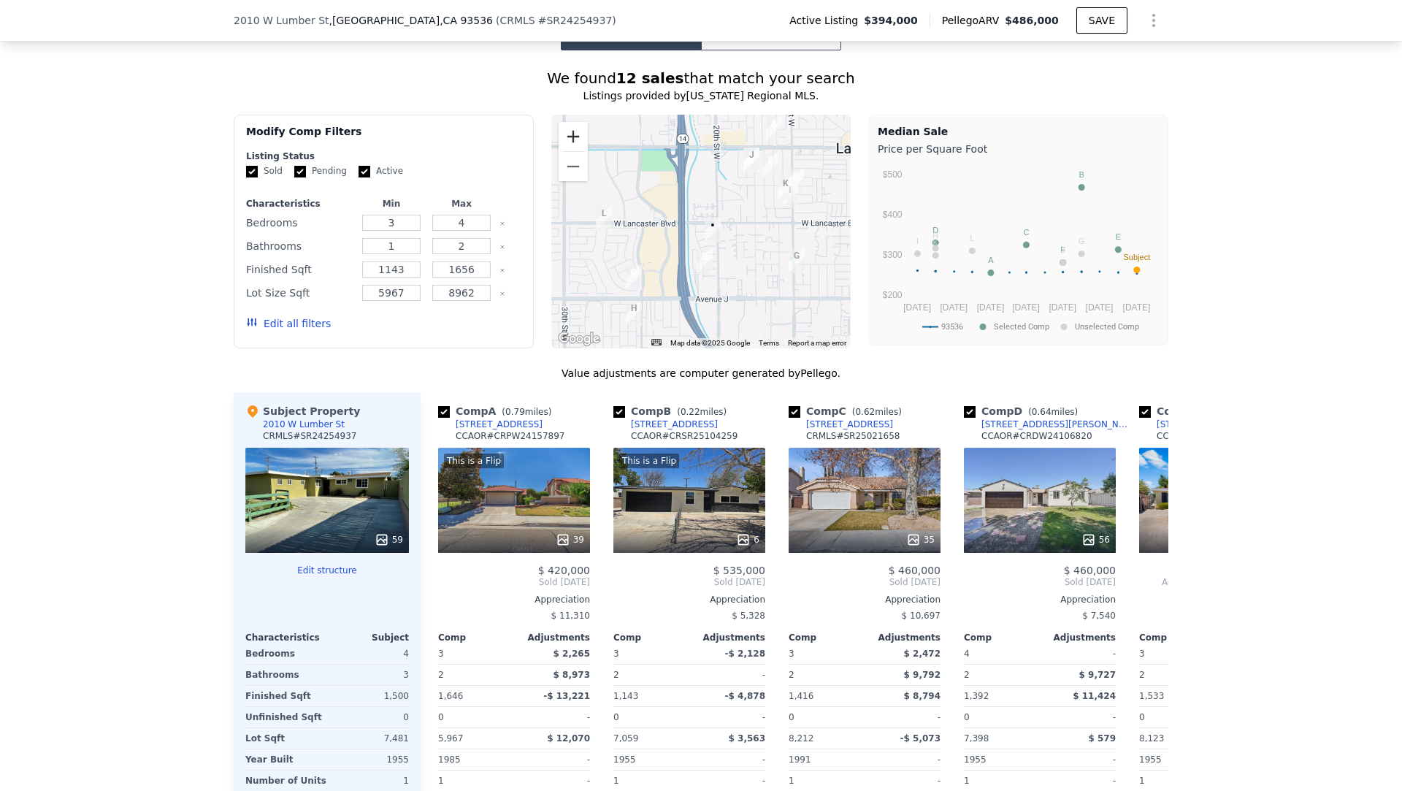
click at [581, 134] on button "Zoom in" at bounding box center [573, 136] width 29 height 29
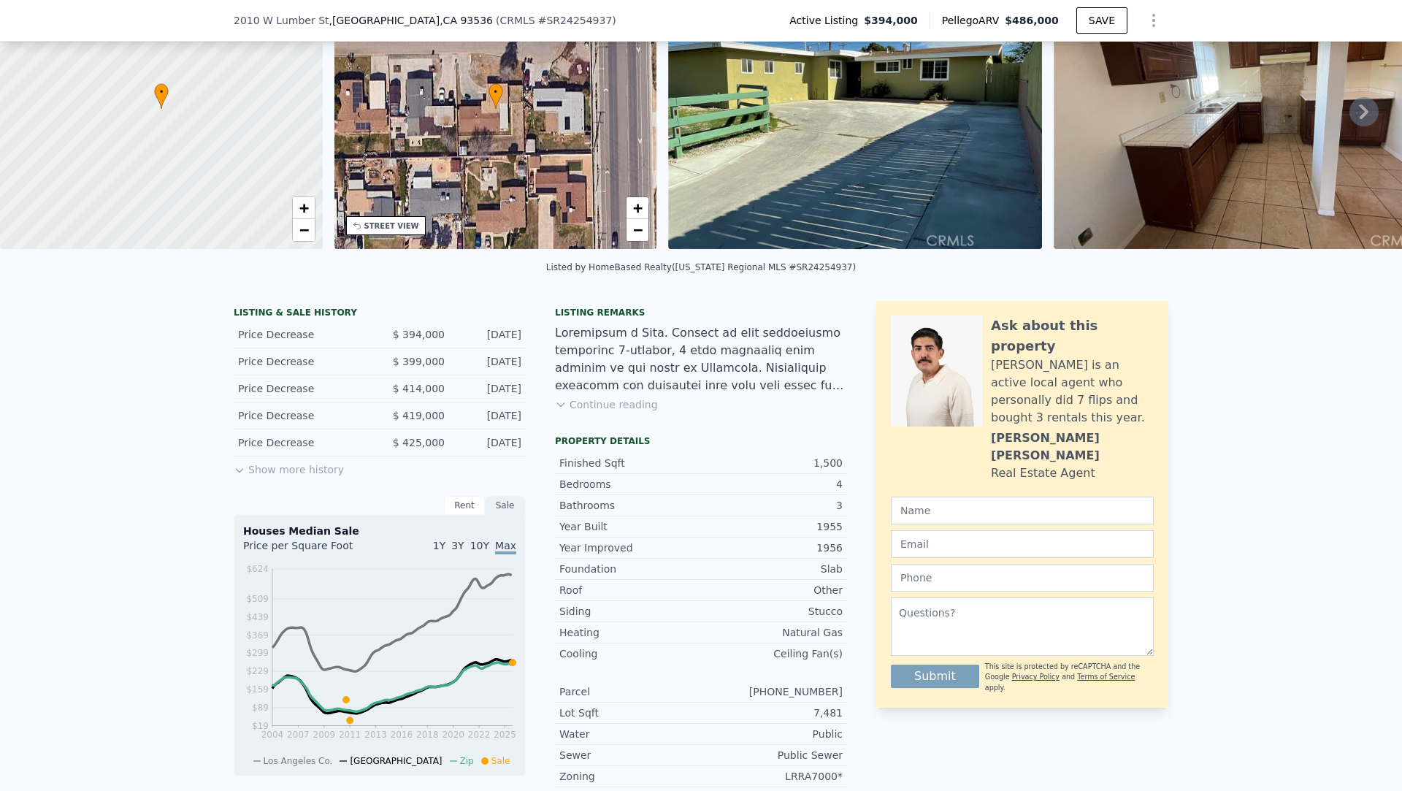
scroll to position [0, 0]
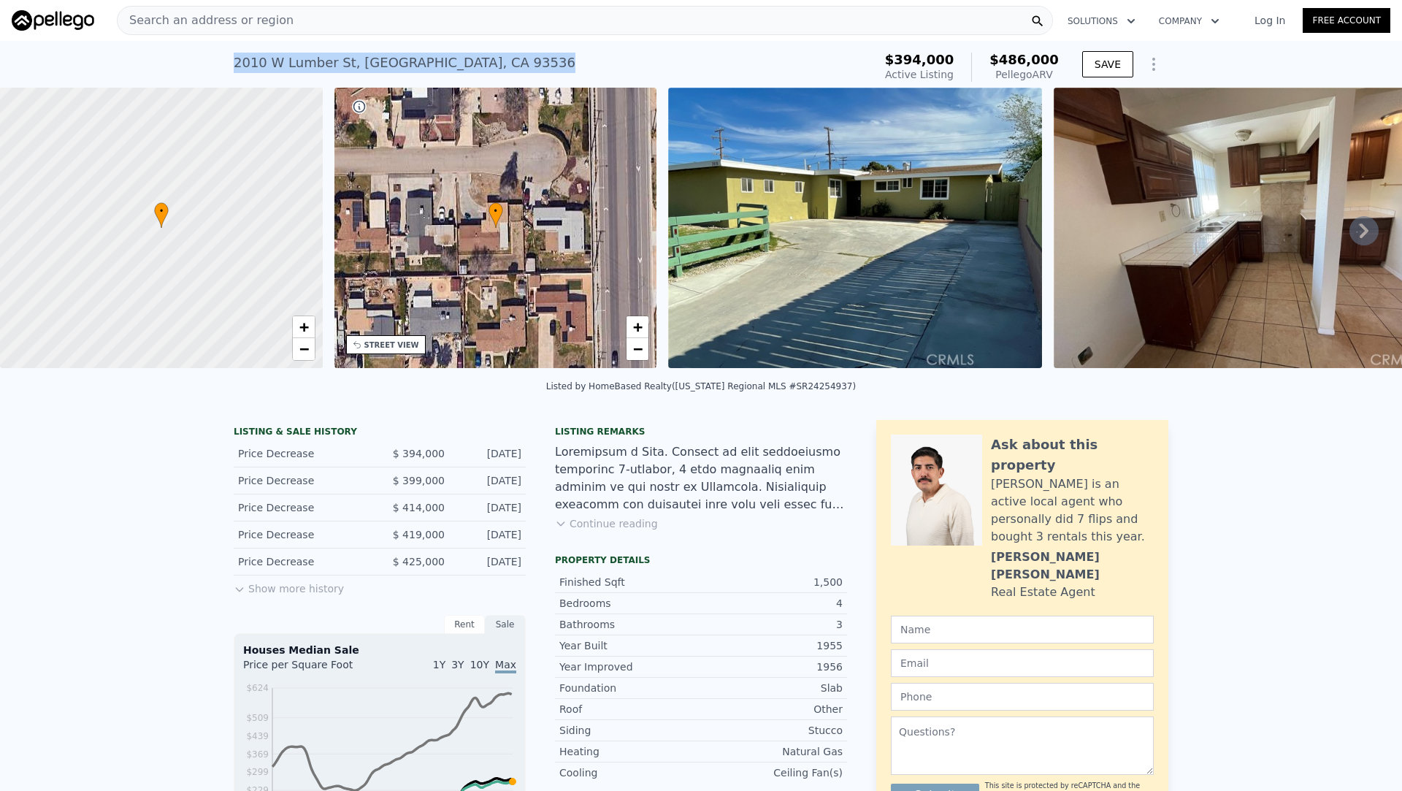
drag, startPoint x: 478, startPoint y: 66, endPoint x: 370, endPoint y: 50, distance: 108.7
click at [370, 50] on div "2010 W Lumber St , Lancaster , CA 93536 Active at $394k (~ARV $486k )" at bounding box center [551, 67] width 634 height 41
copy div "2010 W Lumber St , Lancaster , CA 93536"
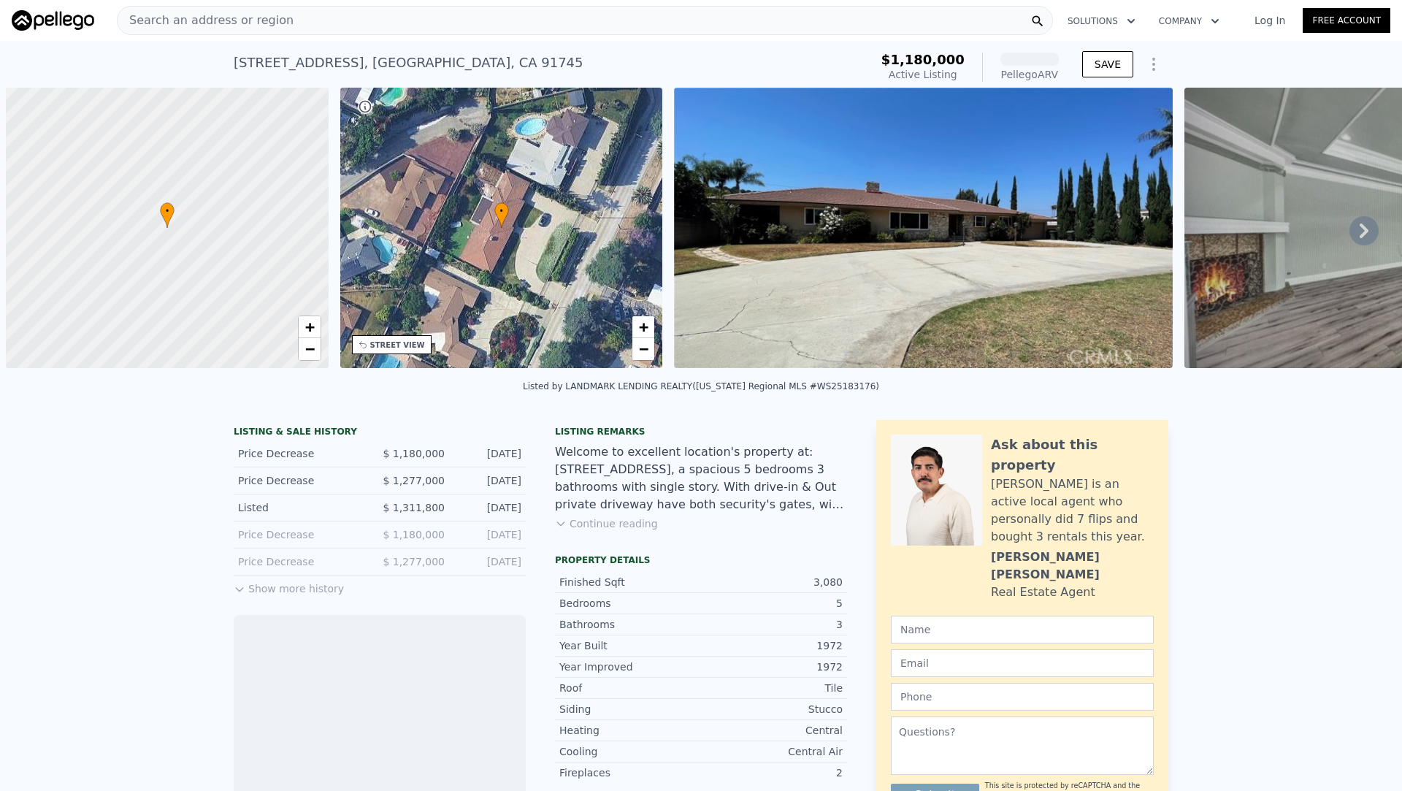
scroll to position [0, 6]
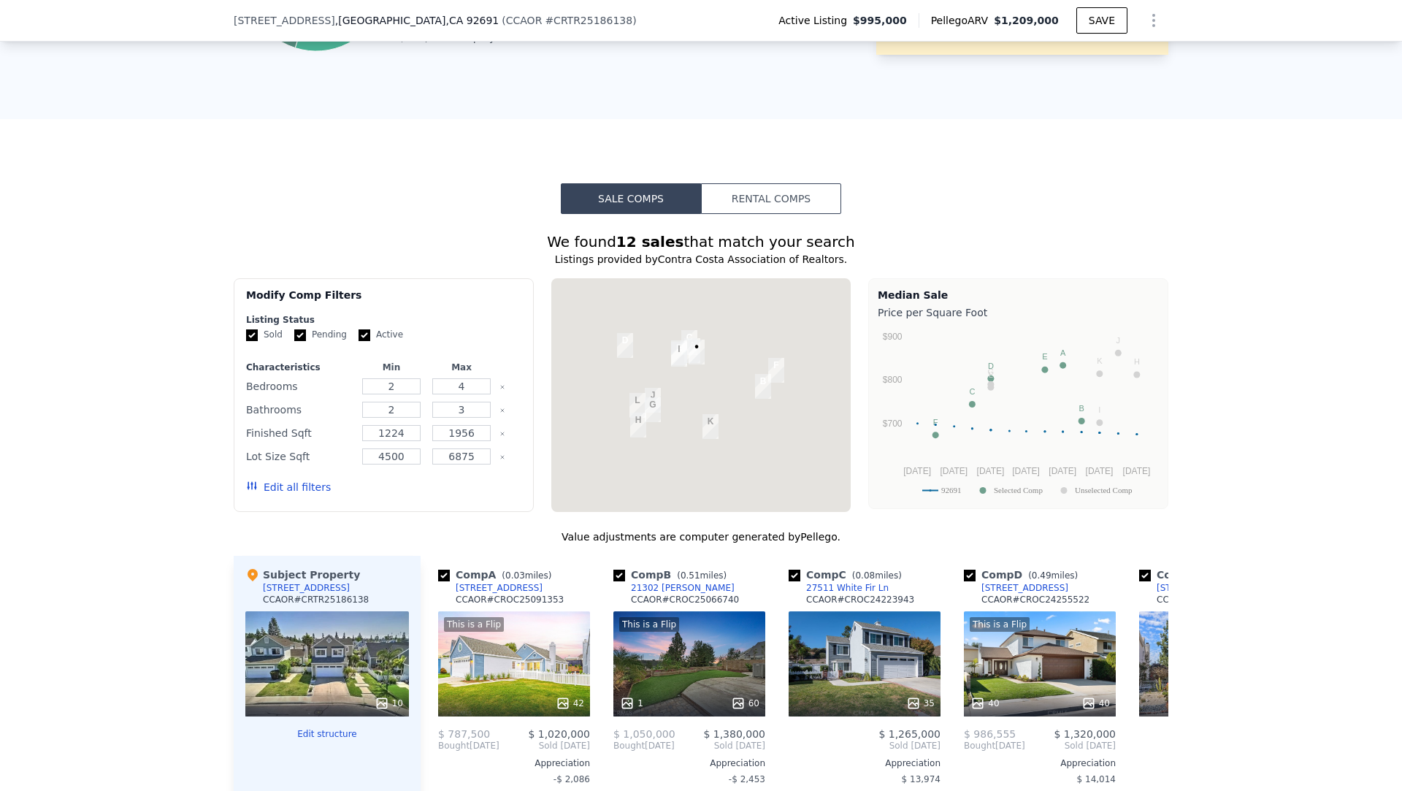
scroll to position [1069, 0]
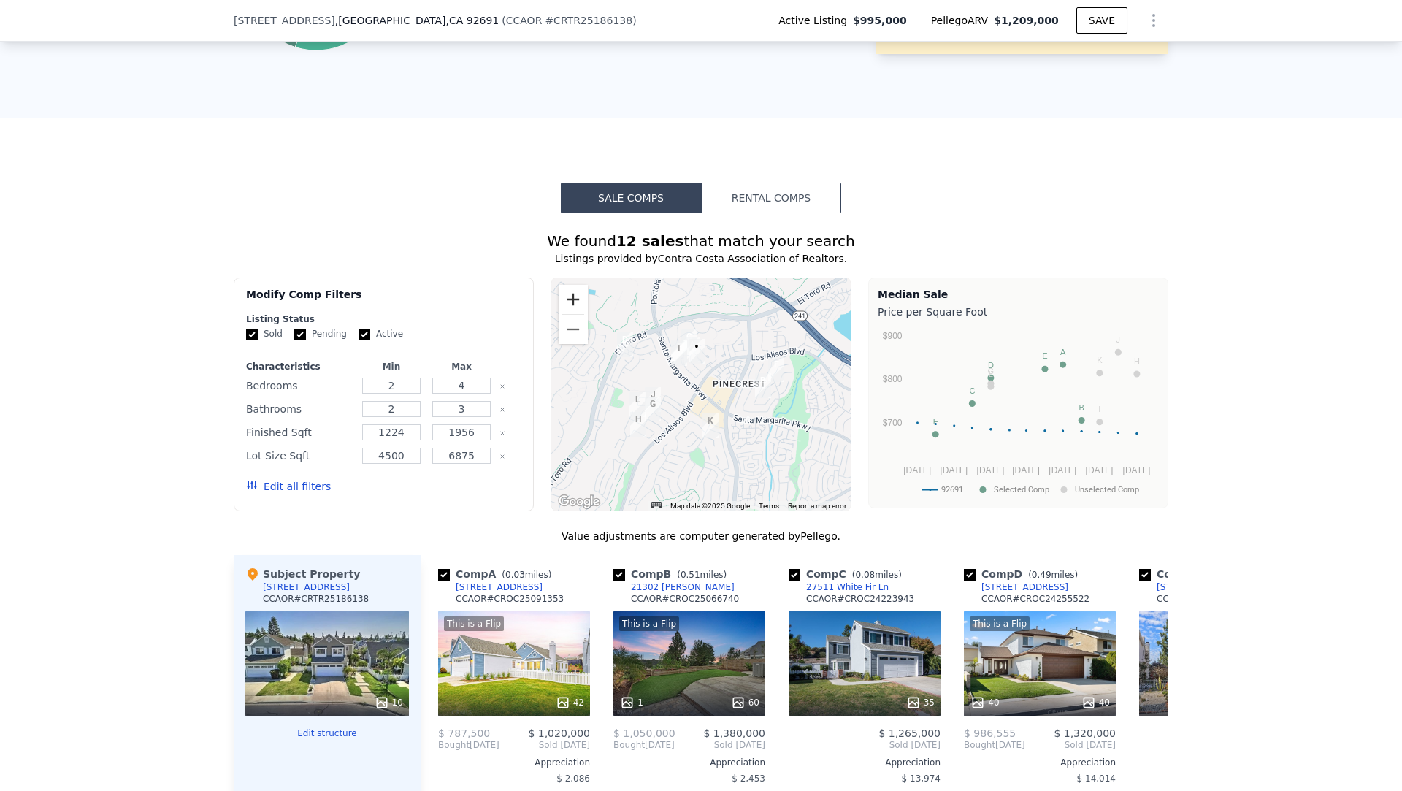
click at [578, 301] on button "Zoom in" at bounding box center [573, 299] width 29 height 29
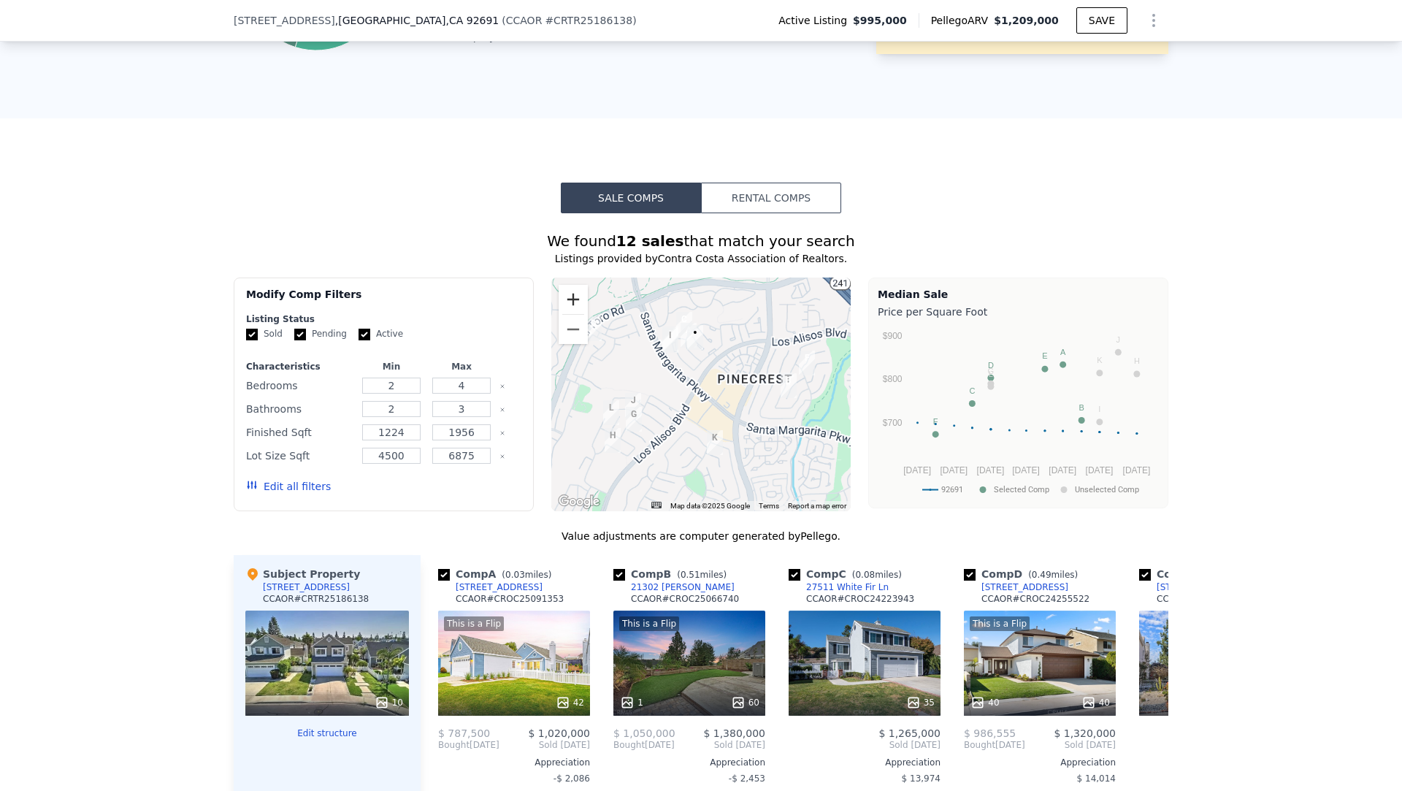
click at [578, 301] on button "Zoom in" at bounding box center [573, 299] width 29 height 29
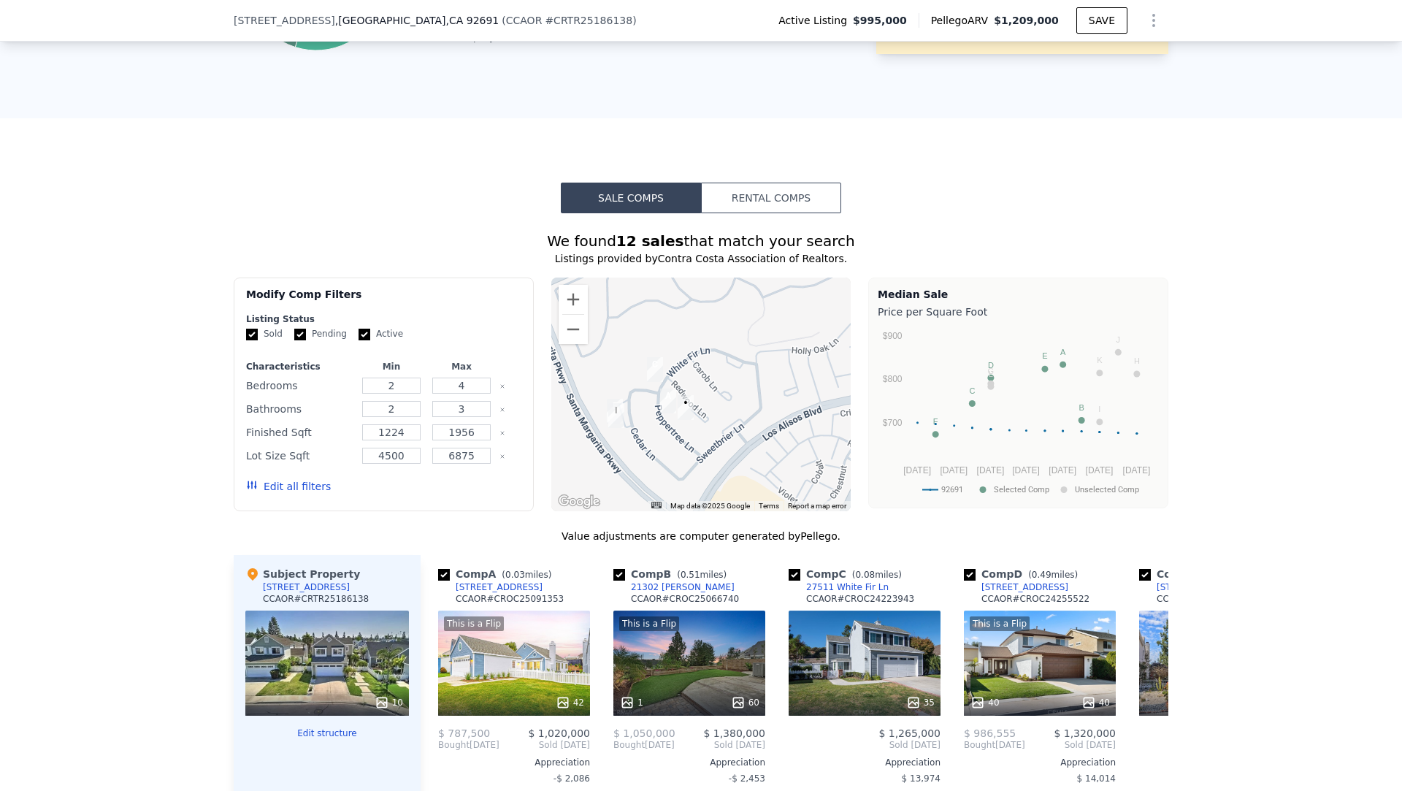
drag, startPoint x: 664, startPoint y: 322, endPoint x: 663, endPoint y: 486, distance: 164.3
click at [663, 486] on div at bounding box center [701, 395] width 300 height 234
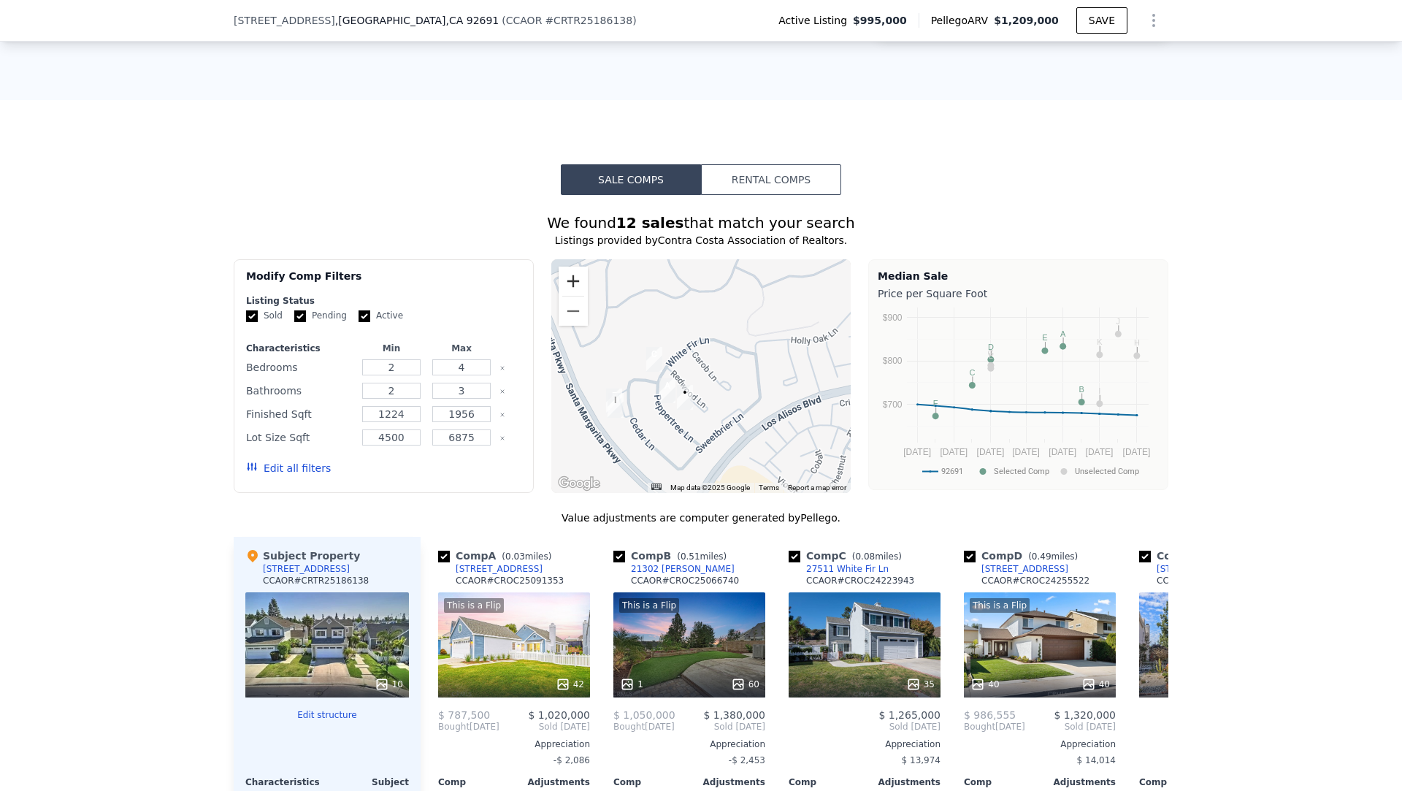
click at [566, 276] on button "Zoom in" at bounding box center [573, 281] width 29 height 29
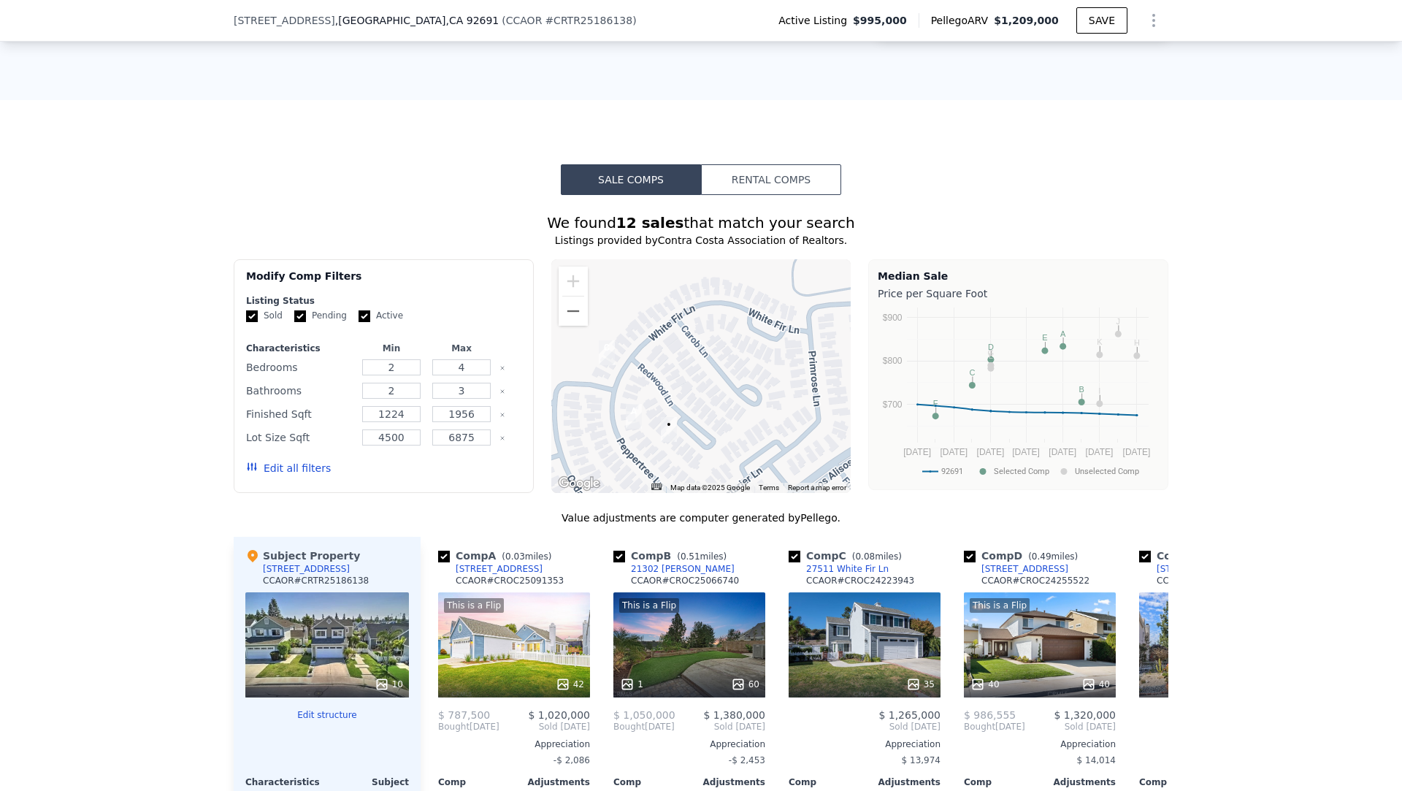
drag, startPoint x: 629, startPoint y: 332, endPoint x: 671, endPoint y: 317, distance: 45.0
click at [665, 318] on div at bounding box center [701, 376] width 300 height 234
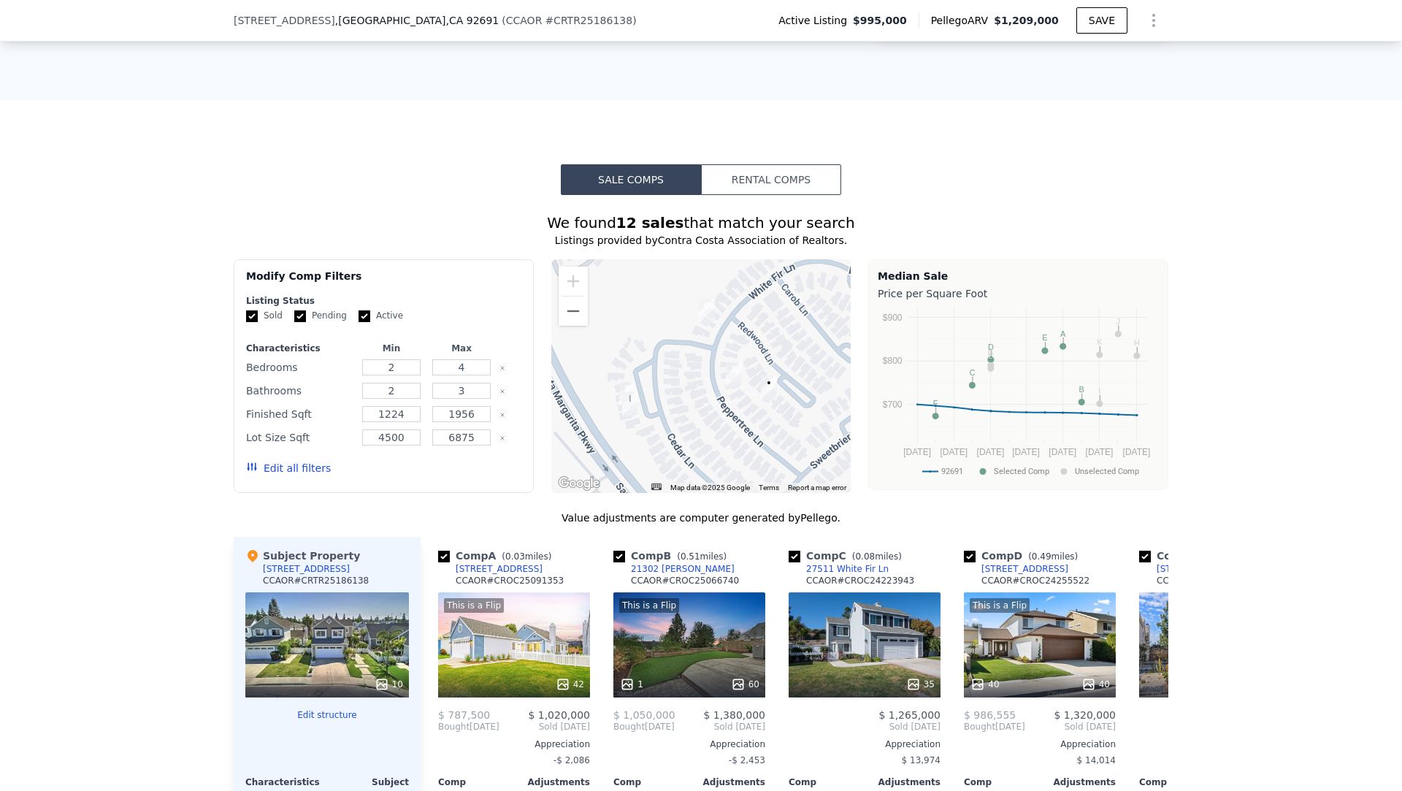
click at [674, 314] on div at bounding box center [701, 376] width 300 height 234
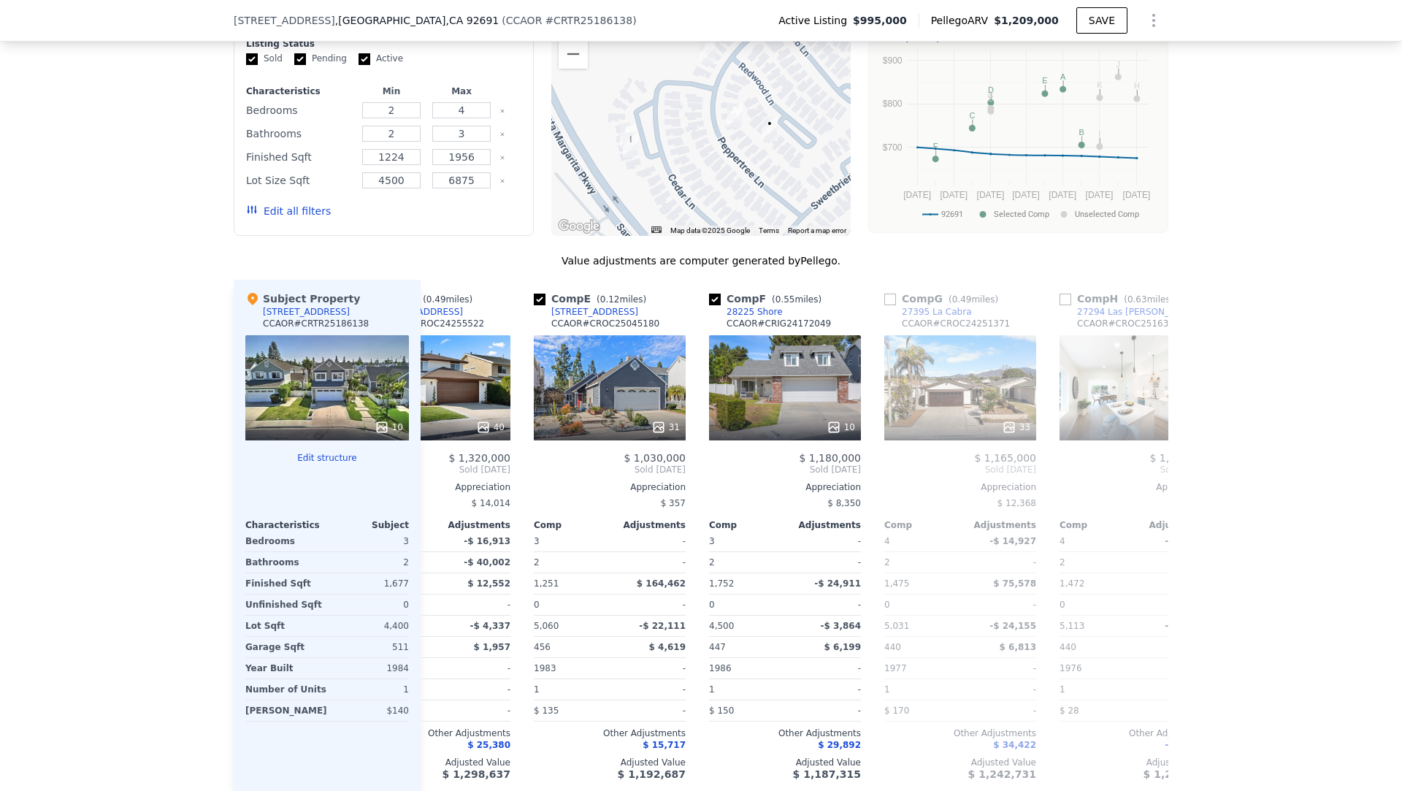
scroll to position [0, 636]
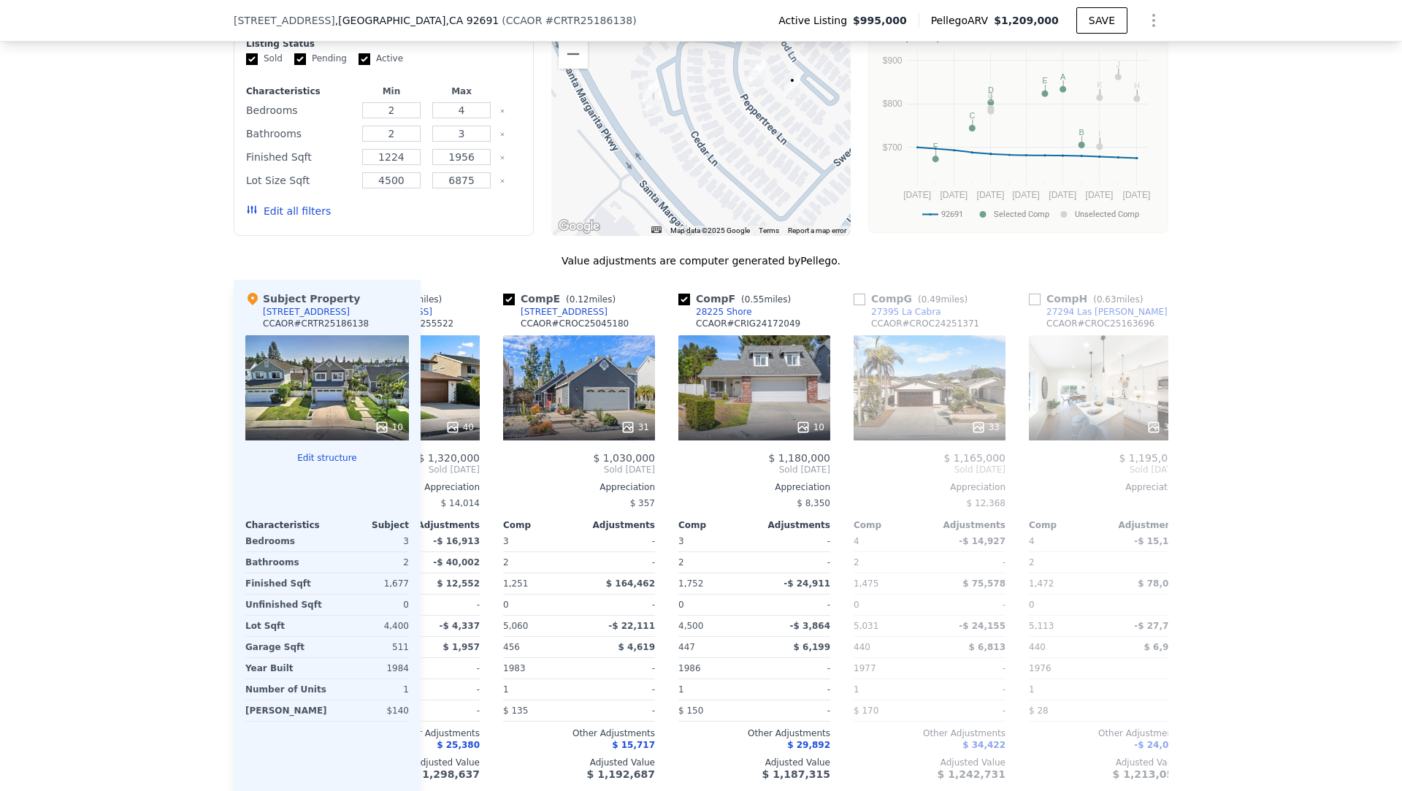
drag, startPoint x: 708, startPoint y: 170, endPoint x: 726, endPoint y: 124, distance: 49.5
click at [726, 126] on div at bounding box center [701, 119] width 300 height 234
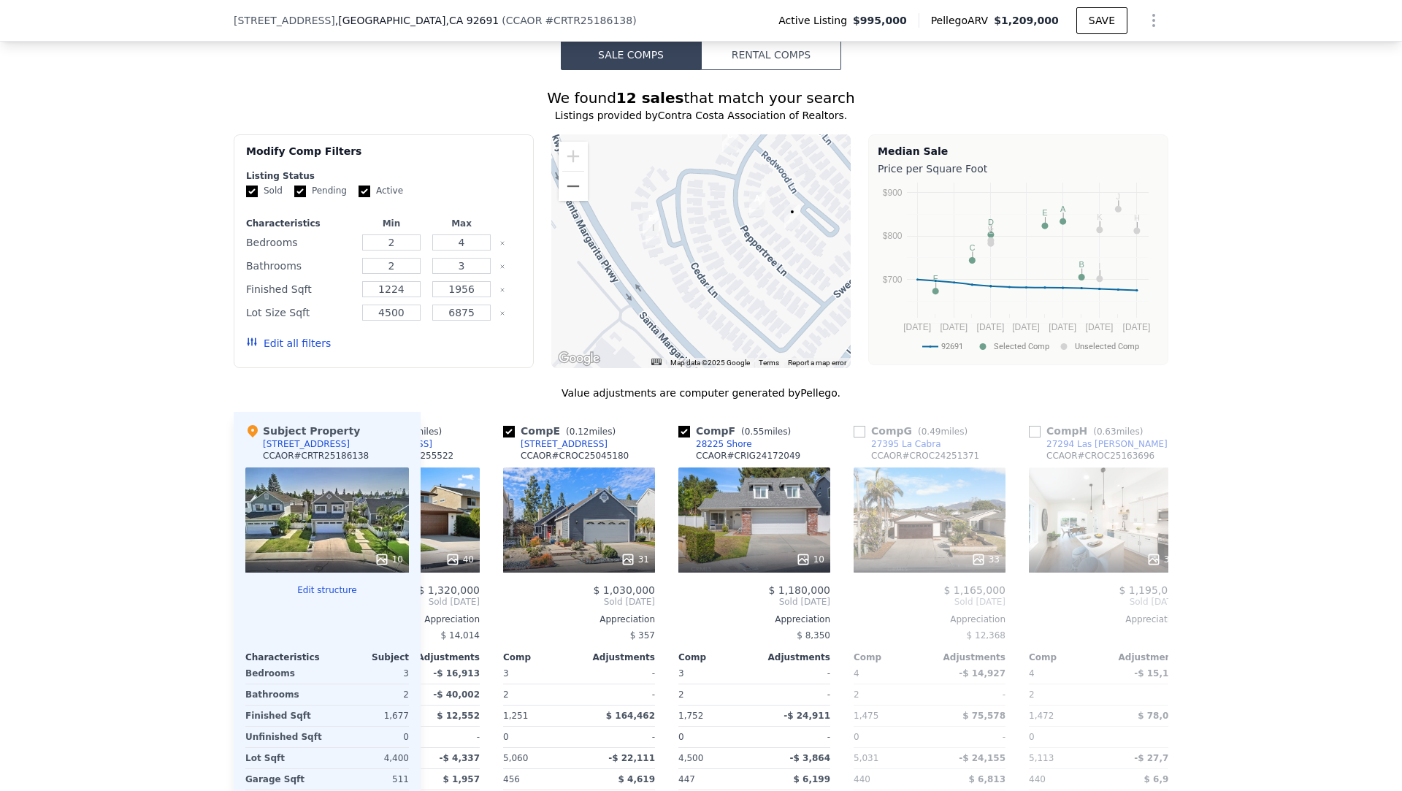
scroll to position [1209, 0]
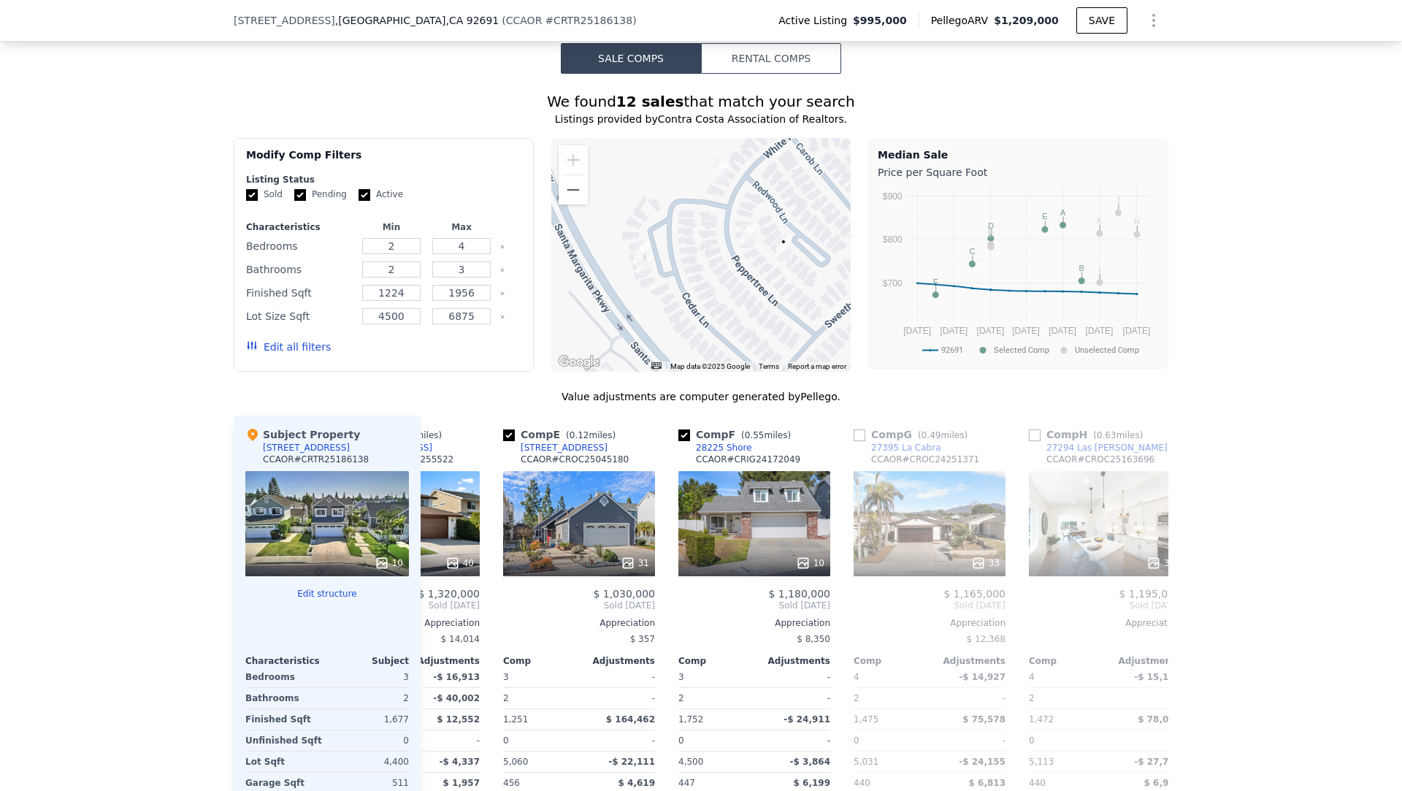
drag, startPoint x: 784, startPoint y: 256, endPoint x: 774, endPoint y: 285, distance: 30.3
click at [774, 285] on div at bounding box center [701, 255] width 300 height 234
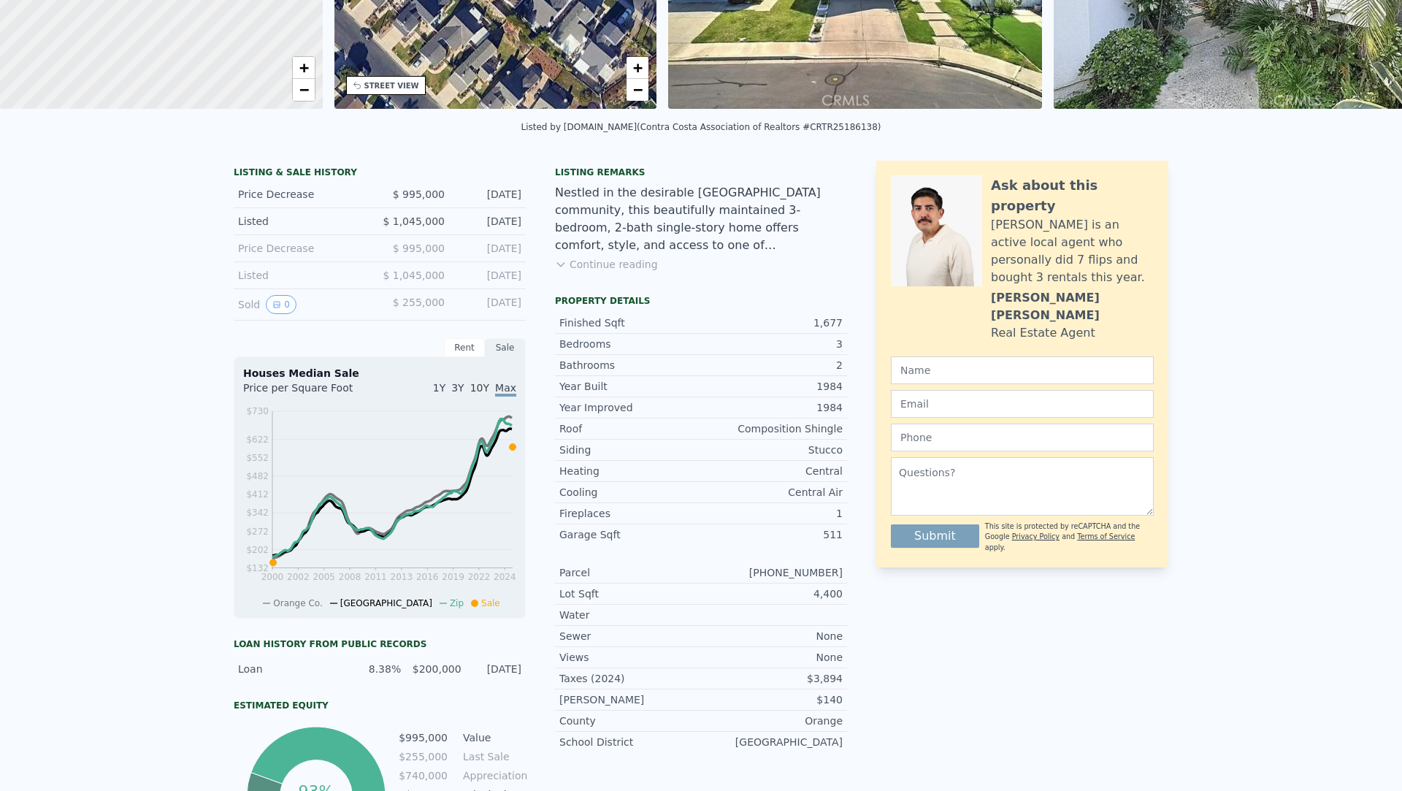
scroll to position [5, 0]
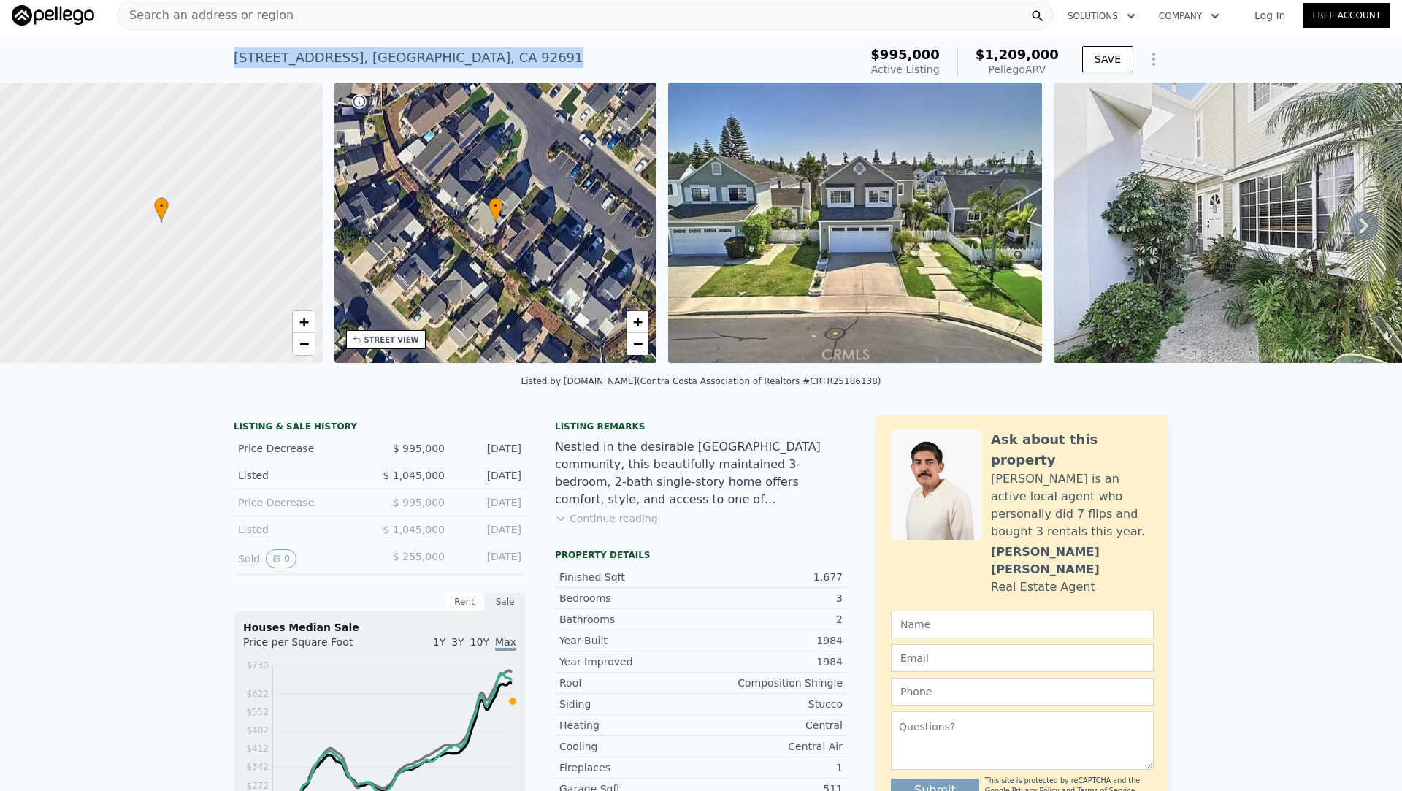
drag, startPoint x: 503, startPoint y: 56, endPoint x: 237, endPoint y: 61, distance: 266.6
click at [237, 61] on div "21091 Redwood Ln , Mission Viejo , CA 92691 Active at $995k (~ARV $1.209m )" at bounding box center [543, 62] width 619 height 41
copy div "21091 Redwood Ln , Mission Viejo , CA 92691"
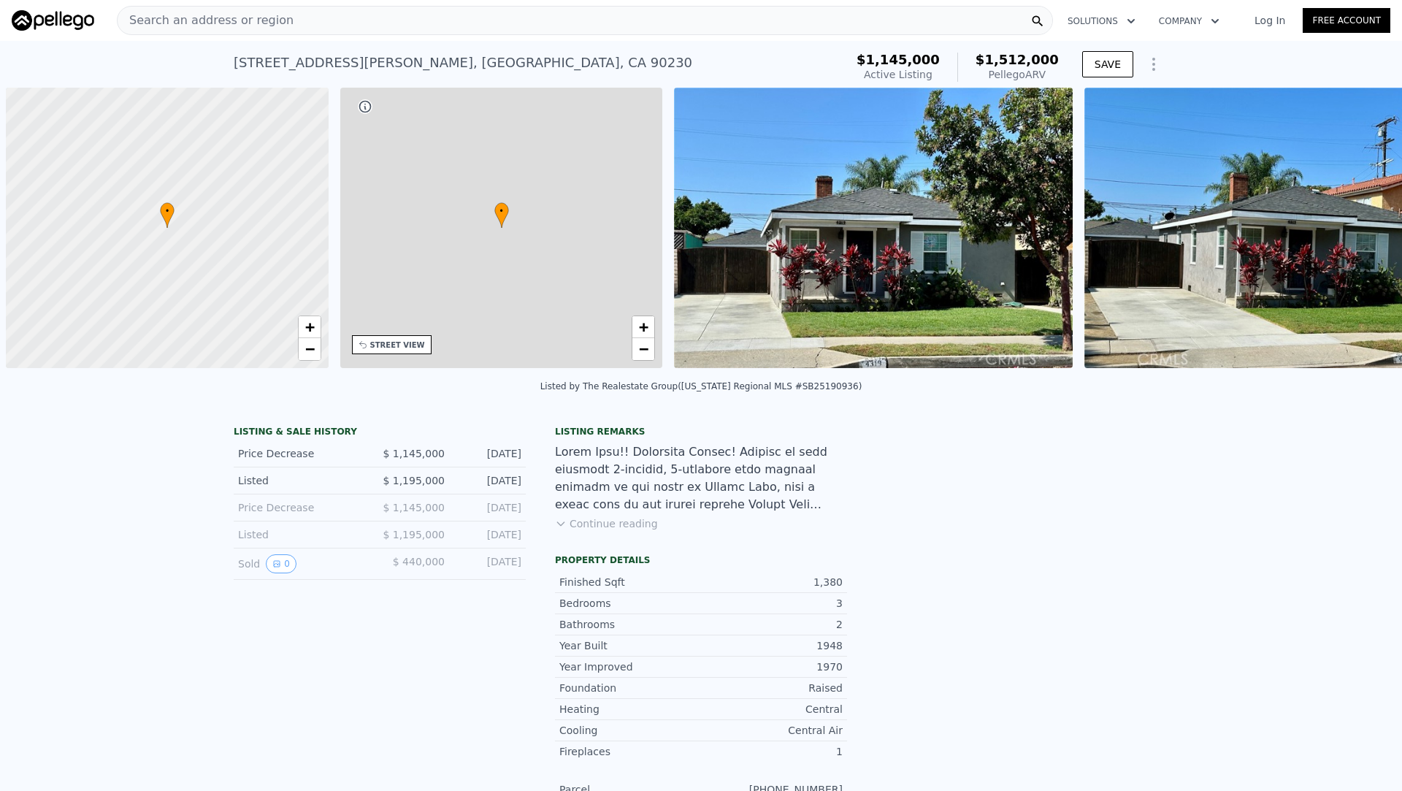
scroll to position [0, 6]
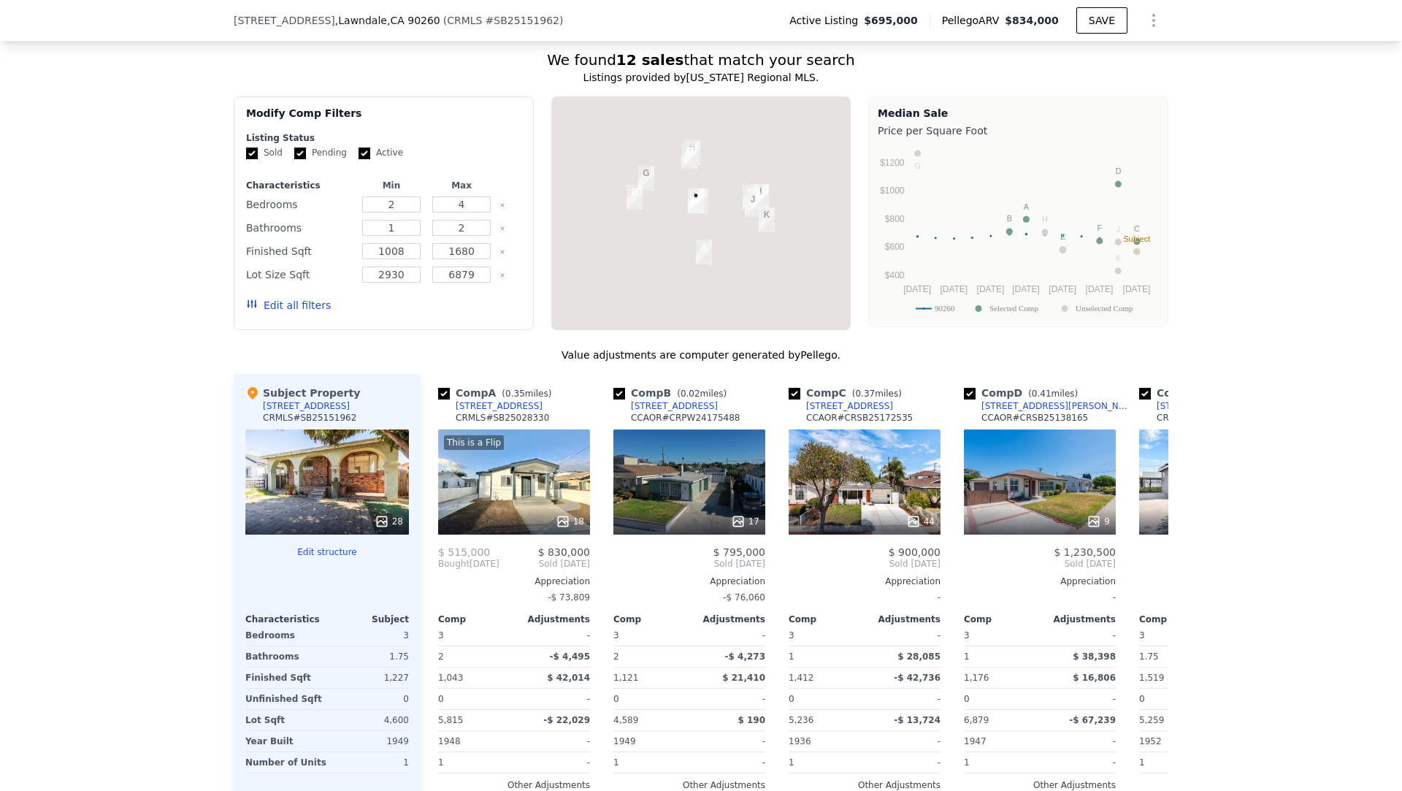
scroll to position [1052, 0]
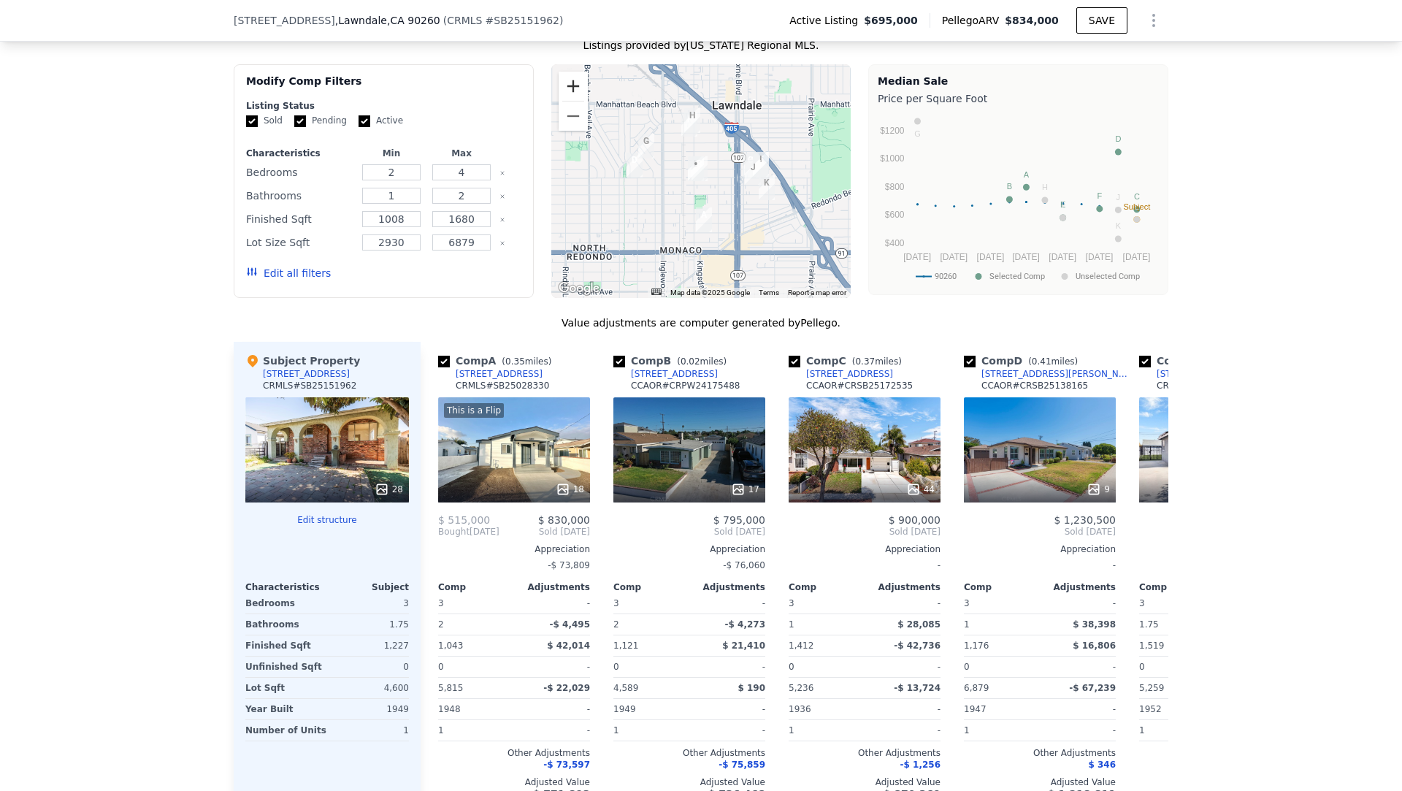
click at [576, 88] on button "Zoom in" at bounding box center [573, 86] width 29 height 29
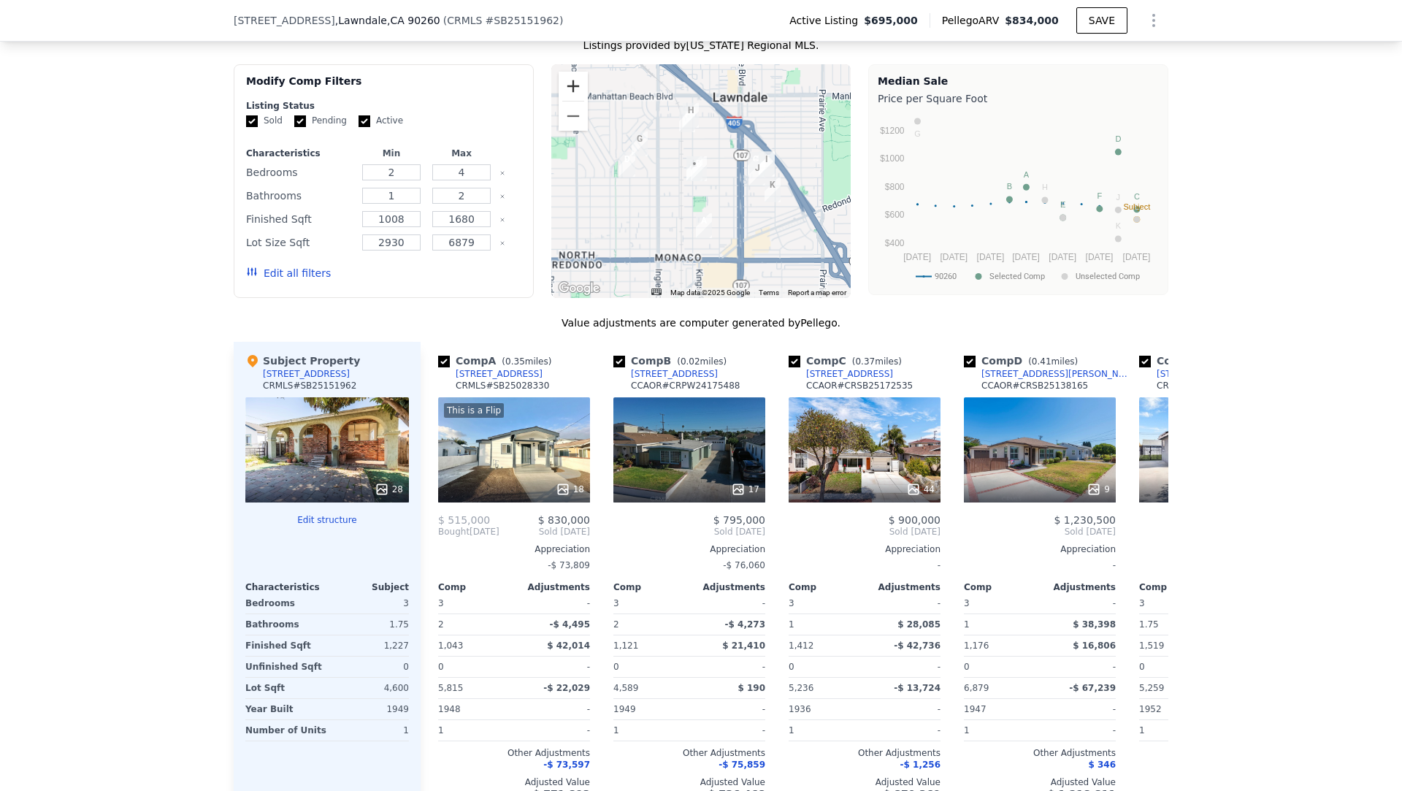
click at [576, 88] on button "Zoom in" at bounding box center [573, 86] width 29 height 29
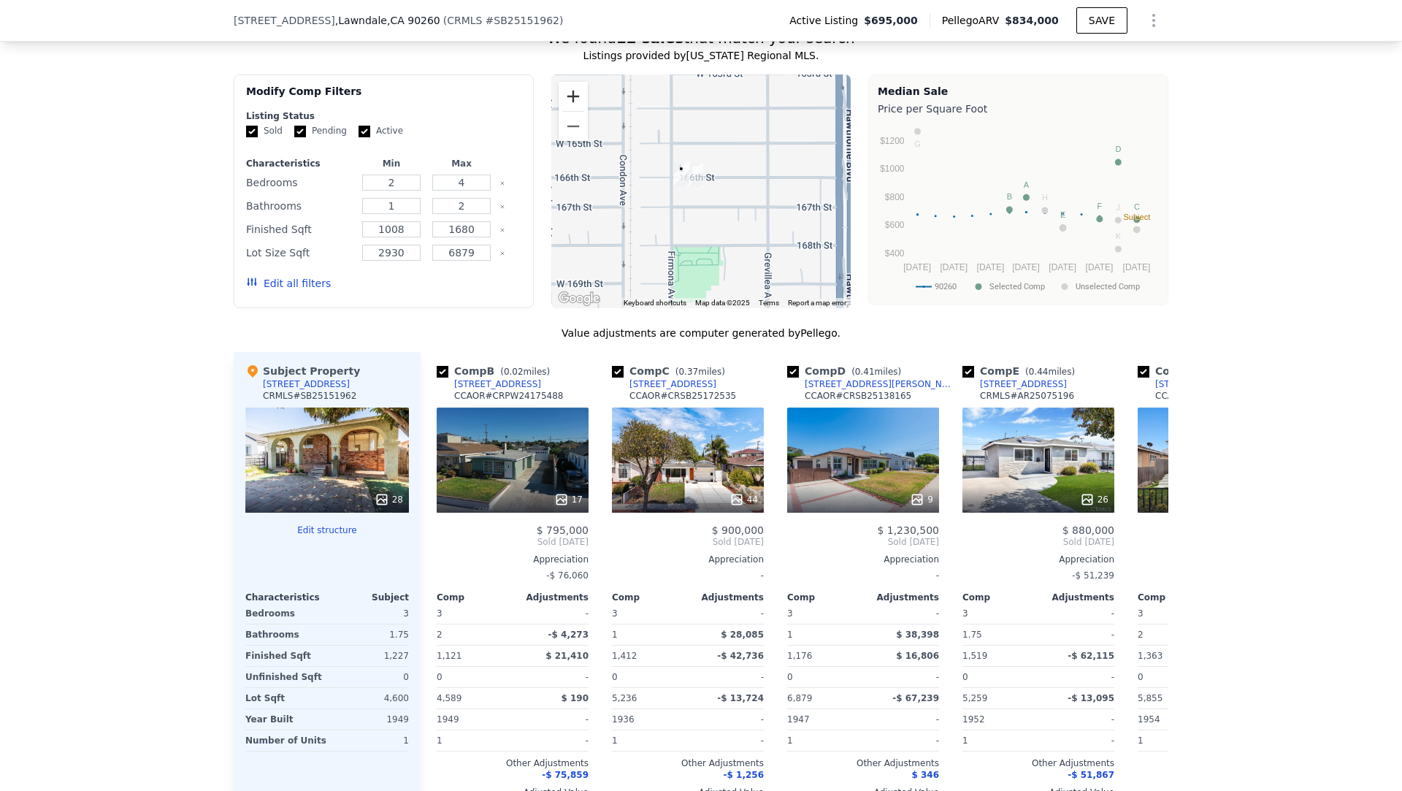
scroll to position [1031, 0]
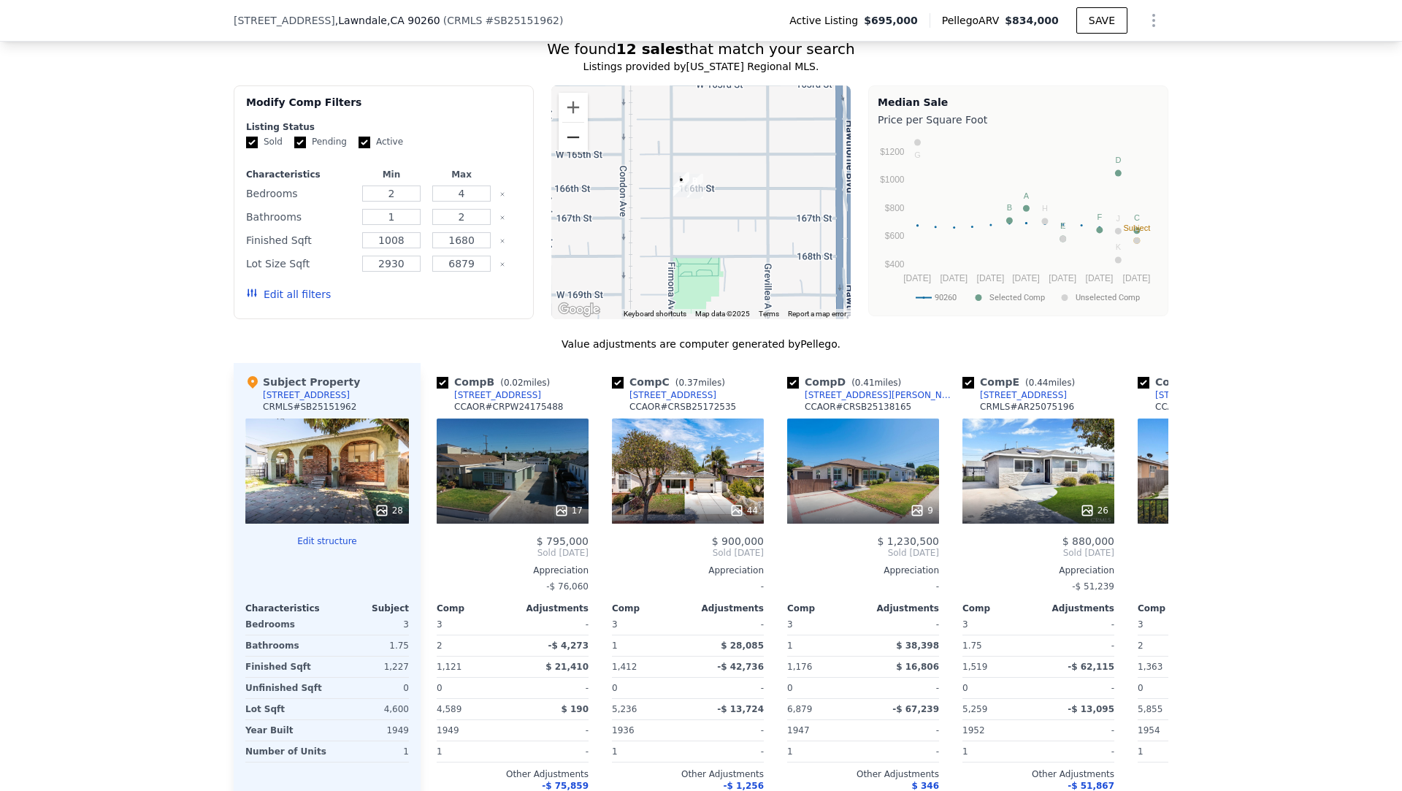
click at [567, 134] on button "Zoom out" at bounding box center [573, 137] width 29 height 29
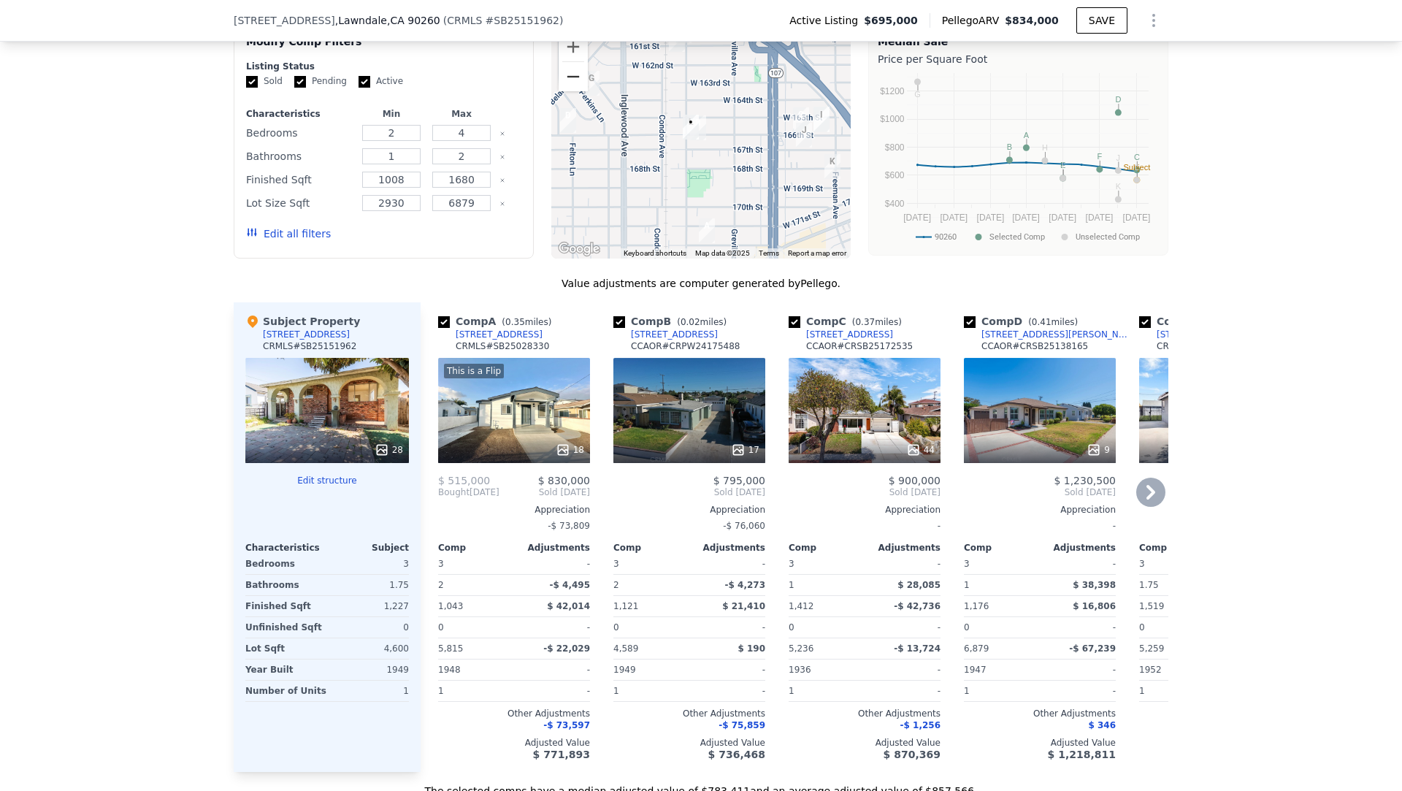
scroll to position [1090, 0]
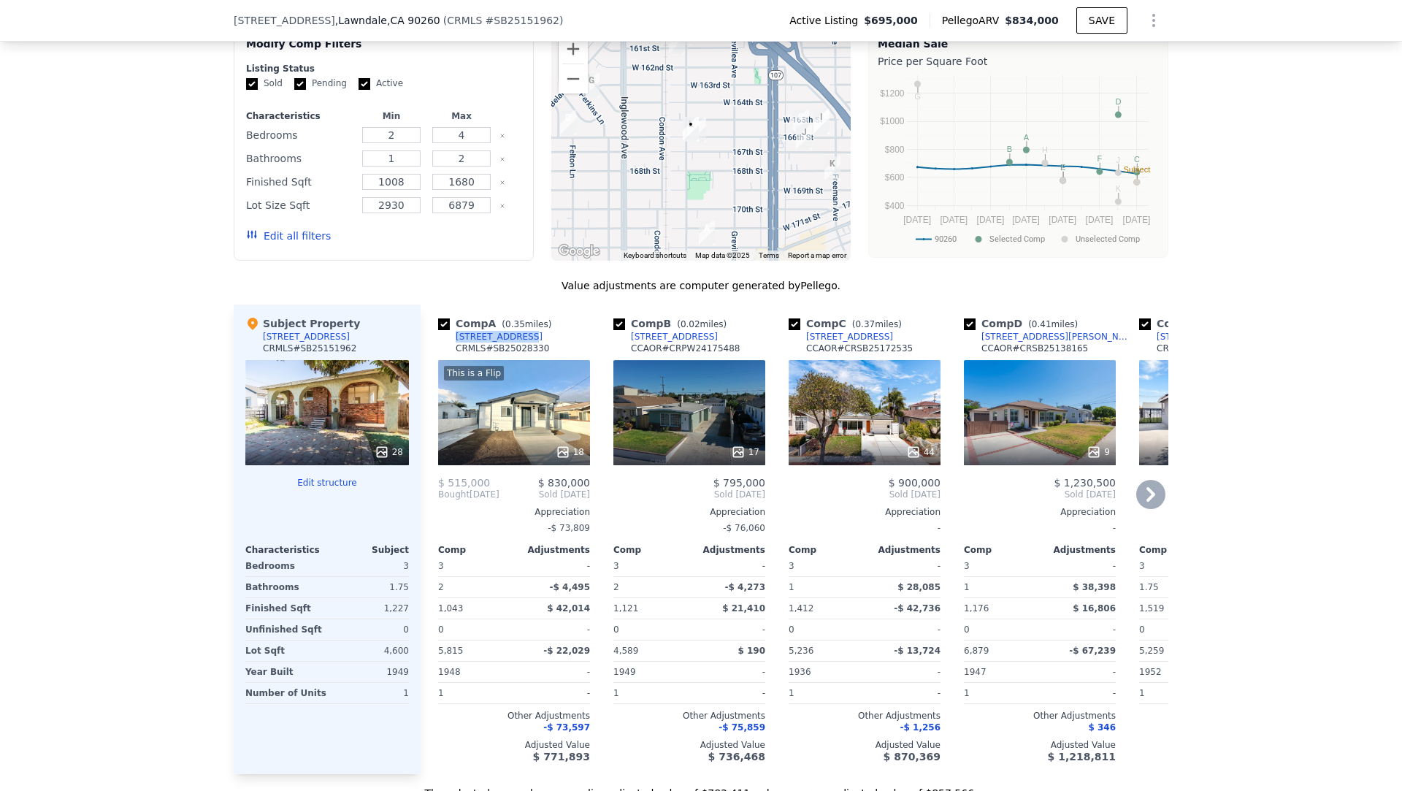
drag, startPoint x: 528, startPoint y: 336, endPoint x: 458, endPoint y: 339, distance: 70.2
click at [458, 339] on div "Comp A ( 0.35 miles) 4547 W 172nd St CRMLS # SB25028330" at bounding box center [514, 338] width 152 height 44
copy div "4547 W 172nd St"
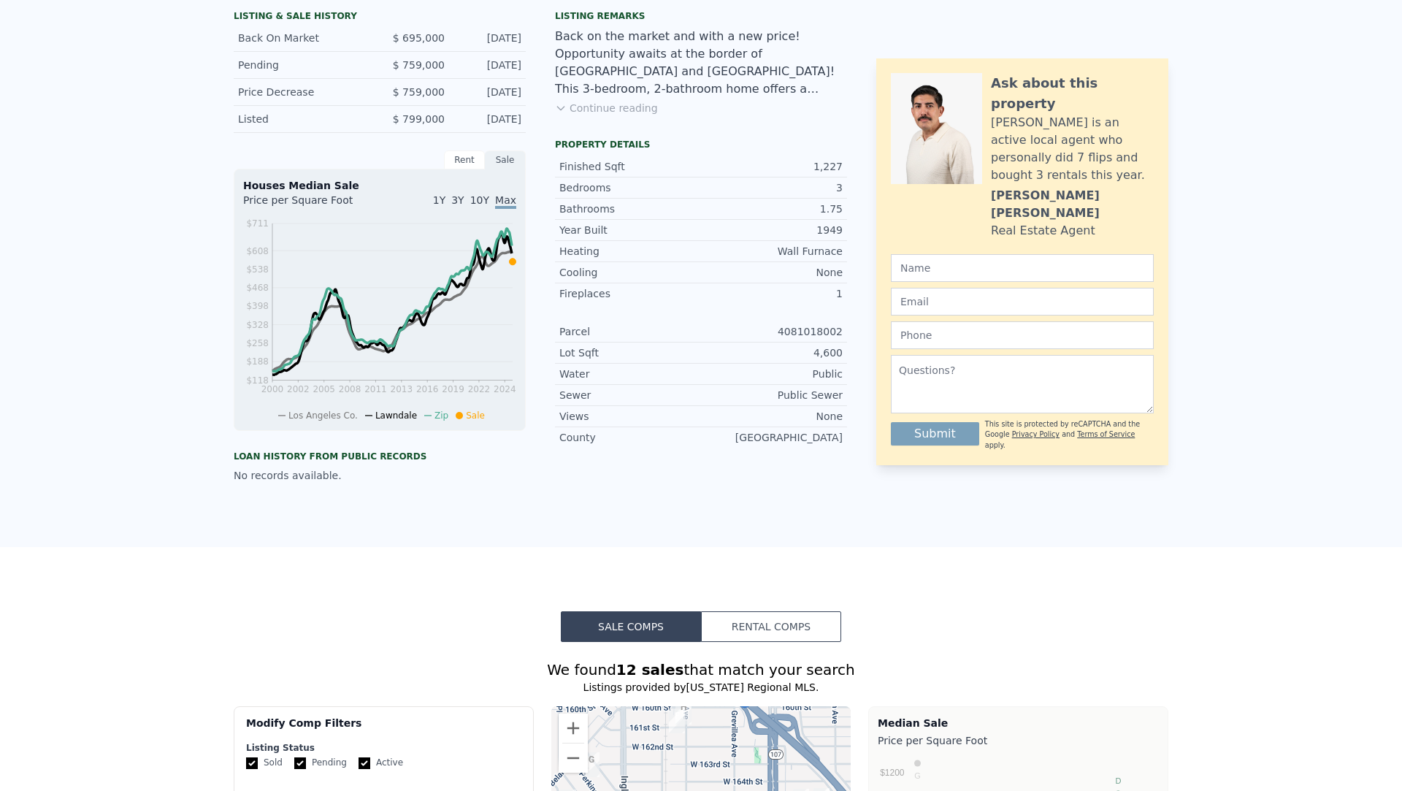
scroll to position [0, 0]
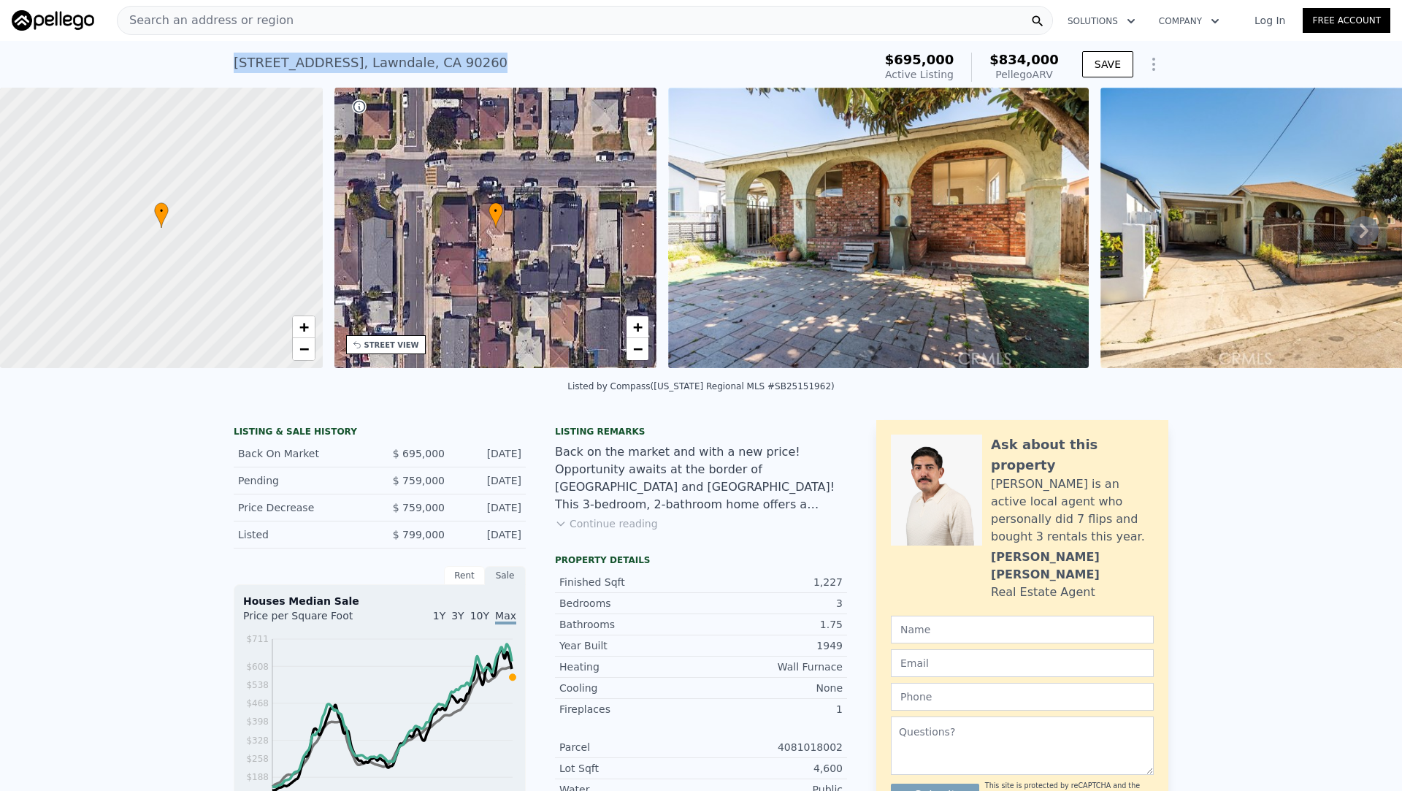
drag, startPoint x: 482, startPoint y: 68, endPoint x: 275, endPoint y: 50, distance: 207.4
click at [275, 50] on div "4576 166th Street , Lawndale , CA 90260 Active at $695k (~ARV $834k )" at bounding box center [551, 67] width 634 height 41
copy div "4576 166th Street , Lawndale , CA 90260"
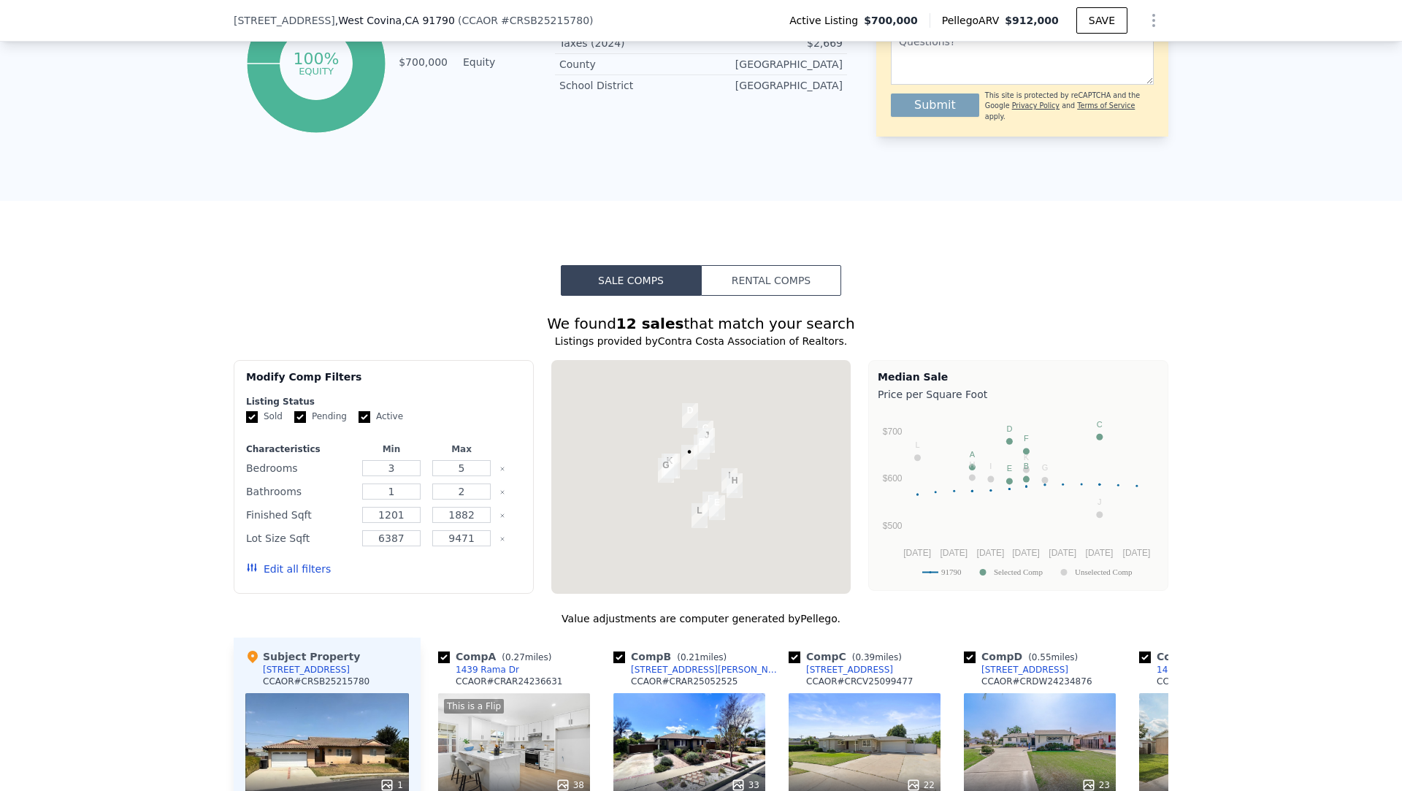
scroll to position [889, 0]
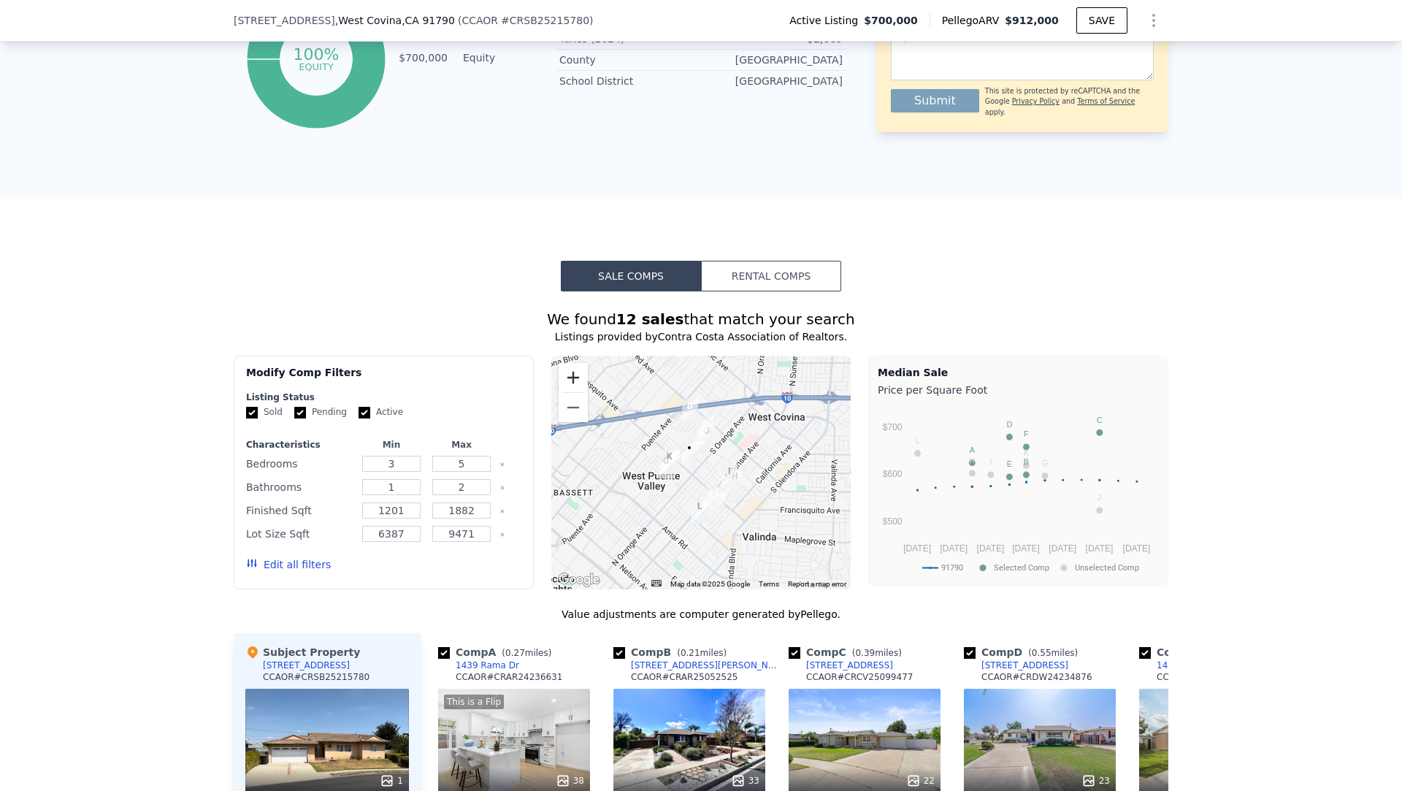
click at [566, 380] on button "Zoom in" at bounding box center [573, 377] width 29 height 29
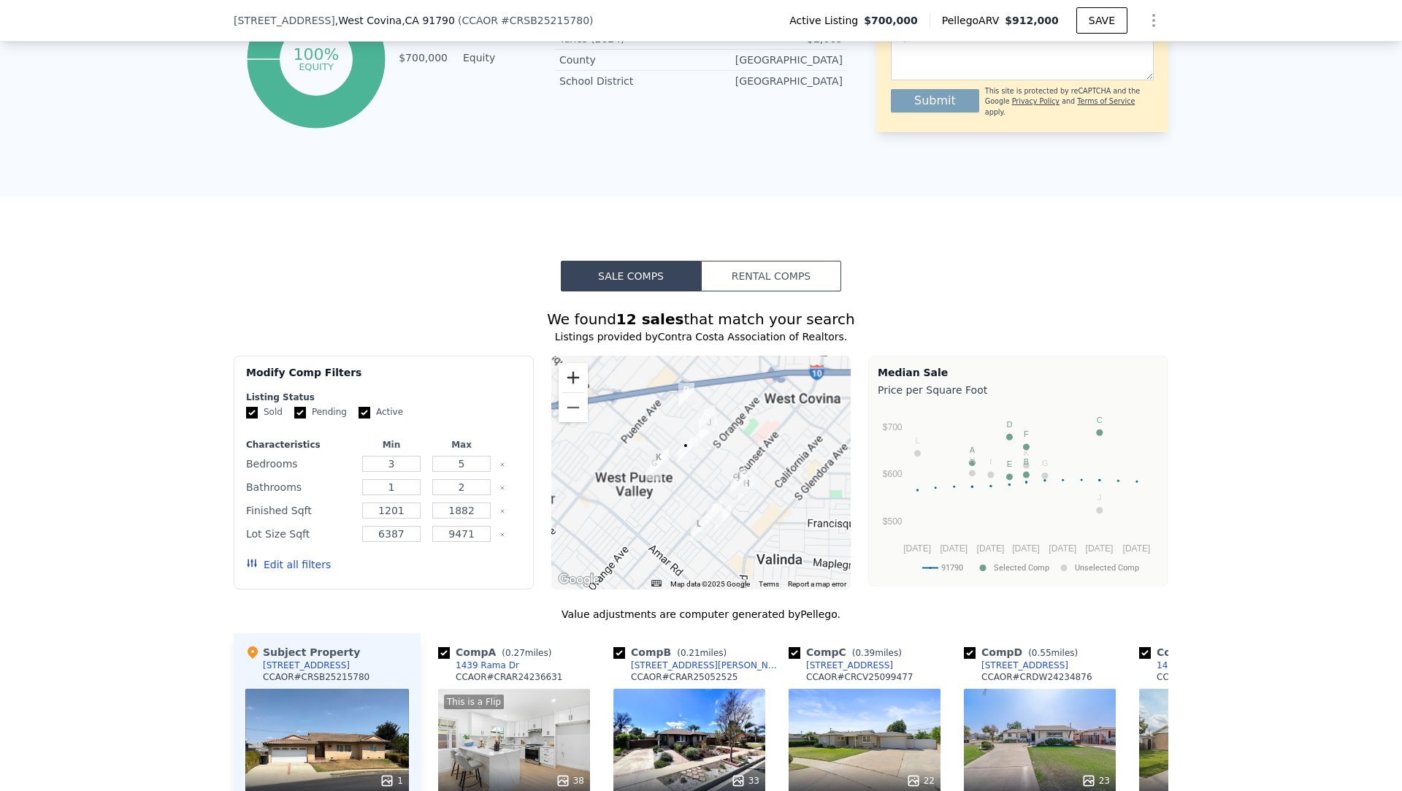
click at [566, 380] on button "Zoom in" at bounding box center [573, 377] width 29 height 29
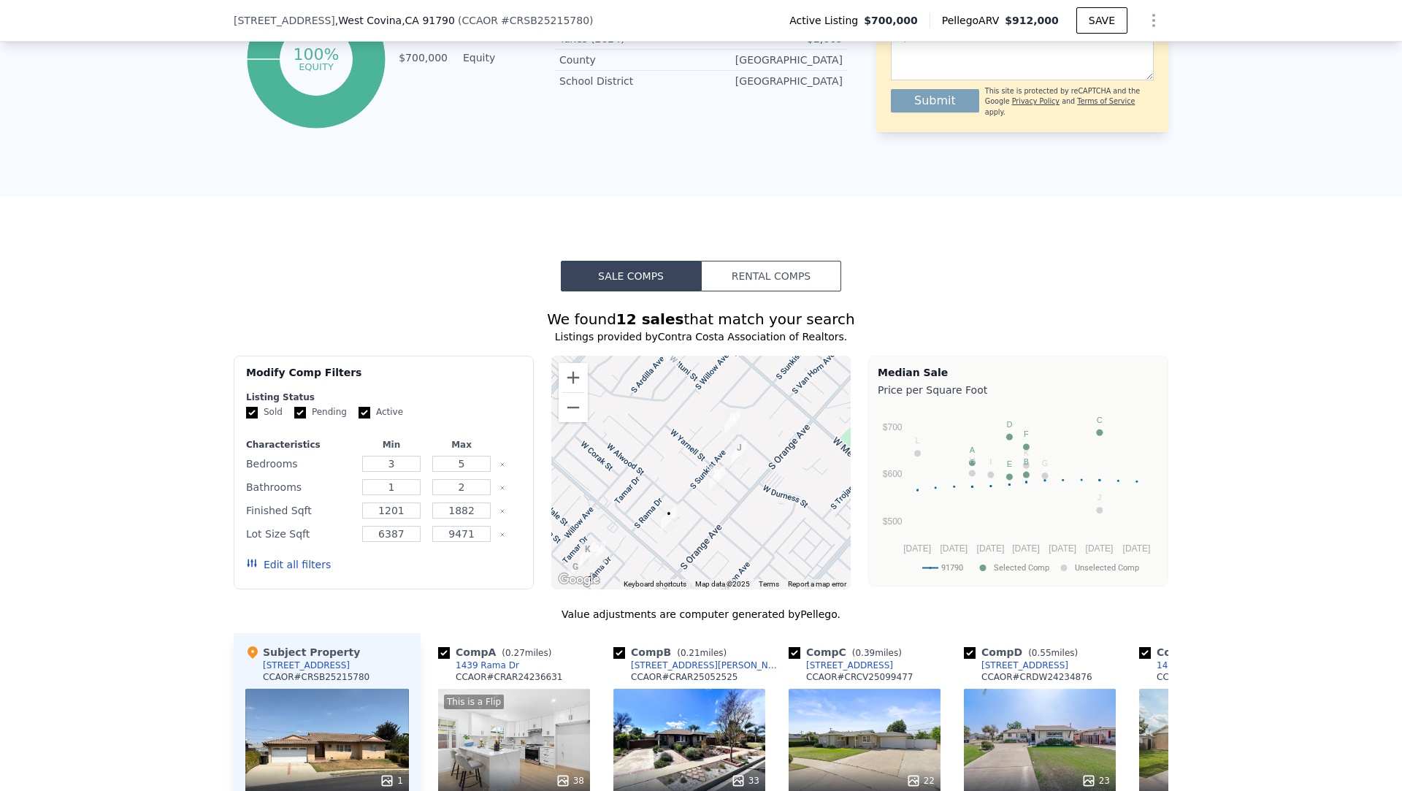
drag, startPoint x: 651, startPoint y: 371, endPoint x: 663, endPoint y: 466, distance: 95.7
click at [663, 466] on div at bounding box center [701, 473] width 300 height 234
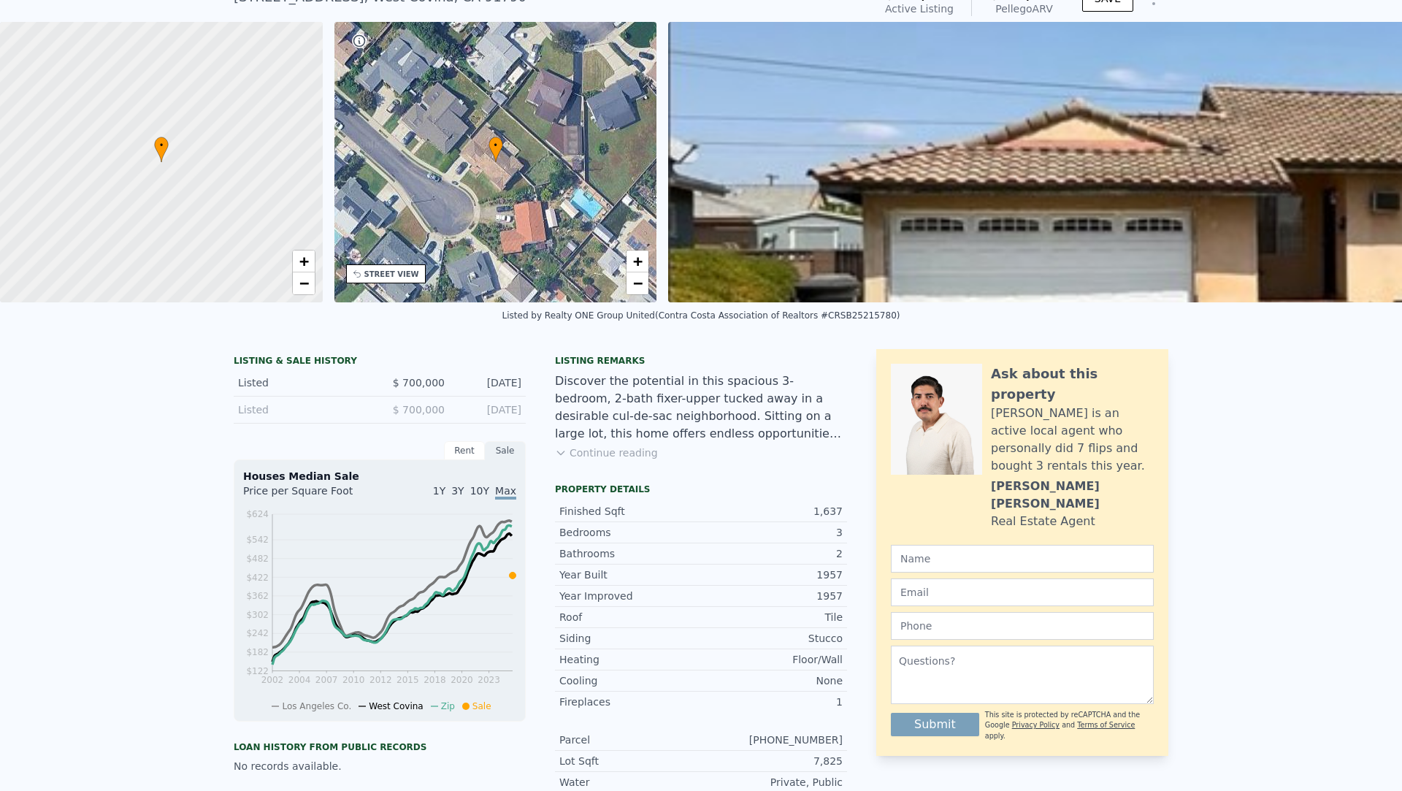
scroll to position [0, 0]
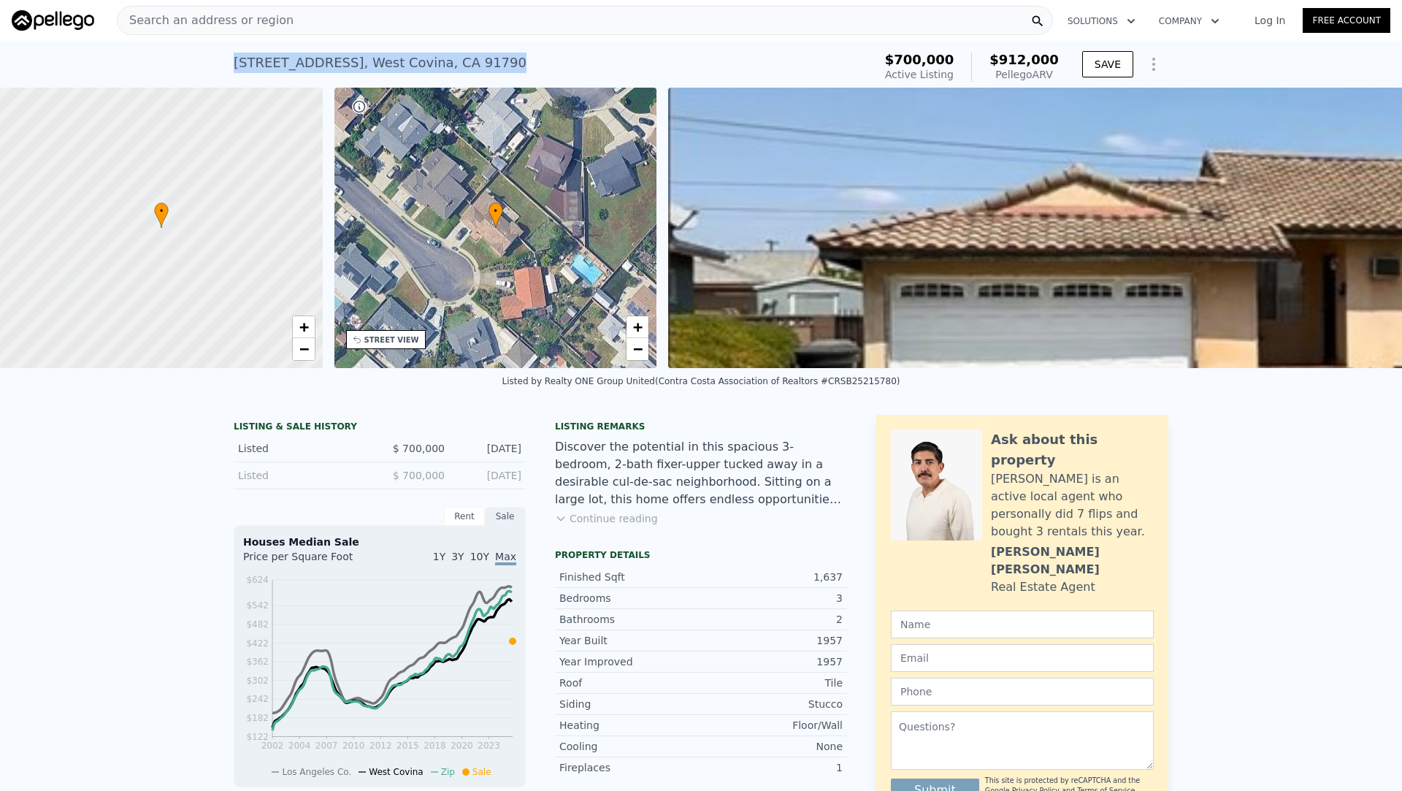
drag, startPoint x: 518, startPoint y: 65, endPoint x: 237, endPoint y: 57, distance: 281.3
click at [237, 57] on div "[STREET_ADDRESS]" at bounding box center [380, 63] width 293 height 20
copy div "[STREET_ADDRESS]"
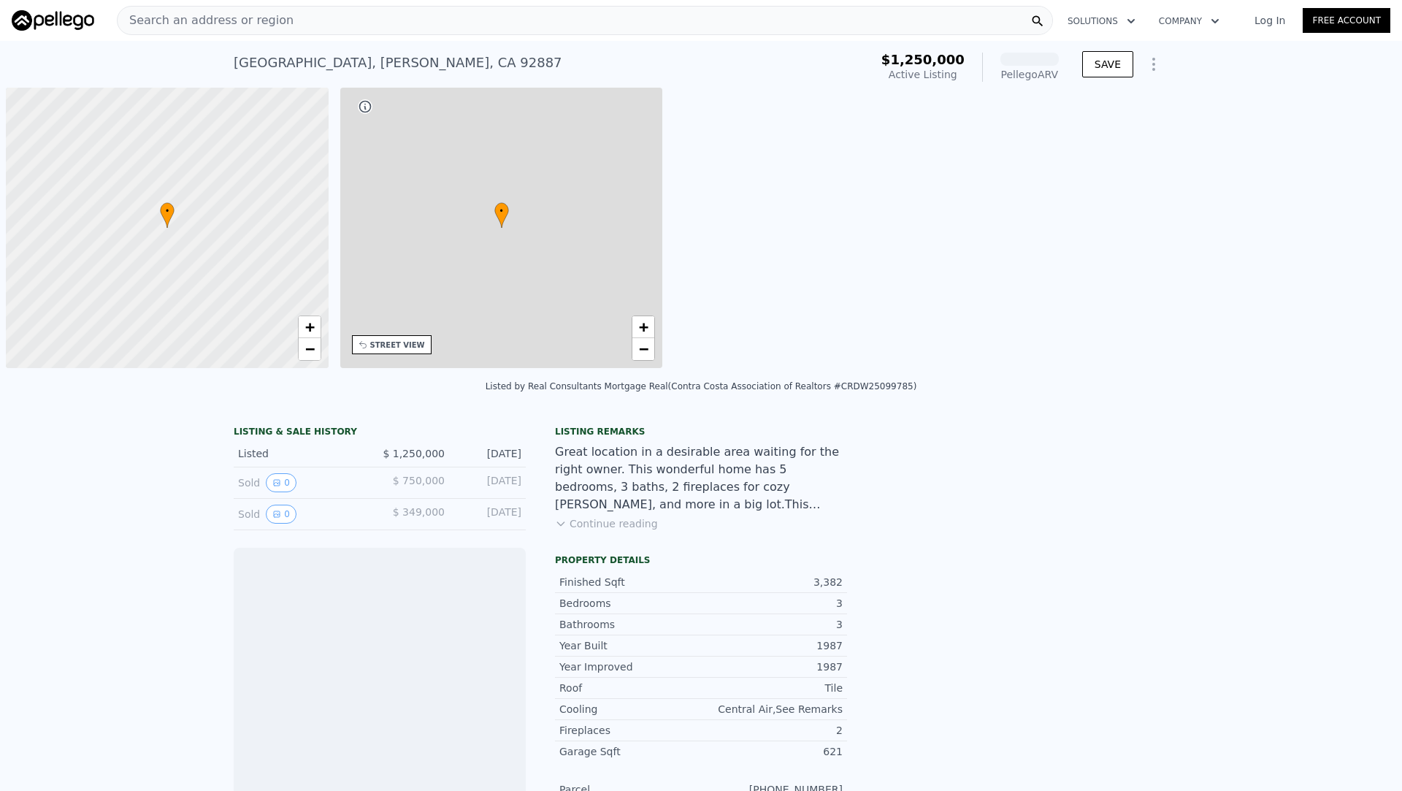
scroll to position [0, 6]
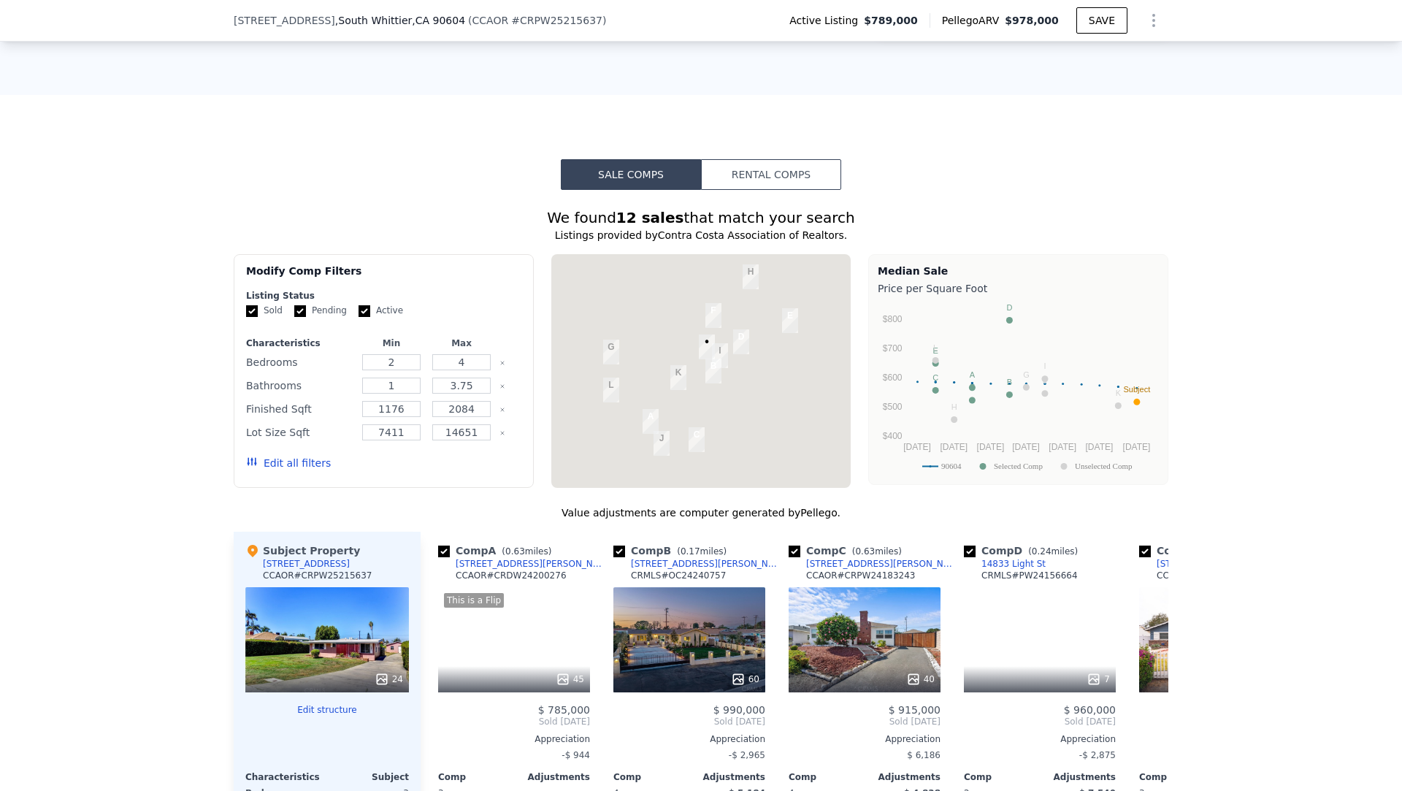
scroll to position [996, 0]
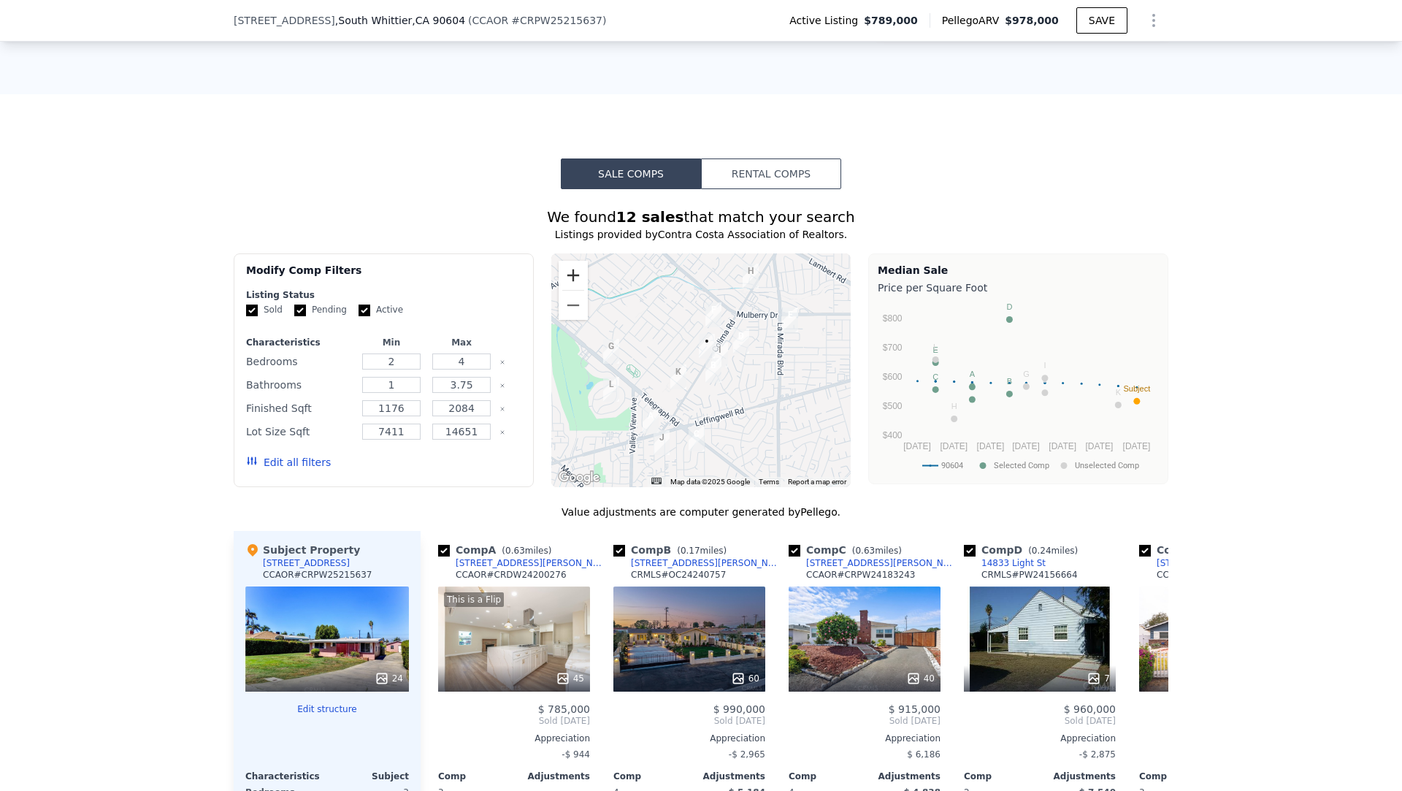
click at [568, 264] on button "Zoom in" at bounding box center [573, 275] width 29 height 29
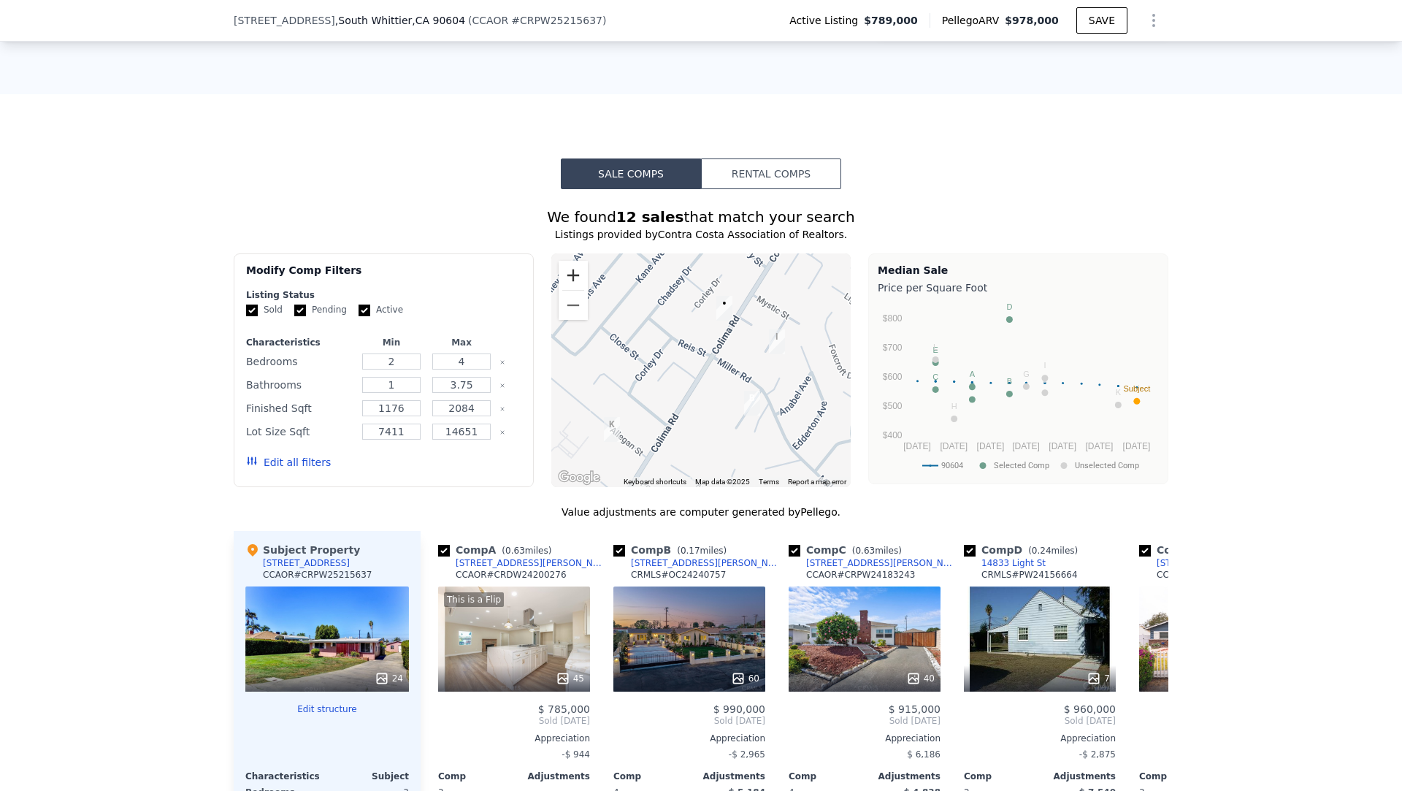
click at [571, 274] on button "Zoom in" at bounding box center [573, 275] width 29 height 29
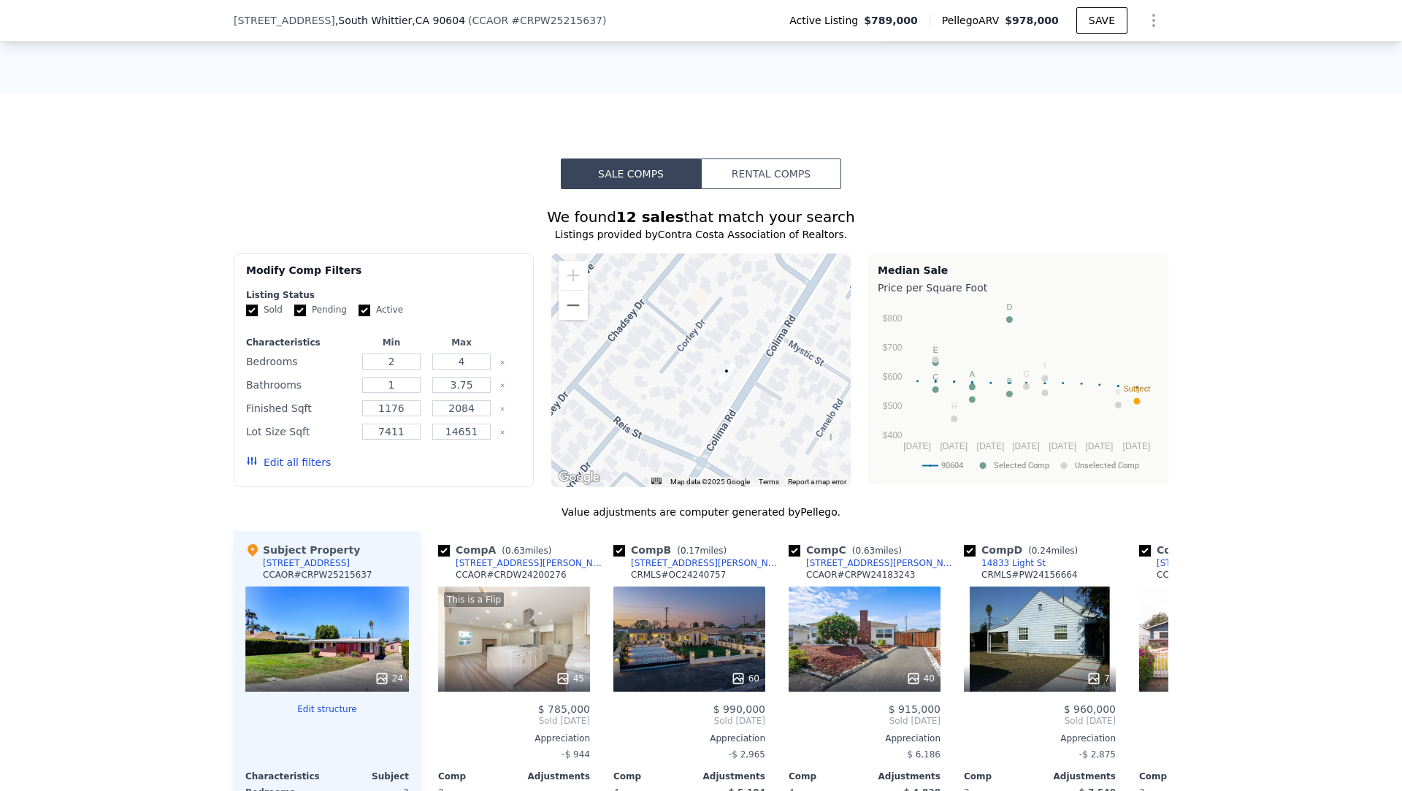
drag, startPoint x: 645, startPoint y: 277, endPoint x: 622, endPoint y: 397, distance: 121.9
click at [622, 397] on div at bounding box center [701, 370] width 300 height 234
click at [582, 306] on button "Zoom out" at bounding box center [573, 305] width 29 height 29
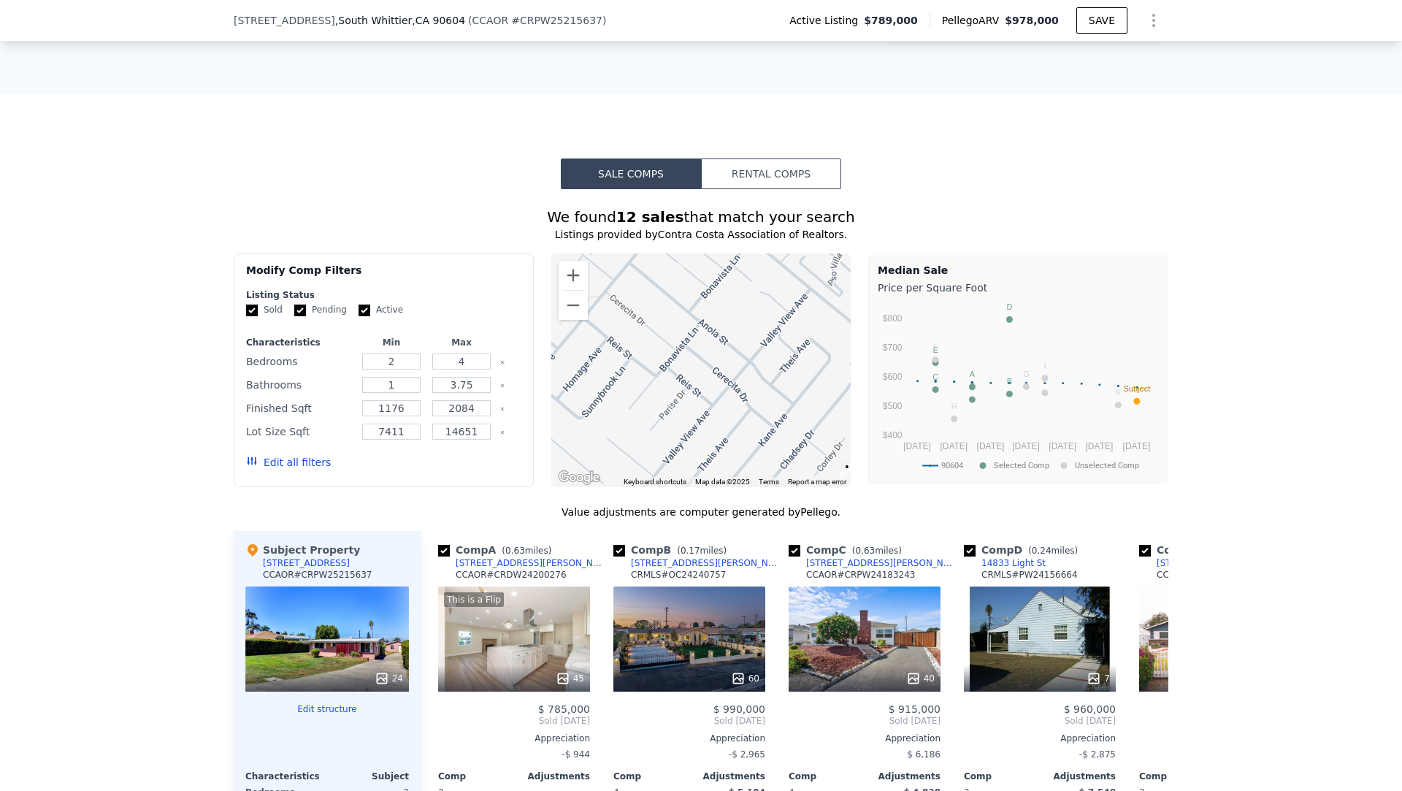
drag, startPoint x: 623, startPoint y: 340, endPoint x: 754, endPoint y: 444, distance: 167.9
click at [754, 444] on div at bounding box center [701, 370] width 300 height 234
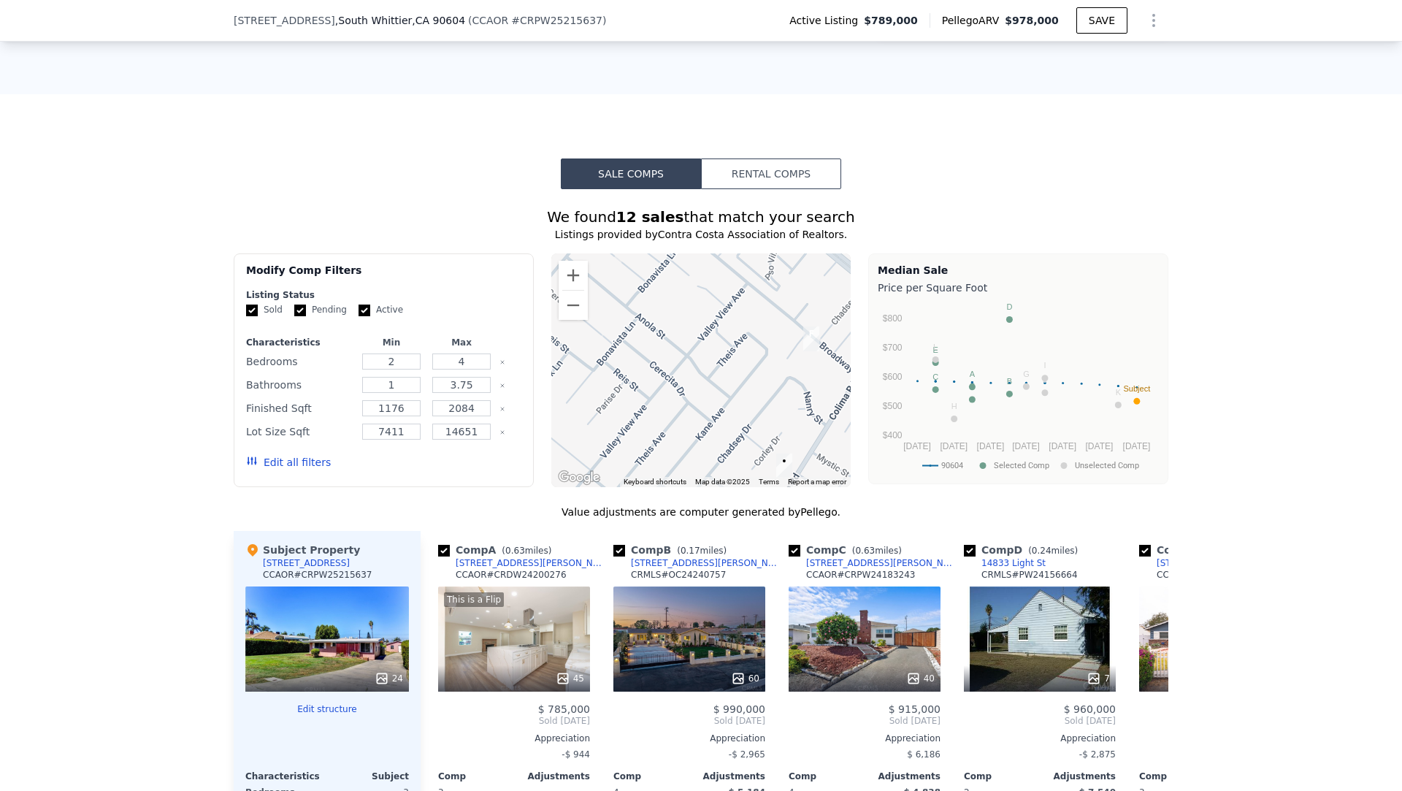
drag, startPoint x: 752, startPoint y: 437, endPoint x: 684, endPoint y: 430, distance: 69.0
click at [684, 430] on div at bounding box center [701, 370] width 300 height 234
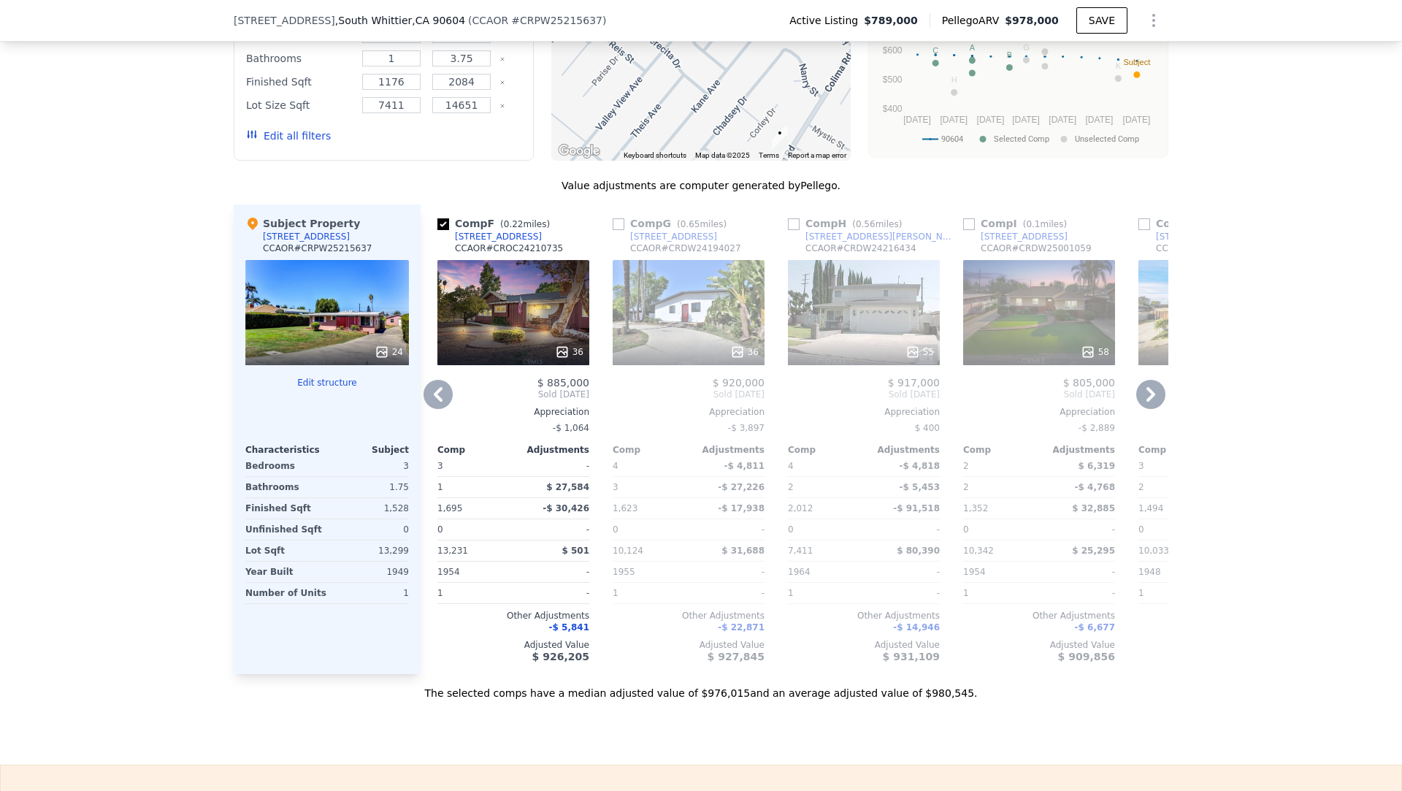
scroll to position [1325, 0]
